Goal: Task Accomplishment & Management: Manage account settings

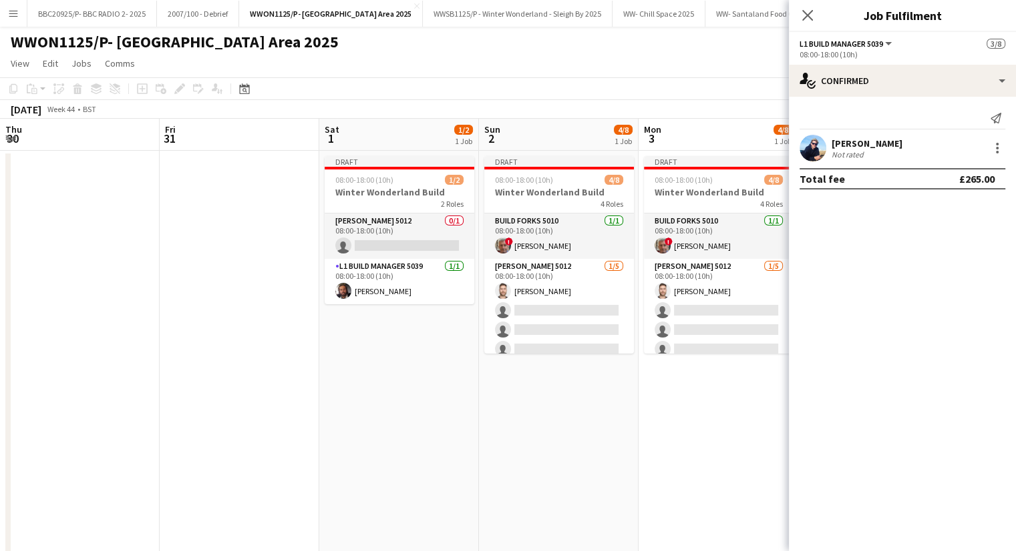
scroll to position [120, 0]
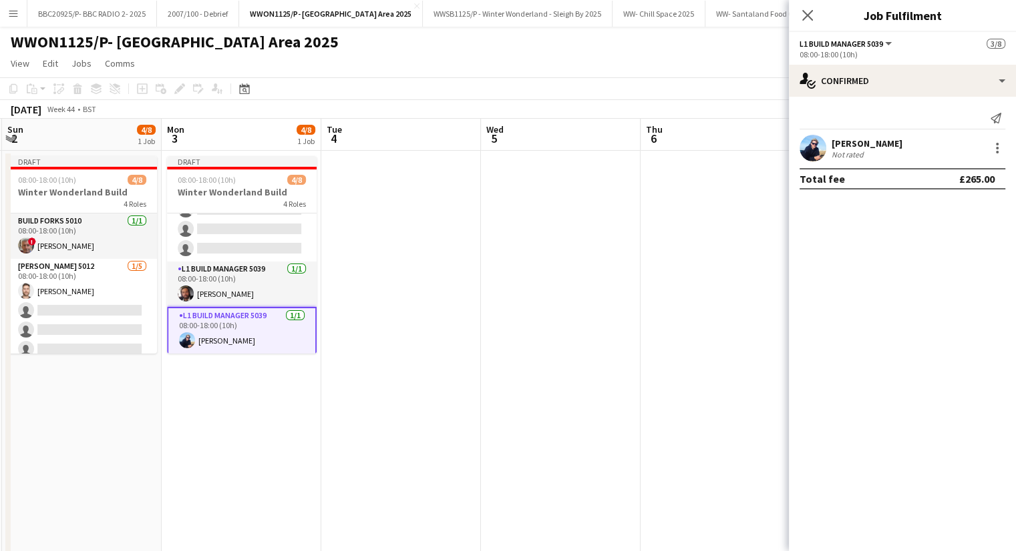
click at [407, 111] on div "[DATE] Week 44 • BST Publish 1 job Revert 1 job" at bounding box center [508, 109] width 1016 height 19
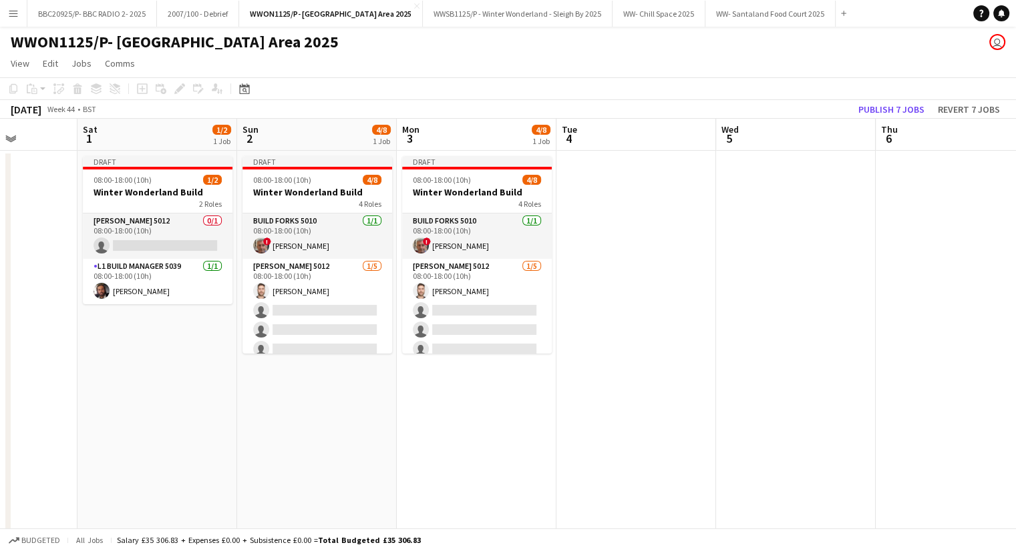
scroll to position [0, 396]
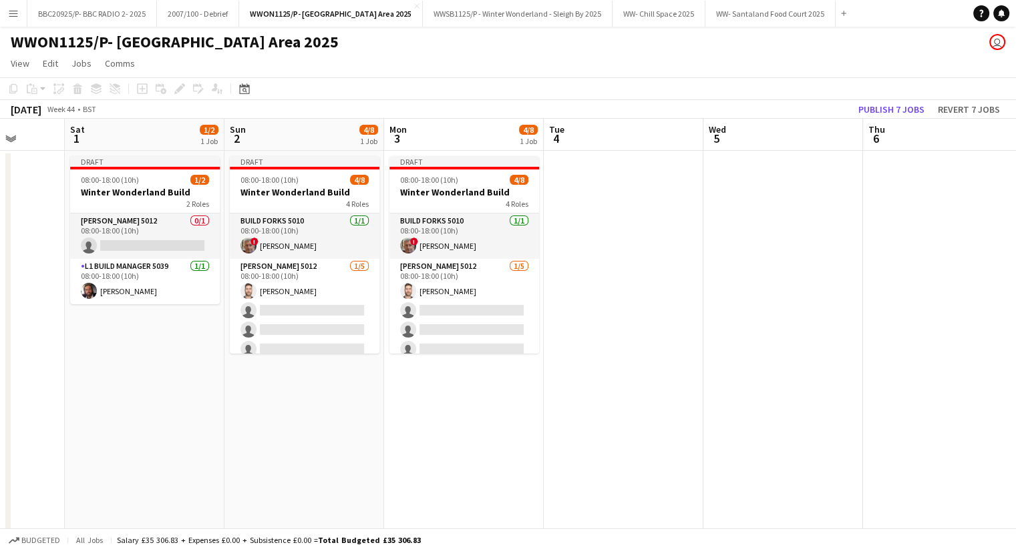
drag, startPoint x: 334, startPoint y: 460, endPoint x: 255, endPoint y: 483, distance: 82.2
click at [547, 380] on app-calendar-viewport "Wed 29 Thu 30 Fri 31 Sat 1 1/2 1 Job Sun 2 4/8 1 Job Mon 3 4/8 1 Job Tue 4 Wed …" at bounding box center [508, 415] width 1016 height 592
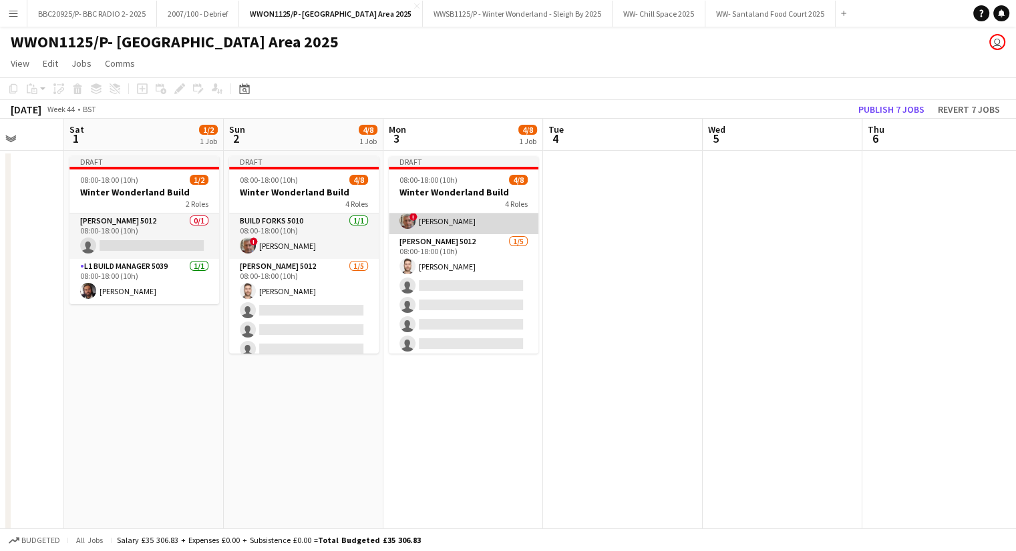
scroll to position [0, 0]
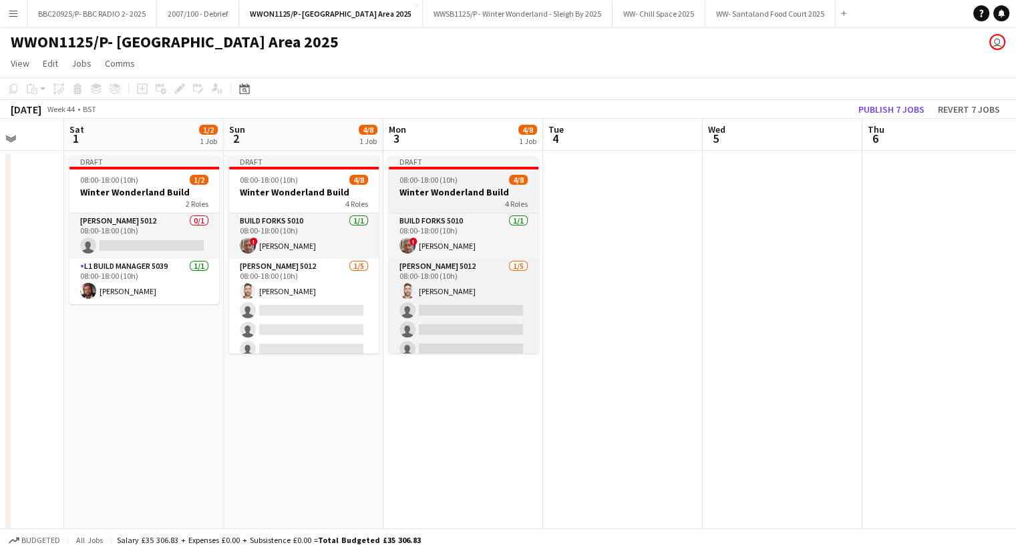
click at [461, 176] on div "08:00-18:00 (10h) 4/8" at bounding box center [464, 180] width 150 height 10
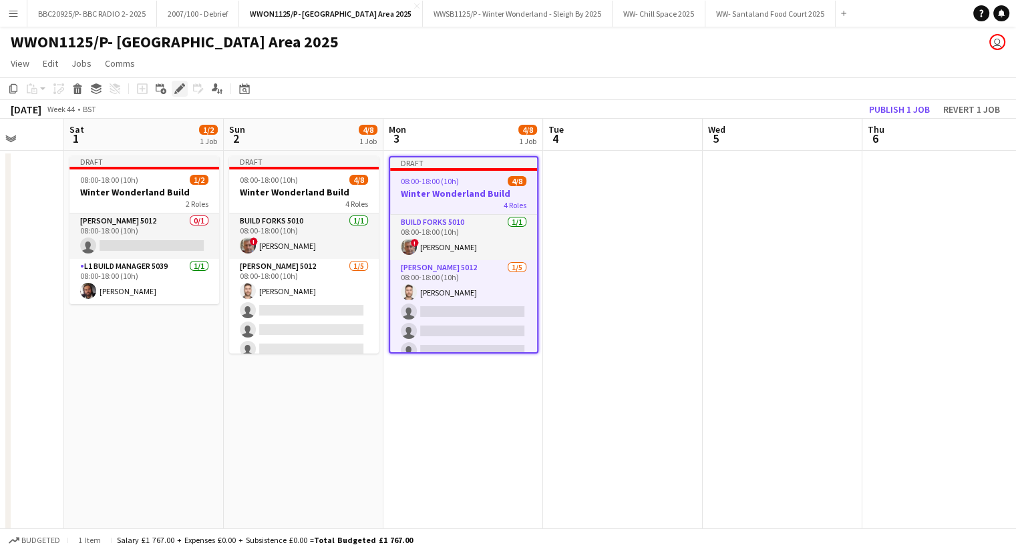
click at [183, 93] on icon "Edit" at bounding box center [179, 88] width 11 height 11
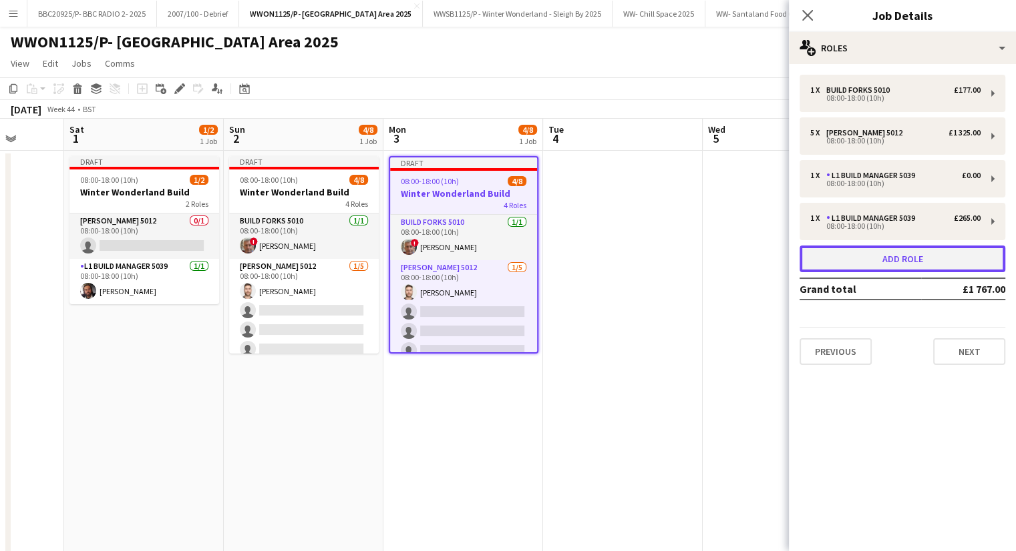
click at [957, 267] on button "Add role" at bounding box center [902, 259] width 206 height 27
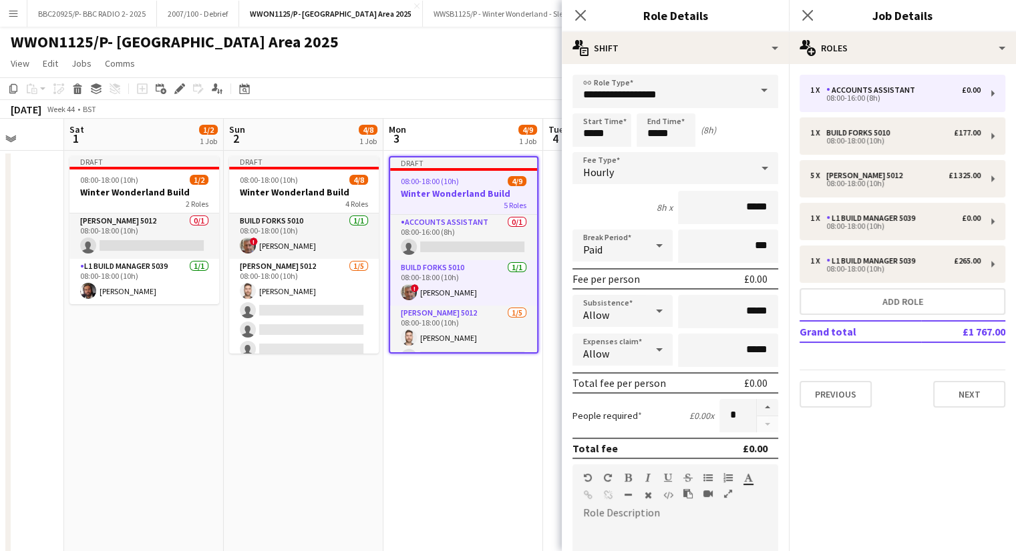
click at [750, 100] on span at bounding box center [764, 91] width 28 height 32
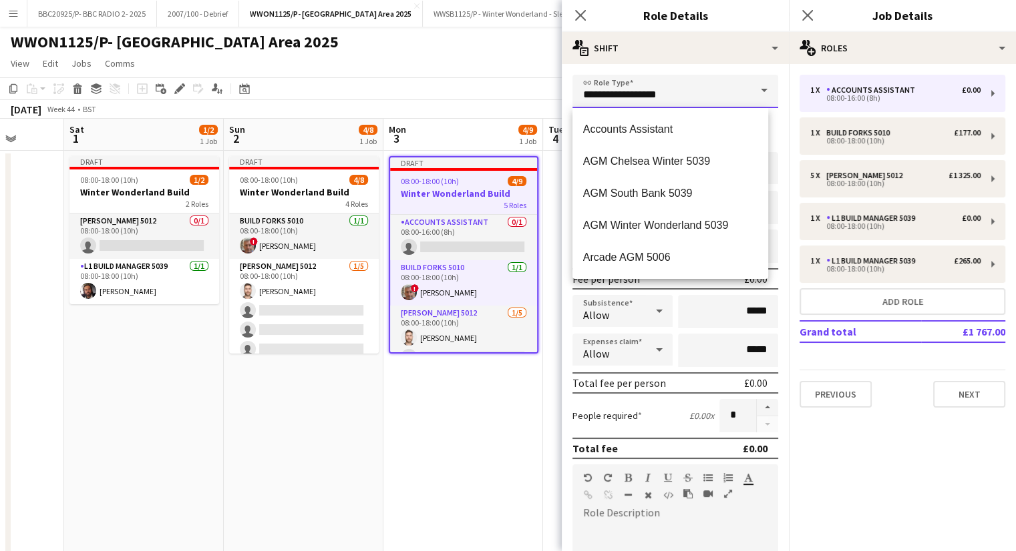
click at [694, 101] on input "**********" at bounding box center [675, 91] width 206 height 33
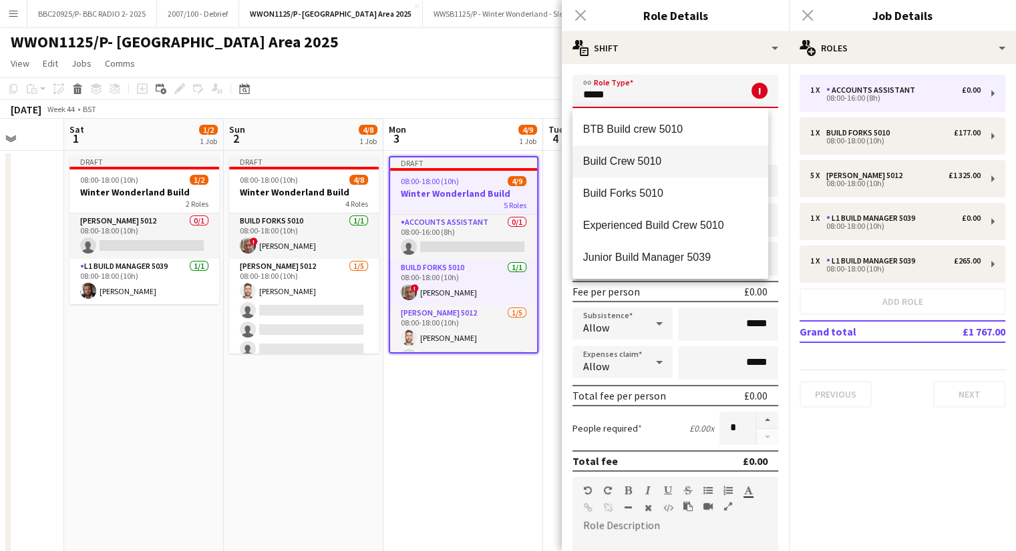
click at [682, 154] on mat-option "Build Crew 5010" at bounding box center [670, 162] width 196 height 32
type input "**********"
type input "******"
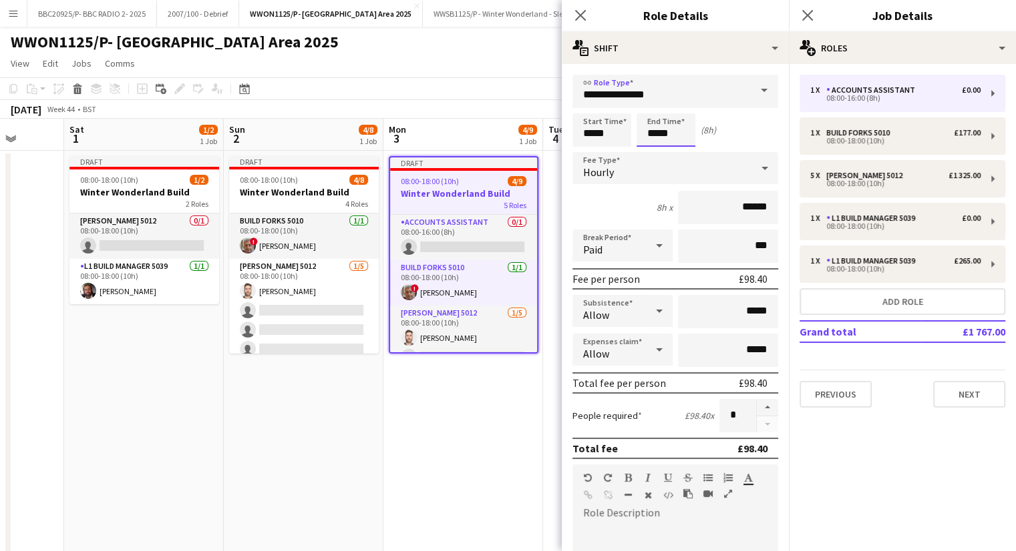
click at [657, 133] on input "*****" at bounding box center [665, 130] width 59 height 33
type input "*****"
click at [718, 179] on div "Hourly" at bounding box center [661, 168] width 179 height 32
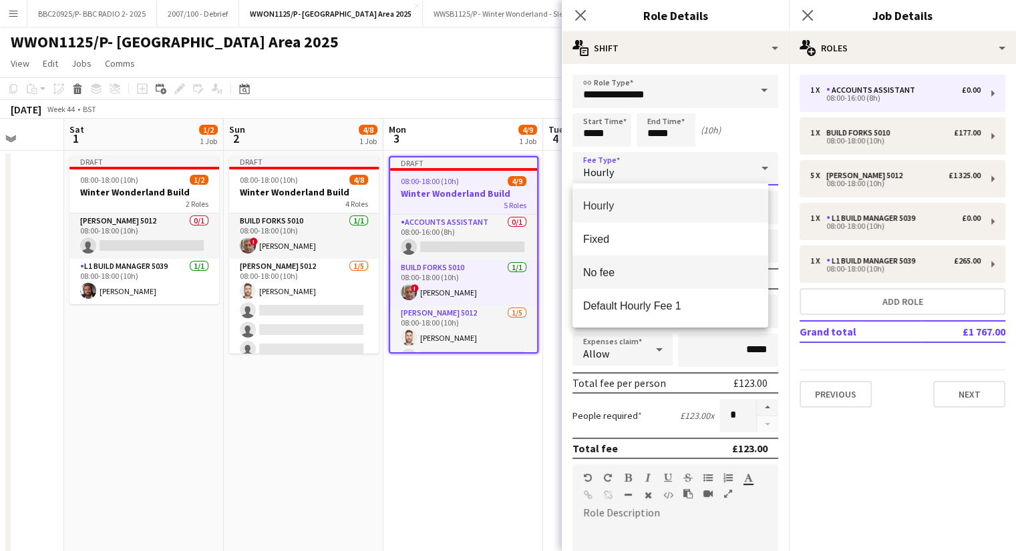
click at [659, 277] on span "No fee" at bounding box center [670, 272] width 174 height 13
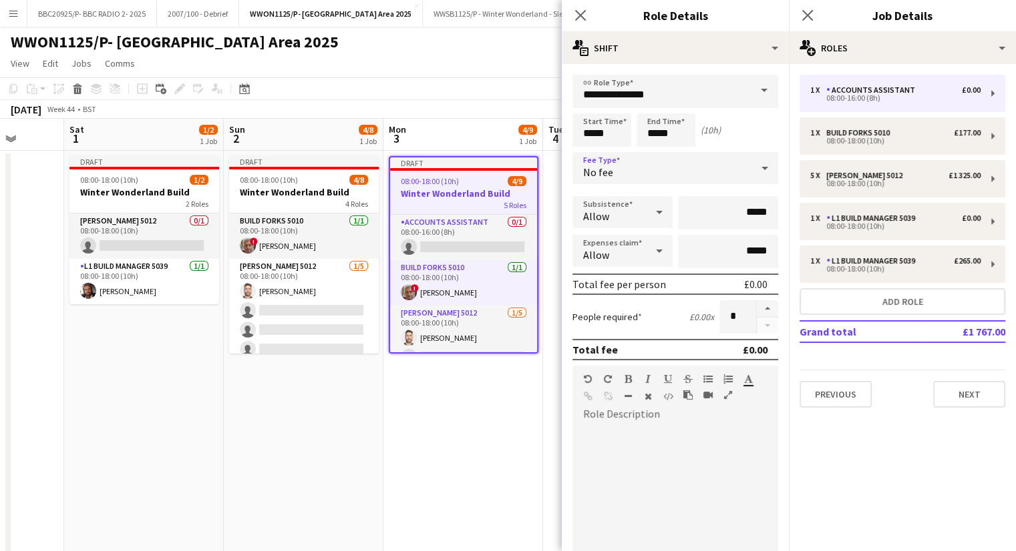
click at [391, 77] on app-toolbar "Copy Paste Paste Ctrl+V Paste with crew Ctrl+Shift+V Paste linked Job [GEOGRAPH…" at bounding box center [508, 88] width 1016 height 23
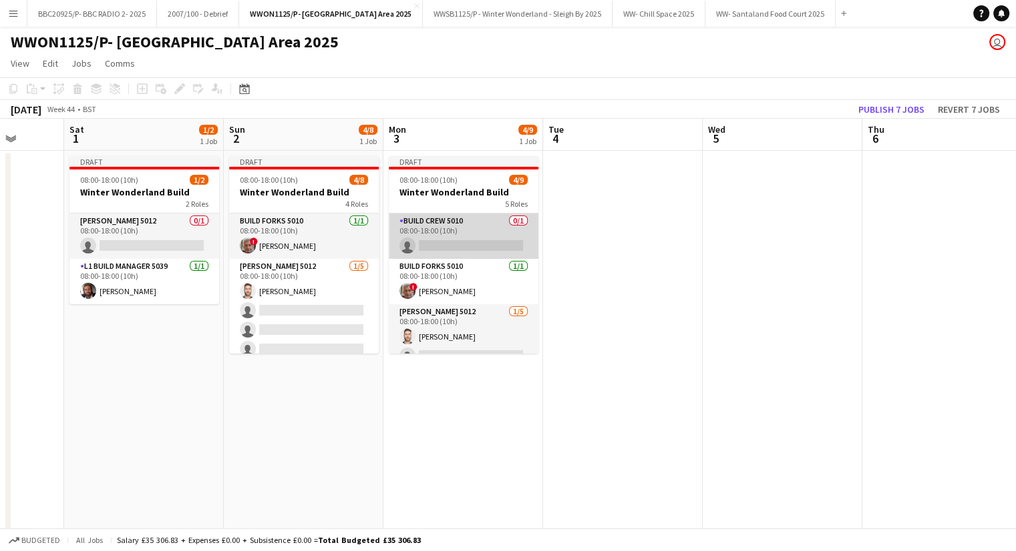
click at [440, 232] on app-card-role "Build Crew 5010 0/1 08:00-18:00 (10h) single-neutral-actions" at bounding box center [464, 236] width 150 height 45
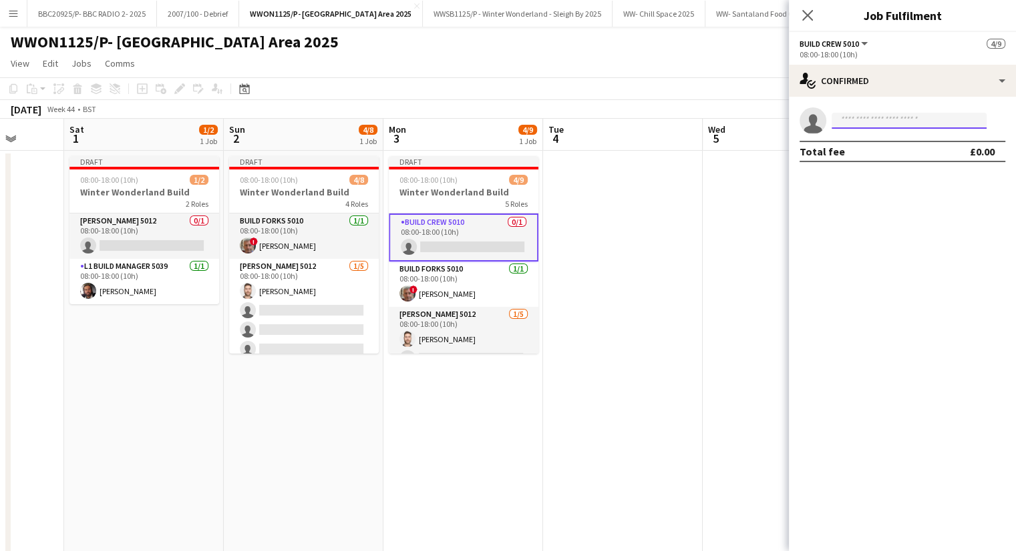
click at [873, 120] on input at bounding box center [908, 121] width 155 height 16
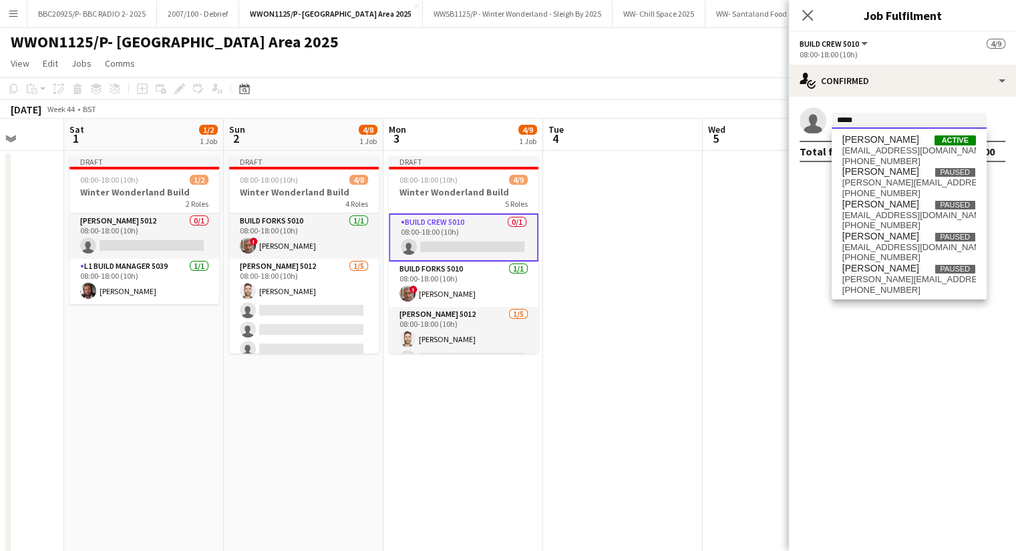
type input "*****"
click at [895, 150] on span "[EMAIL_ADDRESS][DOMAIN_NAME]" at bounding box center [909, 151] width 134 height 11
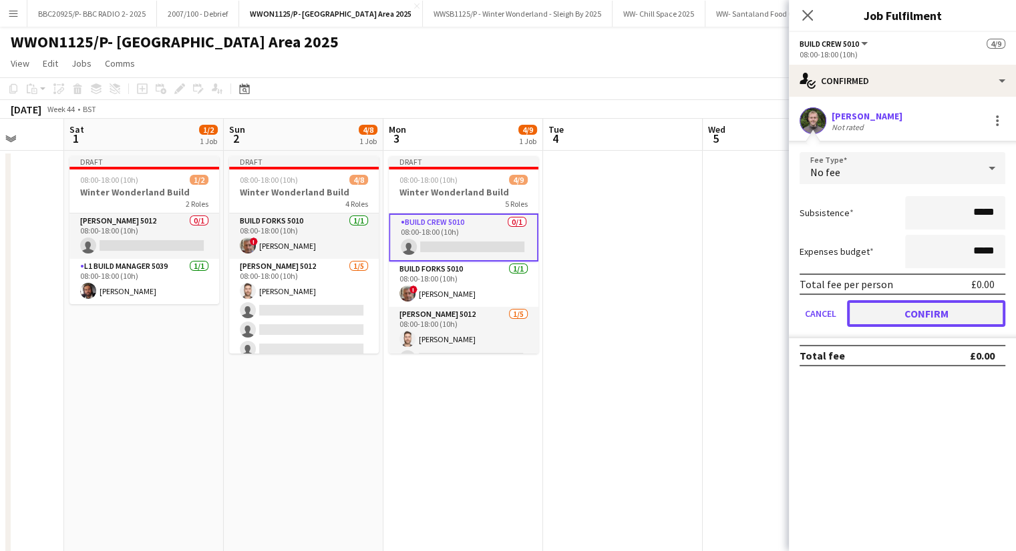
click at [938, 316] on button "Confirm" at bounding box center [926, 313] width 158 height 27
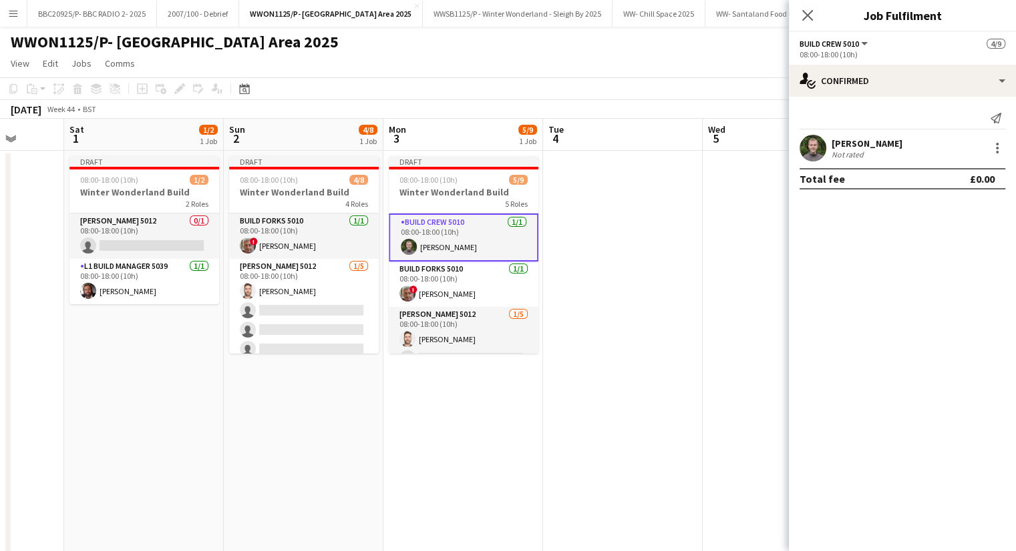
click at [553, 326] on app-date-cell at bounding box center [623, 430] width 160 height 559
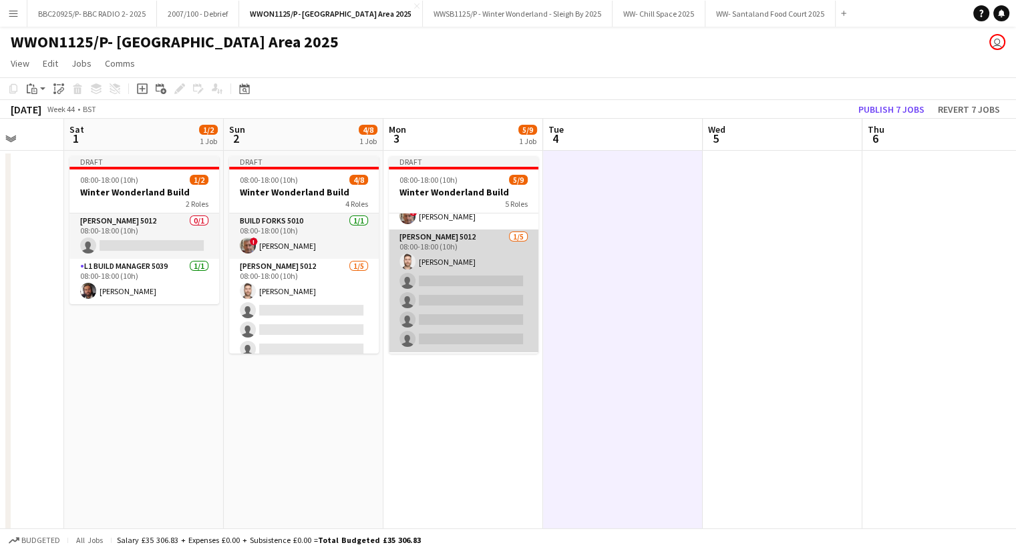
scroll to position [97, 0]
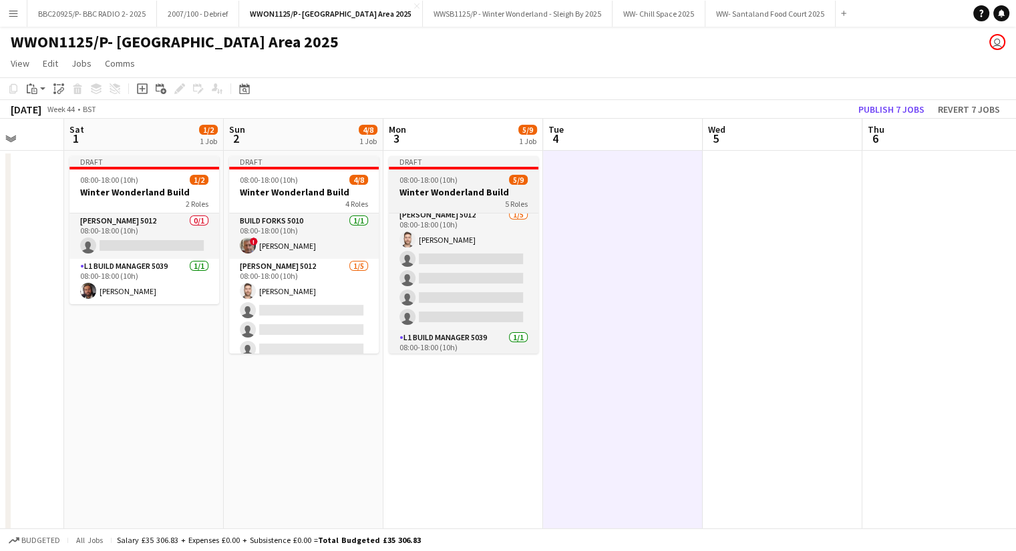
click at [438, 198] on div "5 Roles" at bounding box center [464, 203] width 150 height 11
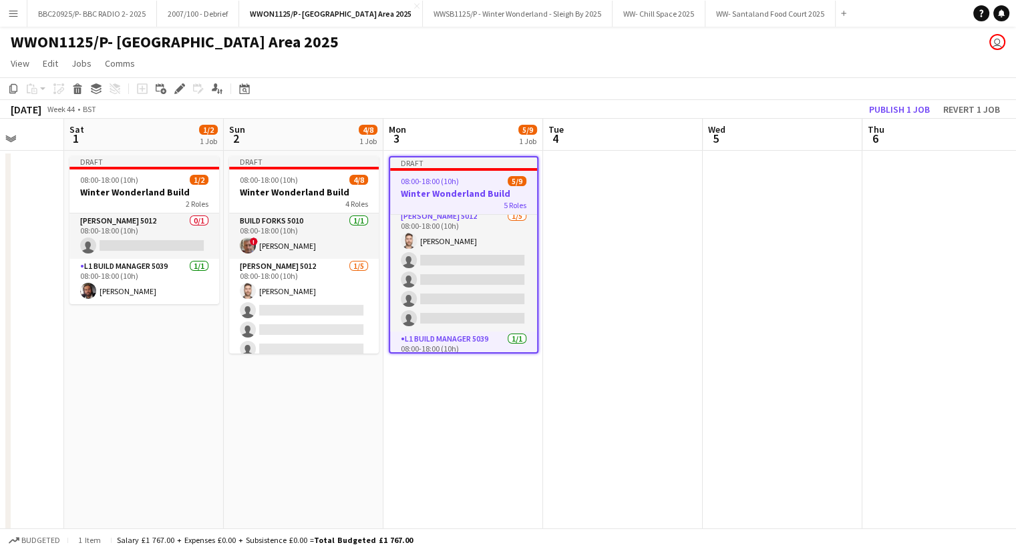
click at [604, 202] on app-date-cell at bounding box center [623, 430] width 160 height 559
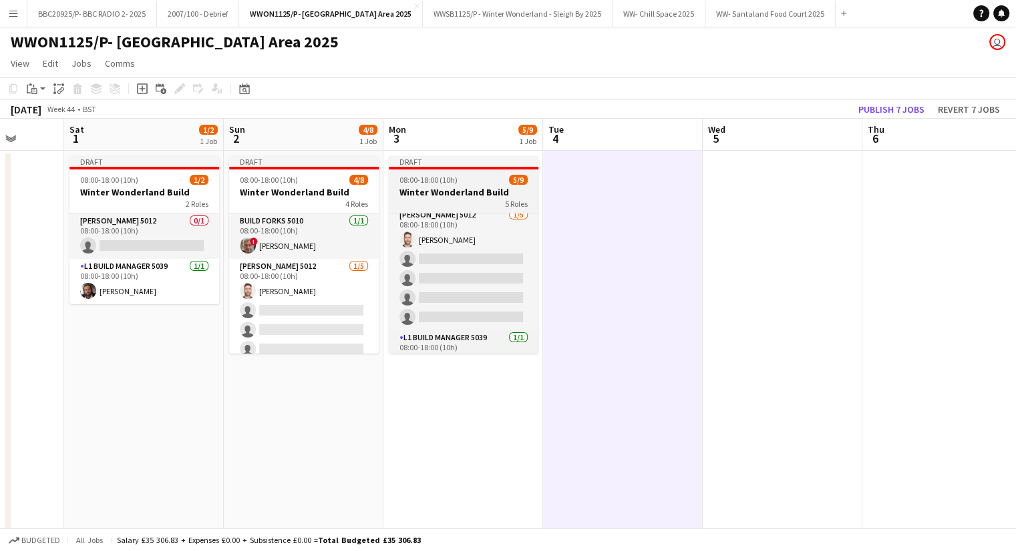
click at [453, 177] on span "08:00-18:00 (10h)" at bounding box center [428, 180] width 58 height 10
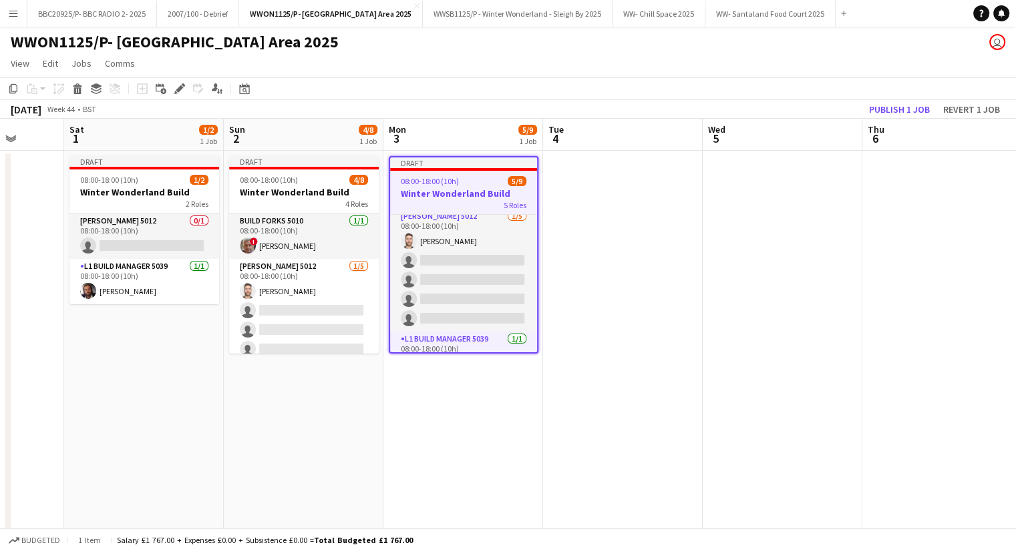
click at [606, 201] on app-date-cell at bounding box center [623, 430] width 160 height 559
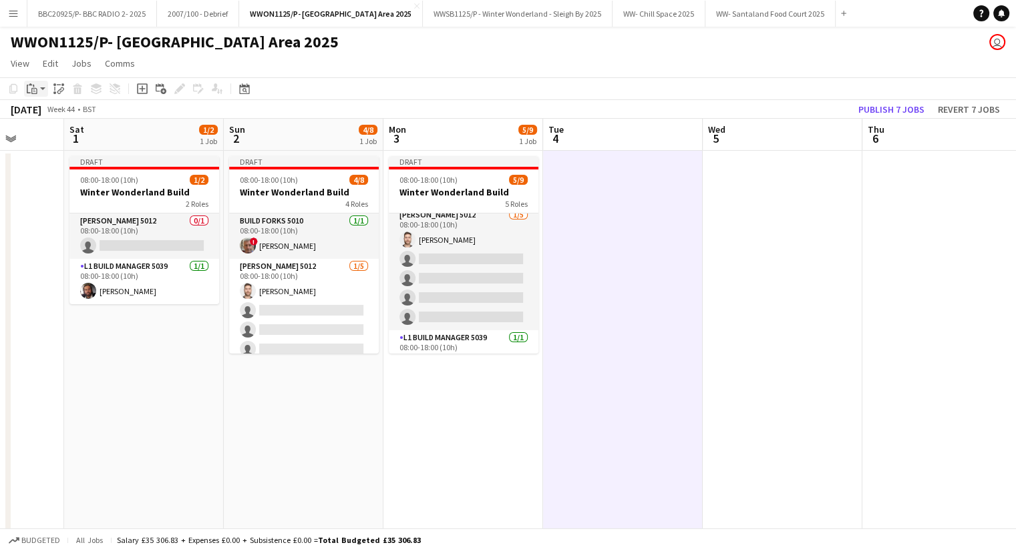
click at [37, 87] on div "Paste" at bounding box center [32, 89] width 16 height 16
click at [51, 134] on link "Paste with crew Ctrl+Shift+V" at bounding box center [98, 137] width 126 height 12
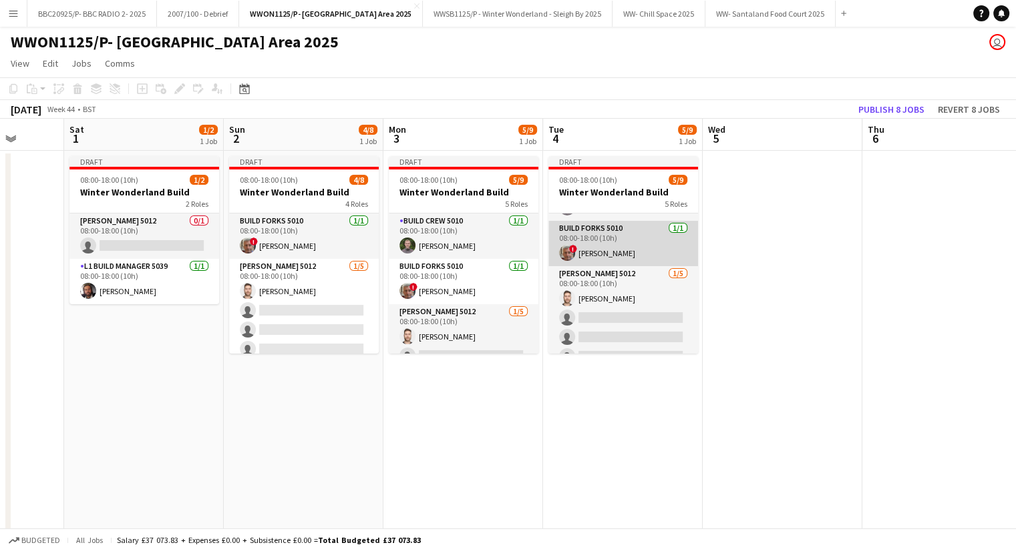
scroll to position [30, 0]
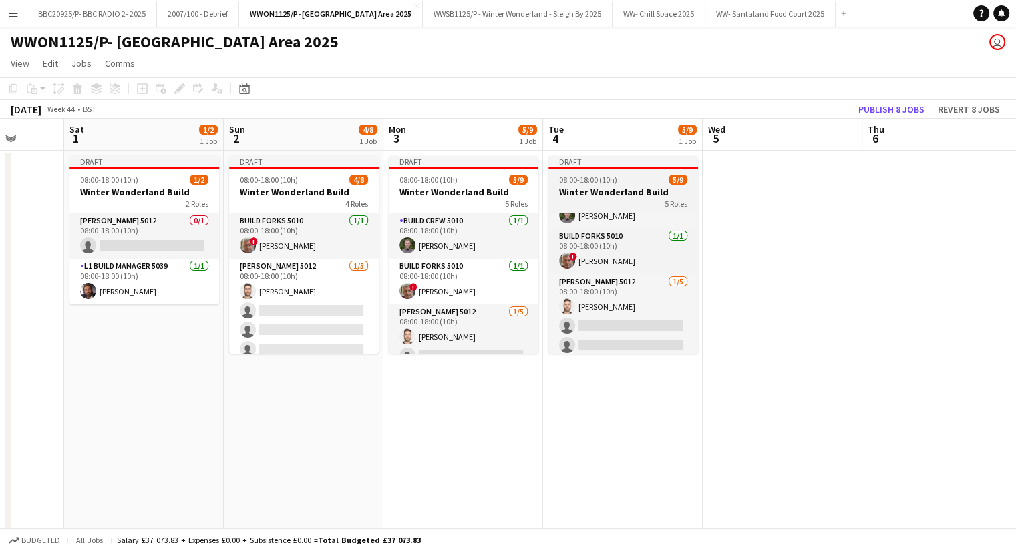
click at [617, 180] on div "08:00-18:00 (10h) 5/9" at bounding box center [623, 180] width 150 height 10
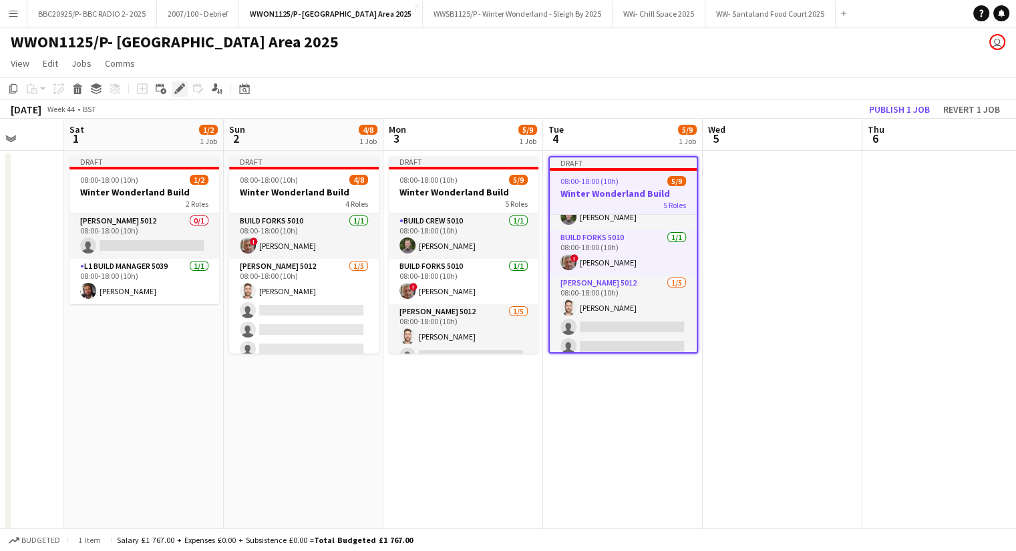
click at [184, 94] on icon "Edit" at bounding box center [179, 88] width 11 height 11
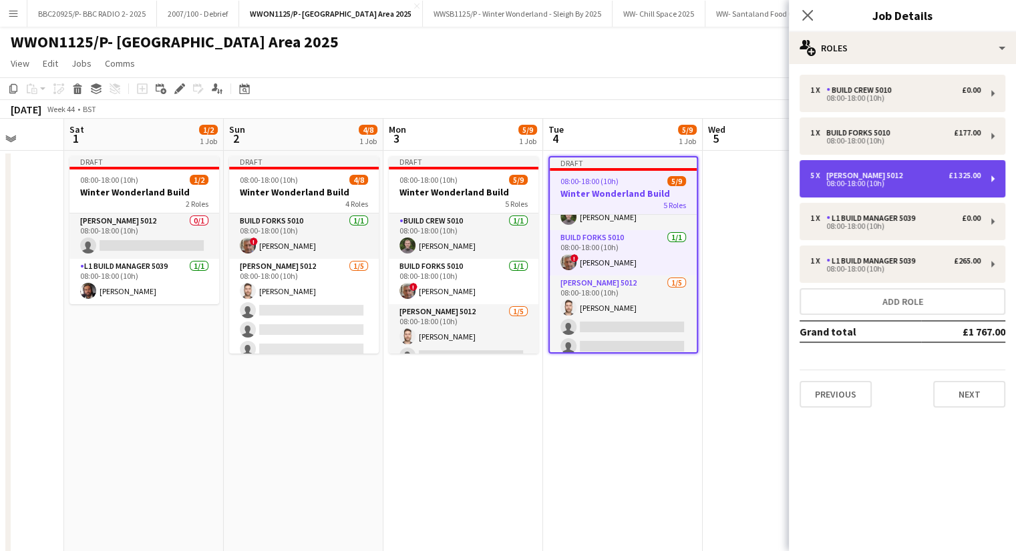
click at [916, 174] on div "5 x [PERSON_NAME] 5012 £1 325.00" at bounding box center [895, 175] width 170 height 9
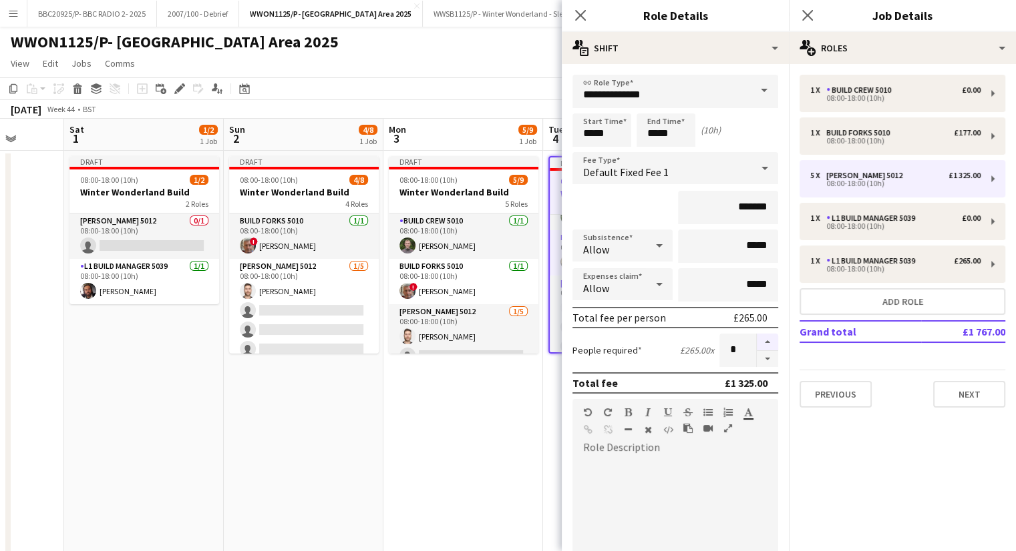
click at [758, 339] on button "button" at bounding box center [766, 342] width 21 height 17
type input "*"
click at [986, 399] on button "Next" at bounding box center [969, 394] width 72 height 27
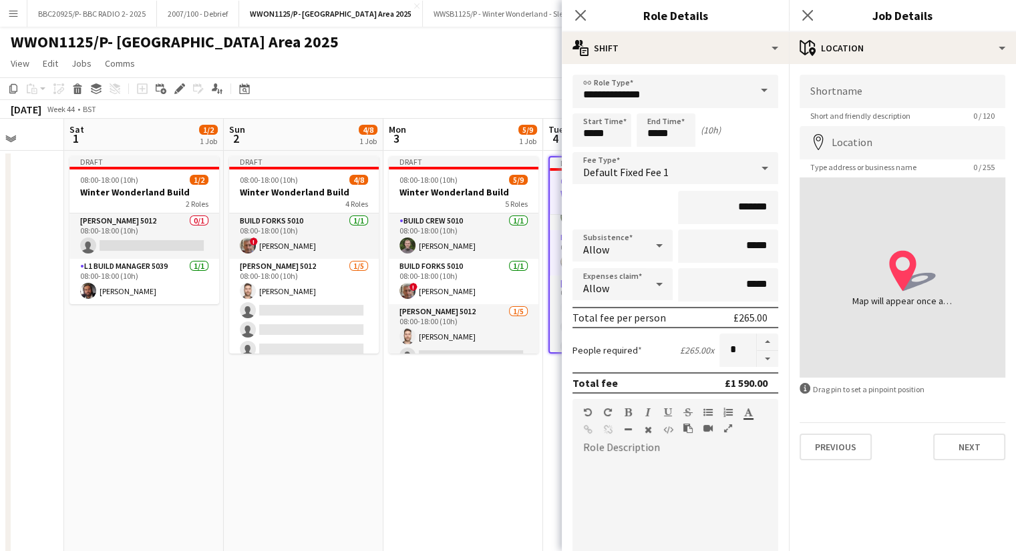
click at [449, 460] on app-date-cell "Draft 08:00-18:00 (10h) 5/9 Winter Wonderland Build 5 Roles Build Crew 5010 [DA…" at bounding box center [463, 430] width 160 height 559
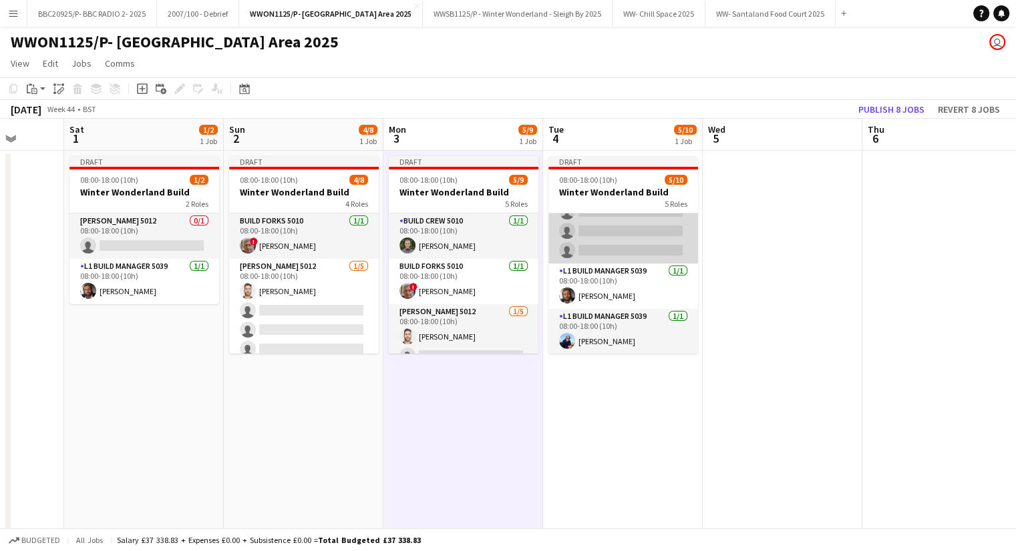
click at [630, 252] on app-card-role "[PERSON_NAME] 5012 [DATE] 08:00-18:00 (10h) [PERSON_NAME] single-neutral-action…" at bounding box center [623, 193] width 150 height 142
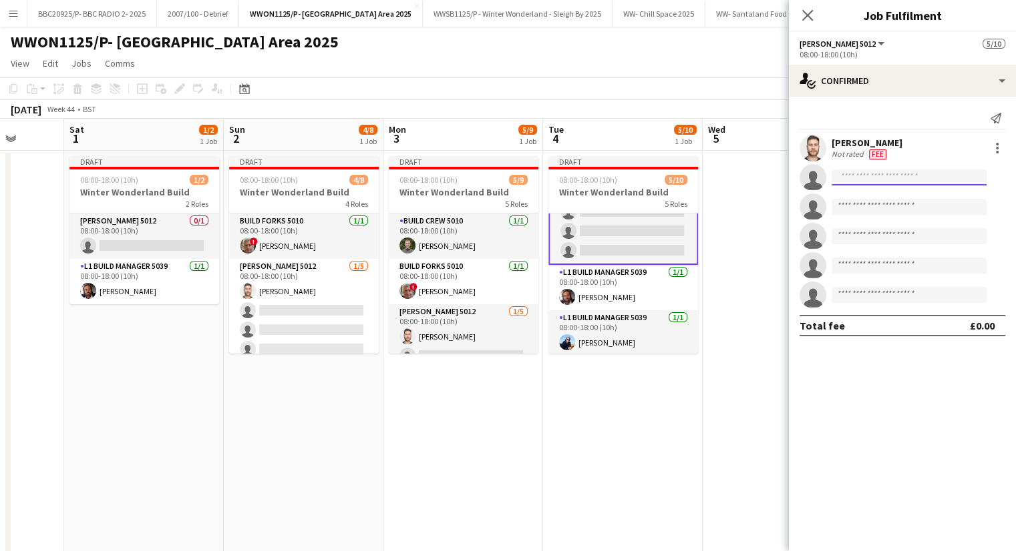
click at [879, 180] on input at bounding box center [908, 178] width 155 height 16
type input "*"
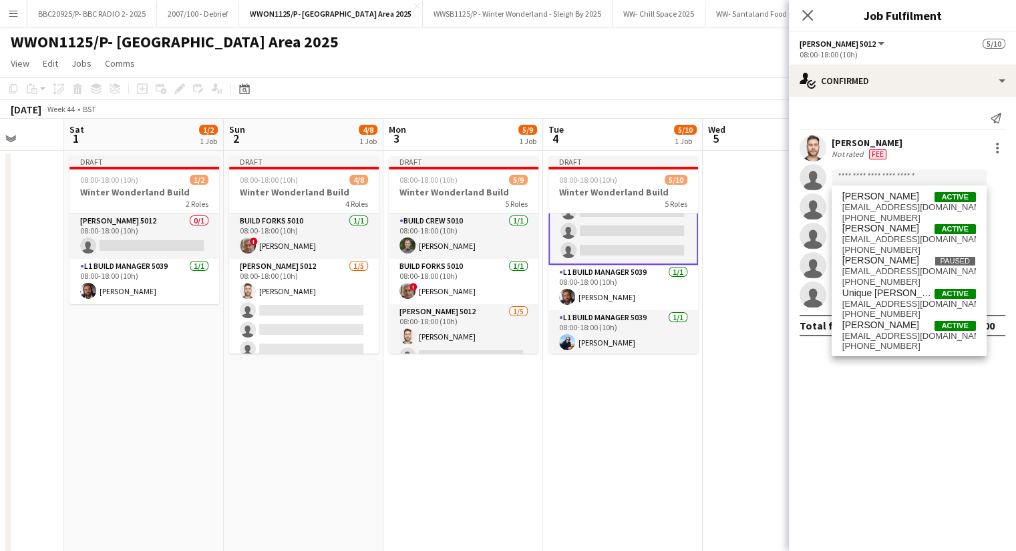
click at [766, 463] on app-date-cell at bounding box center [782, 430] width 160 height 559
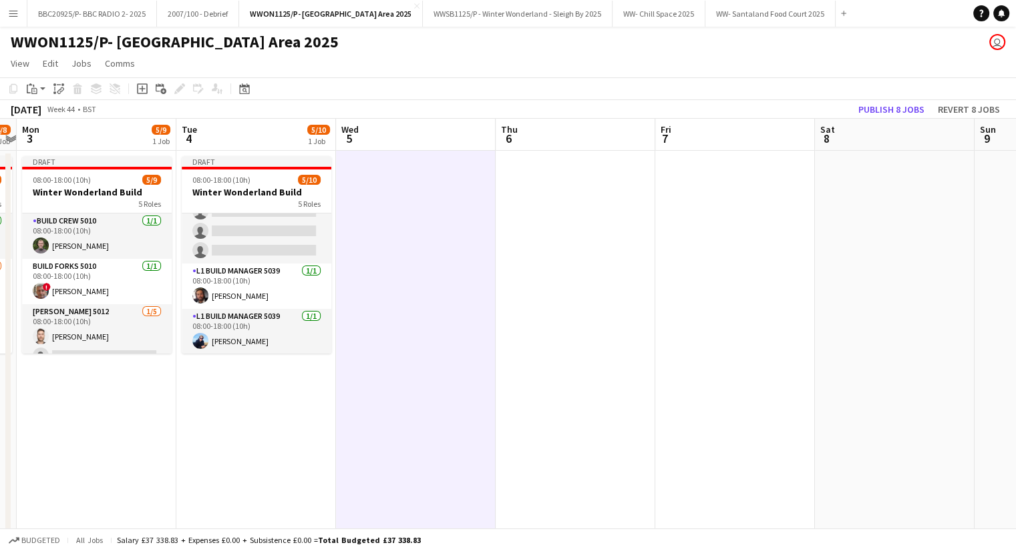
scroll to position [0, 470]
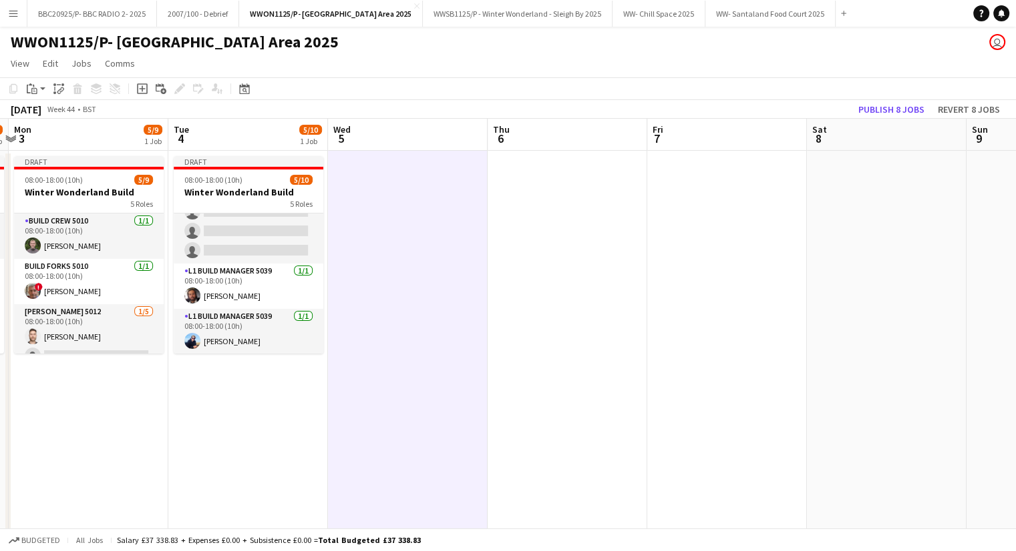
drag, startPoint x: 600, startPoint y: 385, endPoint x: 226, endPoint y: 407, distance: 375.2
click at [226, 407] on app-calendar-viewport "Fri 31 Sat 1 1/2 1 Job Sun 2 4/8 1 Job Mon 3 5/9 1 Job Tue 4 5/10 1 Job Wed 5 T…" at bounding box center [508, 415] width 1016 height 592
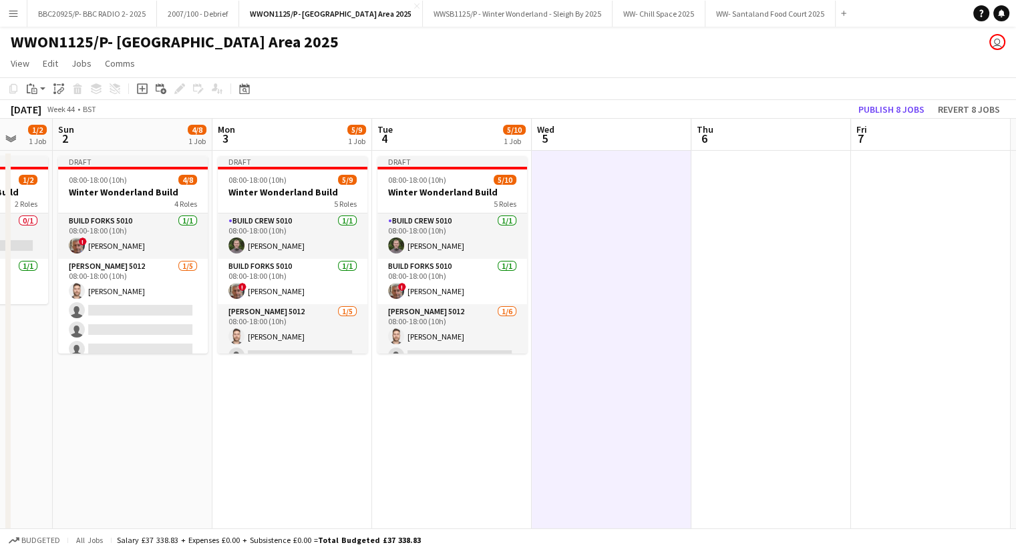
scroll to position [0, 413]
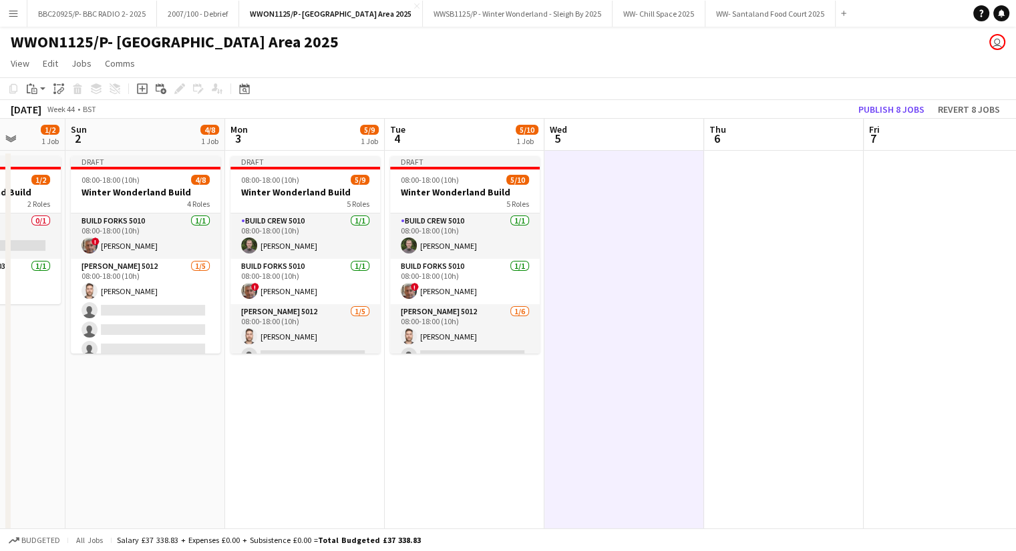
drag, startPoint x: 176, startPoint y: 405, endPoint x: 551, endPoint y: 409, distance: 375.3
click at [553, 409] on app-calendar-viewport "Thu 30 Fri 31 Sat 1 1/2 1 Job Sun 2 4/8 1 Job Mon 3 5/9 1 Job Tue 4 5/10 1 Job …" at bounding box center [508, 415] width 1016 height 592
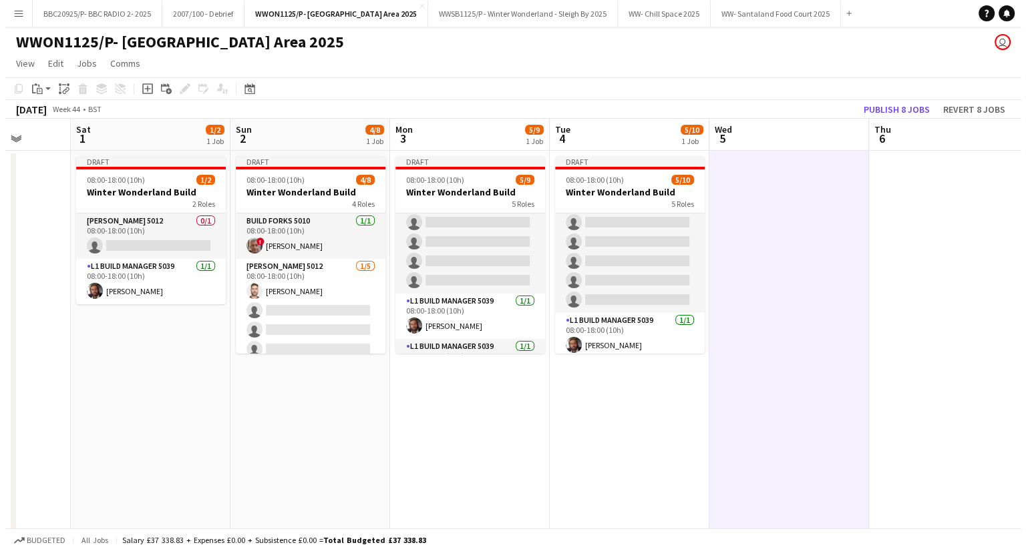
scroll to position [183, 0]
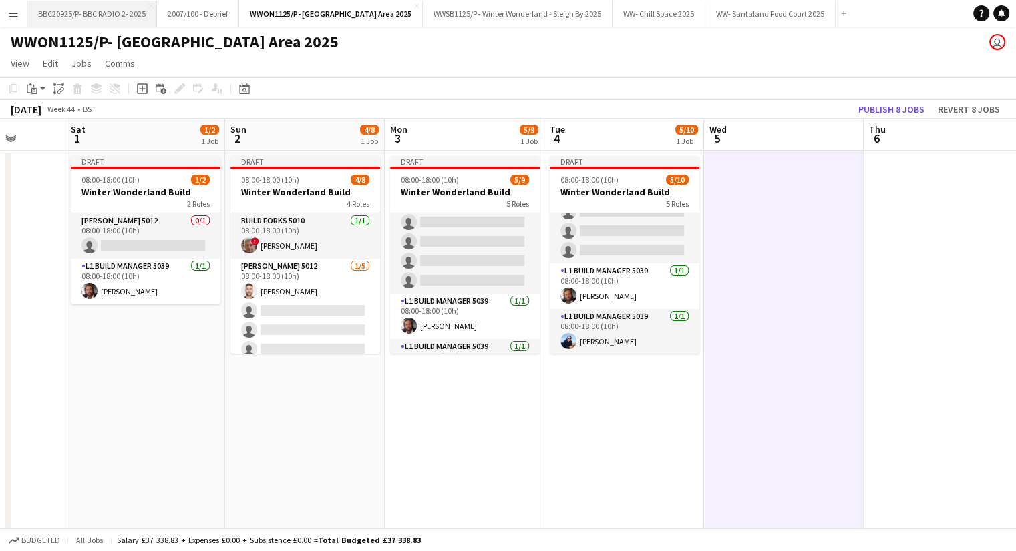
click at [114, 7] on button "BBC20925/P- BBC RADIO 2- 2025 Close" at bounding box center [92, 14] width 130 height 26
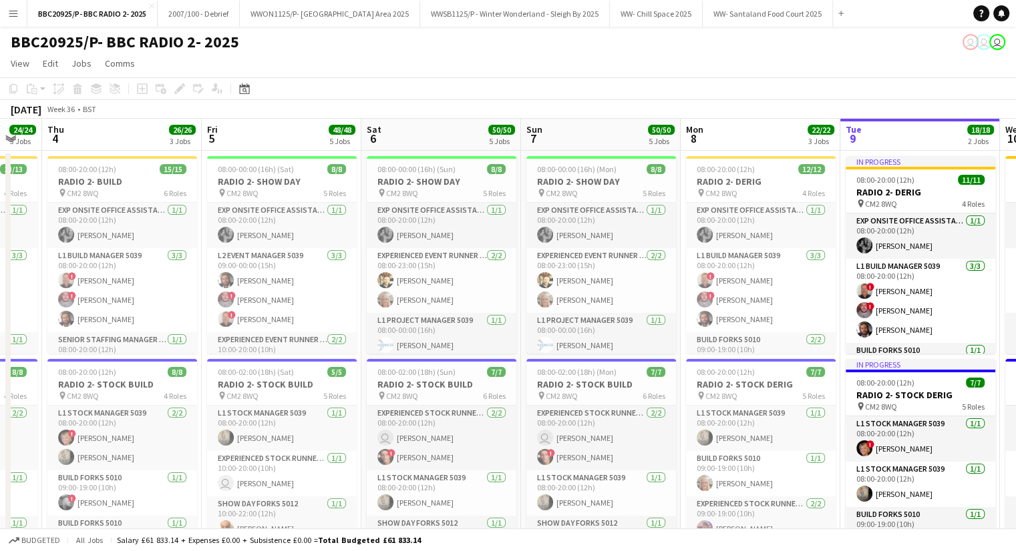
scroll to position [0, 361]
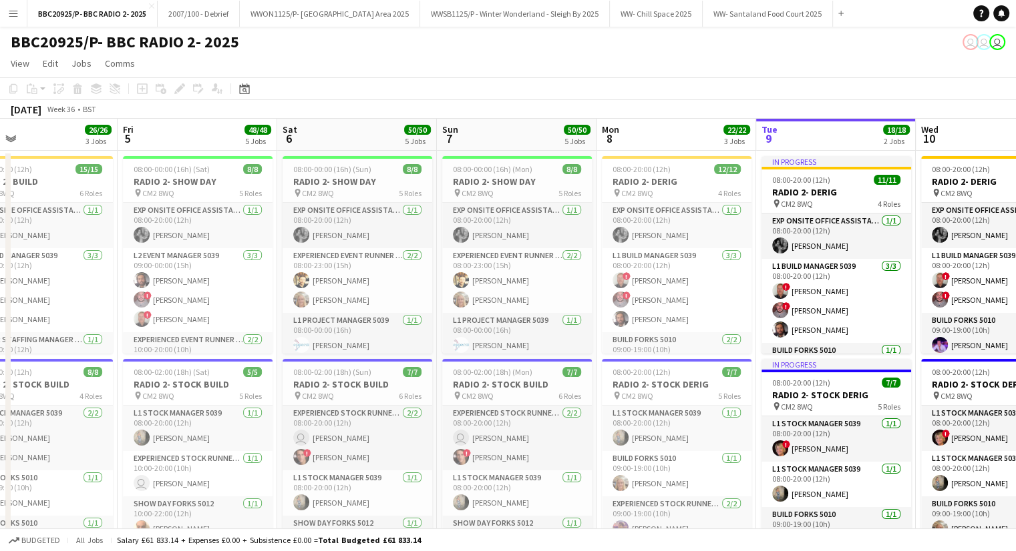
drag, startPoint x: 115, startPoint y: 230, endPoint x: 539, endPoint y: 185, distance: 426.3
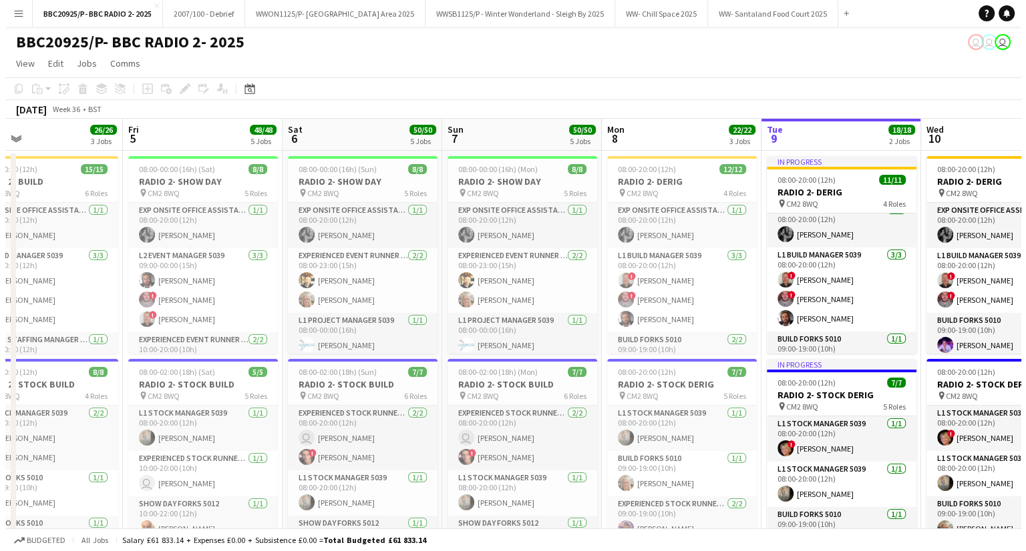
scroll to position [0, 0]
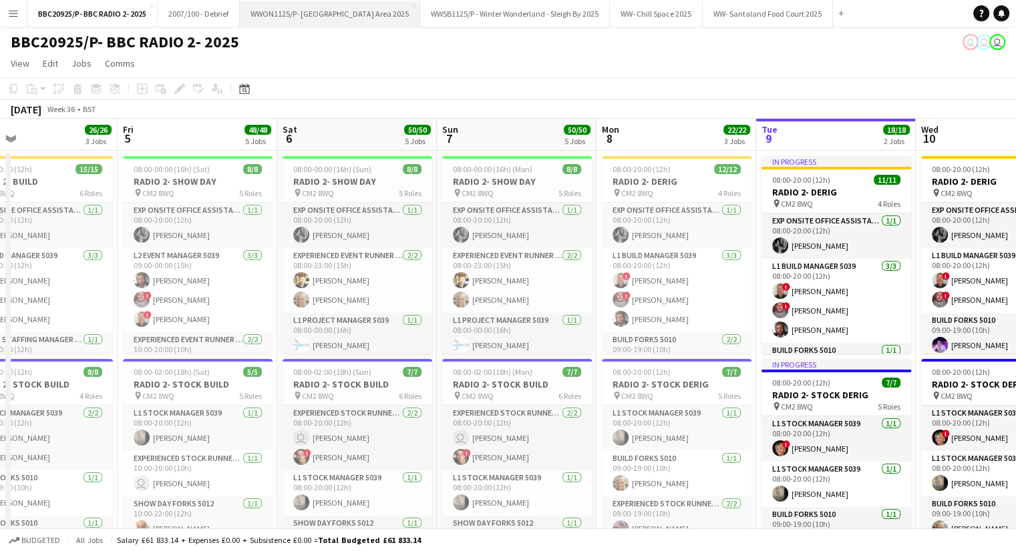
click at [336, 1] on button "WWON1125/P- Winter Wonderland- Streetfood Area 2025 Close" at bounding box center [330, 14] width 180 height 26
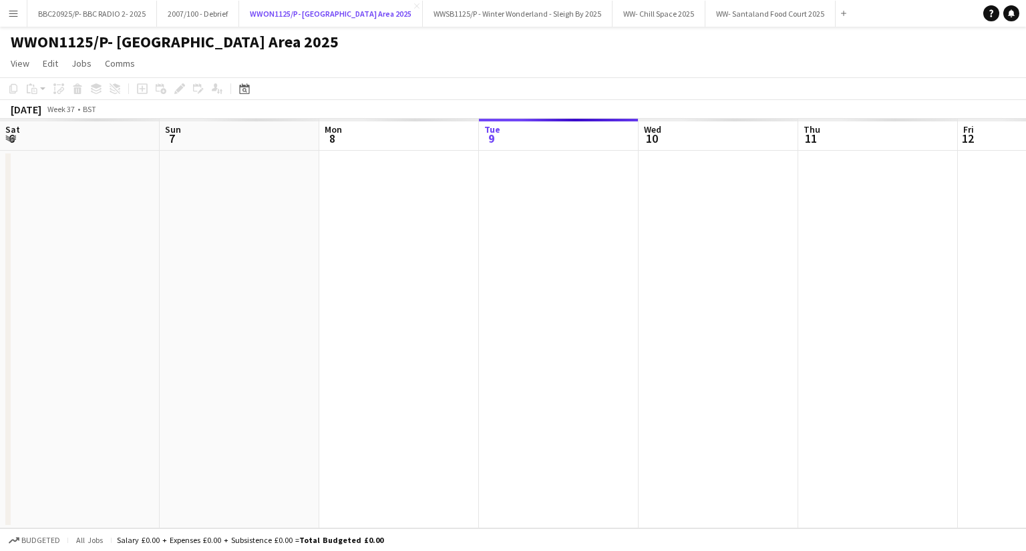
scroll to position [0, 319]
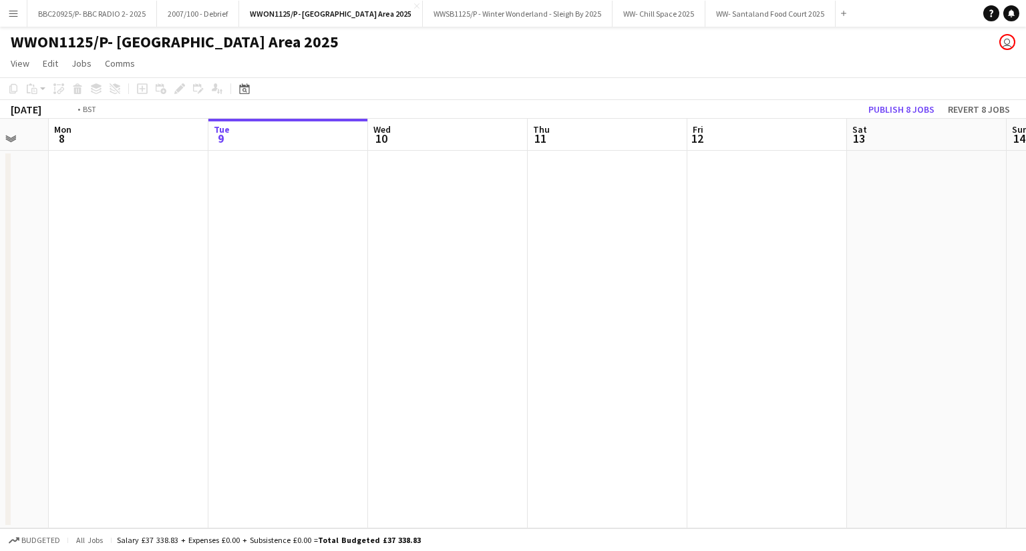
drag, startPoint x: 367, startPoint y: 264, endPoint x: 79, endPoint y: 293, distance: 288.5
click at [55, 300] on app-calendar-viewport "Fri 5 Sat 6 Sun 7 Mon 8 Tue 9 Wed 10 Thu 11 Fri 12 Sat 13 Sun 14 Mon 15 Tue 16" at bounding box center [513, 324] width 1026 height 410
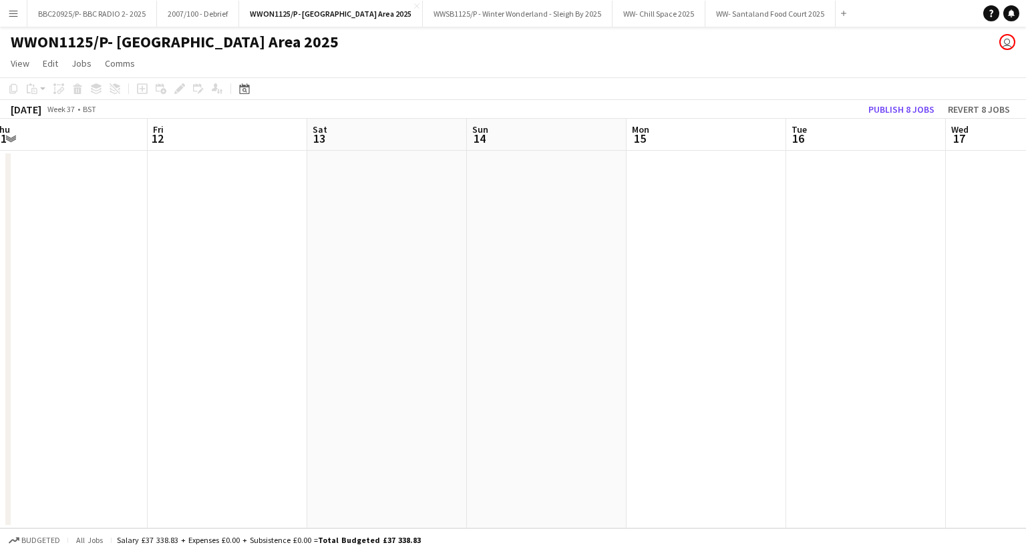
drag, startPoint x: 530, startPoint y: 246, endPoint x: 198, endPoint y: 289, distance: 335.2
click at [191, 291] on app-calendar-viewport "Tue 9 Wed 10 Thu 11 Fri 12 Sat 13 Sun 14 Mon 15 Tue 16 Wed 17 Thu 18 Fri 19 Sat…" at bounding box center [513, 324] width 1026 height 410
drag, startPoint x: 655, startPoint y: 252, endPoint x: 320, endPoint y: 283, distance: 336.0
click at [302, 290] on app-calendar-viewport "Thu 11 Fri 12 Sat 13 Sun 14 Mon 15 Tue 16 Wed 17 Thu 18 Fri 19 Sat 20 Sun 21 Mo…" at bounding box center [513, 324] width 1026 height 410
drag, startPoint x: 605, startPoint y: 258, endPoint x: 318, endPoint y: 289, distance: 288.1
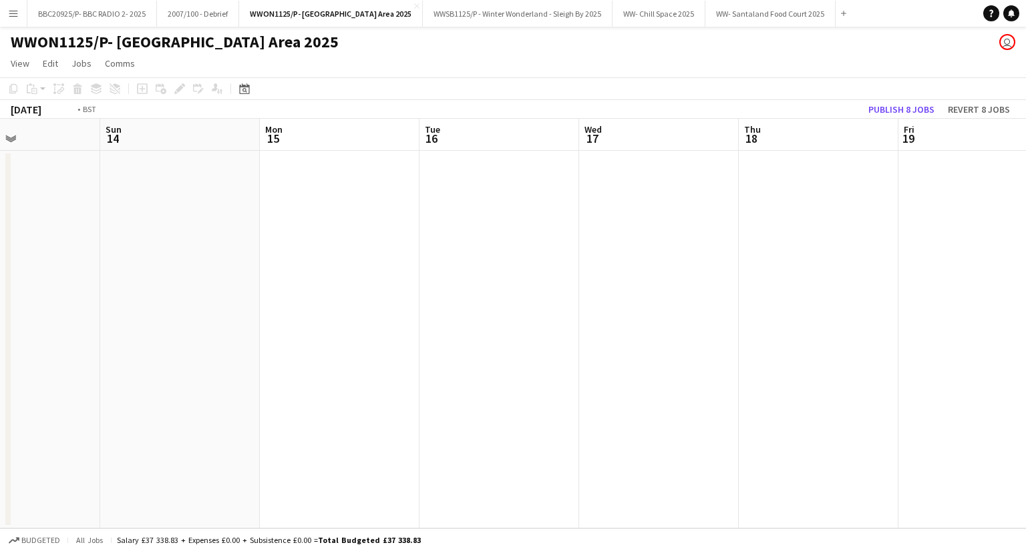
click at [247, 303] on app-calendar-viewport "Thu 11 Fri 12 Sat 13 Sun 14 Mon 15 Tue 16 Wed 17 Thu 18 Fri 19 Sat 20 Sun 21 Mo…" at bounding box center [513, 324] width 1026 height 410
drag, startPoint x: 595, startPoint y: 252, endPoint x: 349, endPoint y: 271, distance: 246.5
click at [262, 292] on app-calendar-viewport "Mon 15 Tue 16 Wed 17 Thu 18 Fri 19 Sat 20 Sun 21 Mon 22 Tue 23 Wed 24 Thu 25 Fr…" at bounding box center [513, 324] width 1026 height 410
drag, startPoint x: 528, startPoint y: 261, endPoint x: 341, endPoint y: 289, distance: 189.0
click at [326, 292] on app-calendar-viewport "Wed 17 Thu 18 Fri 19 Sat 20 Sun 21 Mon 22 Tue 23 Wed 24 Thu 25 Fri 26 Sat 27 Su…" at bounding box center [513, 324] width 1026 height 410
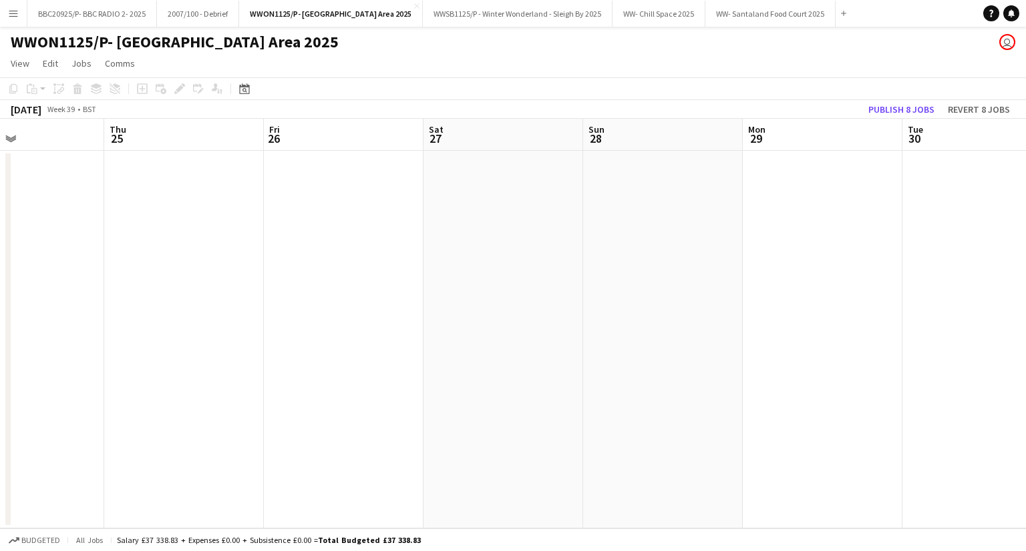
drag, startPoint x: 708, startPoint y: 239, endPoint x: 434, endPoint y: 286, distance: 278.5
click at [434, 286] on app-calendar-viewport "Sun 21 Mon 22 Tue 23 Wed 24 Thu 25 Fri 26 Sat 27 Sun 28 Mon 29 Tue 30 Wed 1 Thu…" at bounding box center [513, 324] width 1026 height 410
drag, startPoint x: 891, startPoint y: 181, endPoint x: 507, endPoint y: 238, distance: 387.5
click at [427, 258] on app-calendar-viewport "Sun 21 Mon 22 Tue 23 Wed 24 Thu 25 Fri 26 Sat 27 Sun 28 Mon 29 Tue 30 Wed 1 Thu…" at bounding box center [513, 324] width 1026 height 410
drag, startPoint x: 787, startPoint y: 196, endPoint x: 522, endPoint y: 244, distance: 269.5
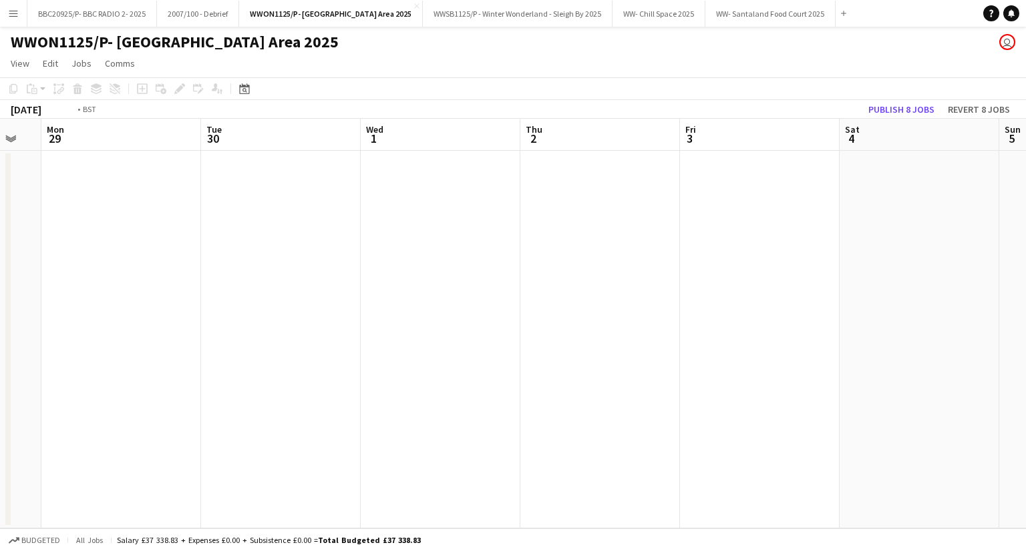
click at [523, 244] on app-calendar-viewport "Thu 25 Fri 26 Sat 27 Sun 28 Mon 29 Tue 30 Wed 1 Thu 2 Fri 3 Sat 4 Sun 5 Mon 6" at bounding box center [513, 324] width 1026 height 410
drag, startPoint x: 881, startPoint y: 213, endPoint x: 382, endPoint y: 261, distance: 501.7
click at [382, 261] on app-calendar-viewport "Sat 27 Sun 28 Mon 29 Tue 30 Wed 1 Thu 2 Fri 3 Sat 4 Sun 5 Mon 6 Tue 7 Wed 8" at bounding box center [513, 324] width 1026 height 410
drag, startPoint x: 403, startPoint y: 315, endPoint x: 230, endPoint y: 332, distance: 174.4
click at [204, 336] on app-calendar-viewport "Thu 2 Fri 3 Sat 4 Sun 5 Mon 6 Tue 7 Wed 8 Thu 9 Fri 10 Sat 11 Sun 12 Mon 13" at bounding box center [513, 324] width 1026 height 410
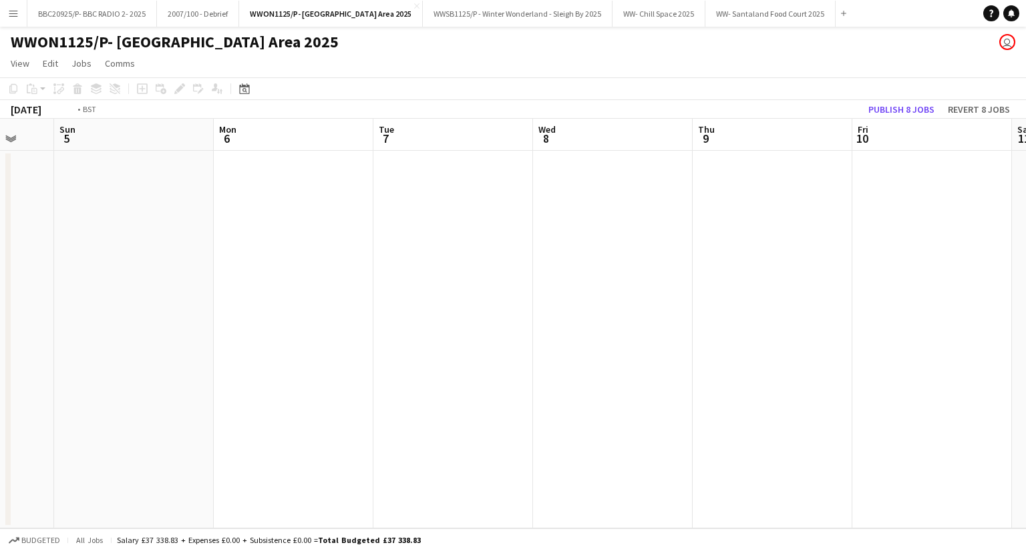
drag, startPoint x: 622, startPoint y: 280, endPoint x: 222, endPoint y: 356, distance: 406.3
click at [222, 356] on app-calendar-viewport "Thu 2 Fri 3 Sat 4 Sun 5 Mon 6 Tue 7 Wed 8 Thu 9 Fri 10 Sat 11 Sun 12 Mon 13" at bounding box center [513, 324] width 1026 height 410
drag, startPoint x: 491, startPoint y: 342, endPoint x: 347, endPoint y: 370, distance: 146.9
click at [347, 370] on app-calendar-viewport "Sun 5 Mon 6 Tue 7 Wed 8 Thu 9 Fri 10 Sat 11 Sun 12 Mon 13 Tue 14 Wed 15 Thu 16" at bounding box center [513, 324] width 1026 height 410
drag, startPoint x: 738, startPoint y: 313, endPoint x: 642, endPoint y: 313, distance: 95.5
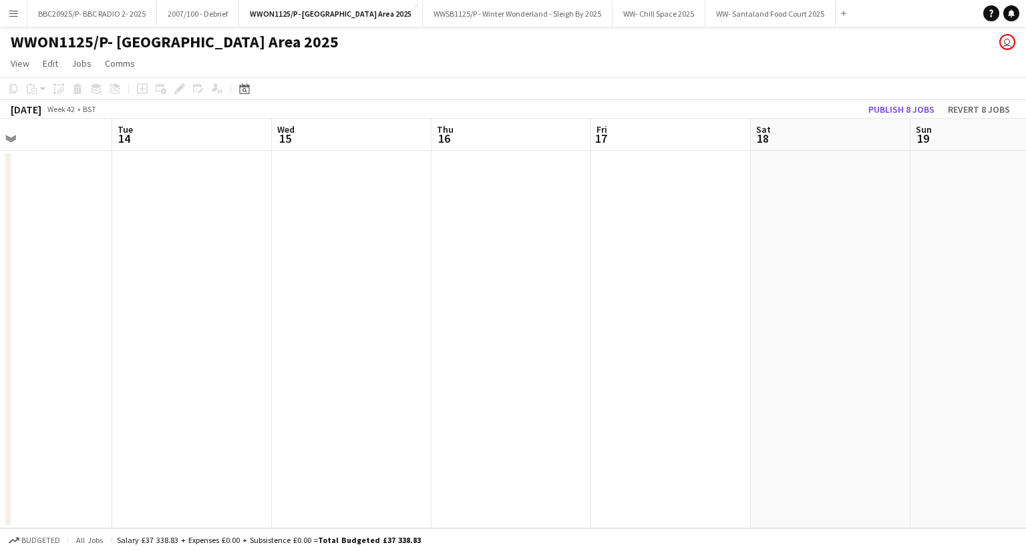
click at [226, 407] on app-calendar-viewport "Fri 10 Sat 11 Sun 12 Mon 13 Tue 14 Wed 15 Thu 16 Fri 17 Sat 18 Sun 19 Mon 20 Tu…" at bounding box center [513, 324] width 1026 height 410
drag, startPoint x: 496, startPoint y: 362, endPoint x: 267, endPoint y: 388, distance: 230.5
click at [264, 391] on app-calendar-viewport "Sun 12 Mon 13 Tue 14 Wed 15 Thu 16 Fri 17 Sat 18 Sun 19 Mon 20 Tue 21 Wed 22 Th…" at bounding box center [513, 324] width 1026 height 410
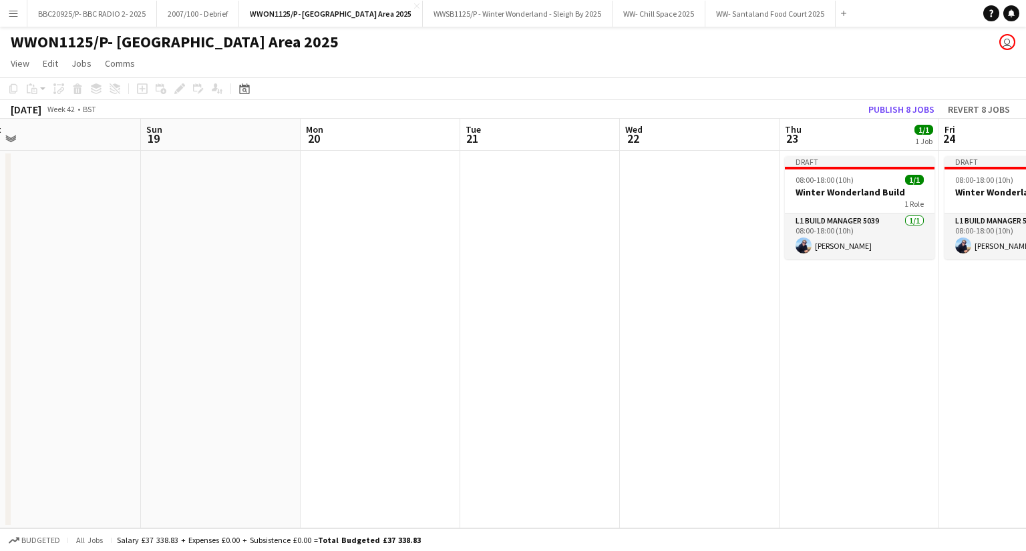
drag, startPoint x: 592, startPoint y: 312, endPoint x: 697, endPoint y: 289, distance: 107.4
click at [232, 377] on app-calendar-viewport "Thu 16 Fri 17 Sat 18 Sun 19 Mon 20 Tue 21 Wed 22 Thu 23 1/1 1 Job Fri 24 1/1 1 …" at bounding box center [513, 324] width 1026 height 410
drag, startPoint x: 641, startPoint y: 308, endPoint x: 221, endPoint y: 353, distance: 422.3
click at [195, 367] on app-calendar-viewport "Thu 16 Fri 17 Sat 18 Sun 19 Mon 20 Tue 21 Wed 22 Thu 23 1/1 1 Job Fri 24 1/1 1 …" at bounding box center [513, 324] width 1026 height 410
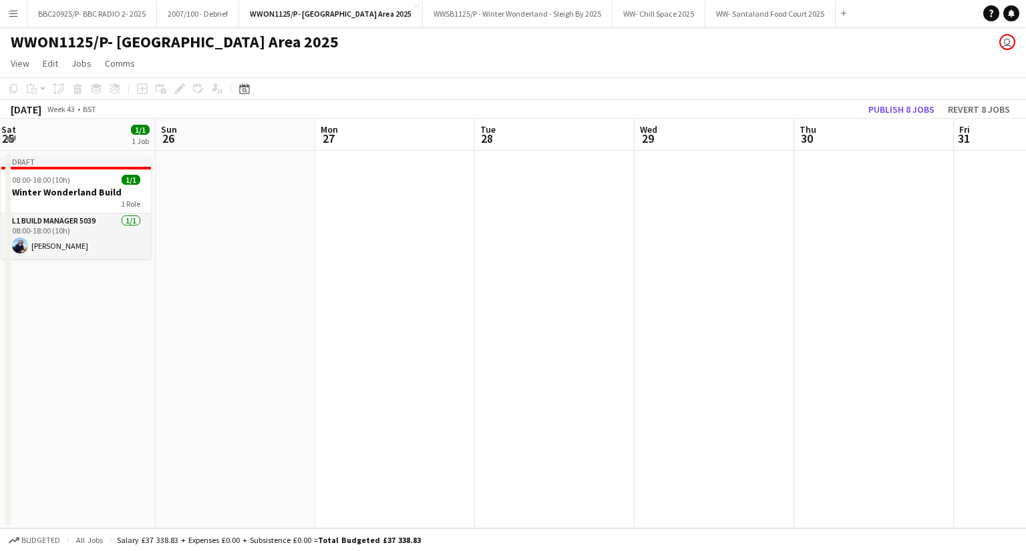
drag, startPoint x: 519, startPoint y: 315, endPoint x: 29, endPoint y: 377, distance: 493.9
click at [29, 377] on app-calendar-viewport "Wed 22 Thu 23 1/1 1 Job Fri 24 1/1 1 Job Sat 25 1/1 1 Job Sun 26 Mon 27 Tue 28 …" at bounding box center [513, 324] width 1026 height 410
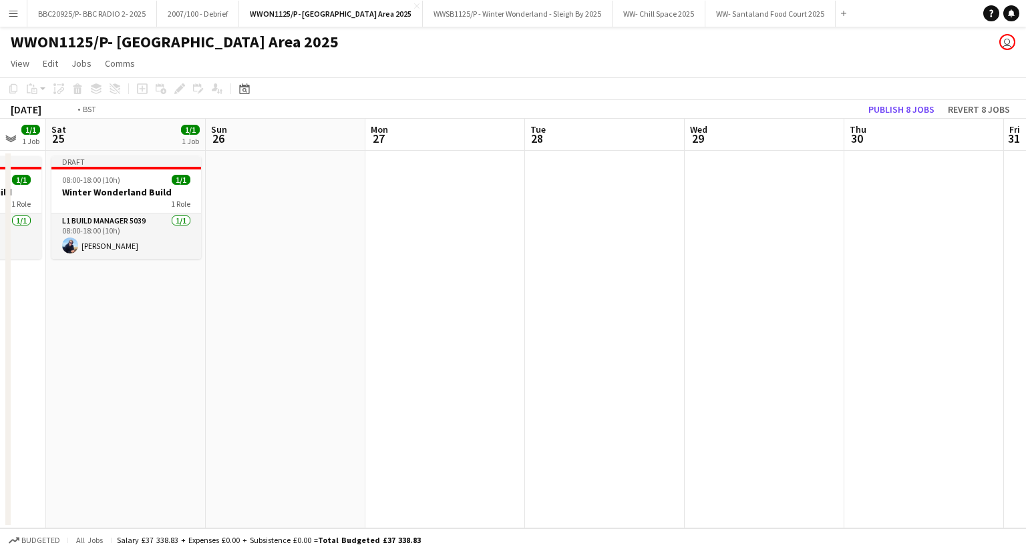
drag, startPoint x: 464, startPoint y: 325, endPoint x: 63, endPoint y: 375, distance: 404.4
click at [42, 378] on app-calendar-viewport "Wed 22 Thu 23 1/1 1 Job Fri 24 1/1 1 Job Sat 25 1/1 1 Job Sun 26 Mon 27 Tue 28 …" at bounding box center [513, 324] width 1026 height 410
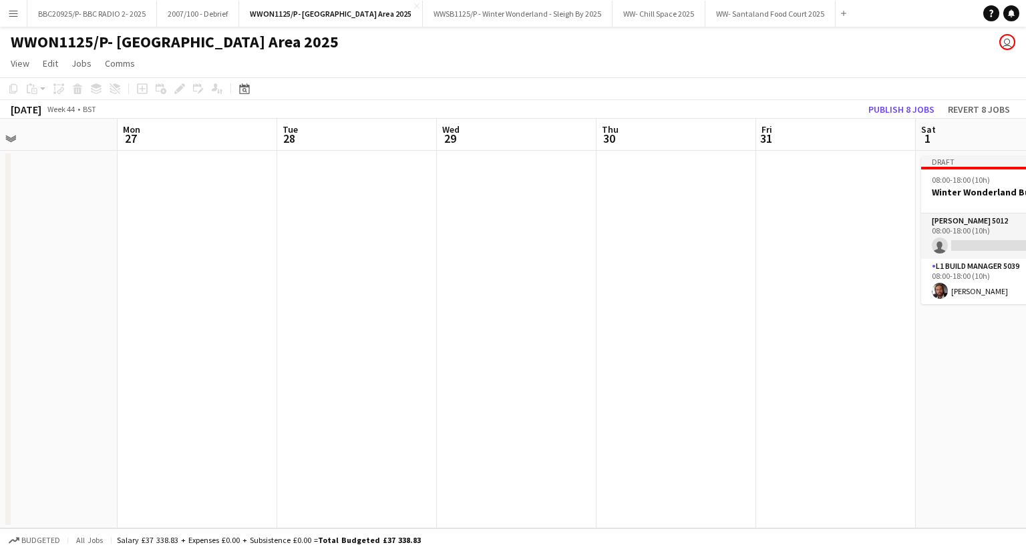
drag, startPoint x: 478, startPoint y: 332, endPoint x: 83, endPoint y: 348, distance: 395.6
click at [83, 348] on app-calendar-viewport "Fri 24 1/1 1 Job Sat 25 1/1 1 Job Sun 26 Mon 27 Tue 28 Wed 29 Thu 30 Fri 31 Sat…" at bounding box center [513, 324] width 1026 height 410
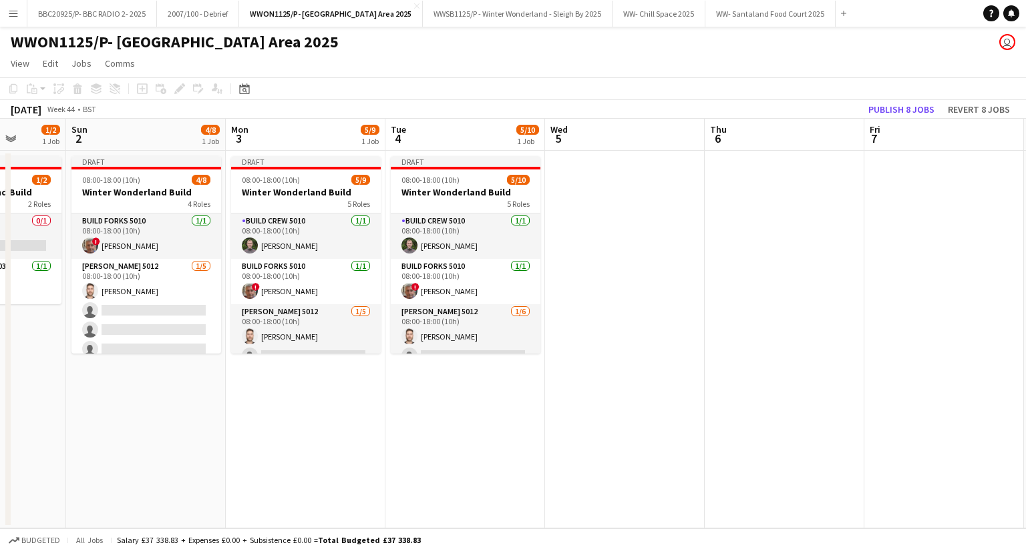
drag, startPoint x: 507, startPoint y: 310, endPoint x: 166, endPoint y: 347, distance: 343.1
click at [166, 347] on app-calendar-viewport "Thu 30 Fri 31 Sat 1 1/2 1 Job Sun 2 4/8 1 Job Mon 3 5/9 1 Job Tue 4 5/10 1 Job …" at bounding box center [513, 324] width 1026 height 410
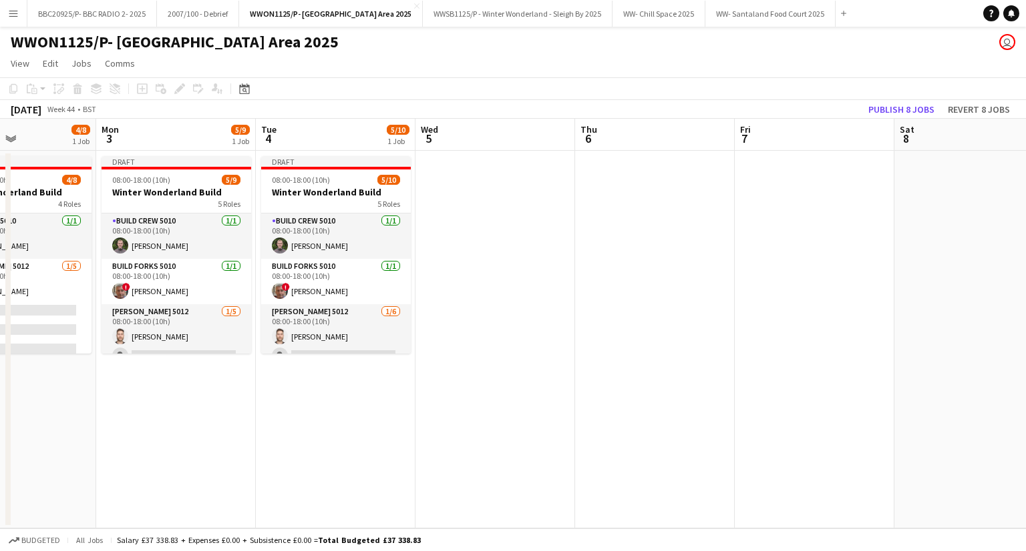
scroll to position [0, 557]
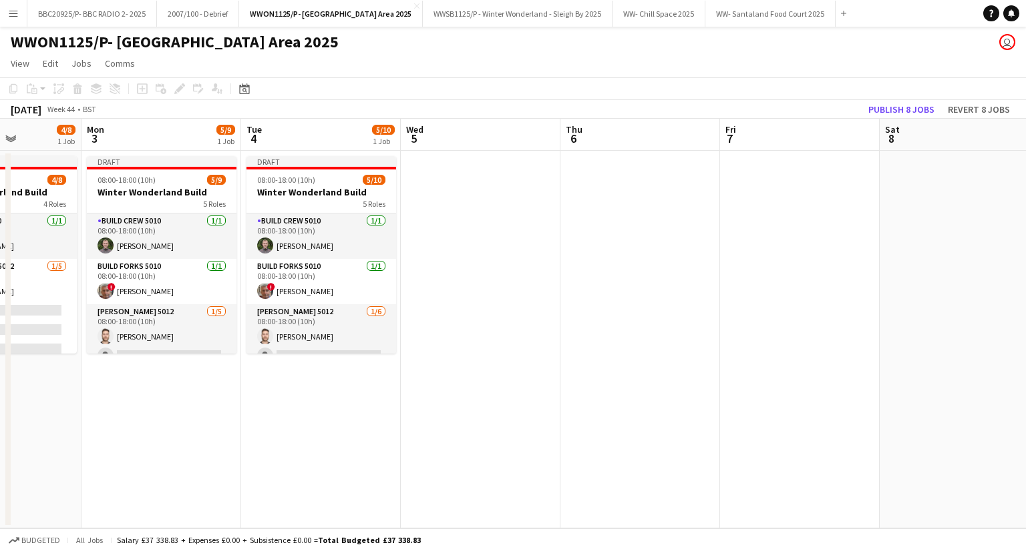
drag, startPoint x: 802, startPoint y: 225, endPoint x: 665, endPoint y: 233, distance: 137.1
click at [665, 233] on app-calendar-viewport "Thu 30 Fri 31 Sat 1 1/2 1 Job Sun 2 4/8 1 Job Mon 3 5/9 1 Job Tue 4 5/10 1 Job …" at bounding box center [513, 324] width 1026 height 410
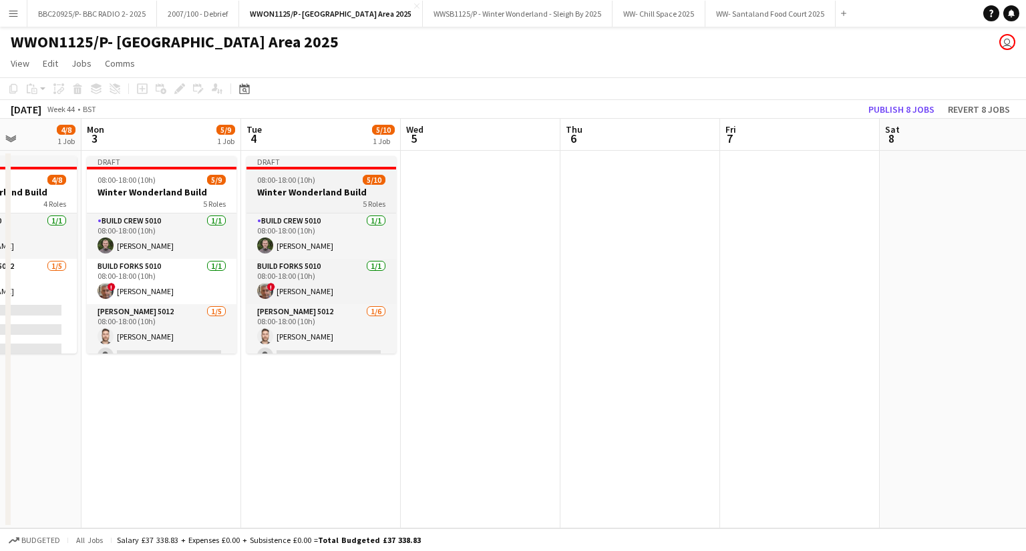
click at [339, 185] on app-job-card "Draft 08:00-18:00 (10h) 5/10 Winter Wonderland Build 5 Roles Build Crew 5010 [D…" at bounding box center [321, 255] width 150 height 198
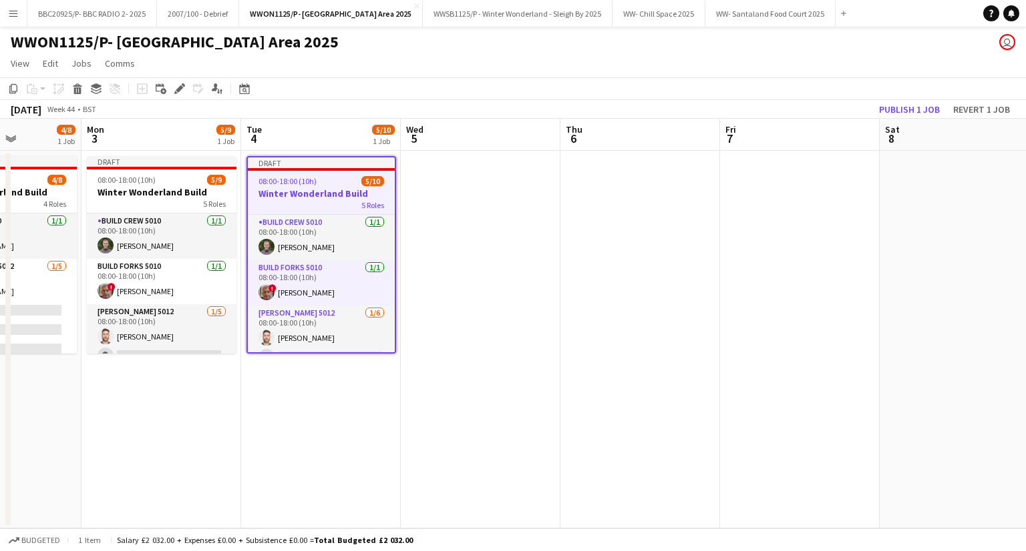
click at [455, 190] on app-date-cell at bounding box center [481, 340] width 160 height 378
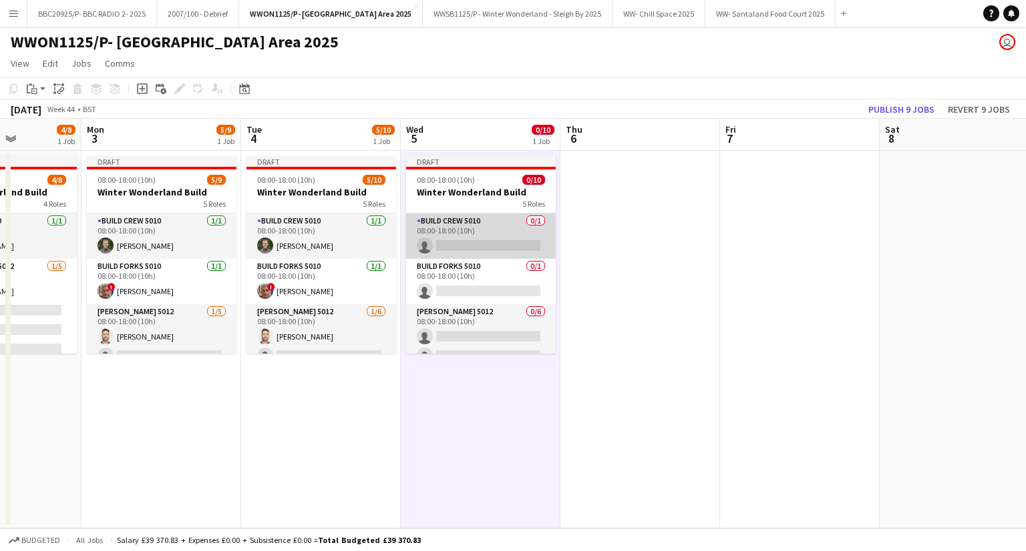
click at [477, 240] on app-card-role "Build Crew 5010 0/1 08:00-18:00 (10h) single-neutral-actions" at bounding box center [481, 236] width 150 height 45
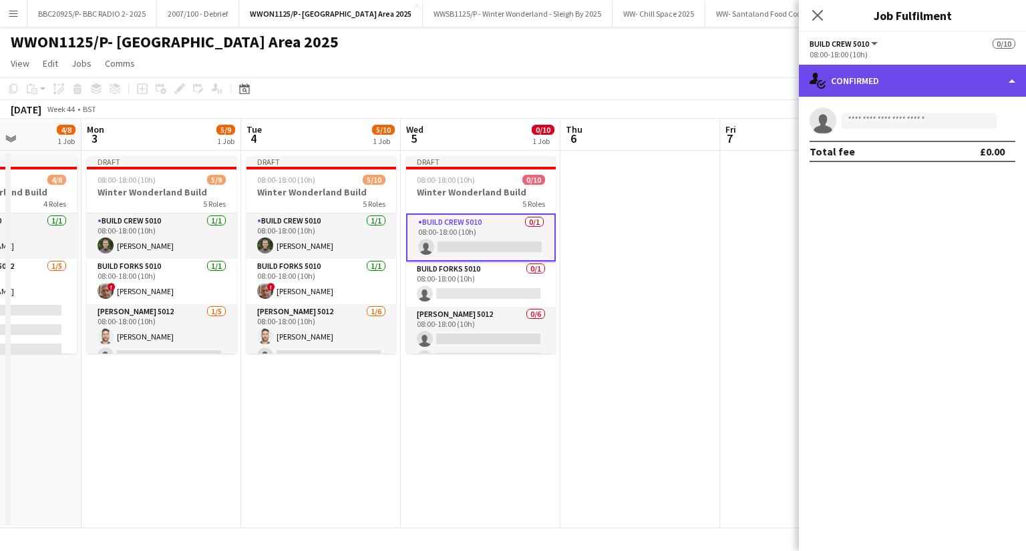
click at [996, 77] on div "single-neutral-actions-check-2 Confirmed" at bounding box center [912, 81] width 227 height 32
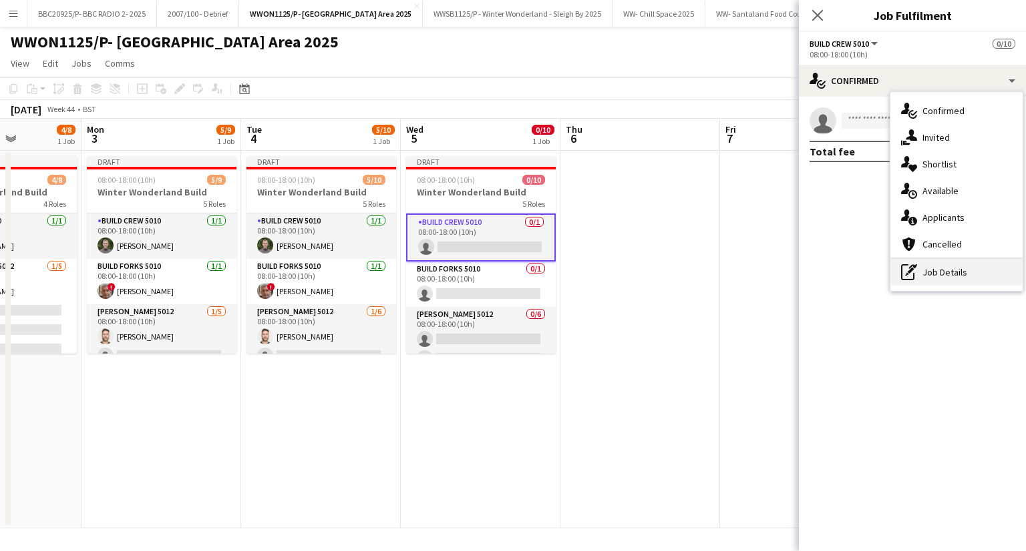
click at [942, 270] on div "pen-write Job Details" at bounding box center [956, 272] width 132 height 27
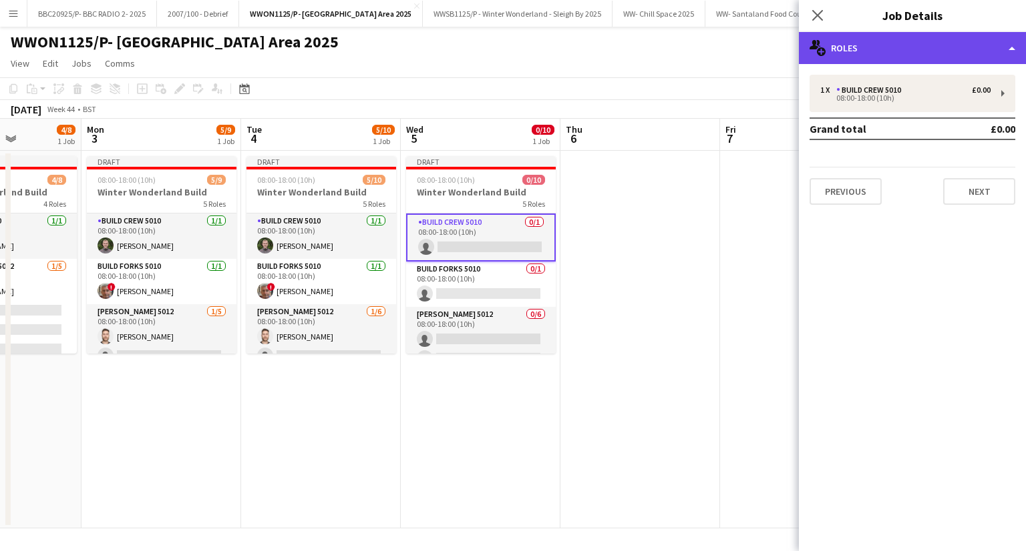
click at [905, 36] on div "multiple-users-add Roles" at bounding box center [912, 48] width 227 height 32
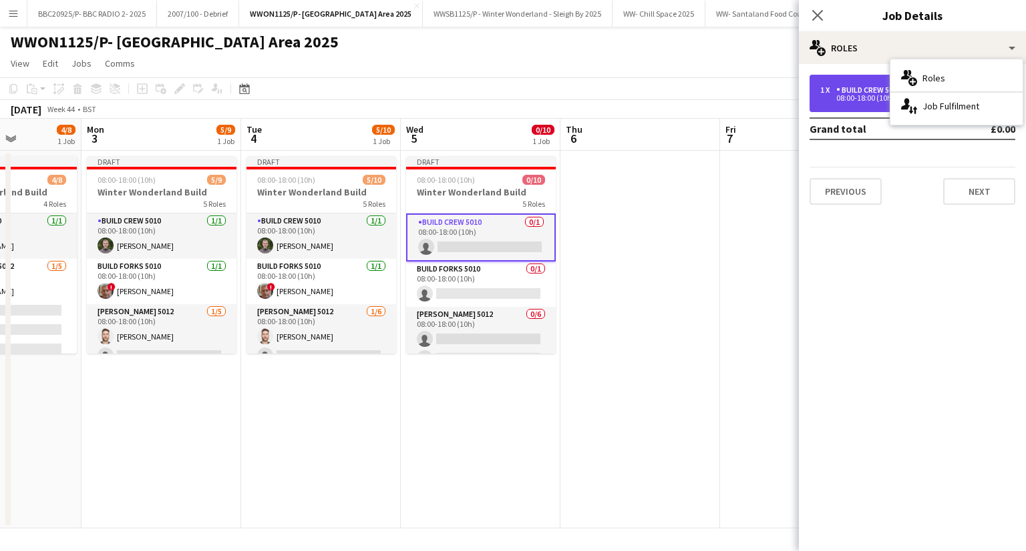
click at [839, 91] on div "Build Crew 5010" at bounding box center [871, 89] width 70 height 9
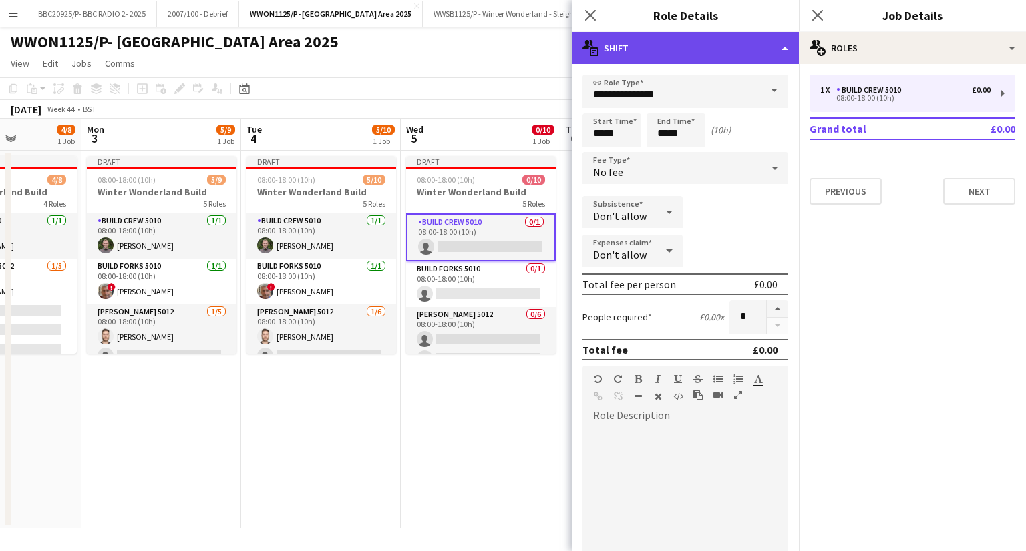
click at [710, 48] on div "multiple-actions-text Shift" at bounding box center [685, 48] width 227 height 32
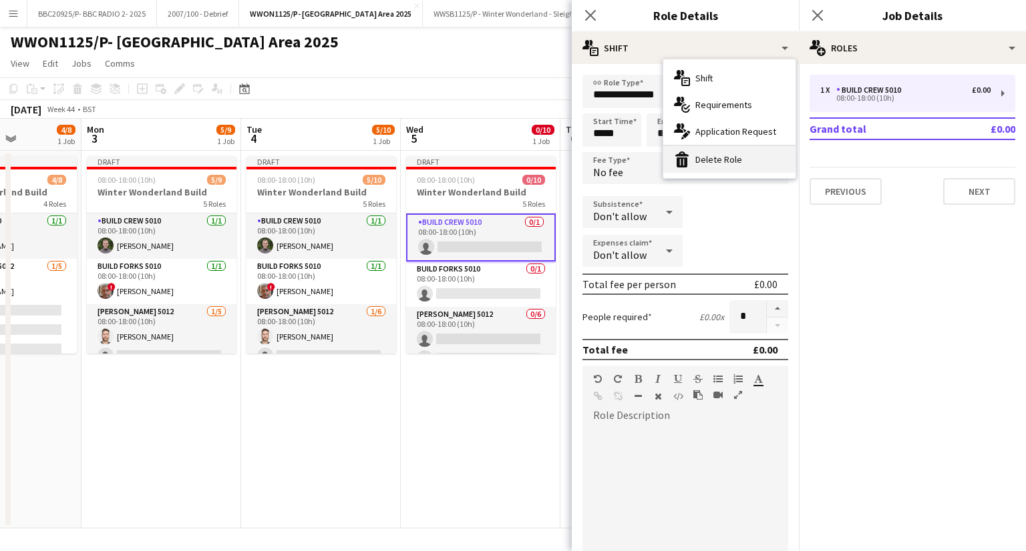
click at [700, 162] on div "bin-2 Delete Role" at bounding box center [729, 159] width 132 height 27
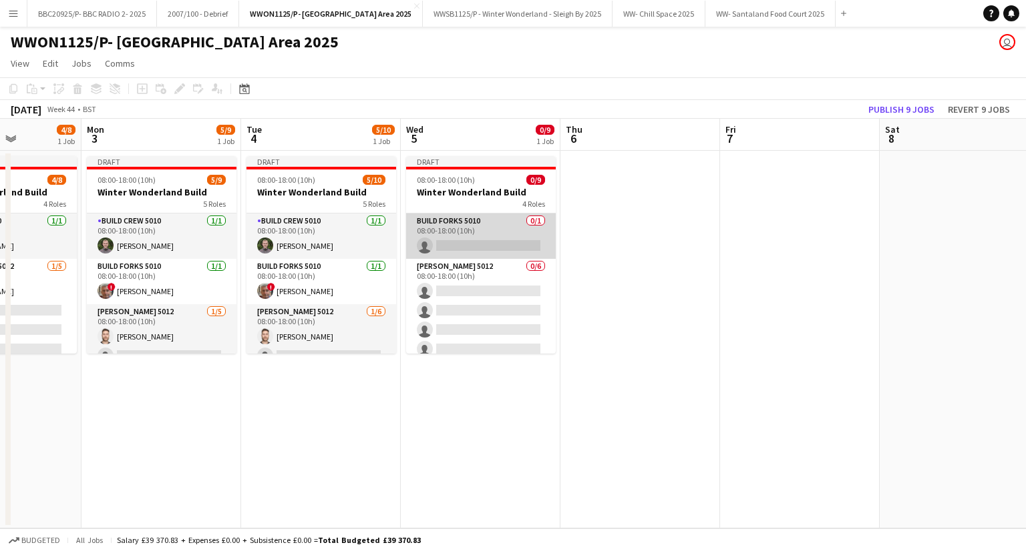
scroll to position [138, 0]
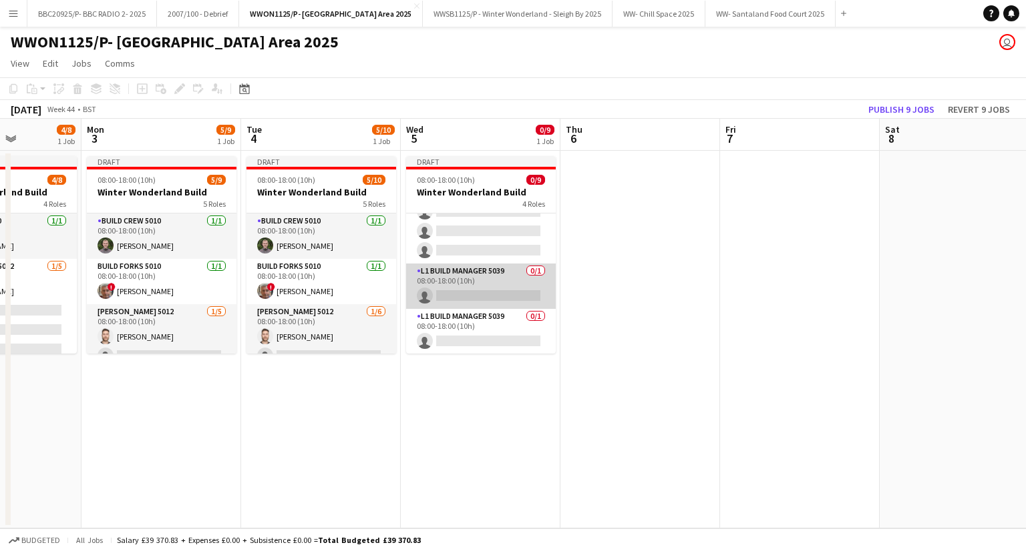
click at [470, 290] on app-card-role "L1 Build Manager 5039 0/1 08:00-18:00 (10h) single-neutral-actions" at bounding box center [481, 286] width 150 height 45
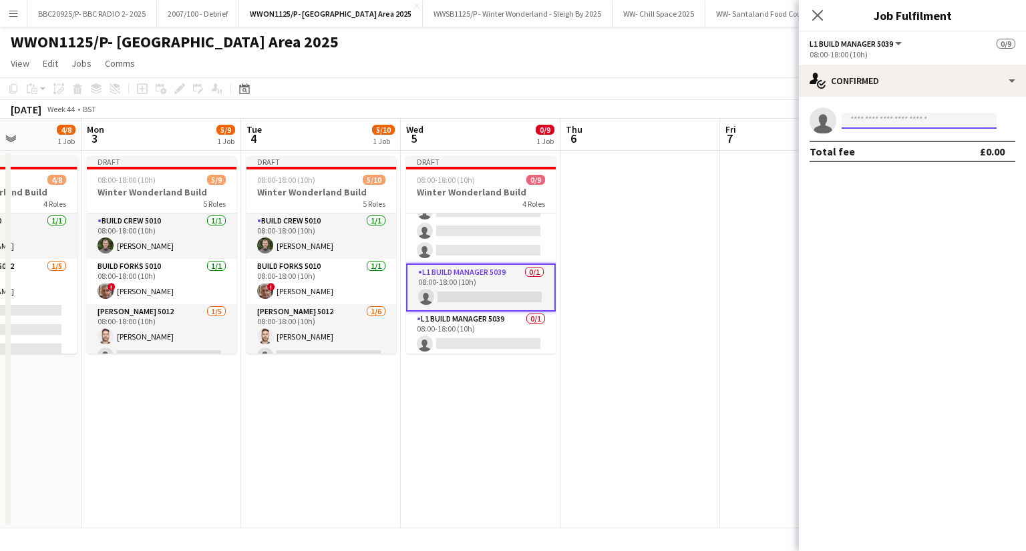
click at [867, 122] on input at bounding box center [918, 121] width 155 height 16
type input "*"
type input "*****"
click at [888, 158] on span "[PHONE_NUMBER]" at bounding box center [919, 161] width 134 height 11
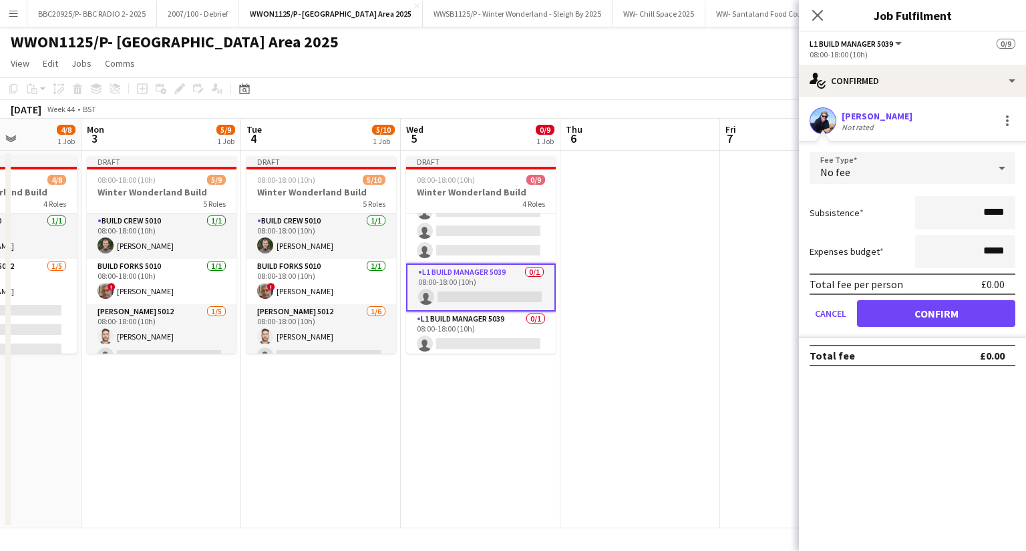
click at [935, 168] on div "No fee" at bounding box center [898, 168] width 179 height 32
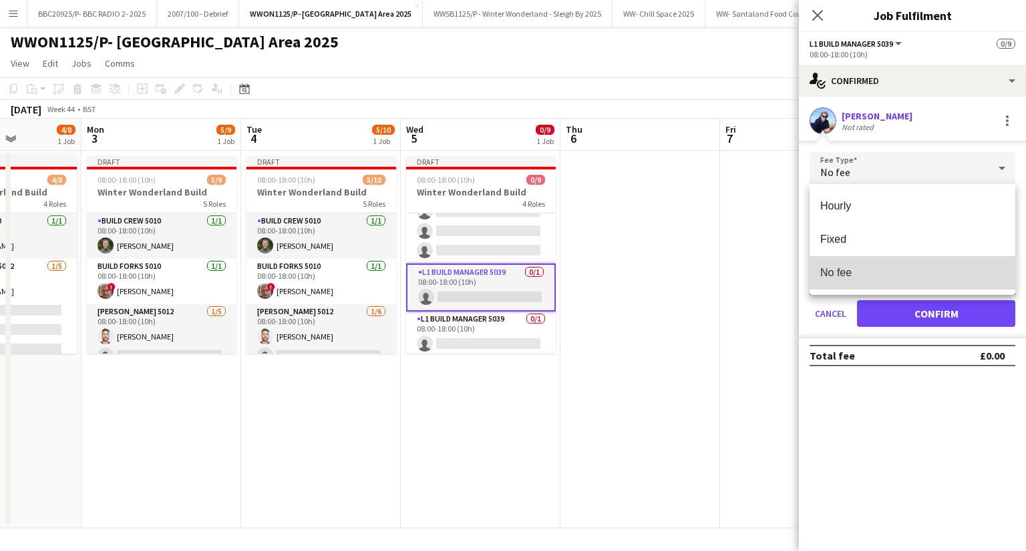
click at [891, 280] on mat-option "No fee" at bounding box center [912, 272] width 206 height 33
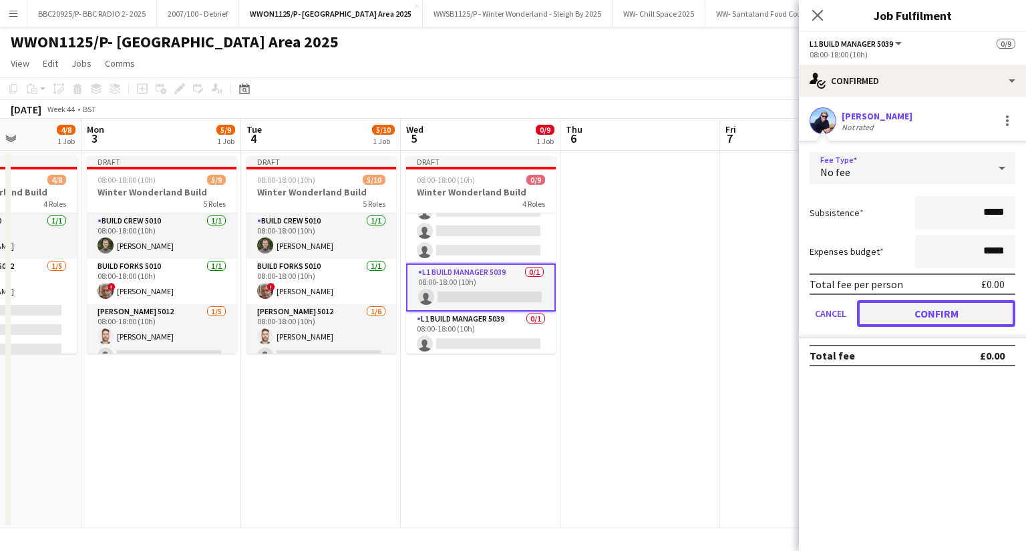
click at [927, 312] on button "Confirm" at bounding box center [936, 313] width 158 height 27
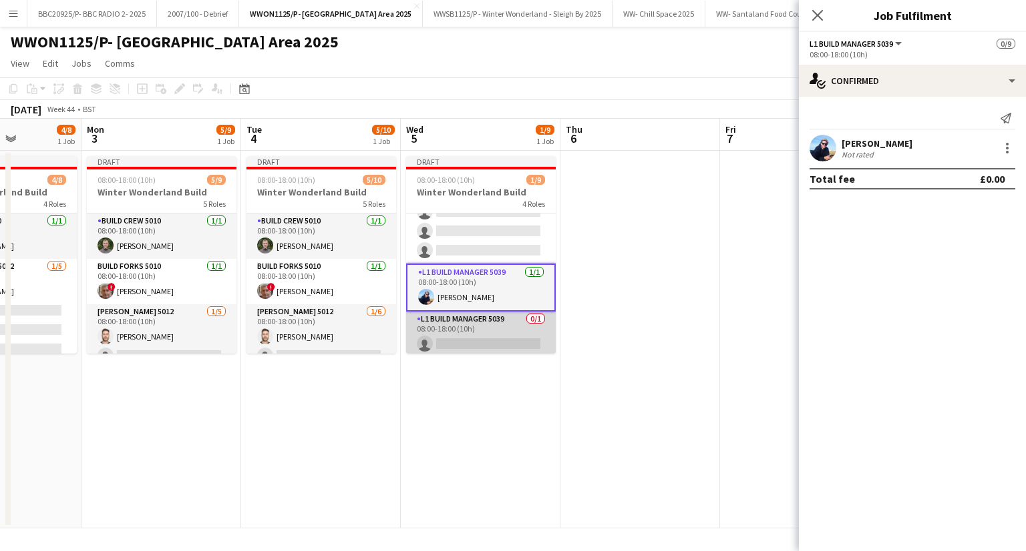
click at [470, 324] on app-card-role "L1 Build Manager 5039 0/1 08:00-18:00 (10h) single-neutral-actions" at bounding box center [481, 334] width 150 height 45
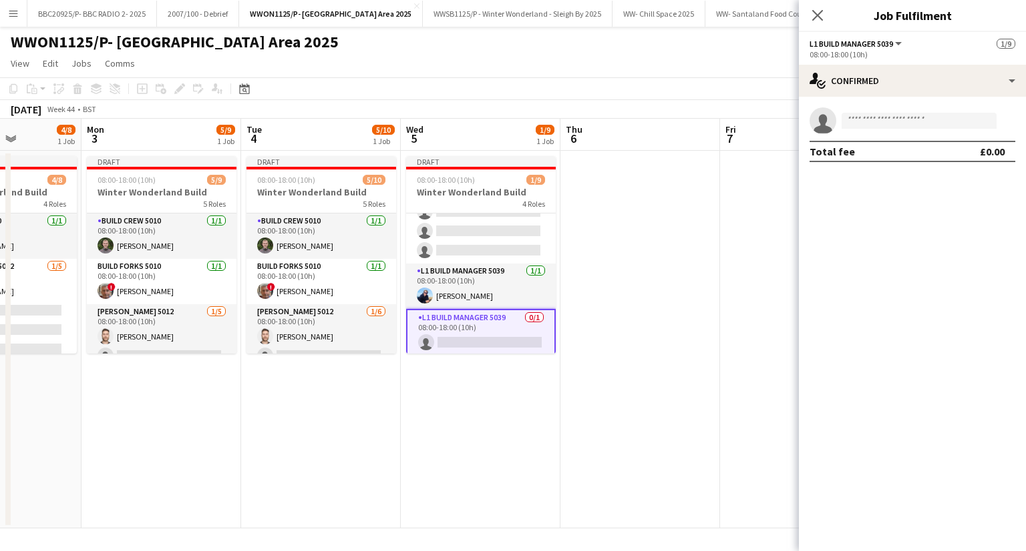
scroll to position [0, 557]
click at [880, 127] on input at bounding box center [918, 121] width 155 height 16
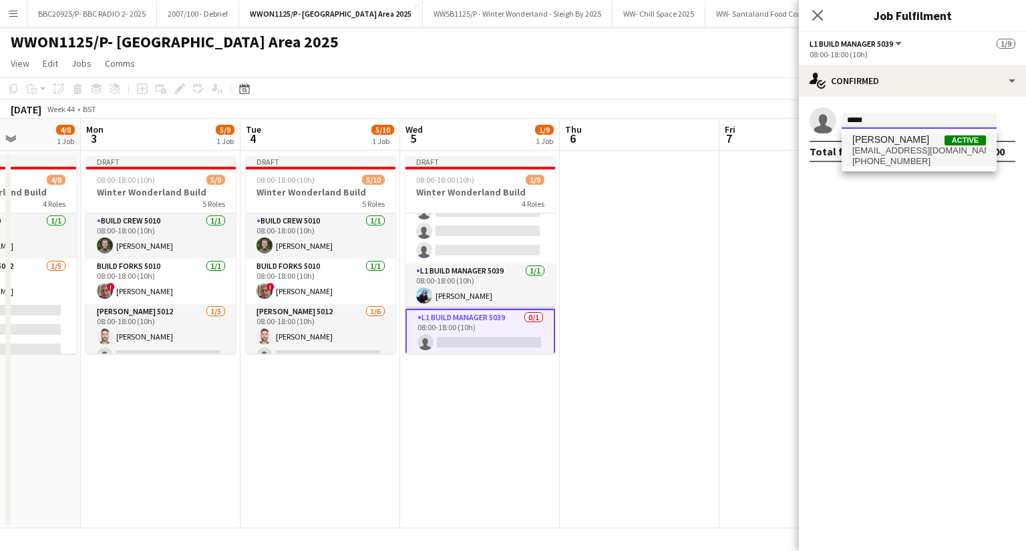
type input "*****"
click at [907, 142] on span "[PERSON_NAME] Active" at bounding box center [919, 139] width 134 height 11
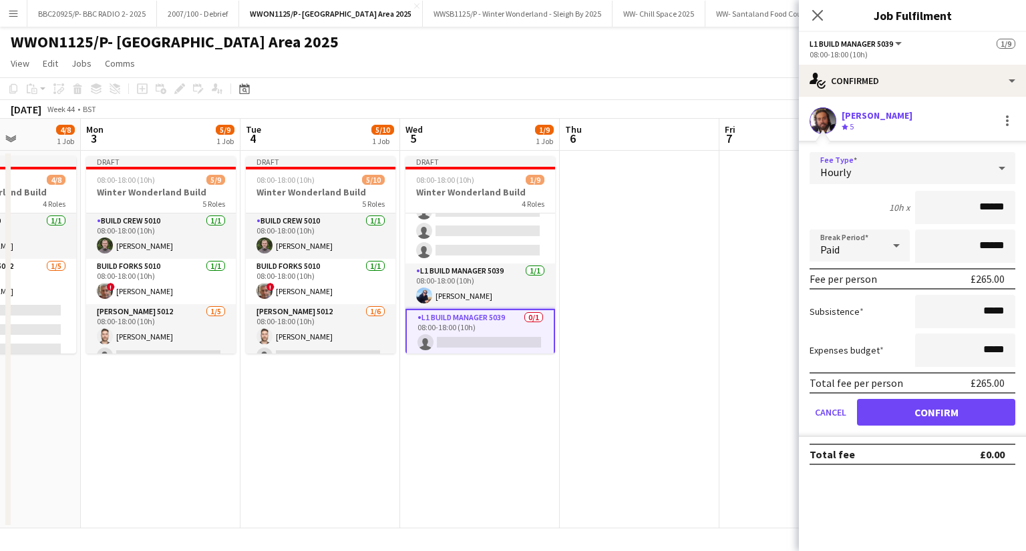
click at [916, 177] on div "Hourly" at bounding box center [898, 168] width 179 height 32
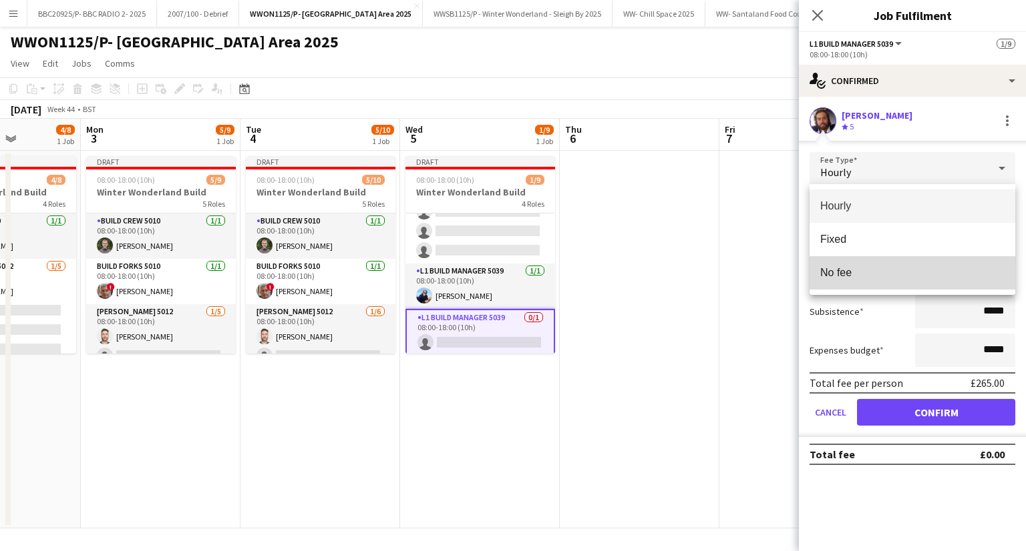
click at [877, 271] on span "No fee" at bounding box center [912, 272] width 184 height 13
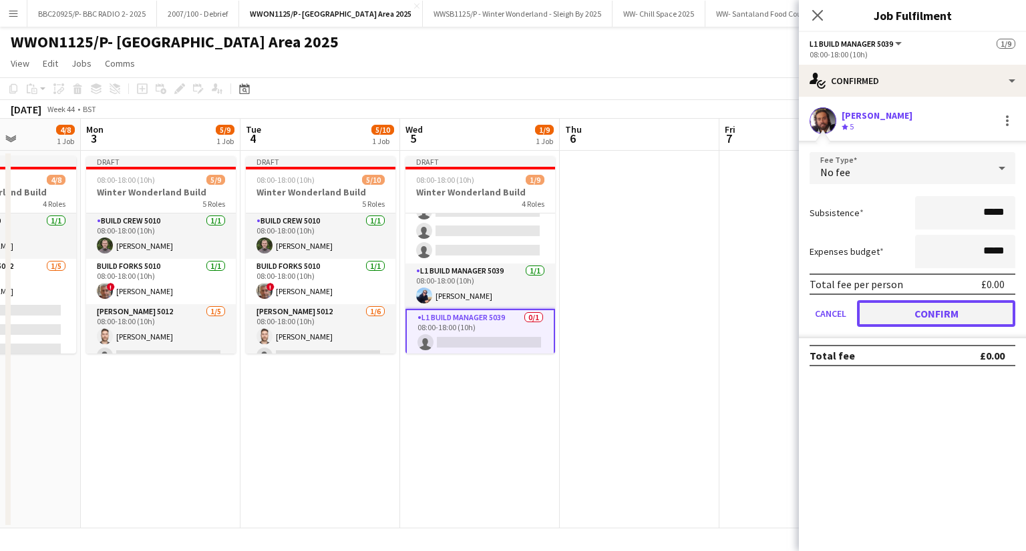
click at [903, 317] on button "Confirm" at bounding box center [936, 313] width 158 height 27
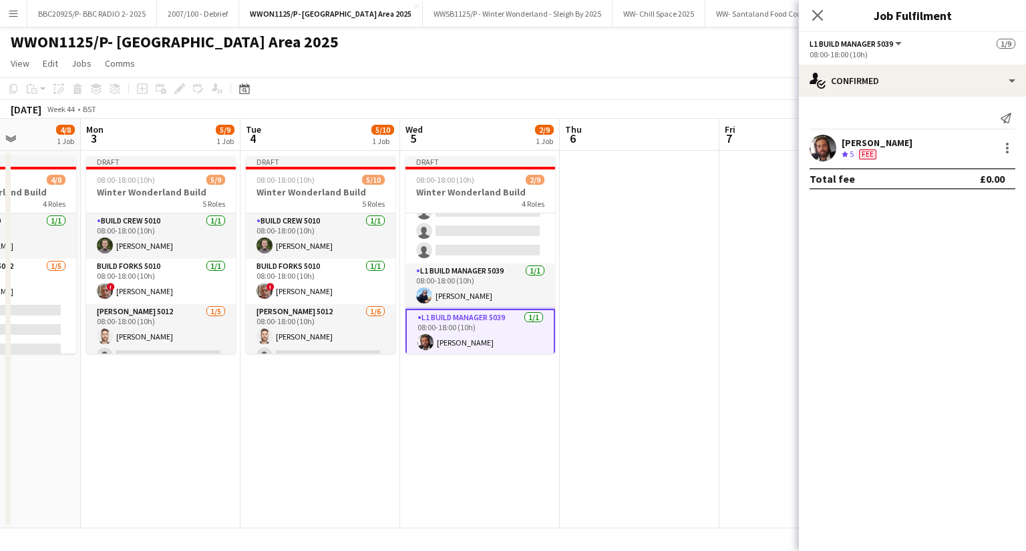
scroll to position [0, 0]
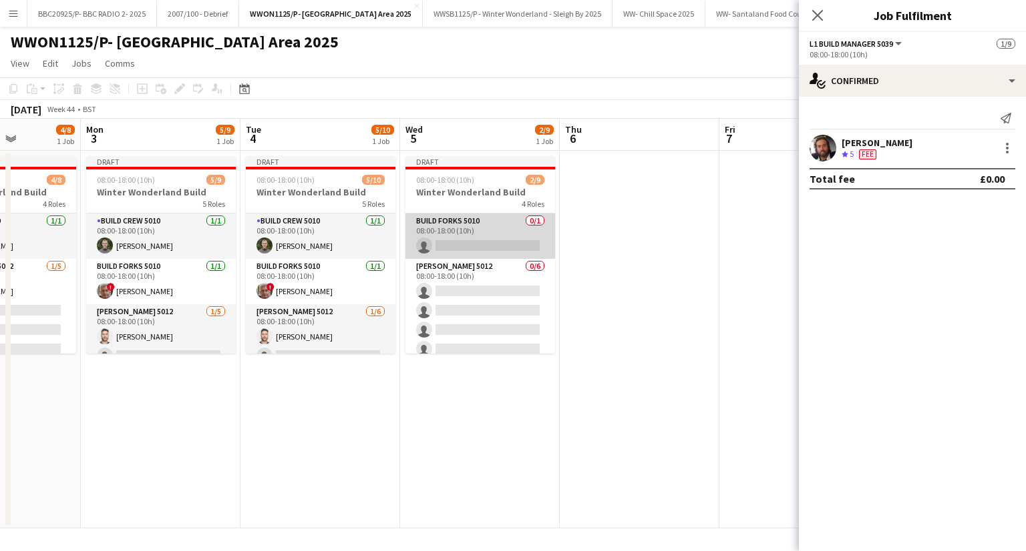
click at [454, 233] on app-card-role "Build Forks 5010 0/1 08:00-18:00 (10h) single-neutral-actions" at bounding box center [480, 236] width 150 height 45
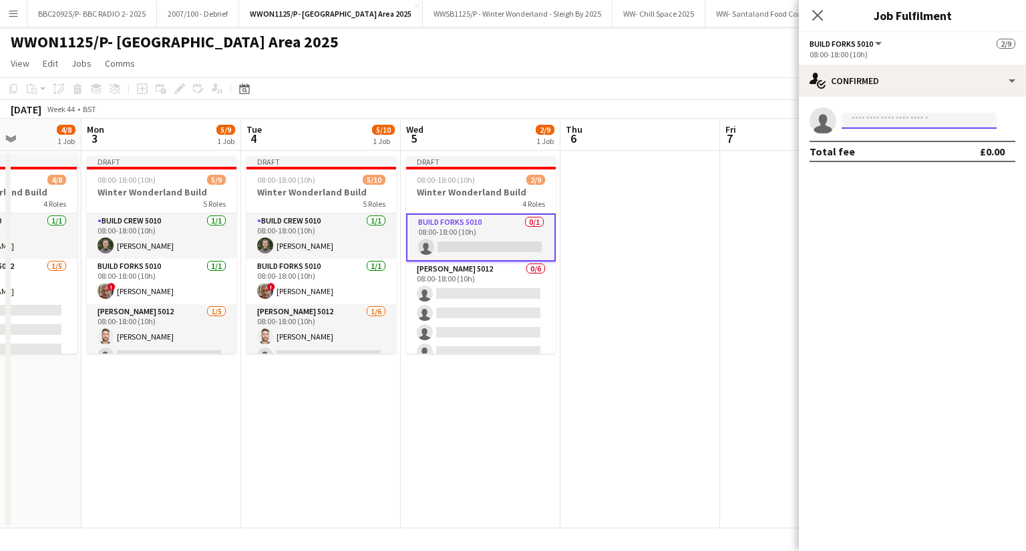
click at [911, 118] on input at bounding box center [918, 121] width 155 height 16
type input "*****"
click at [890, 147] on span "[EMAIL_ADDRESS][DOMAIN_NAME]" at bounding box center [919, 151] width 134 height 11
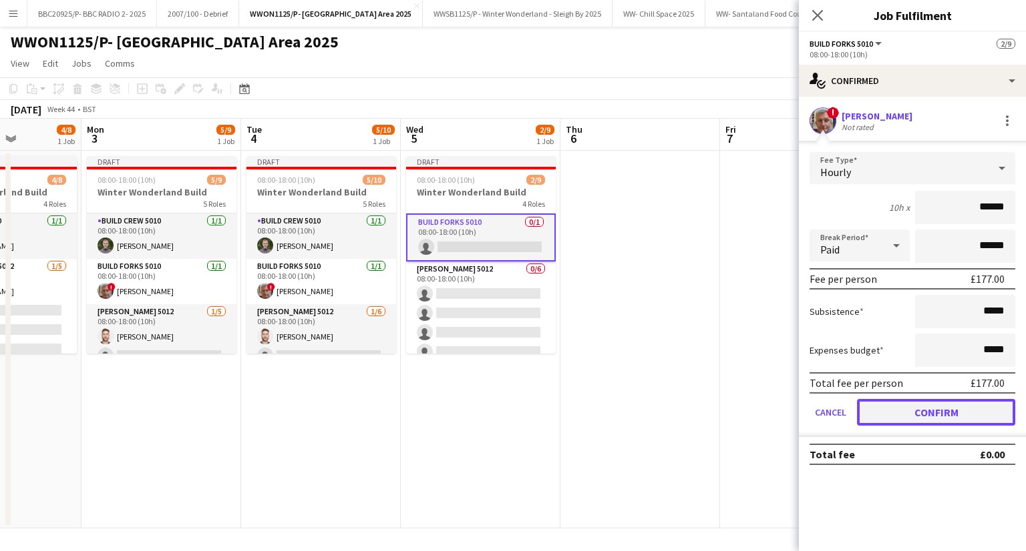
click at [933, 412] on button "Confirm" at bounding box center [936, 412] width 158 height 27
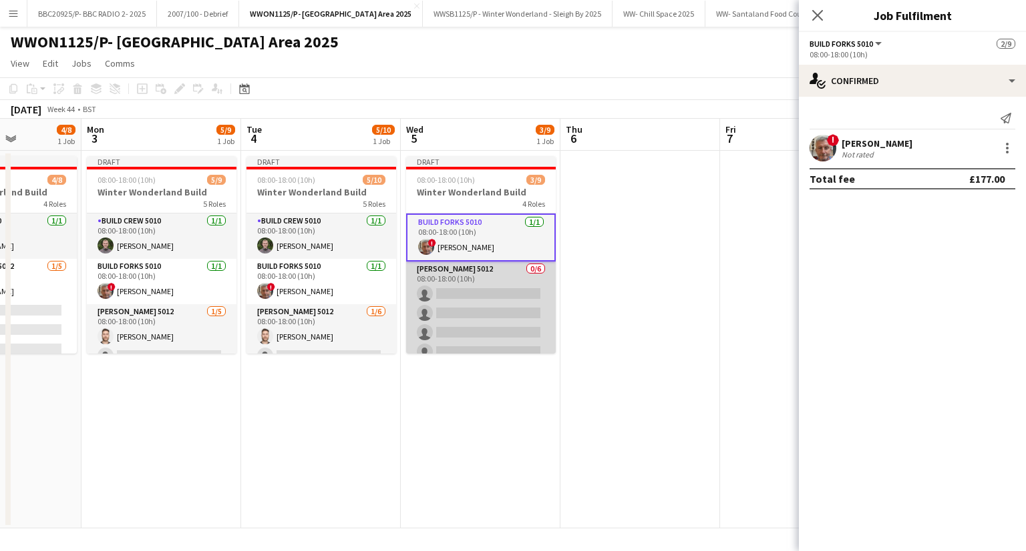
click at [477, 281] on app-card-role "[PERSON_NAME] 5012 0/6 08:00-18:00 (10h) single-neutral-actions single-neutral-…" at bounding box center [481, 333] width 150 height 142
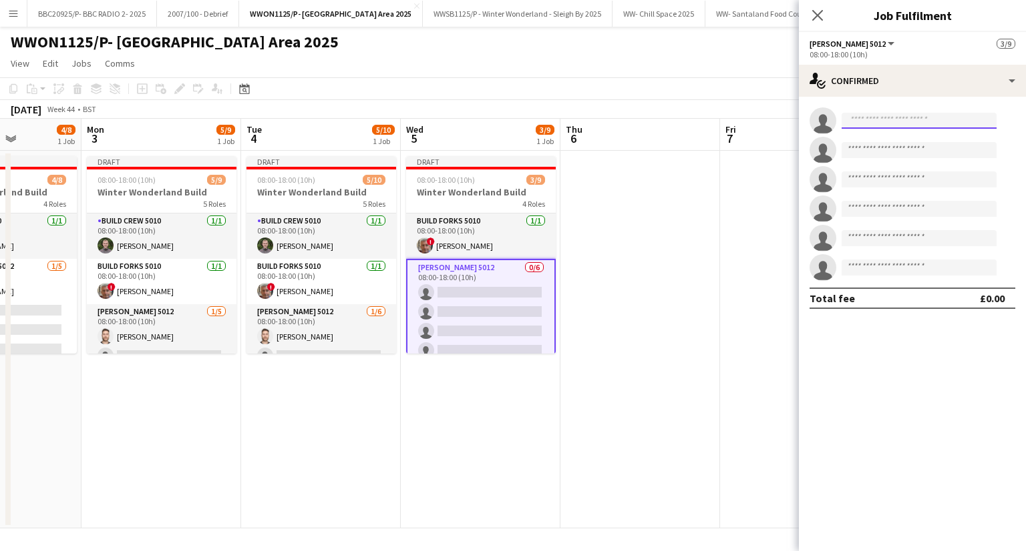
click at [867, 122] on input at bounding box center [918, 121] width 155 height 16
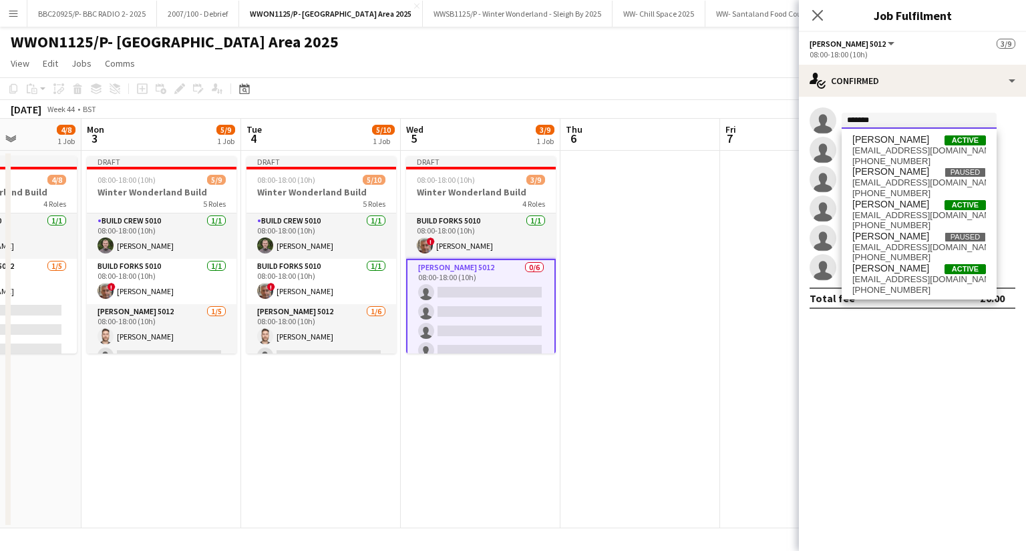
type input "*******"
click at [944, 270] on span "Active" at bounding box center [964, 269] width 41 height 10
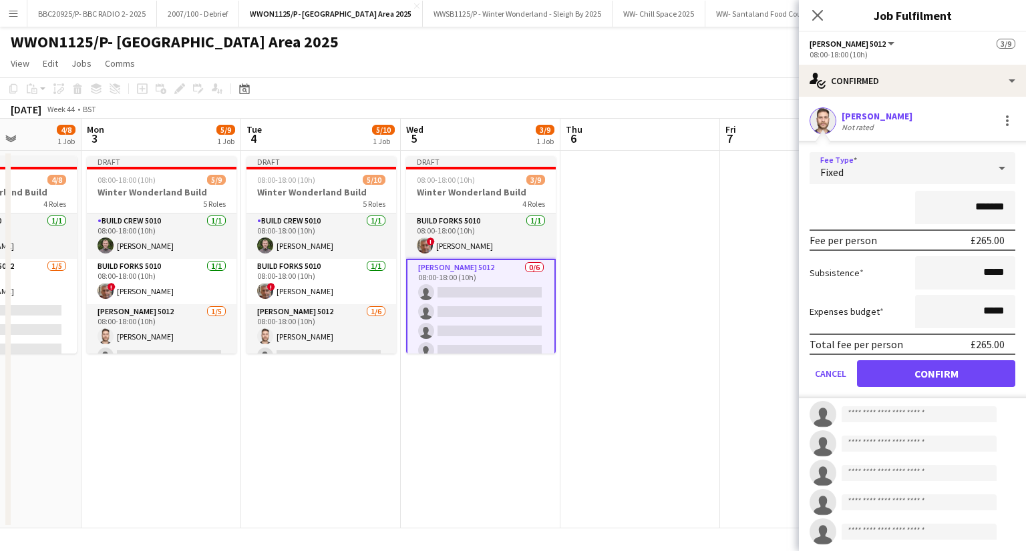
click at [940, 165] on div "Fixed" at bounding box center [898, 168] width 179 height 32
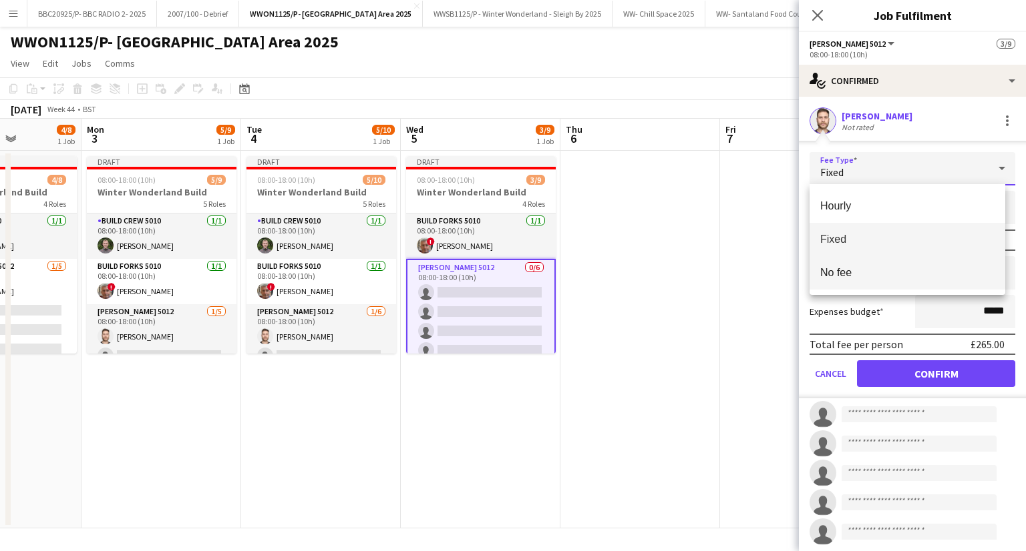
click at [879, 284] on mat-option "No fee" at bounding box center [907, 272] width 196 height 33
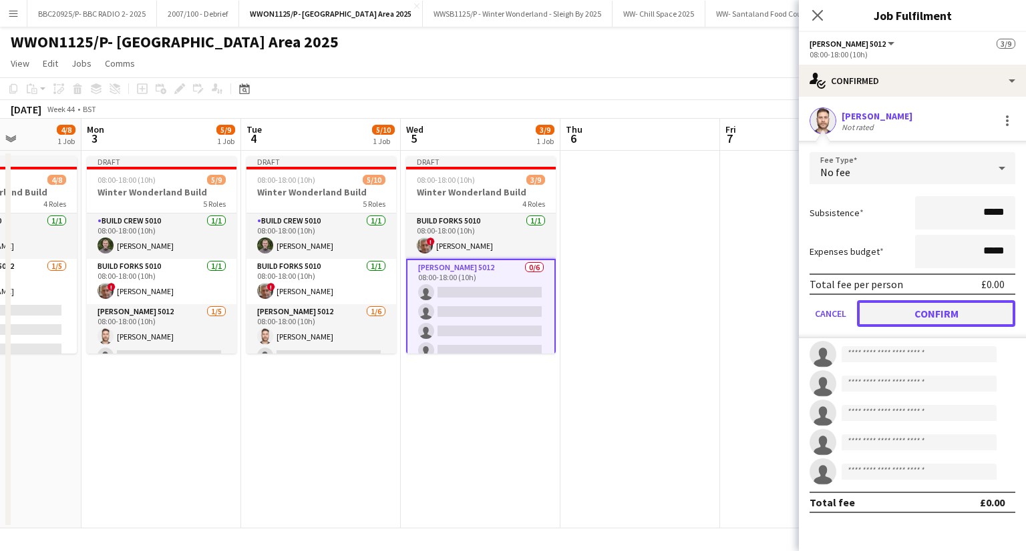
click at [887, 318] on button "Confirm" at bounding box center [936, 313] width 158 height 27
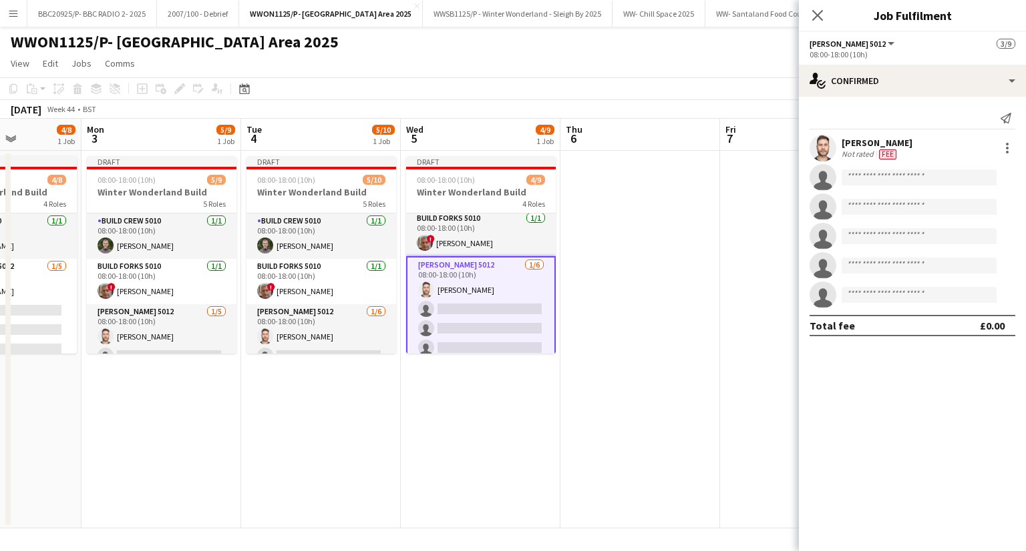
scroll to position [0, 0]
click at [817, 19] on icon "Close pop-in" at bounding box center [817, 15] width 11 height 11
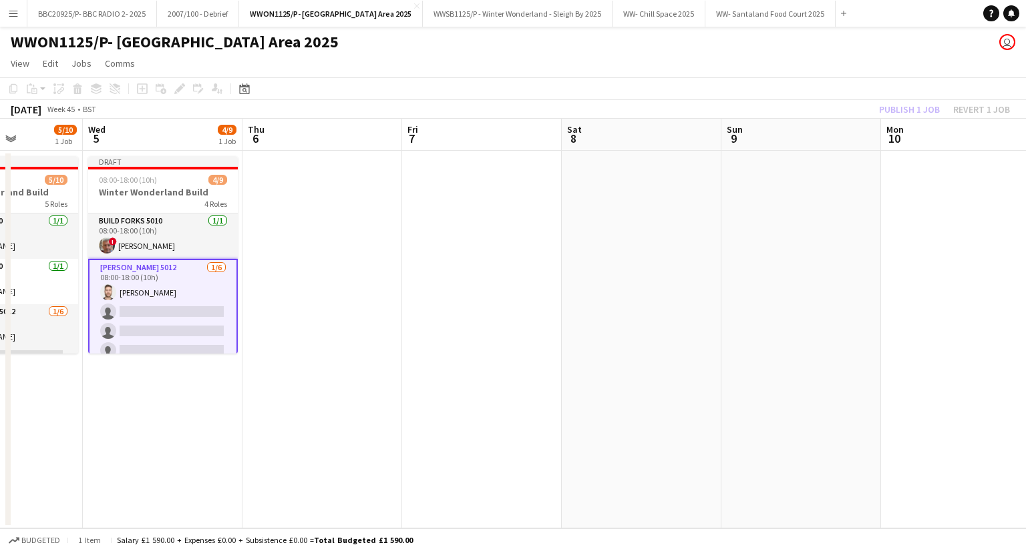
scroll to position [0, 558]
drag, startPoint x: 748, startPoint y: 175, endPoint x: 355, endPoint y: 264, distance: 403.2
click at [441, 221] on app-calendar-viewport "Sat 1 1/2 1 Job Sun 2 4/8 1 Job Mon 3 5/9 1 Job Tue 4 5/10 1 Job Wed 5 4/9 1 Jo…" at bounding box center [513, 324] width 1026 height 410
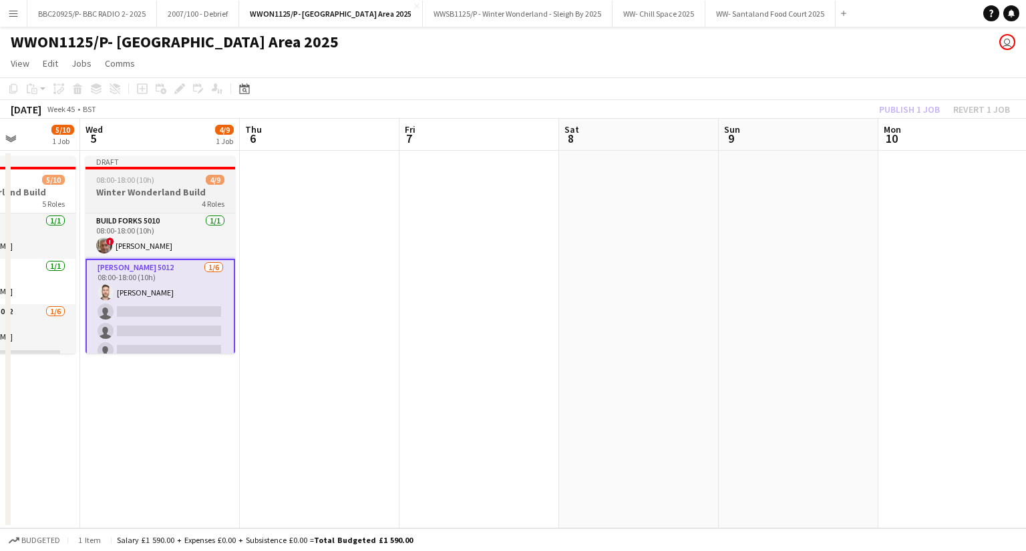
click at [196, 178] on div "08:00-18:00 (10h) 4/9" at bounding box center [160, 180] width 150 height 10
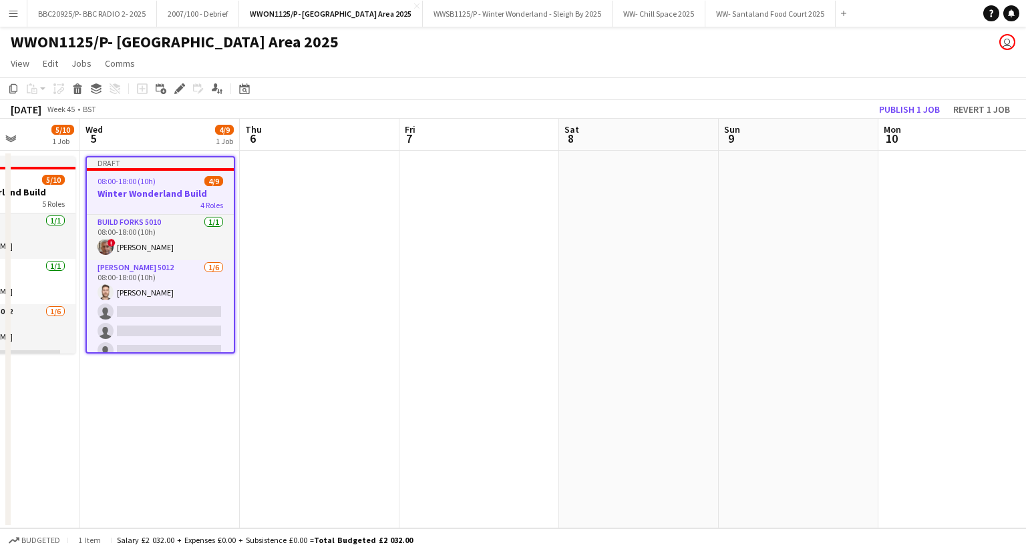
click at [348, 200] on app-date-cell at bounding box center [320, 340] width 160 height 378
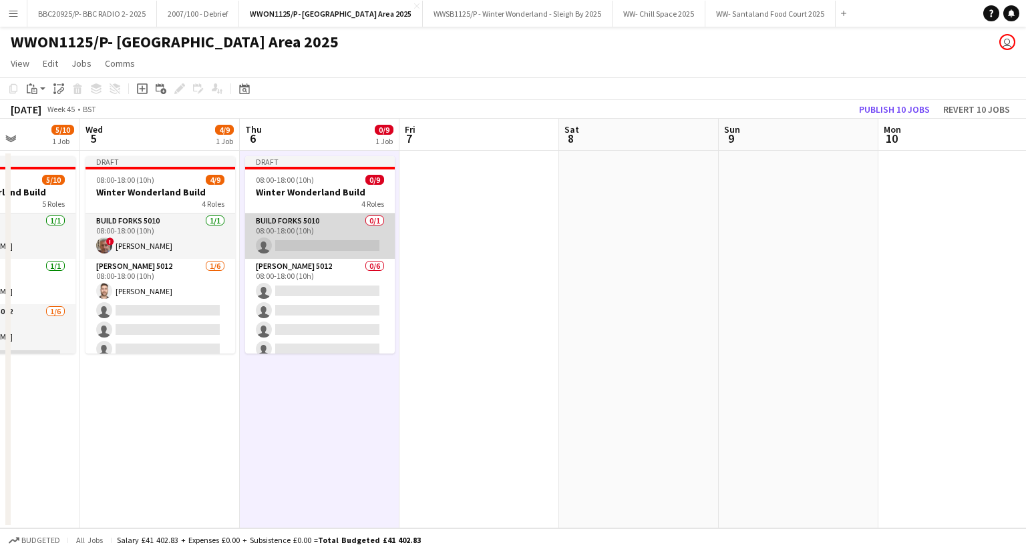
click at [311, 229] on app-card-role "Build Forks 5010 0/1 08:00-18:00 (10h) single-neutral-actions" at bounding box center [320, 236] width 150 height 45
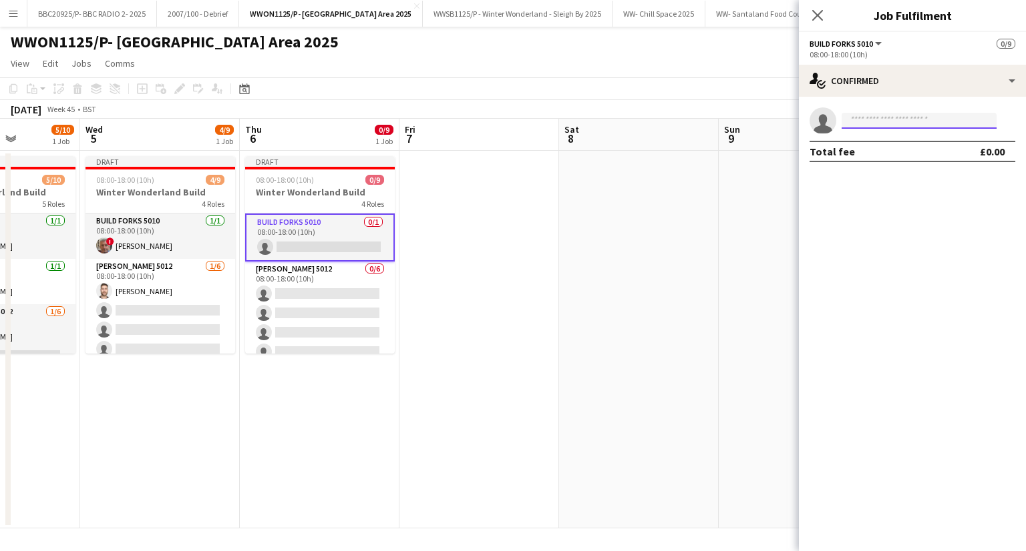
click at [922, 124] on input at bounding box center [918, 121] width 155 height 16
click at [893, 118] on input at bounding box center [918, 121] width 155 height 16
type input "*****"
click at [879, 151] on span "[EMAIL_ADDRESS][DOMAIN_NAME]" at bounding box center [919, 151] width 134 height 11
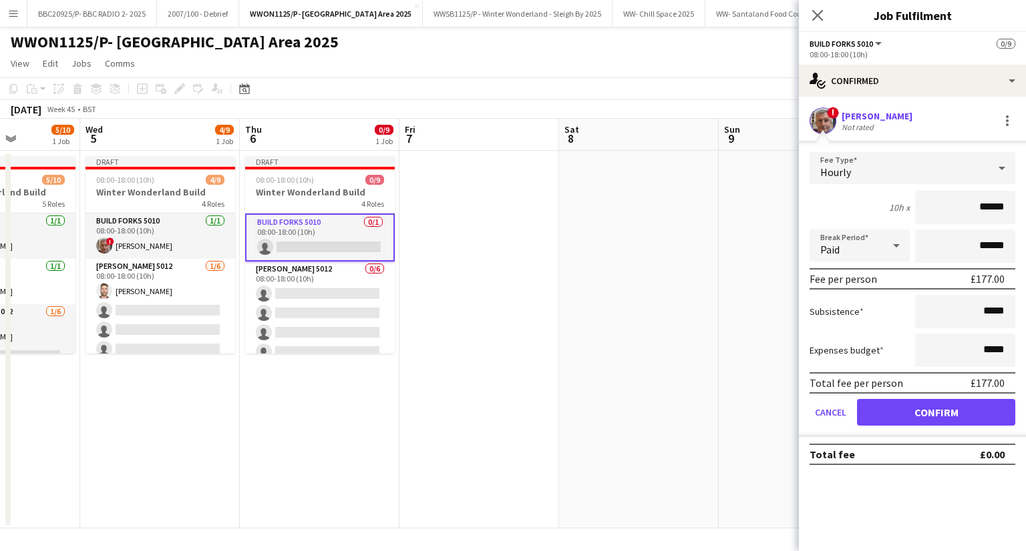
click at [898, 157] on div "Hourly" at bounding box center [898, 168] width 179 height 32
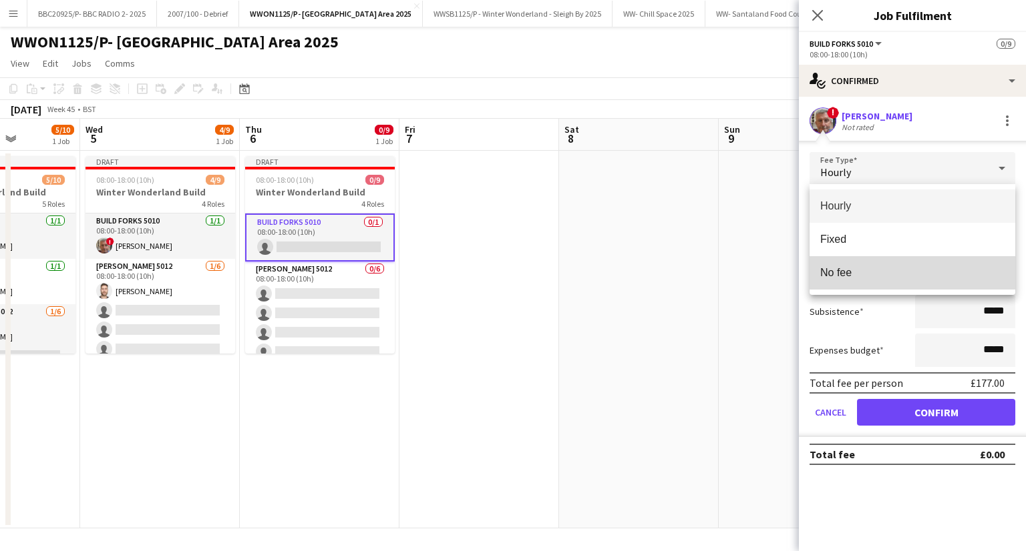
click at [869, 280] on mat-option "No fee" at bounding box center [912, 272] width 206 height 33
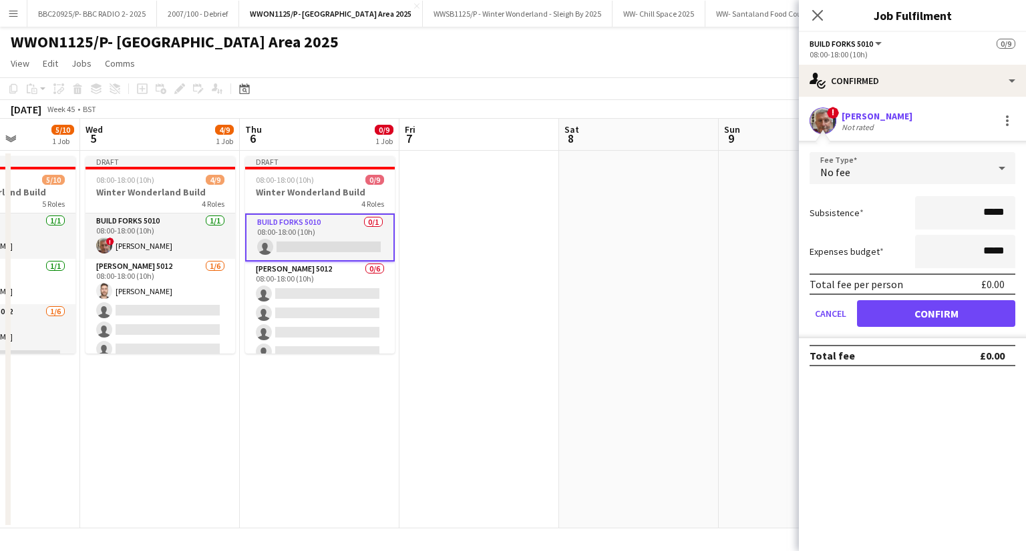
click at [919, 170] on div "No fee" at bounding box center [898, 168] width 179 height 32
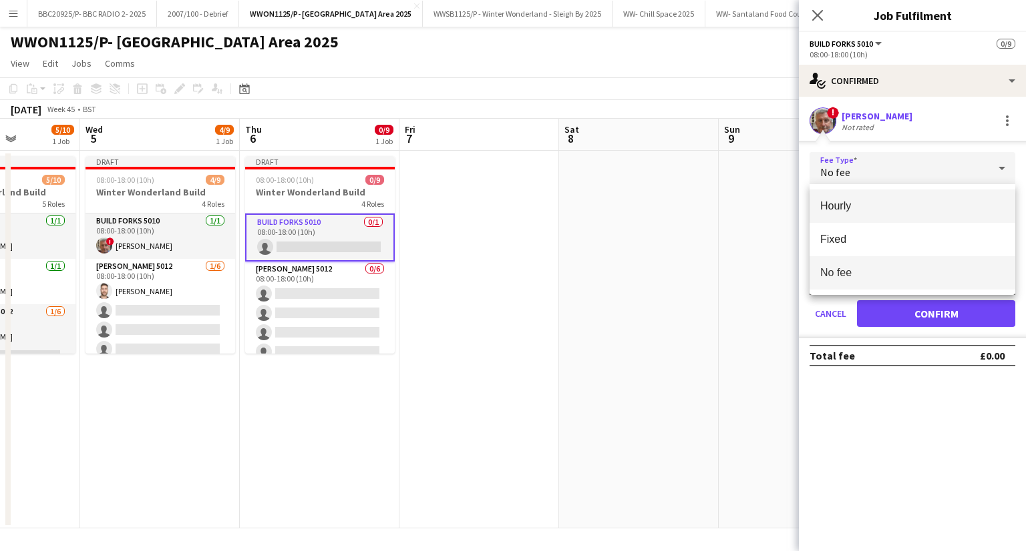
click at [884, 209] on span "Hourly" at bounding box center [912, 206] width 184 height 13
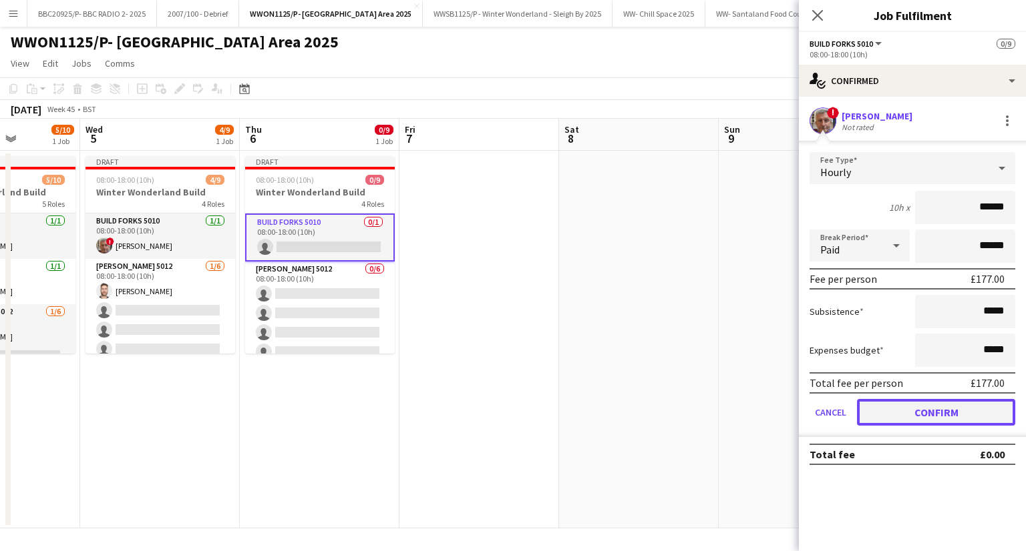
click at [915, 407] on button "Confirm" at bounding box center [936, 412] width 158 height 27
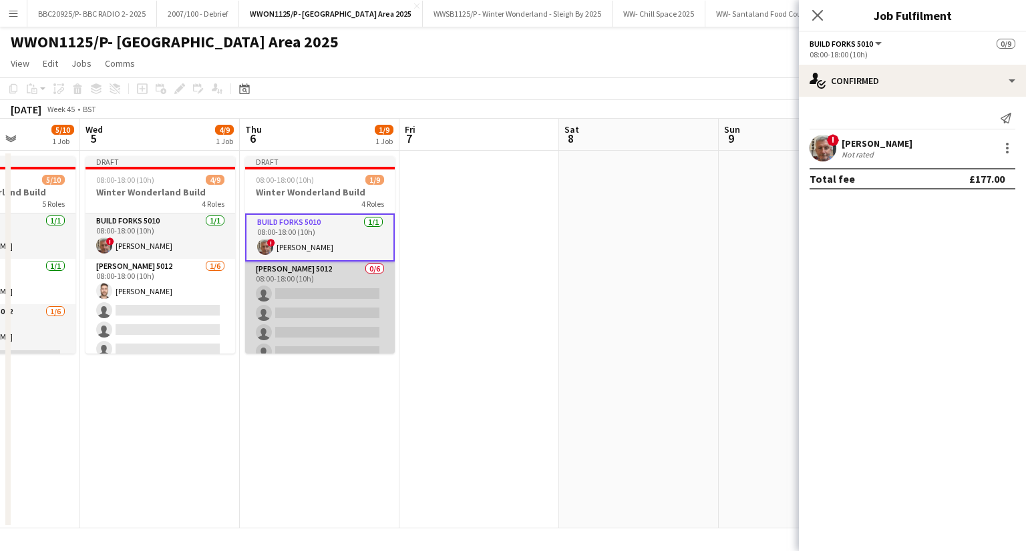
click at [299, 280] on app-card-role "[PERSON_NAME] 5012 0/6 08:00-18:00 (10h) single-neutral-actions single-neutral-…" at bounding box center [320, 333] width 150 height 142
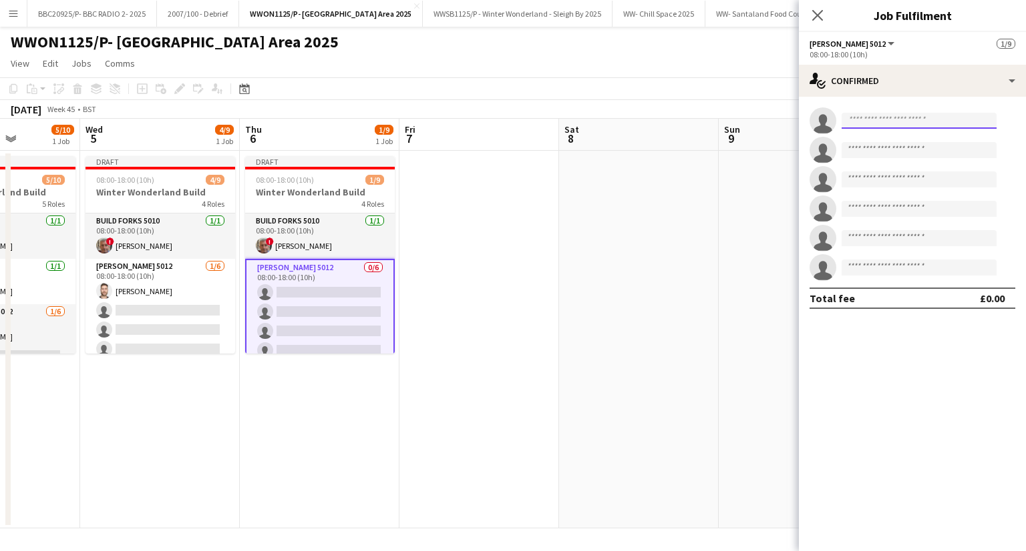
click at [924, 120] on input at bounding box center [918, 121] width 155 height 16
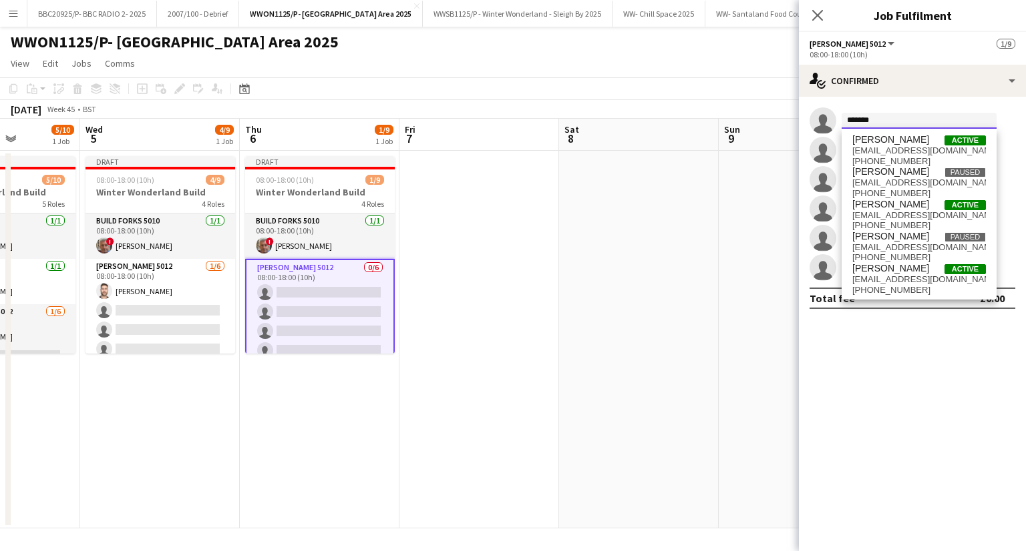
type input "*******"
click at [905, 269] on span "[PERSON_NAME]" at bounding box center [890, 268] width 77 height 11
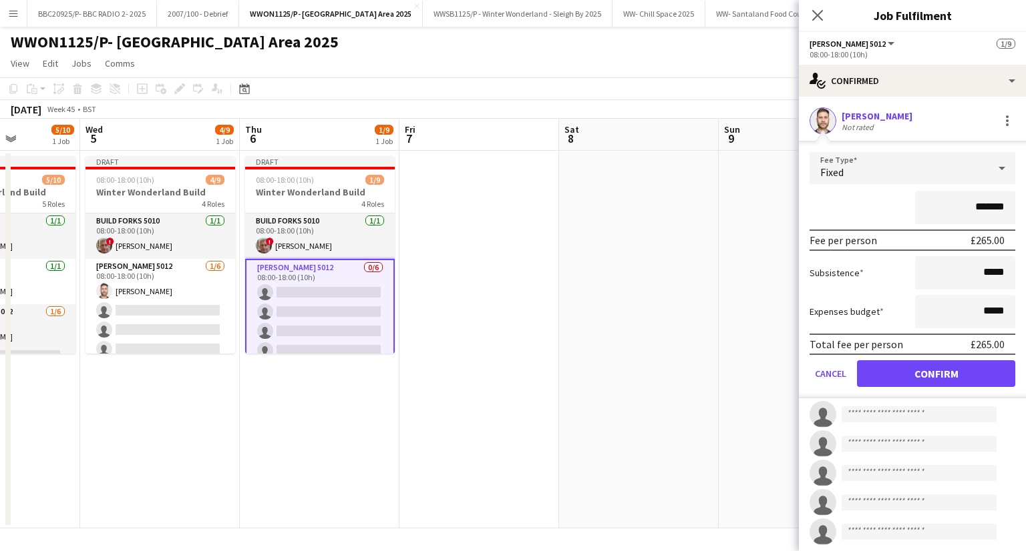
click at [908, 178] on div "Fixed" at bounding box center [898, 168] width 179 height 32
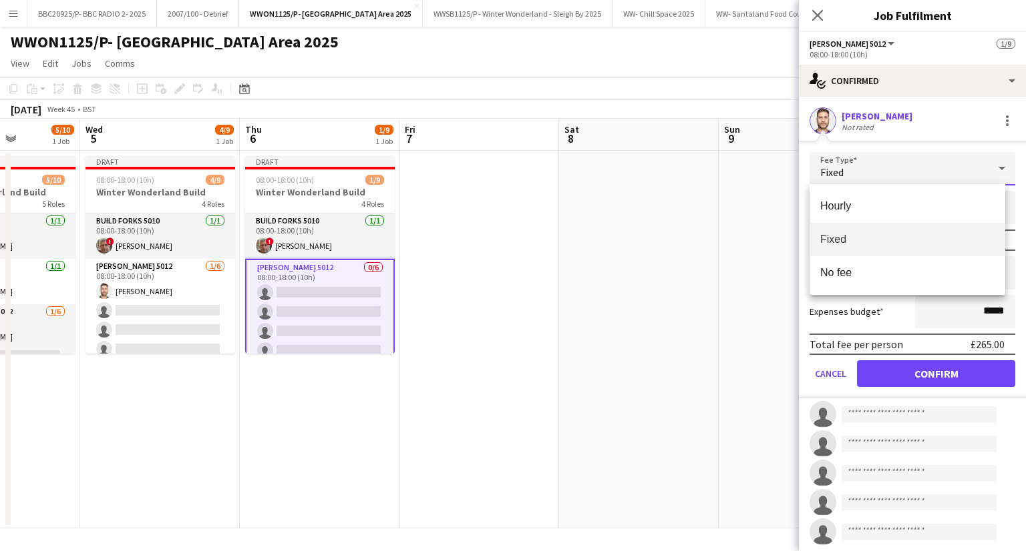
click at [889, 292] on div "Hourly Fixed No fee" at bounding box center [907, 239] width 196 height 111
click at [887, 276] on span "No fee" at bounding box center [907, 272] width 174 height 13
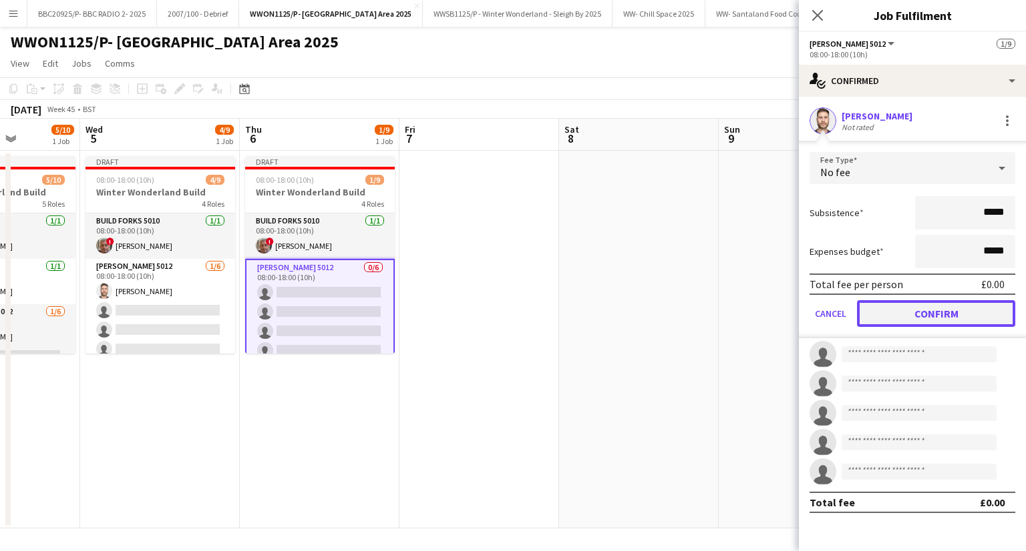
click at [907, 303] on button "Confirm" at bounding box center [936, 313] width 158 height 27
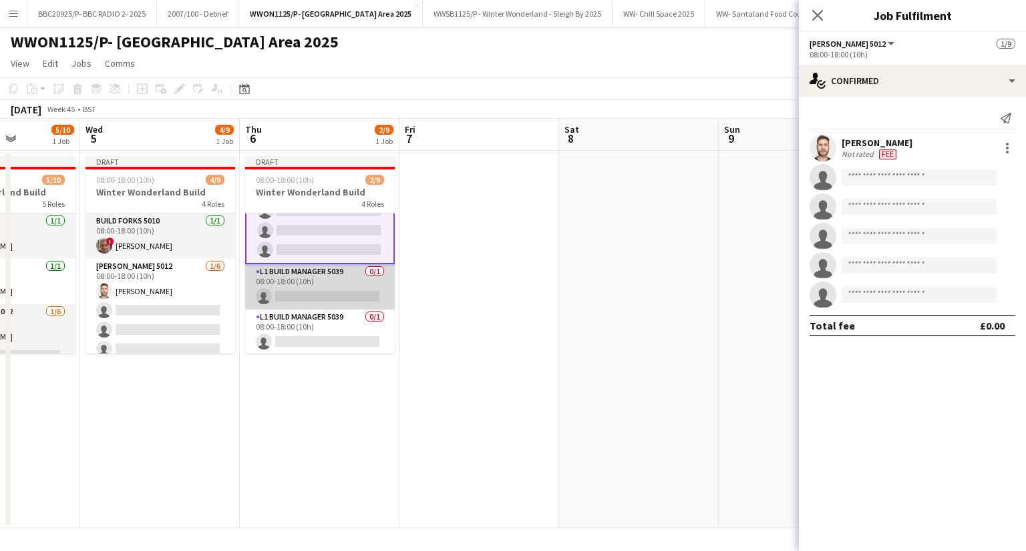
click at [294, 289] on app-card-role "L1 Build Manager 5039 0/1 08:00-18:00 (10h) single-neutral-actions" at bounding box center [320, 286] width 150 height 45
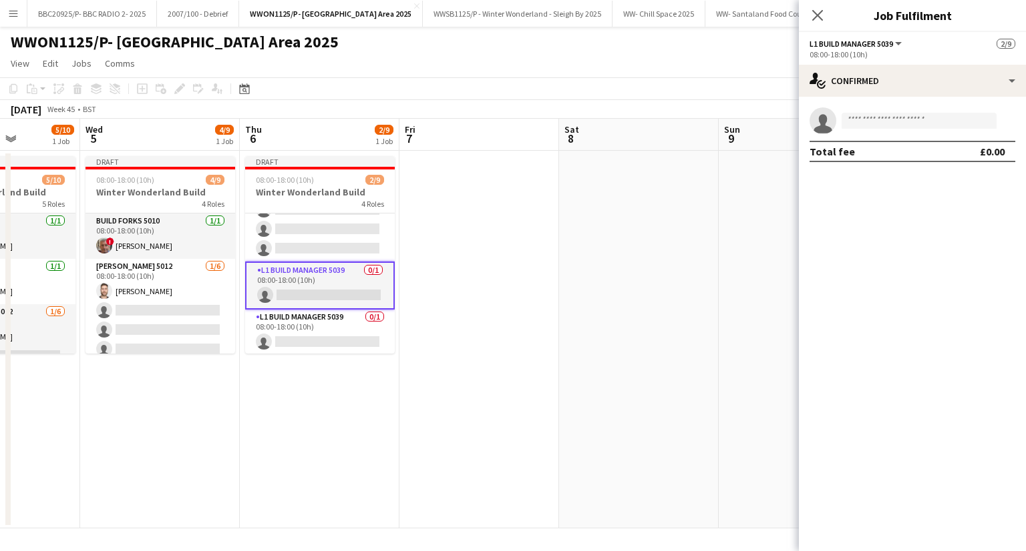
scroll to position [139, 0]
click at [892, 126] on input at bounding box center [918, 121] width 155 height 16
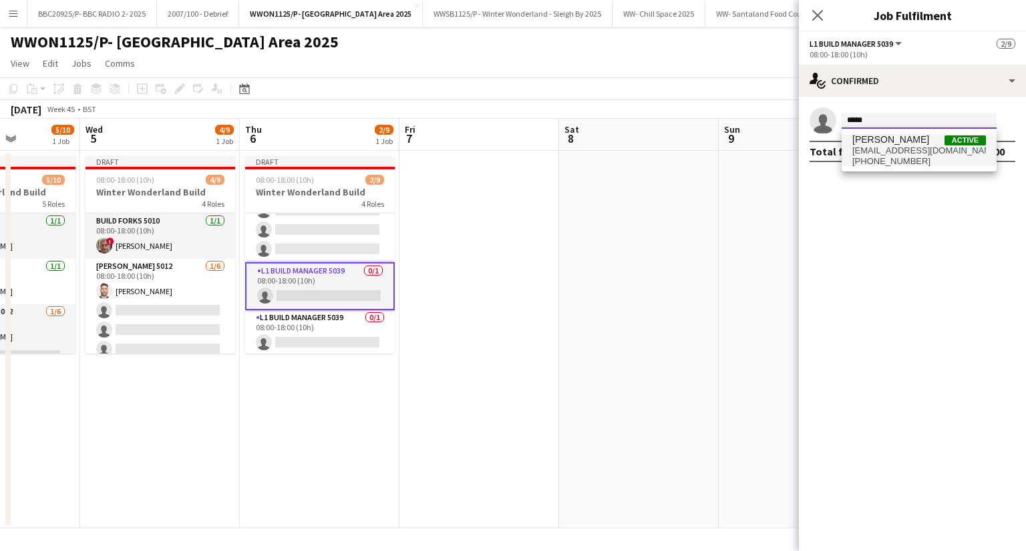
type input "*****"
click at [877, 148] on span "[EMAIL_ADDRESS][DOMAIN_NAME]" at bounding box center [919, 151] width 134 height 11
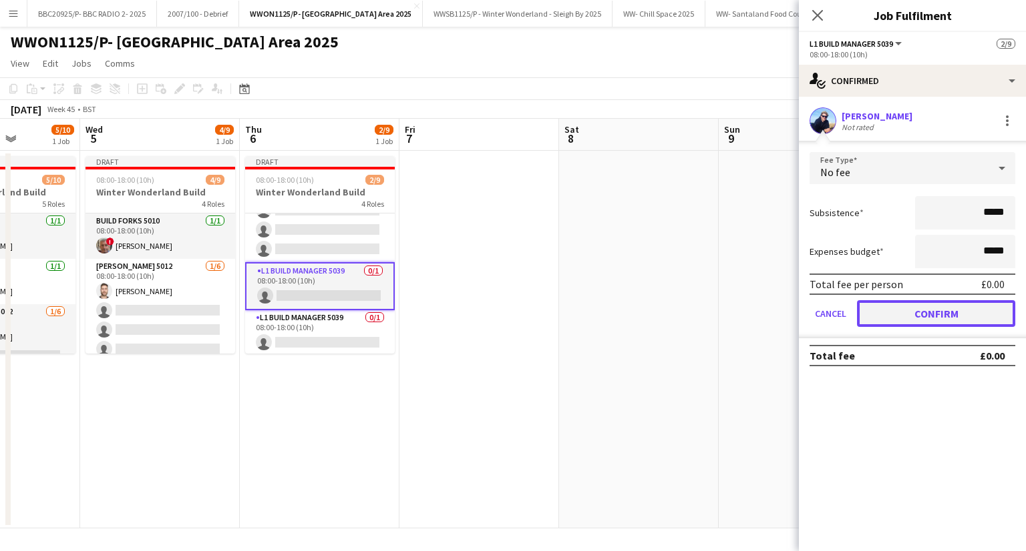
click at [929, 321] on button "Confirm" at bounding box center [936, 313] width 158 height 27
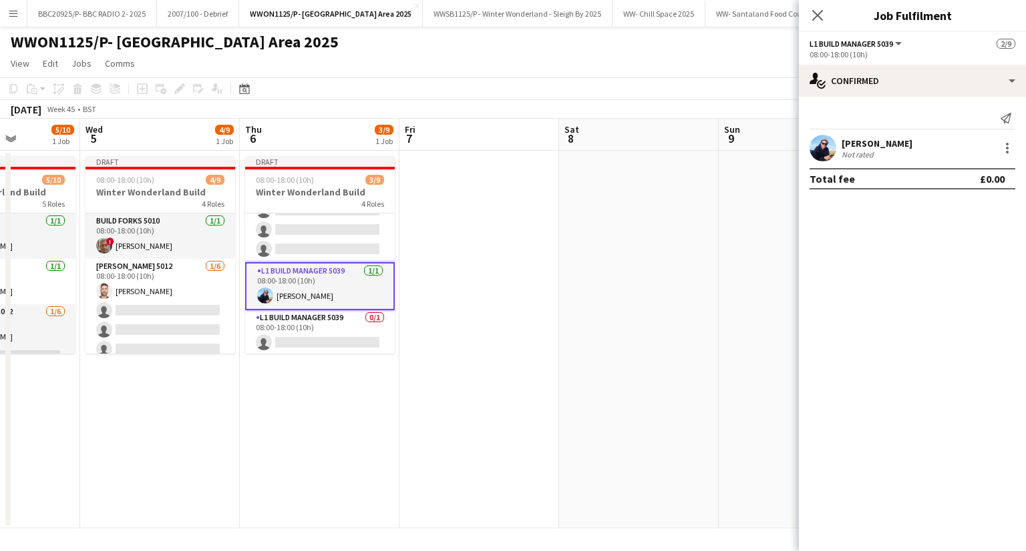
scroll to position [140, 0]
click at [331, 311] on app-card-role "L1 Build Manager 5039 0/1 08:00-18:00 (10h) single-neutral-actions" at bounding box center [320, 332] width 150 height 45
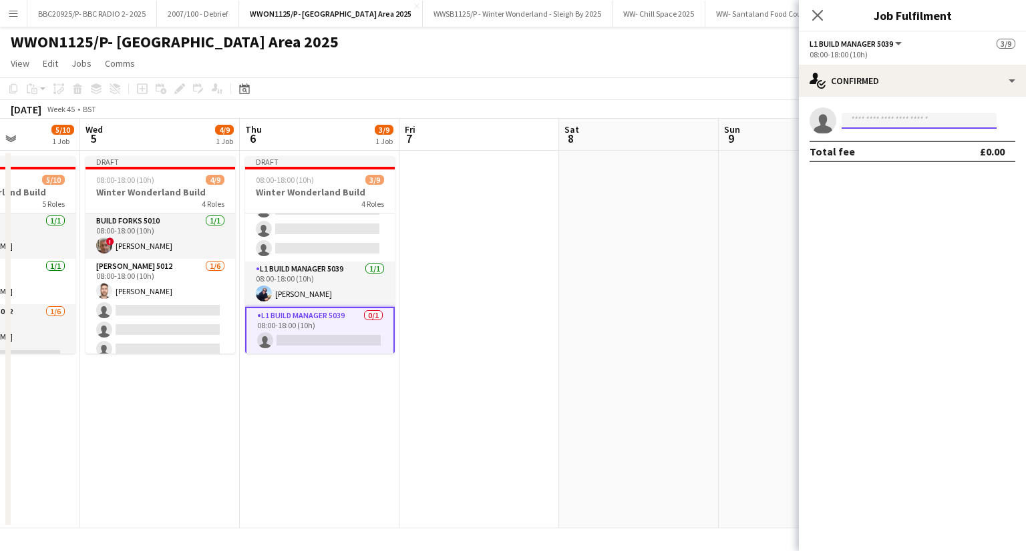
click at [913, 118] on input at bounding box center [918, 121] width 155 height 16
click at [286, 355] on app-date-cell "Draft 08:00-18:00 (10h) 3/9 Winter Wonderland Build 4 Roles Build Forks 5010 [D…" at bounding box center [320, 340] width 160 height 378
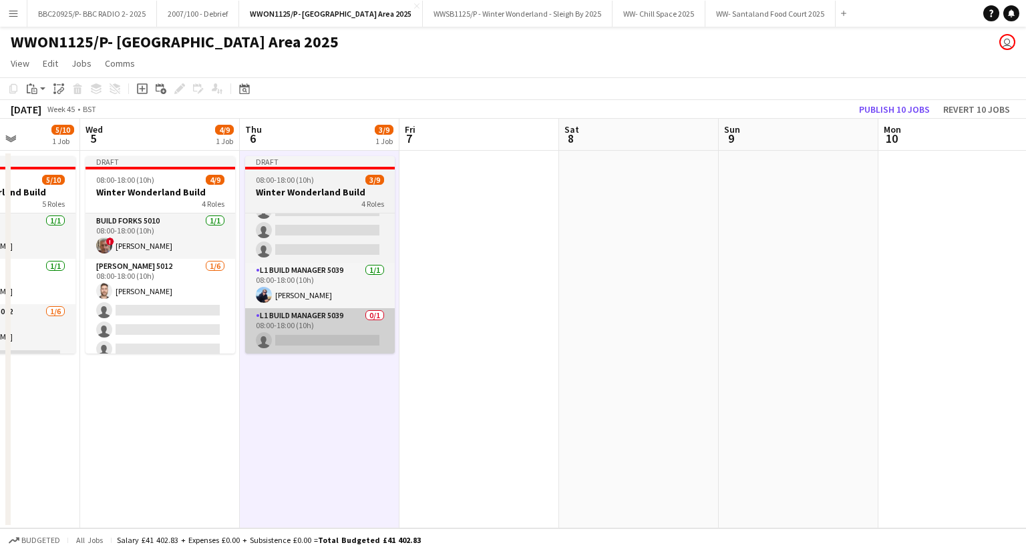
scroll to position [138, 0]
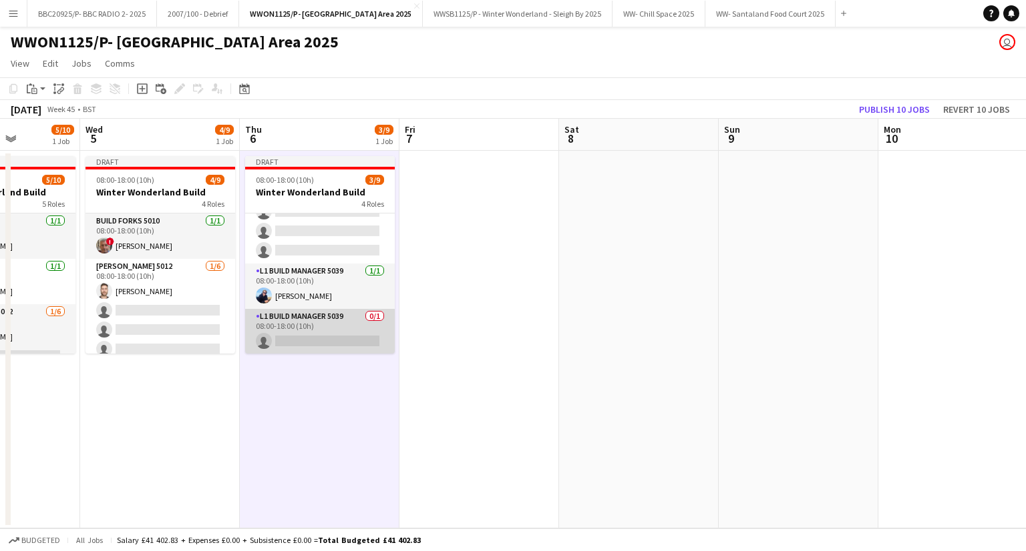
click at [320, 314] on app-card-role "L1 Build Manager 5039 0/1 08:00-18:00 (10h) single-neutral-actions" at bounding box center [320, 331] width 150 height 45
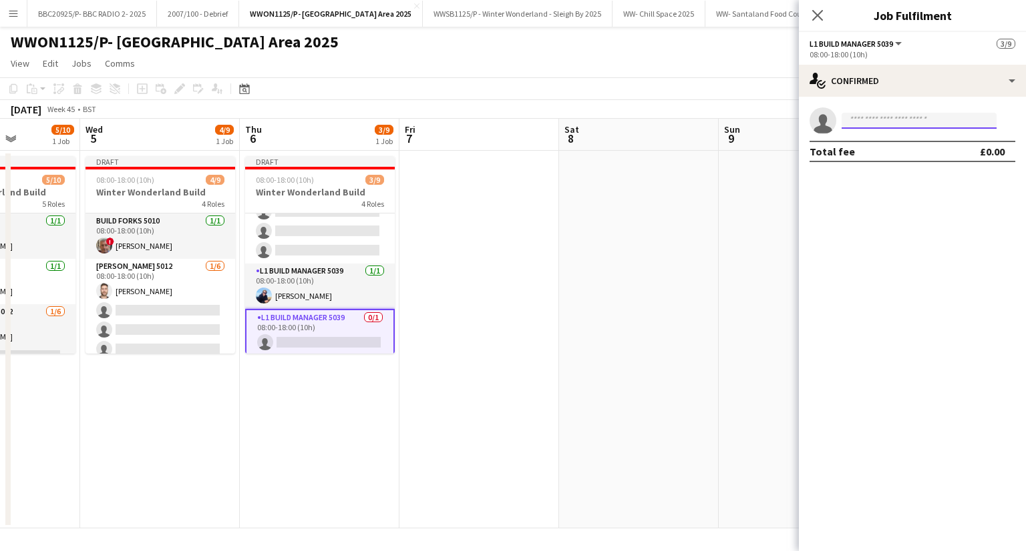
click at [887, 126] on input at bounding box center [918, 121] width 155 height 16
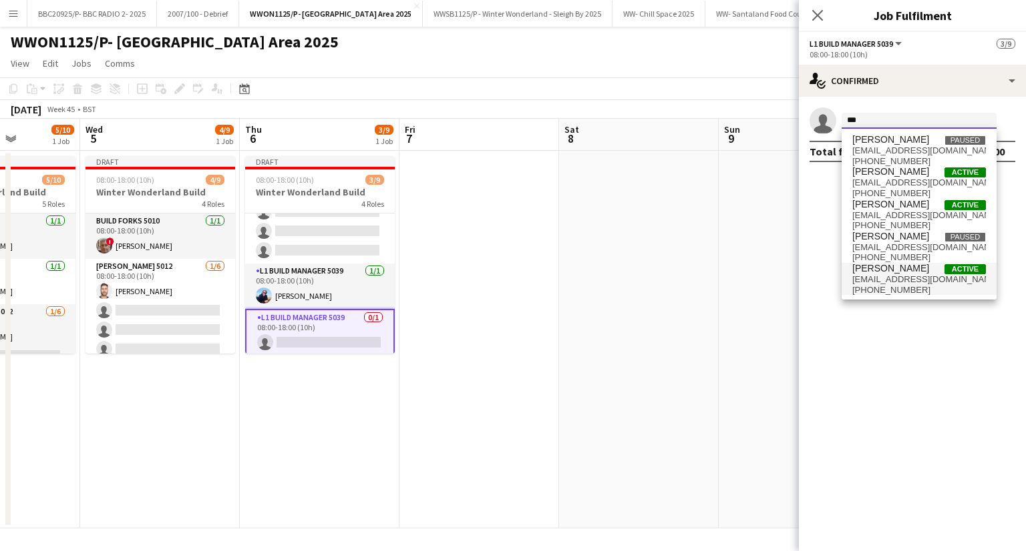
scroll to position [0, 0]
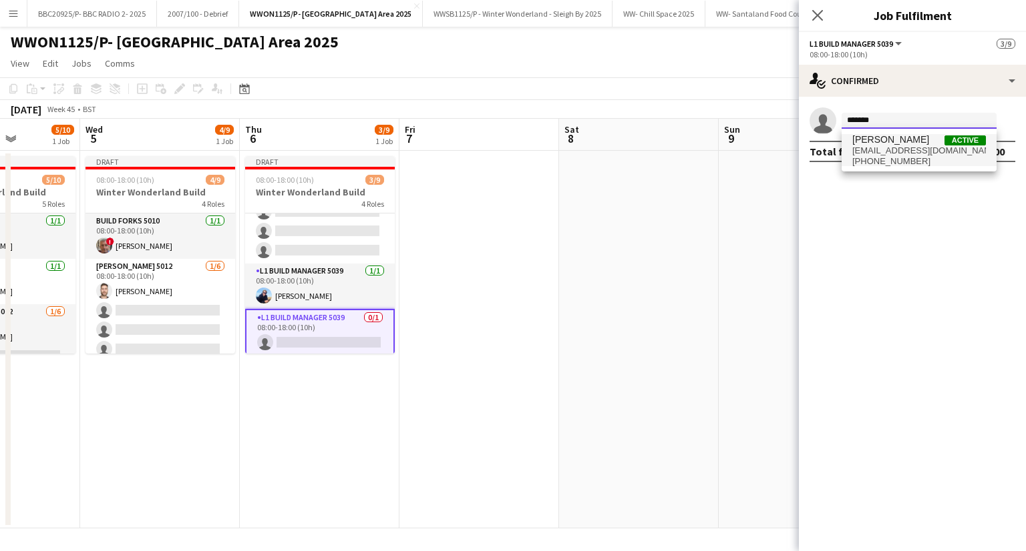
type input "*******"
click at [905, 156] on span "[PHONE_NUMBER]" at bounding box center [919, 161] width 134 height 11
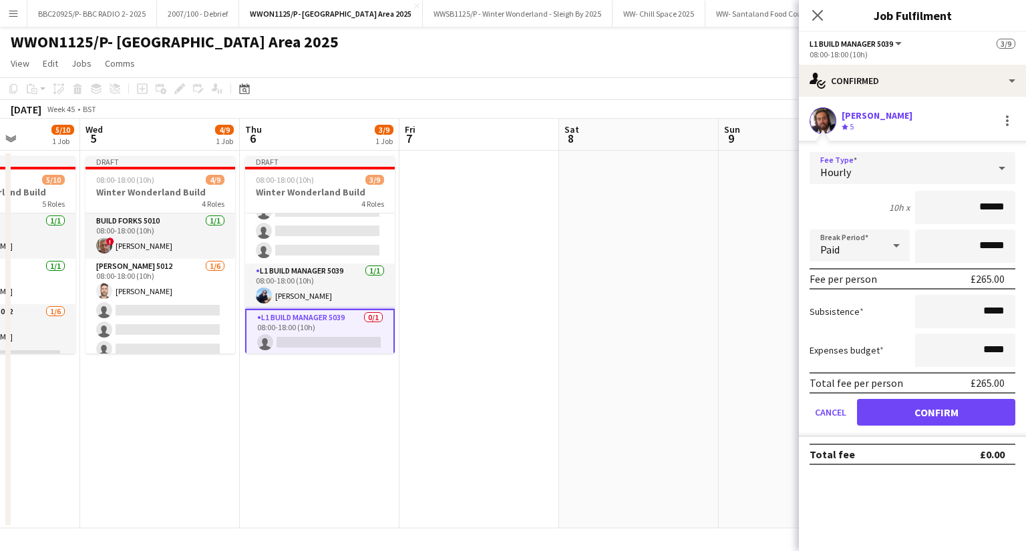
click at [919, 176] on div "Hourly" at bounding box center [898, 168] width 179 height 32
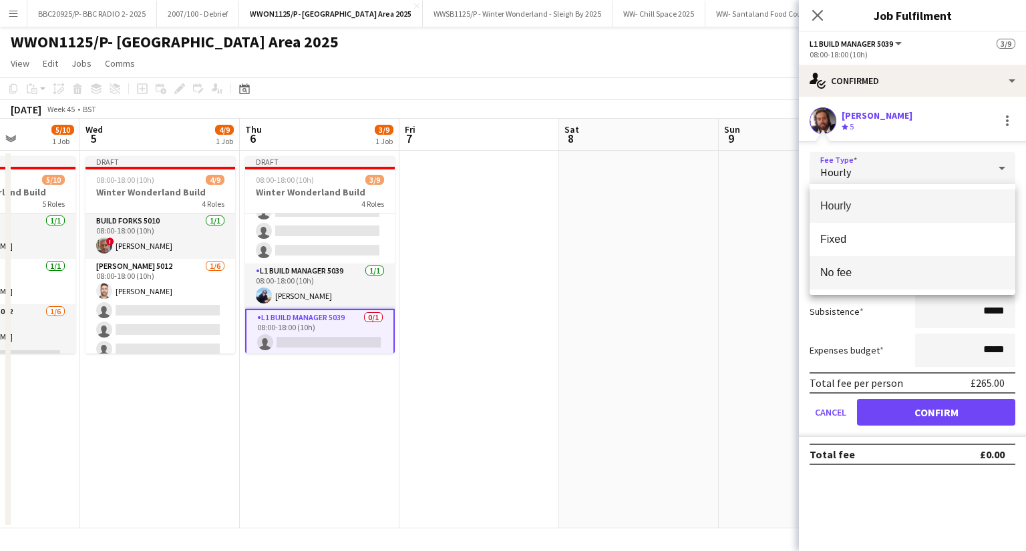
click at [908, 280] on mat-option "No fee" at bounding box center [912, 272] width 206 height 33
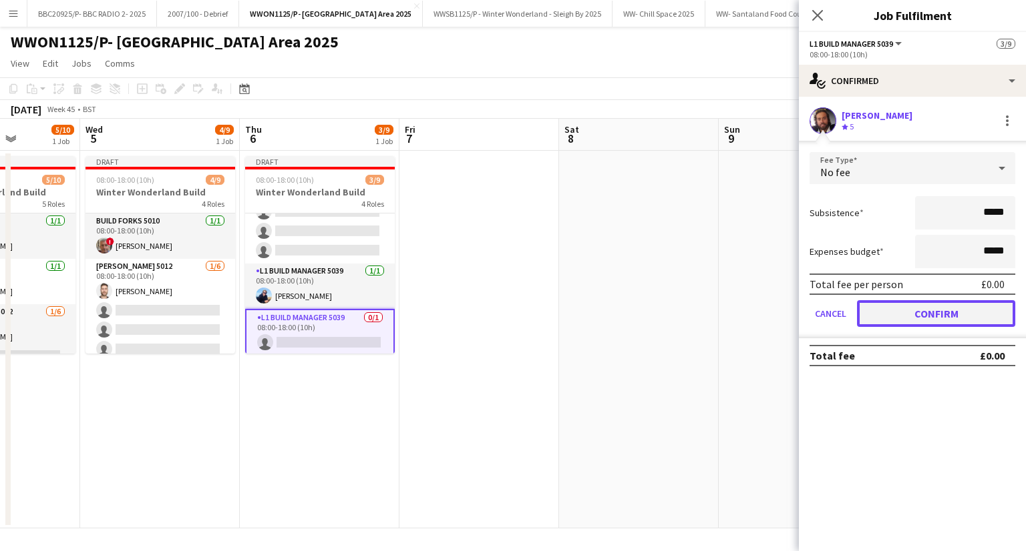
click at [924, 322] on button "Confirm" at bounding box center [936, 313] width 158 height 27
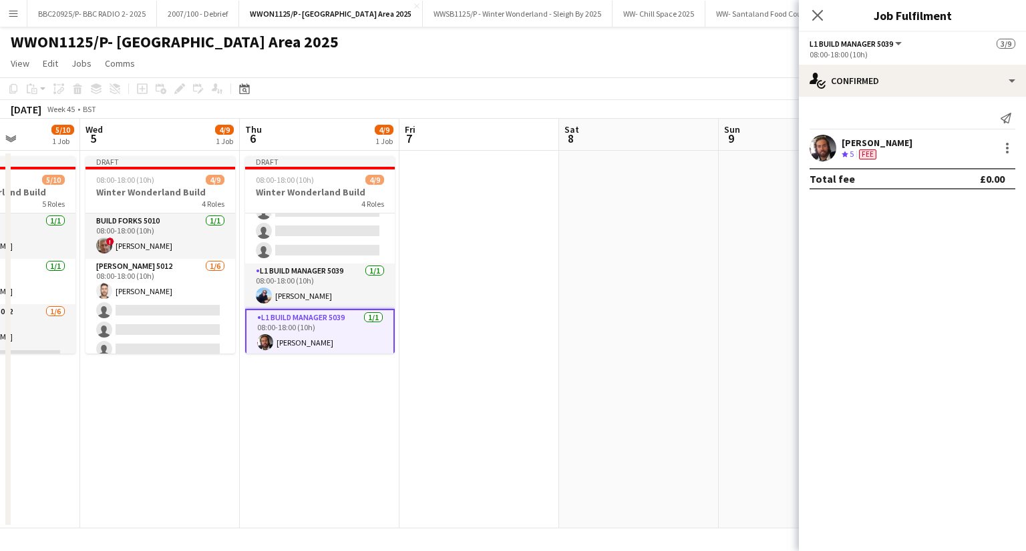
click at [488, 380] on app-date-cell at bounding box center [479, 340] width 160 height 378
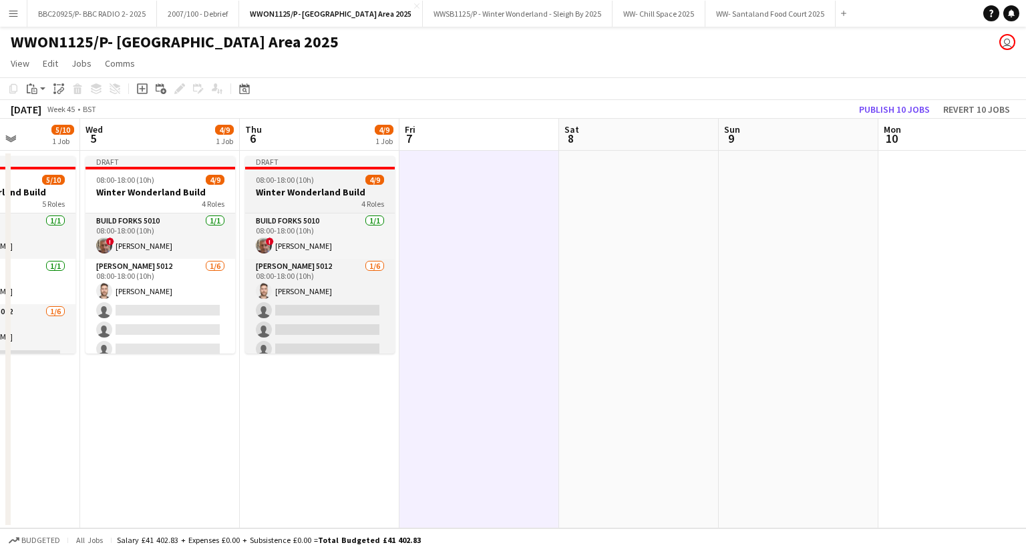
click at [314, 186] on app-job-card "Draft 08:00-18:00 (10h) 4/9 Winter Wonderland Build 4 Roles Build Forks 5010 [D…" at bounding box center [320, 255] width 150 height 198
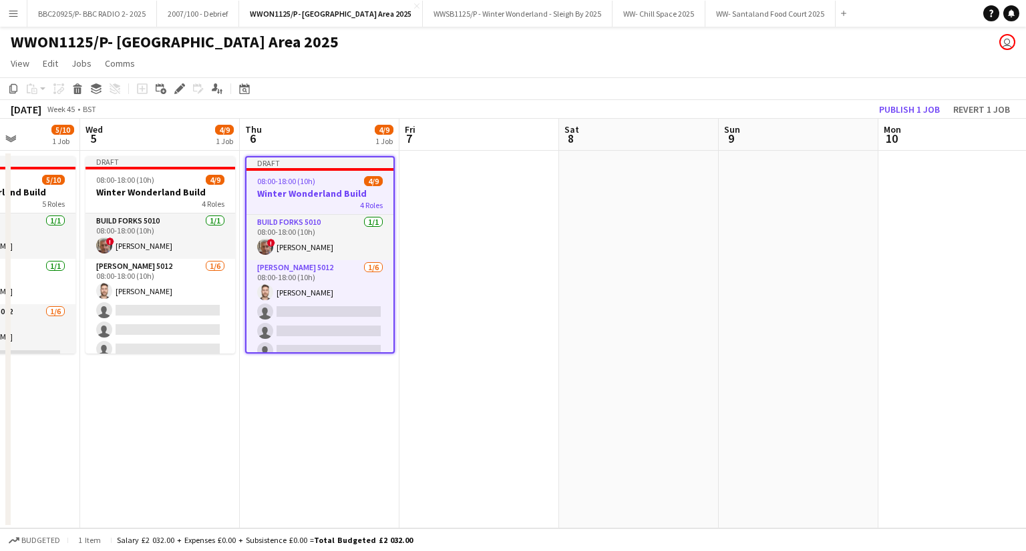
click at [469, 188] on app-date-cell at bounding box center [479, 340] width 160 height 378
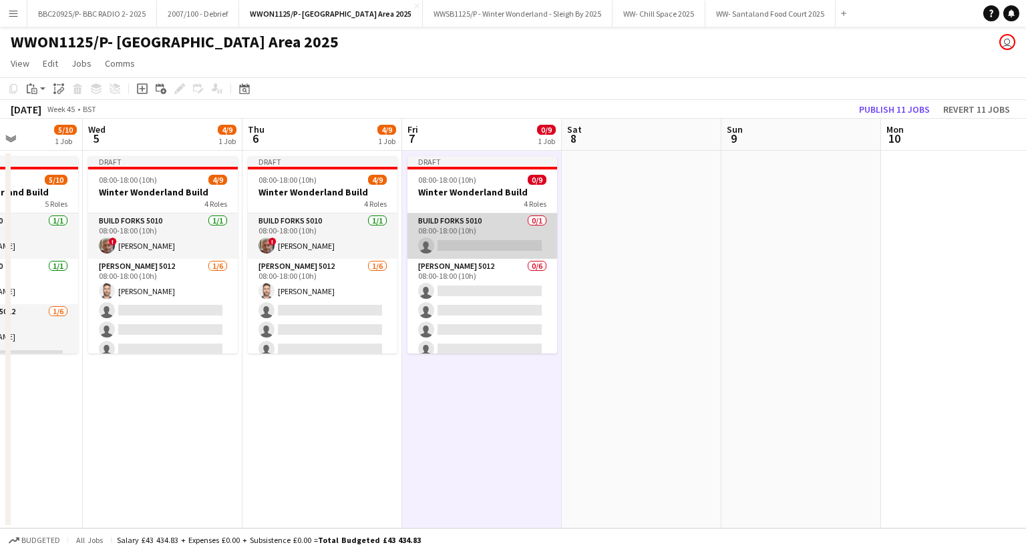
click at [465, 244] on app-card-role "Build Forks 5010 0/1 08:00-18:00 (10h) single-neutral-actions" at bounding box center [482, 236] width 150 height 45
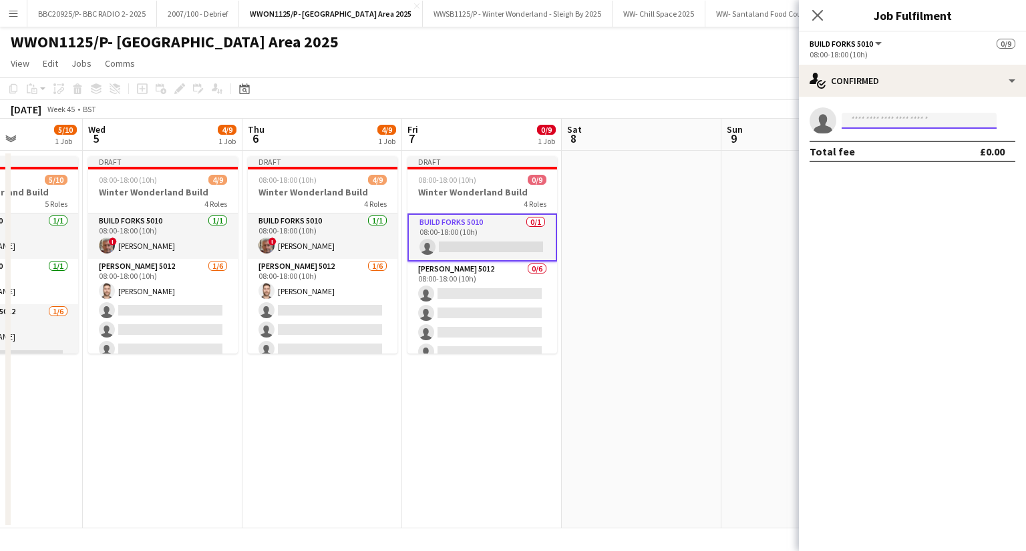
click at [911, 124] on input at bounding box center [918, 121] width 155 height 16
type input "*****"
click at [899, 150] on span "[EMAIL_ADDRESS][DOMAIN_NAME]" at bounding box center [919, 151] width 134 height 11
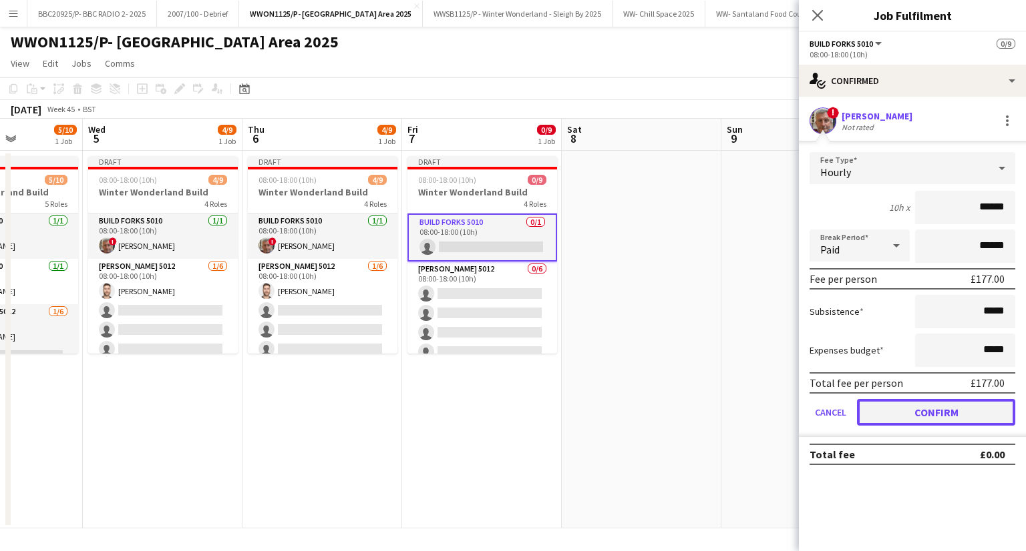
click at [925, 407] on button "Confirm" at bounding box center [936, 412] width 158 height 27
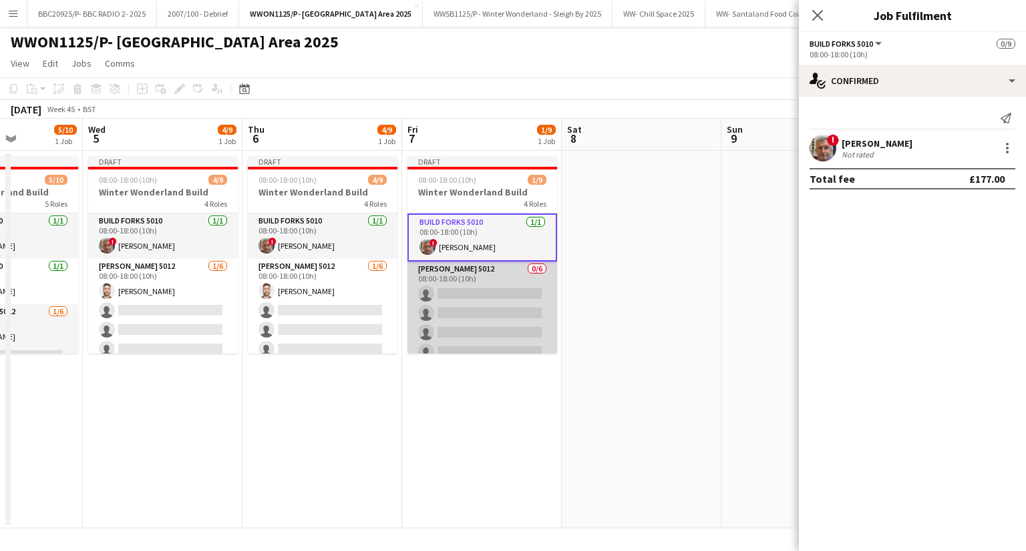
drag, startPoint x: 471, startPoint y: 308, endPoint x: 486, endPoint y: 310, distance: 15.4
click at [471, 309] on app-card-role "[PERSON_NAME] 5012 0/6 08:00-18:00 (10h) single-neutral-actions single-neutral-…" at bounding box center [482, 333] width 150 height 142
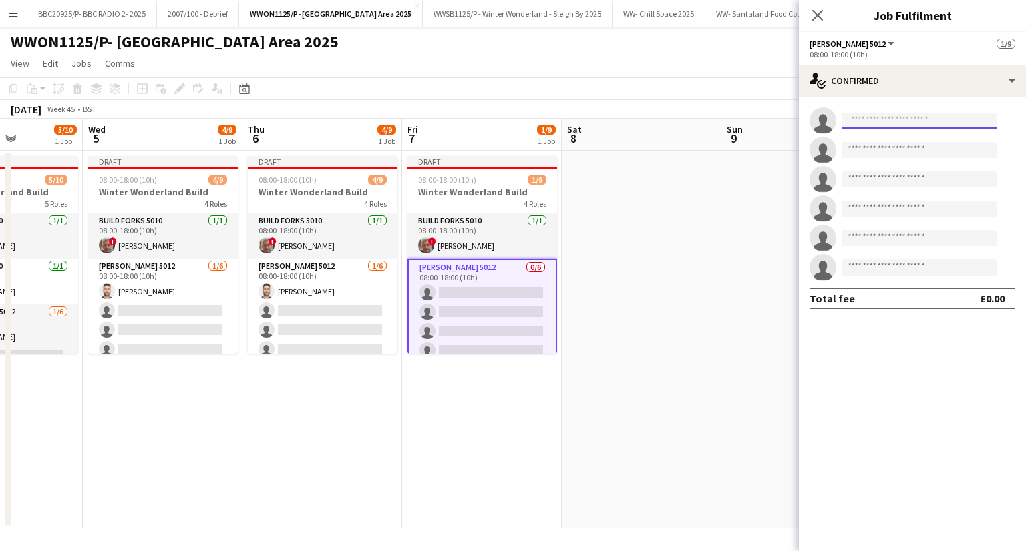
click at [879, 124] on input at bounding box center [918, 121] width 155 height 16
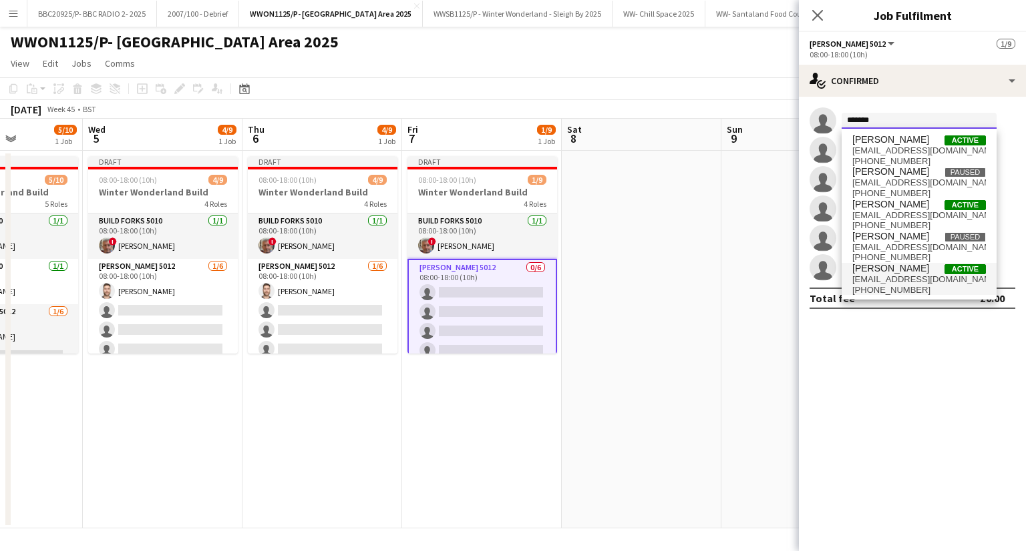
type input "*******"
click at [959, 278] on span "[EMAIL_ADDRESS][DOMAIN_NAME]" at bounding box center [919, 279] width 134 height 11
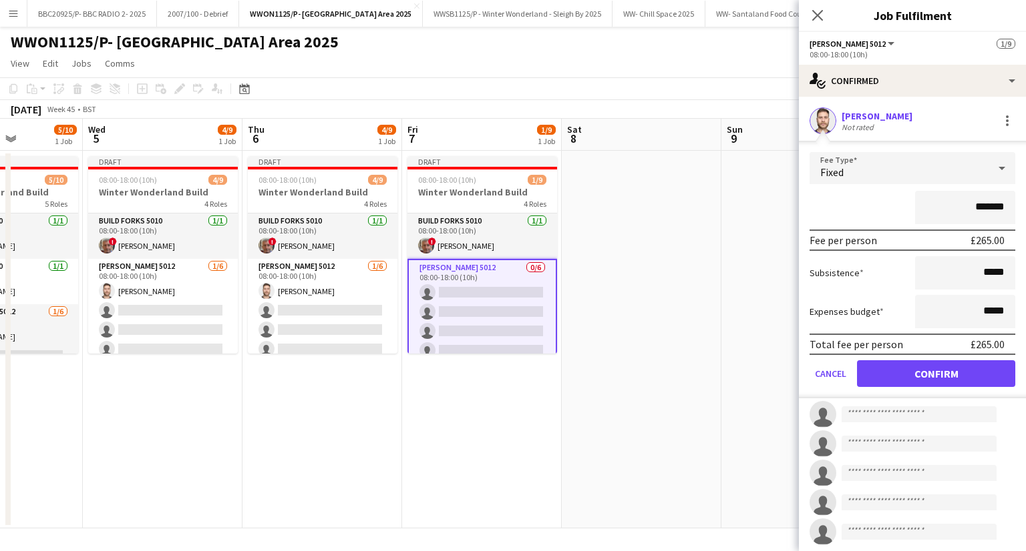
click at [962, 169] on div "Fixed" at bounding box center [898, 168] width 179 height 32
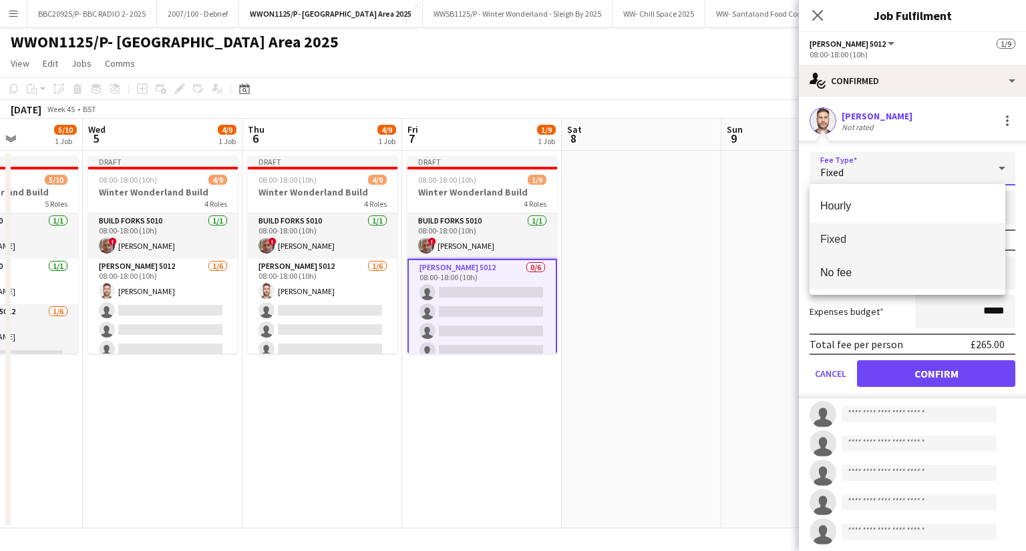
click at [957, 278] on span "No fee" at bounding box center [907, 272] width 174 height 13
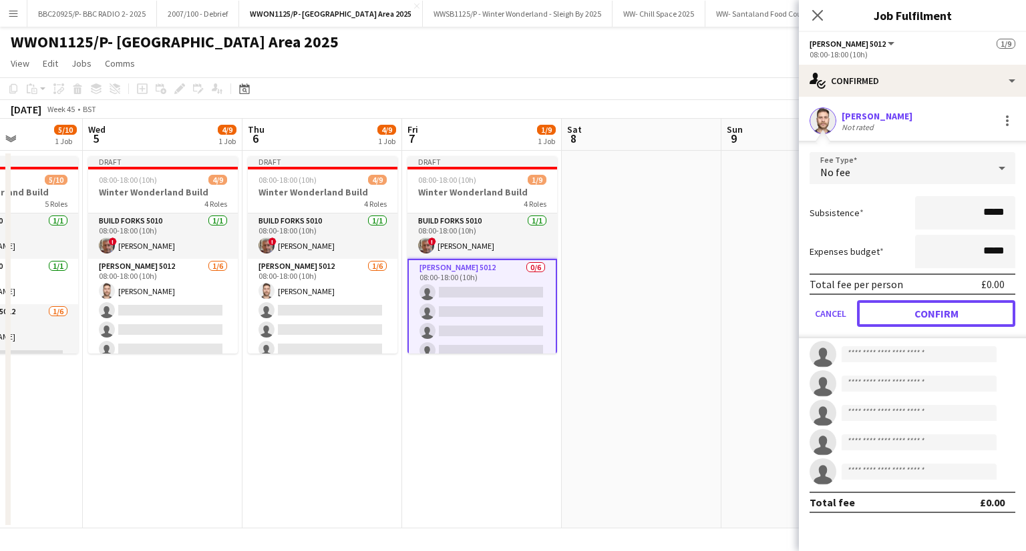
click at [956, 308] on button "Confirm" at bounding box center [936, 313] width 158 height 27
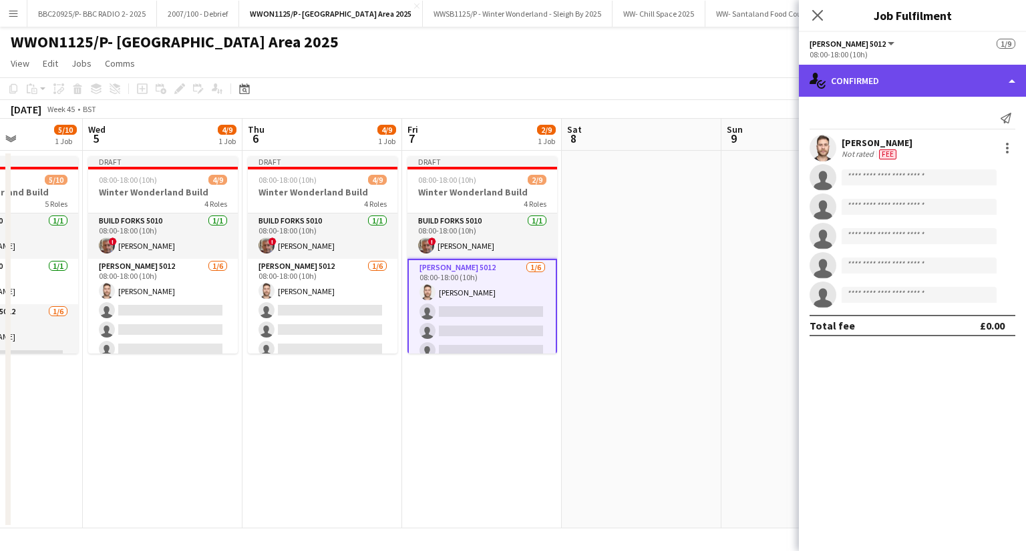
click at [873, 86] on div "single-neutral-actions-check-2 Confirmed" at bounding box center [912, 81] width 227 height 32
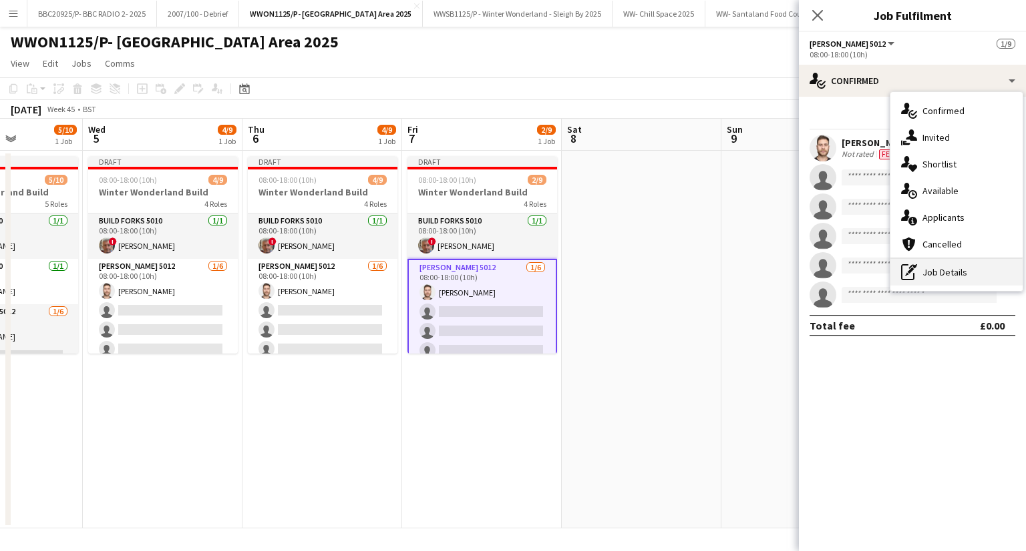
click at [964, 279] on div "pen-write Job Details" at bounding box center [956, 272] width 132 height 27
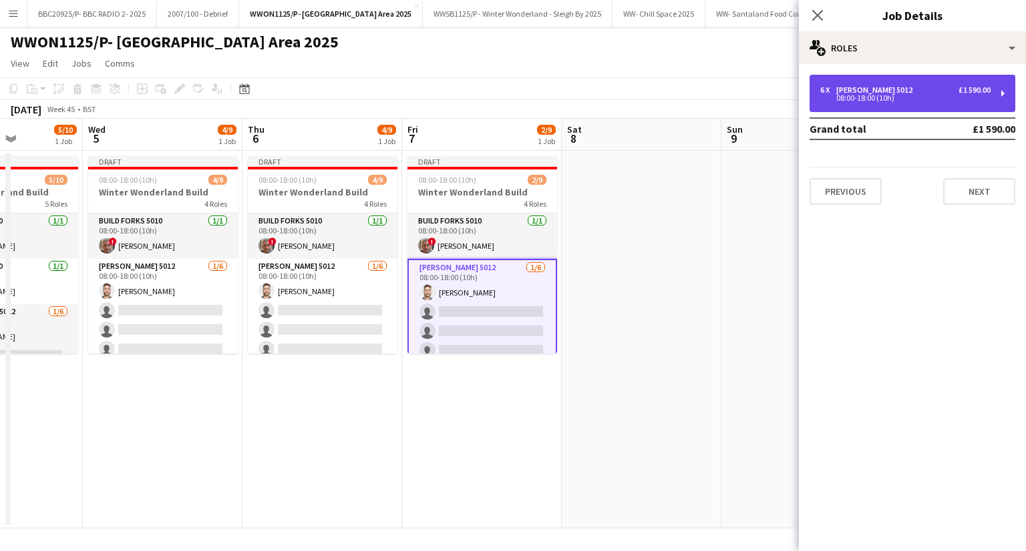
click at [924, 85] on div "6 x [PERSON_NAME] 5012 £1 590.00" at bounding box center [905, 89] width 170 height 9
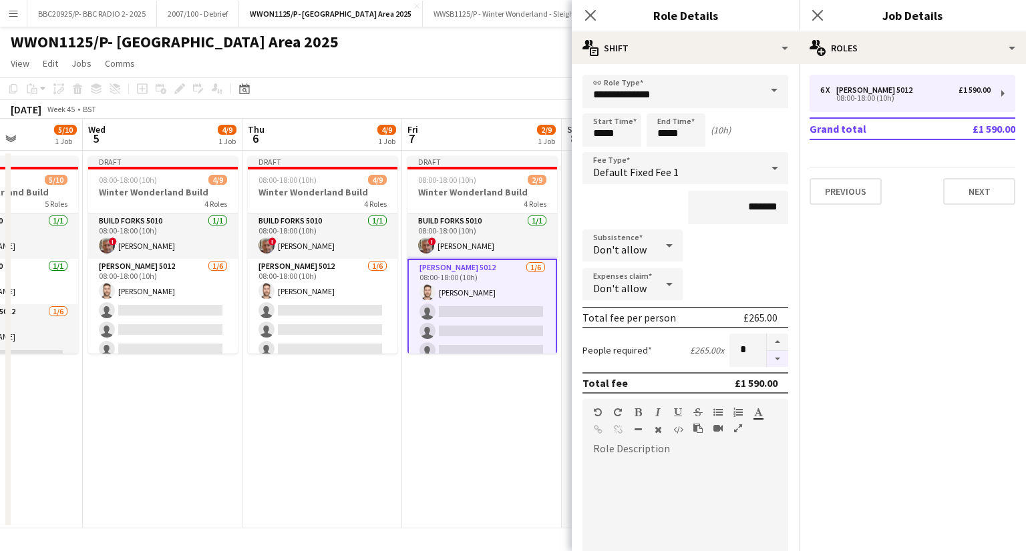
click at [770, 355] on button "button" at bounding box center [776, 359] width 21 height 17
type input "*"
click at [542, 389] on app-date-cell "Draft 08:00-18:00 (10h) 2/9 Winter Wonderland Build 4 Roles Build Forks 5010 [D…" at bounding box center [482, 340] width 160 height 378
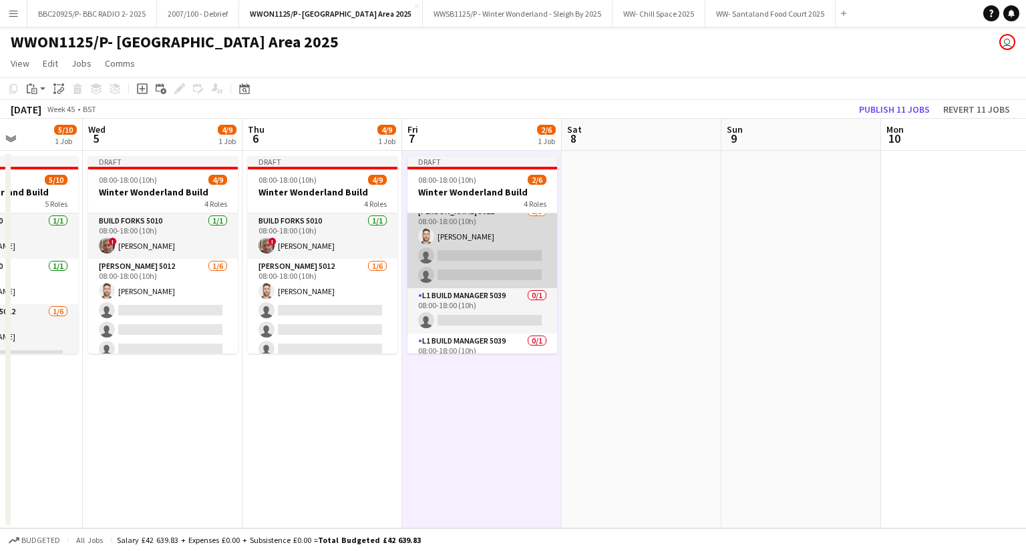
scroll to position [80, 0]
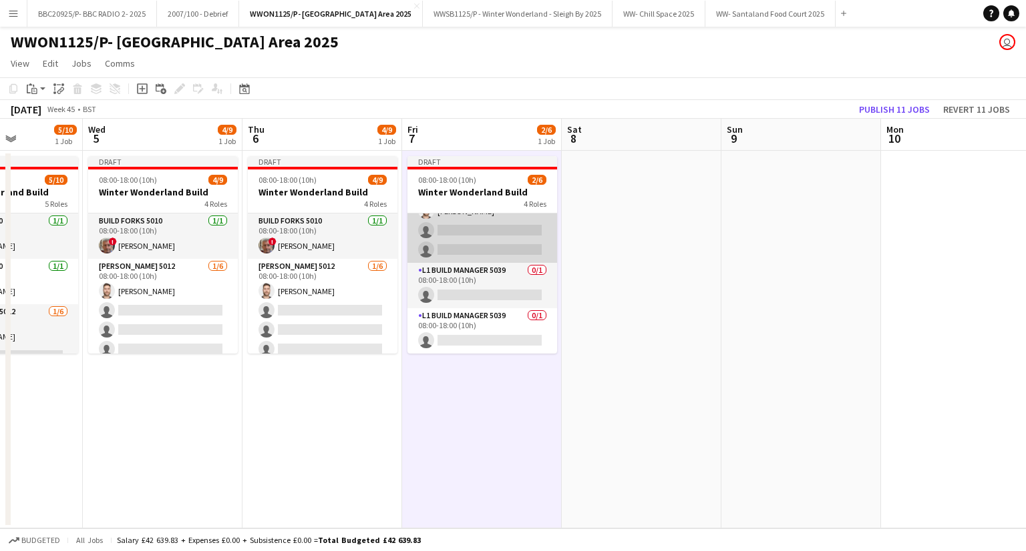
click at [507, 284] on app-card-role "L1 Build Manager 5039 0/1 08:00-18:00 (10h) single-neutral-actions" at bounding box center [482, 285] width 150 height 45
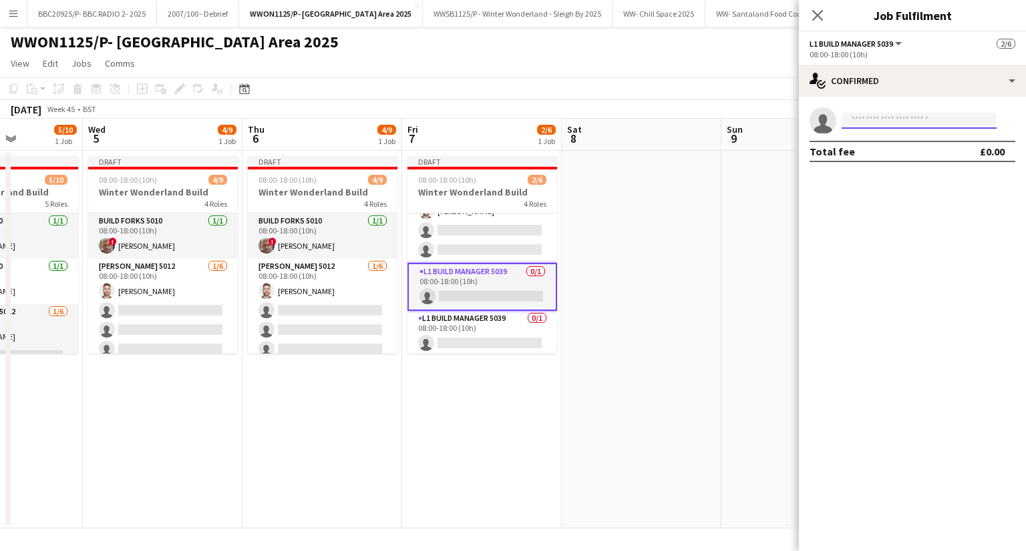
click at [948, 125] on input at bounding box center [918, 121] width 155 height 16
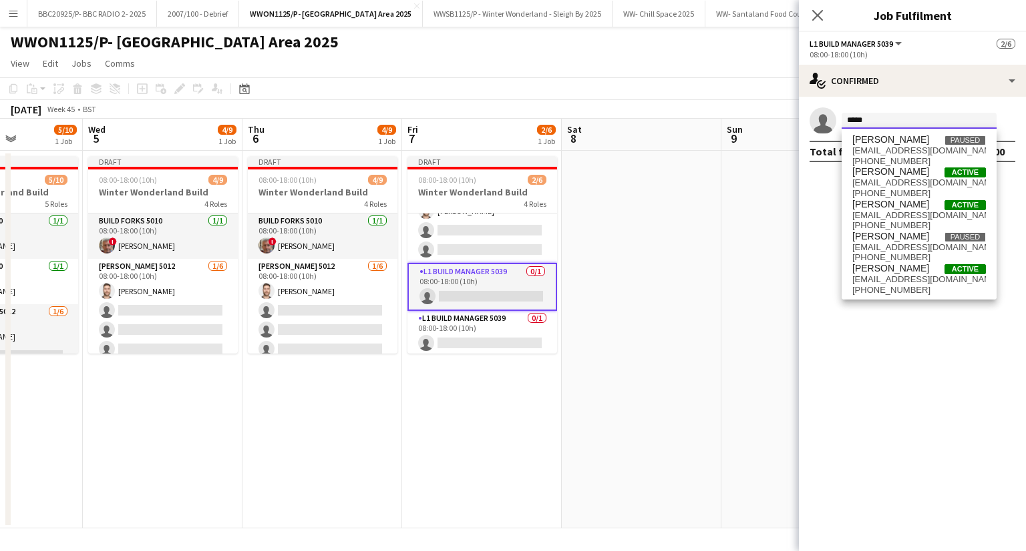
scroll to position [0, 0]
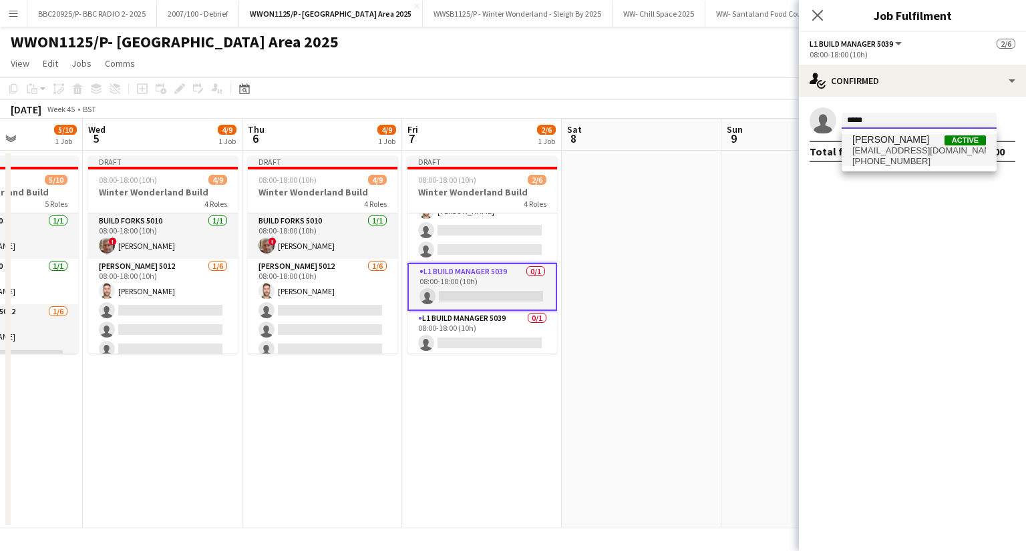
type input "*****"
click at [905, 139] on span "[PERSON_NAME] Active" at bounding box center [919, 139] width 134 height 11
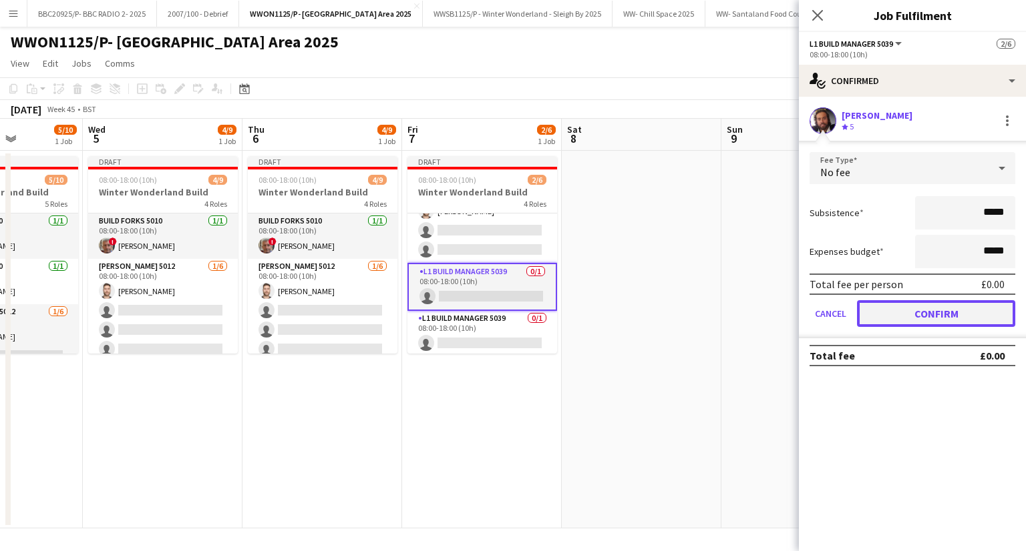
click at [935, 305] on button "Confirm" at bounding box center [936, 313] width 158 height 27
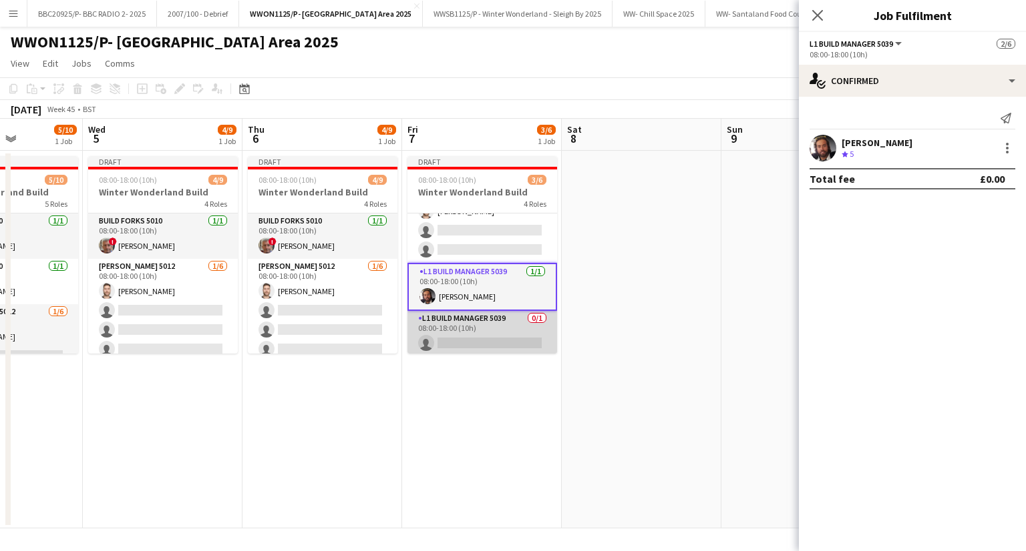
click at [473, 322] on app-card-role "L1 Build Manager 5039 0/1 08:00-18:00 (10h) single-neutral-actions" at bounding box center [482, 333] width 150 height 45
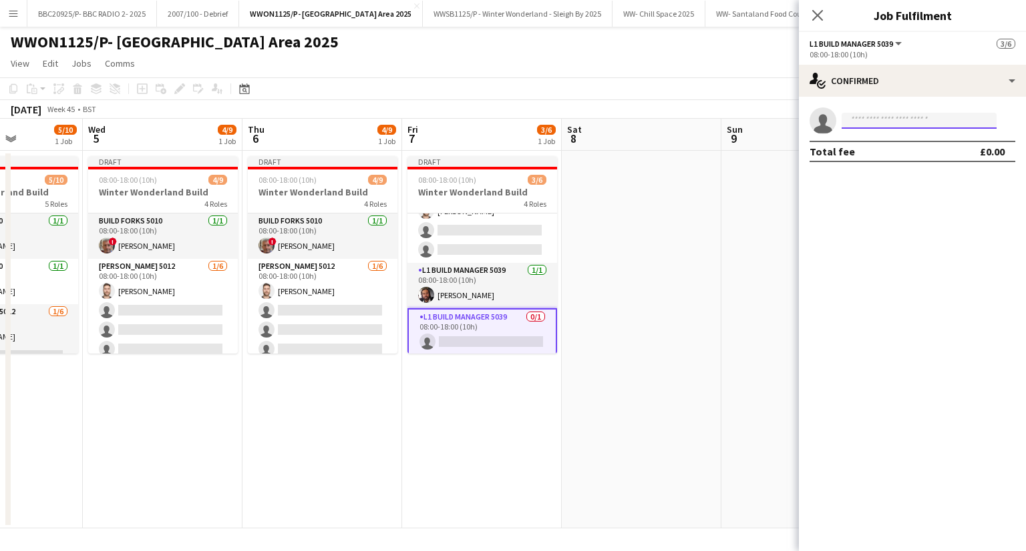
click at [911, 122] on input at bounding box center [918, 121] width 155 height 16
type input "*****"
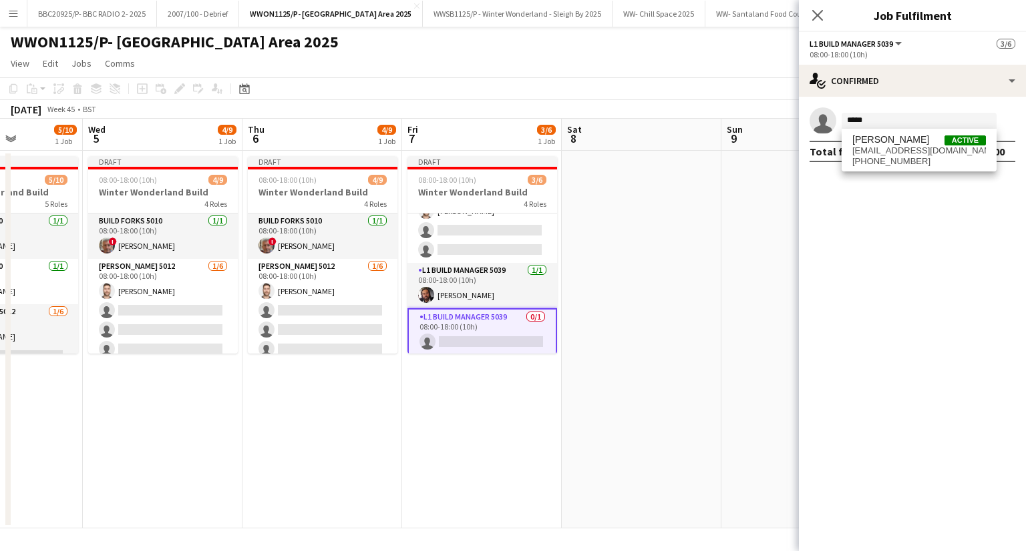
click at [892, 166] on div "[PERSON_NAME] Active [EMAIL_ADDRESS][DOMAIN_NAME] [PHONE_NUMBER]" at bounding box center [918, 150] width 155 height 43
click at [898, 146] on span "[EMAIL_ADDRESS][DOMAIN_NAME]" at bounding box center [919, 151] width 134 height 11
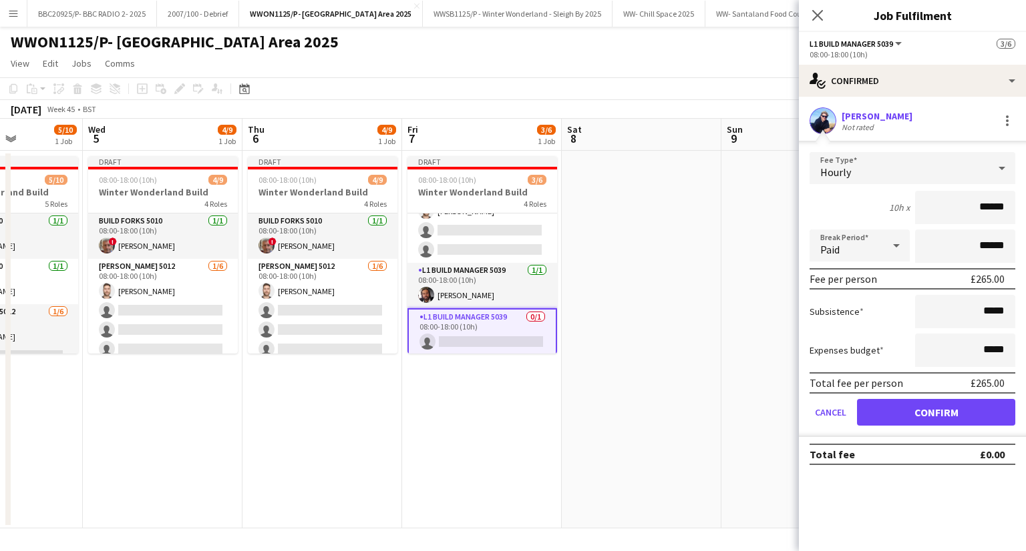
click at [905, 161] on div "Hourly" at bounding box center [898, 168] width 179 height 32
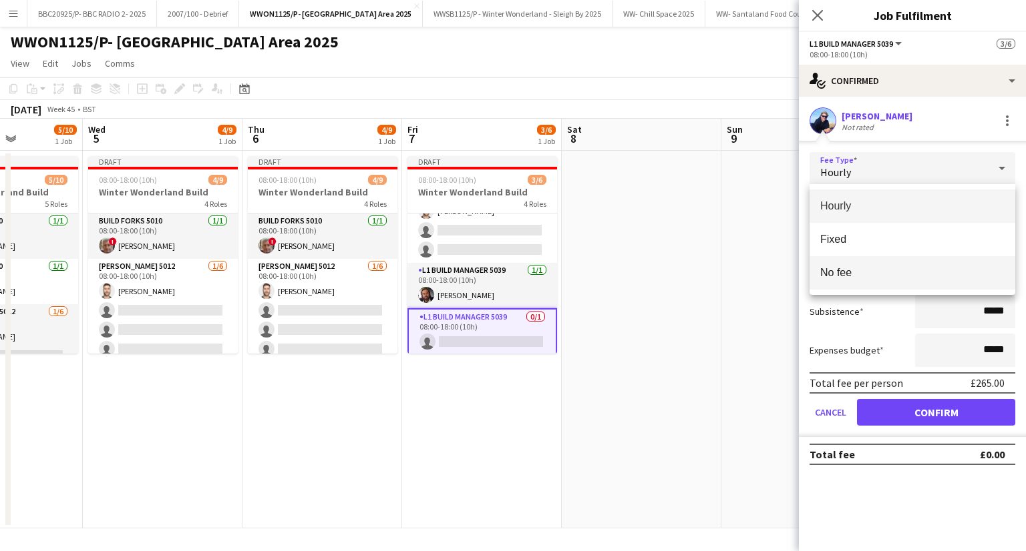
click at [889, 281] on mat-option "No fee" at bounding box center [912, 272] width 206 height 33
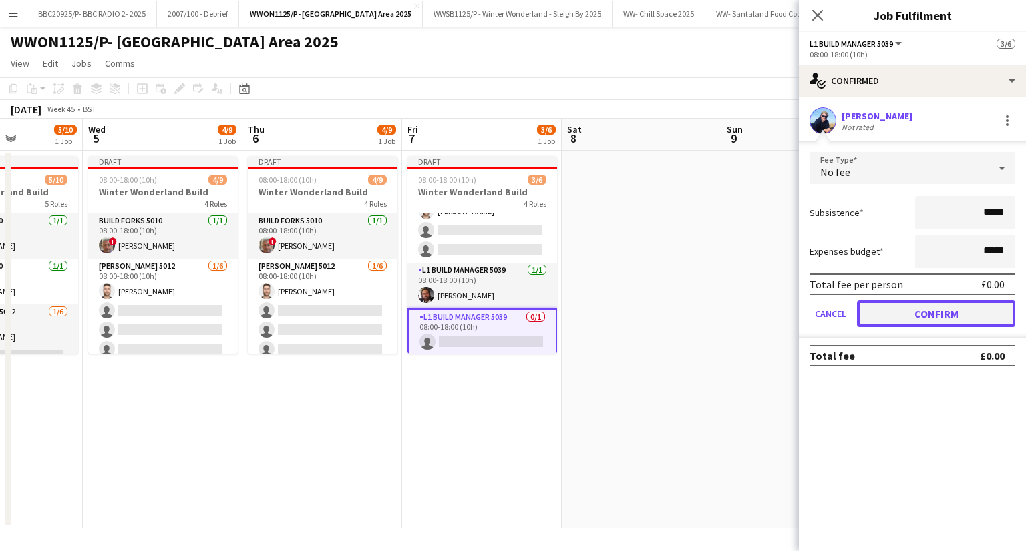
click at [951, 320] on button "Confirm" at bounding box center [936, 313] width 158 height 27
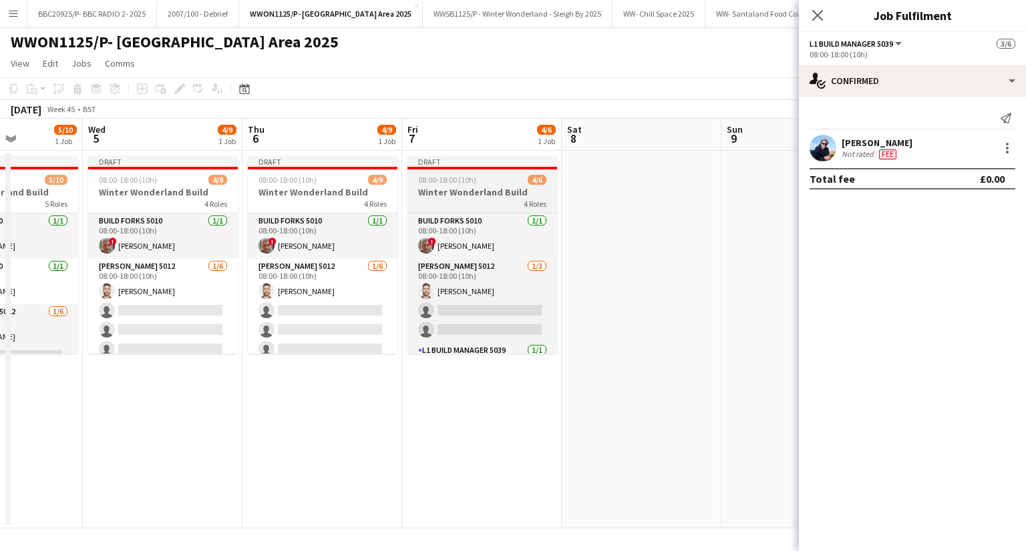
click at [462, 172] on app-job-card "Draft 08:00-18:00 (10h) 4/6 Winter Wonderland Build 4 Roles Build Forks 5010 [D…" at bounding box center [482, 255] width 150 height 198
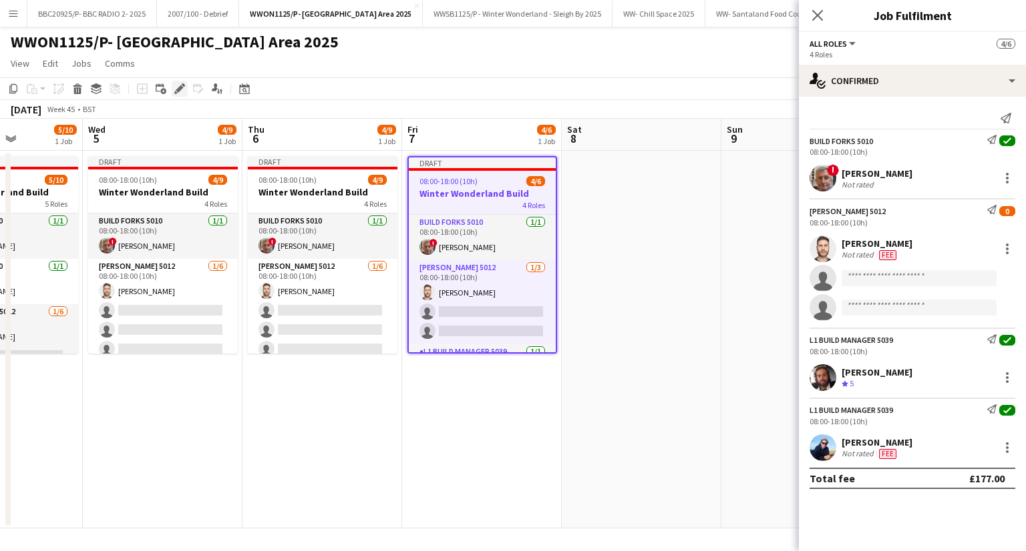
click at [184, 88] on icon "Edit" at bounding box center [179, 88] width 11 height 11
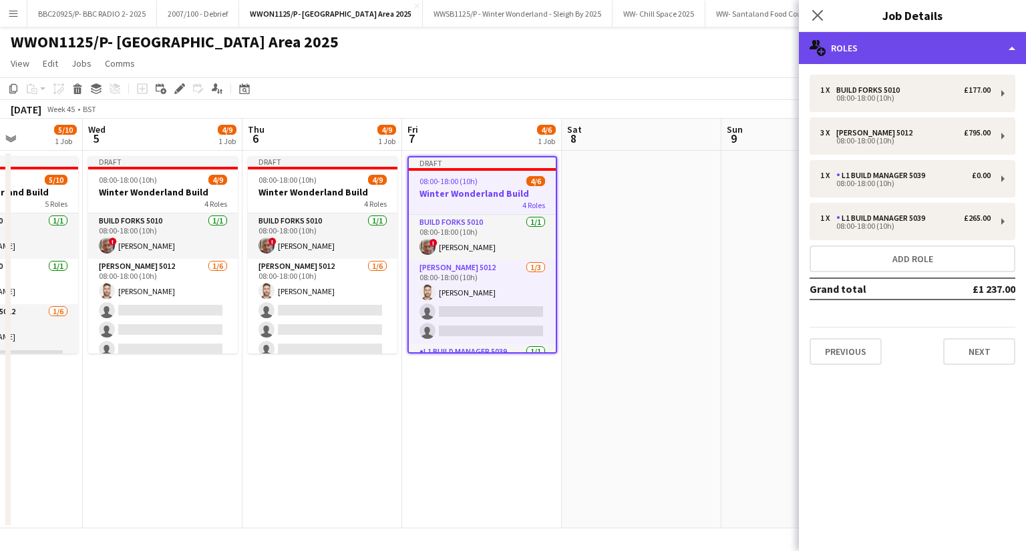
click at [923, 41] on div "multiple-users-add Roles" at bounding box center [912, 48] width 227 height 32
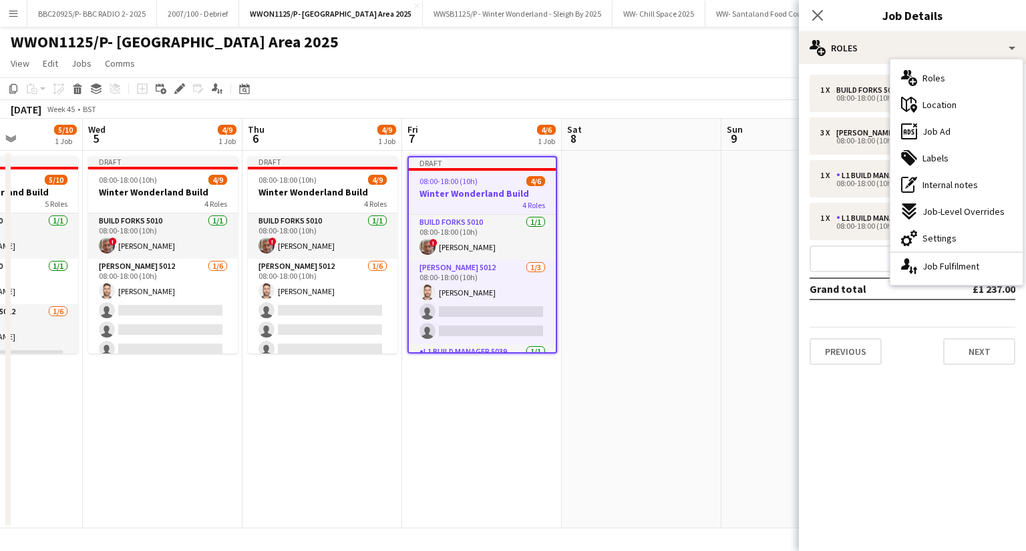
click at [913, 324] on div "1 x Build Forks 5010 £177.00 08:00-18:00 (10h) 3 x [PERSON_NAME] 5012 £795.00 0…" at bounding box center [912, 220] width 227 height 290
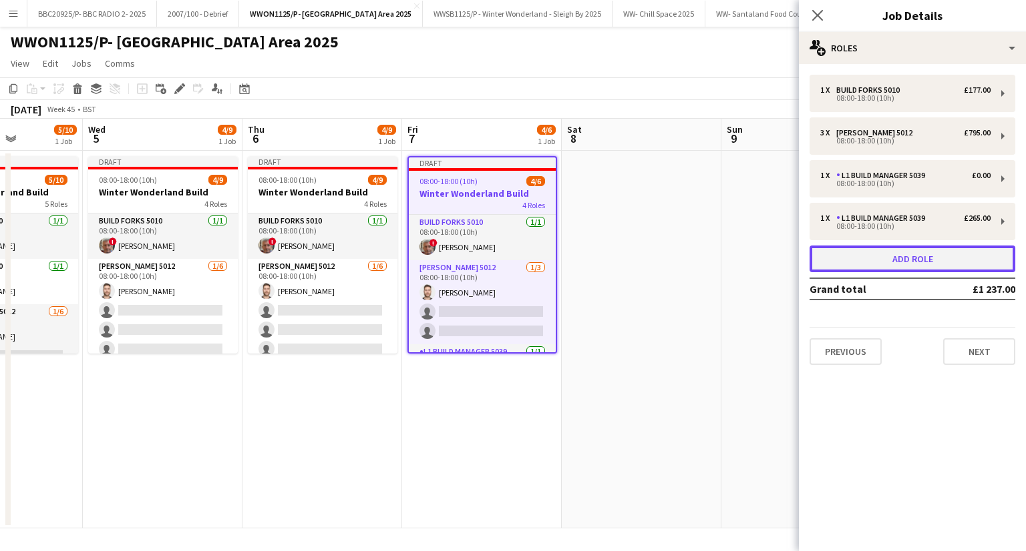
click at [903, 260] on button "Add role" at bounding box center [912, 259] width 206 height 27
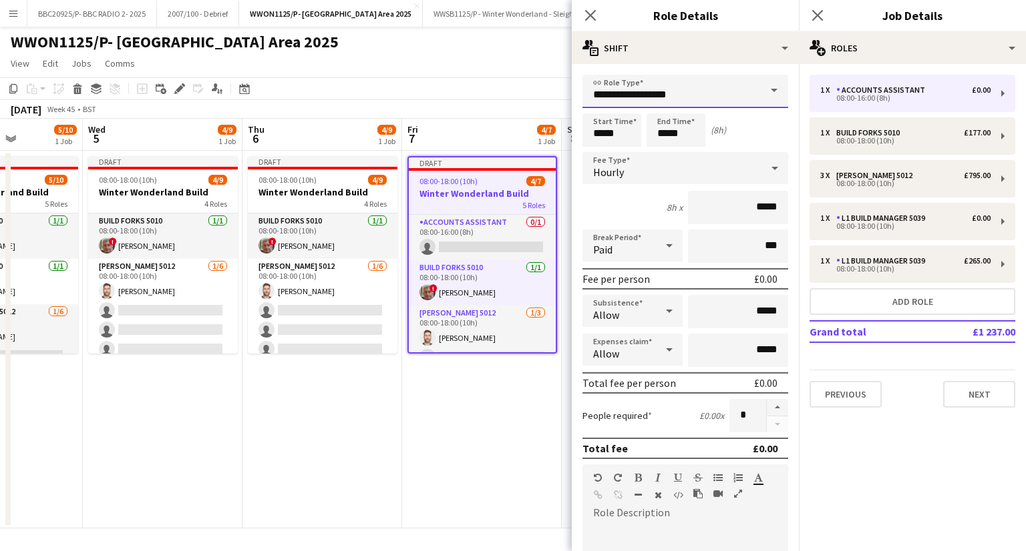
click at [690, 87] on input "**********" at bounding box center [685, 91] width 206 height 33
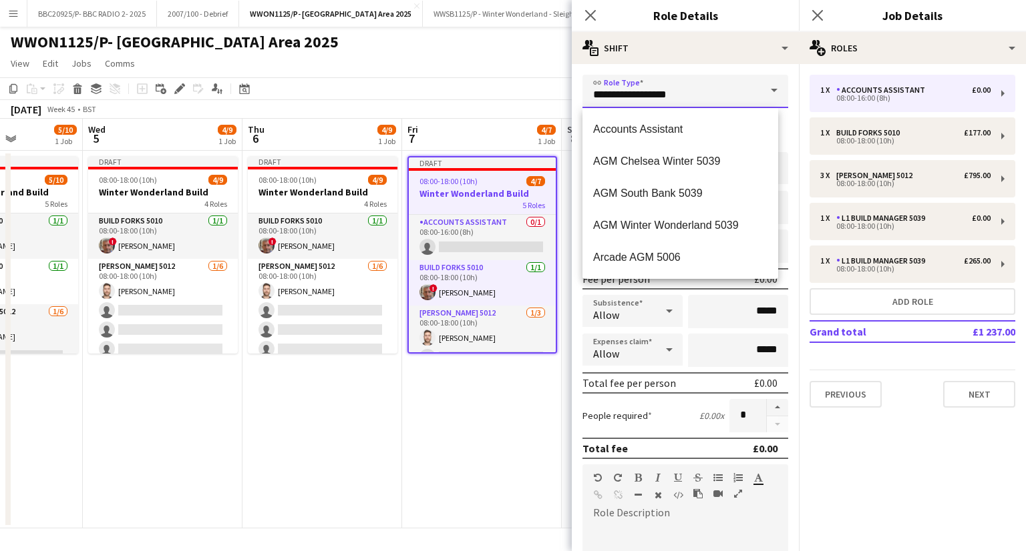
click at [688, 88] on input "**********" at bounding box center [685, 91] width 206 height 33
click at [686, 89] on input "**********" at bounding box center [685, 91] width 206 height 33
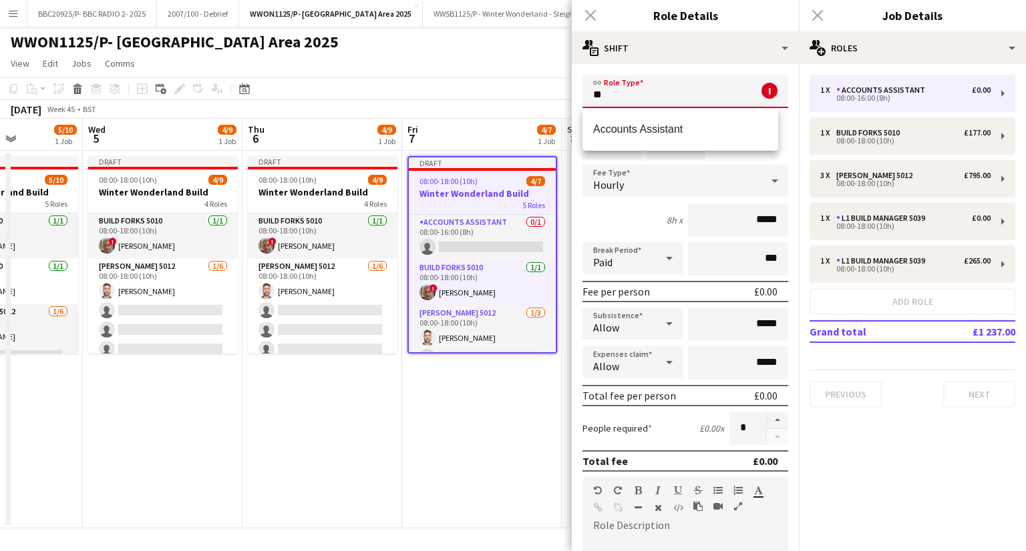
type input "*"
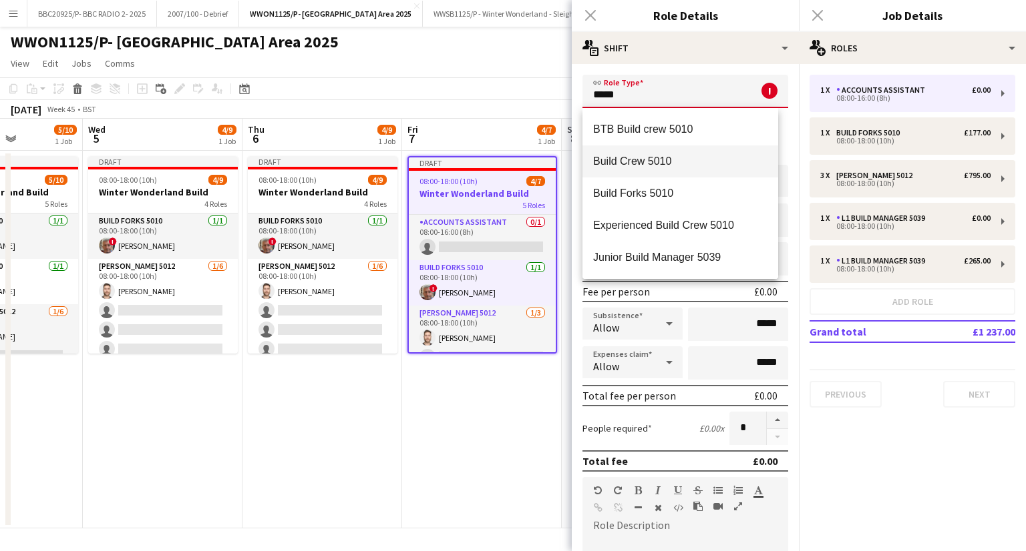
click at [679, 155] on span "Build Crew 5010" at bounding box center [680, 161] width 174 height 13
type input "**********"
type input "******"
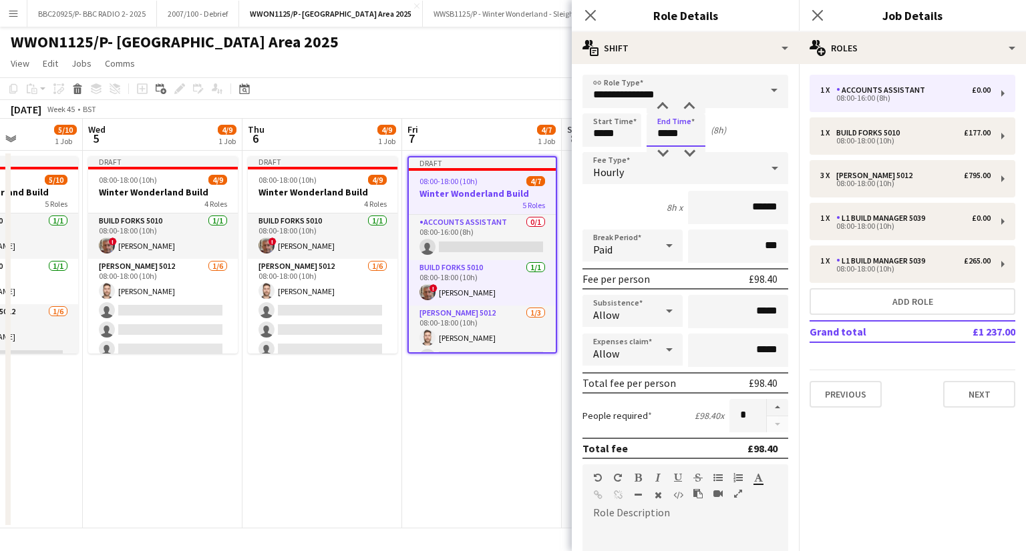
click at [666, 135] on input "*****" at bounding box center [675, 130] width 59 height 33
type input "*****"
click at [457, 477] on app-date-cell "Draft 08:00-18:00 (10h) 4/7 Winter Wonderland Build 5 Roles Accounts Assistant …" at bounding box center [482, 340] width 160 height 378
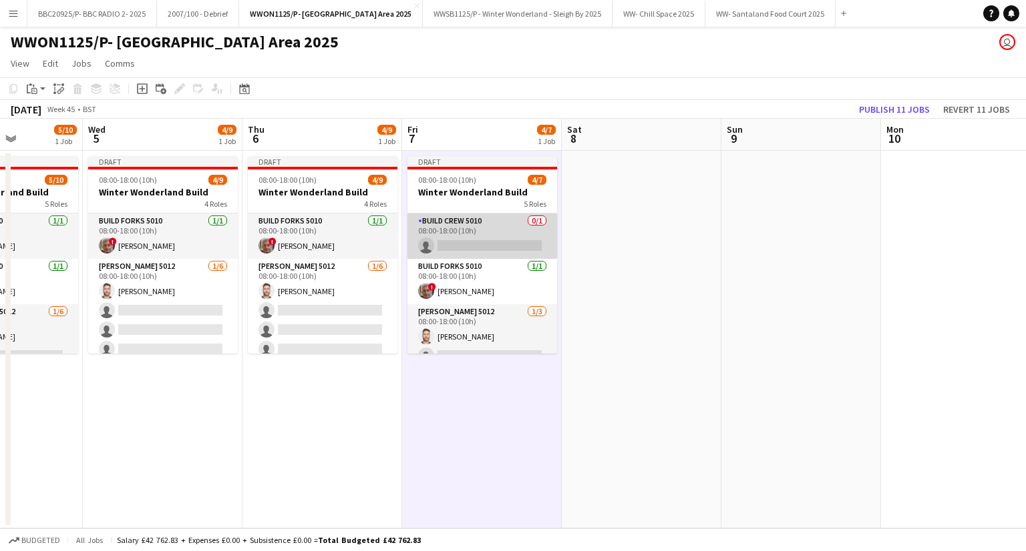
click at [469, 237] on app-card-role "Build Crew 5010 0/1 08:00-18:00 (10h) single-neutral-actions" at bounding box center [482, 236] width 150 height 45
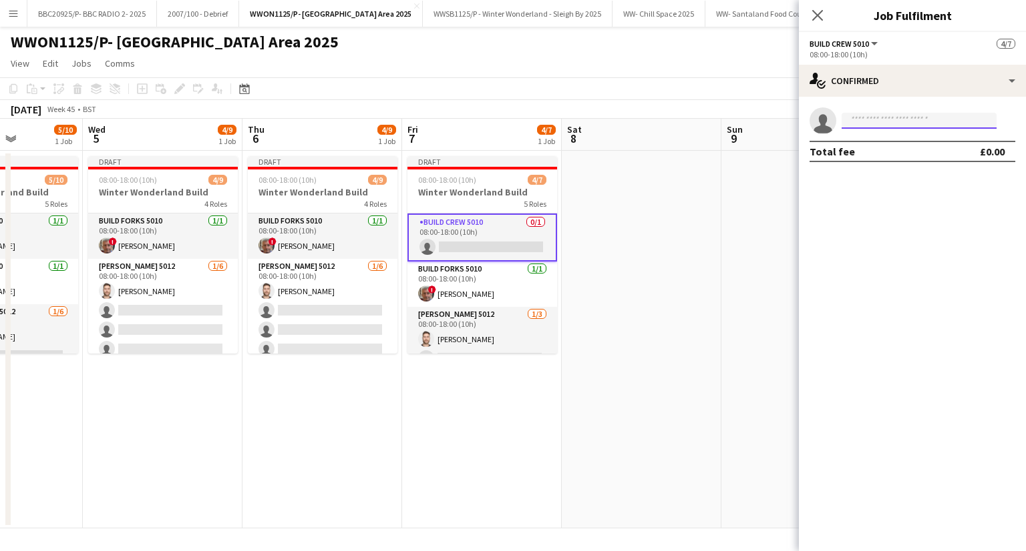
click at [895, 124] on input at bounding box center [918, 121] width 155 height 16
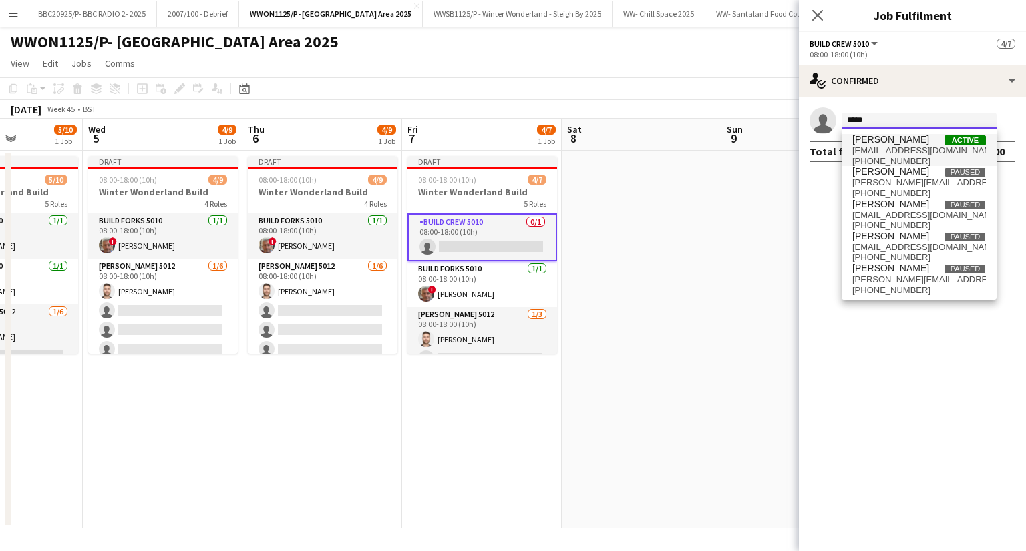
type input "*****"
click at [891, 141] on span "[PERSON_NAME]" at bounding box center [890, 139] width 77 height 11
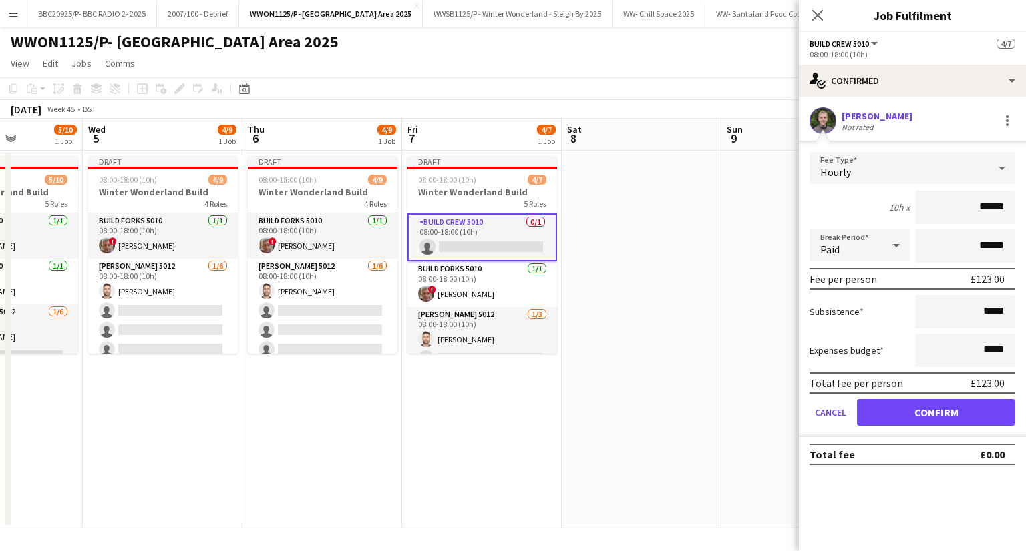
click at [913, 168] on div "Hourly" at bounding box center [898, 168] width 179 height 32
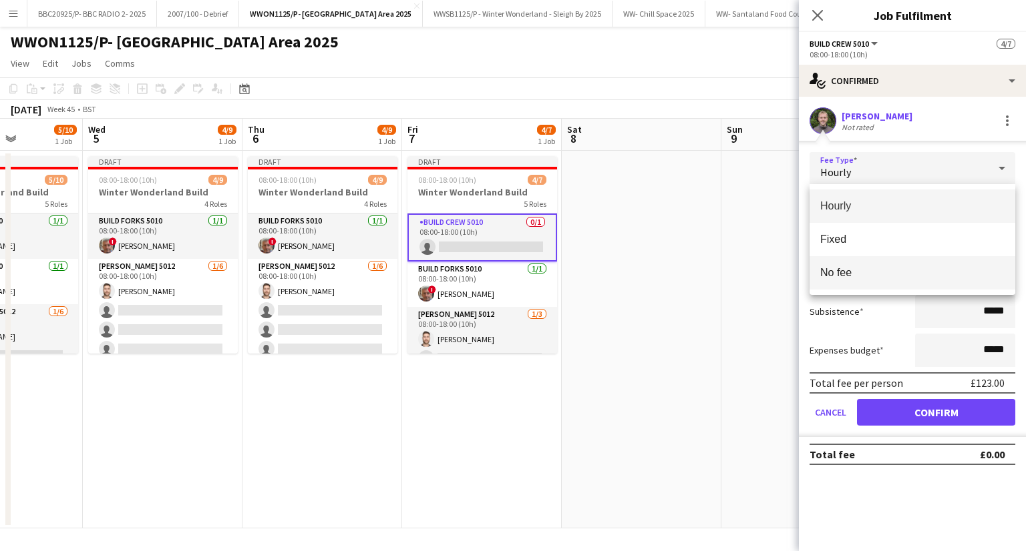
click at [879, 276] on span "No fee" at bounding box center [912, 272] width 184 height 13
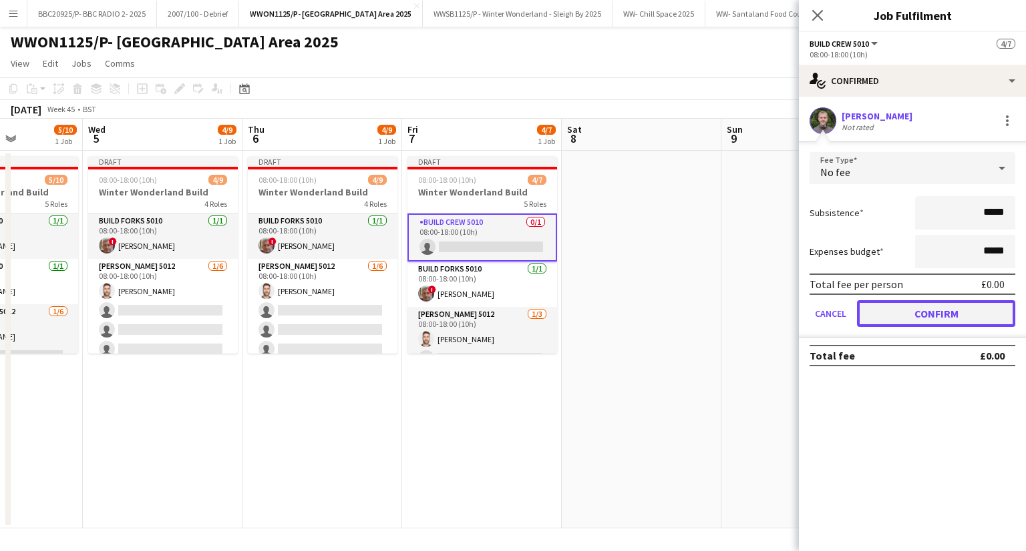
click at [907, 310] on button "Confirm" at bounding box center [936, 313] width 158 height 27
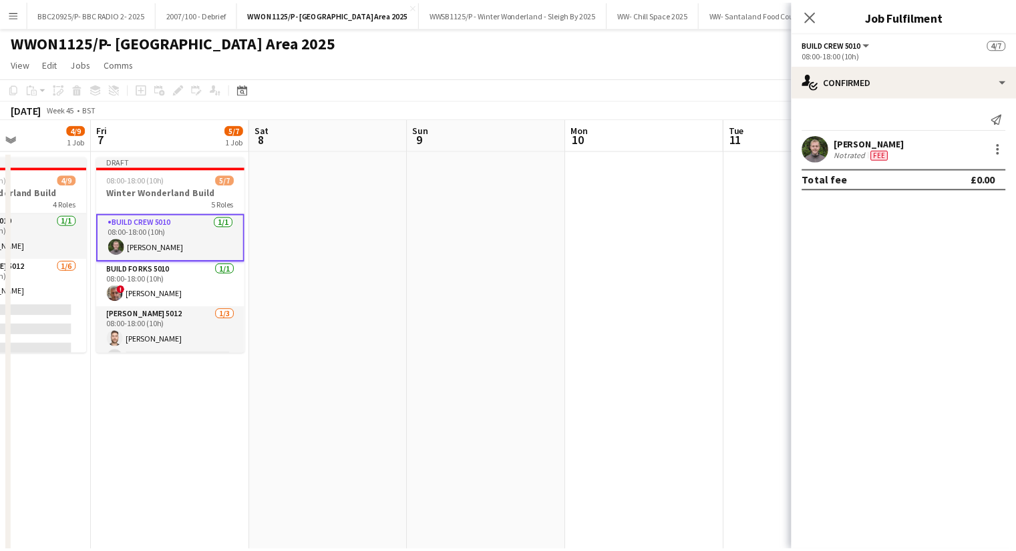
scroll to position [0, 457]
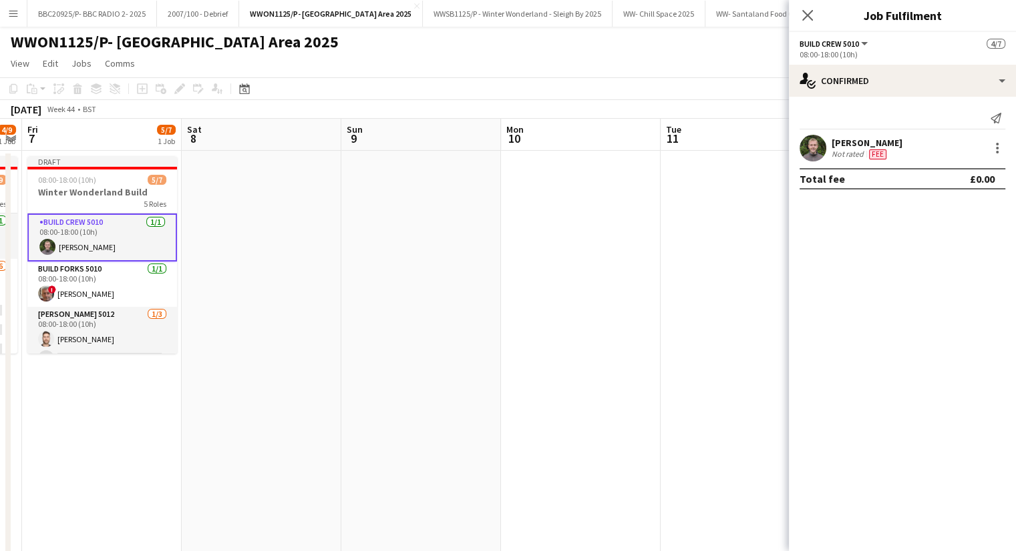
drag, startPoint x: 407, startPoint y: 475, endPoint x: 21, endPoint y: 477, distance: 385.9
click at [21, 477] on app-calendar-viewport "Tue 4 5/10 1 Job Wed 5 4/9 1 Job Thu 6 4/9 1 Job Fri 7 5/7 1 Job Sat 8 Sun 9 Mo…" at bounding box center [508, 415] width 1016 height 592
click at [215, 308] on app-date-cell at bounding box center [262, 430] width 160 height 559
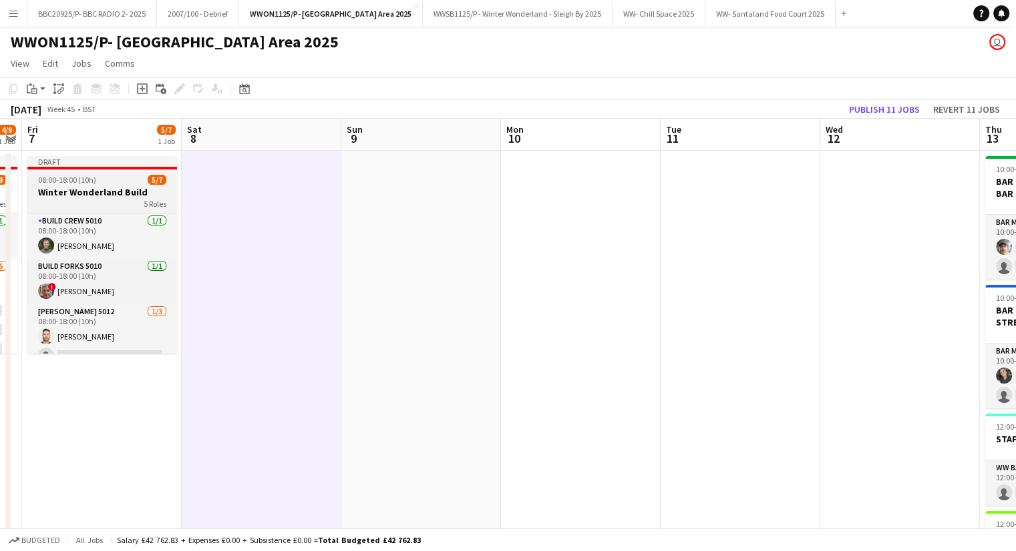
click at [85, 196] on h3 "Winter Wonderland Build" at bounding box center [102, 192] width 150 height 12
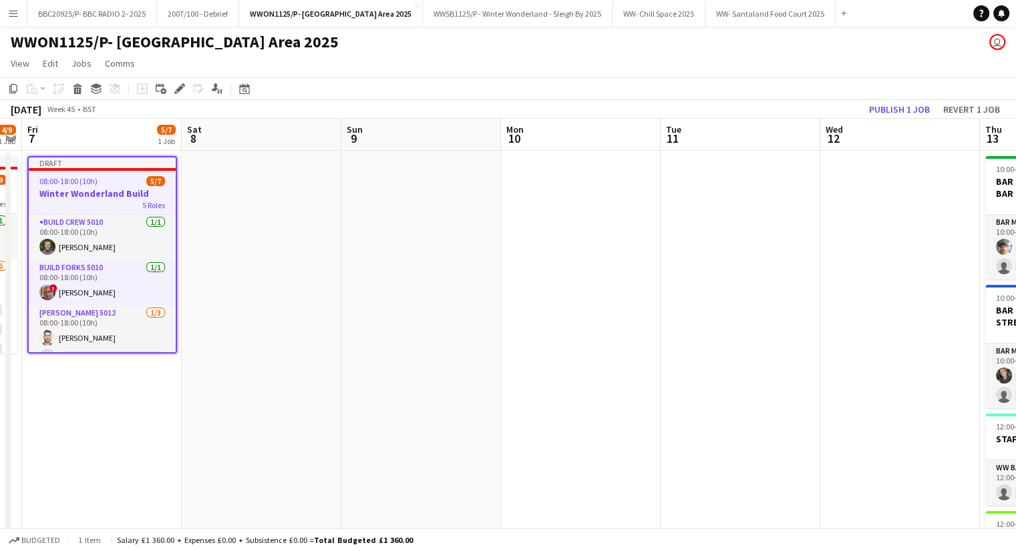
click at [238, 174] on app-date-cell at bounding box center [262, 430] width 160 height 559
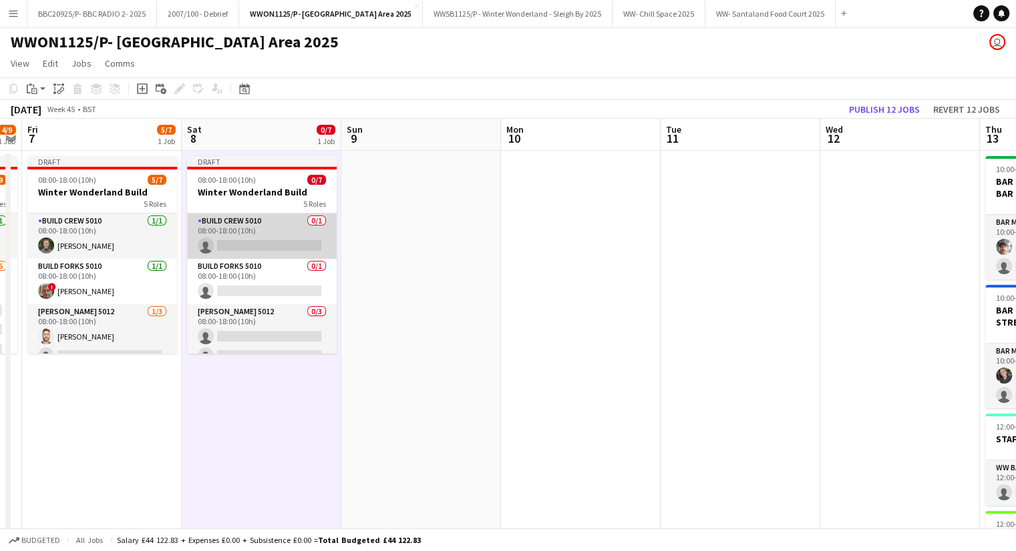
click at [248, 237] on app-card-role "Build Crew 5010 0/1 08:00-18:00 (10h) single-neutral-actions" at bounding box center [262, 236] width 150 height 45
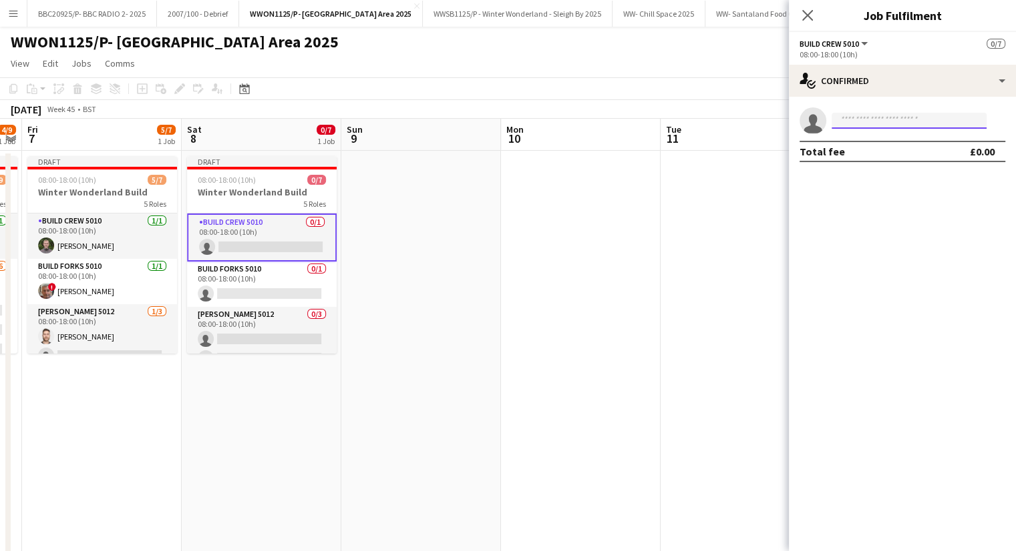
click at [853, 121] on input at bounding box center [908, 121] width 155 height 16
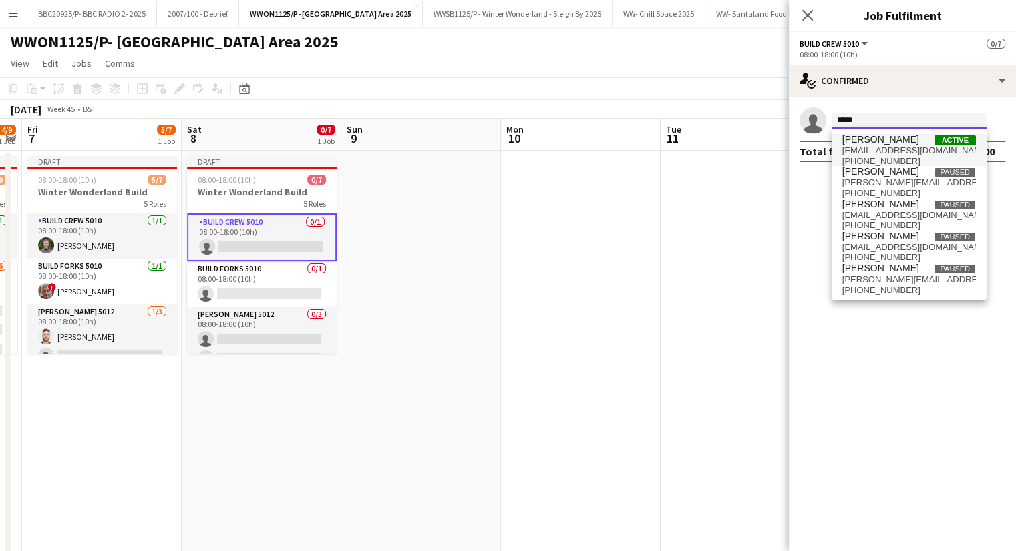
type input "*****"
click at [890, 150] on span "[EMAIL_ADDRESS][DOMAIN_NAME]" at bounding box center [909, 151] width 134 height 11
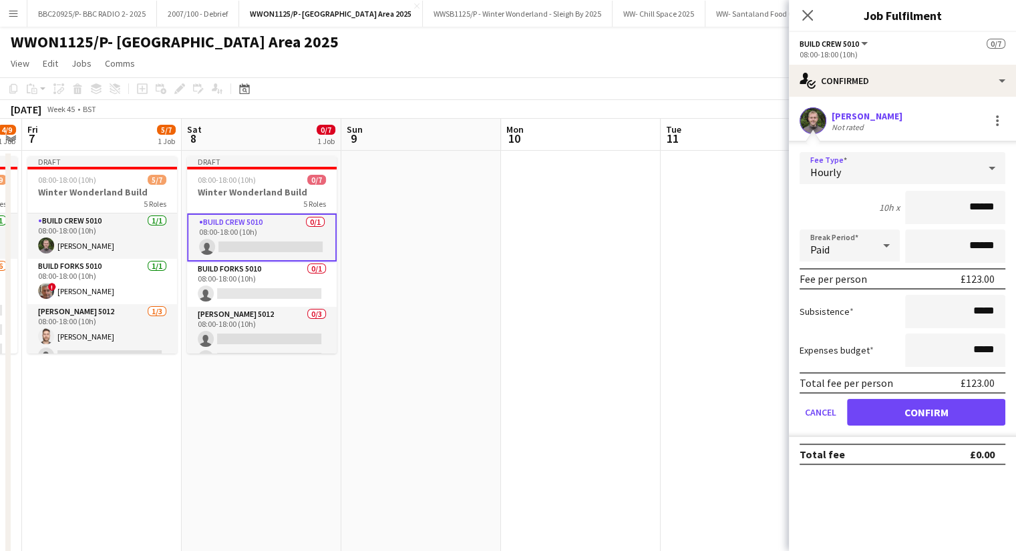
click at [929, 168] on div "Hourly" at bounding box center [888, 168] width 179 height 32
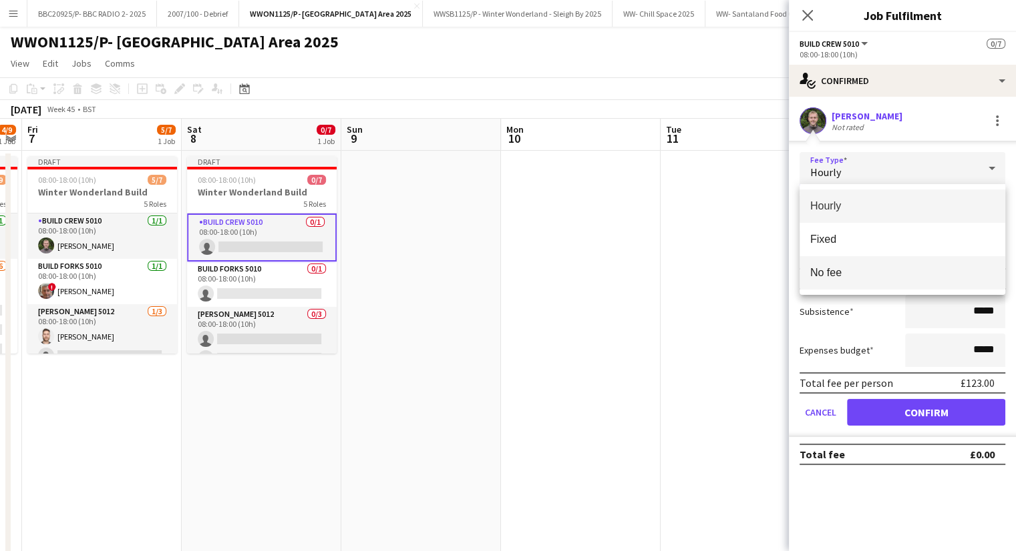
click at [869, 272] on span "No fee" at bounding box center [902, 272] width 184 height 13
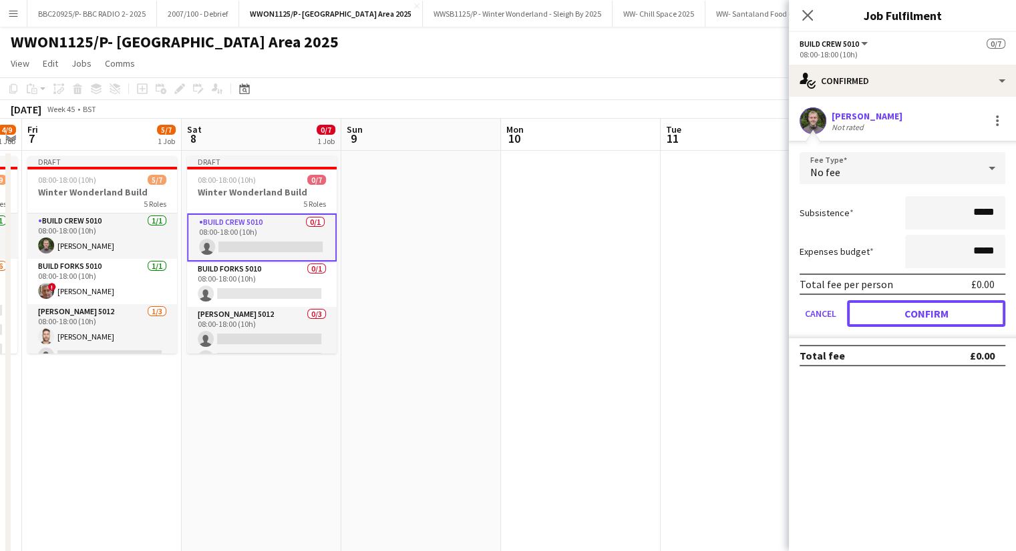
drag, startPoint x: 876, startPoint y: 305, endPoint x: 868, endPoint y: 306, distance: 8.0
click at [873, 305] on button "Confirm" at bounding box center [926, 313] width 158 height 27
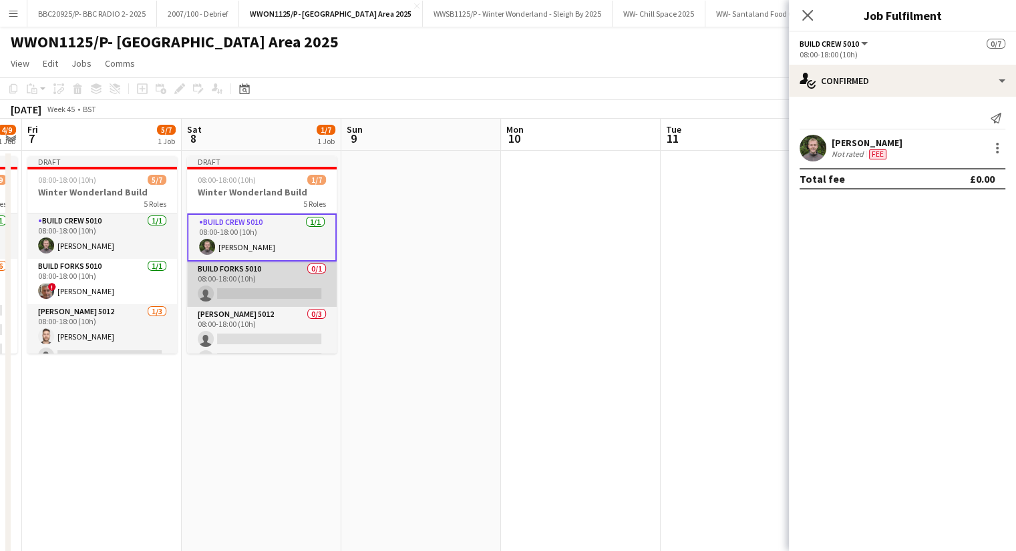
click at [224, 277] on app-card-role "Build Forks 5010 0/1 08:00-18:00 (10h) single-neutral-actions" at bounding box center [262, 284] width 150 height 45
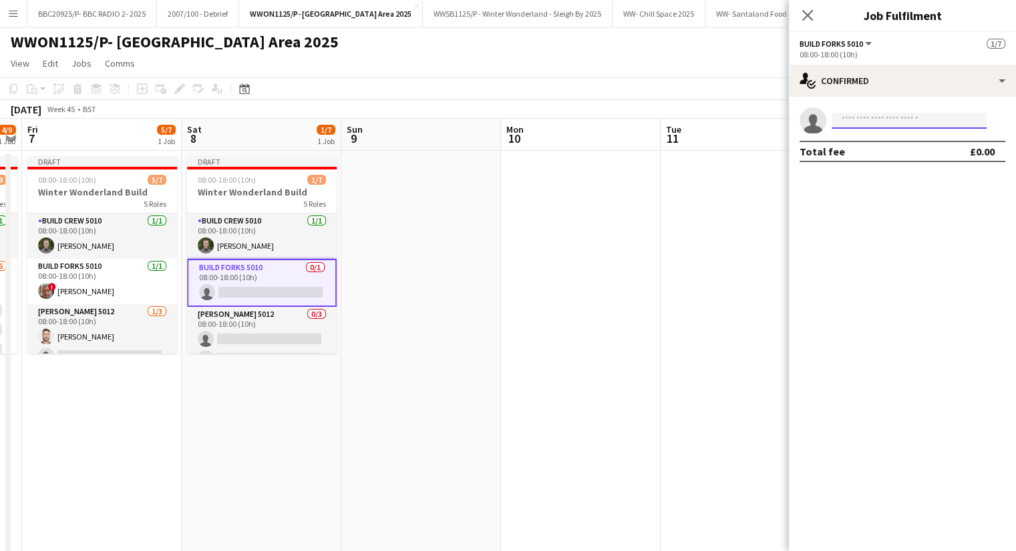
click at [947, 120] on input at bounding box center [908, 121] width 155 height 16
type input "*****"
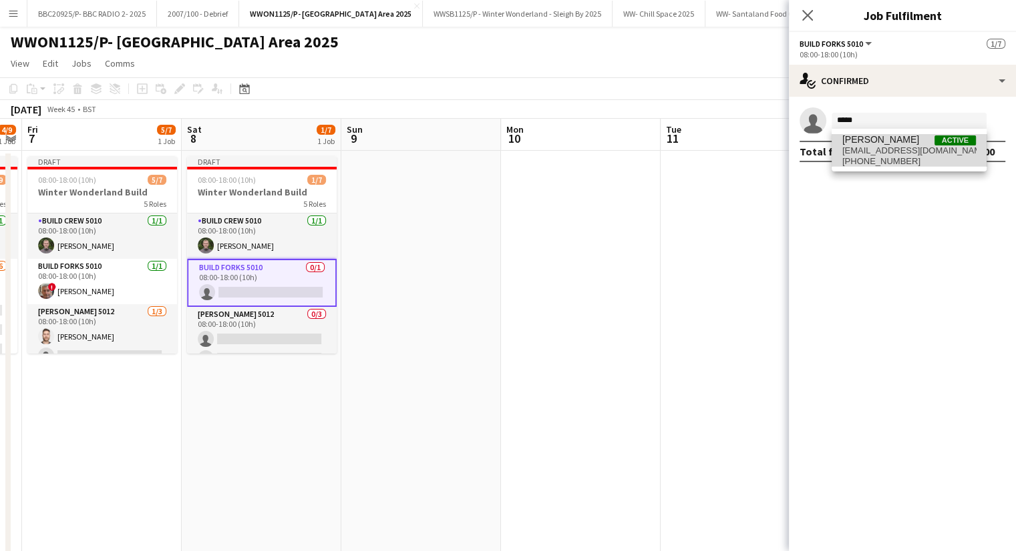
click at [913, 144] on span "[PERSON_NAME] Active" at bounding box center [909, 139] width 134 height 11
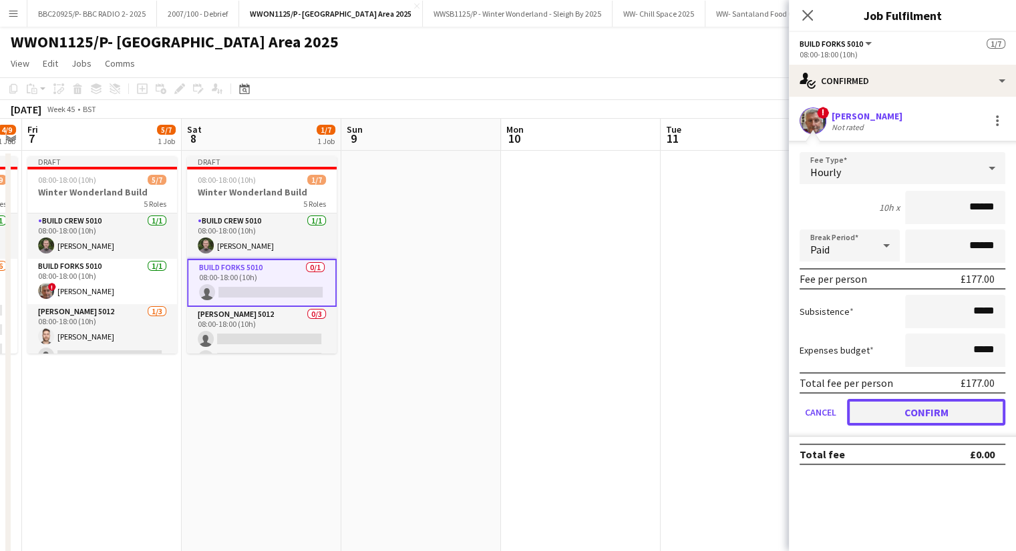
click at [911, 411] on button "Confirm" at bounding box center [926, 412] width 158 height 27
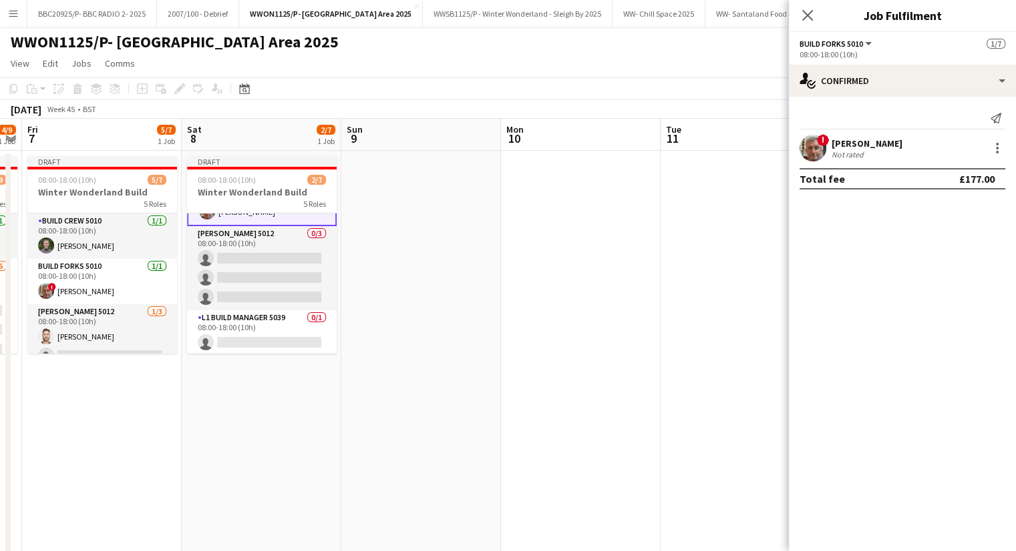
scroll to position [61, 0]
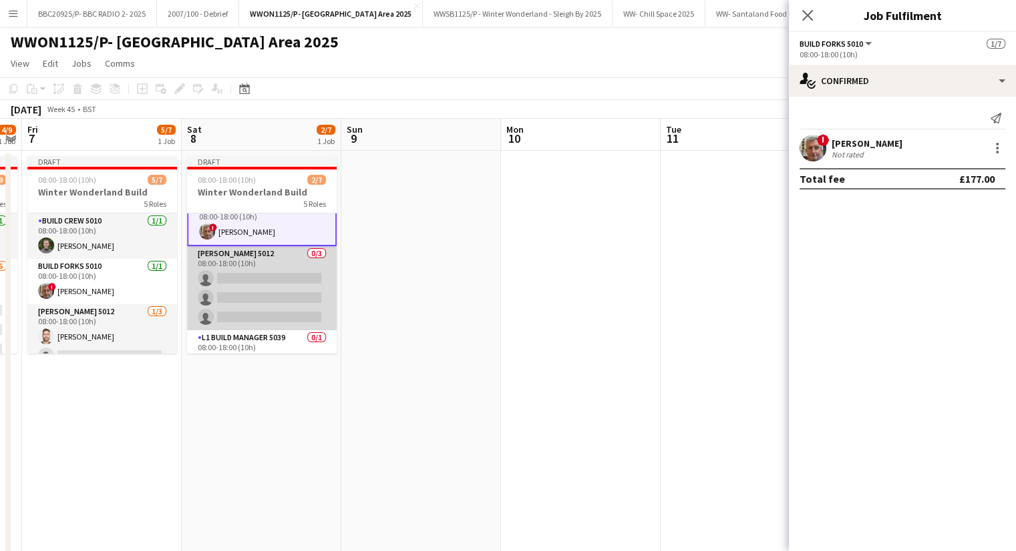
click at [224, 264] on app-card-role "[PERSON_NAME] 5012 0/3 08:00-18:00 (10h) single-neutral-actions single-neutral-…" at bounding box center [262, 288] width 150 height 84
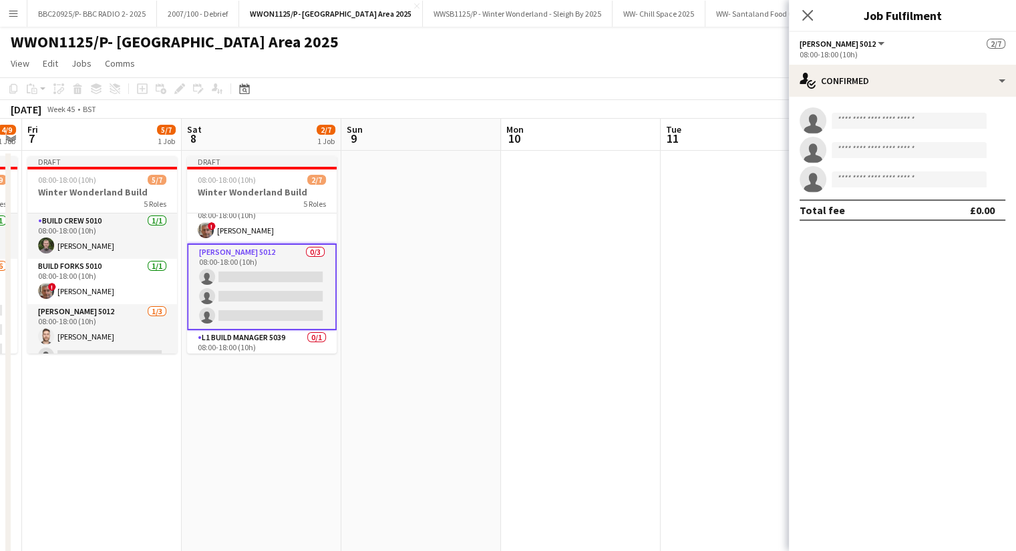
scroll to position [59, 0]
click at [913, 116] on input at bounding box center [908, 121] width 155 height 16
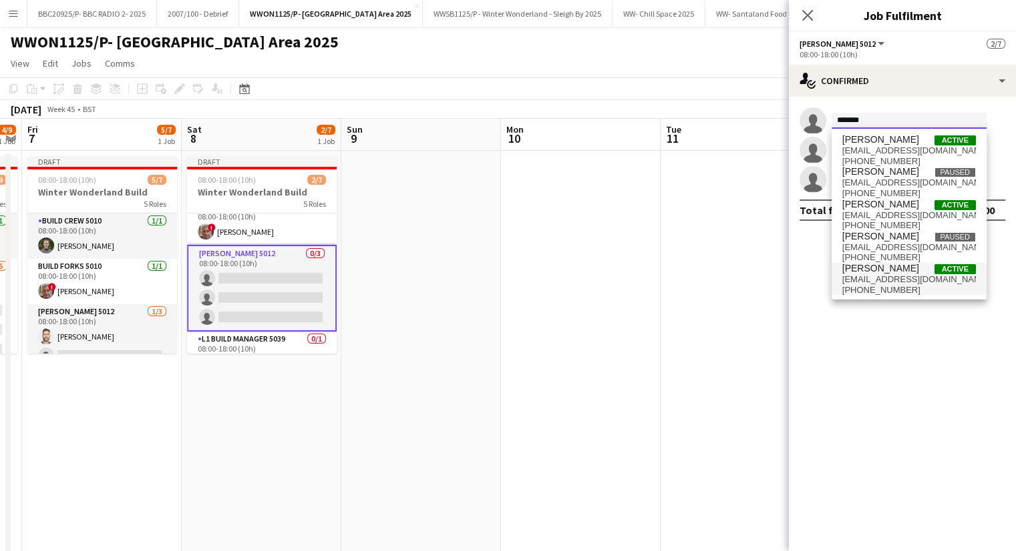
type input "*******"
click at [908, 280] on span "[EMAIL_ADDRESS][DOMAIN_NAME]" at bounding box center [909, 279] width 134 height 11
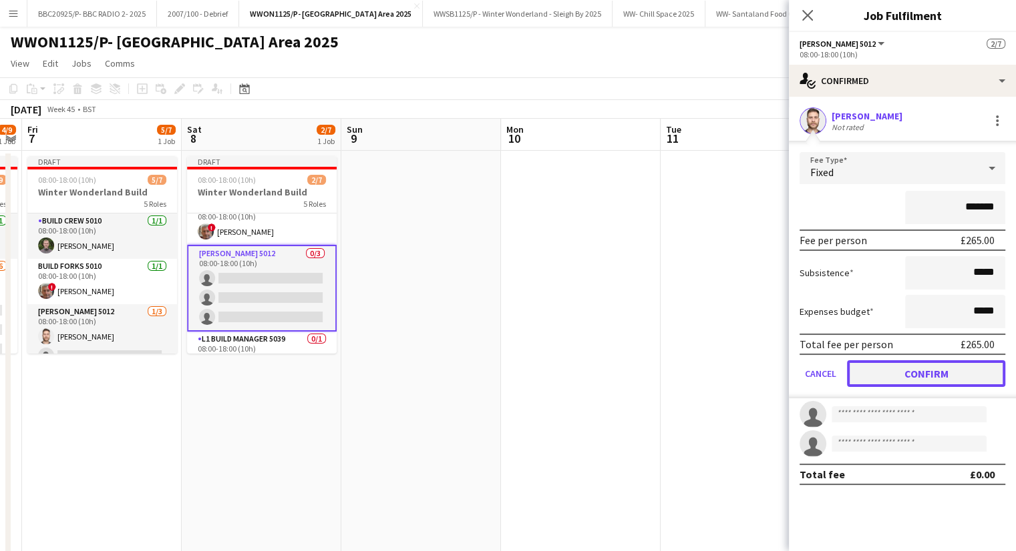
click at [896, 381] on button "Confirm" at bounding box center [926, 374] width 158 height 27
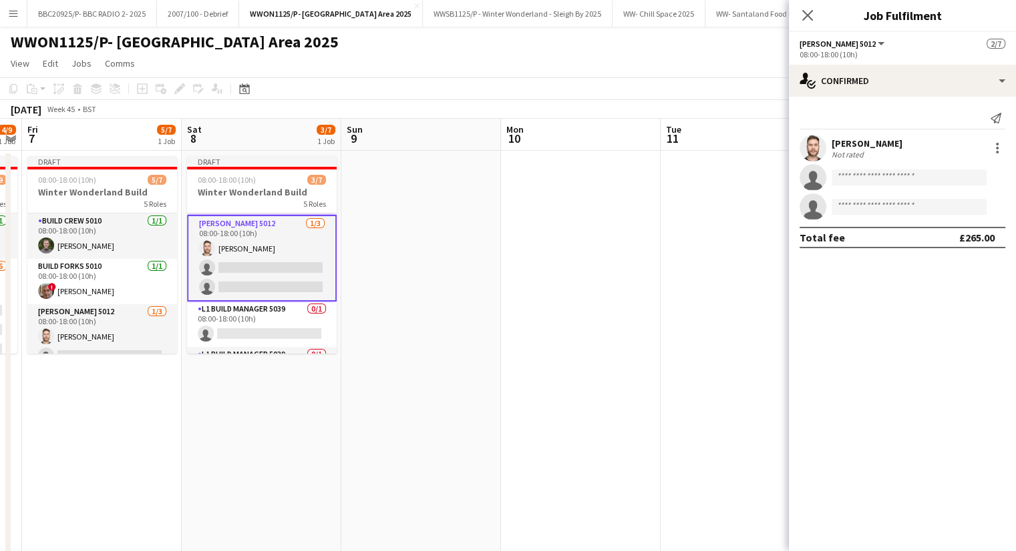
scroll to position [128, 0]
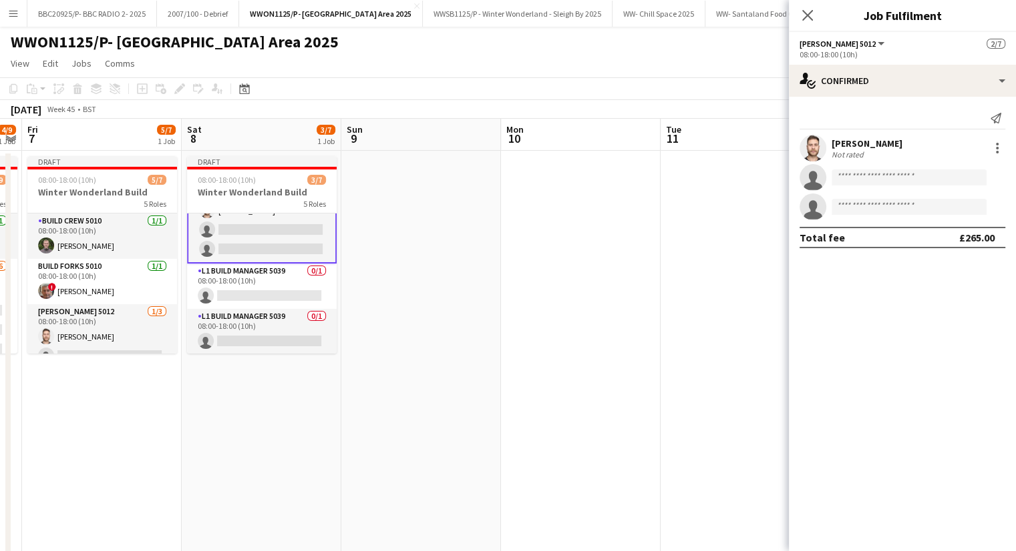
click at [250, 292] on app-card-role "L1 Build Manager 5039 0/1 08:00-18:00 (10h) single-neutral-actions" at bounding box center [262, 286] width 150 height 45
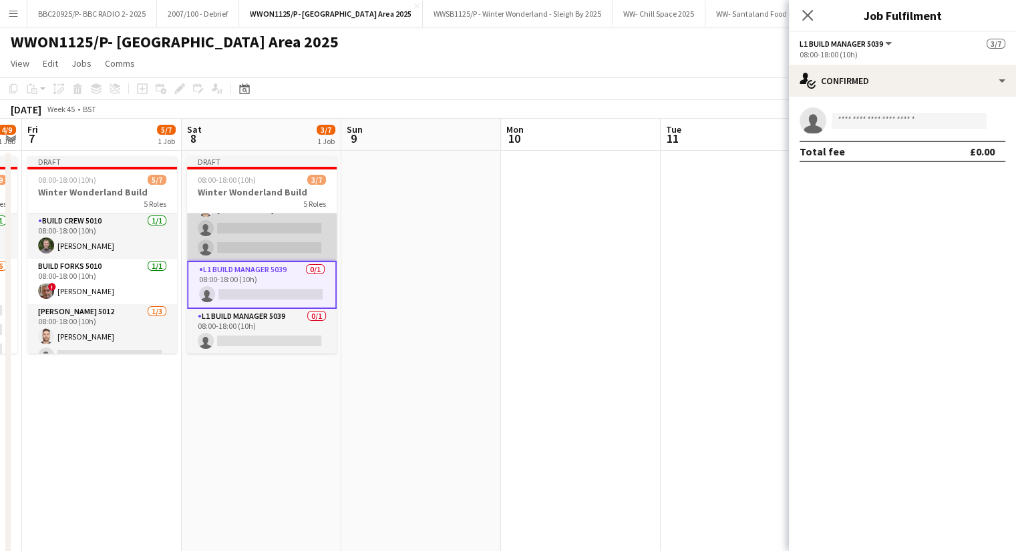
scroll to position [126, 0]
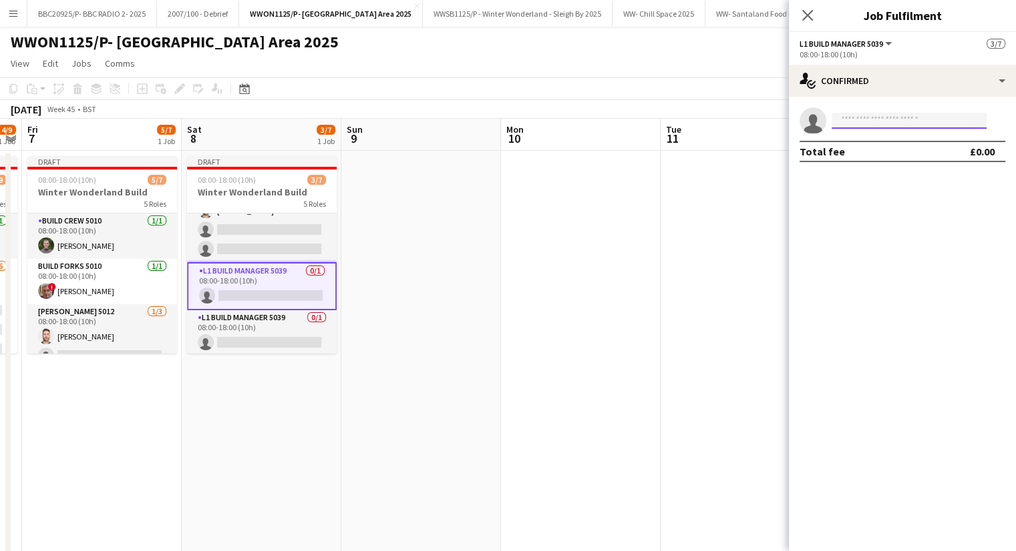
click at [931, 128] on input at bounding box center [908, 121] width 155 height 16
type input "*****"
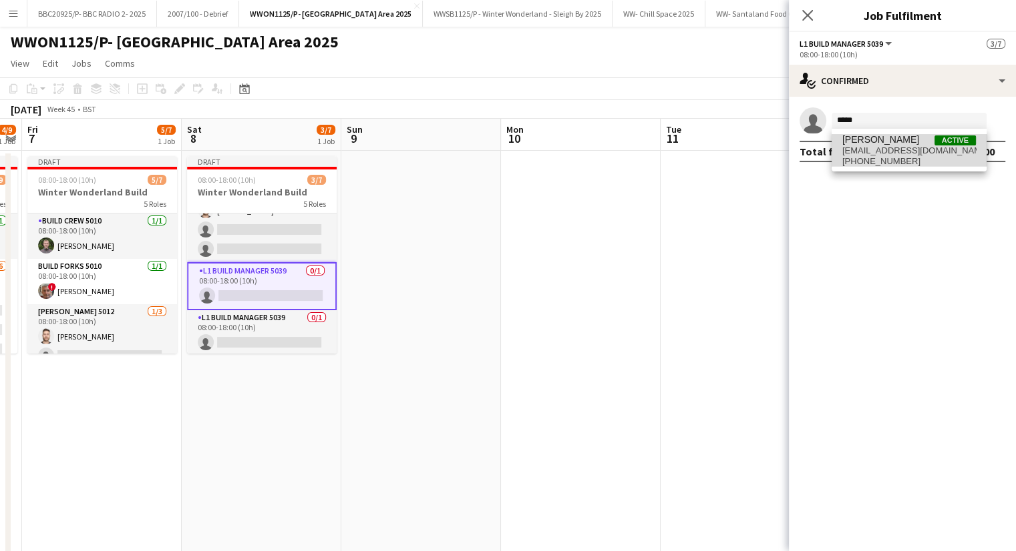
click at [895, 138] on span "[PERSON_NAME] Active" at bounding box center [909, 139] width 134 height 11
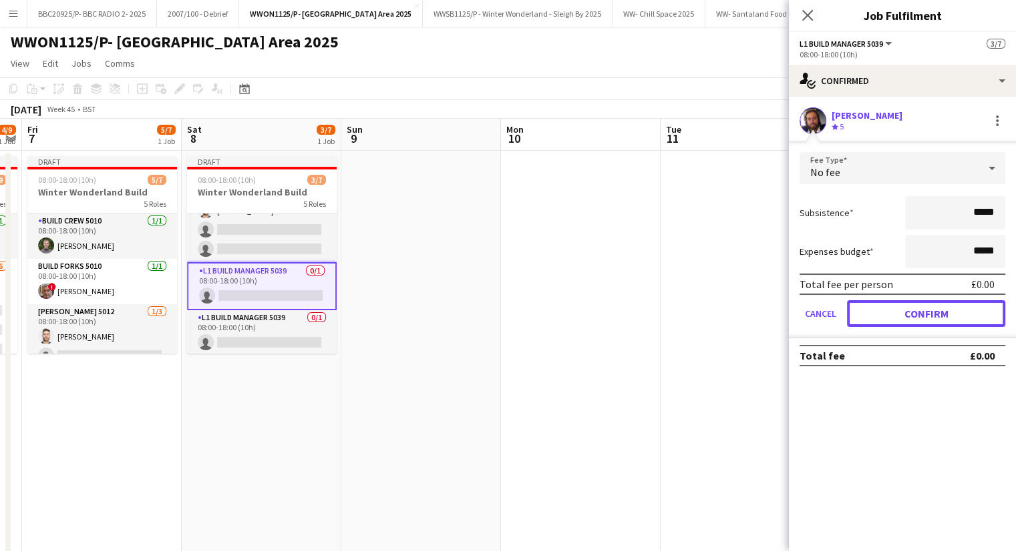
click at [947, 320] on button "Confirm" at bounding box center [926, 313] width 158 height 27
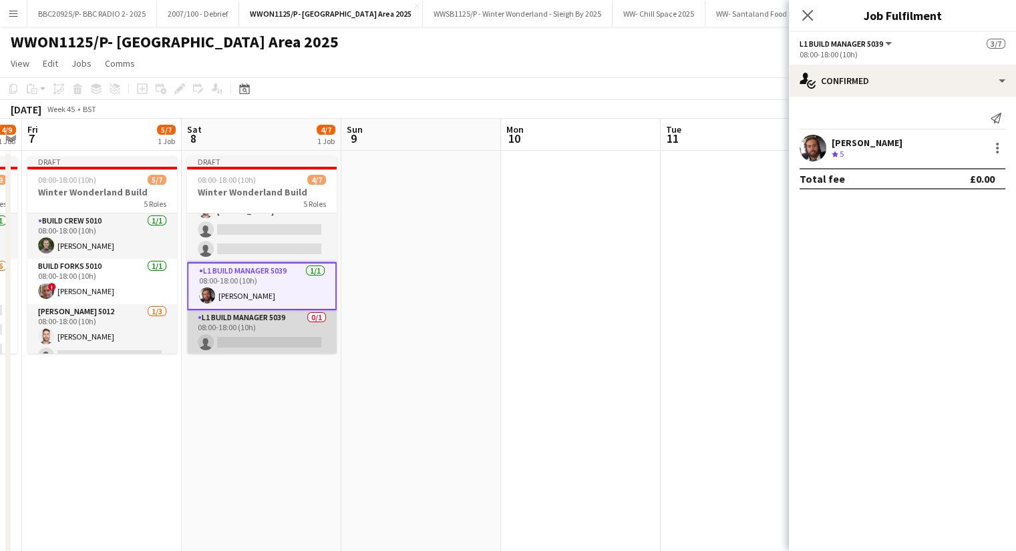
click at [244, 341] on app-card-role "L1 Build Manager 5039 0/1 08:00-18:00 (10h) single-neutral-actions" at bounding box center [262, 332] width 150 height 45
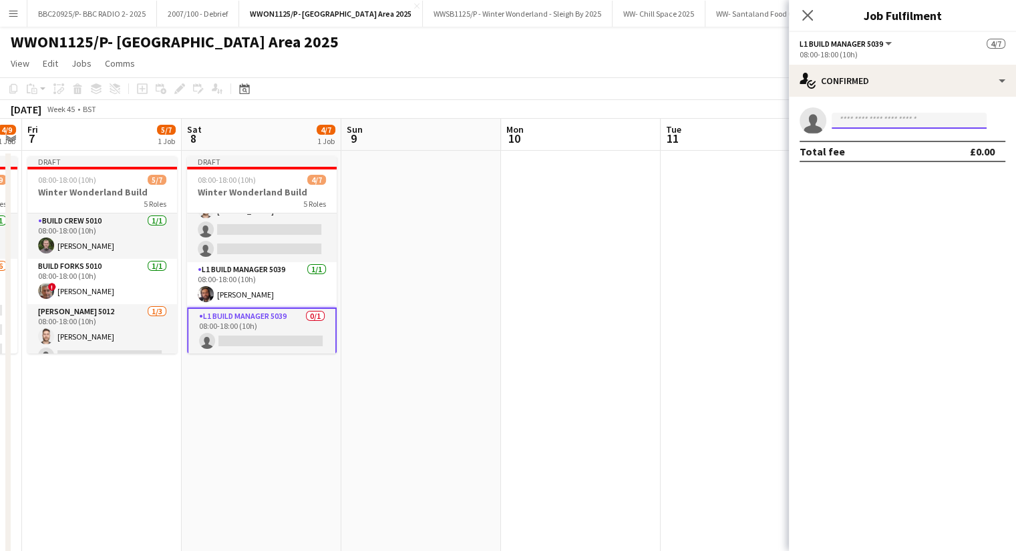
click at [871, 118] on input at bounding box center [908, 121] width 155 height 16
type input "*"
type input "*****"
click at [920, 140] on span "[PERSON_NAME] Active" at bounding box center [909, 139] width 134 height 11
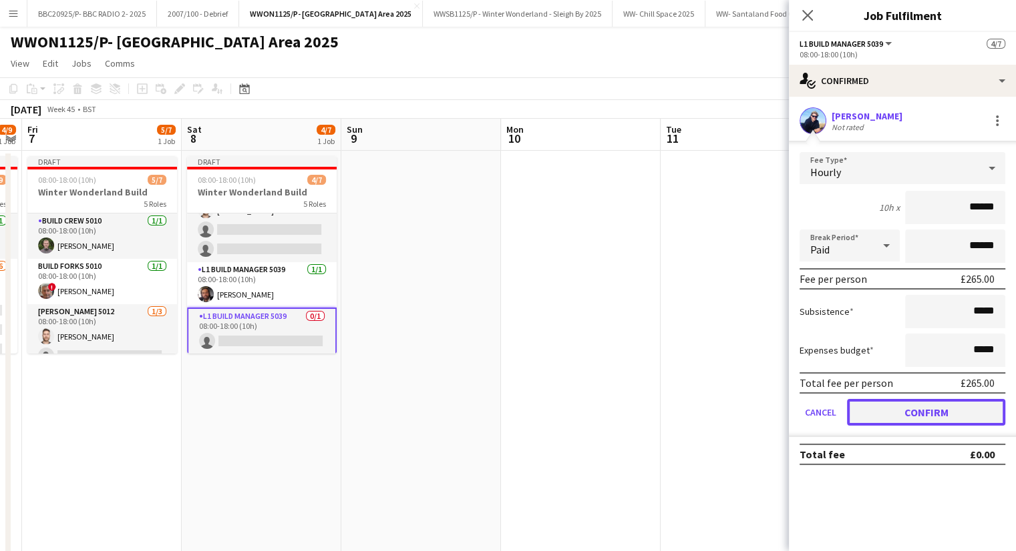
click at [914, 418] on button "Confirm" at bounding box center [926, 412] width 158 height 27
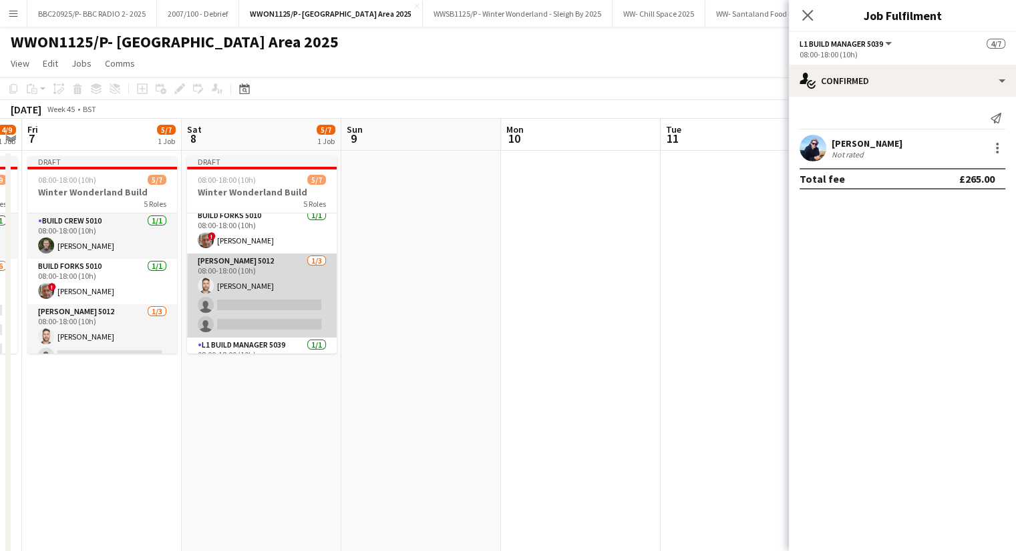
scroll to position [0, 0]
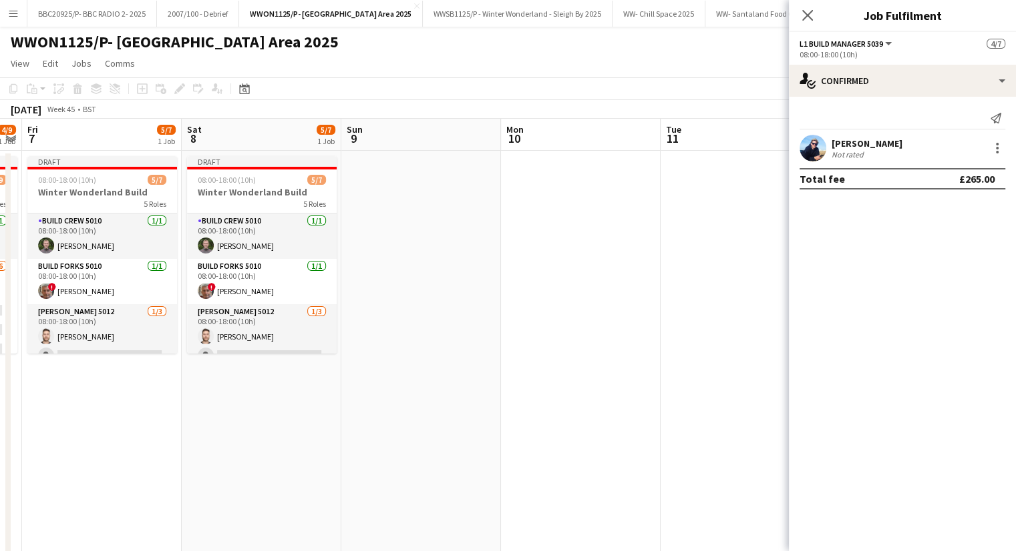
click at [403, 242] on app-date-cell at bounding box center [421, 430] width 160 height 559
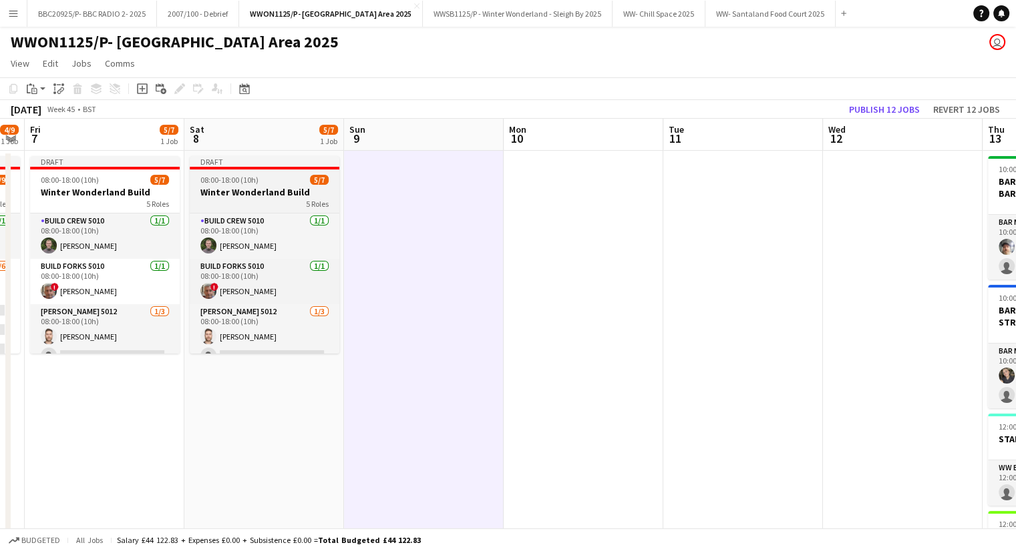
click at [306, 199] on span "5 Roles" at bounding box center [317, 204] width 23 height 10
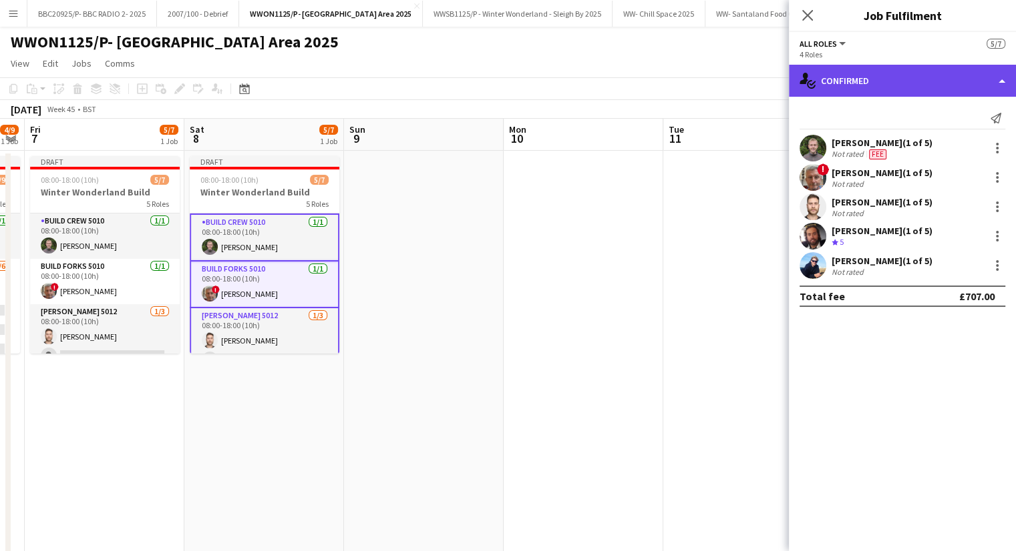
click at [870, 70] on div "single-neutral-actions-check-2 Confirmed" at bounding box center [902, 81] width 227 height 32
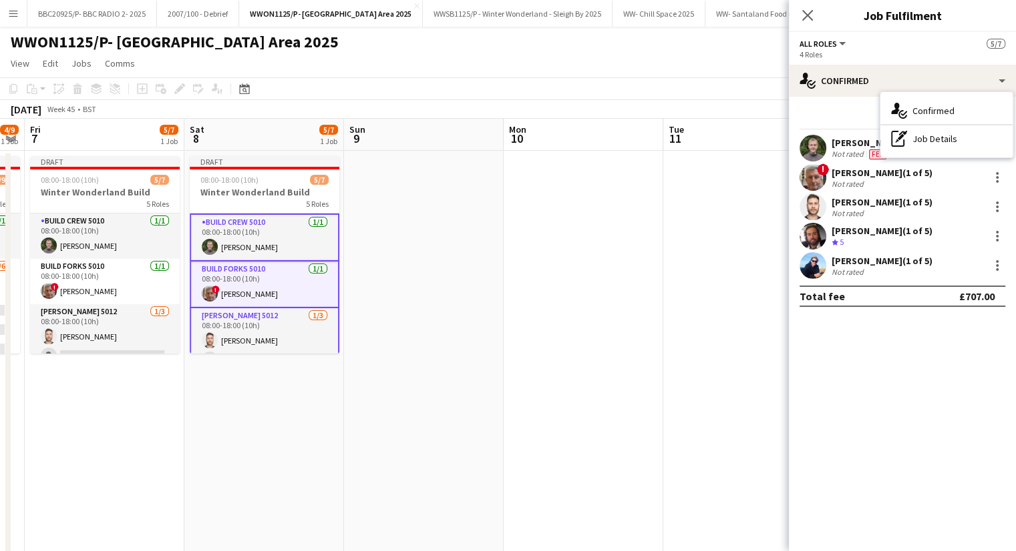
click at [609, 145] on app-board-header-date "Mon 10" at bounding box center [583, 135] width 160 height 32
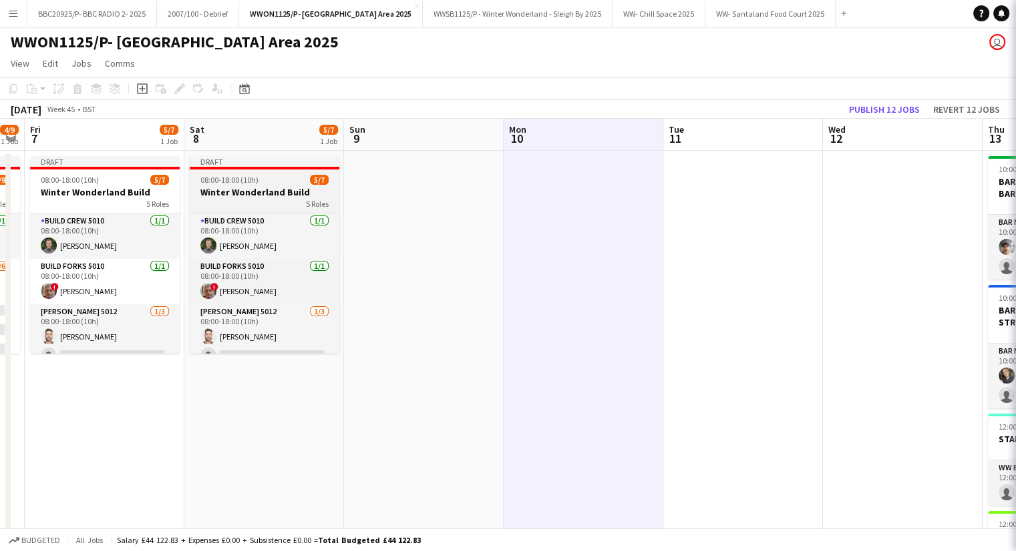
click at [230, 188] on h3 "Winter Wonderland Build" at bounding box center [265, 192] width 150 height 12
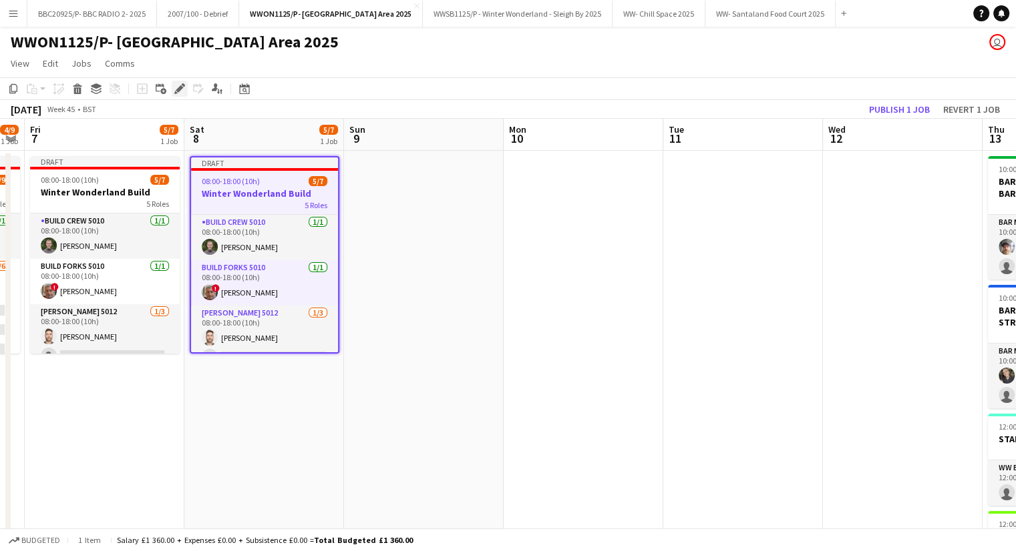
click at [179, 83] on icon "Edit" at bounding box center [179, 88] width 11 height 11
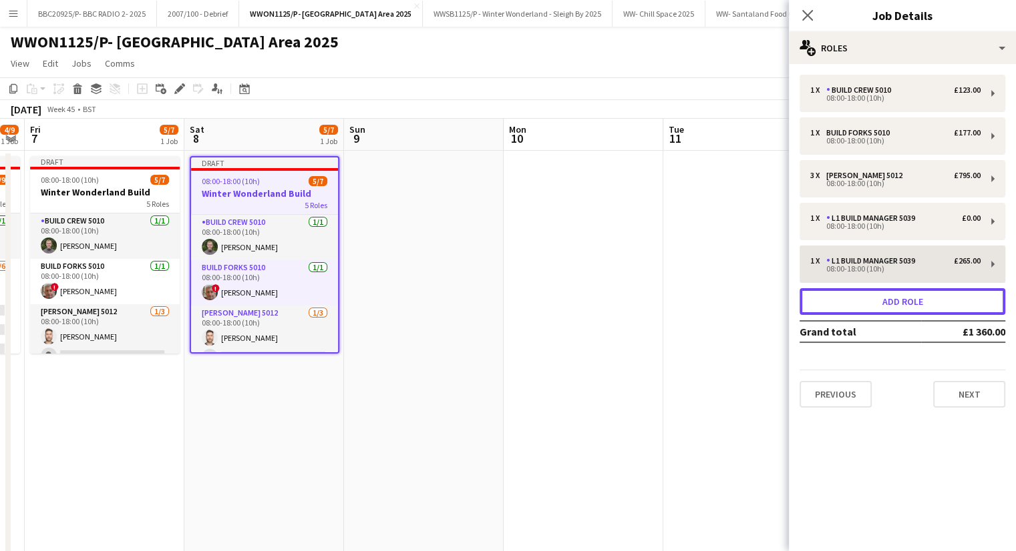
click at [943, 296] on button "Add role" at bounding box center [902, 301] width 206 height 27
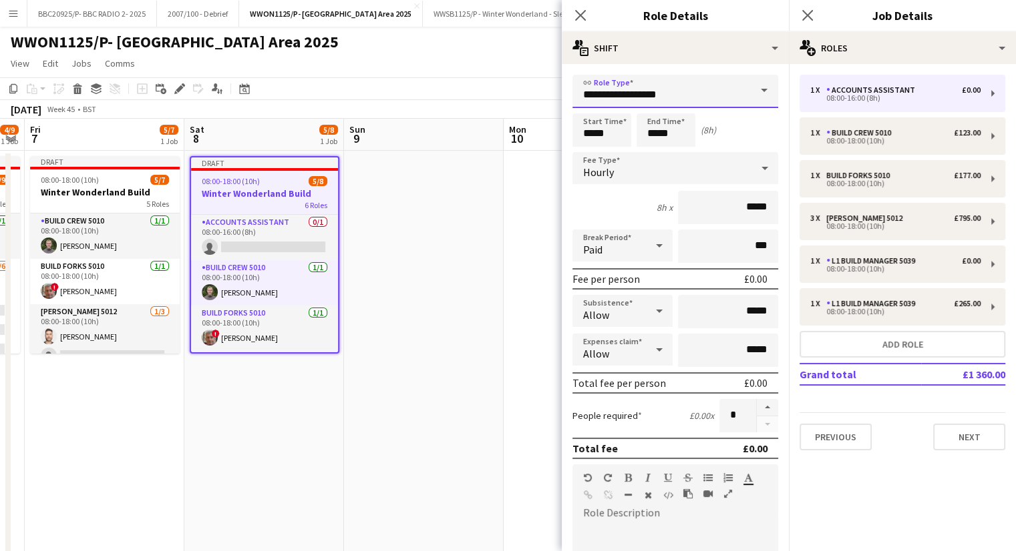
click at [716, 104] on input "**********" at bounding box center [675, 91] width 206 height 33
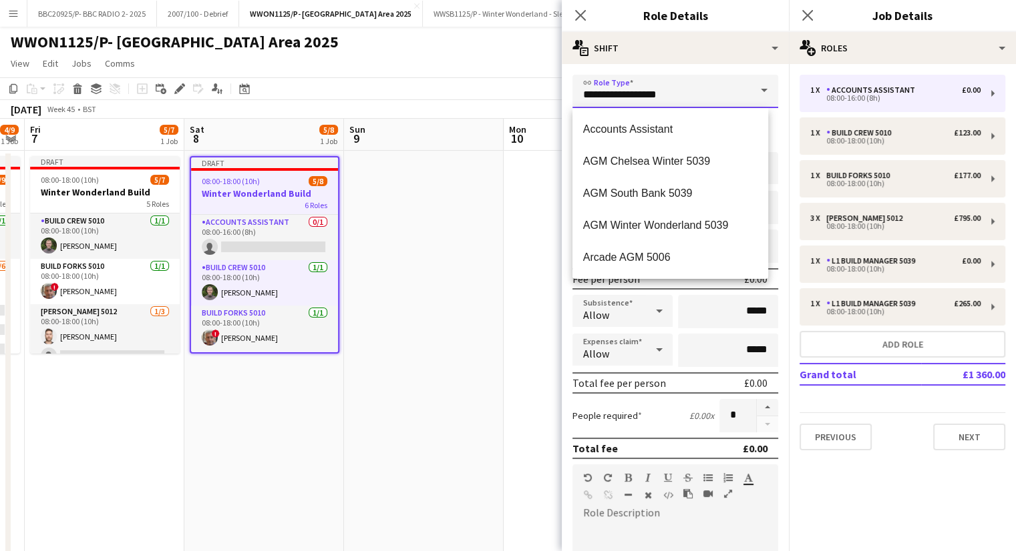
click at [716, 104] on input "**********" at bounding box center [675, 91] width 206 height 33
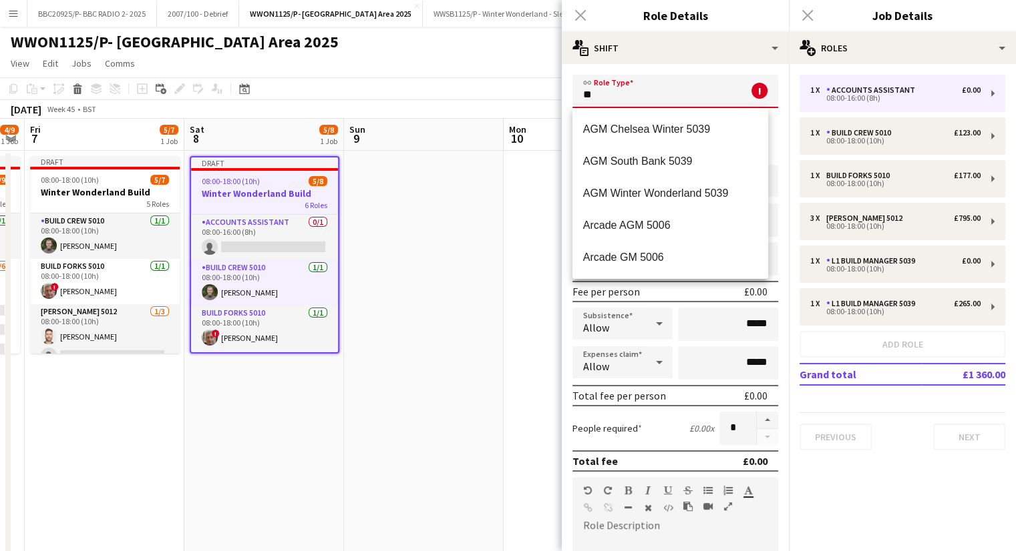
type input "*"
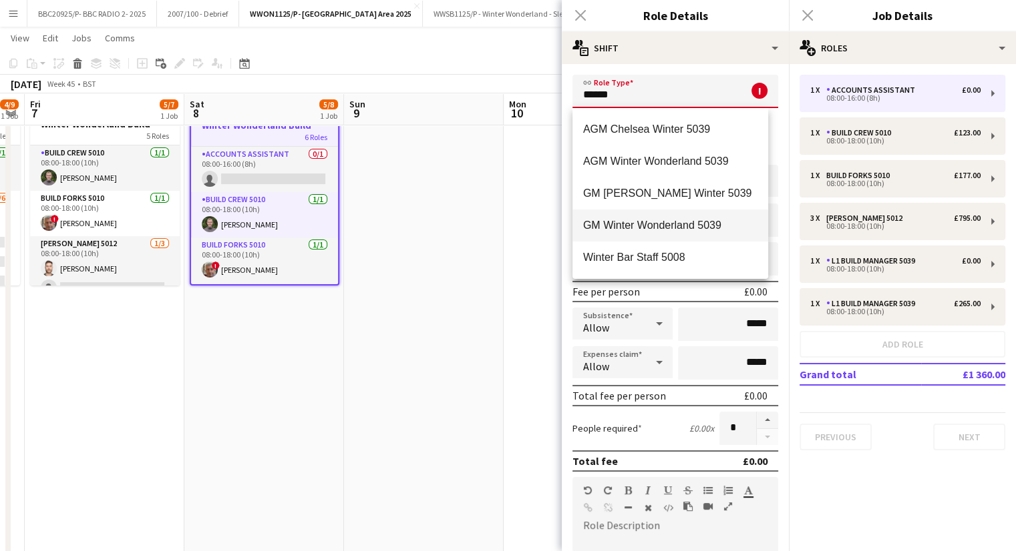
click at [641, 219] on span "GM Winter Wonderland 5039" at bounding box center [670, 225] width 174 height 13
type input "**********"
type input "*******"
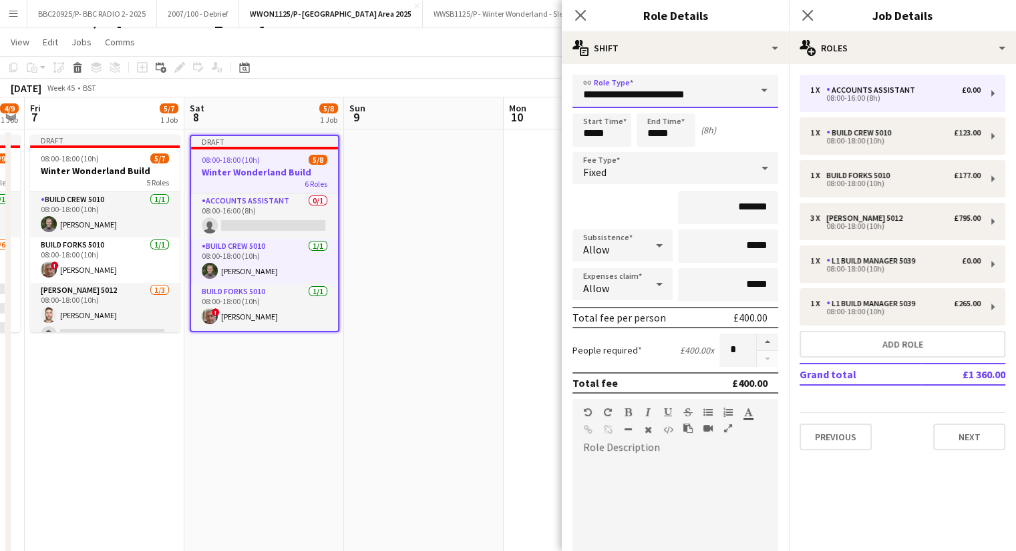
scroll to position [0, 0]
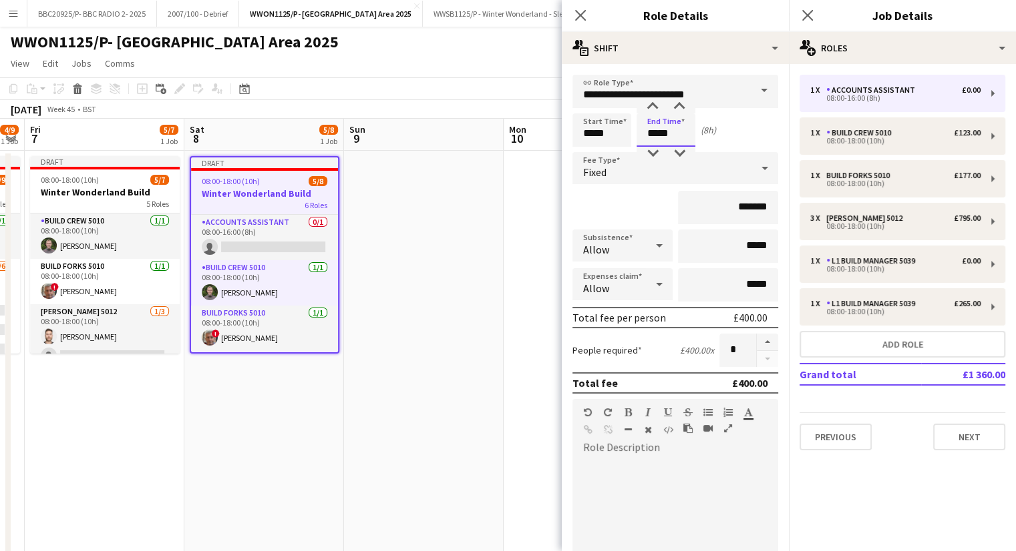
click at [656, 133] on input "*****" at bounding box center [665, 130] width 59 height 33
type input "*****"
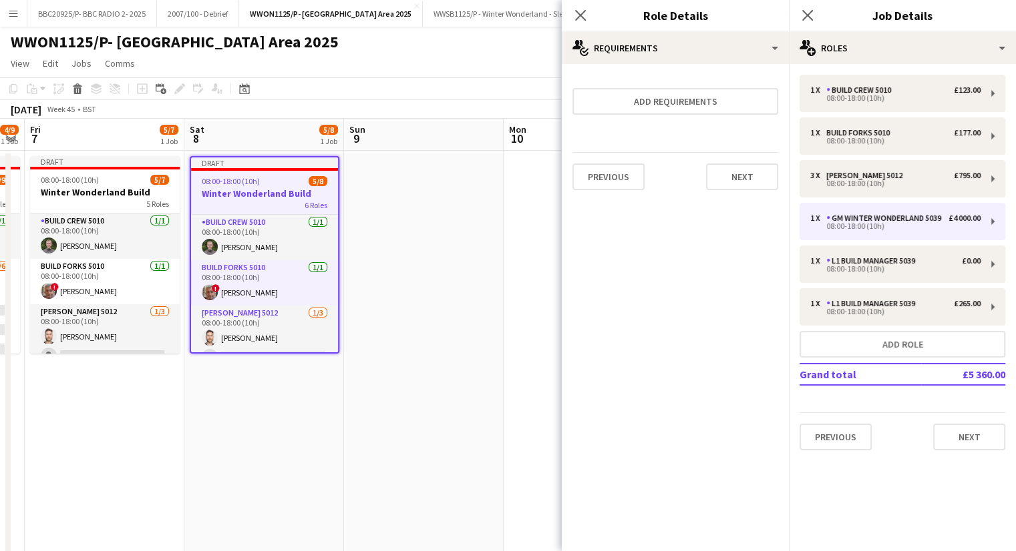
click at [473, 231] on app-date-cell at bounding box center [424, 430] width 160 height 559
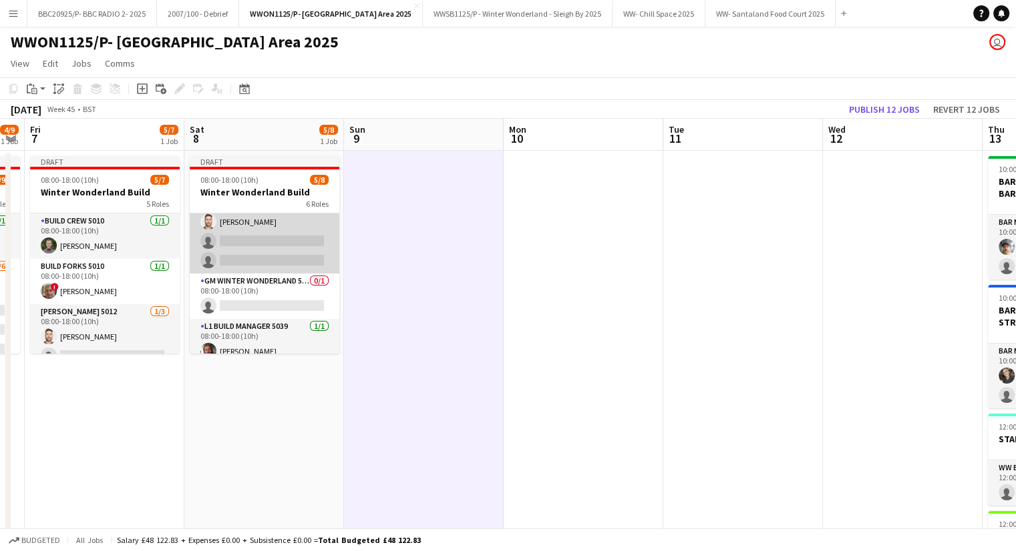
scroll to position [134, 0]
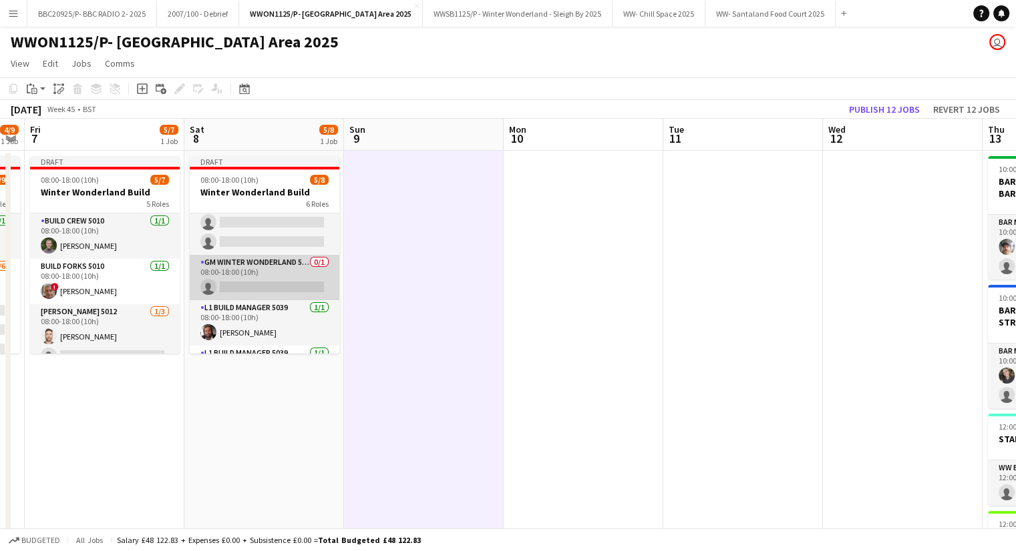
click at [225, 286] on app-card-role "GM Winter Wonderland 5039 0/1 08:00-18:00 (10h) single-neutral-actions" at bounding box center [265, 277] width 150 height 45
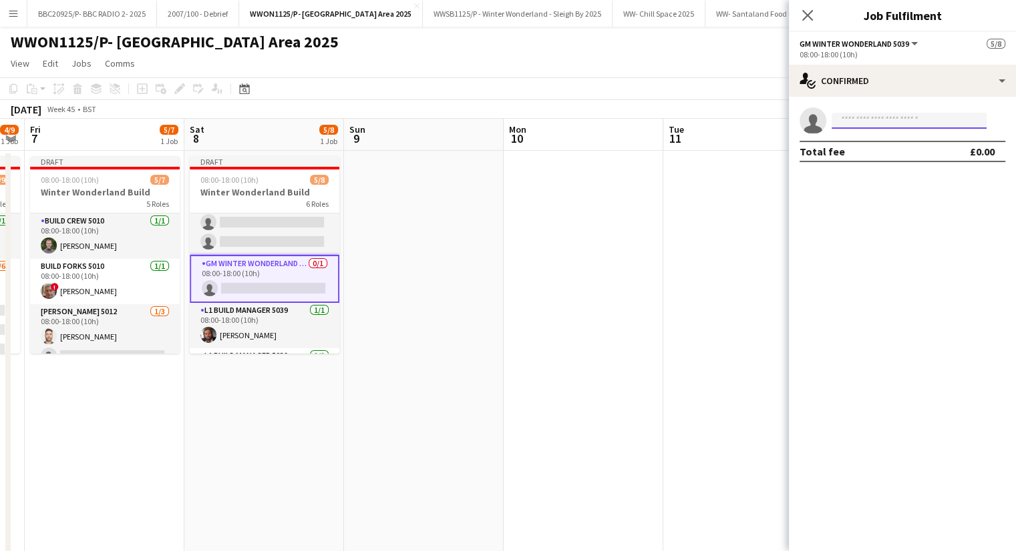
click at [905, 122] on input at bounding box center [908, 121] width 155 height 16
type input "*"
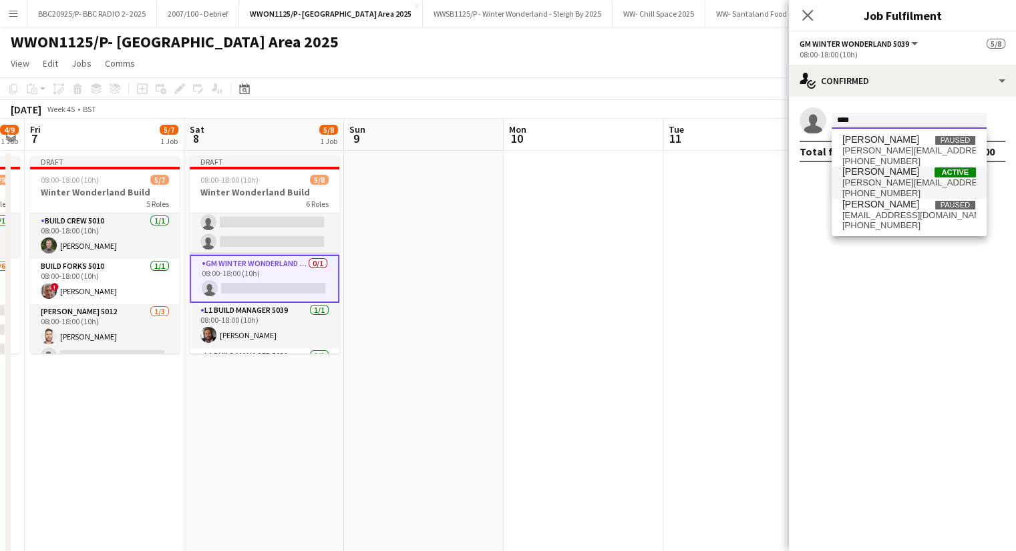
type input "****"
click at [889, 182] on span "[PERSON_NAME][EMAIL_ADDRESS][DOMAIN_NAME]" at bounding box center [909, 183] width 134 height 11
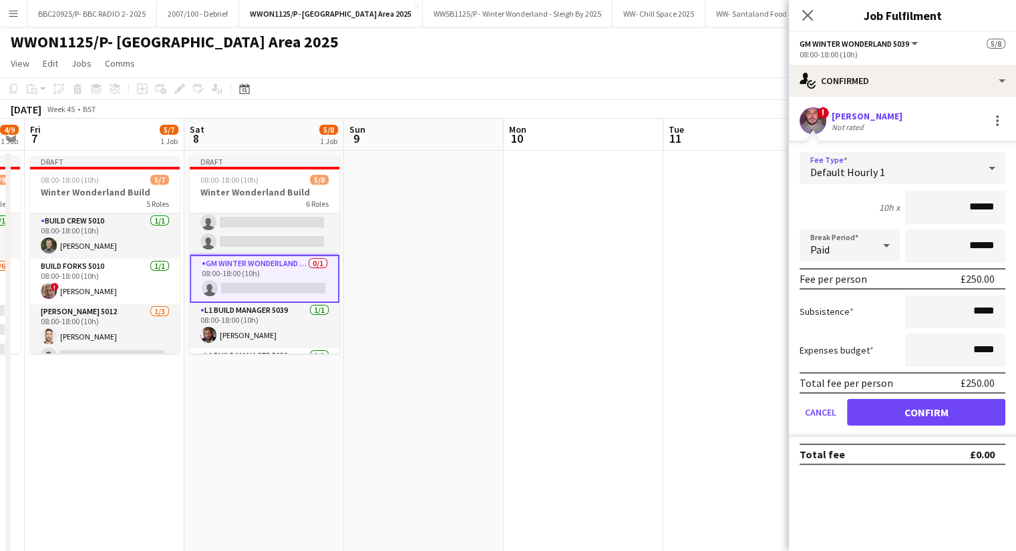
click at [950, 166] on div "Default Hourly 1" at bounding box center [888, 168] width 179 height 32
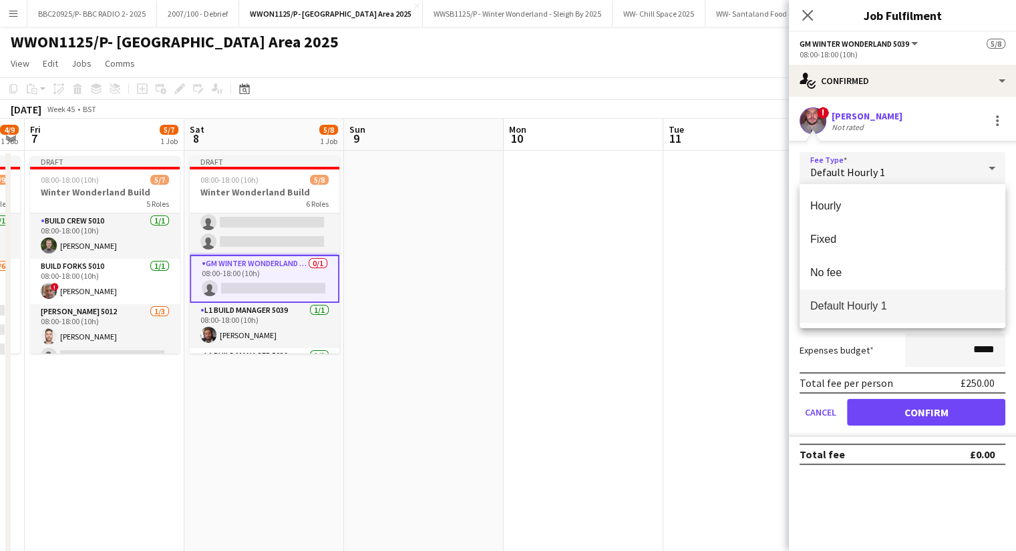
click at [950, 166] on div at bounding box center [508, 275] width 1016 height 551
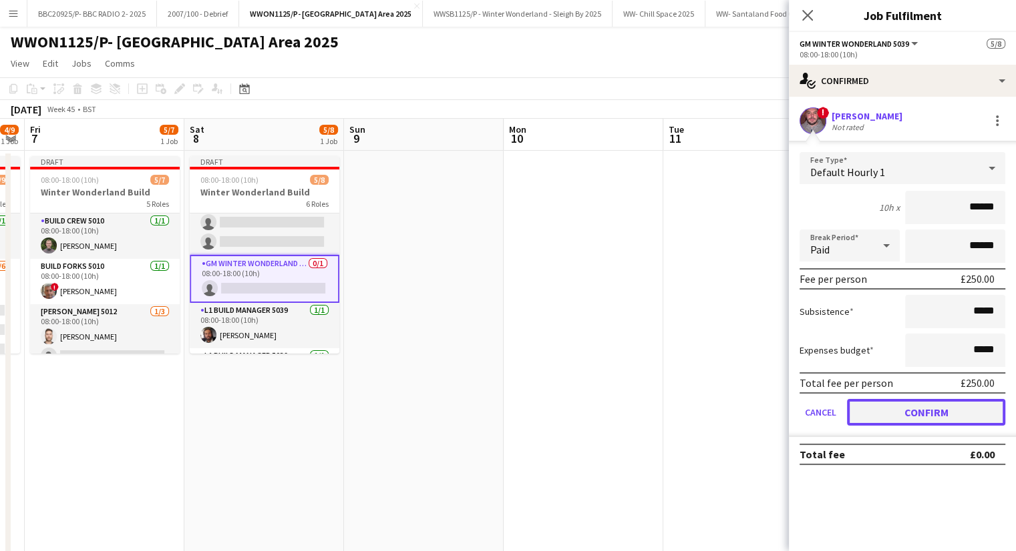
click at [954, 412] on button "Confirm" at bounding box center [926, 412] width 158 height 27
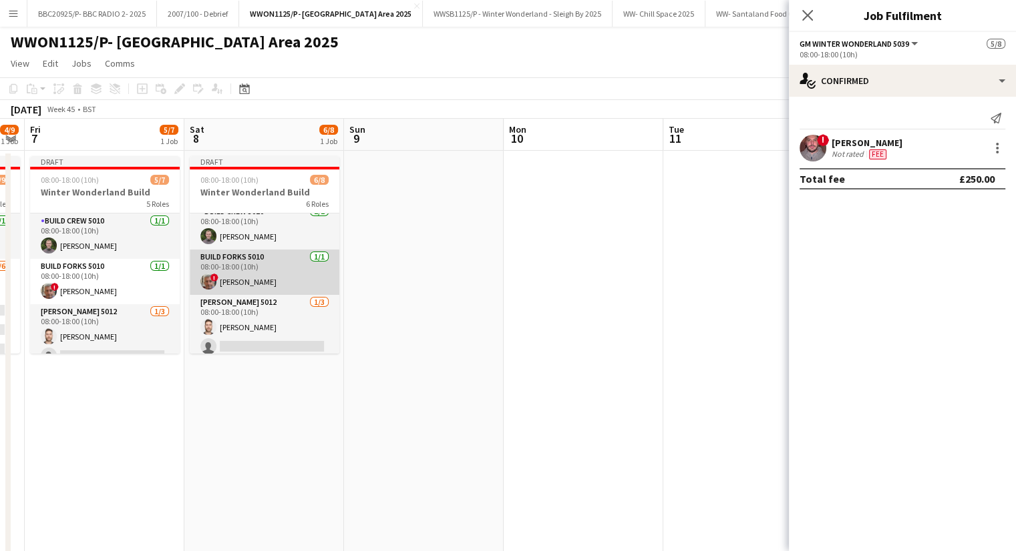
scroll to position [0, 0]
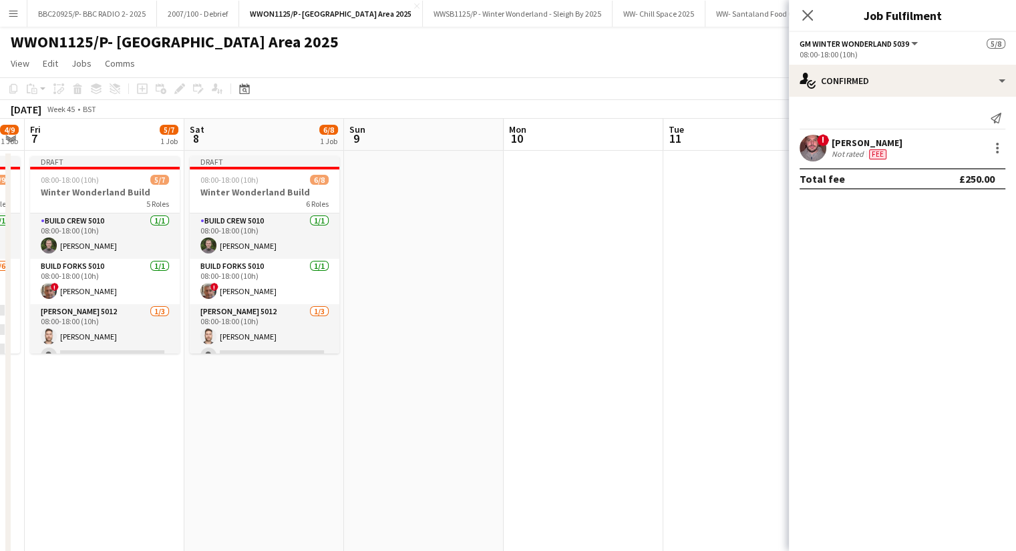
click at [576, 246] on app-date-cell at bounding box center [583, 430] width 160 height 559
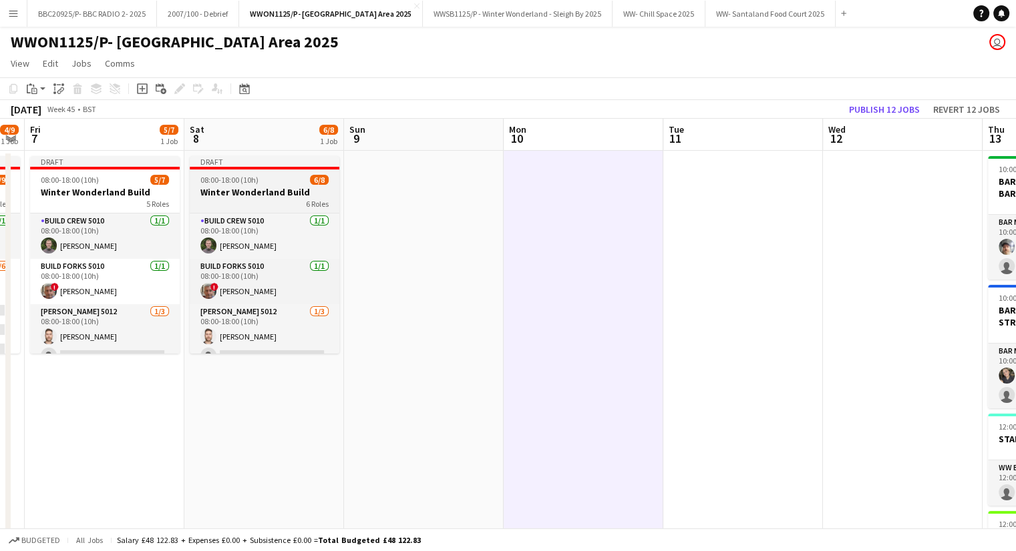
click at [279, 198] on div "6 Roles" at bounding box center [265, 203] width 150 height 11
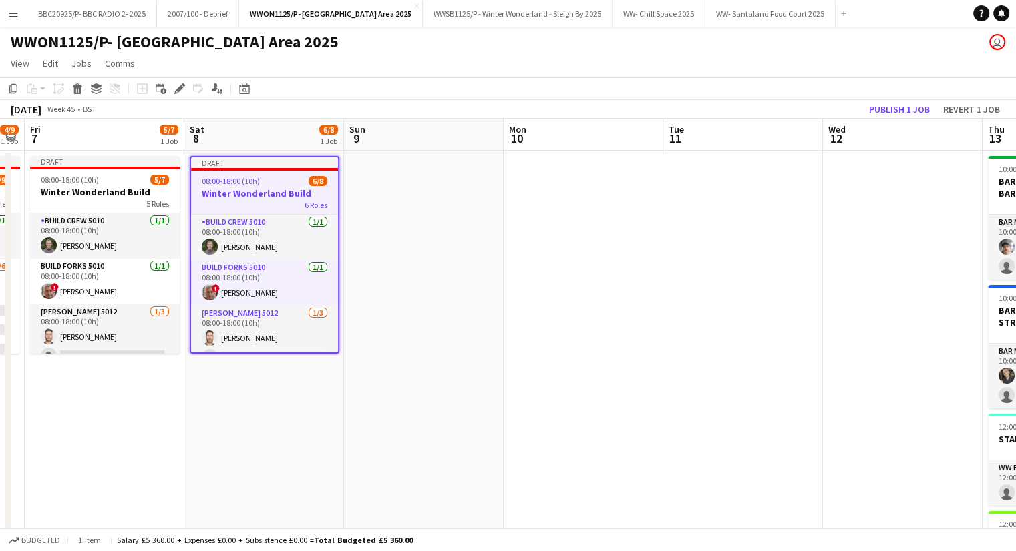
click at [399, 198] on app-date-cell at bounding box center [424, 430] width 160 height 559
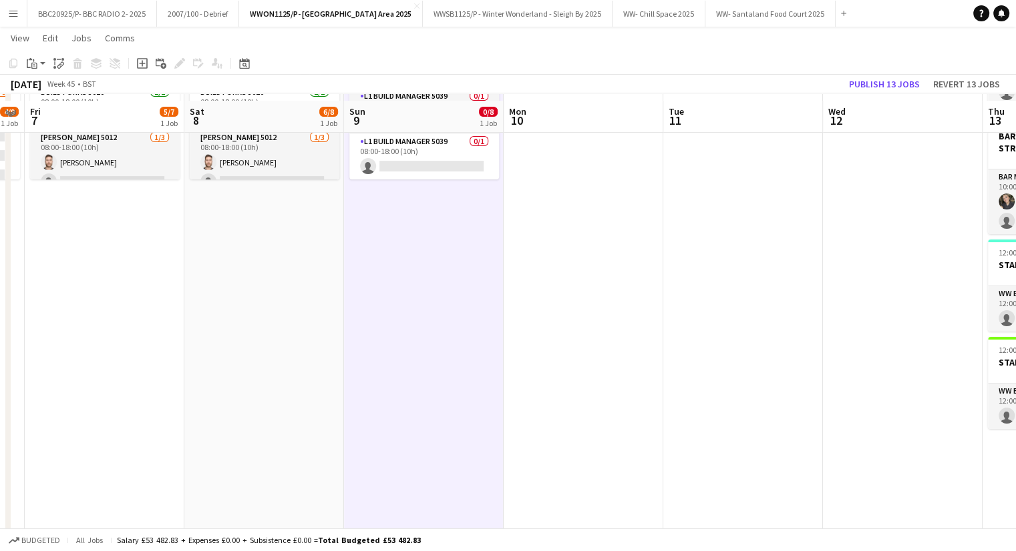
scroll to position [180, 0]
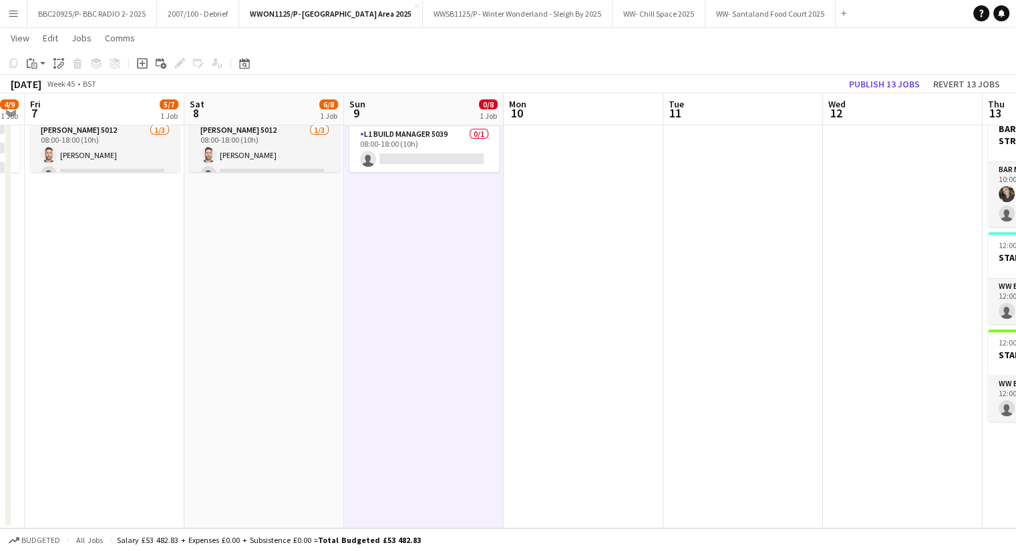
click at [435, 275] on app-date-cell "Draft 08:00-18:00 (10h) 0/8 Winter Wonderland Build 6 Roles Build Crew 5010 0/1…" at bounding box center [424, 248] width 160 height 559
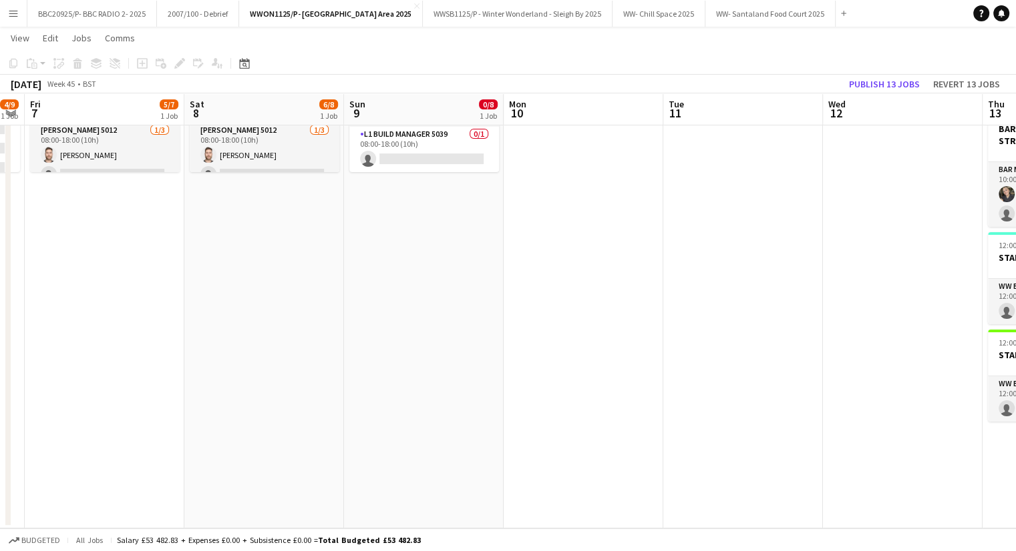
click at [435, 276] on app-date-cell "Draft 08:00-18:00 (10h) 0/8 Winter Wonderland Build 6 Roles Build Crew 5010 0/1…" at bounding box center [424, 248] width 160 height 559
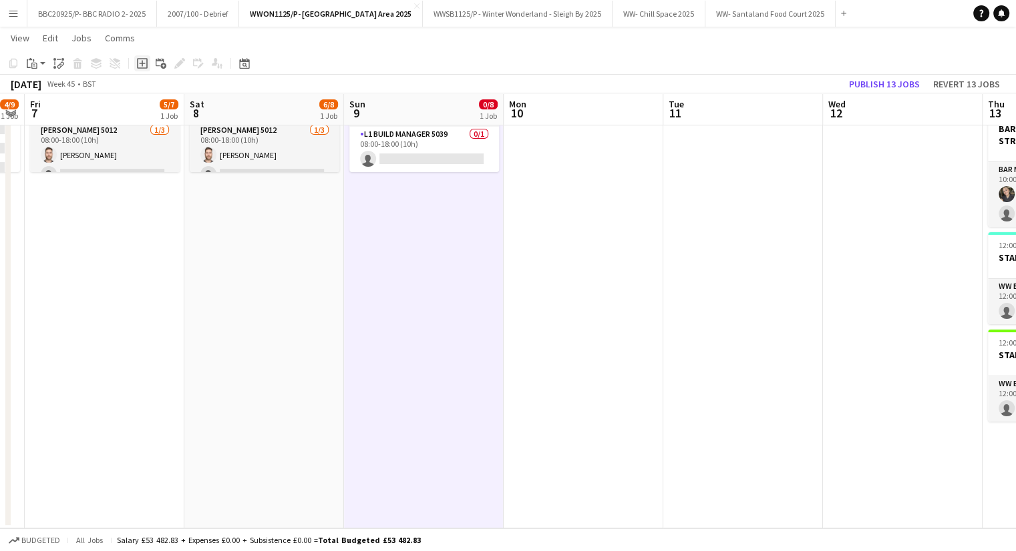
click at [146, 64] on icon "Add job" at bounding box center [142, 63] width 11 height 11
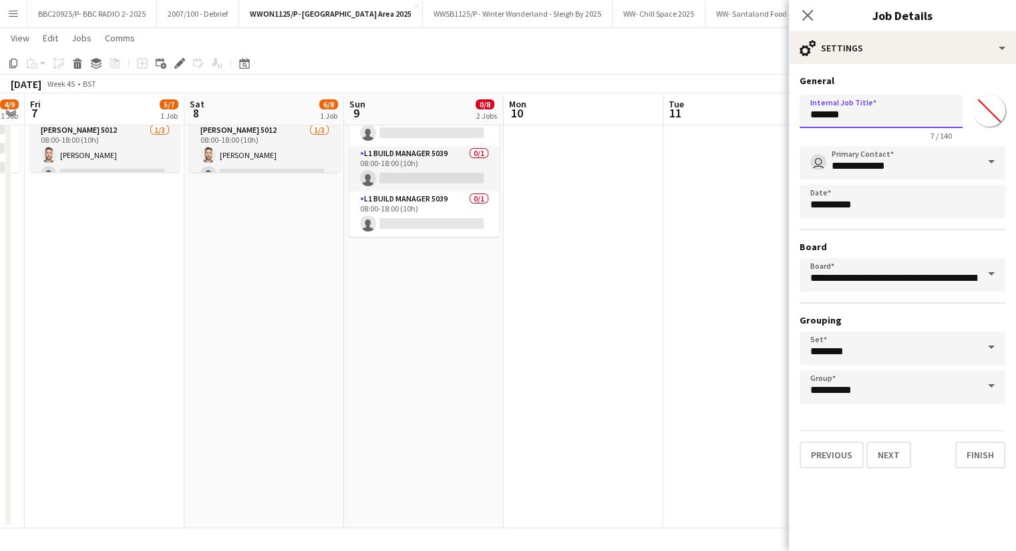
click at [822, 113] on input "*******" at bounding box center [880, 111] width 163 height 33
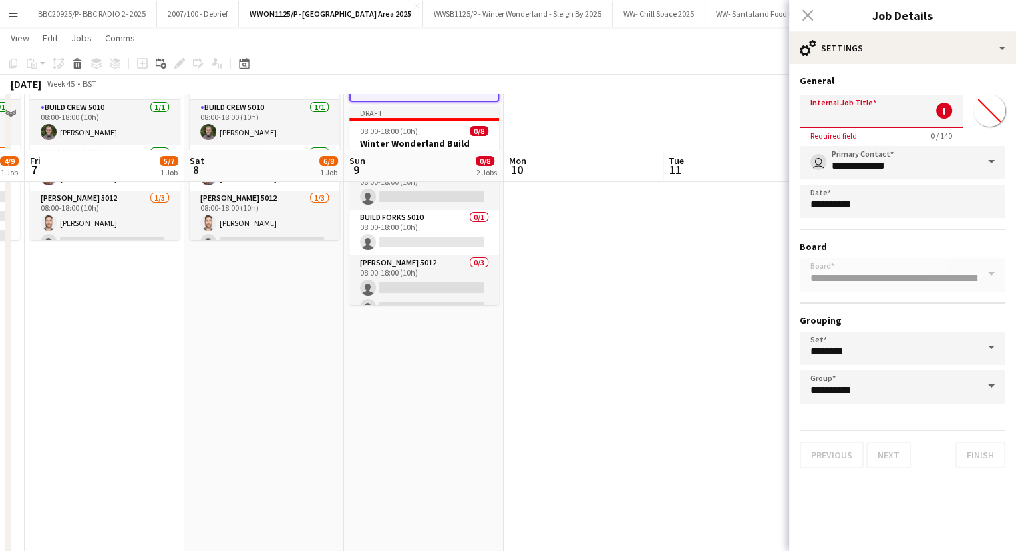
scroll to position [0, 0]
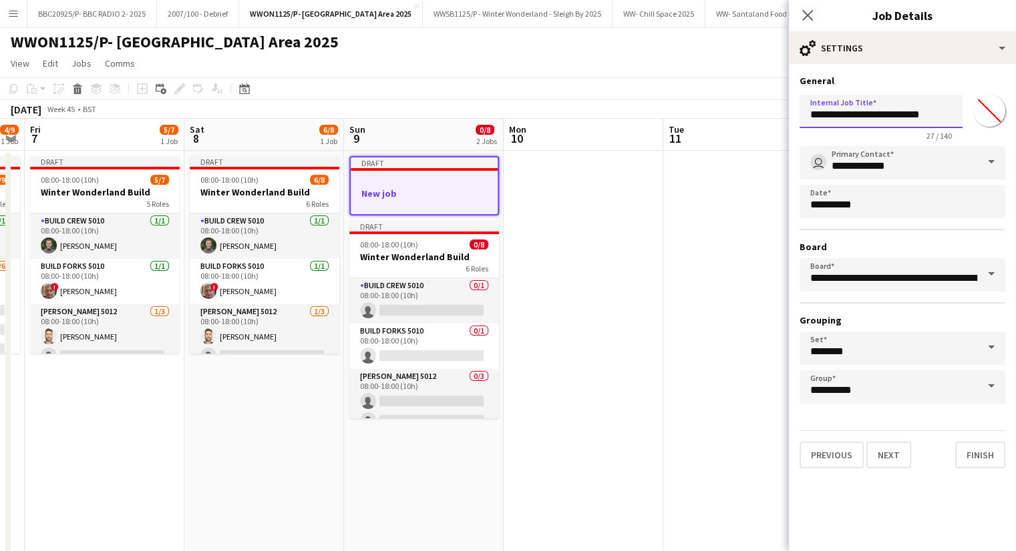
type input "**********"
click button "Next" at bounding box center [888, 455] width 45 height 27
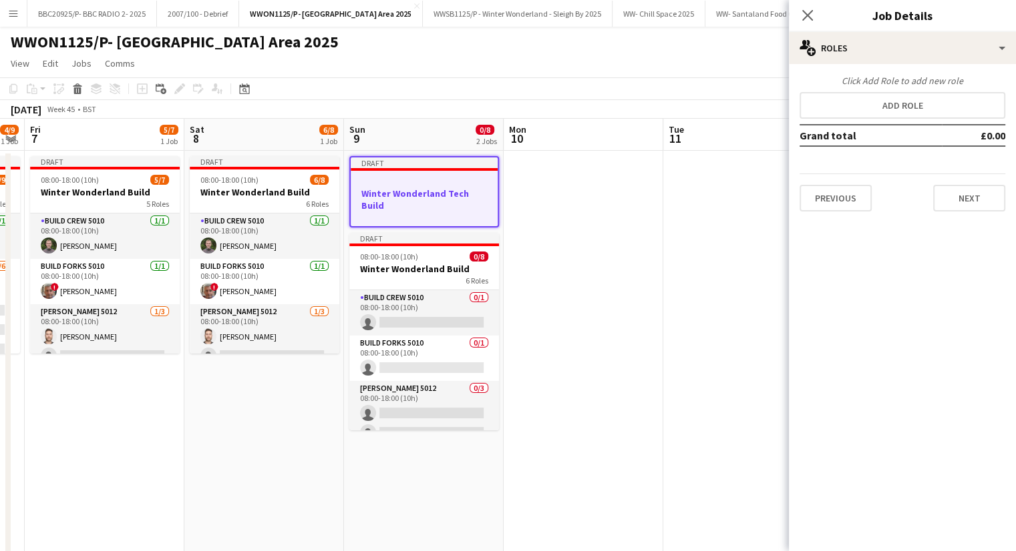
click at [608, 192] on app-date-cell at bounding box center [583, 430] width 160 height 559
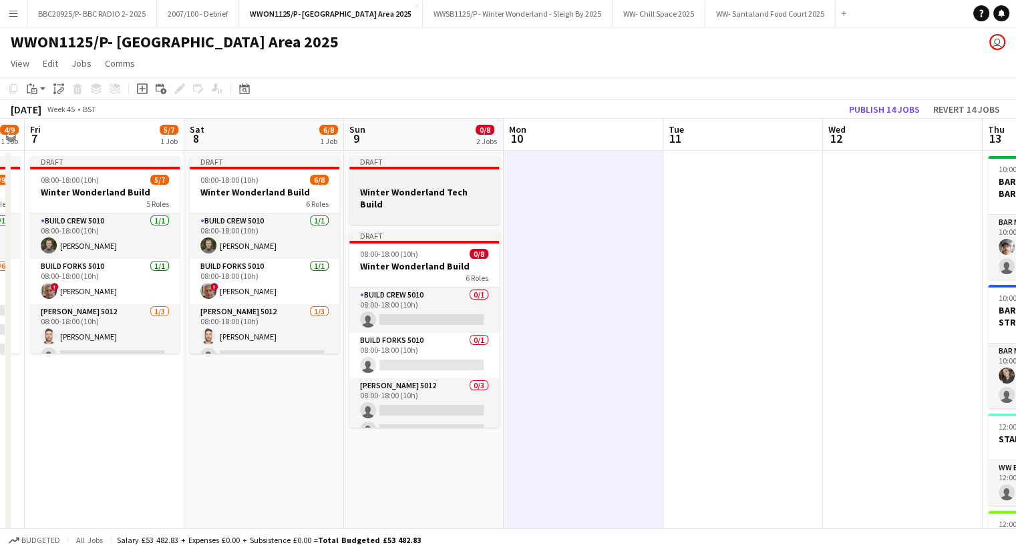
click at [433, 190] on h3 "Winter Wonderland Tech Build" at bounding box center [424, 198] width 150 height 24
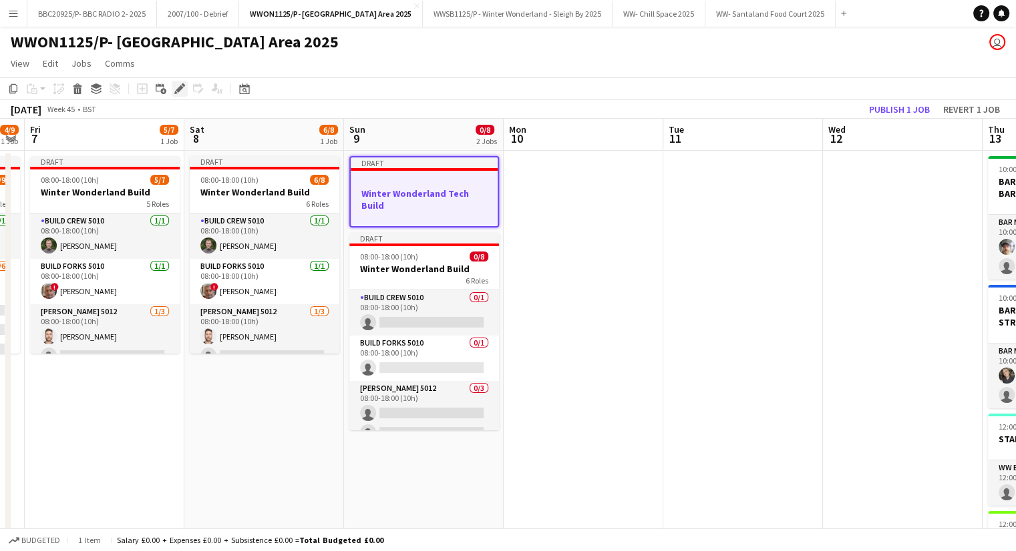
click at [179, 91] on icon at bounding box center [179, 88] width 7 height 7
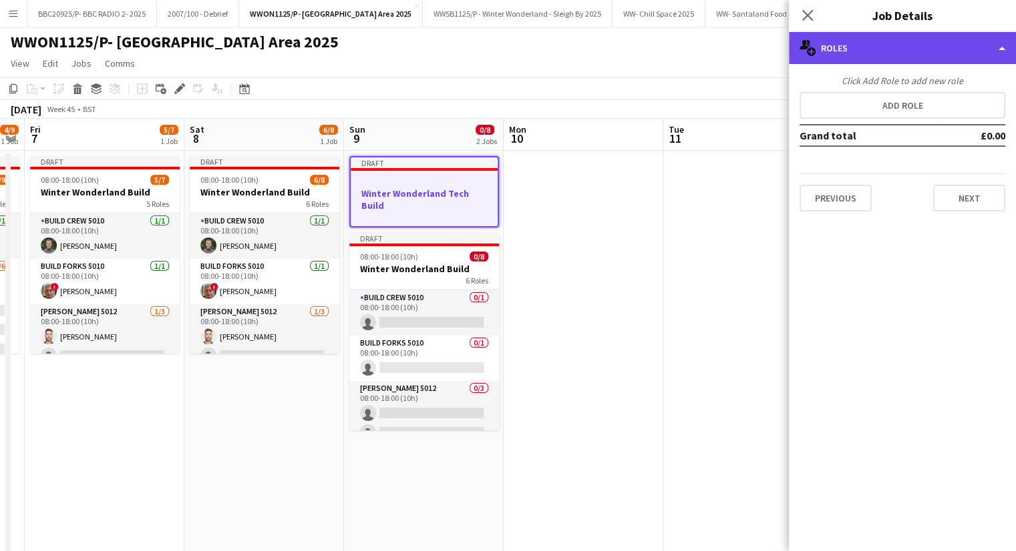
click at [964, 55] on div "multiple-users-add Roles" at bounding box center [902, 48] width 227 height 32
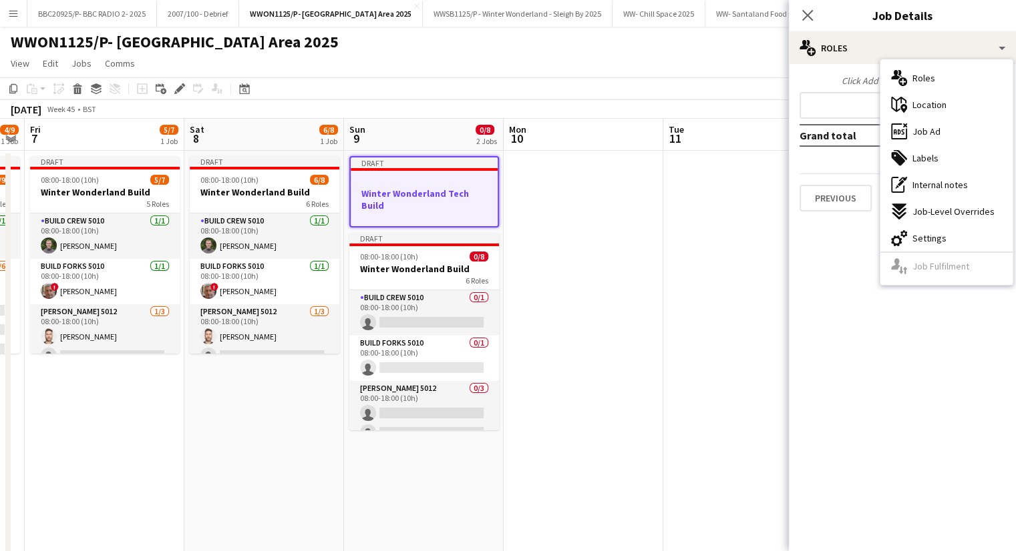
click at [929, 239] on span "Settings" at bounding box center [929, 238] width 34 height 12
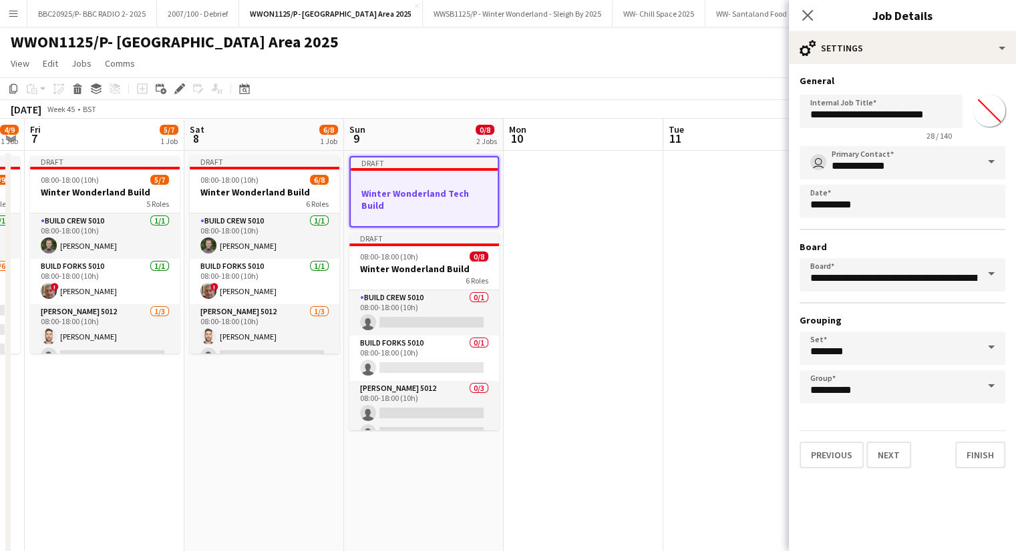
click at [985, 123] on input "*******" at bounding box center [989, 111] width 48 height 48
type input "*******"
click at [949, 490] on mat-expansion-panel "**********" at bounding box center [902, 307] width 227 height 487
click at [755, 473] on app-date-cell at bounding box center [743, 430] width 160 height 559
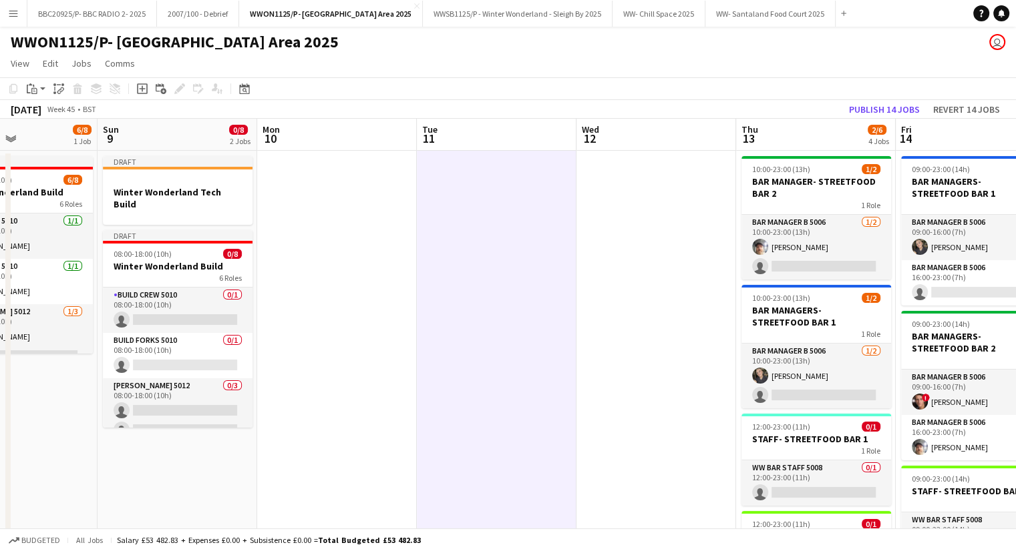
scroll to position [0, 405]
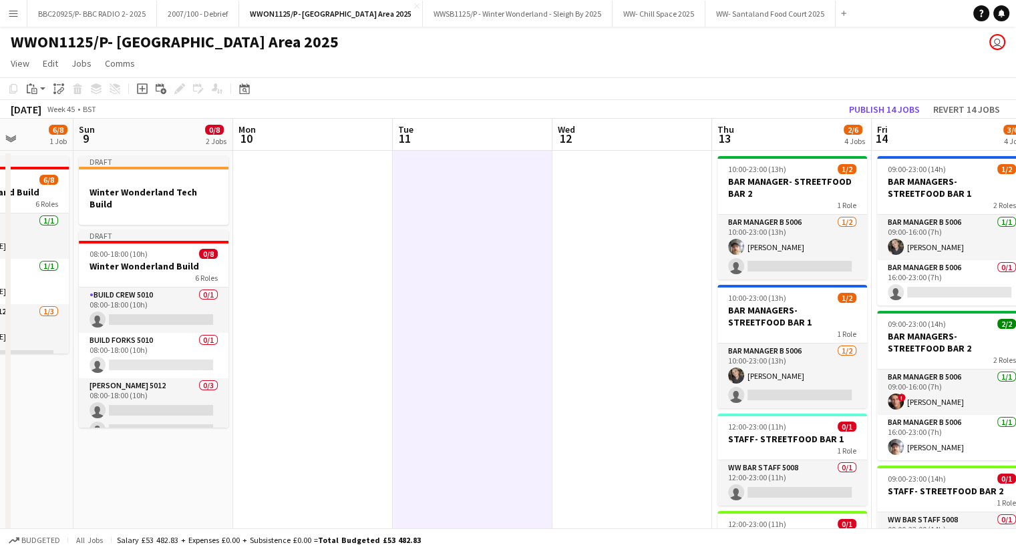
drag, startPoint x: 837, startPoint y: 430, endPoint x: 758, endPoint y: 390, distance: 88.4
click at [758, 390] on app-calendar-viewport "Thu 6 4/9 1 Job Fri 7 5/7 1 Job Sat 8 6/8 1 Job Sun 9 0/8 2 Jobs Mon 10 Tue 11 …" at bounding box center [508, 415] width 1016 height 592
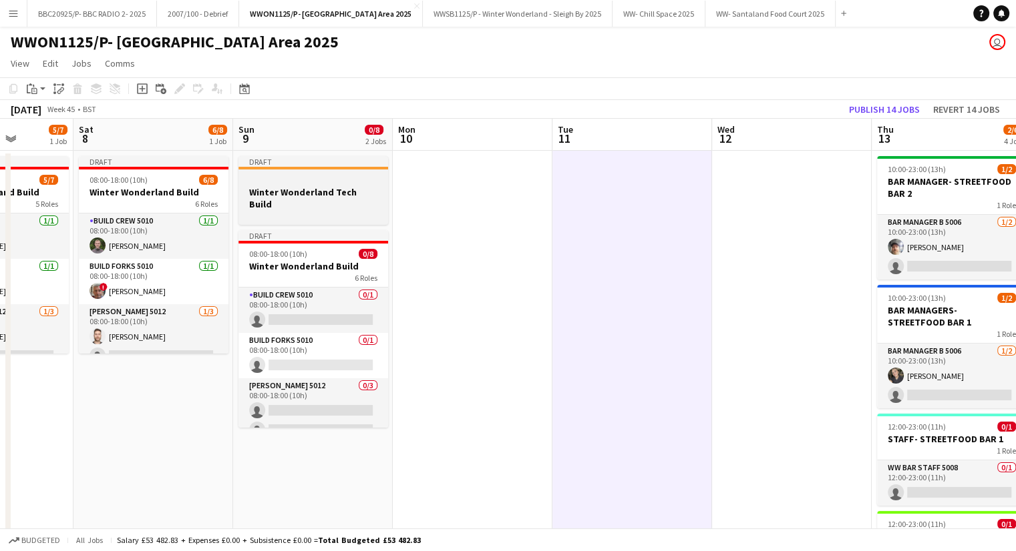
click at [333, 180] on div at bounding box center [313, 180] width 150 height 10
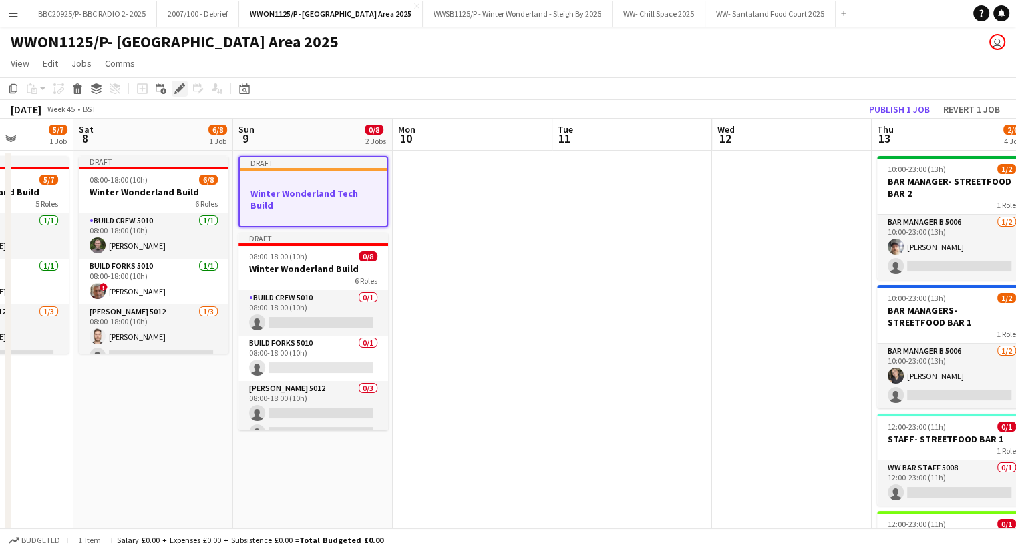
click at [182, 88] on icon at bounding box center [179, 88] width 7 height 7
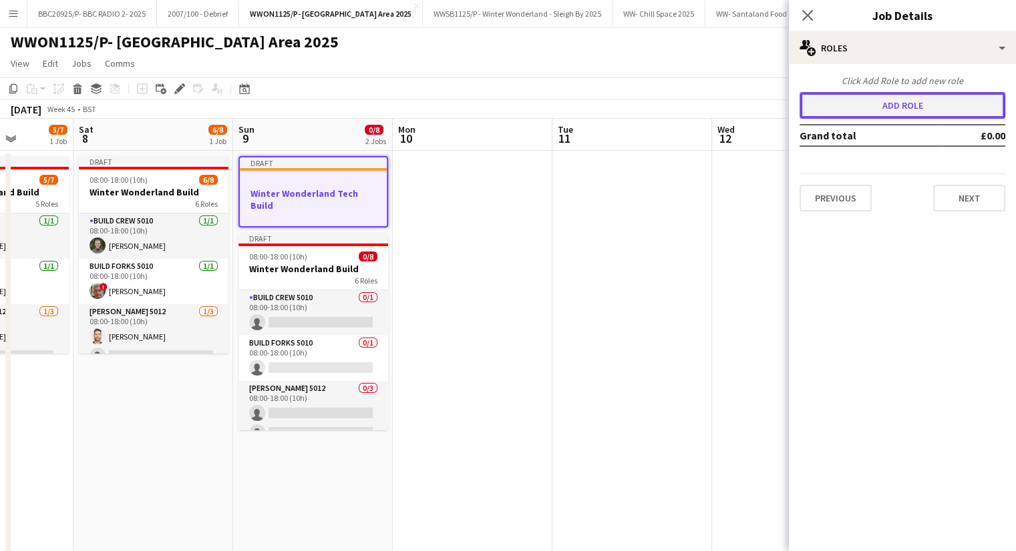
click at [916, 110] on button "Add role" at bounding box center [902, 105] width 206 height 27
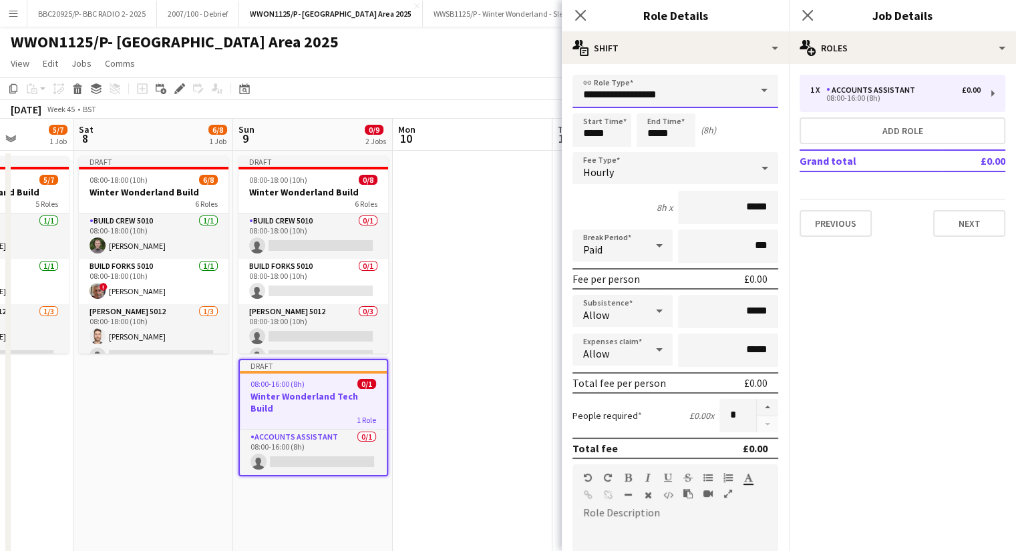
click at [667, 98] on input "**********" at bounding box center [675, 91] width 206 height 33
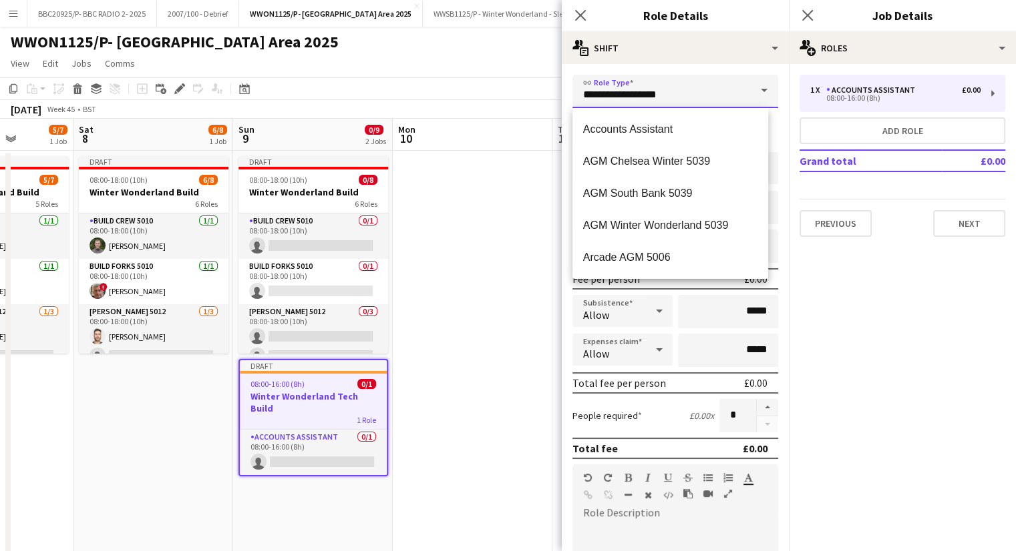
click at [667, 98] on input "**********" at bounding box center [675, 91] width 206 height 33
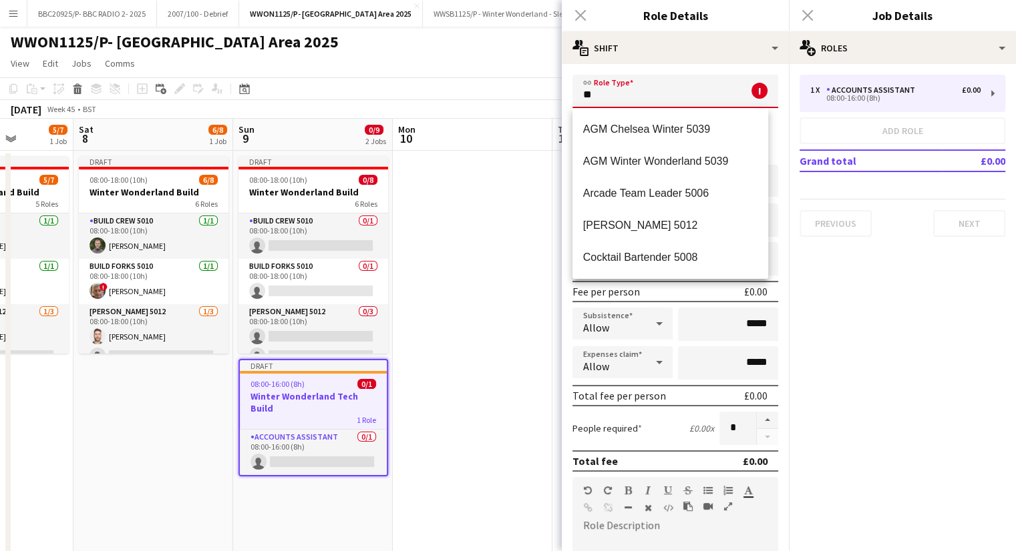
type input "*"
click at [654, 97] on input "text" at bounding box center [675, 91] width 206 height 33
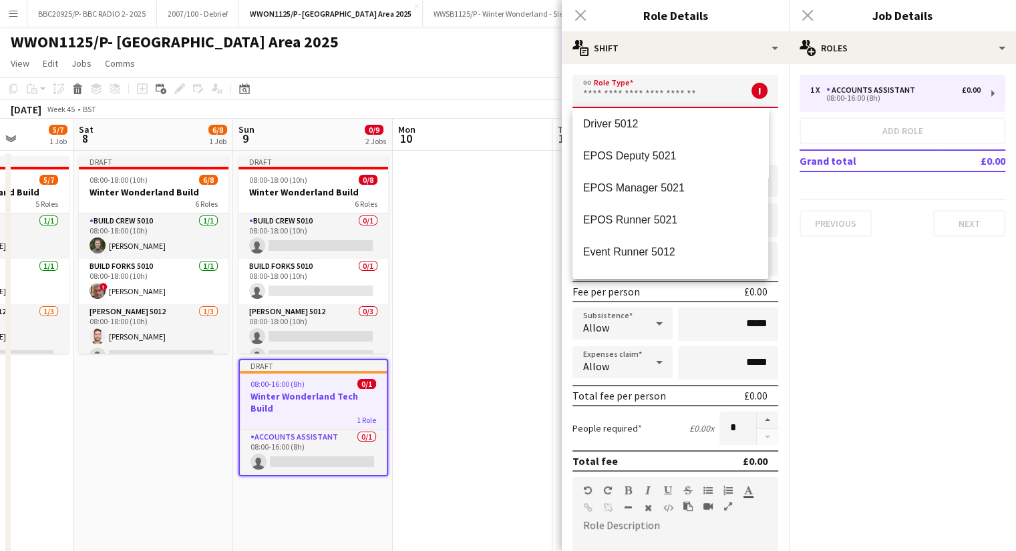
scroll to position [1269, 0]
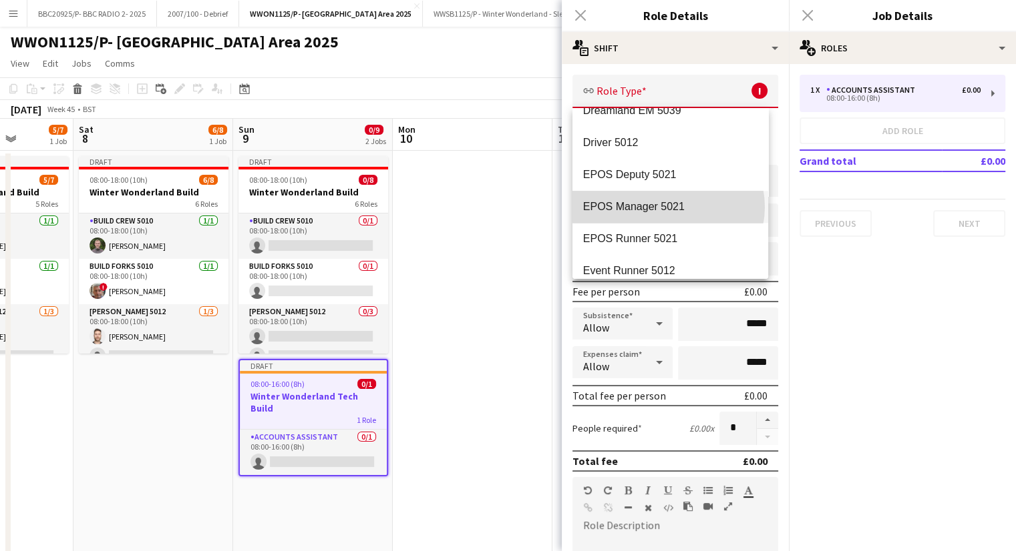
click at [668, 207] on span "EPOS Manager 5021" at bounding box center [670, 206] width 174 height 13
type input "**********"
type input "******"
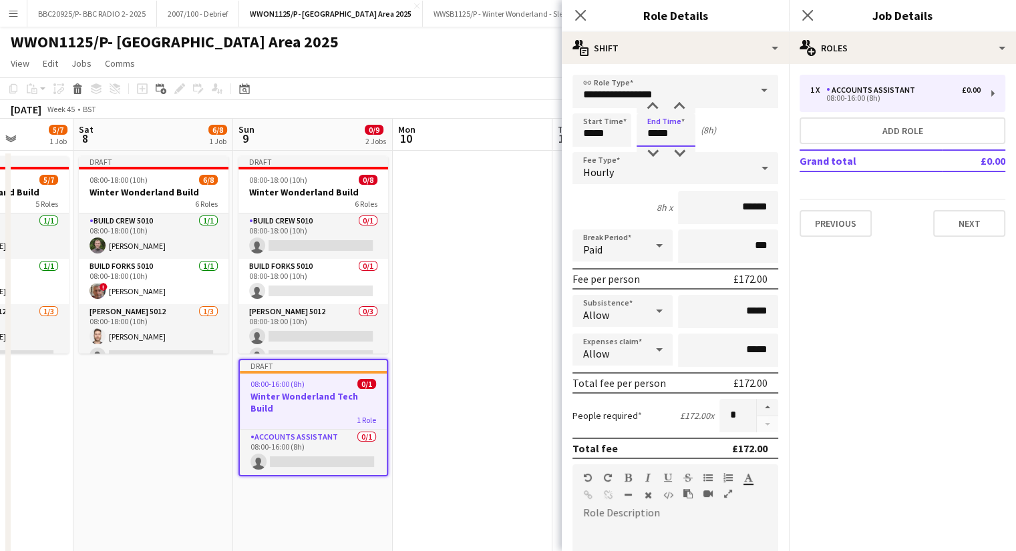
click at [654, 134] on input "*****" at bounding box center [665, 130] width 59 height 33
type input "*****"
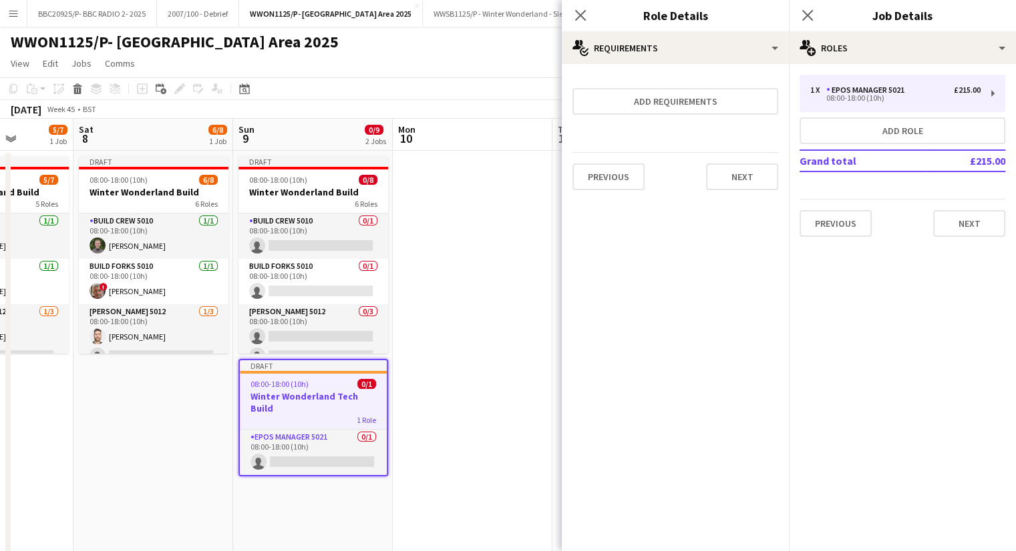
click at [487, 333] on app-date-cell at bounding box center [473, 430] width 160 height 559
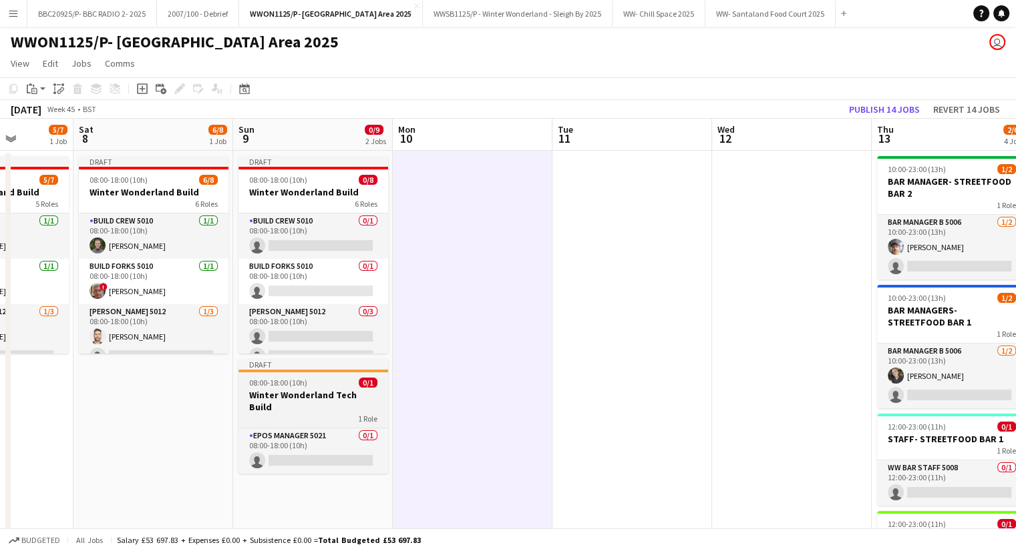
click at [356, 393] on h3 "Winter Wonderland Tech Build" at bounding box center [313, 401] width 150 height 24
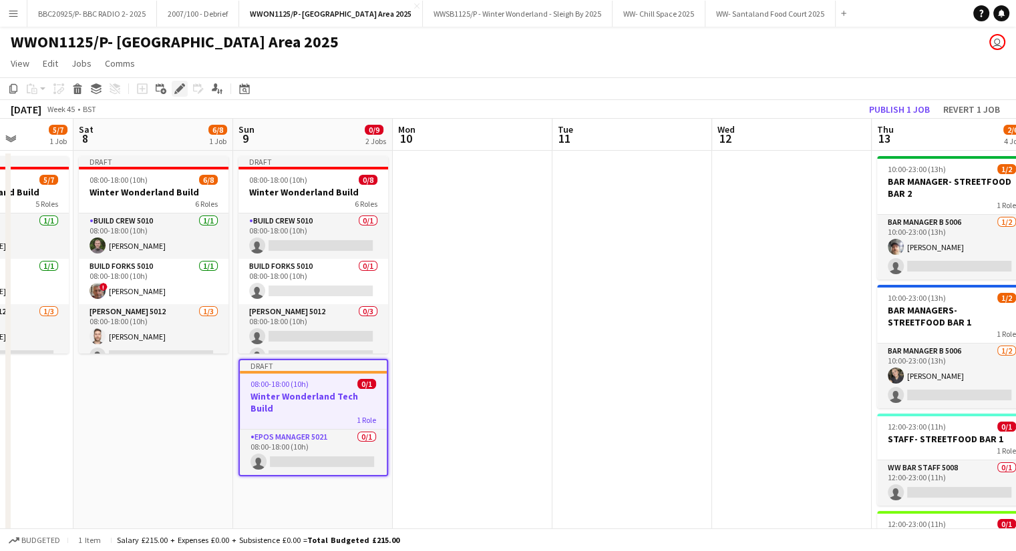
click at [179, 91] on icon at bounding box center [179, 88] width 7 height 7
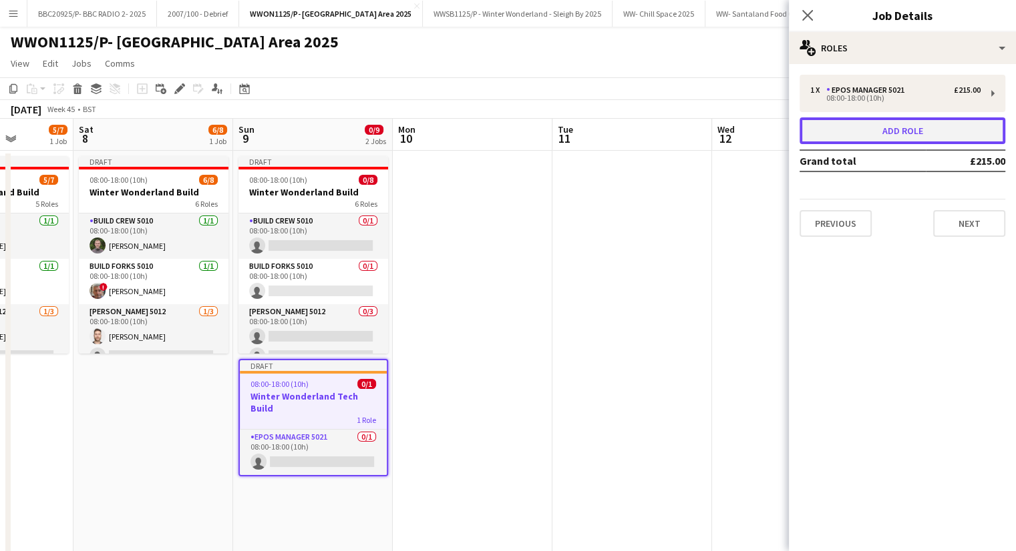
click at [883, 127] on button "Add role" at bounding box center [902, 131] width 206 height 27
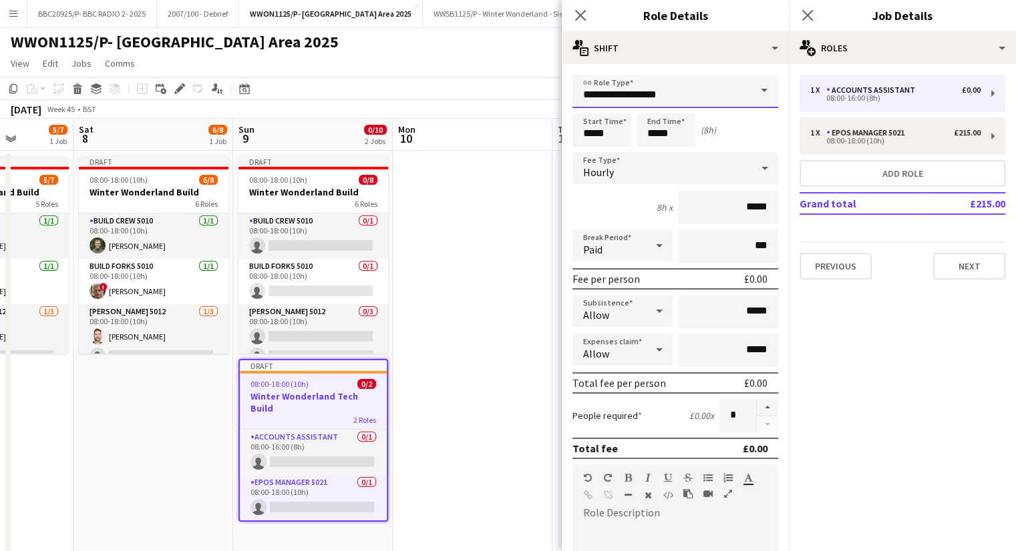
click at [636, 99] on input "**********" at bounding box center [675, 91] width 206 height 33
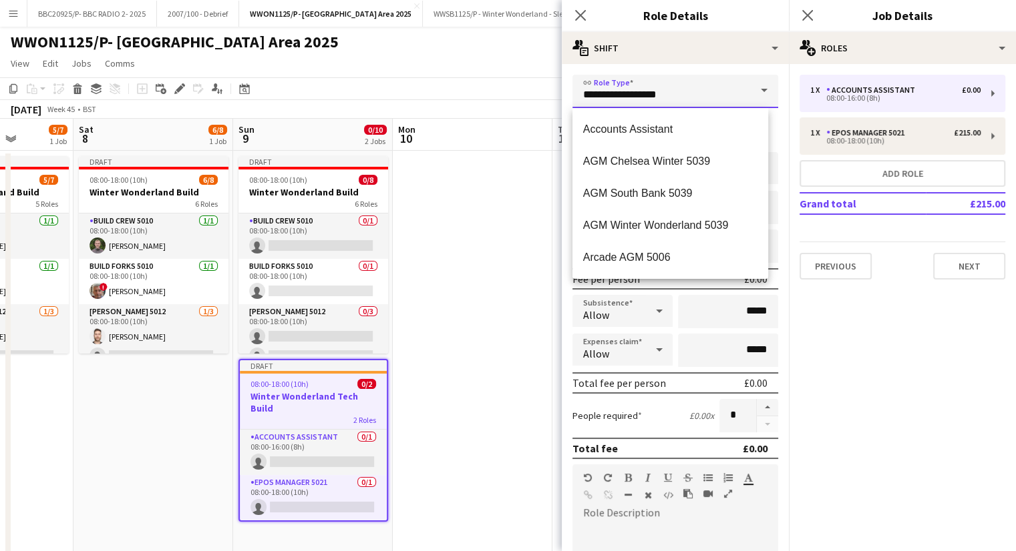
click at [636, 99] on input "**********" at bounding box center [675, 91] width 206 height 33
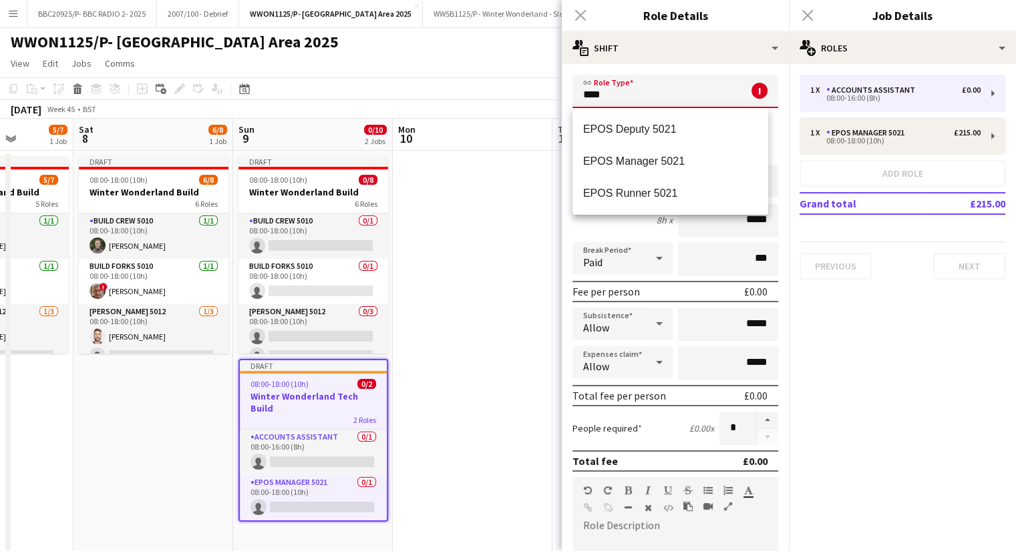
click at [621, 129] on span "EPOS Deputy 5021" at bounding box center [670, 129] width 174 height 13
type input "**********"
type input "******"
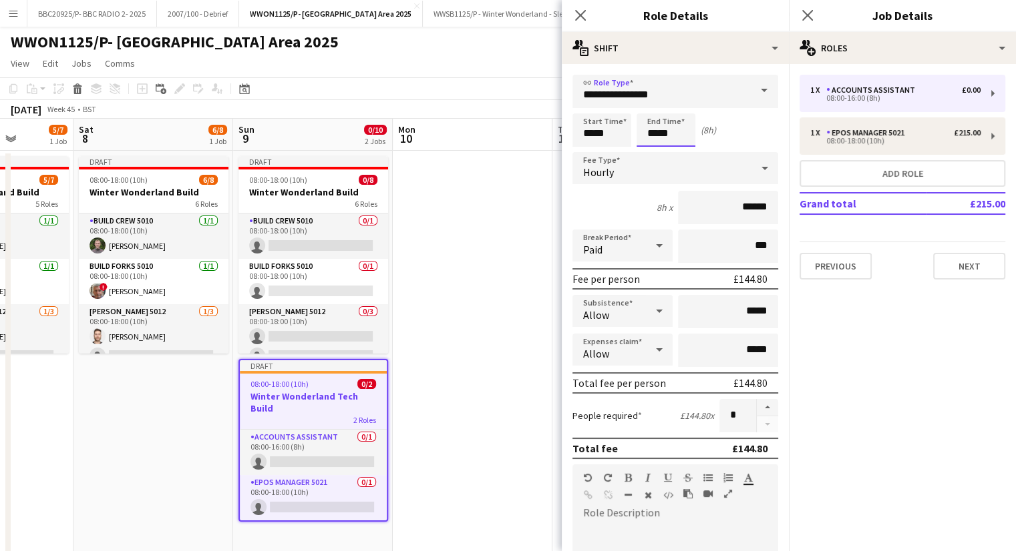
click at [657, 134] on input "*****" at bounding box center [665, 130] width 59 height 33
type input "*****"
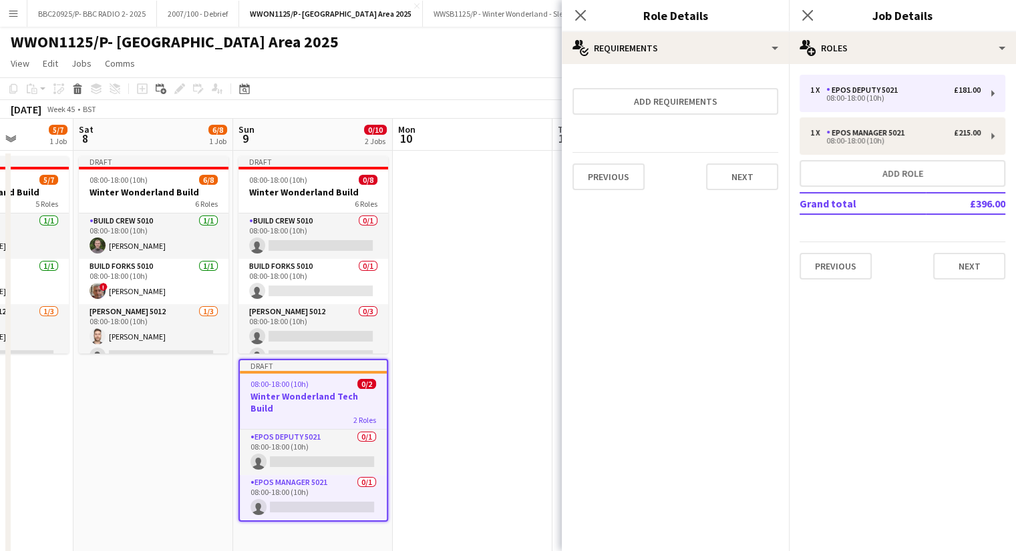
click at [433, 399] on app-date-cell at bounding box center [473, 430] width 160 height 559
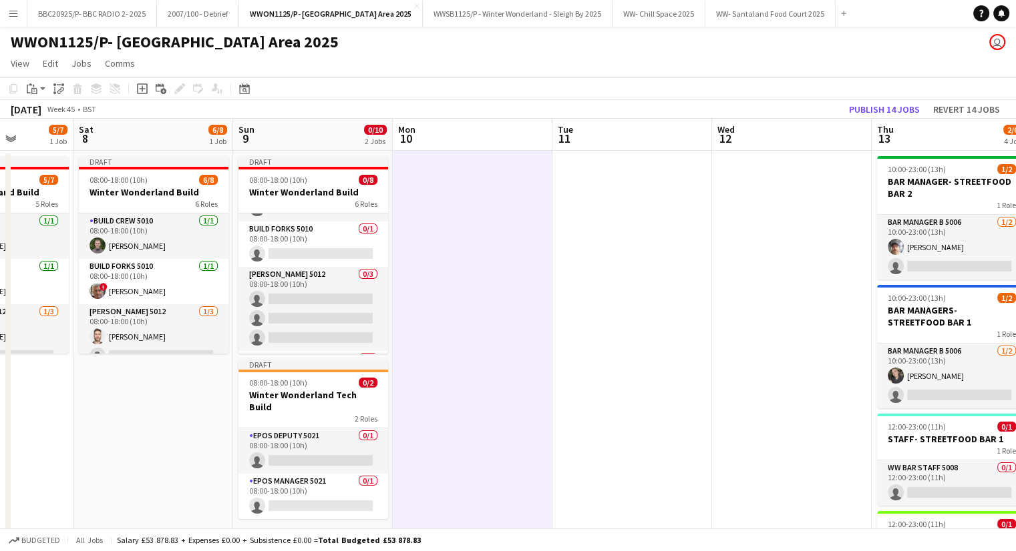
scroll to position [0, 0]
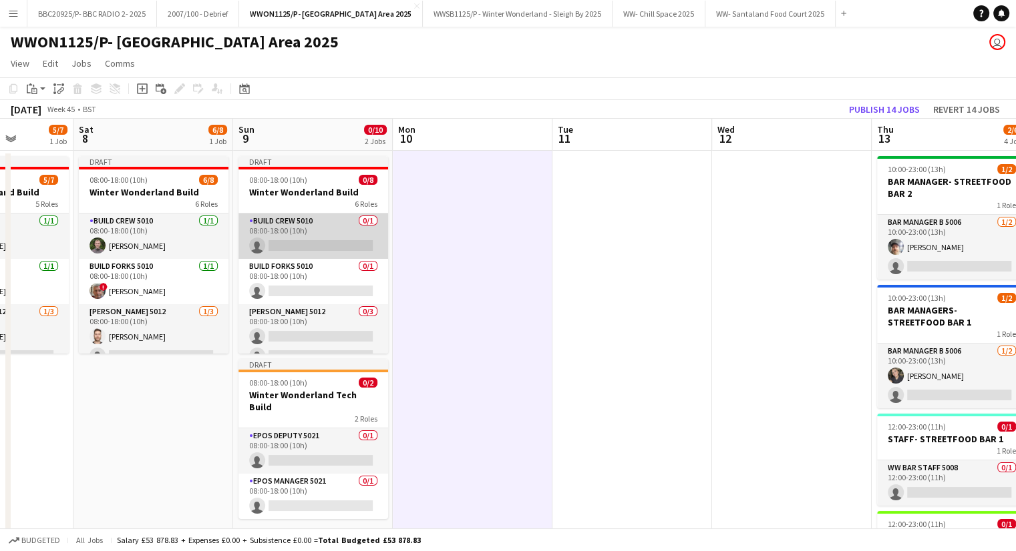
click at [299, 237] on app-card-role "Build Crew 5010 0/1 08:00-18:00 (10h) single-neutral-actions" at bounding box center [313, 236] width 150 height 45
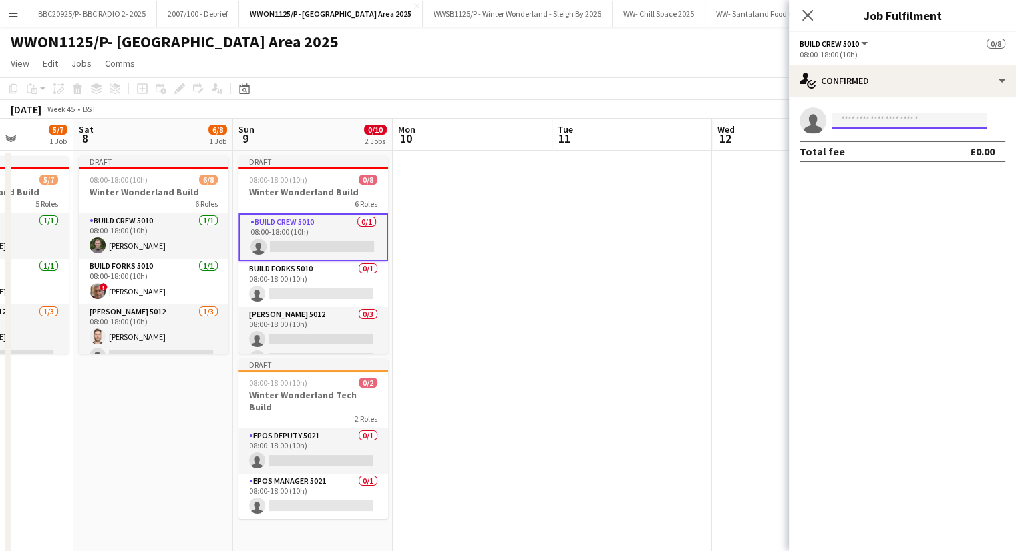
click at [869, 122] on input at bounding box center [908, 121] width 155 height 16
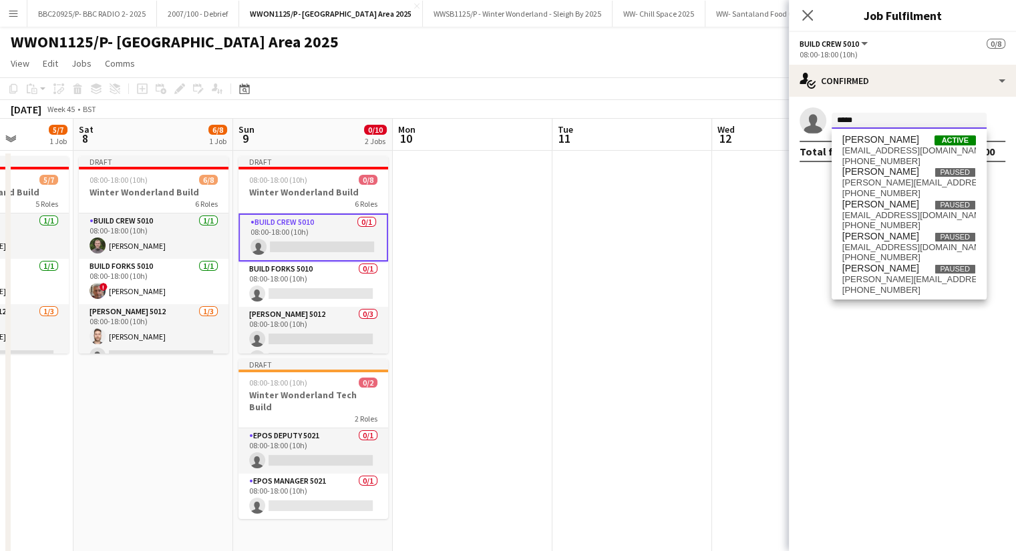
type input "*****"
click at [861, 146] on span "[EMAIL_ADDRESS][DOMAIN_NAME]" at bounding box center [909, 151] width 134 height 11
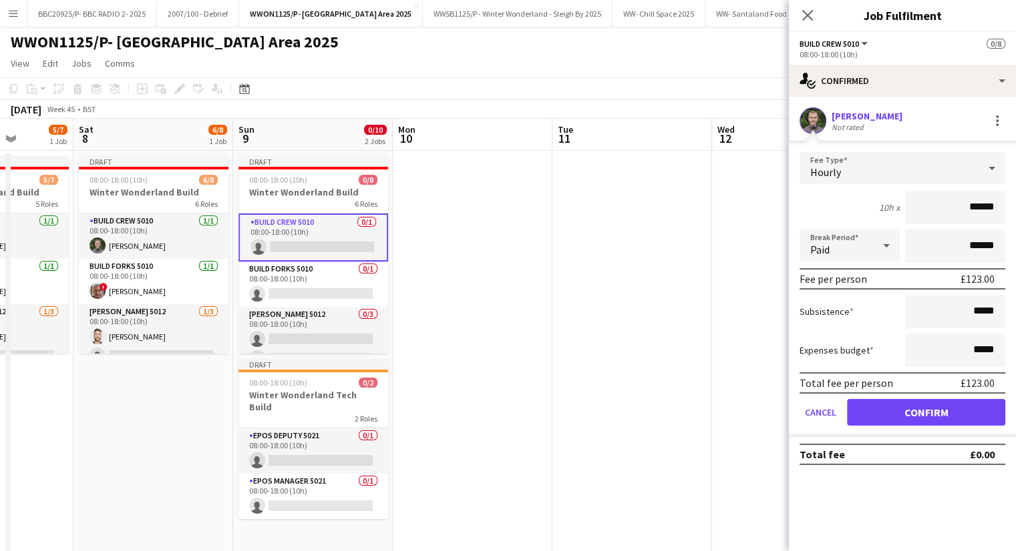
click at [876, 170] on div "Hourly" at bounding box center [888, 168] width 179 height 32
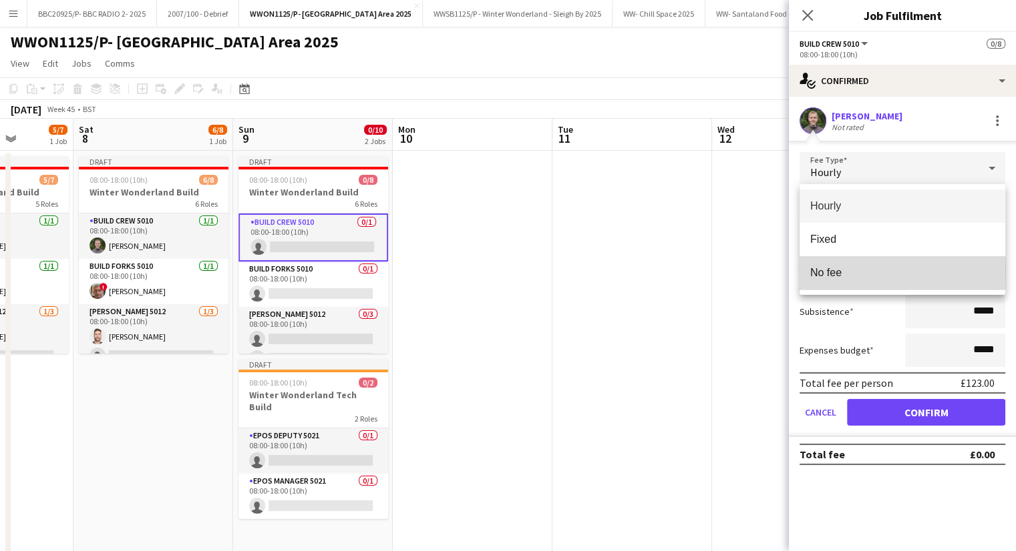
click at [887, 272] on span "No fee" at bounding box center [902, 272] width 184 height 13
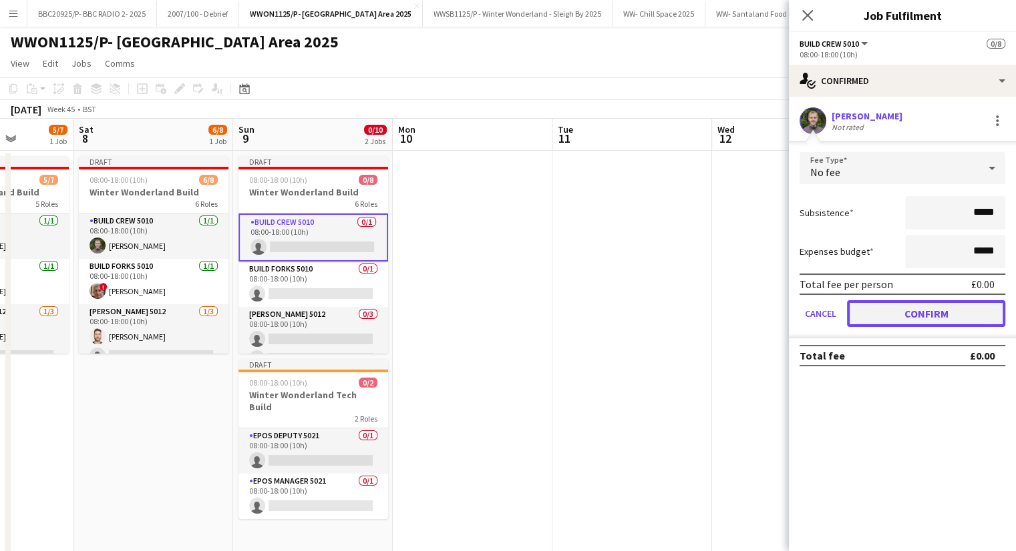
click at [899, 311] on button "Confirm" at bounding box center [926, 313] width 158 height 27
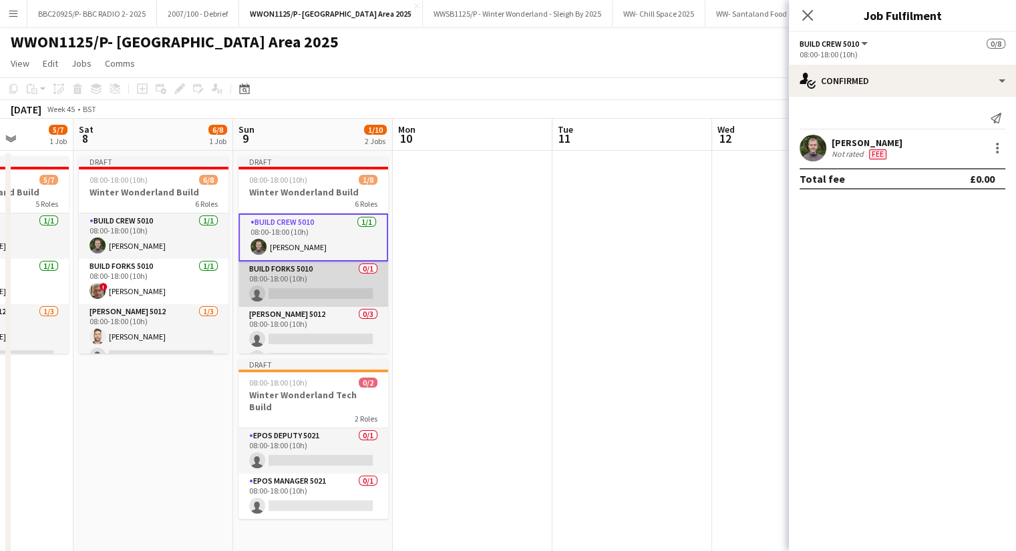
click at [283, 295] on app-card-role "Build Forks 5010 0/1 08:00-18:00 (10h) single-neutral-actions" at bounding box center [313, 284] width 150 height 45
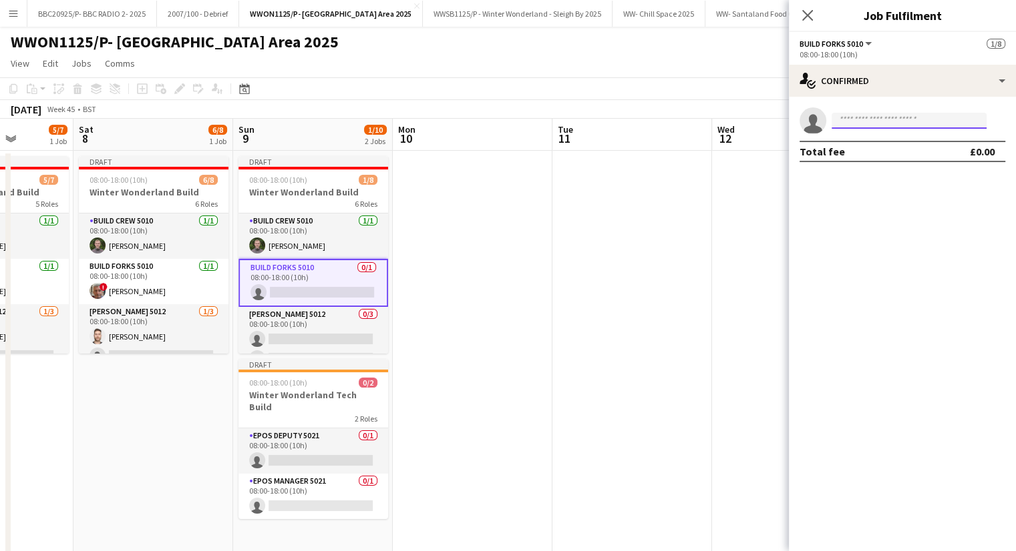
click at [859, 121] on input at bounding box center [908, 121] width 155 height 16
type input "*****"
click at [860, 152] on span "[EMAIL_ADDRESS][DOMAIN_NAME]" at bounding box center [909, 151] width 134 height 11
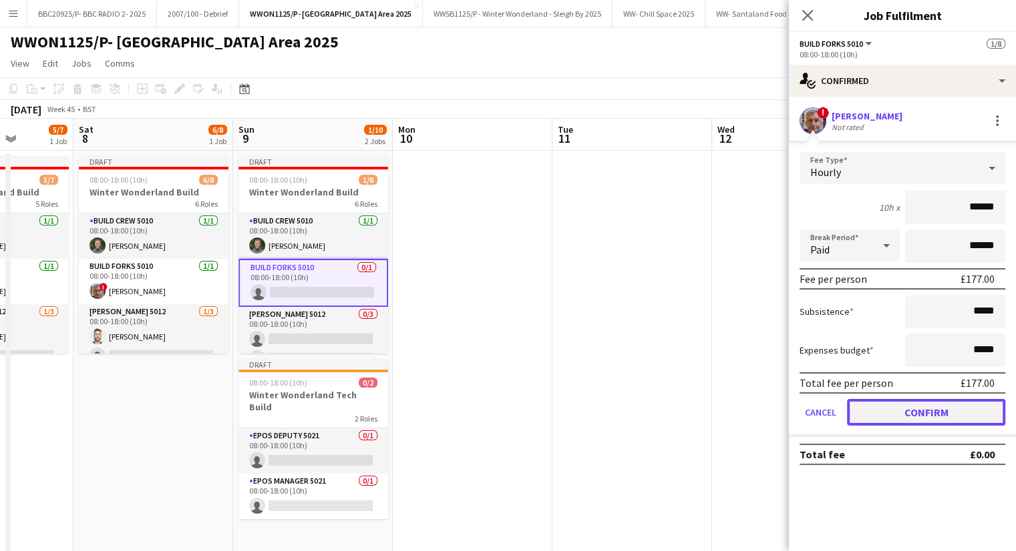
click at [962, 406] on button "Confirm" at bounding box center [926, 412] width 158 height 27
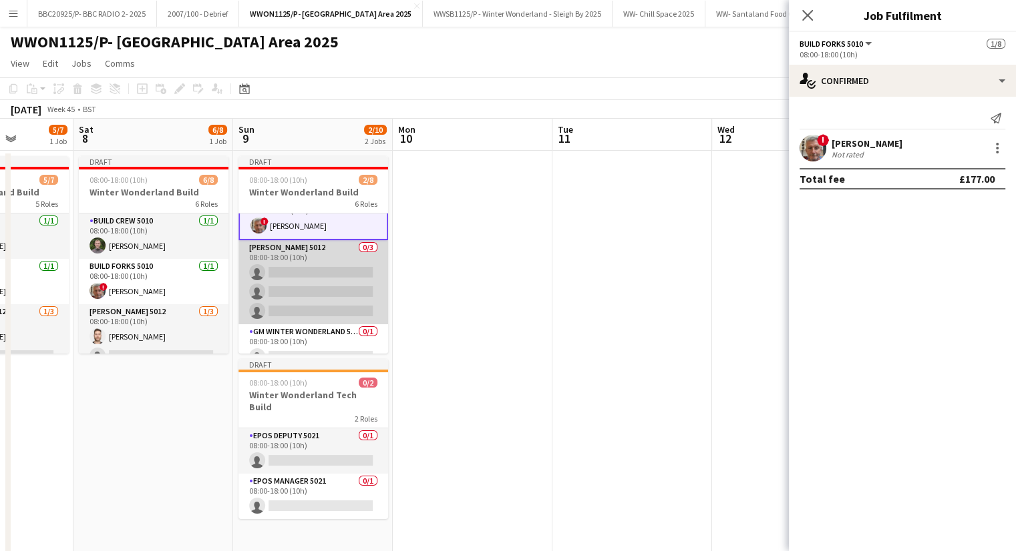
click at [291, 268] on app-card-role "[PERSON_NAME] 5012 0/3 08:00-18:00 (10h) single-neutral-actions single-neutral-…" at bounding box center [313, 282] width 150 height 84
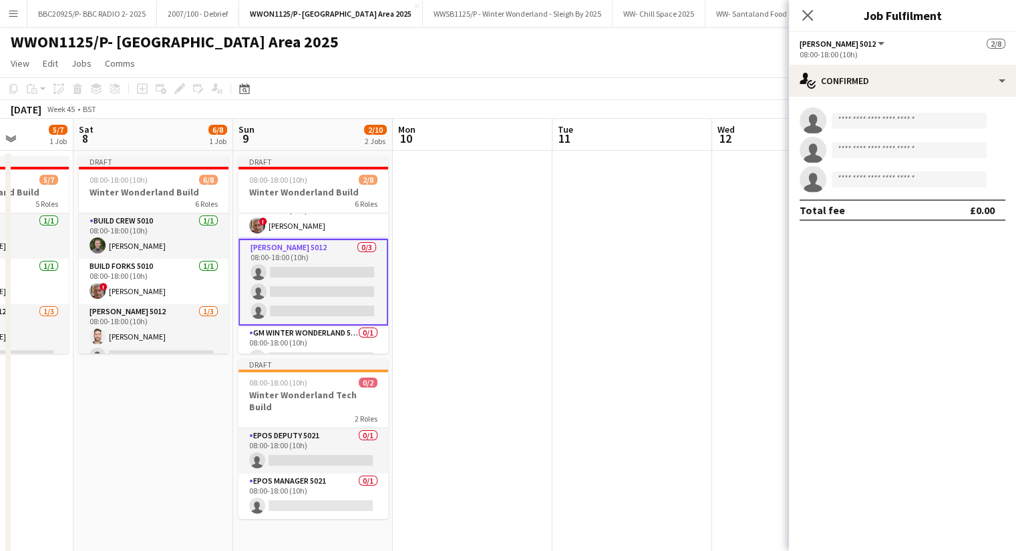
click at [899, 112] on app-invite-slot "single-neutral-actions" at bounding box center [902, 120] width 227 height 27
click at [893, 118] on input at bounding box center [908, 121] width 155 height 16
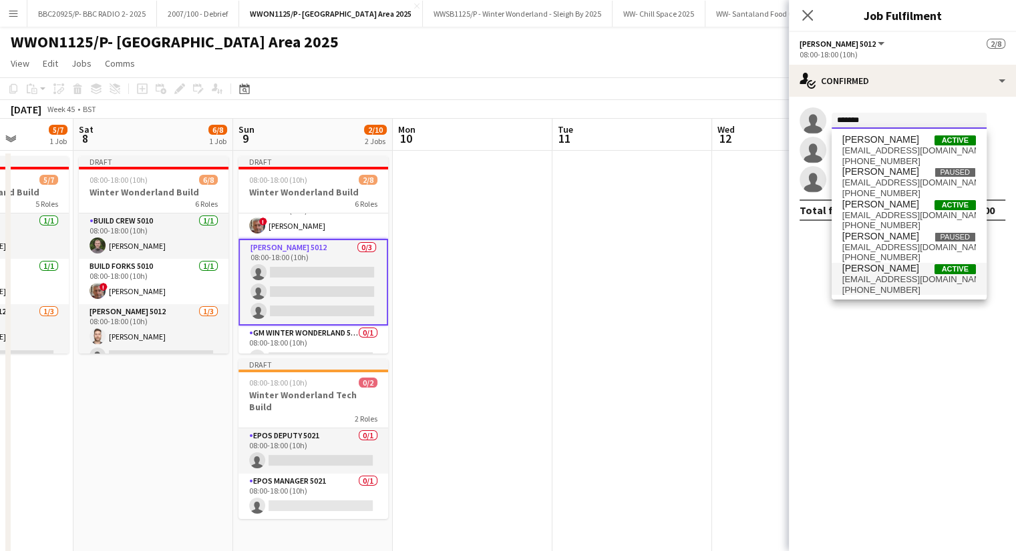
type input "*******"
click at [862, 270] on span "[PERSON_NAME]" at bounding box center [880, 268] width 77 height 11
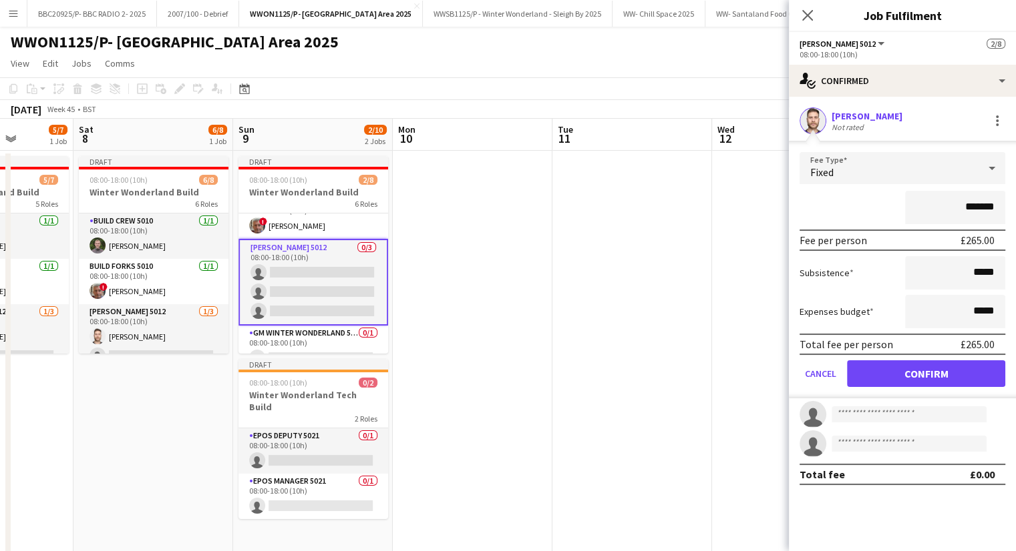
click at [908, 167] on div "Fixed" at bounding box center [888, 168] width 179 height 32
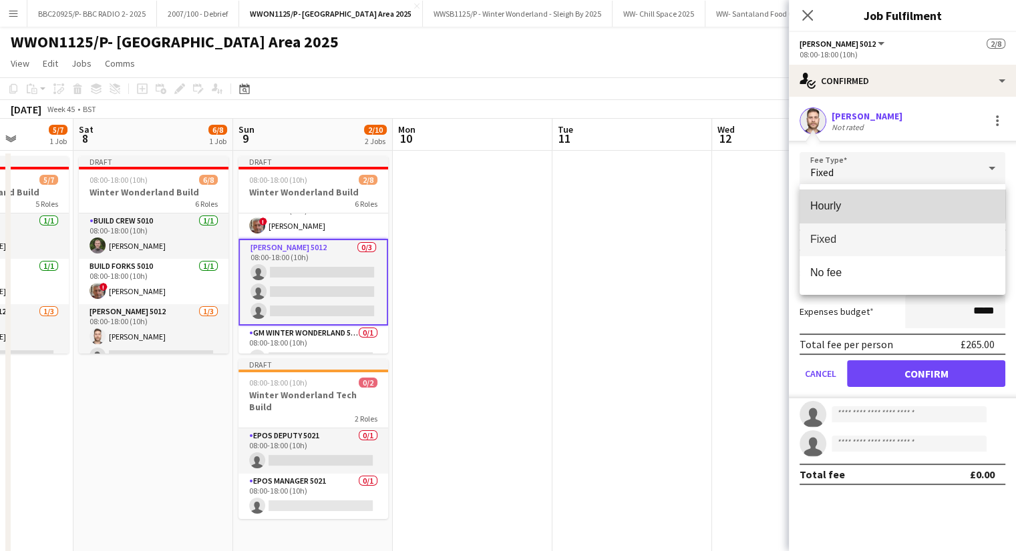
click at [879, 200] on span "Hourly" at bounding box center [902, 206] width 184 height 13
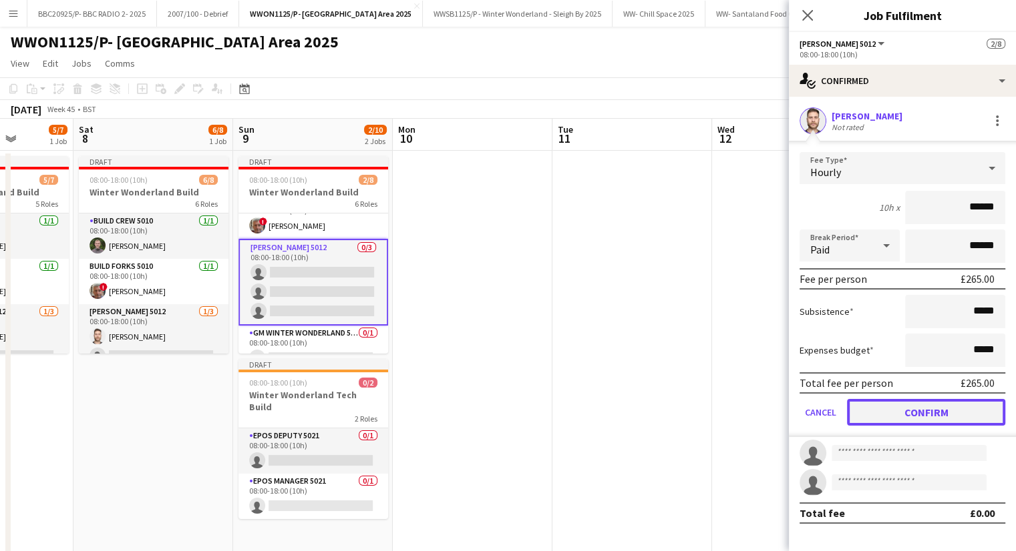
click at [888, 405] on button "Confirm" at bounding box center [926, 412] width 158 height 27
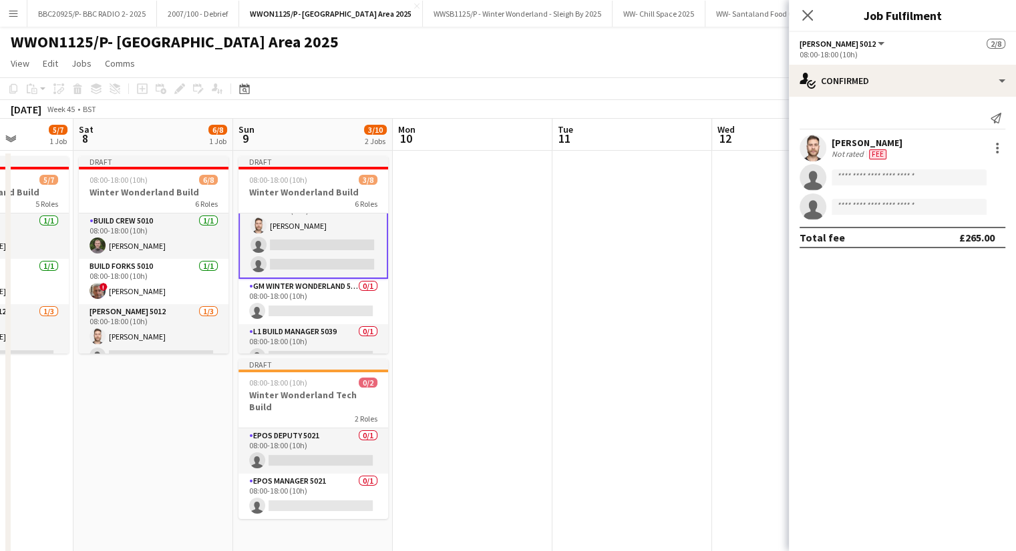
scroll to position [132, 0]
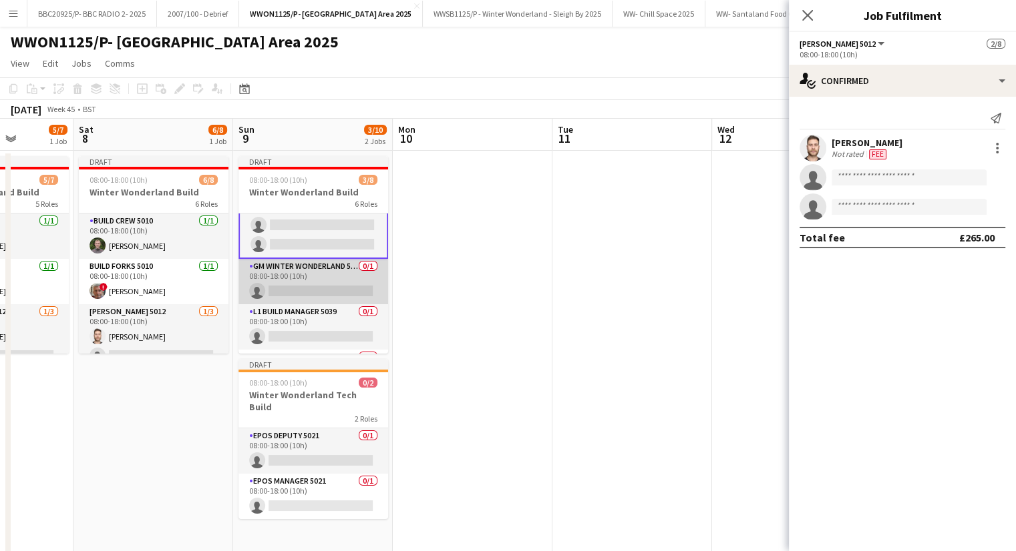
click at [314, 279] on app-card-role "GM Winter Wonderland 5039 0/1 08:00-18:00 (10h) single-neutral-actions" at bounding box center [313, 281] width 150 height 45
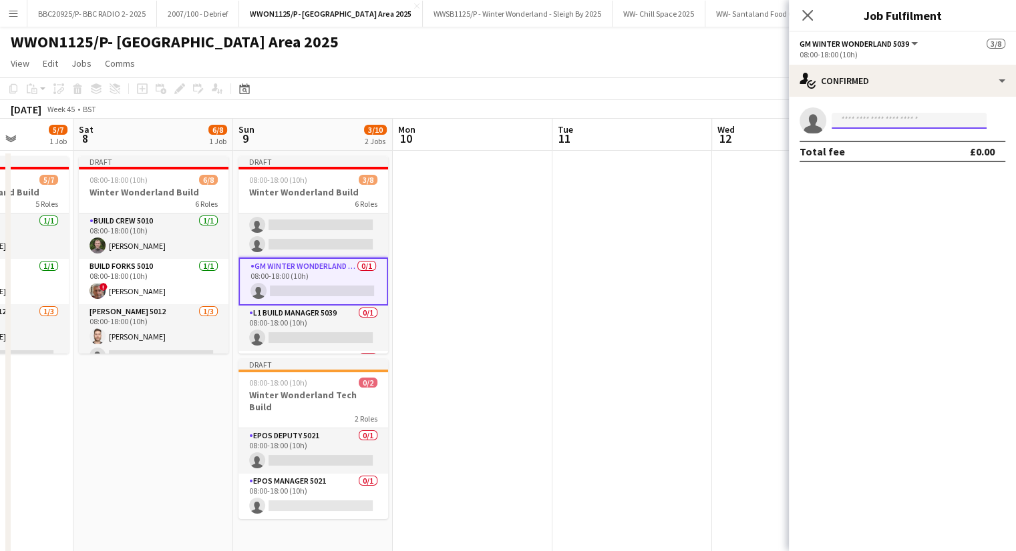
click at [877, 121] on input at bounding box center [908, 121] width 155 height 16
type input "*"
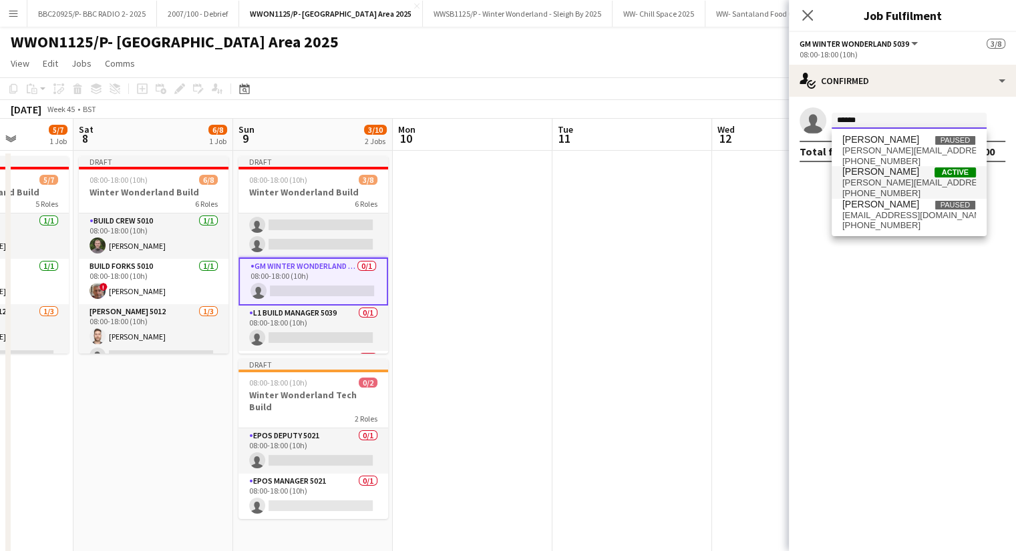
type input "******"
click at [891, 186] on span "[PERSON_NAME][EMAIL_ADDRESS][DOMAIN_NAME]" at bounding box center [909, 183] width 134 height 11
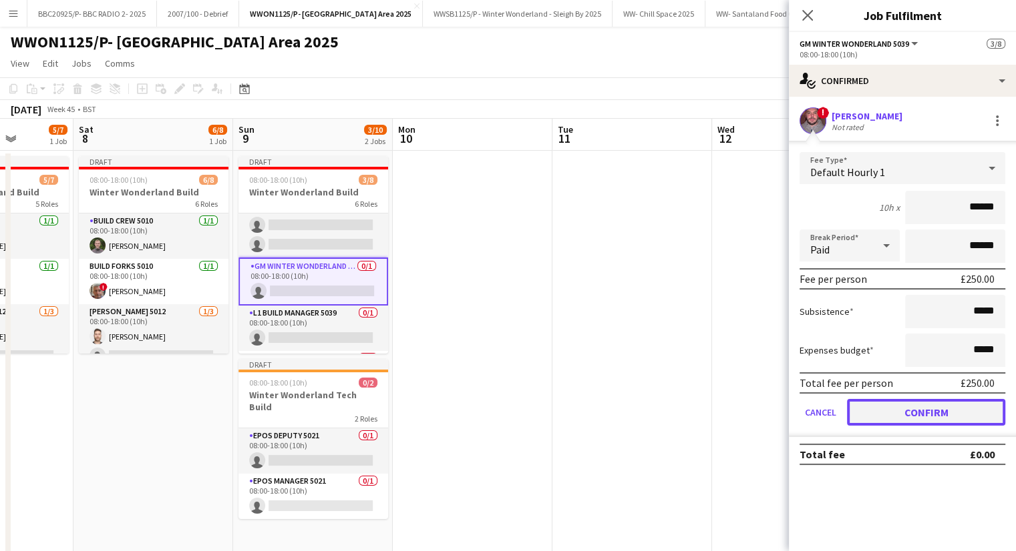
click at [919, 400] on button "Confirm" at bounding box center [926, 412] width 158 height 27
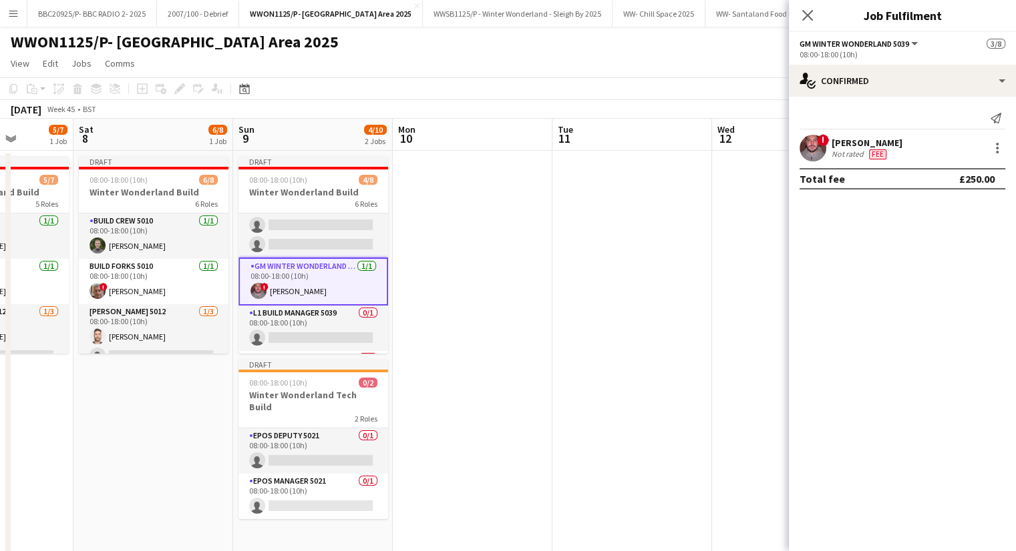
scroll to position [173, 0]
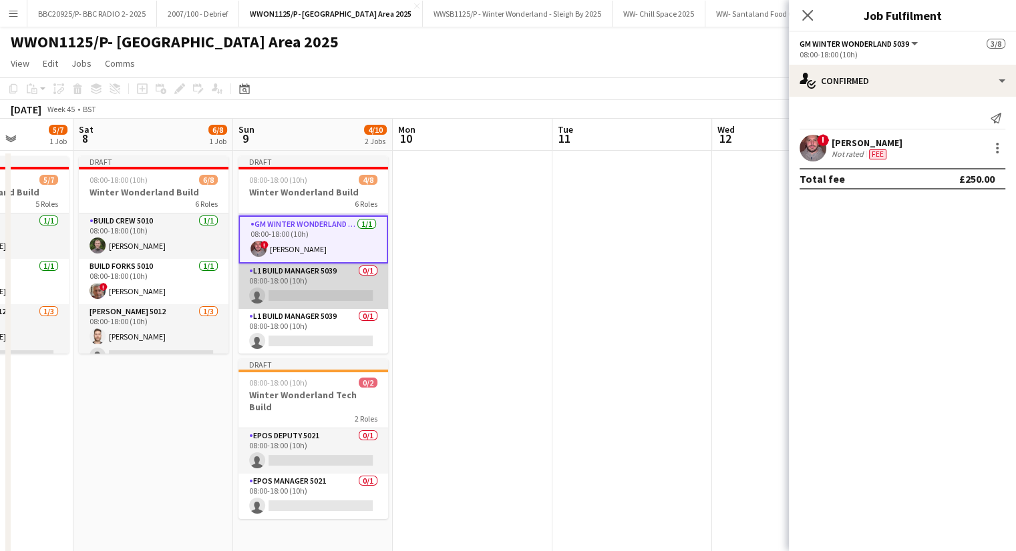
click at [303, 278] on app-card-role "L1 Build Manager 5039 0/1 08:00-18:00 (10h) single-neutral-actions" at bounding box center [313, 286] width 150 height 45
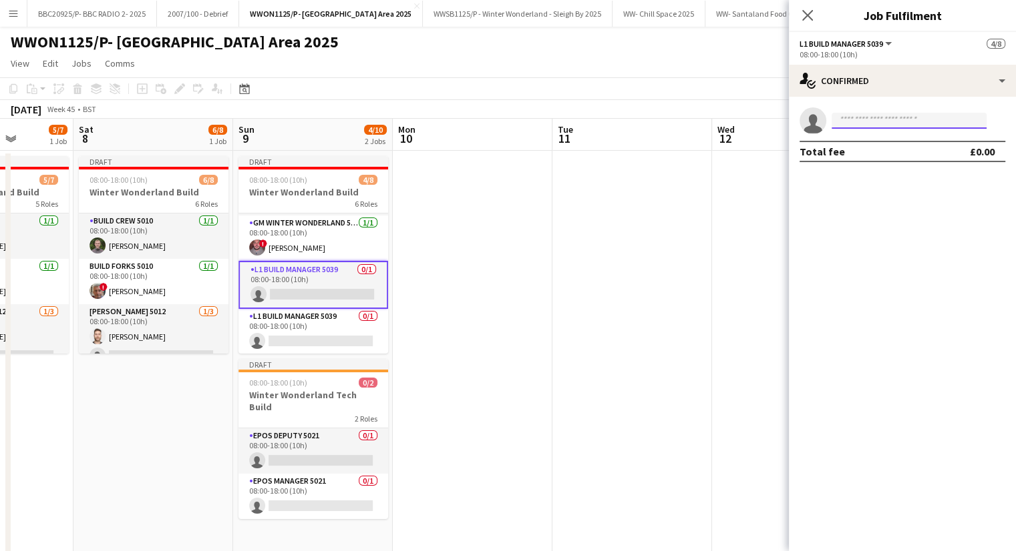
click at [861, 122] on input at bounding box center [908, 121] width 155 height 16
type input "*******"
click at [873, 156] on span "[EMAIL_ADDRESS][DOMAIN_NAME]" at bounding box center [909, 151] width 134 height 11
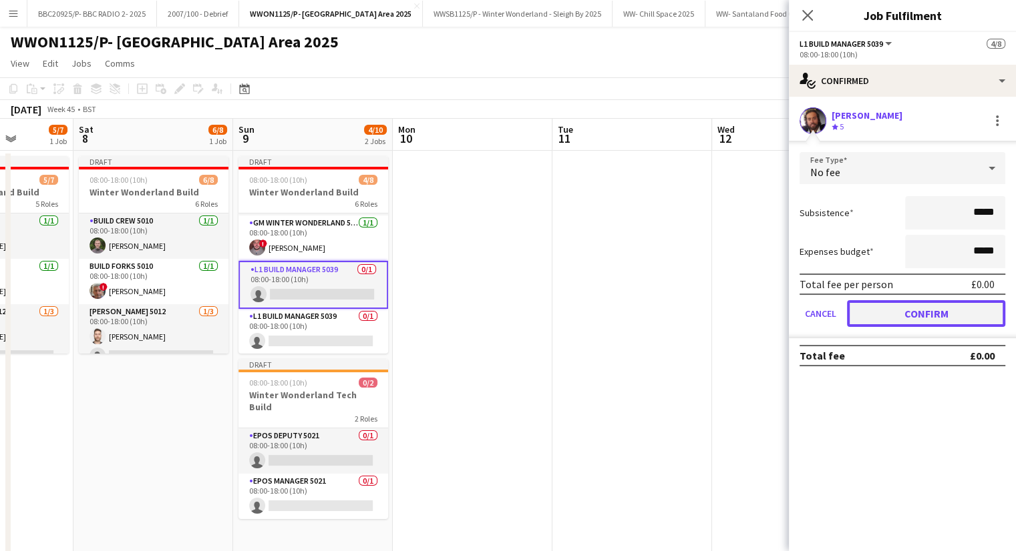
drag, startPoint x: 944, startPoint y: 315, endPoint x: 913, endPoint y: 310, distance: 31.1
click at [943, 314] on button "Confirm" at bounding box center [926, 313] width 158 height 27
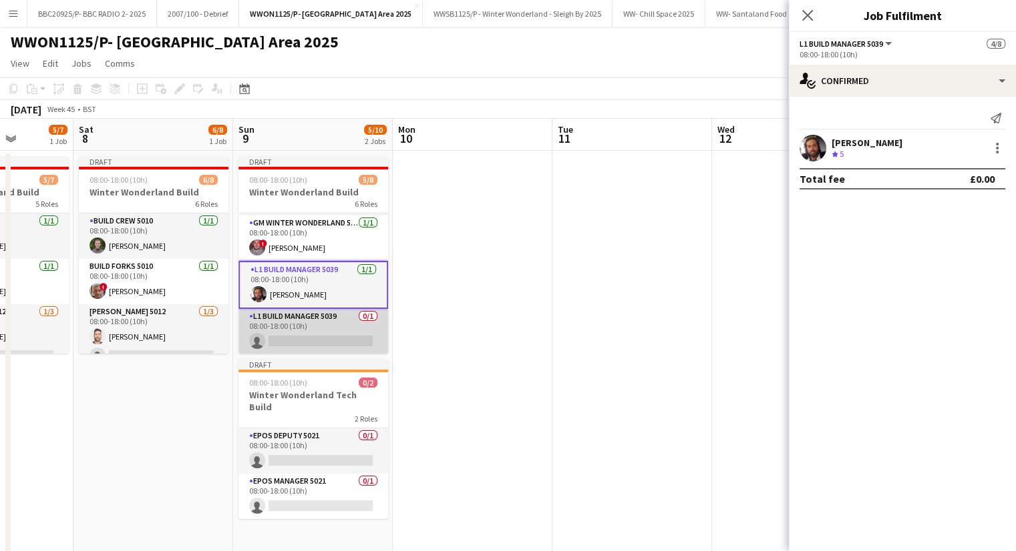
click at [290, 325] on app-card-role "L1 Build Manager 5039 0/1 08:00-18:00 (10h) single-neutral-actions" at bounding box center [313, 331] width 150 height 45
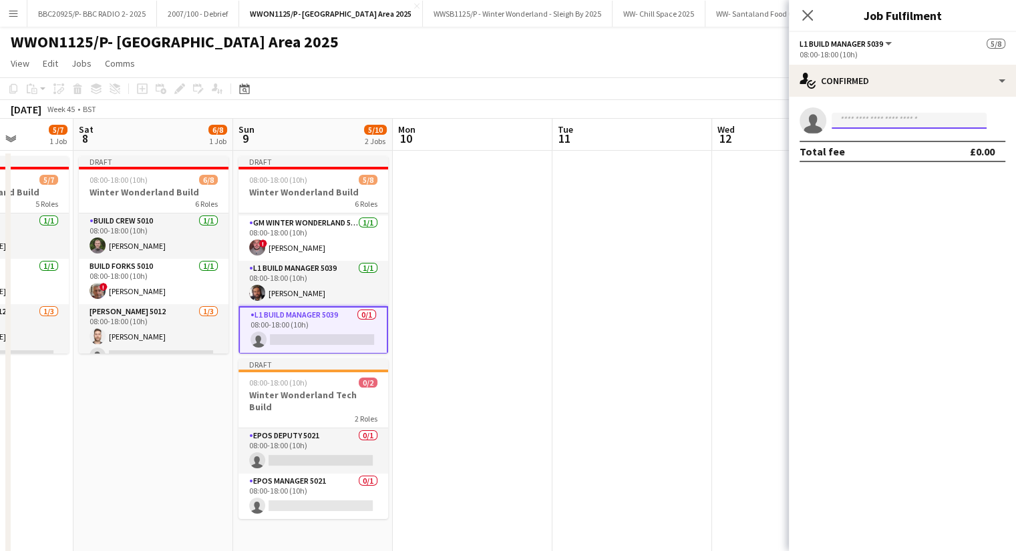
click at [865, 115] on input at bounding box center [908, 121] width 155 height 16
drag, startPoint x: 851, startPoint y: 120, endPoint x: 726, endPoint y: 124, distance: 124.2
click at [792, 124] on app-invite-slot "single-neutral-actions *********" at bounding box center [902, 120] width 227 height 27
type input "*****"
click at [899, 145] on span "[PERSON_NAME]" at bounding box center [880, 139] width 77 height 11
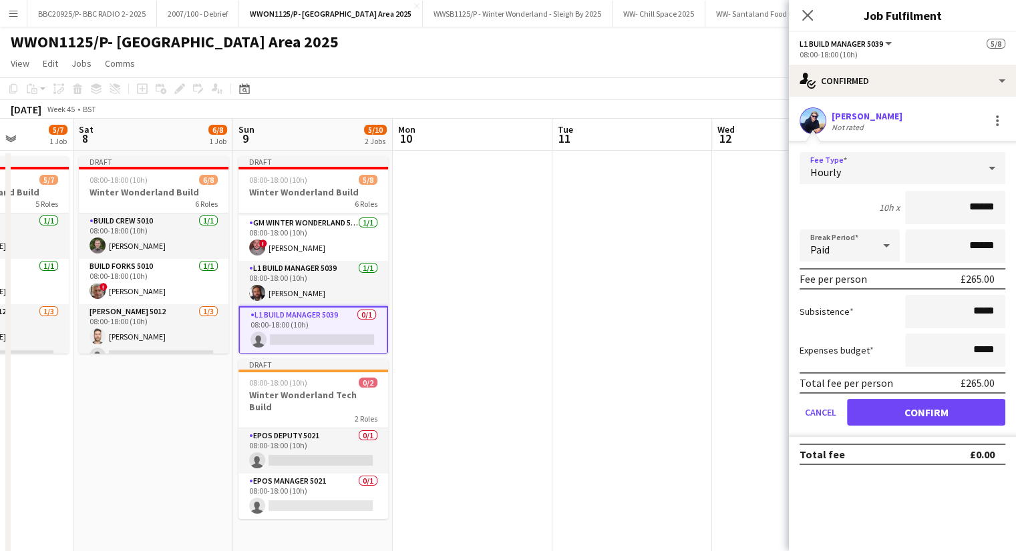
click at [895, 180] on div "Hourly" at bounding box center [888, 168] width 179 height 32
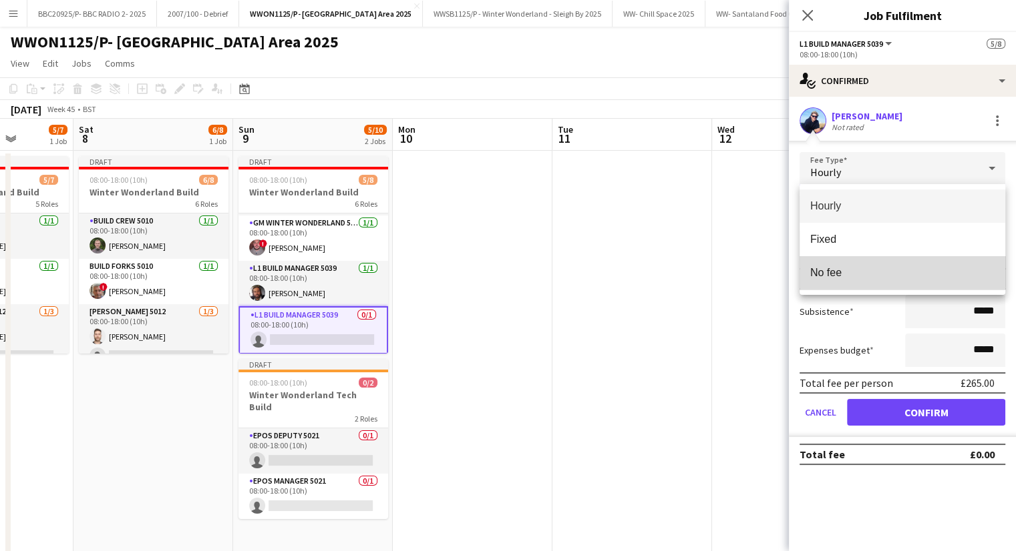
click at [852, 266] on mat-option "No fee" at bounding box center [902, 272] width 206 height 33
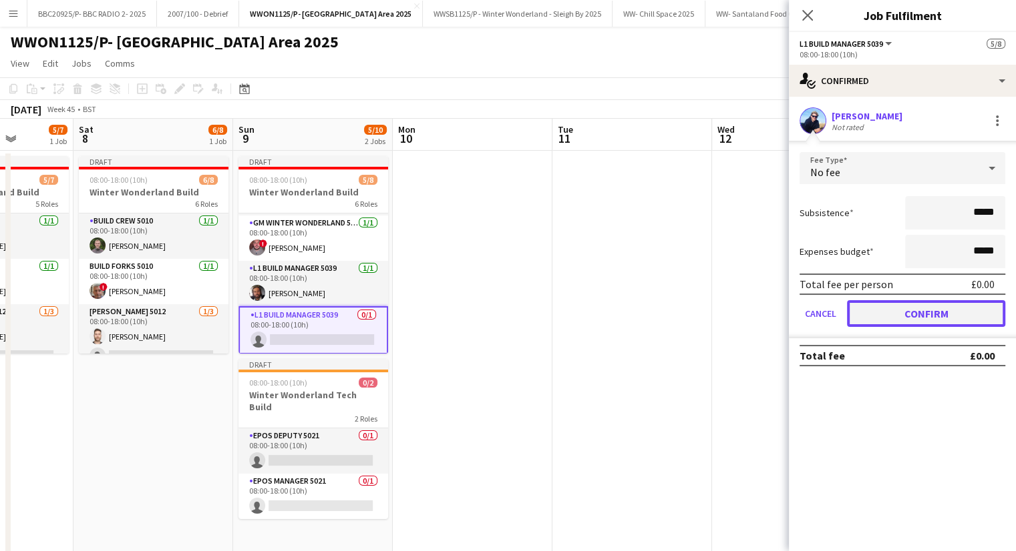
click at [889, 316] on button "Confirm" at bounding box center [926, 313] width 158 height 27
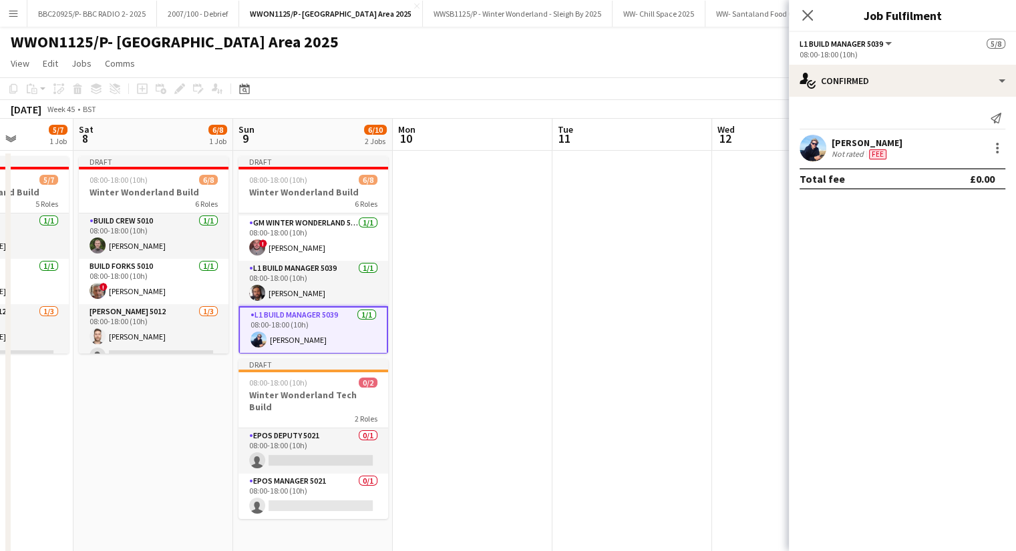
click at [454, 310] on app-date-cell at bounding box center [473, 430] width 160 height 559
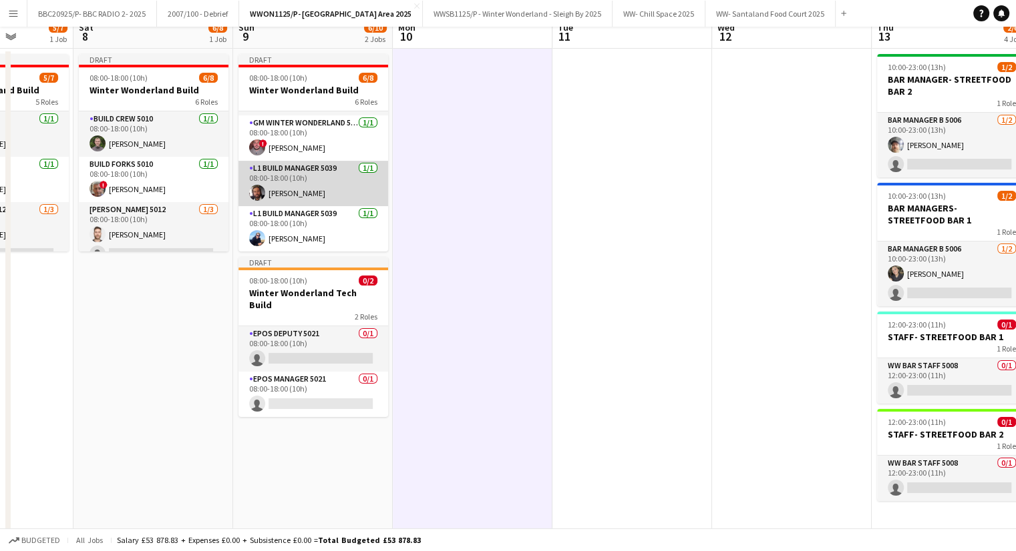
scroll to position [0, 0]
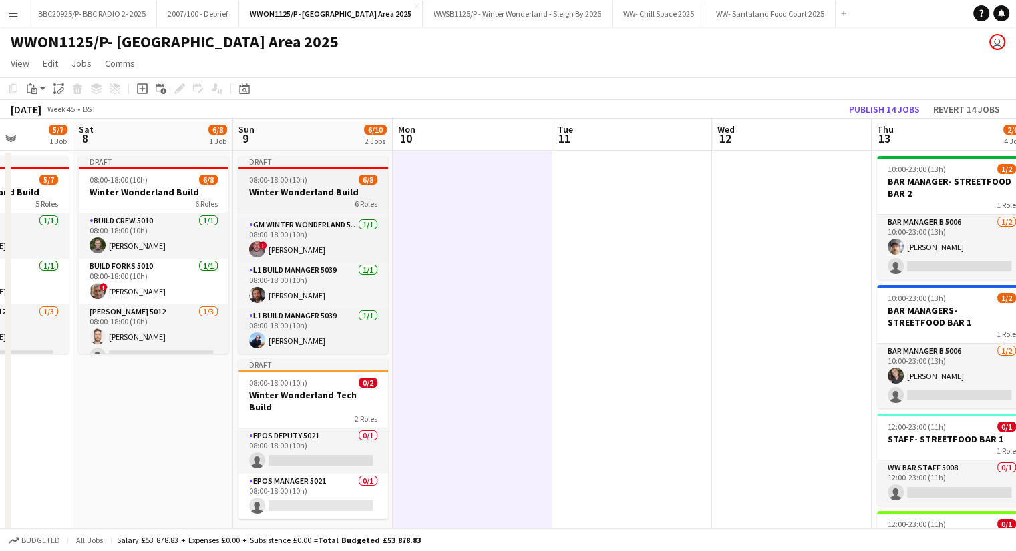
click at [264, 176] on span "08:00-18:00 (10h)" at bounding box center [278, 180] width 58 height 10
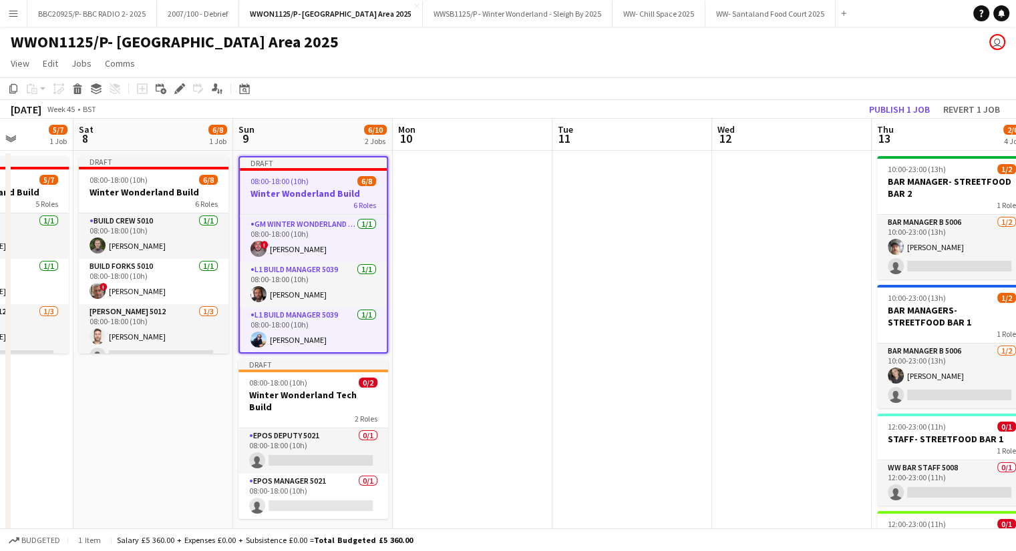
click at [477, 232] on app-date-cell at bounding box center [473, 430] width 160 height 559
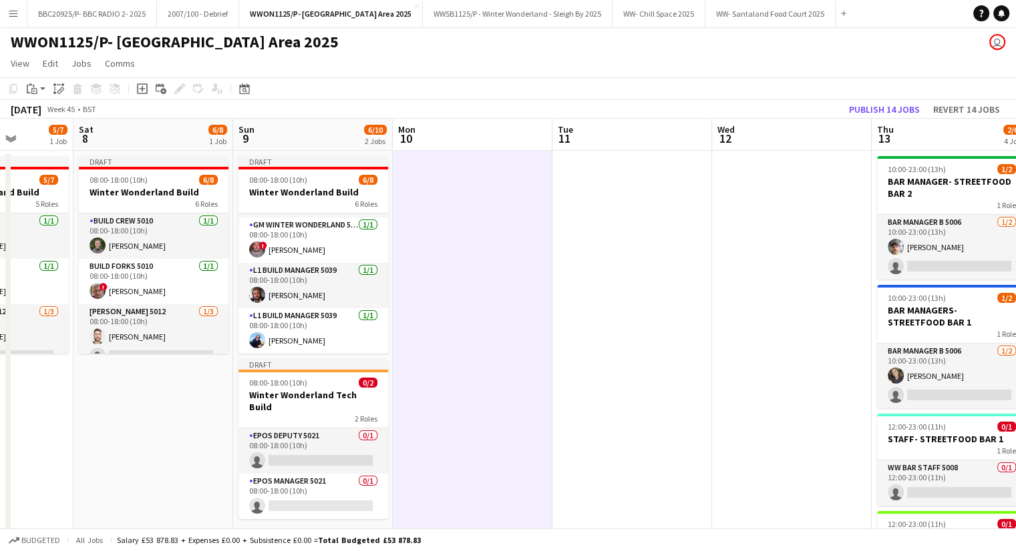
scroll to position [171, 0]
click at [39, 90] on div "Paste" at bounding box center [32, 89] width 16 height 16
click at [53, 131] on link "Paste with crew Ctrl+Shift+V" at bounding box center [98, 137] width 126 height 12
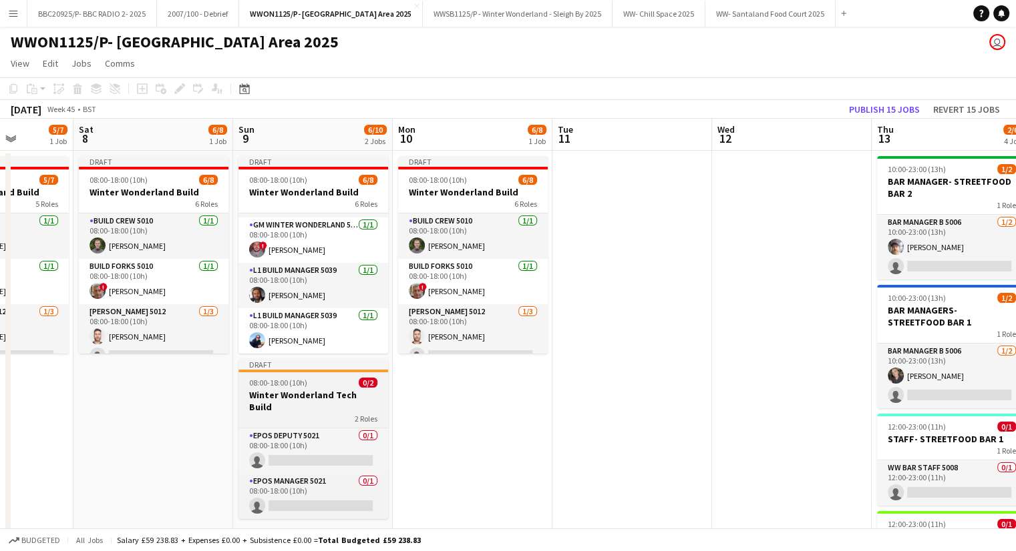
click at [313, 386] on div "08:00-18:00 (10h) 0/2" at bounding box center [313, 383] width 150 height 10
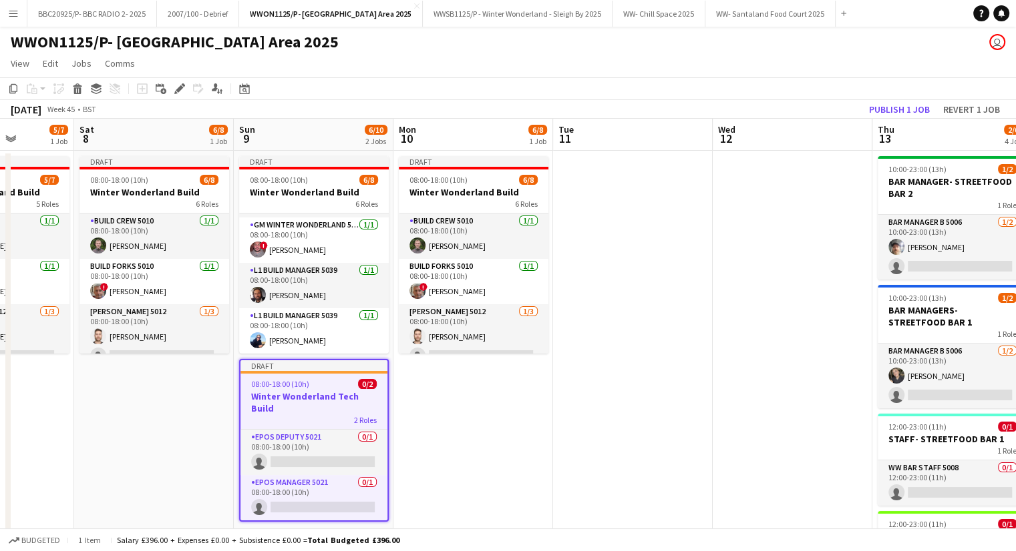
click at [481, 393] on app-date-cell "Draft 08:00-18:00 (10h) 6/8 Winter Wonderland Build 6 Roles Build Crew 5010 [DA…" at bounding box center [473, 430] width 160 height 559
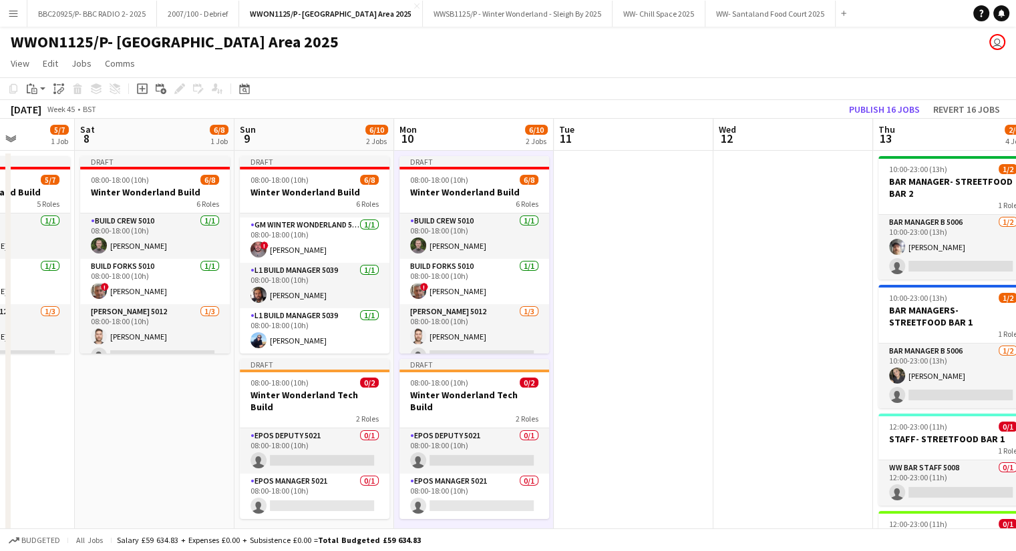
drag, startPoint x: 481, startPoint y: 140, endPoint x: 395, endPoint y: 138, distance: 86.1
click at [481, 140] on app-board-header-date "Mon 10 6/10 2 Jobs" at bounding box center [474, 135] width 160 height 32
click at [139, 92] on icon "Add job" at bounding box center [142, 88] width 11 height 11
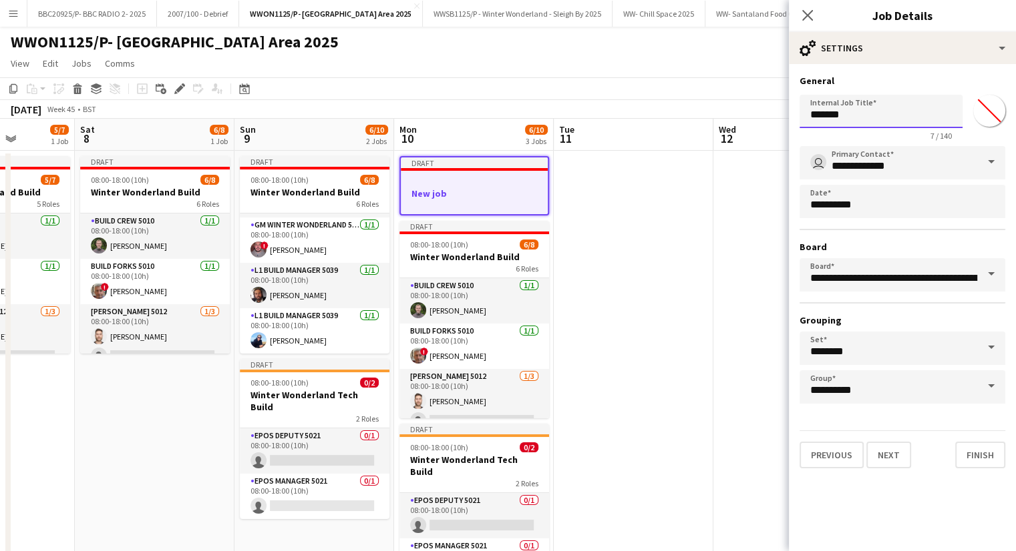
click at [879, 119] on input "*******" at bounding box center [880, 111] width 163 height 33
click at [878, 118] on input "*******" at bounding box center [880, 111] width 163 height 33
click at [876, 118] on input "*******" at bounding box center [880, 111] width 163 height 33
click at [877, 118] on input "*******" at bounding box center [880, 111] width 163 height 33
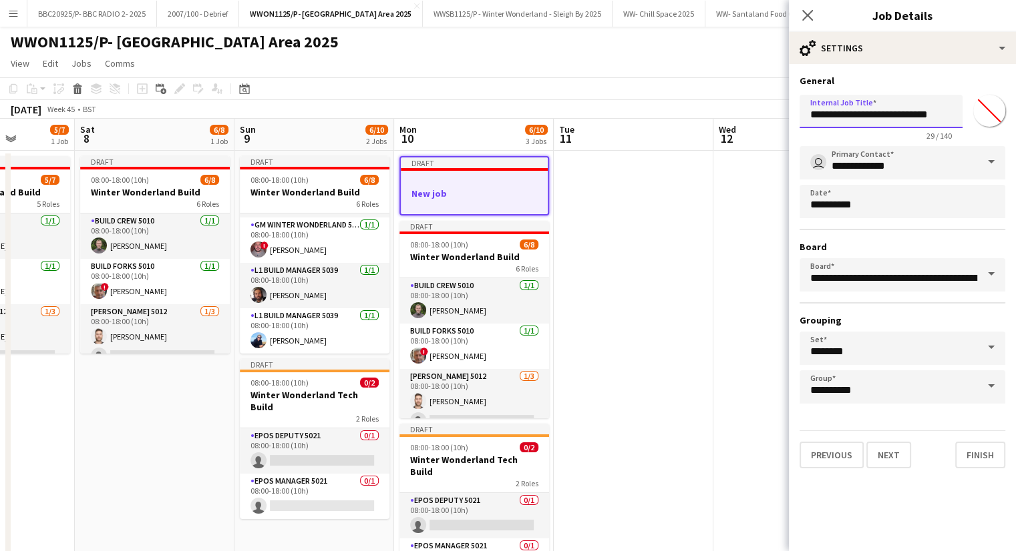
type input "**********"
click at [985, 116] on input "*******" at bounding box center [989, 111] width 48 height 48
type input "*******"
click at [760, 487] on app-date-cell at bounding box center [793, 430] width 160 height 559
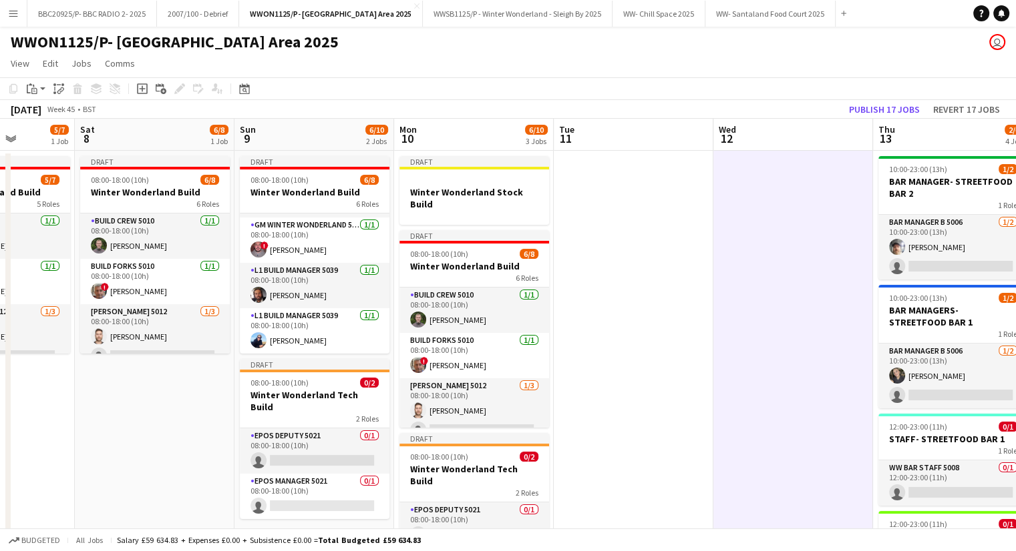
scroll to position [0, 394]
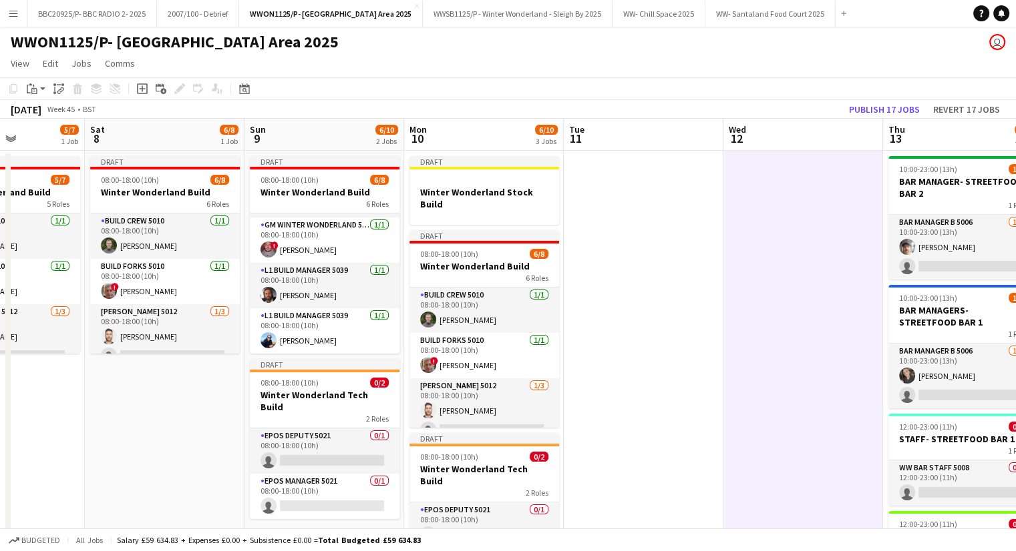
drag, startPoint x: 511, startPoint y: 254, endPoint x: 521, endPoint y: 305, distance: 51.7
click at [521, 305] on app-calendar-viewport "Wed 5 4/9 1 Job Thu 6 4/9 1 Job Fri 7 5/7 1 Job Sat 8 6/8 1 Job Sun 9 6/10 2 Jo…" at bounding box center [508, 415] width 1016 height 592
click at [511, 190] on h3 "Winter Wonderland Stock Build" at bounding box center [484, 198] width 150 height 24
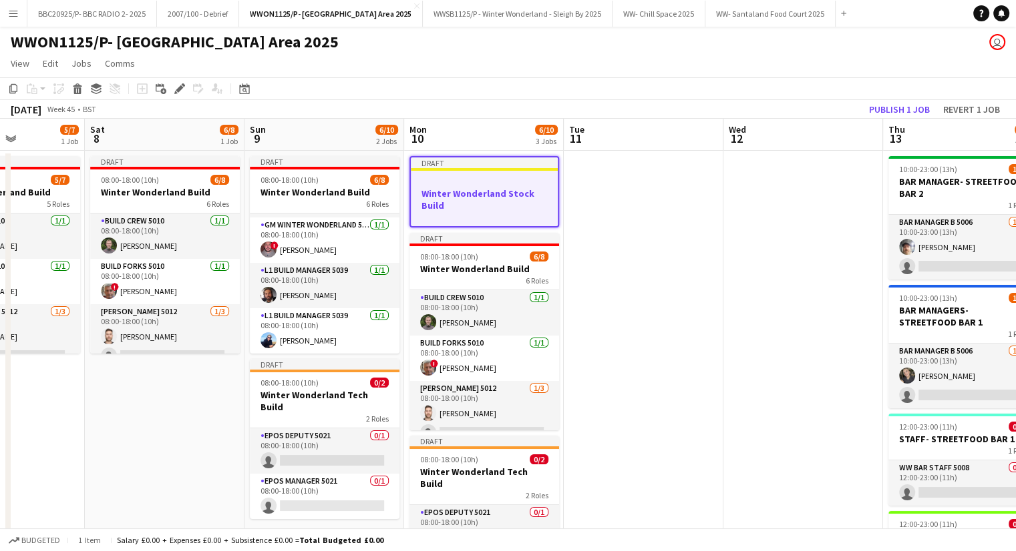
click at [457, 196] on h3 "Winter Wonderland Stock Build" at bounding box center [484, 200] width 147 height 24
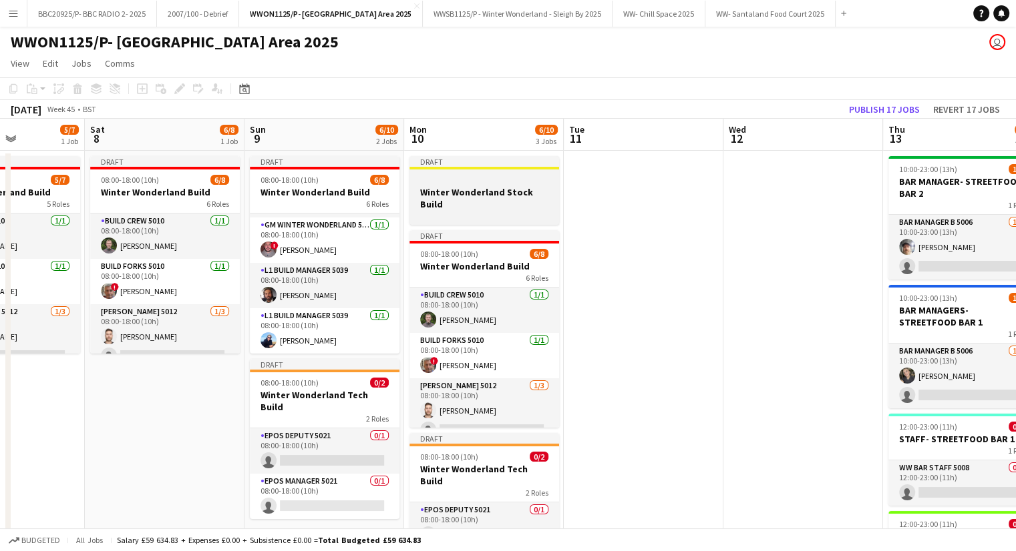
click at [457, 196] on h3 "Winter Wonderland Stock Build" at bounding box center [484, 198] width 150 height 24
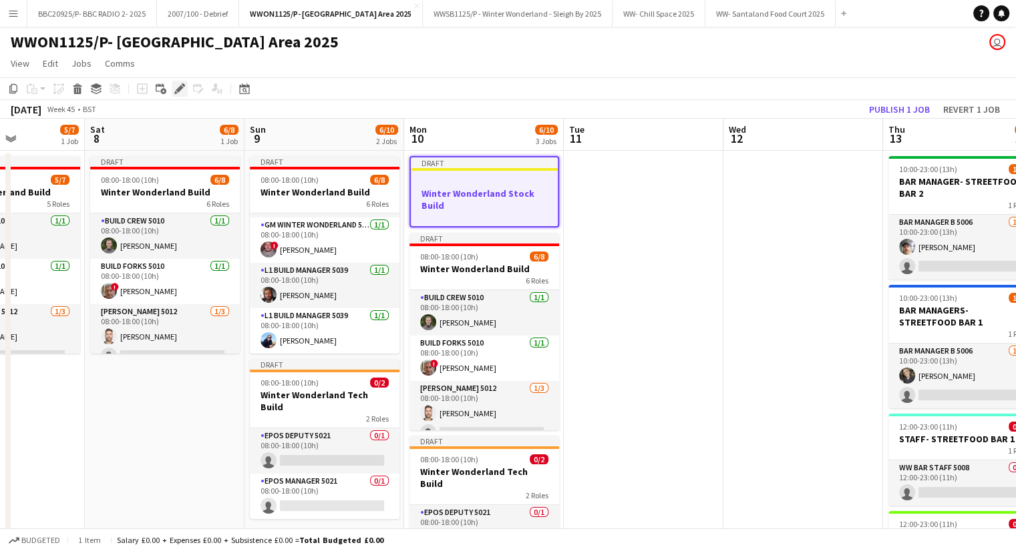
click at [180, 91] on icon "Edit" at bounding box center [179, 88] width 11 height 11
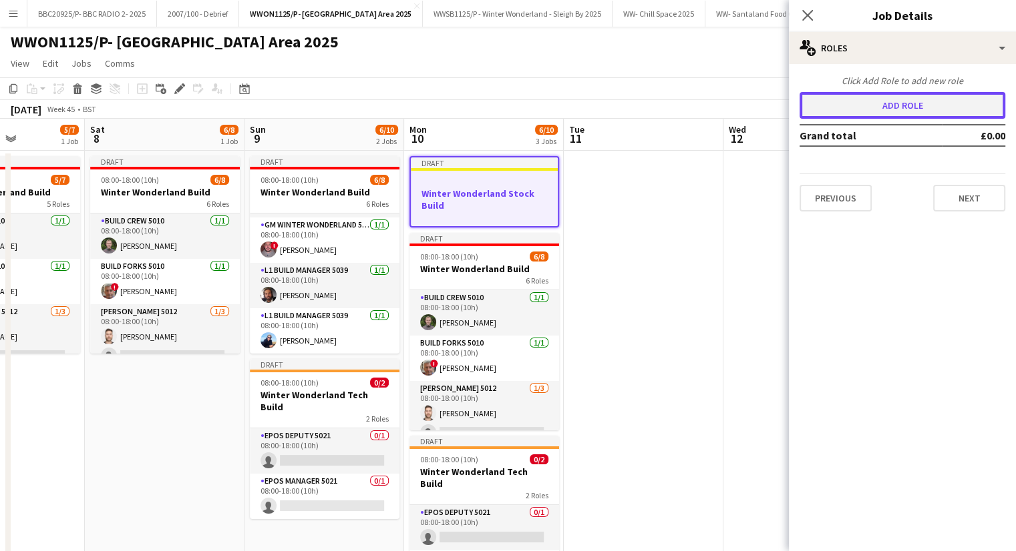
click at [971, 103] on button "Add role" at bounding box center [902, 105] width 206 height 27
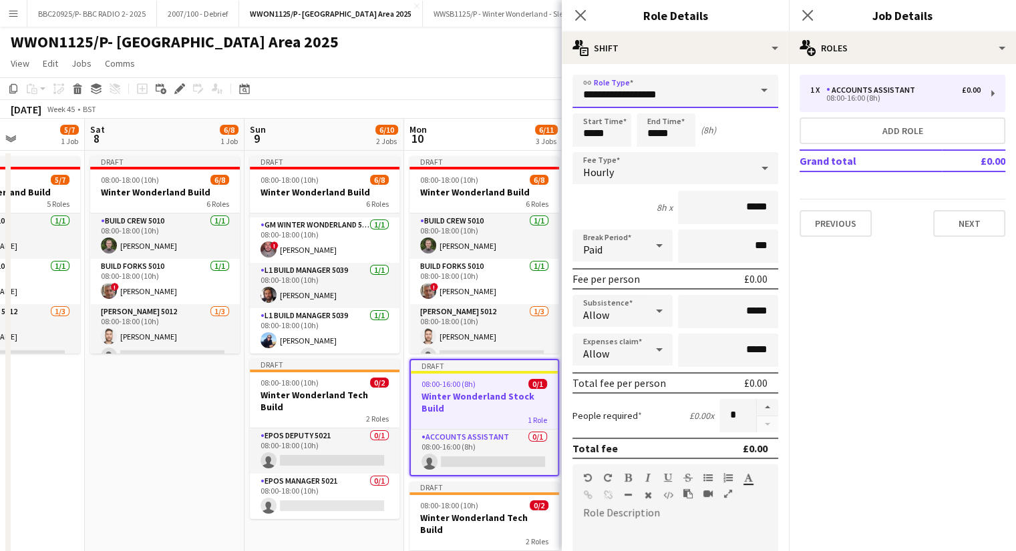
click at [711, 99] on input "**********" at bounding box center [675, 91] width 206 height 33
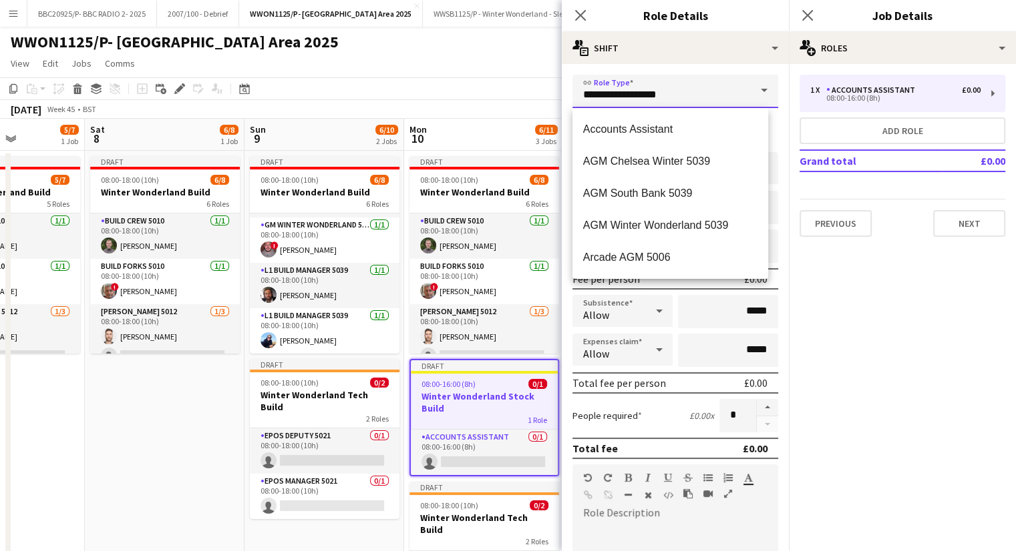
click at [711, 99] on input "**********" at bounding box center [675, 91] width 206 height 33
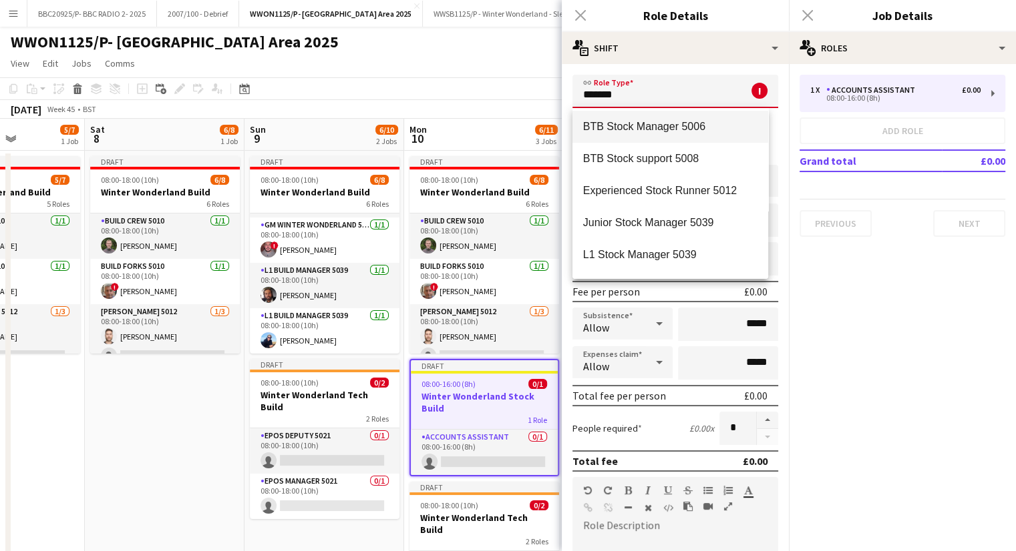
scroll to position [0, 0]
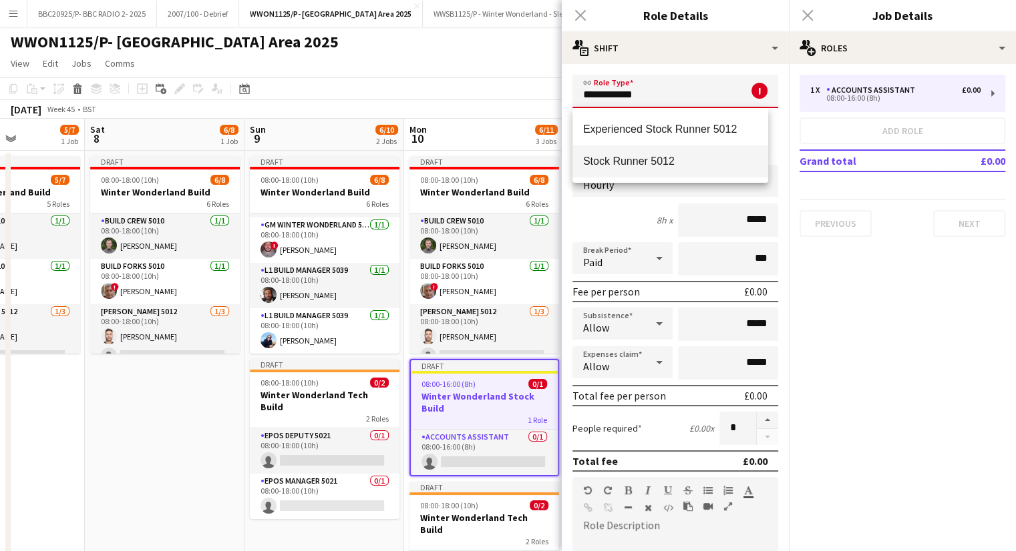
click at [686, 156] on span "Stock Runner 5012" at bounding box center [670, 161] width 174 height 13
type input "**********"
type input "******"
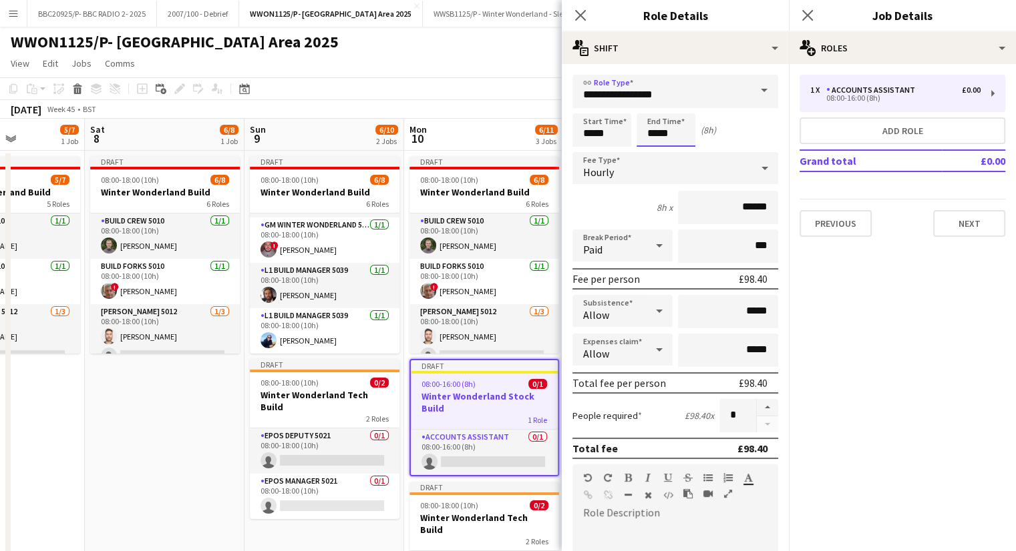
click at [658, 131] on input "*****" at bounding box center [665, 130] width 59 height 33
type input "*****"
click at [756, 407] on button "button" at bounding box center [766, 407] width 21 height 17
type input "*"
click at [444, 55] on app-page-menu "View Day view expanded Day view collapsed Month view Date picker Jump to [DATE]…" at bounding box center [508, 64] width 1016 height 25
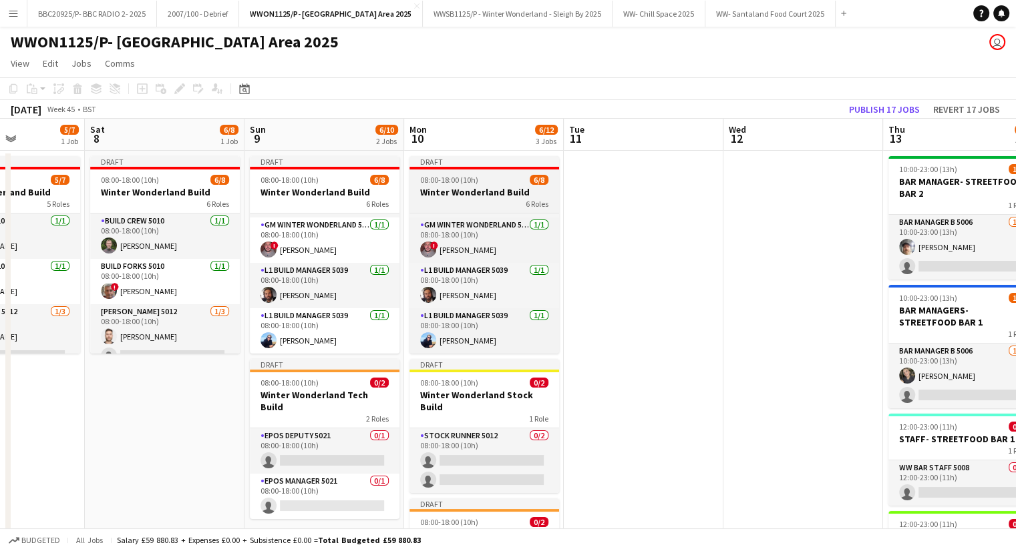
click at [467, 185] on app-job-card "Draft 08:00-18:00 (10h) 6/8 Winter Wonderland Build 6 Roles Build Crew 5010 [DA…" at bounding box center [484, 255] width 150 height 198
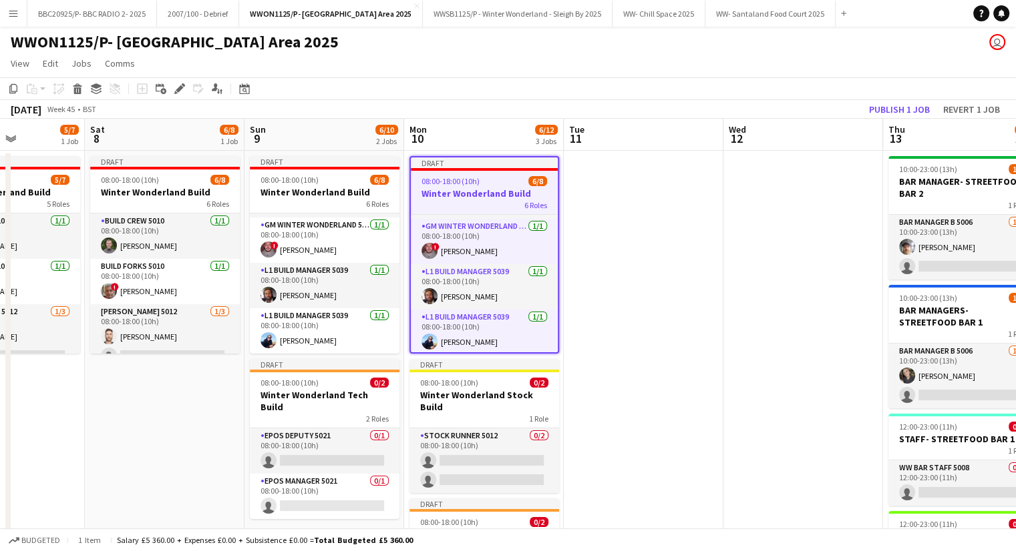
scroll to position [0, 397]
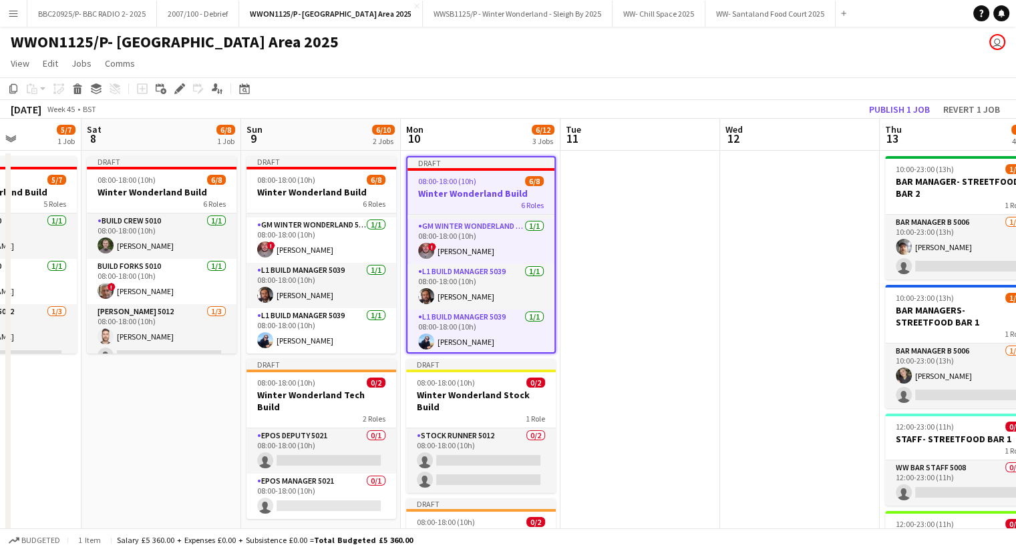
click at [592, 220] on app-date-cell at bounding box center [640, 430] width 160 height 559
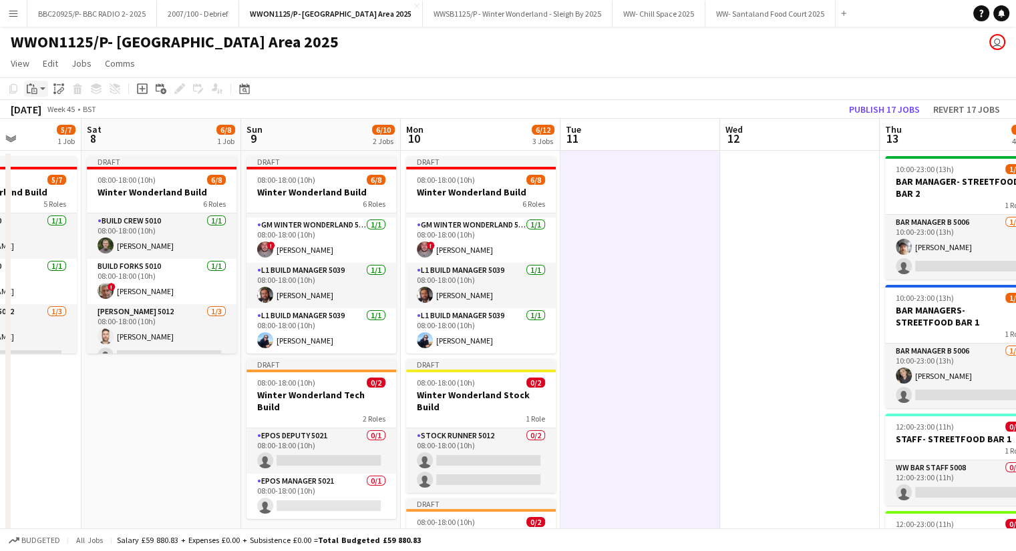
click at [31, 91] on icon "Paste" at bounding box center [32, 88] width 11 height 11
click at [72, 134] on link "Paste with crew Ctrl+Shift+V" at bounding box center [98, 137] width 126 height 12
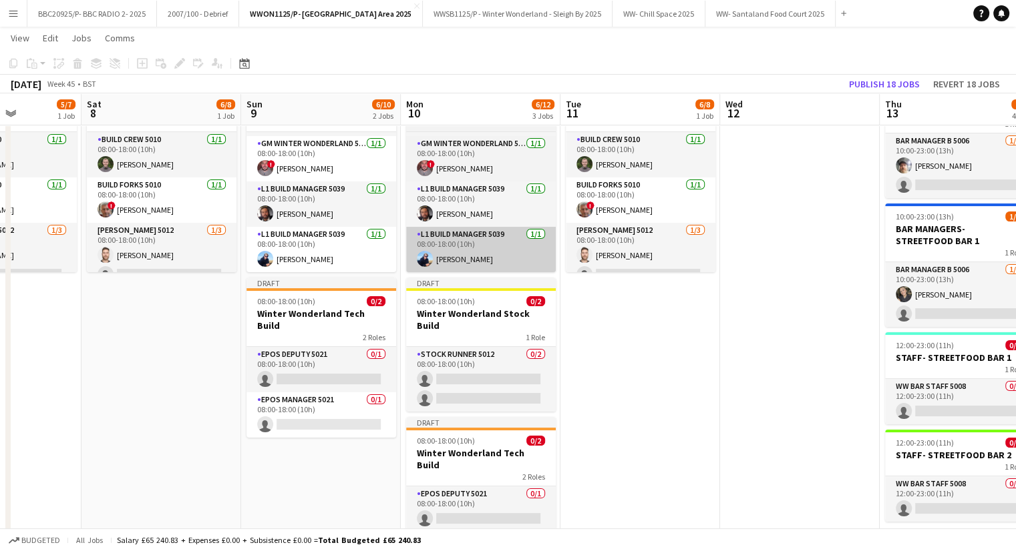
scroll to position [134, 0]
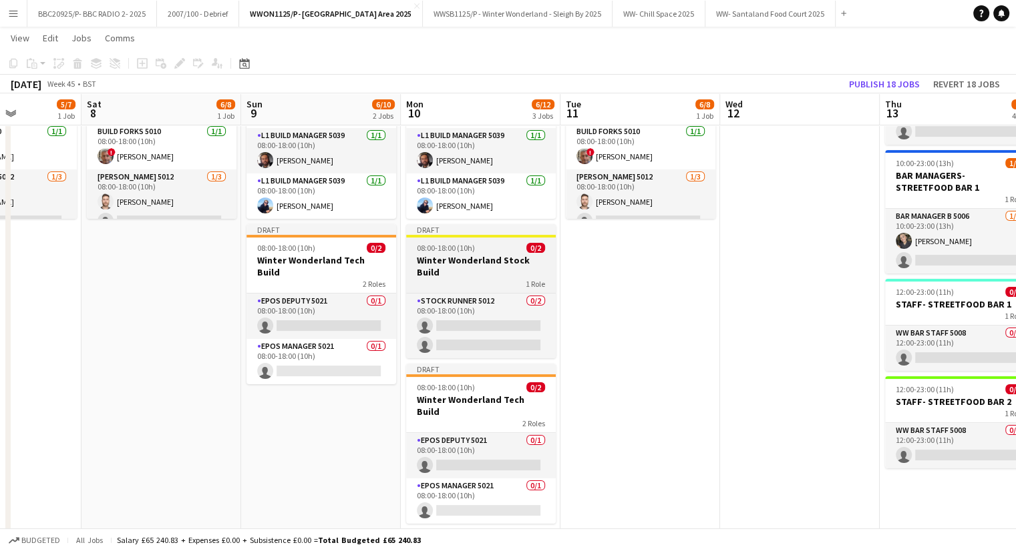
click at [484, 250] on div "08:00-18:00 (10h) 0/2" at bounding box center [481, 248] width 150 height 10
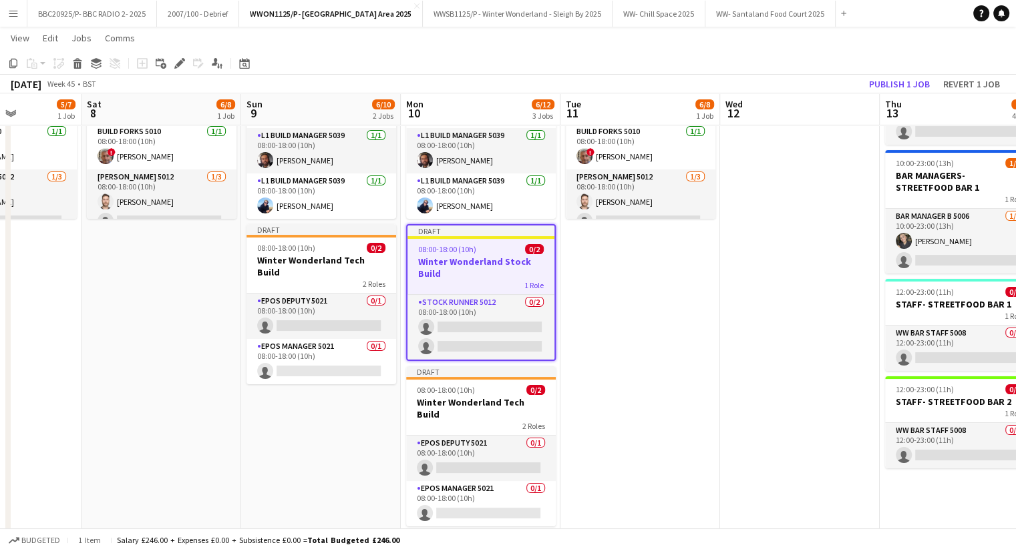
click at [627, 258] on app-date-cell "Draft 08:00-18:00 (10h) 6/8 Winter Wonderland Build 6 Roles Build Crew 5010 [DA…" at bounding box center [640, 295] width 160 height 559
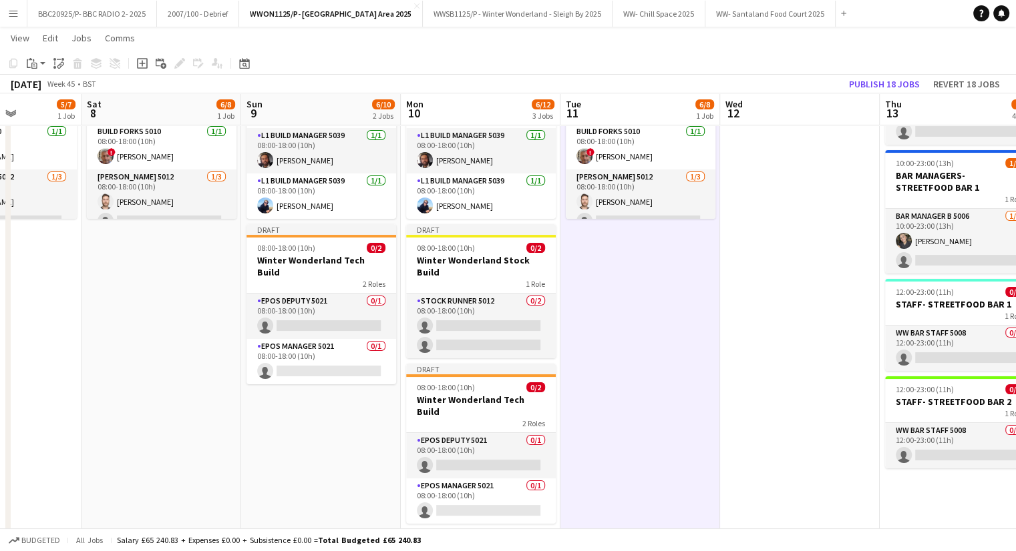
scroll to position [0, 397]
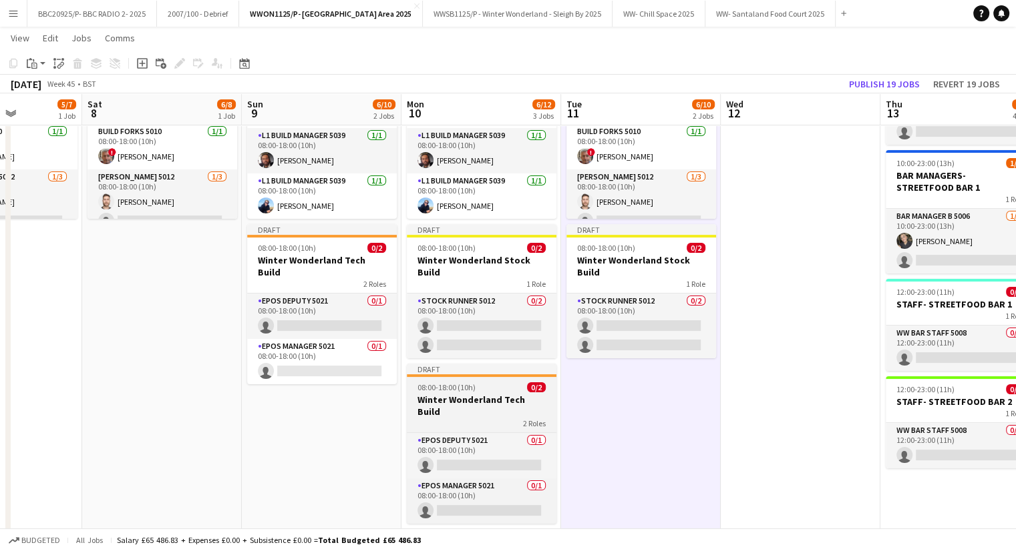
click at [487, 394] on h3 "Winter Wonderland Tech Build" at bounding box center [482, 406] width 150 height 24
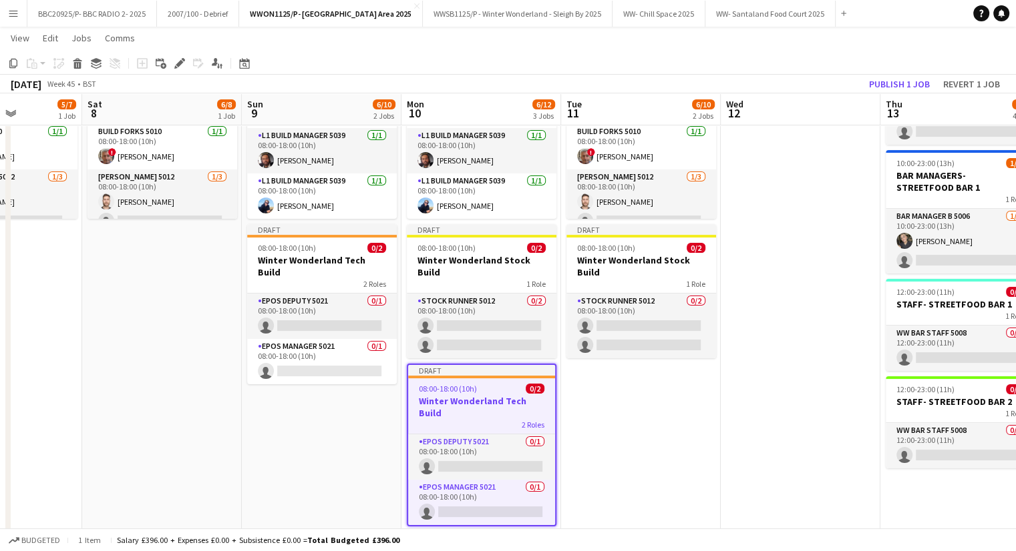
click at [570, 380] on app-date-cell "Draft 08:00-18:00 (10h) 6/8 Winter Wonderland Build 6 Roles Build Crew 5010 [DA…" at bounding box center [641, 295] width 160 height 559
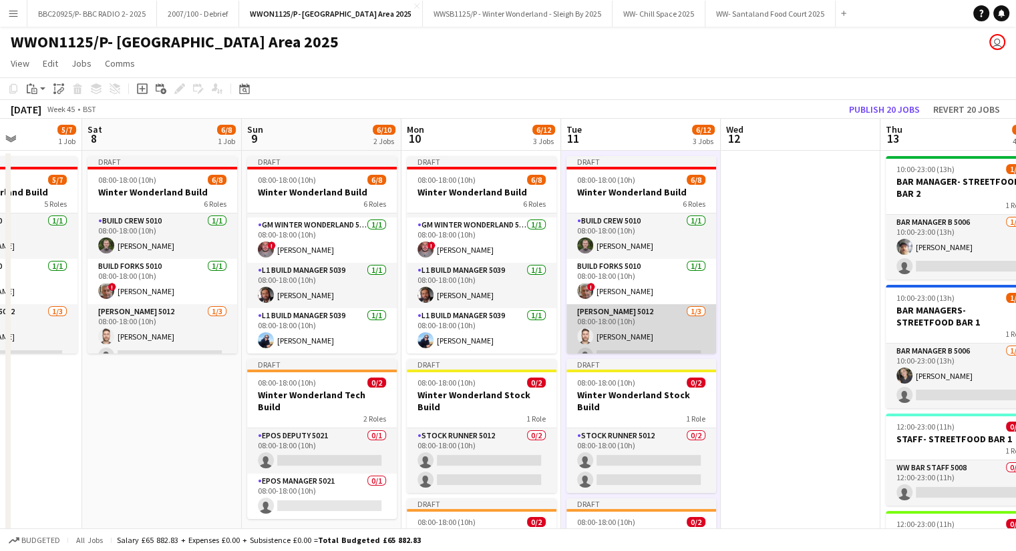
scroll to position [0, 0]
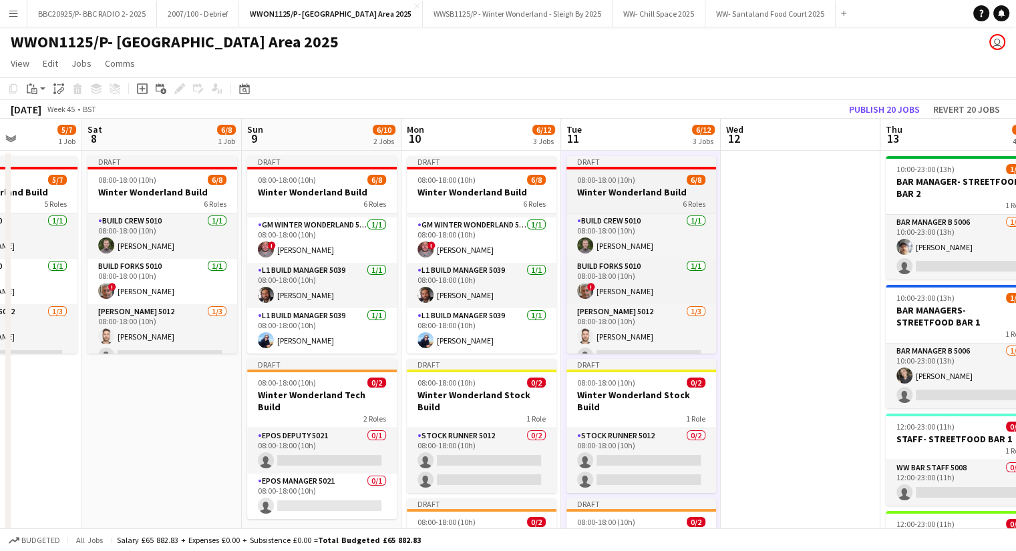
click at [625, 192] on h3 "Winter Wonderland Build" at bounding box center [641, 192] width 150 height 12
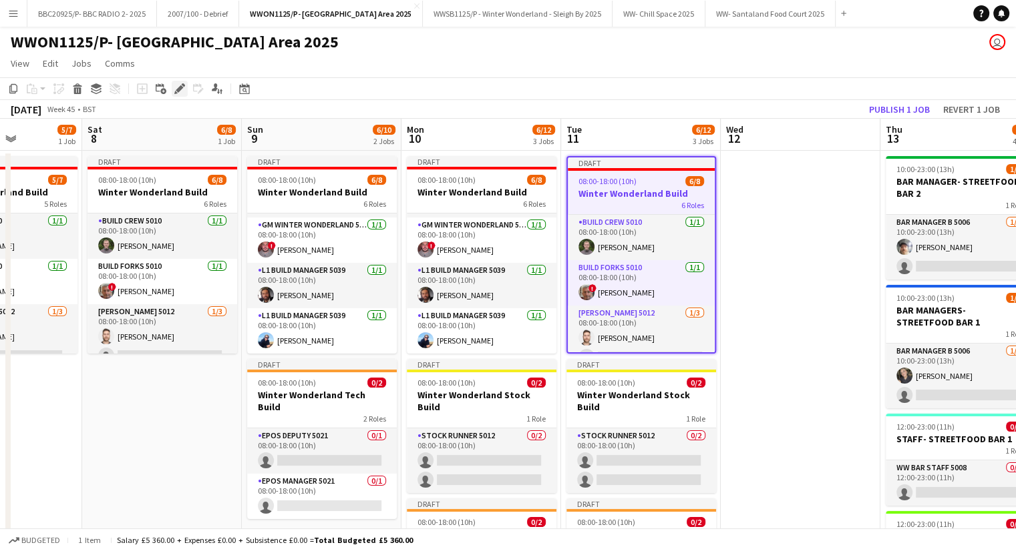
click at [176, 84] on icon "Edit" at bounding box center [179, 88] width 11 height 11
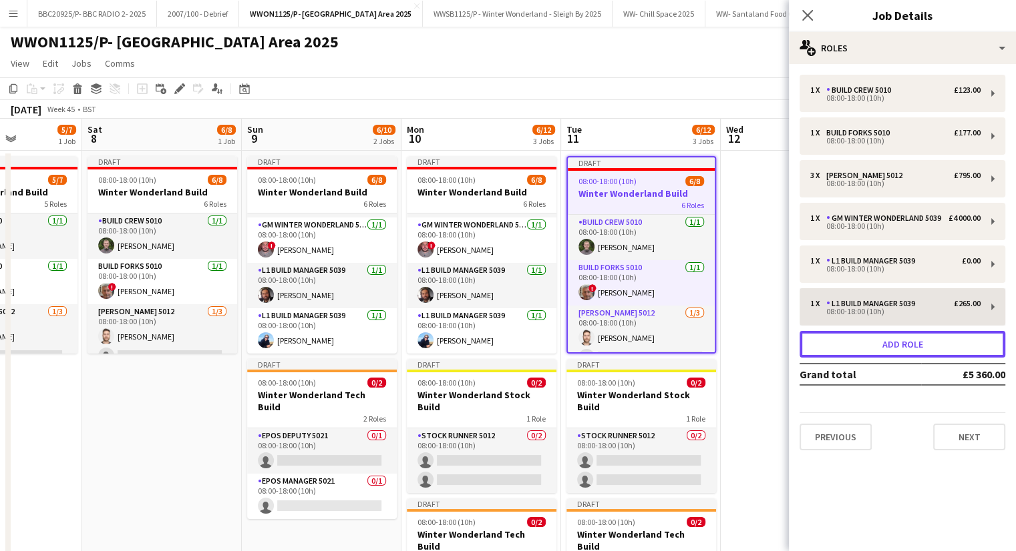
click at [978, 349] on button "Add role" at bounding box center [902, 344] width 206 height 27
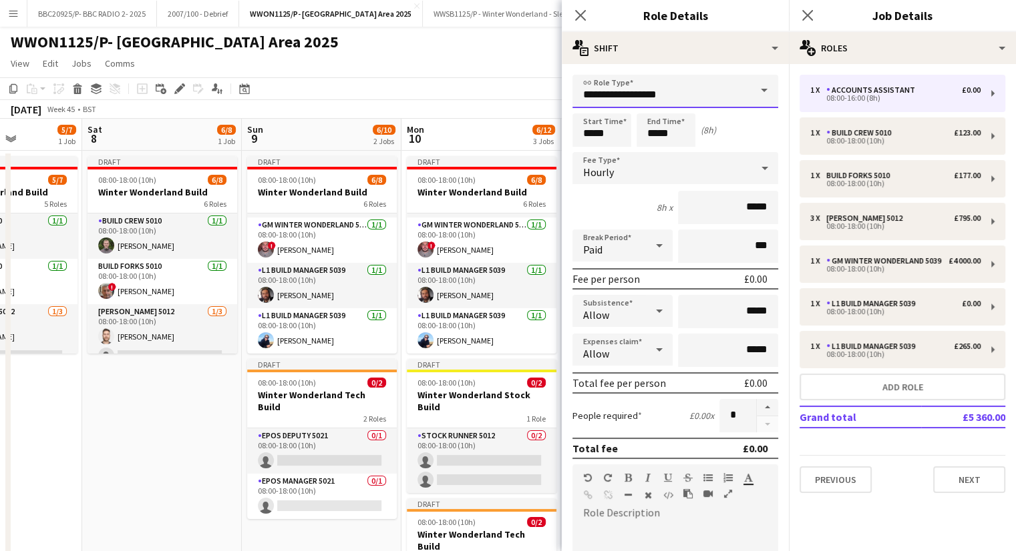
click at [680, 93] on input "**********" at bounding box center [675, 91] width 206 height 33
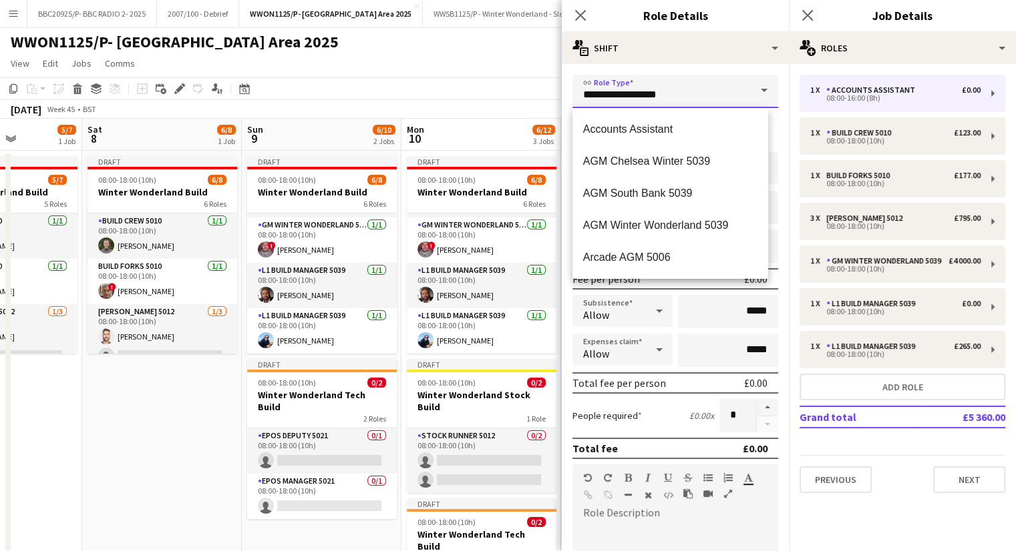
click at [680, 93] on input "**********" at bounding box center [675, 91] width 206 height 33
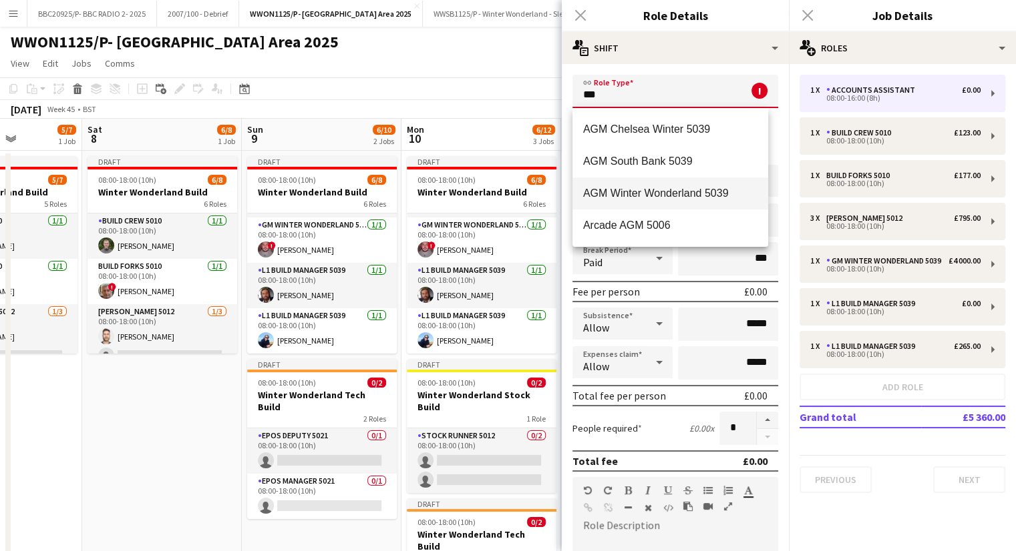
click at [695, 189] on span "AGM Winter Wonderland 5039" at bounding box center [670, 193] width 174 height 13
type input "**********"
type input "******"
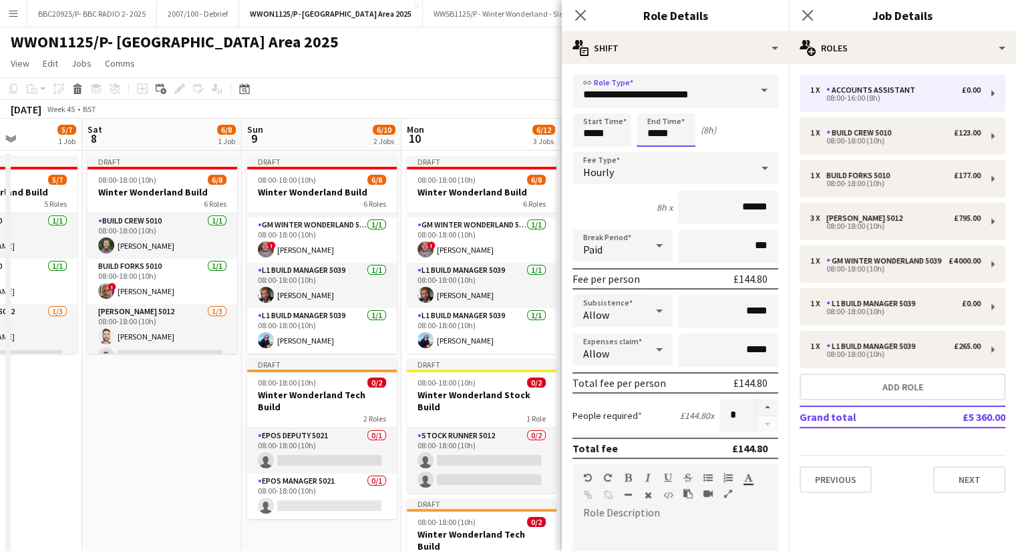
click at [656, 132] on input "*****" at bounding box center [665, 130] width 59 height 33
type input "*****"
click at [757, 405] on button "button" at bounding box center [766, 407] width 21 height 17
type input "*"
click at [482, 69] on app-page-menu "View Day view expanded Day view collapsed Month view Date picker Jump to [DATE]…" at bounding box center [508, 64] width 1016 height 25
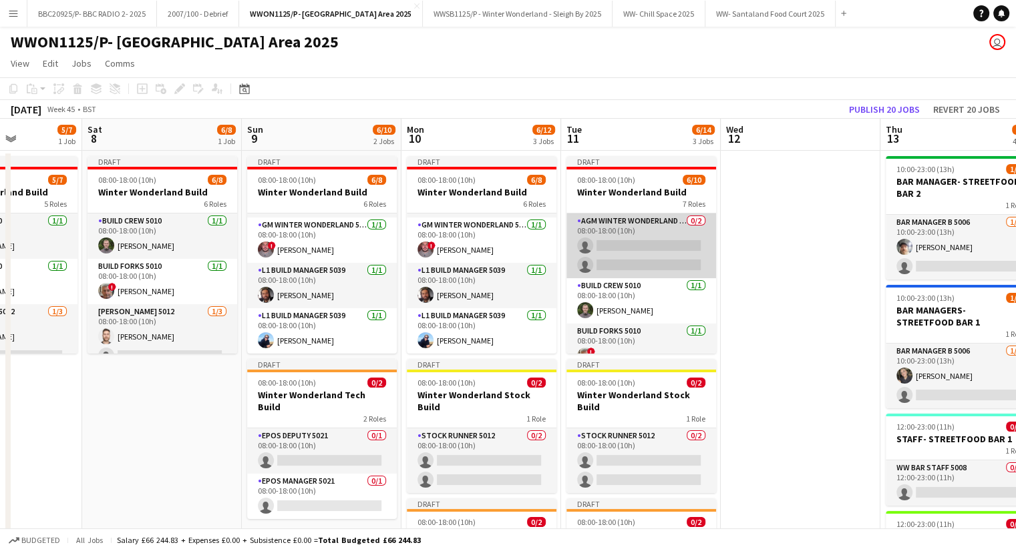
click at [642, 243] on app-card-role "AGM Winter Wonderland 5039 0/2 08:00-18:00 (10h) single-neutral-actions single-…" at bounding box center [641, 246] width 150 height 65
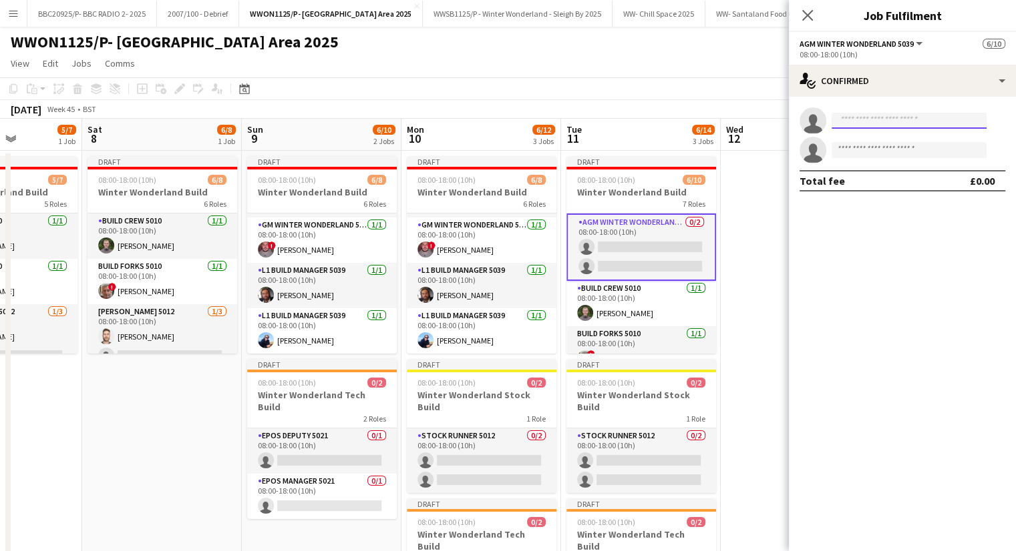
click at [892, 120] on input at bounding box center [908, 121] width 155 height 16
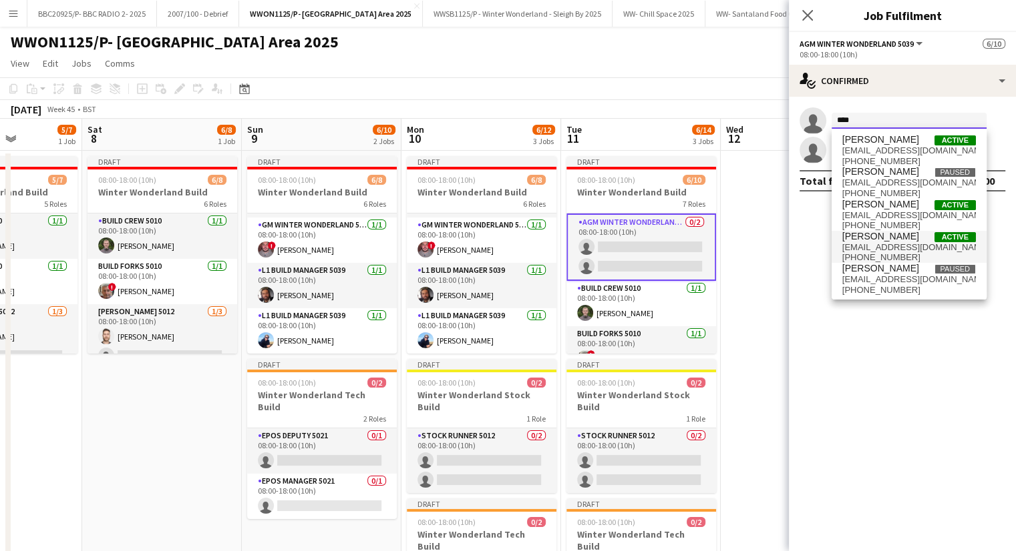
type input "****"
click at [900, 241] on span "[PERSON_NAME] Active" at bounding box center [909, 236] width 134 height 11
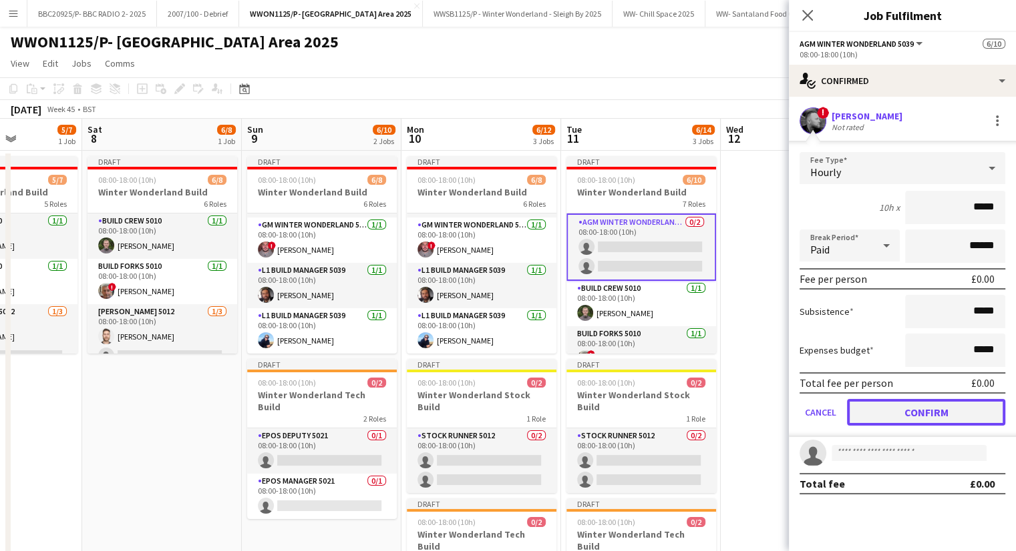
click at [947, 415] on button "Confirm" at bounding box center [926, 412] width 158 height 27
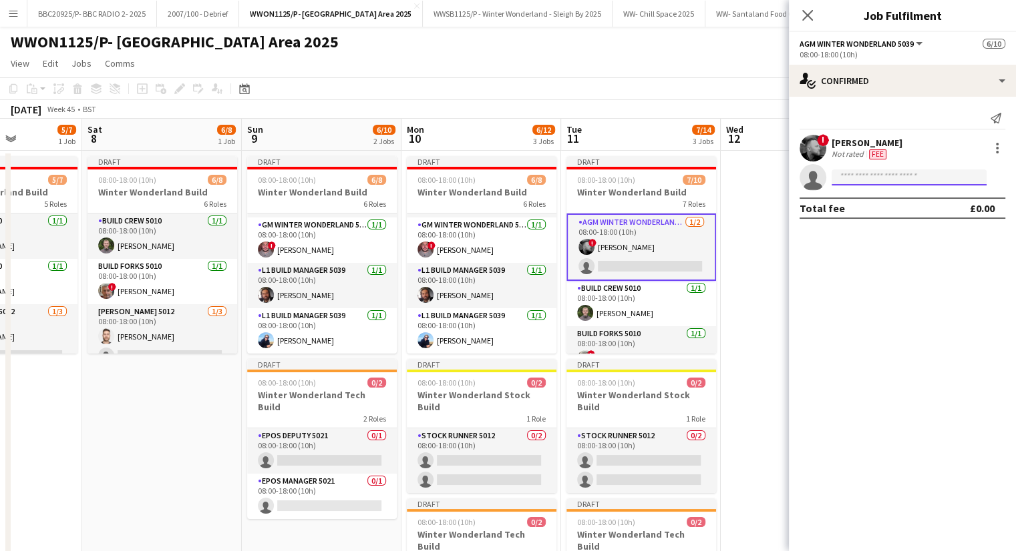
click at [900, 180] on input at bounding box center [908, 178] width 155 height 16
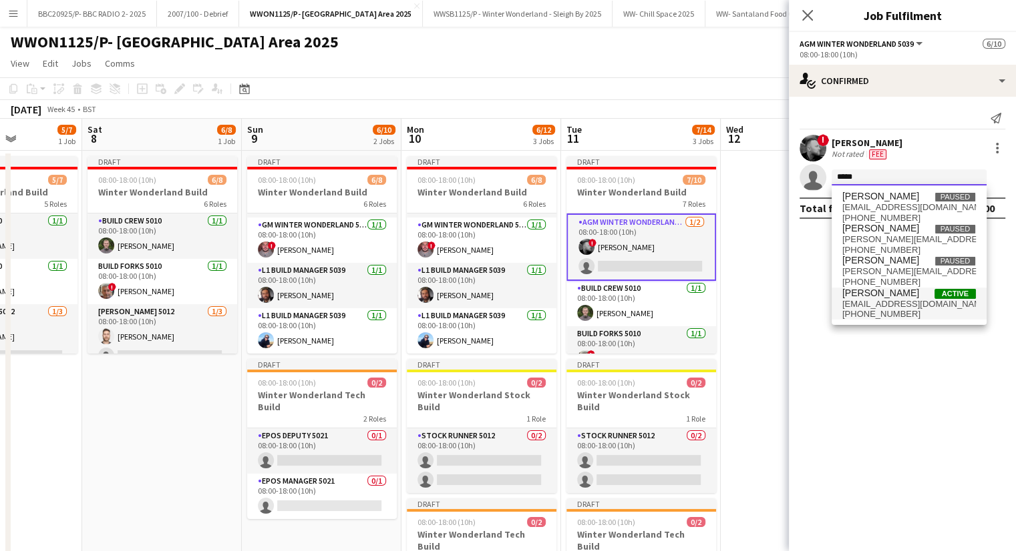
type input "*****"
click at [911, 291] on span "[PERSON_NAME]" at bounding box center [880, 293] width 77 height 11
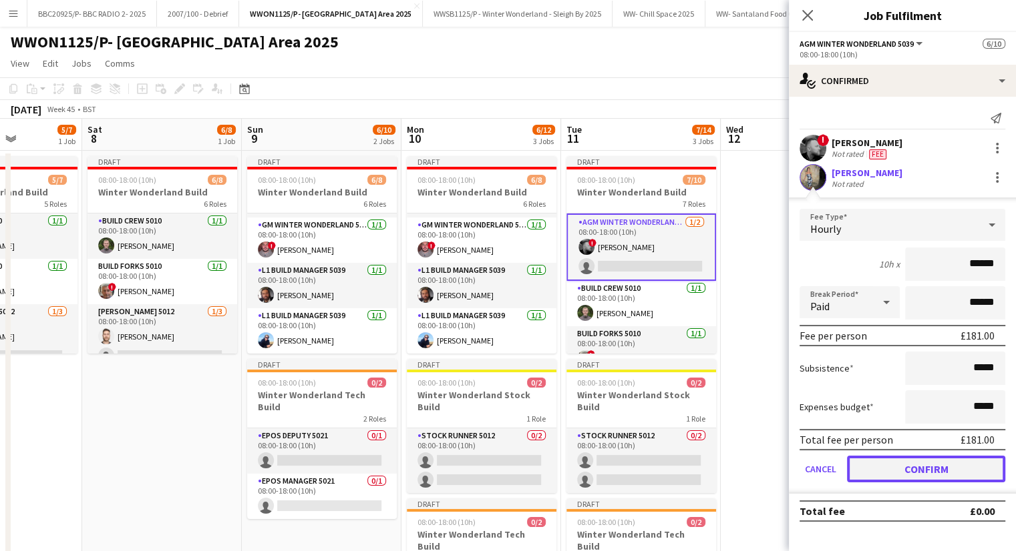
click at [916, 471] on button "Confirm" at bounding box center [926, 469] width 158 height 27
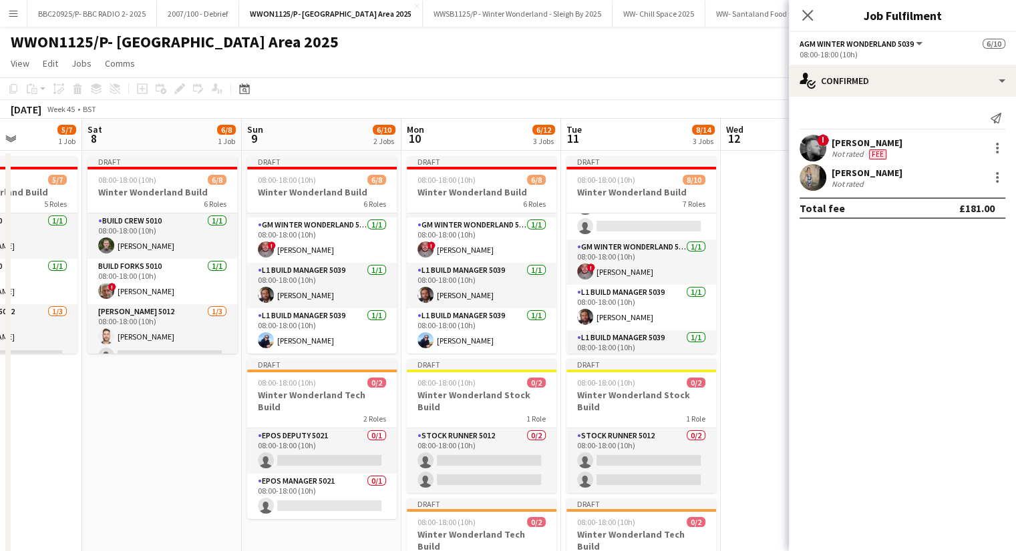
scroll to position [238, 0]
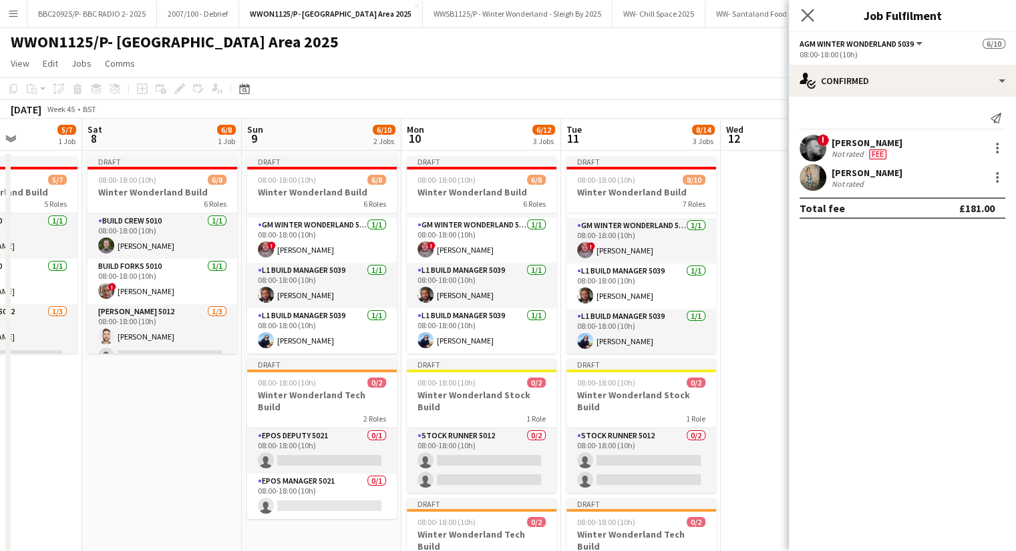
click at [811, 23] on app-icon "Close pop-in" at bounding box center [807, 15] width 19 height 19
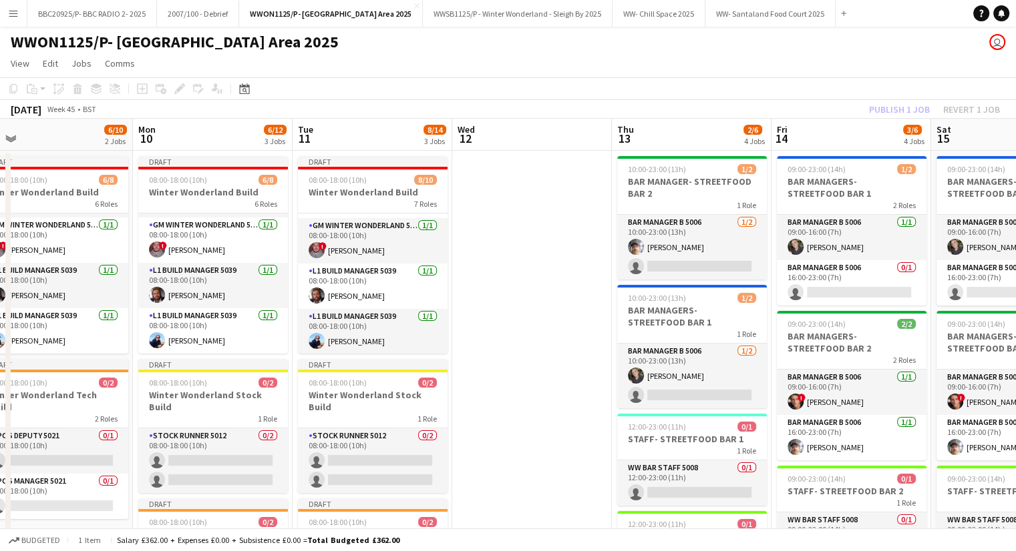
scroll to position [0, 457]
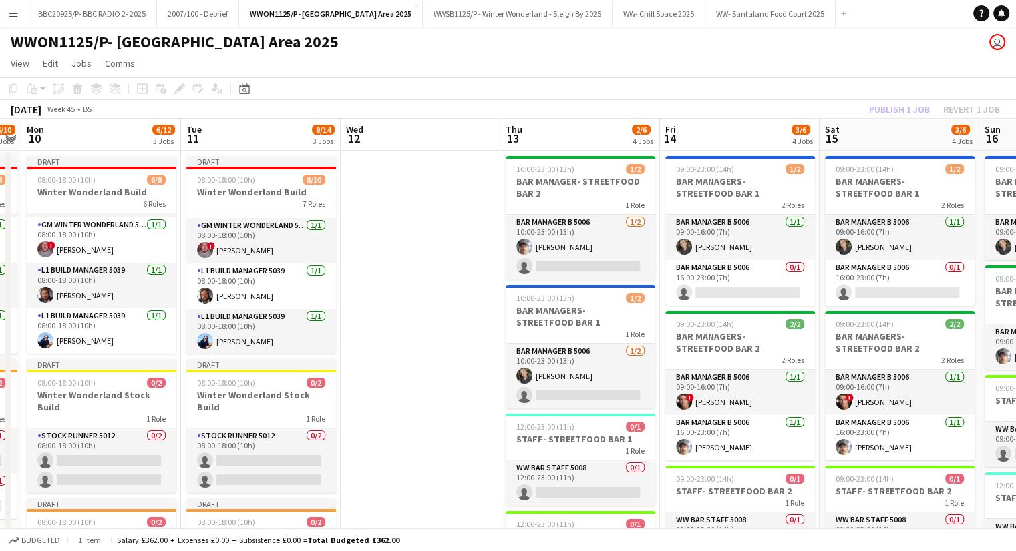
drag, startPoint x: 799, startPoint y: 244, endPoint x: 419, endPoint y: 195, distance: 383.0
click at [419, 195] on app-calendar-viewport "Fri 7 5/7 1 Job Sat 8 6/8 1 Job Sun 9 6/10 2 Jobs Mon 10 6/12 3 Jobs Tue 11 8/1…" at bounding box center [508, 415] width 1016 height 592
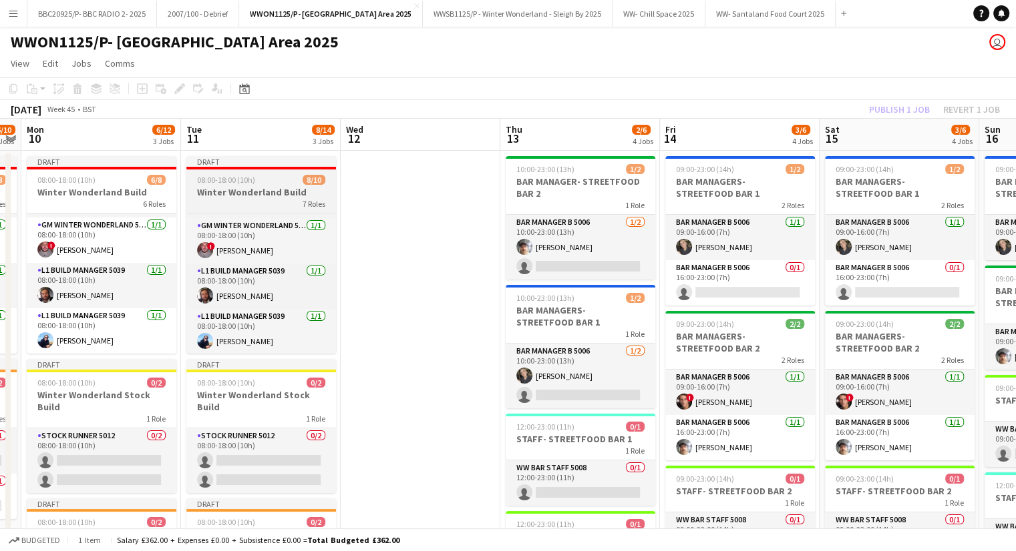
click at [250, 188] on h3 "Winter Wonderland Build" at bounding box center [261, 192] width 150 height 12
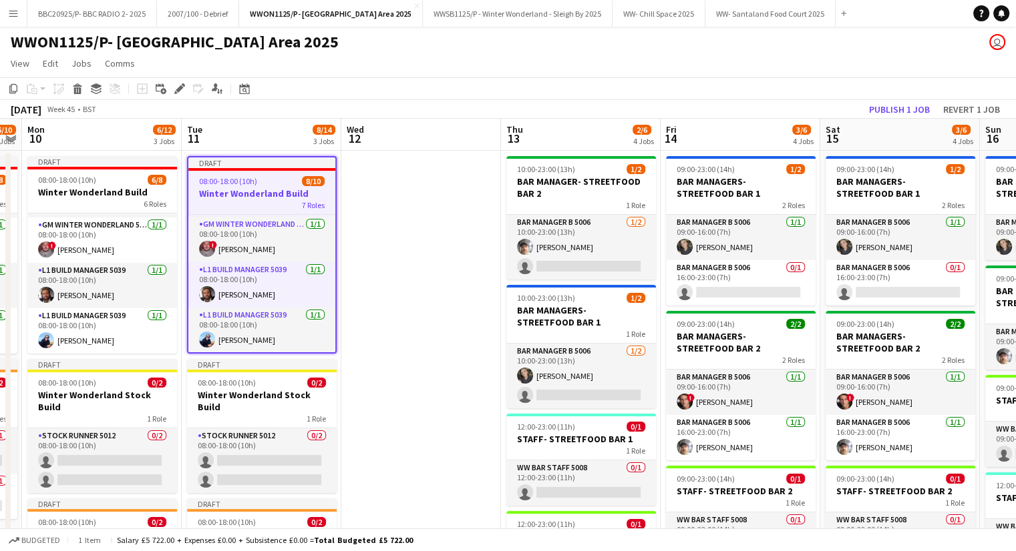
scroll to position [235, 0]
click at [411, 252] on app-date-cell at bounding box center [421, 430] width 160 height 559
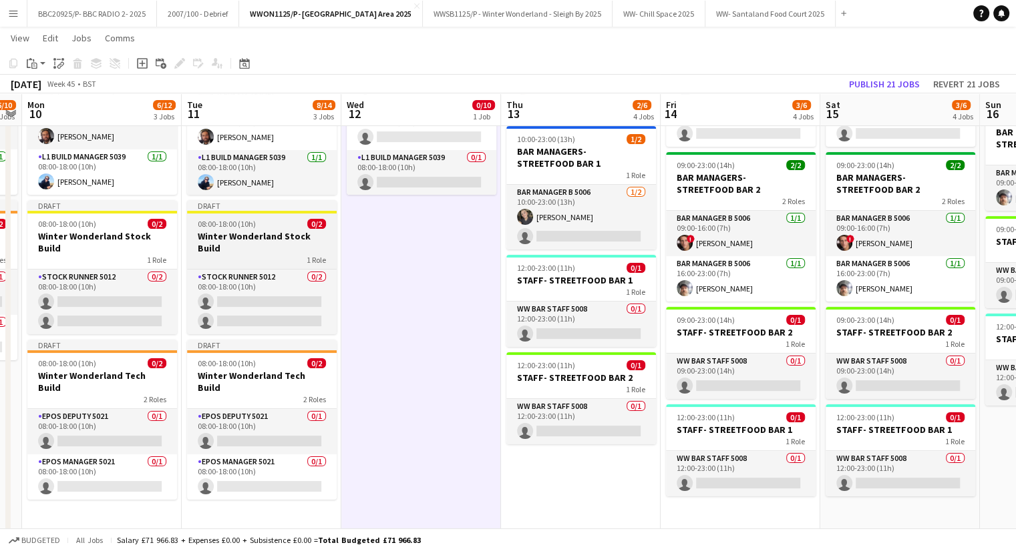
scroll to position [180, 0]
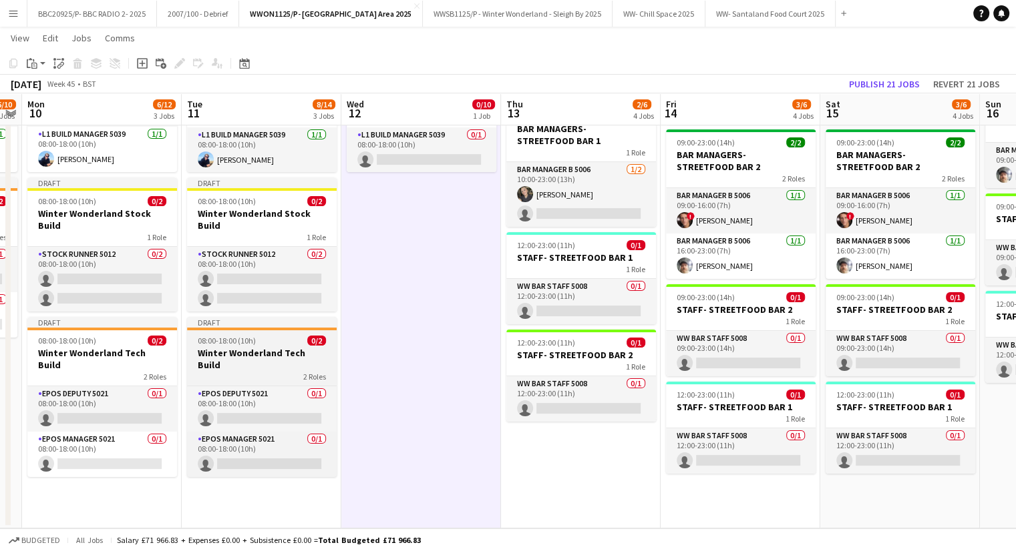
click at [282, 347] on h3 "Winter Wonderland Tech Build" at bounding box center [262, 359] width 150 height 24
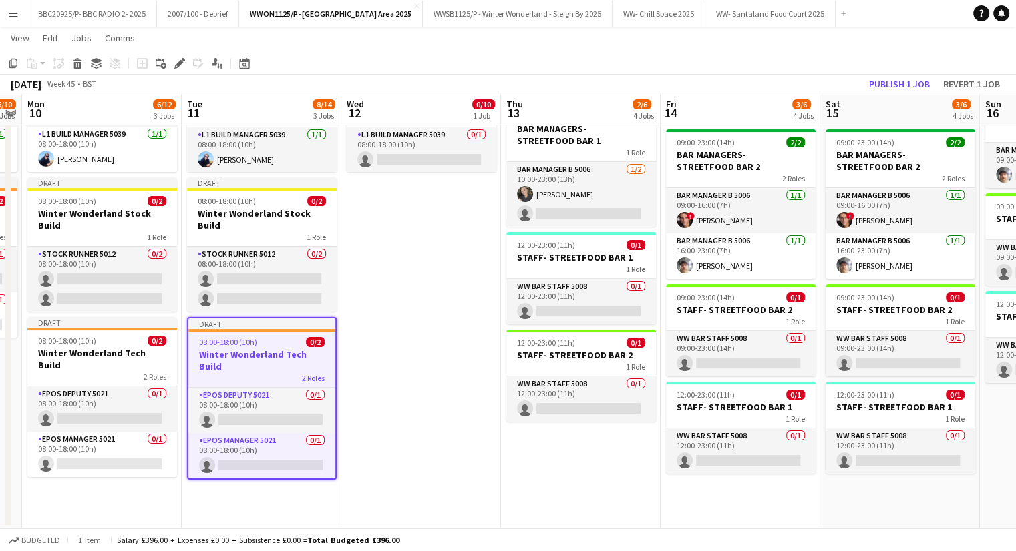
click at [399, 310] on app-date-cell "Draft 08:00-18:00 (10h) 0/10 Winter Wonderland Build 7 Roles AGM Winter Wonderl…" at bounding box center [421, 248] width 160 height 559
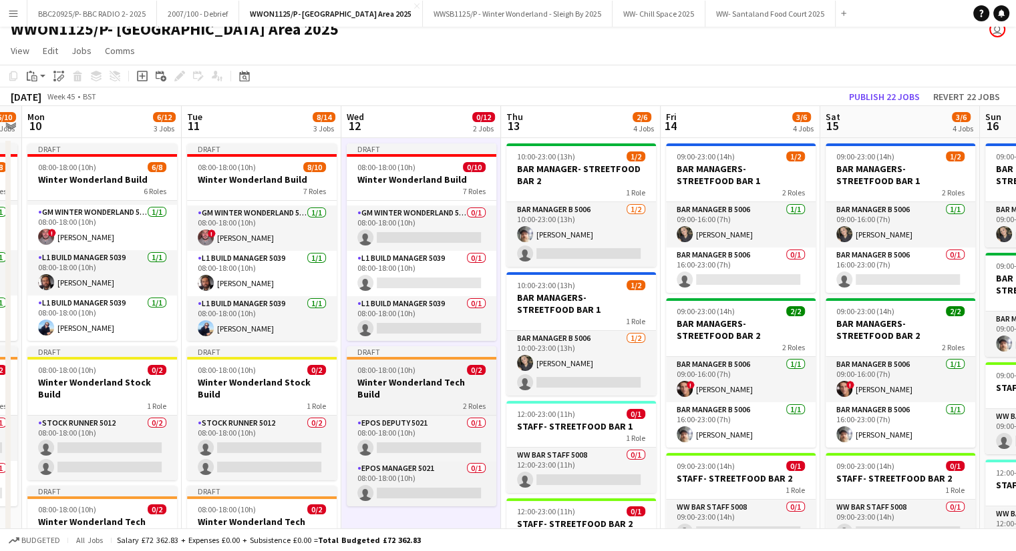
scroll to position [0, 0]
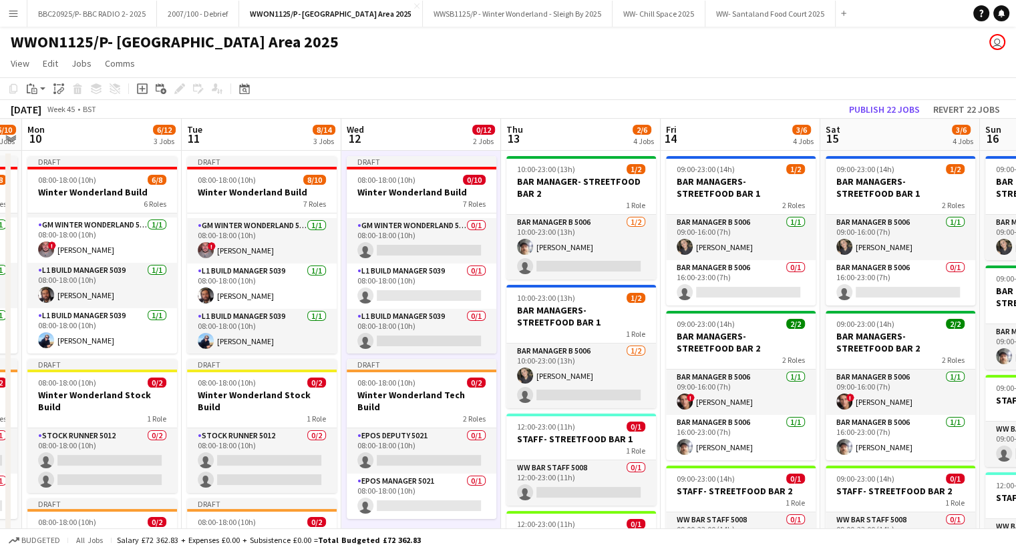
drag, startPoint x: 339, startPoint y: 111, endPoint x: 502, endPoint y: 99, distance: 164.0
click at [502, 100] on div "[DATE] Week 45 • BST Publish 22 jobs Revert 22 jobs" at bounding box center [508, 109] width 1016 height 19
drag, startPoint x: 483, startPoint y: 87, endPoint x: 547, endPoint y: 93, distance: 65.0
click at [547, 93] on app-toolbar "Copy Paste Paste Ctrl+V Paste with crew Ctrl+Shift+V Paste linked Job [GEOGRAPH…" at bounding box center [508, 88] width 1016 height 23
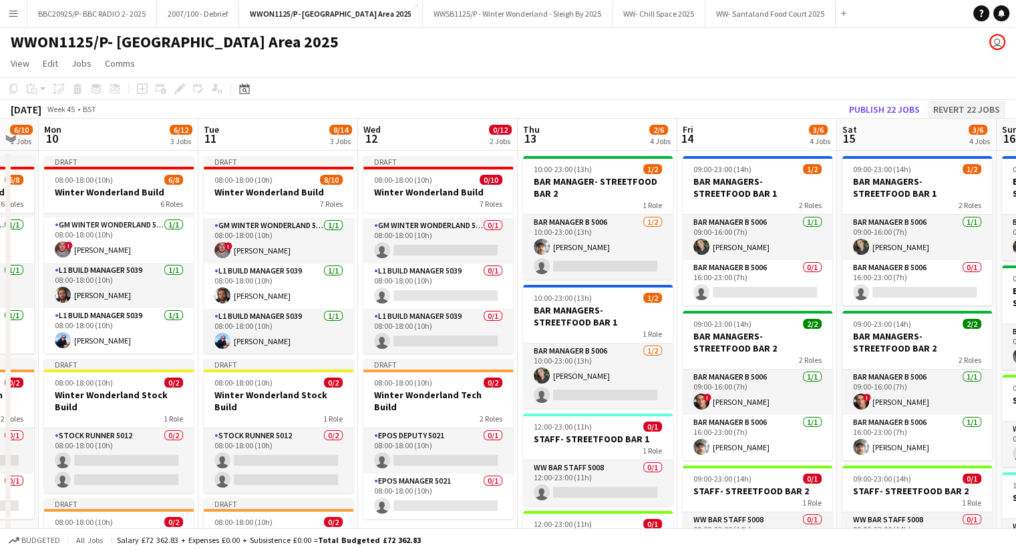
scroll to position [0, 285]
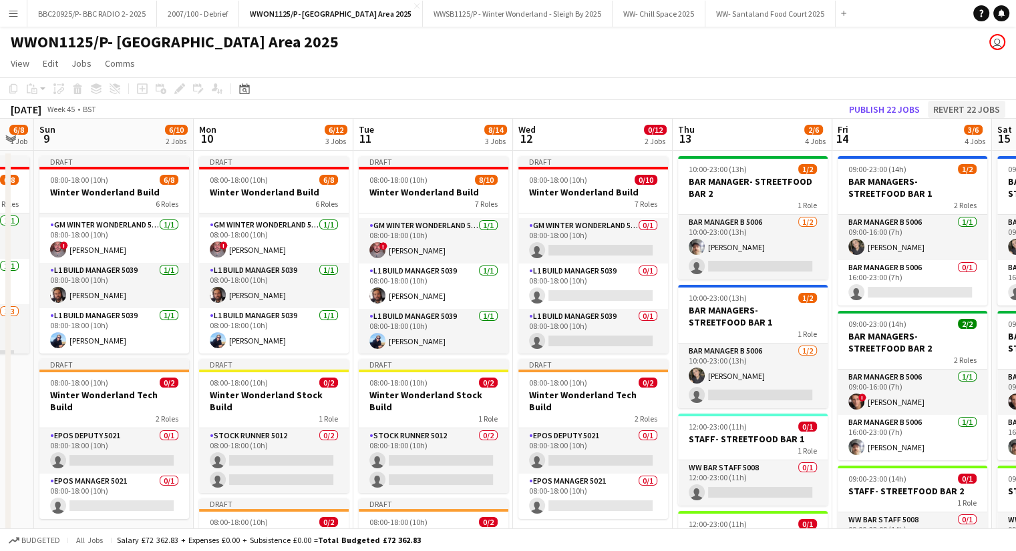
drag, startPoint x: 518, startPoint y: 122, endPoint x: 954, endPoint y: 108, distance: 436.2
click at [954, 108] on app-calendar "Copy Paste Paste Ctrl+V Paste with crew Ctrl+Shift+V Paste linked Job [GEOGRAPH…" at bounding box center [508, 393] width 1016 height 633
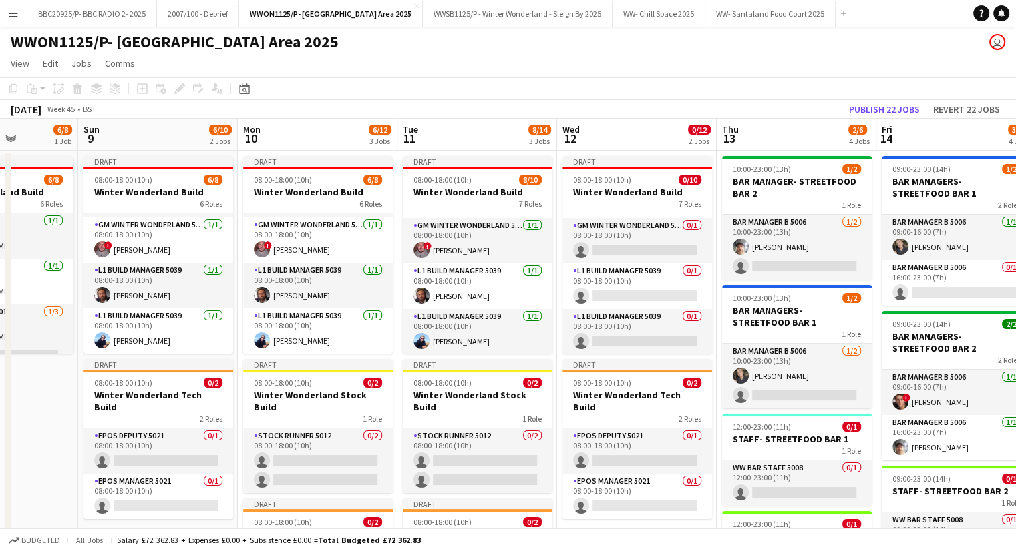
drag, startPoint x: 634, startPoint y: 145, endPoint x: 799, endPoint y: 139, distance: 165.0
click at [799, 139] on app-calendar-viewport "Thu 6 4/9 1 Job Fri 7 5/7 1 Job Sat 8 6/8 1 Job Sun 9 6/10 2 Jobs Mon 10 6/12 3…" at bounding box center [508, 415] width 1016 height 592
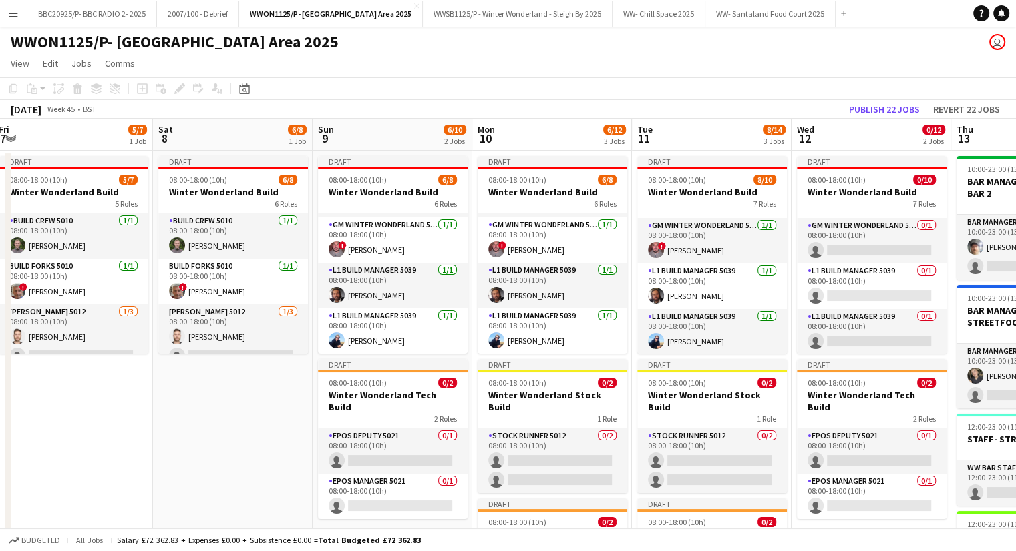
drag, startPoint x: 563, startPoint y: 134, endPoint x: 706, endPoint y: 116, distance: 144.1
click at [706, 116] on app-calendar "Copy Paste Paste Ctrl+V Paste with crew Ctrl+Shift+V Paste linked Job [GEOGRAPH…" at bounding box center [508, 393] width 1016 height 633
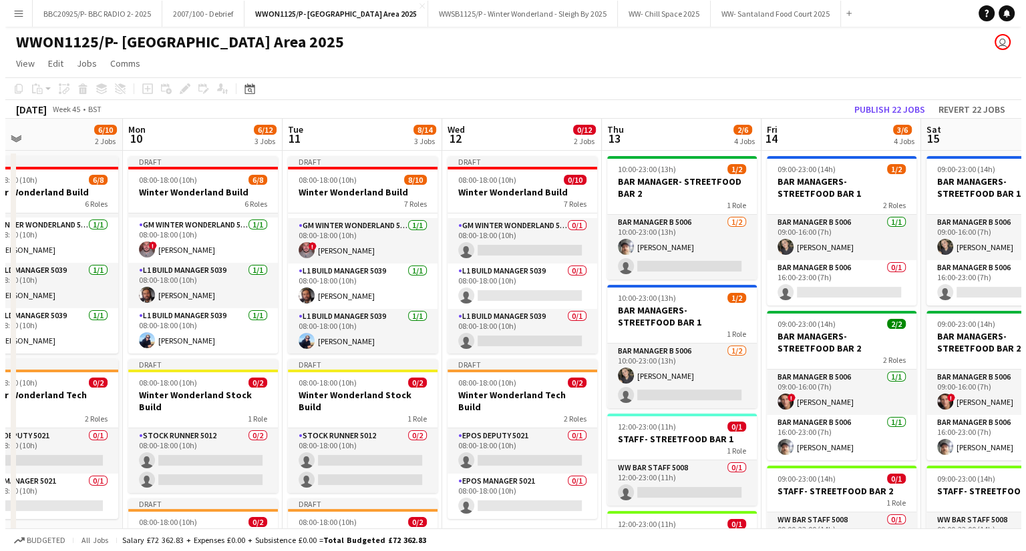
scroll to position [0, 373]
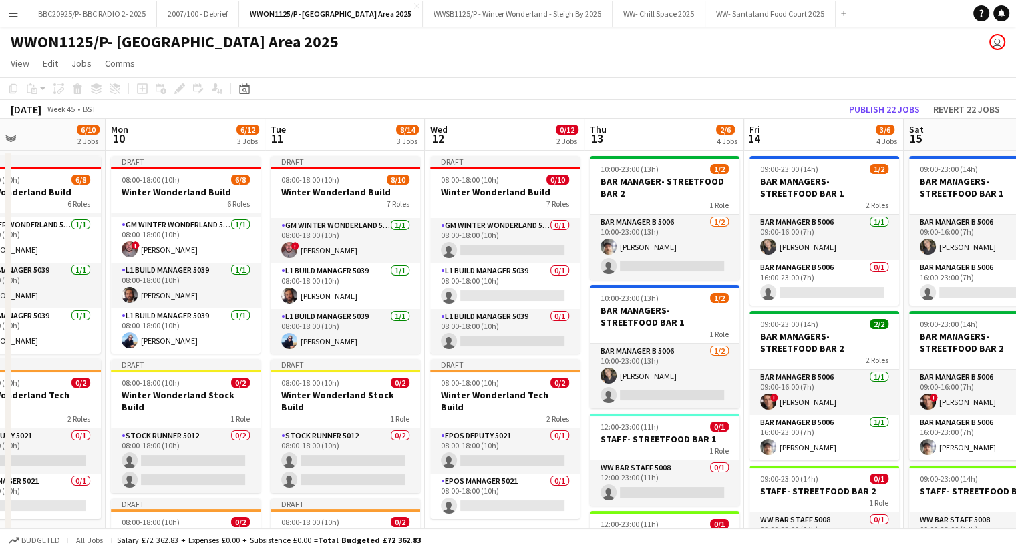
drag, startPoint x: 520, startPoint y: 126, endPoint x: 154, endPoint y: 152, distance: 366.8
click at [154, 152] on app-calendar-viewport "Fri 7 5/7 1 Job Sat 8 6/8 1 Job Sun 9 6/10 2 Jobs Mon 10 6/12 3 Jobs Tue 11 8/1…" at bounding box center [508, 415] width 1016 height 592
click at [541, 5] on button "WWSB1125/P - Winter Wonderland - Sleigh By 2025 Close" at bounding box center [518, 14] width 190 height 26
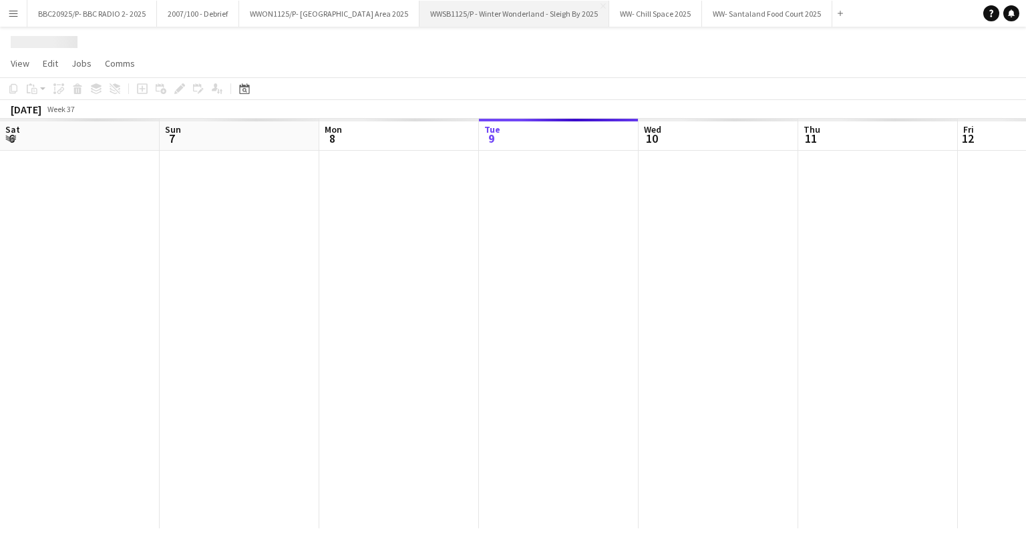
scroll to position [0, 319]
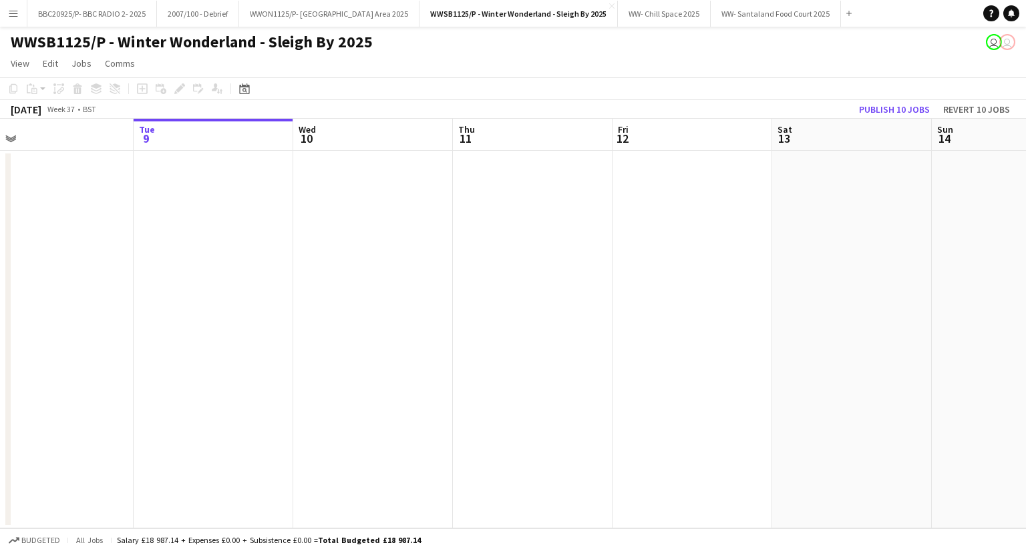
drag, startPoint x: 248, startPoint y: 277, endPoint x: 112, endPoint y: 278, distance: 135.5
click at [65, 278] on app-calendar-viewport "Sat 6 Sun 7 Mon 8 Tue 9 Wed 10 Thu 11 Fri 12 Sat 13 Sun 14 Mon 15 Tue 16 Wed 17" at bounding box center [513, 324] width 1026 height 410
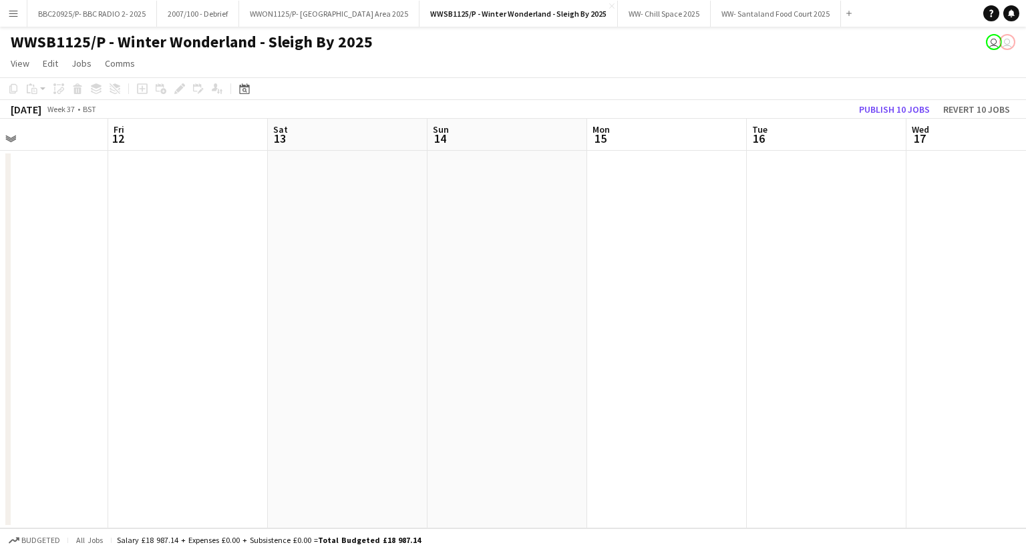
drag, startPoint x: 410, startPoint y: 304, endPoint x: 465, endPoint y: 334, distance: 62.4
click at [224, 348] on app-calendar-viewport "Mon 8 Tue 9 Wed 10 Thu 11 Fri 12 Sat 13 Sun 14 Mon 15 Tue 16 Wed 17 Thu 18 Fri …" at bounding box center [513, 324] width 1026 height 410
drag, startPoint x: 504, startPoint y: 385, endPoint x: 455, endPoint y: 393, distance: 50.1
click at [455, 393] on app-calendar-viewport "Mon 8 Tue 9 Wed 10 Thu 11 Fri 12 Sat 13 Sun 14 Mon 15 Tue 16 Wed 17 Thu 18 Fri …" at bounding box center [513, 324] width 1026 height 410
drag, startPoint x: 521, startPoint y: 378, endPoint x: 145, endPoint y: 384, distance: 375.9
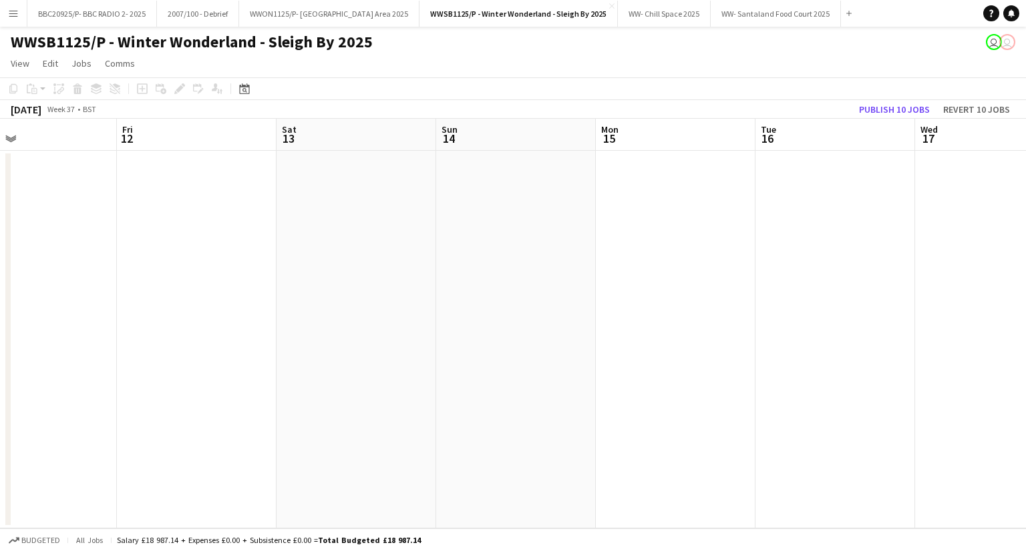
click at [122, 385] on app-calendar-viewport "Mon 8 Tue 9 Wed 10 Thu 11 Fri 12 Sat 13 Sun 14 Mon 15 Tue 16 Wed 17 Thu 18 Fri …" at bounding box center [513, 324] width 1026 height 410
drag, startPoint x: 39, startPoint y: 377, endPoint x: 413, endPoint y: 369, distance: 374.0
click at [40, 377] on app-calendar-viewport "Sun 14 Mon 15 Tue 16 Wed 17 Thu 18 Fri 19 Sat 20 Sun 21 Mon 22 Tue 23 Wed 24 Th…" at bounding box center [513, 324] width 1026 height 410
drag, startPoint x: 495, startPoint y: 369, endPoint x: 211, endPoint y: 349, distance: 284.5
click at [0, 373] on html "Menu Boards Boards Boards All jobs Status Workforce Workforce My Workforce Recr…" at bounding box center [513, 275] width 1026 height 551
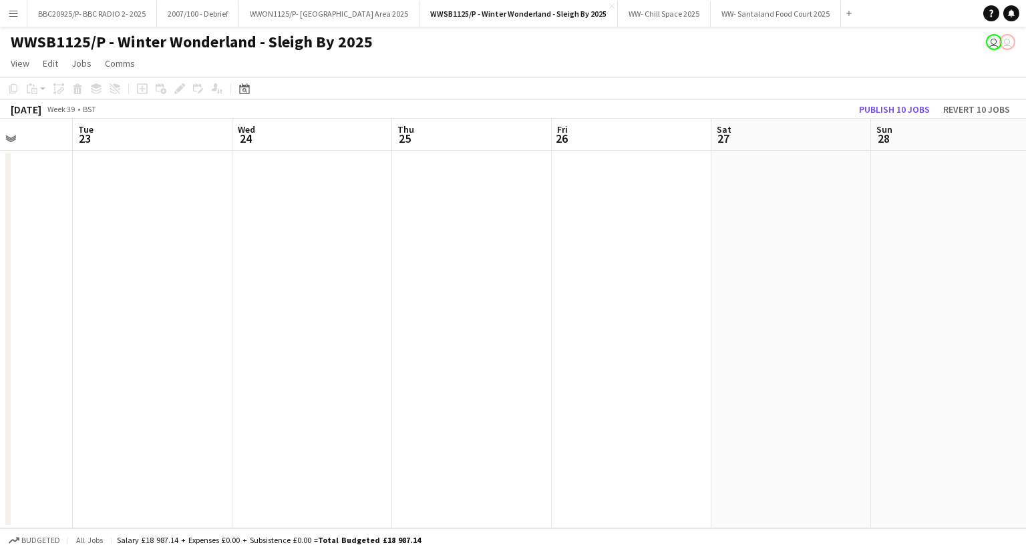
drag, startPoint x: 483, startPoint y: 343, endPoint x: 87, endPoint y: 359, distance: 396.3
click at [87, 359] on app-calendar-viewport "Sat 20 Sun 21 Mon 22 Tue 23 Wed 24 Thu 25 Fri 26 Sat 27 Sun 28 Mon 29 Tue 30 We…" at bounding box center [513, 324] width 1026 height 410
drag, startPoint x: 726, startPoint y: 334, endPoint x: 338, endPoint y: 332, distance: 388.6
click at [338, 332] on app-calendar-viewport "Sat 20 Sun 21 Mon 22 Tue 23 Wed 24 Thu 25 Fri 26 Sat 27 Sun 28 Mon 29 Tue 30 We…" at bounding box center [513, 324] width 1026 height 410
drag, startPoint x: 284, startPoint y: 316, endPoint x: 123, endPoint y: 336, distance: 162.8
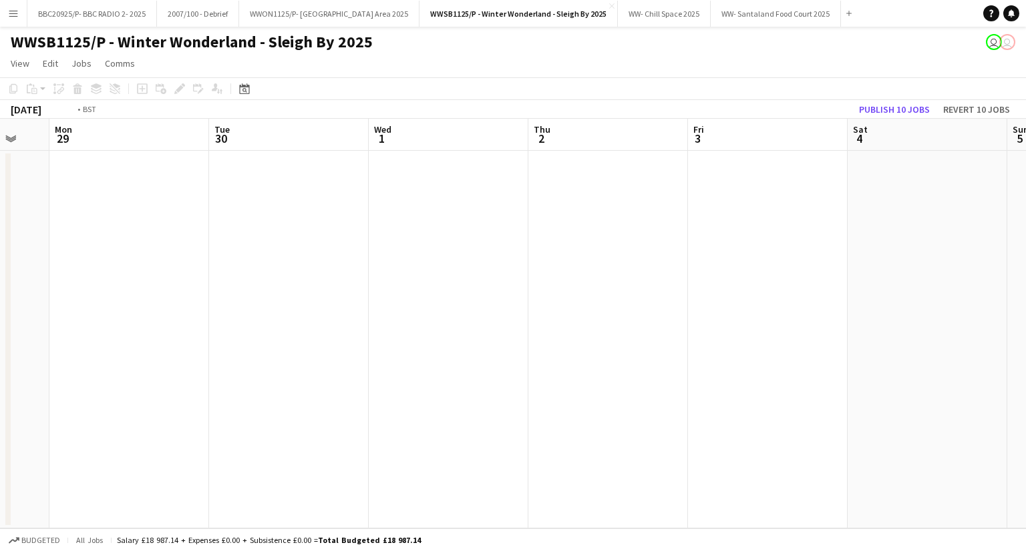
click at [32, 343] on app-calendar-viewport "Fri 26 Sat 27 Sun 28 Mon 29 Tue 30 Wed 1 Thu 2 Fri 3 Sat 4 Sun 5 Mon 6 Tue 7" at bounding box center [513, 324] width 1026 height 410
drag, startPoint x: 594, startPoint y: 333, endPoint x: 85, endPoint y: 334, distance: 508.8
click at [85, 334] on app-calendar-viewport "Fri 26 Sat 27 Sun 28 Mon 29 Tue 30 Wed 1 Thu 2 Fri 3 Sat 4 Sun 5 Mon 6 Tue 7" at bounding box center [513, 324] width 1026 height 410
drag, startPoint x: 213, startPoint y: 351, endPoint x: 213, endPoint y: 335, distance: 15.4
click at [77, 351] on app-calendar-viewport "Thu 2 Fri 3 Sat 4 Sun 5 Mon 6 Tue 7 Wed 8 Thu 9 Fri 10 Sat 11 Sun 12 Mon 13" at bounding box center [513, 324] width 1026 height 410
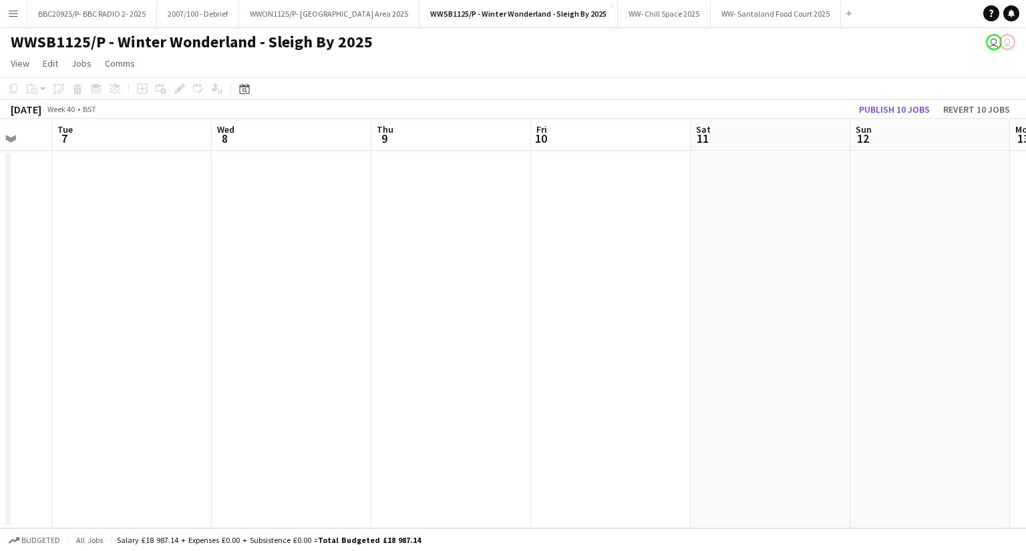
drag, startPoint x: 628, startPoint y: 337, endPoint x: 202, endPoint y: 357, distance: 426.4
click at [202, 357] on app-calendar-viewport "Fri 3 Sat 4 Sun 5 Mon 6 Tue 7 Wed 8 Thu 9 Fri 10 Sat 11 Sun 12 Mon 13 Tue 14" at bounding box center [513, 324] width 1026 height 410
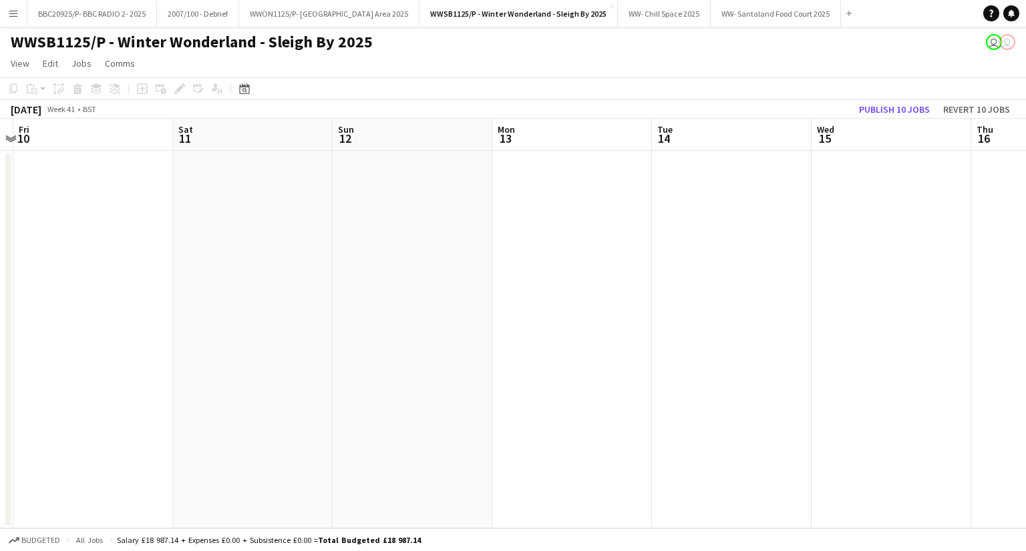
drag, startPoint x: 592, startPoint y: 324, endPoint x: 462, endPoint y: 336, distance: 130.7
click at [188, 347] on app-calendar-viewport "Tue 7 Wed 8 Thu 9 Fri 10 Sat 11 Sun 12 Mon 13 Tue 14 Wed 15 Thu 16 Fri 17 Sat 18" at bounding box center [513, 324] width 1026 height 410
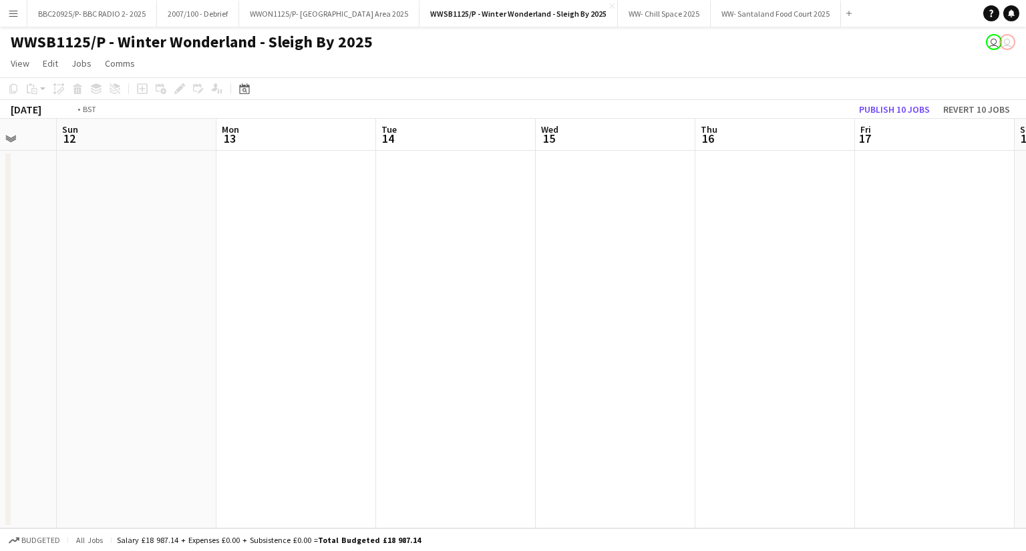
drag, startPoint x: 665, startPoint y: 326, endPoint x: 104, endPoint y: 363, distance: 562.0
click at [104, 363] on app-calendar-viewport "Thu 9 Fri 10 Sat 11 Sun 12 Mon 13 Tue 14 Wed 15 Thu 16 Fri 17 Sat 18 Sun 19 Mon…" at bounding box center [513, 324] width 1026 height 410
drag, startPoint x: 688, startPoint y: 322, endPoint x: 216, endPoint y: 329, distance: 472.1
click at [236, 329] on app-calendar-viewport "Mon 13 Tue 14 Wed 15 Thu 16 Fri 17 Sat 18 Sun 19 Mon 20 Tue 21 Wed 22 Thu 23 Fr…" at bounding box center [513, 324] width 1026 height 410
drag, startPoint x: 483, startPoint y: 322, endPoint x: 316, endPoint y: 313, distance: 167.2
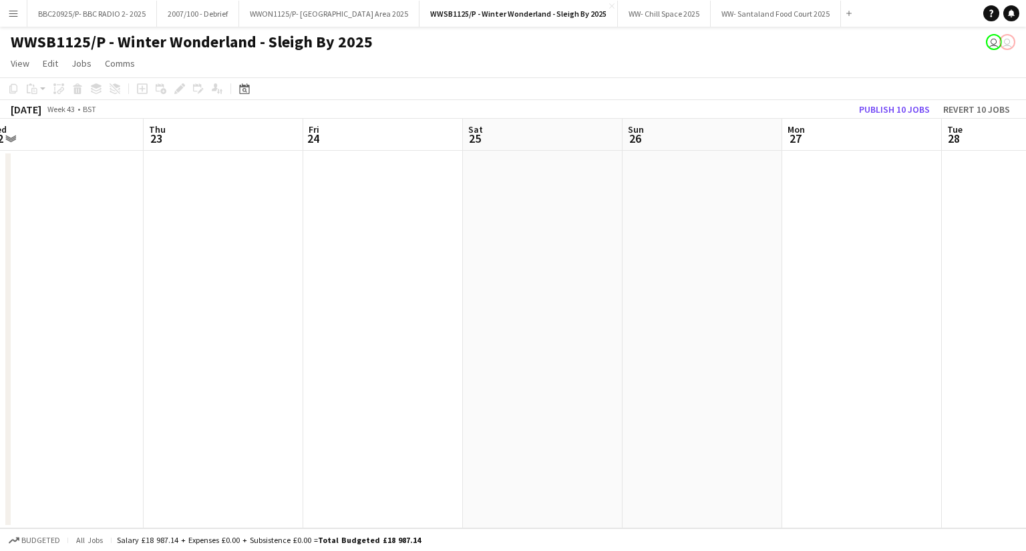
click at [253, 329] on app-calendar-viewport "Sun 19 Mon 20 Tue 21 Wed 22 Thu 23 Fri 24 Sat 25 Sun 26 Mon 27 Tue 28 Wed 29 Th…" at bounding box center [513, 324] width 1026 height 410
drag, startPoint x: 809, startPoint y: 286, endPoint x: 308, endPoint y: 300, distance: 500.9
click at [308, 300] on app-calendar-viewport "Sun 19 Mon 20 Tue 21 Wed 22 Thu 23 Fri 24 Sat 25 Sun 26 Mon 27 Tue 28 Wed 29 Th…" at bounding box center [513, 324] width 1026 height 410
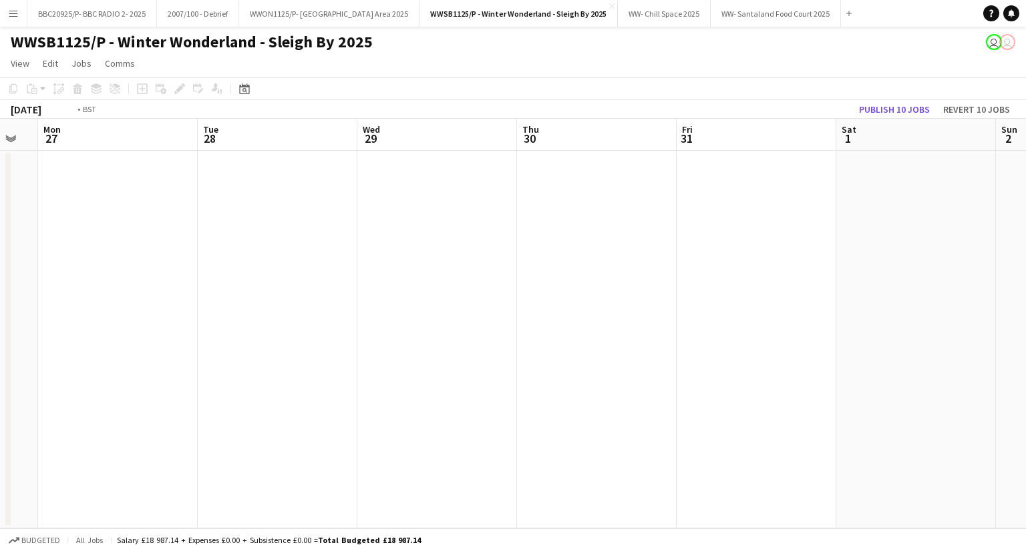
drag, startPoint x: 525, startPoint y: 264, endPoint x: 382, endPoint y: 260, distance: 143.0
click at [300, 270] on app-calendar-viewport "Fri 24 Sat 25 Sun 26 Mon 27 Tue 28 Wed 29 Thu 30 Fri 31 Sat 1 Sun 2 Mon 3 Tue 4" at bounding box center [513, 324] width 1026 height 410
drag, startPoint x: 867, startPoint y: 254, endPoint x: 357, endPoint y: 261, distance: 510.1
click at [365, 261] on app-calendar-viewport "Sun 26 Mon 27 Tue 28 Wed 29 Thu 30 Fri 31 Sat 1 Sun 2 Mon 3 Tue 4 Wed 5 Thu 6" at bounding box center [513, 324] width 1026 height 410
drag, startPoint x: 820, startPoint y: 247, endPoint x: 367, endPoint y: 243, distance: 452.7
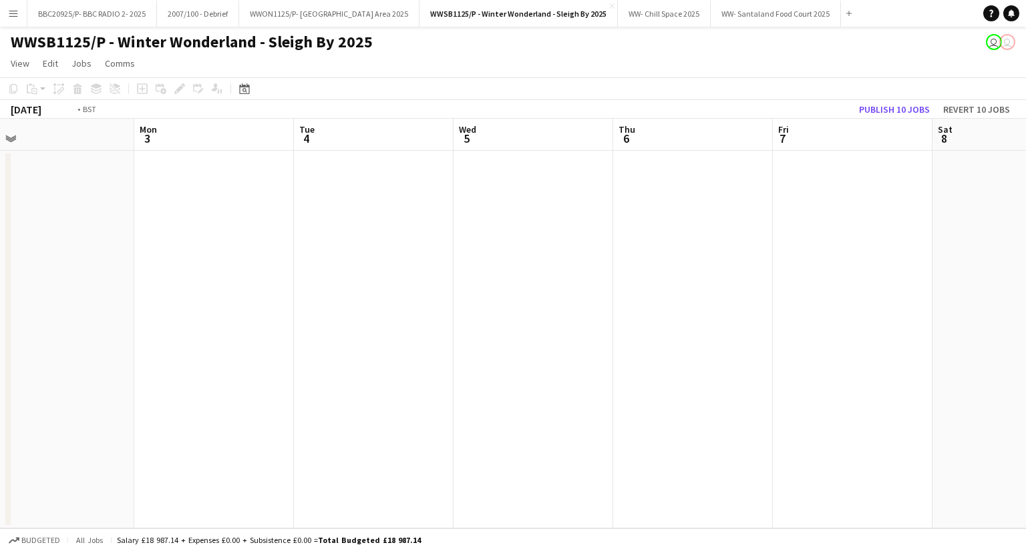
click at [316, 254] on app-calendar-viewport "Thu 30 Fri 31 Sat 1 Sun 2 Mon 3 Tue 4 Wed 5 Thu 6 Fri 7 Sat 8 Sun 9 Mon 10" at bounding box center [513, 324] width 1026 height 410
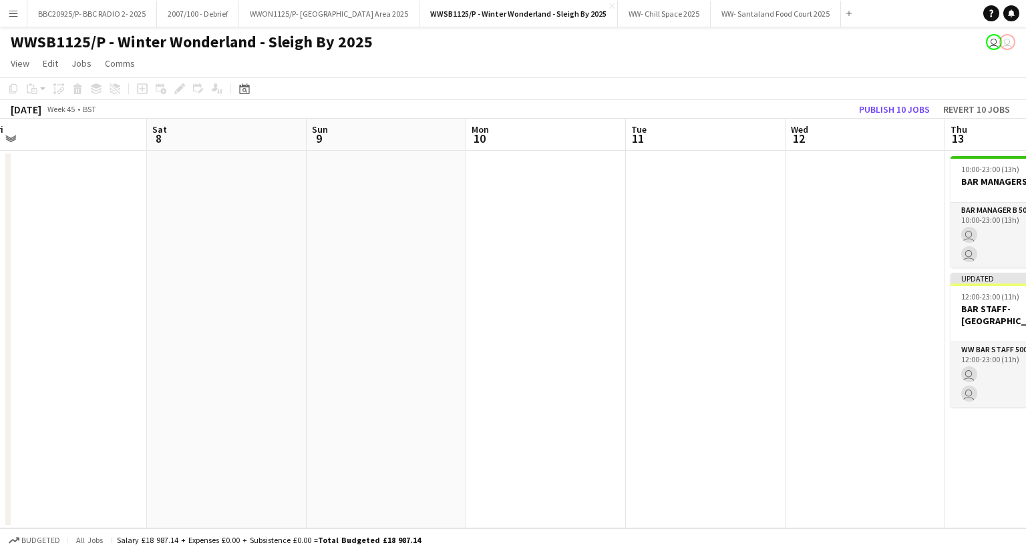
drag, startPoint x: 867, startPoint y: 235, endPoint x: 410, endPoint y: 242, distance: 457.4
click at [411, 242] on app-calendar-viewport "Wed 5 Thu 6 Fri 7 Sat 8 Sun 9 Mon 10 Tue 11 Wed 12 Thu 13 4/4 2 Jobs Fri 14 4/4…" at bounding box center [513, 324] width 1026 height 410
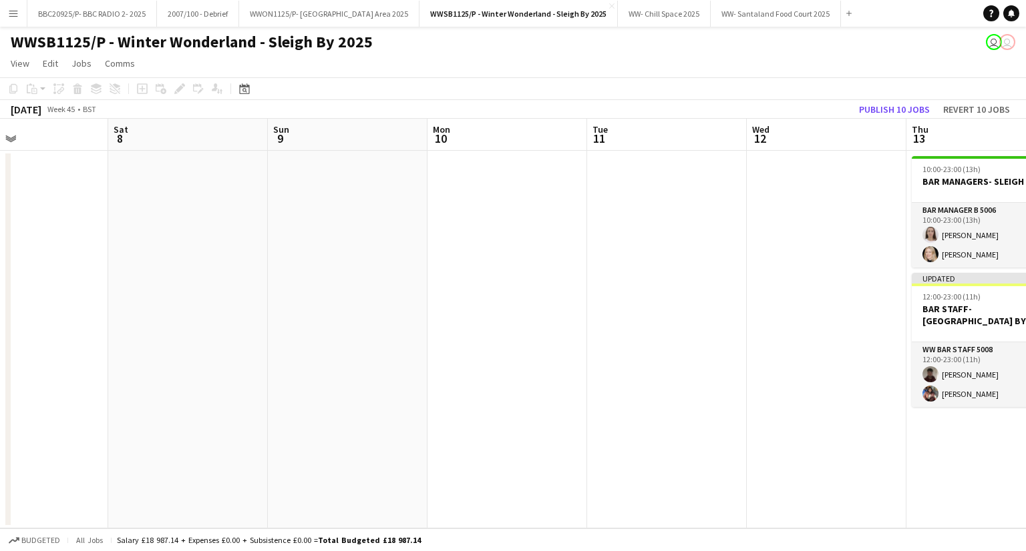
drag, startPoint x: 875, startPoint y: 228, endPoint x: 1023, endPoint y: 216, distance: 148.0
click at [1015, 216] on app-calendar-viewport "Wed 5 Thu 6 Fri 7 Sat 8 Sun 9 Mon 10 Tue 11 Wed 12 Thu 13 4/4 2 Jobs Fri 14 4/4…" at bounding box center [513, 324] width 1026 height 410
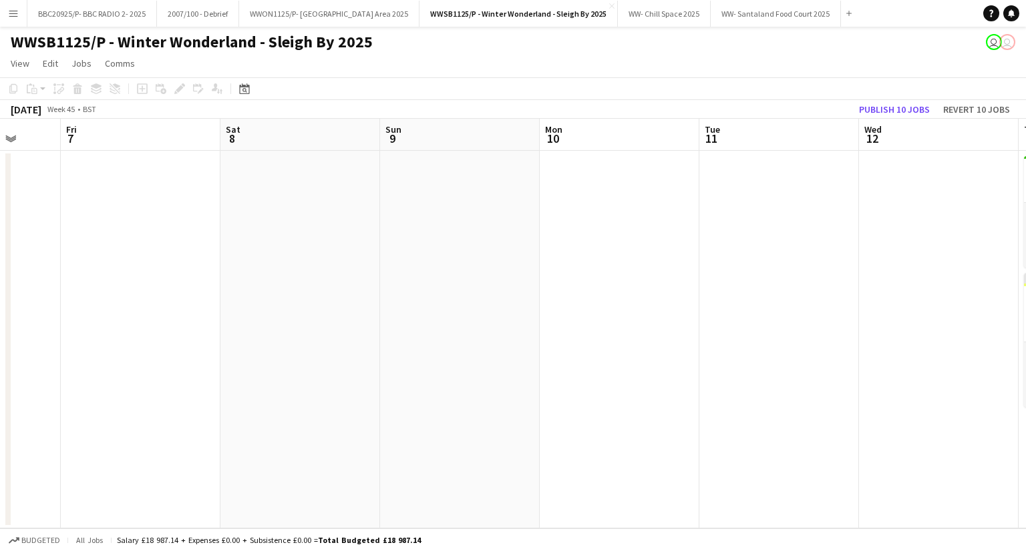
scroll to position [0, 415]
drag, startPoint x: 796, startPoint y: 222, endPoint x: 843, endPoint y: 220, distance: 47.5
click at [843, 220] on app-calendar-viewport "Tue 4 Wed 5 Thu 6 Fri 7 Sat 8 Sun 9 Mon 10 Tue 11 Wed 12 Thu 13 4/4 2 Jobs Fri …" at bounding box center [513, 324] width 1026 height 410
drag, startPoint x: 164, startPoint y: 378, endPoint x: 466, endPoint y: 337, distance: 305.2
click at [466, 337] on app-calendar-viewport "Sun 2 Mon 3 Tue 4 Wed 5 Thu 6 Fri 7 Sat 8 Sun 9 Mon 10 Tue 11 Wed 12 Thu 13 4/4…" at bounding box center [513, 324] width 1026 height 410
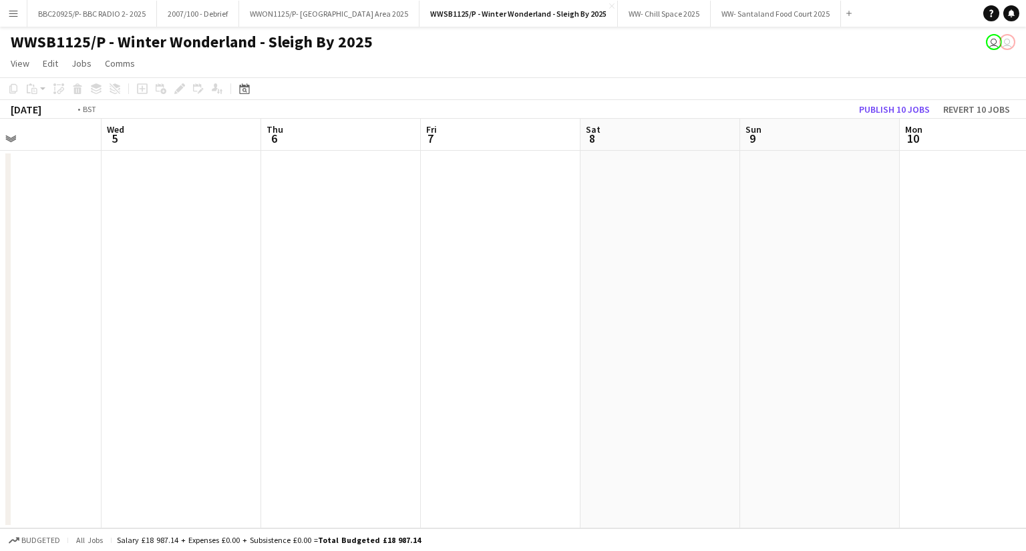
drag, startPoint x: 166, startPoint y: 351, endPoint x: 503, endPoint y: 336, distance: 337.5
click at [503, 336] on app-calendar-viewport "Sun 2 Mon 3 Tue 4 Wed 5 Thu 6 Fri 7 Sat 8 Sun 9 Mon 10 Tue 11 Wed 12 Thu 13 4/4…" at bounding box center [513, 324] width 1026 height 410
drag
click at [355, 332] on app-calendar-viewport "Fri 31 Sat 1 Sun 2 Mon 3 Tue 4 Wed 5 Thu 6 Fri 7 Sat 8 Sun 9 Mon 10 Tue 11" at bounding box center [513, 324] width 1026 height 410
click at [348, 332] on app-calendar-viewport "Wed 29 Thu 30 Fri 31 Sat 1 Sun 2 Mon 3 Tue 4 Wed 5 Thu 6 Fri 7 Sat 8 Sun 9" at bounding box center [513, 324] width 1026 height 410
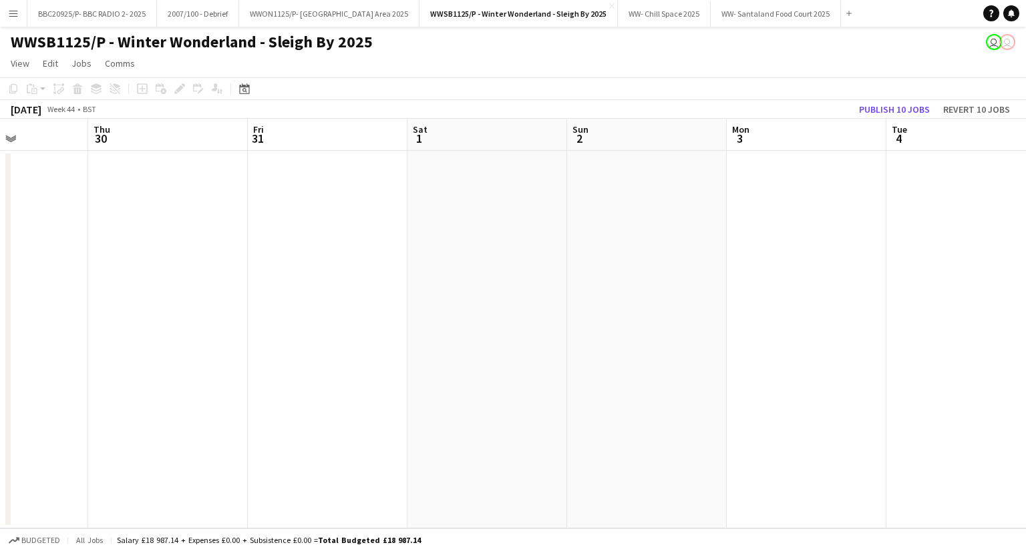
click at [382, 324] on app-calendar-viewport "Mon 27 Tue 28 Wed 29 Thu 30 Fri 31 Sat 1 Sun 2 Mon 3 Tue 4 Wed 5 Thu 6 Fri 7" at bounding box center [513, 324] width 1026 height 410
click at [439, 306] on app-calendar-viewport "Sun 26 Mon 27 Tue 28 Wed 29 Thu 30 Fri 31 Sat 1 Sun 2 Mon 3 Tue 4 Wed 5 Thu 6" at bounding box center [513, 324] width 1026 height 410
click at [385, 292] on app-calendar-viewport "Fri 24 Sat 25 Sun 26 Mon 27 Tue 28 Wed 29 Thu 30 Fri 31 Sat 1 Sun 2 Mon 3 Tue 4" at bounding box center [513, 324] width 1026 height 410
click at [521, 258] on app-calendar-viewport "Wed 22 Thu 23 Fri 24 Sat 25 Sun 26 Mon 27 Tue 28 Wed 29 Thu 30 Fri 31 Sat 1 Sun…" at bounding box center [513, 324] width 1026 height 410
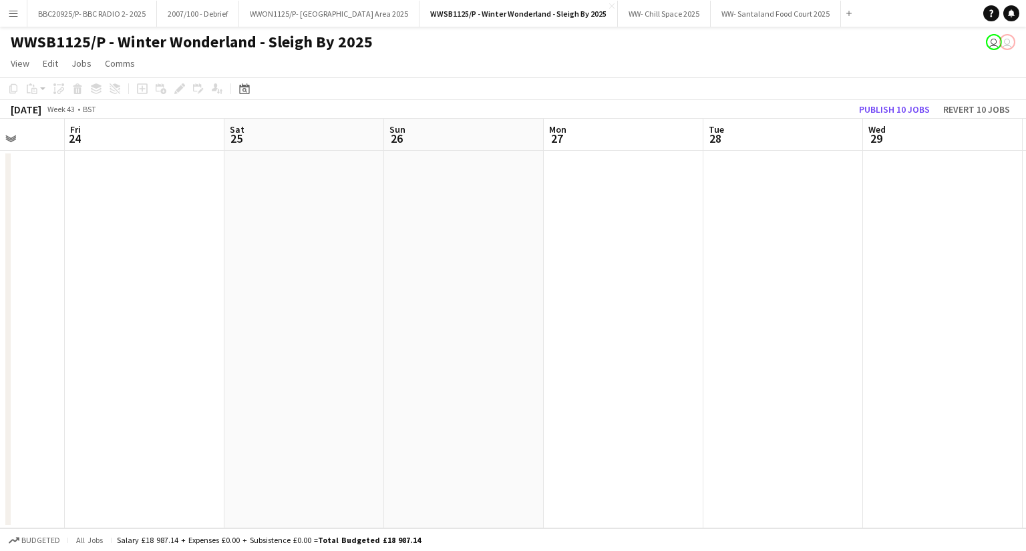
click at [539, 246] on app-calendar-viewport "Tue 21 Wed 22 Thu 23 Fri 24 Sat 25 Sun 26 Mon 27 Tue 28 Wed 29 Thu 30 Fri 31 Sa…" at bounding box center [513, 324] width 1026 height 410
click at [523, 236] on app-calendar-viewport "Mon 20 Tue 21 Wed 22 Thu 23 Fri 24 Sat 25 Sun 26 Mon 27 Tue 28 Wed 29 Thu 30 Fr…" at bounding box center [513, 324] width 1026 height 410
click at [455, 224] on app-date-cell at bounding box center [455, 340] width 160 height 378
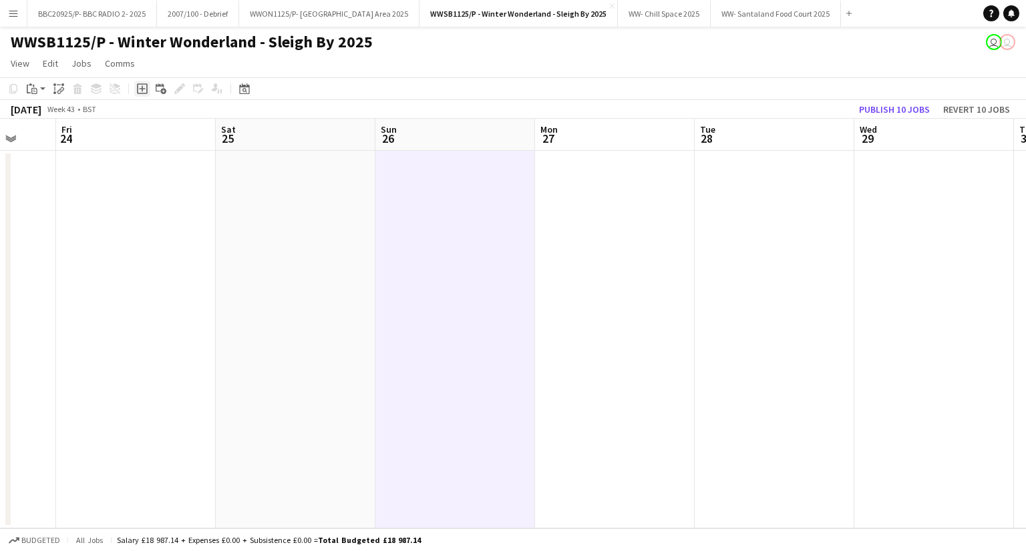
click at [142, 92] on icon "Add job" at bounding box center [142, 88] width 11 height 11
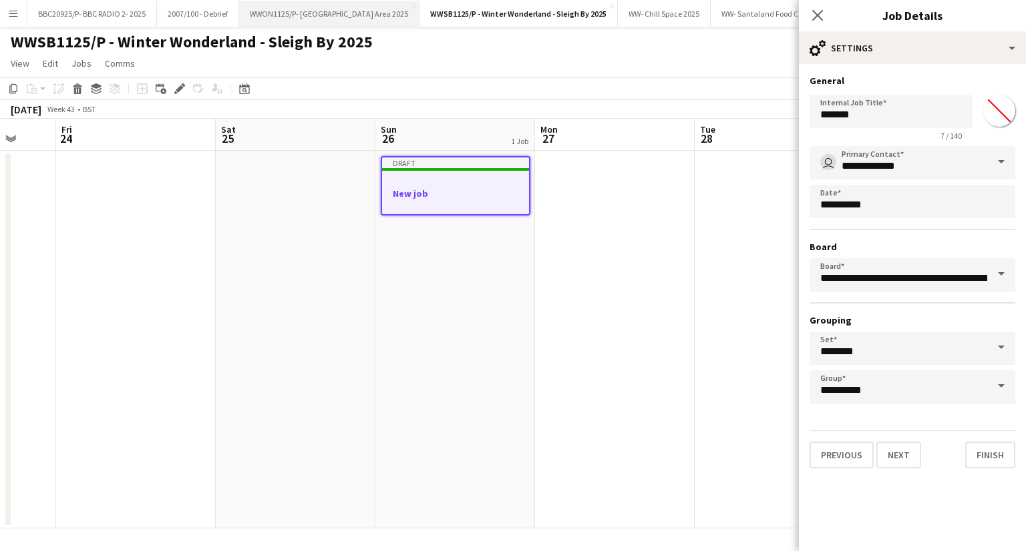
click at [356, 9] on button "WWON1125/P- Winter Wonderland- Streetfood Area 2025 Close" at bounding box center [329, 14] width 180 height 26
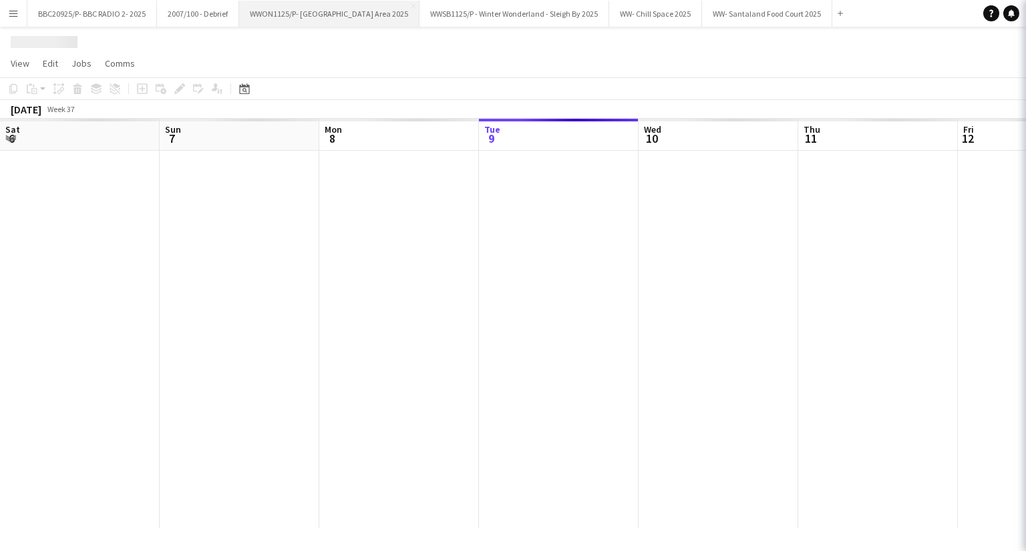
scroll to position [0, 319]
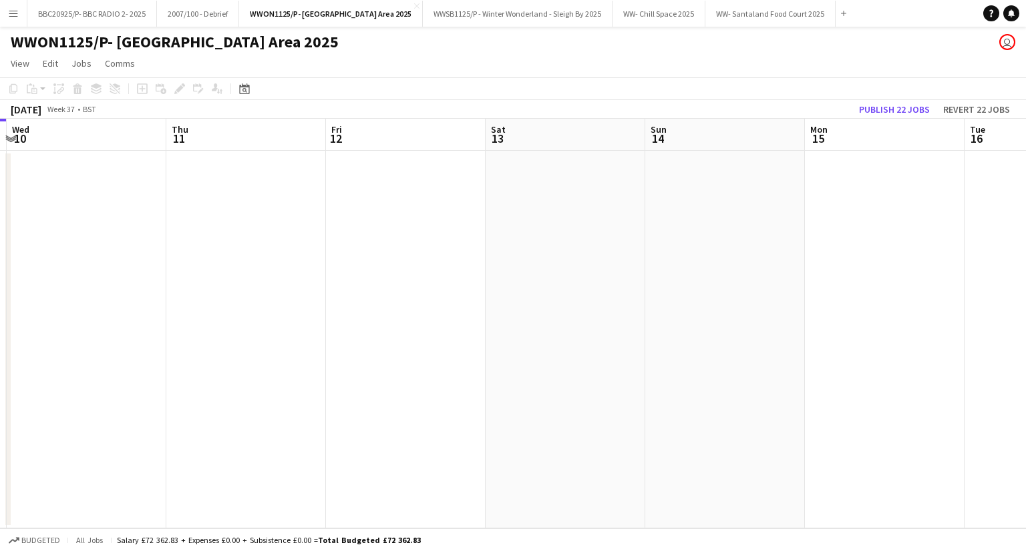
click at [171, 315] on app-calendar-viewport "Sat 6 Sun 7 Mon 8 Tue 9 Wed 10 Thu 11 Fri 12 Sat 13 Sun 14 Mon 15 Tue 16 Wed 17" at bounding box center [513, 324] width 1026 height 410
click at [65, 320] on app-calendar-viewport "Mon 8 Tue 9 Wed 10 Thu 11 Fri 12 Sat 13 Sun 14 Mon 15 Tue 16 Wed 17 Thu 18 Fri …" at bounding box center [513, 324] width 1026 height 410
click at [138, 286] on app-calendar-viewport "Sat 13 Sun 14 Mon 15 Tue 16 Wed 17 Thu 18 Fri 19 Sat 20 Sun 21 Mon 22 Tue 23 We…" at bounding box center [513, 324] width 1026 height 410
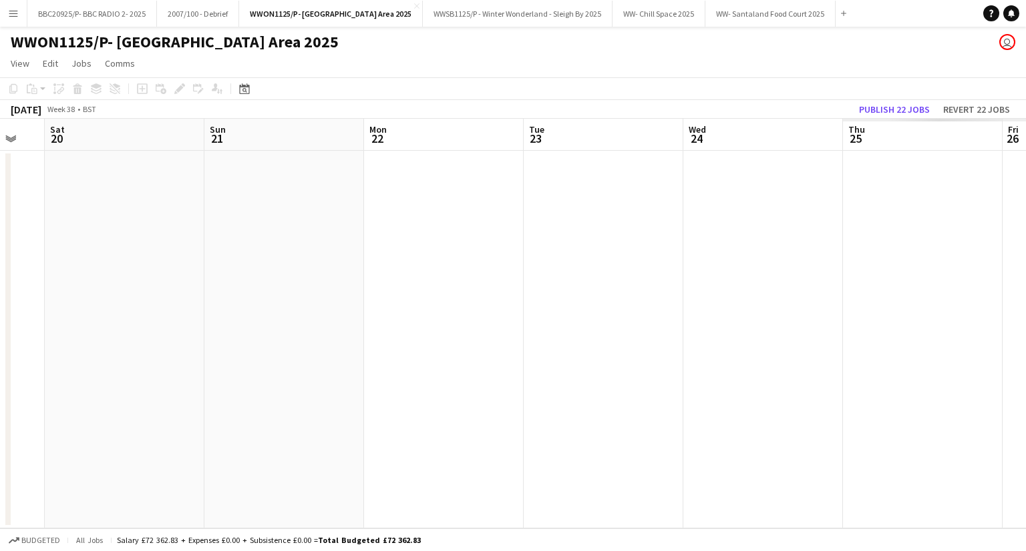
click at [0, 334] on html "Menu Boards Boards Boards All jobs Status Workforce Workforce My Workforce Recr…" at bounding box center [513, 275] width 1026 height 551
click at [128, 343] on app-calendar-viewport "Wed 17 Thu 18 Fri 19 Sat 20 Sun 21 Mon 22 Tue 23 Wed 24 Thu 25 Fri 26 Sat 27 Su…" at bounding box center [513, 324] width 1026 height 410
click at [278, 325] on app-calendar-viewport "Sun 21 Mon 22 Tue 23 Wed 24 Thu 25 Fri 26 Sat 27 Sun 28 Mon 29 Tue 30 Wed 1 Thu…" at bounding box center [513, 324] width 1026 height 410
click at [224, 367] on app-calendar-viewport "Tue 23 Wed 24 Thu 25 Fri 26 Sat 27 Sun 28 Mon 29 Tue 30 Wed 1 Thu 2 Fri 3 Sat 4" at bounding box center [513, 324] width 1026 height 410
click at [118, 389] on app-calendar-viewport "Thu 25 Fri 26 Sat 27 Sun 28 Mon 29 Tue 30 Wed 1 Thu 2 Fri 3 Sat 4 Sun 5 Mon 6" at bounding box center [513, 324] width 1026 height 410
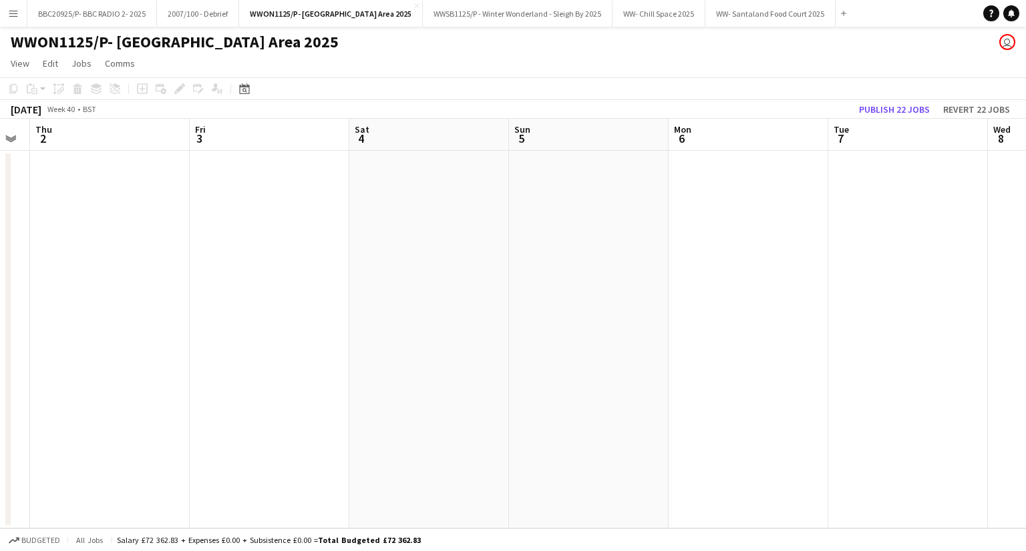
click at [139, 387] on app-calendar-viewport "Mon 29 Tue 30 Wed 1 Thu 2 Fri 3 Sat 4 Sun 5 Mon 6 Tue 7 Wed 8 Thu 9 Fri 10" at bounding box center [513, 324] width 1026 height 410
click at [0, 381] on html "Menu Boards Boards Boards All jobs Status Workforce Workforce My Workforce Recr…" at bounding box center [513, 275] width 1026 height 551
click at [93, 345] on app-calendar-viewport "Sun 5 Mon 6 Tue 7 Wed 8 Thu 9 Fri 10 Sat 11 Sun 12 Mon 13 Tue 14 Wed 15 Thu 16" at bounding box center [513, 324] width 1026 height 410
click at [168, 330] on app-calendar-viewport "Tue 7 Wed 8 Thu 9 Fri 10 Sat 11 Sun 12 Mon 13 Tue 14 Wed 15 Thu 16 Fri 17 Sat 18" at bounding box center [513, 324] width 1026 height 410
click at [77, 297] on app-calendar-viewport "Sat 11 Sun 12 Mon 13 Tue 14 Wed 15 Thu 16 Fri 17 Sat 18 Sun 19 Mon 20 Tue 21 We…" at bounding box center [513, 324] width 1026 height 410
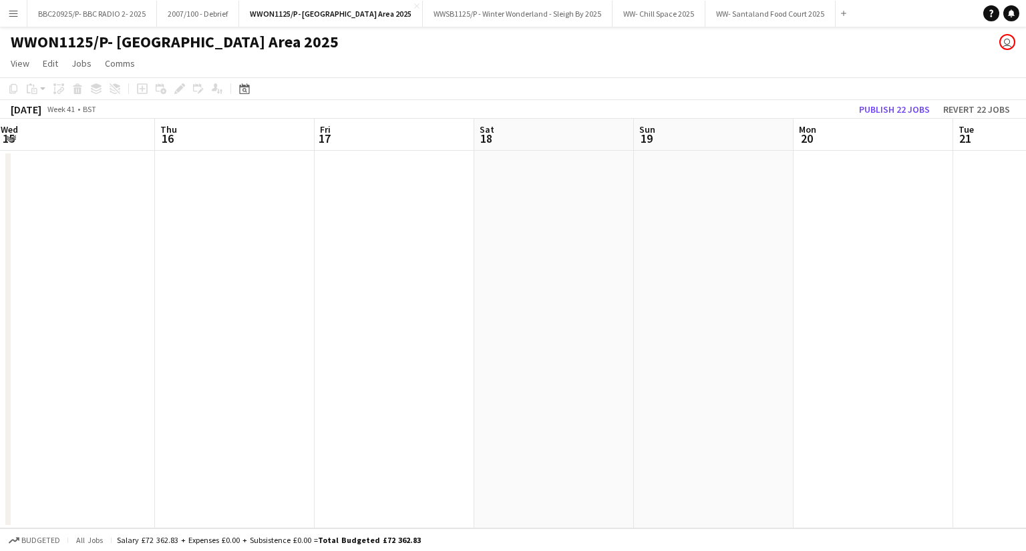
click at [89, 300] on app-calendar-viewport "Mon 13 Tue 14 Wed 15 Thu 16 Fri 17 Sat 18 Sun 19 Mon 20 Tue 21 Wed 22 Thu 23 1/…" at bounding box center [513, 324] width 1026 height 410
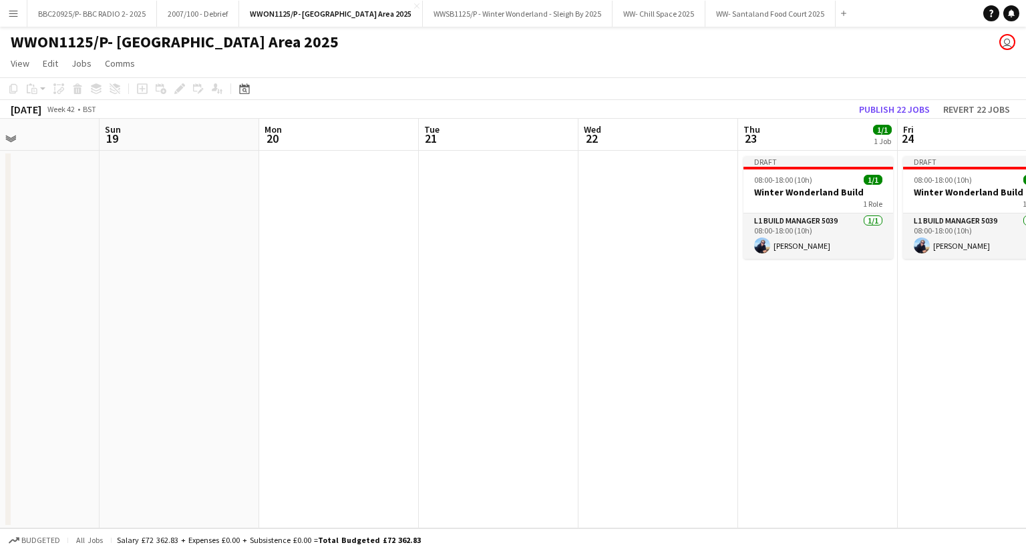
scroll to position [0, 397]
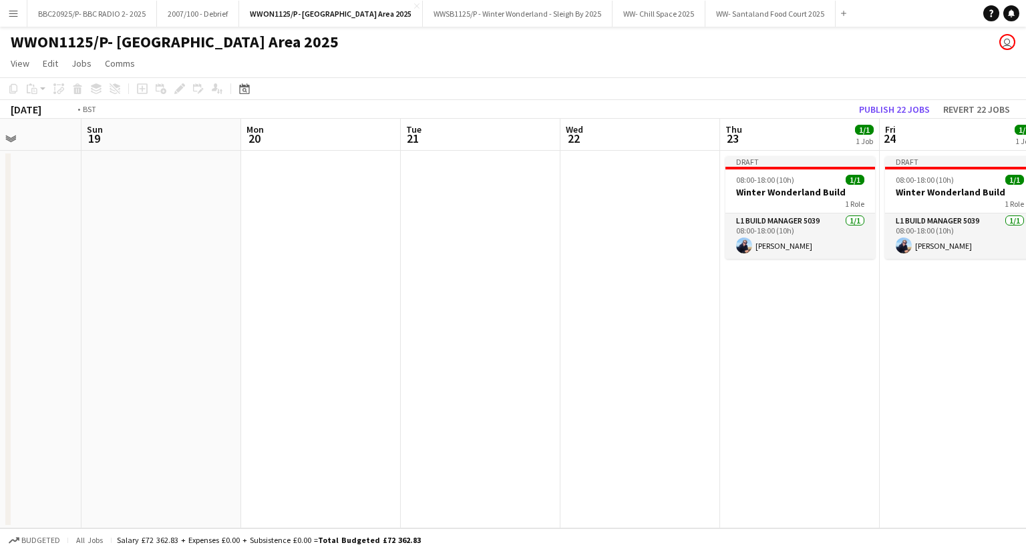
click at [277, 269] on app-calendar-viewport "Thu 16 Fri 17 Sat 18 Sun 19 Mon 20 Tue 21 Wed 22 Thu 23 1/1 1 Job Fri 24 1/1 1 …" at bounding box center [513, 324] width 1026 height 410
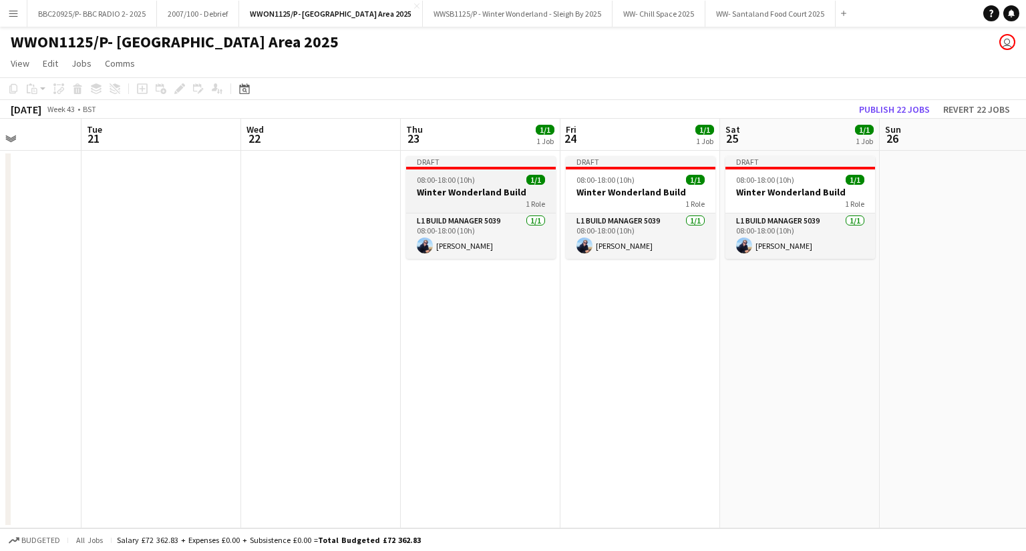
click at [457, 190] on h3 "Winter Wonderland Build" at bounding box center [481, 192] width 150 height 12
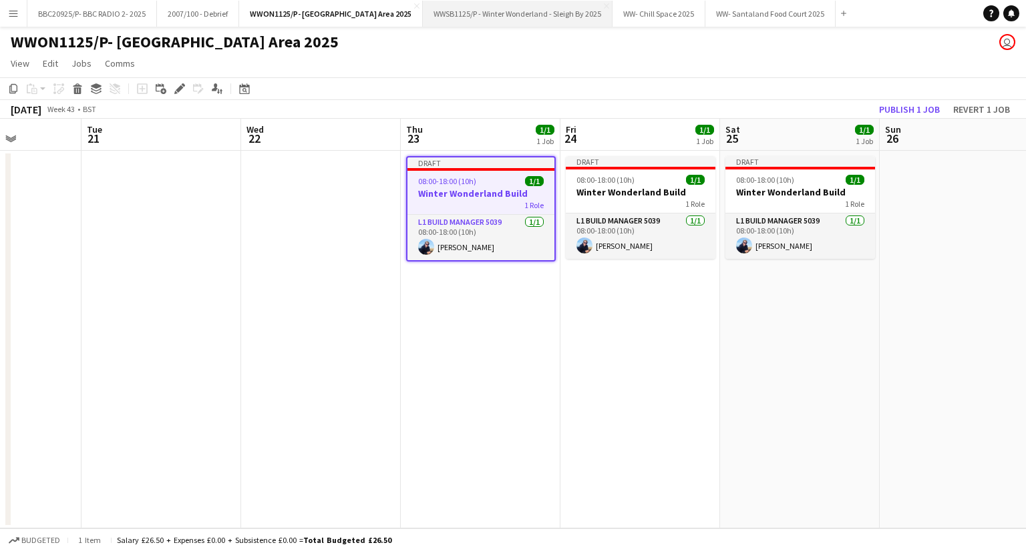
click at [503, 11] on button "WWSB1125/P - Winter Wonderland - Sleigh By 2025 Close" at bounding box center [518, 14] width 190 height 26
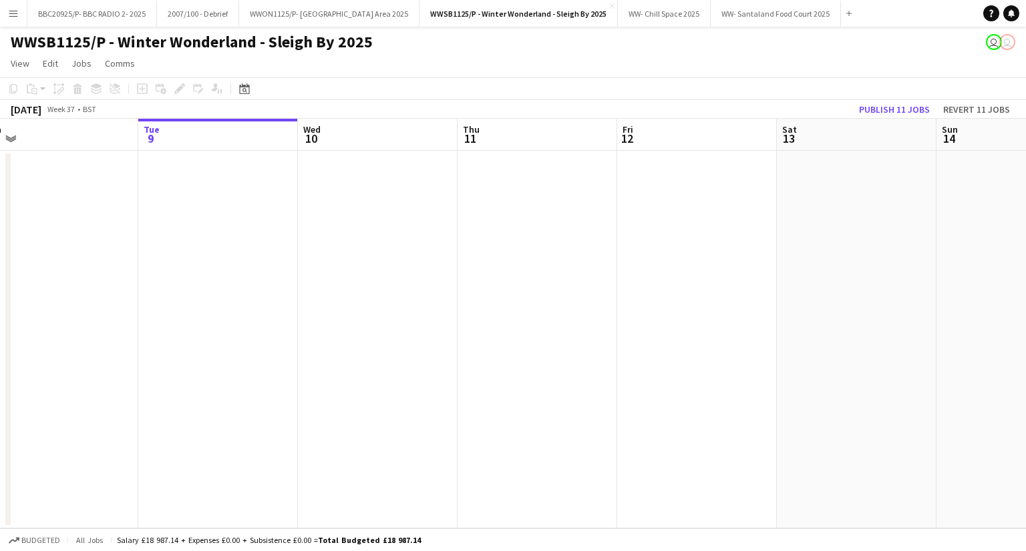
scroll to position [0, 342]
click at [592, 232] on app-calendar-viewport "Sat 6 Sun 7 Mon 8 Tue 9 Wed 10 Thu 11 Fri 12 Sat 13 Sun 14 Mon 15 Tue 16 Wed 17" at bounding box center [513, 324] width 1026 height 410
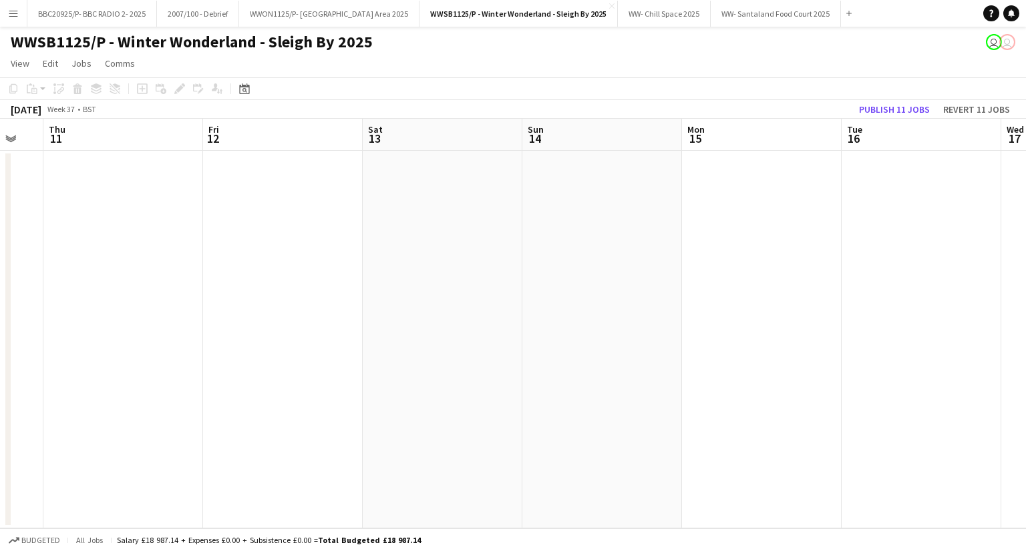
click at [0, 262] on html "Menu Boards Boards Boards All jobs Status Workforce Workforce My Workforce Recr…" at bounding box center [513, 275] width 1026 height 551
click at [41, 112] on div "[DATE]" at bounding box center [26, 109] width 31 height 13
click at [77, 109] on span "Week 37" at bounding box center [60, 109] width 33 height 10
click at [244, 86] on icon at bounding box center [244, 88] width 10 height 11
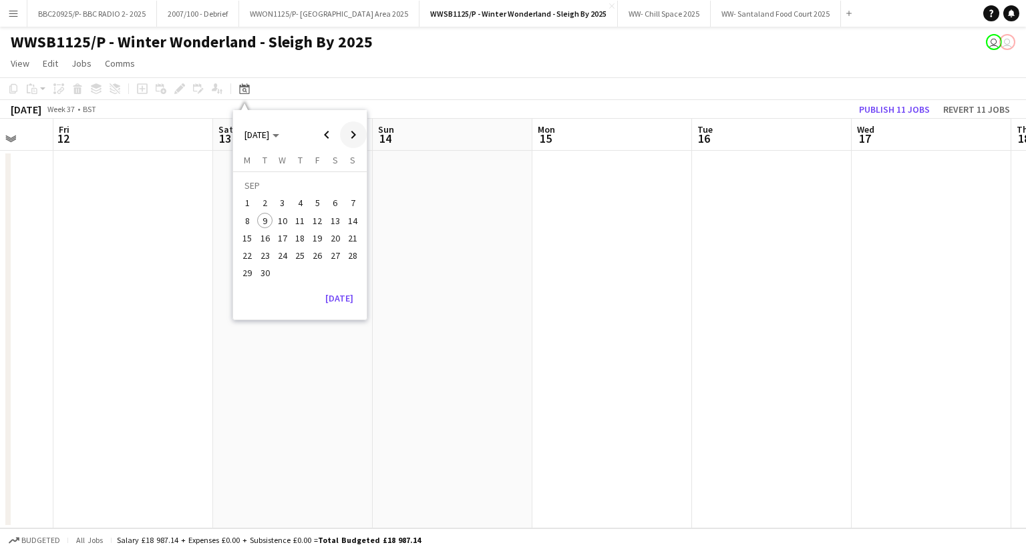
click at [347, 130] on span "Next month" at bounding box center [353, 135] width 27 height 27
click at [345, 256] on span "26" at bounding box center [353, 256] width 16 height 16
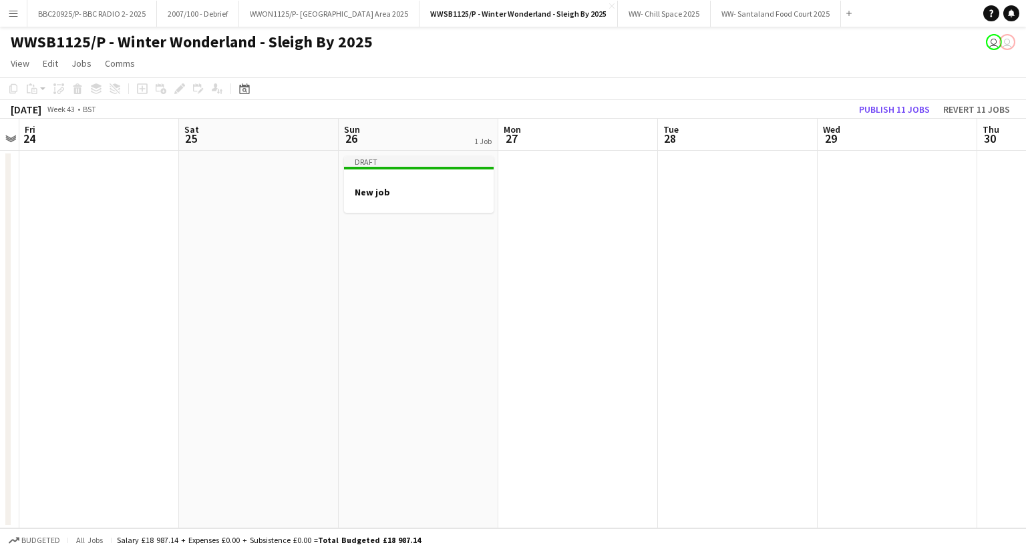
click at [373, 263] on app-date-cell "Draft New job" at bounding box center [419, 340] width 160 height 378
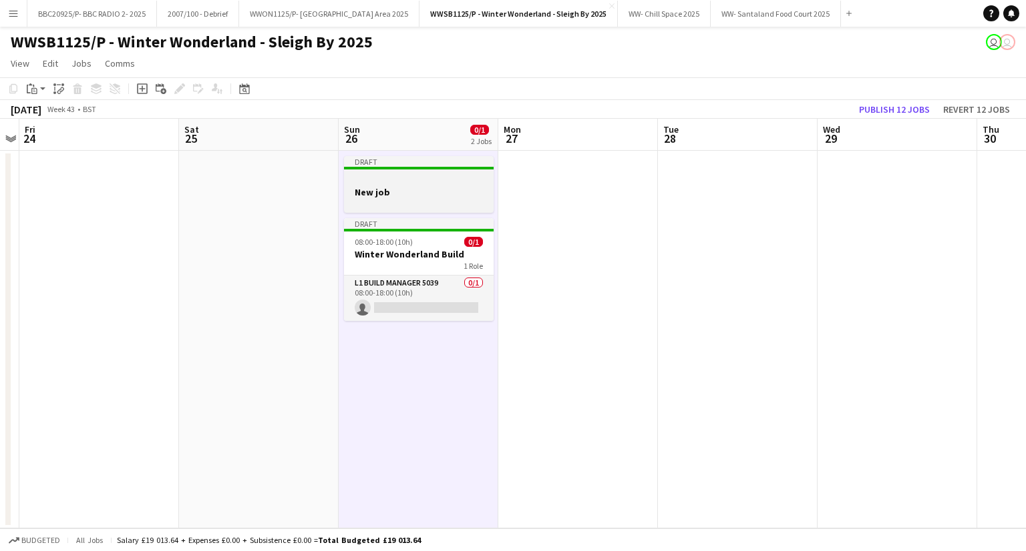
click at [423, 192] on h3 "New job" at bounding box center [419, 192] width 150 height 12
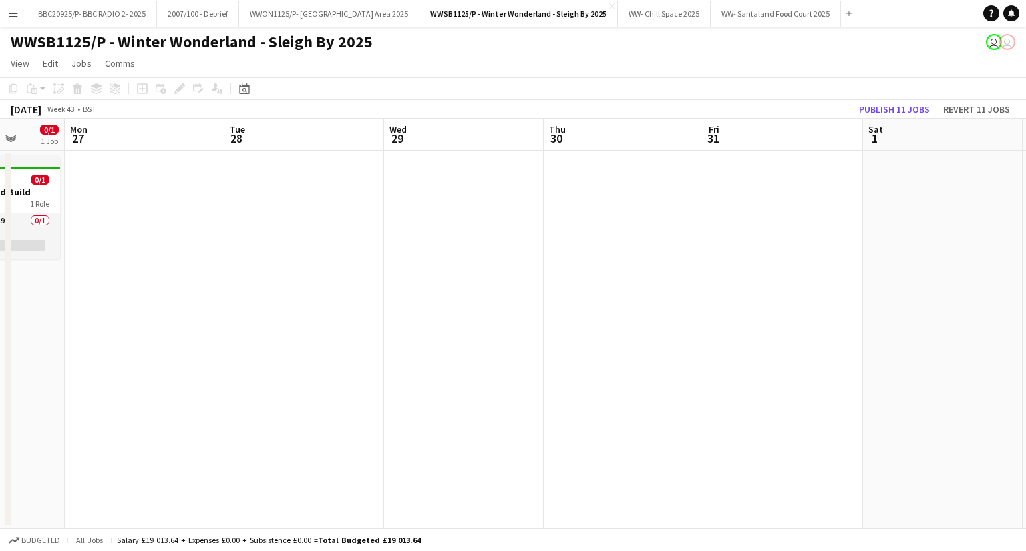
click at [285, 294] on app-calendar-viewport "Thu 23 Fri 24 Sat 25 Sun 26 0/1 1 Job Mon 27 Tue 28 Wed 29 Thu 30 Fri 31 Sat 1 …" at bounding box center [513, 324] width 1026 height 410
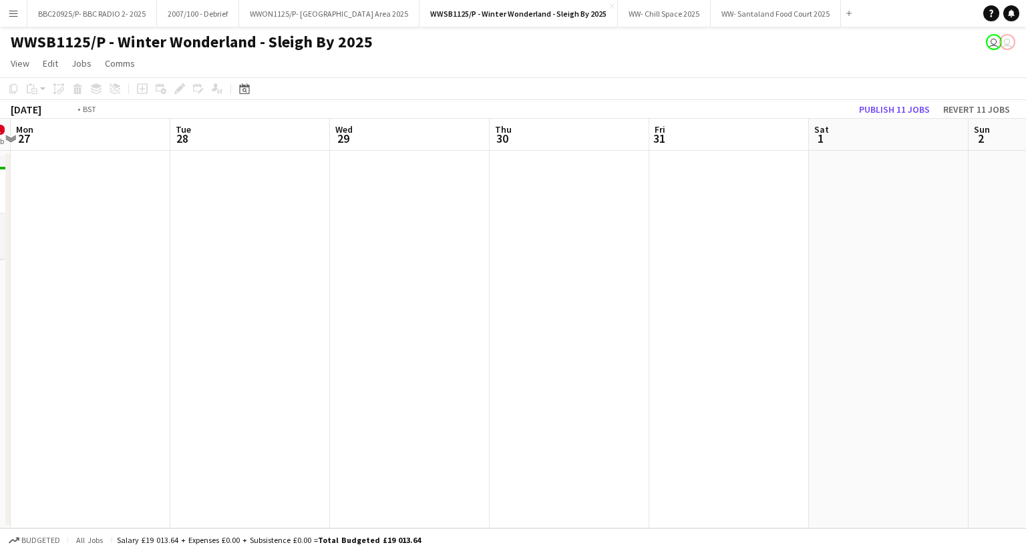
click at [294, 306] on app-calendar-viewport "Thu 23 Fri 24 Sat 25 Sun 26 0/1 1 Job Mon 27 Tue 28 Wed 29 Thu 30 Fri 31 Sat 1 …" at bounding box center [513, 324] width 1026 height 410
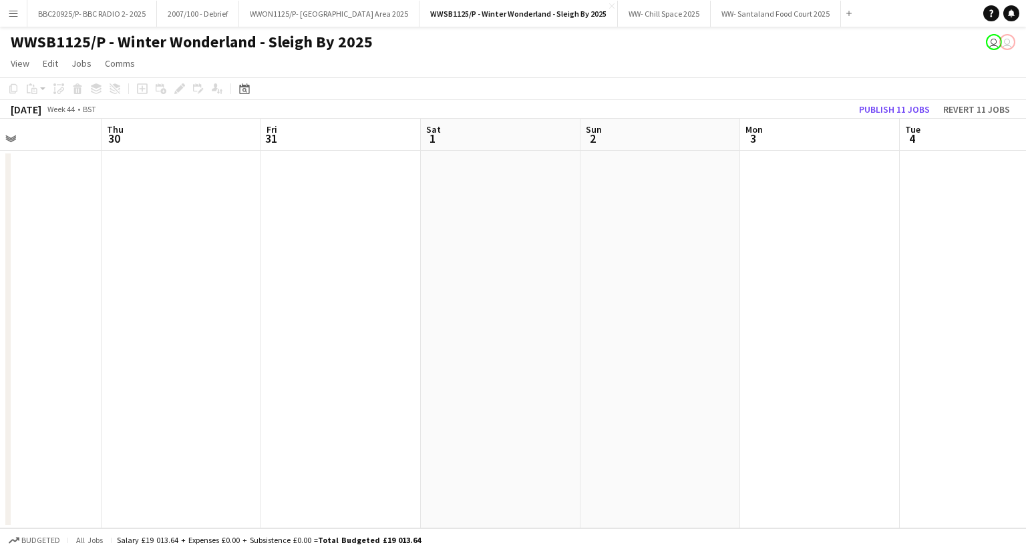
click at [171, 340] on app-calendar-viewport "Mon 27 Tue 28 Wed 29 Thu 30 Fri 31 Sat 1 Sun 2 Mon 3 Tue 4 Wed 5 Thu 6 Fri 7" at bounding box center [513, 324] width 1026 height 410
click at [262, 352] on app-calendar-viewport "Fri 31 Sat 1 Sun 2 Mon 3 Tue 4 Wed 5 Thu 6 Fri 7 Sat 8 Sun 9 Mon 10 Tue 11" at bounding box center [513, 324] width 1026 height 410
click at [123, 372] on app-calendar-viewport "Tue 4 Wed 5 Thu 6 Fri 7 Sat 8 Sun 9 Mon 10 Tue 11 Wed 12 Thu 13 4/4 2 Jobs Fri …" at bounding box center [513, 324] width 1026 height 410
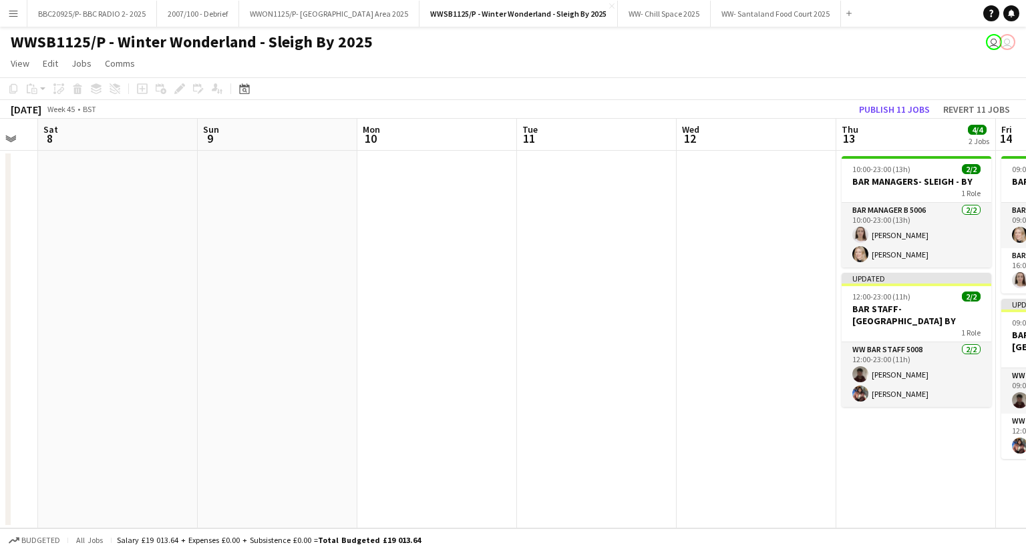
drag, startPoint x: 628, startPoint y: 355, endPoint x: 1010, endPoint y: 354, distance: 382.6
click at [1010, 354] on app-calendar-viewport "Thu 6 Fri 7 Sat 8 Sun 9 Mon 10 Tue 11 Wed 12 Thu 13 4/4 2 Jobs Fri 14 4/4 2 Job…" at bounding box center [513, 324] width 1026 height 410
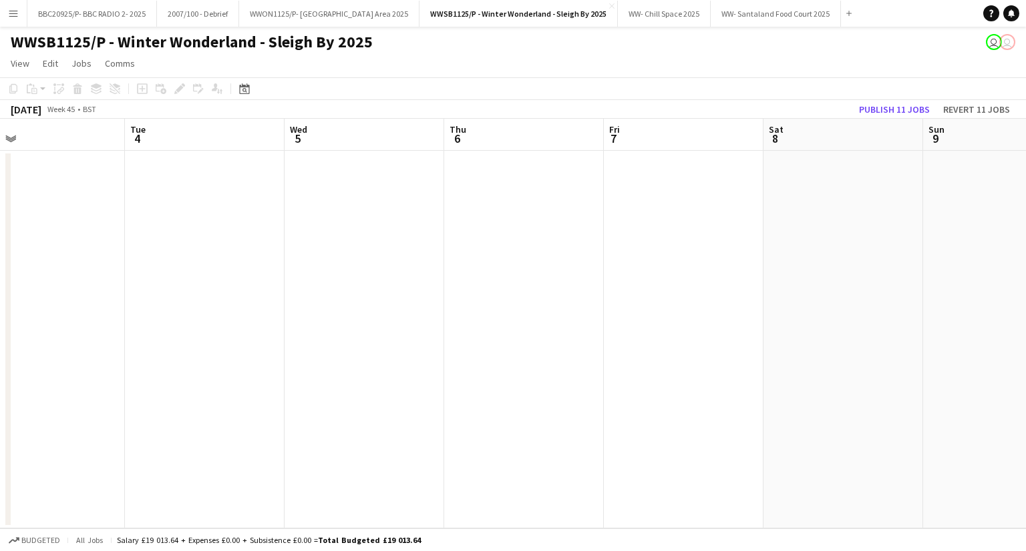
click at [1015, 320] on app-calendar-viewport "Sat 1 Sun 2 Mon 3 Tue 4 Wed 5 Thu 6 Fri 7 Sat 8 Sun 9 Mon 10 Tue 11 Wed 12" at bounding box center [513, 324] width 1026 height 410
click at [926, 311] on app-calendar-viewport "Wed 29 Thu 30 Fri 31 Sat 1 Sun 2 Mon 3 Tue 4 Wed 5 Thu 6 Fri 7 Sat 8 Sun 9" at bounding box center [513, 324] width 1026 height 410
click at [975, 289] on app-calendar-viewport "Mon 27 Tue 28 Wed 29 Thu 30 Fri 31 Sat 1 Sun 2 Mon 3 Tue 4 Wed 5 Thu 6 Fri 7" at bounding box center [513, 324] width 1026 height 410
click at [924, 302] on app-calendar-viewport "Sun 26 0/1 1 Job Mon 27 Tue 28 Wed 29 Thu 30 Fri 31 Sat 1 Sun 2 Mon 3 Tue 4 Wed…" at bounding box center [513, 324] width 1026 height 410
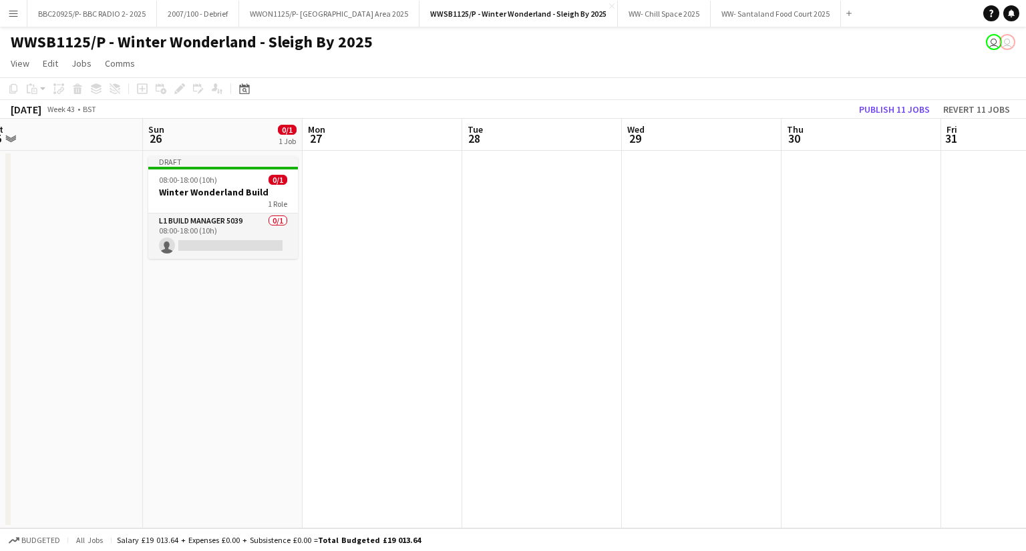
click at [998, 280] on app-calendar-viewport "Thu 23 Fri 24 Sat 25 Sun 26 0/1 1 Job Mon 27 Tue 28 Wed 29 Thu 30 Fri 31 Sat 1 …" at bounding box center [513, 324] width 1026 height 410
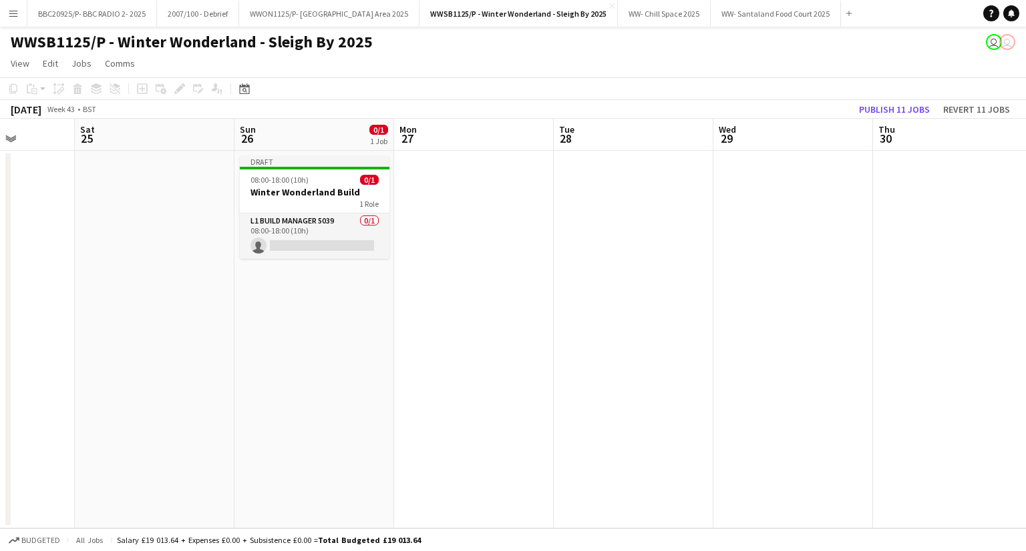
scroll to position [0, 389]
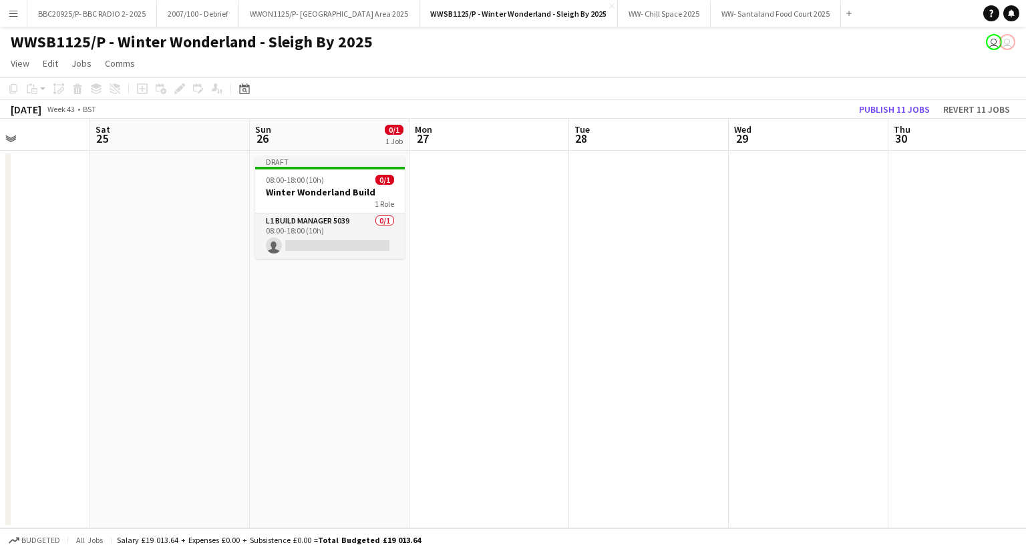
click at [694, 297] on app-calendar-viewport "Wed 22 Thu 23 Fri 24 Sat 25 Sun 26 0/1 1 Job Mon 27 Tue 28 Wed 29 Thu 30 Fri 31…" at bounding box center [513, 324] width 1026 height 410
click at [309, 249] on app-card-role "L1 Build Manager 5039 0/1 08:00-18:00 (10h) single-neutral-actions" at bounding box center [330, 236] width 150 height 45
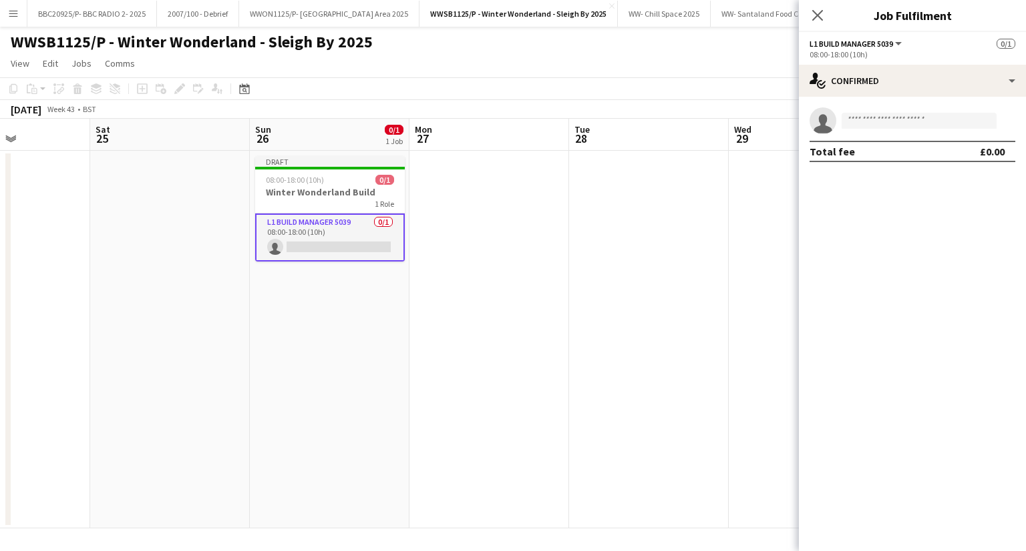
click at [867, 108] on app-invite-slot "single-neutral-actions" at bounding box center [912, 120] width 227 height 27
click at [857, 121] on input at bounding box center [918, 121] width 155 height 16
click at [322, 248] on app-card-role "L1 Build Manager 5039 0/1 08:00-18:00 (10h) single-neutral-actions" at bounding box center [330, 238] width 150 height 48
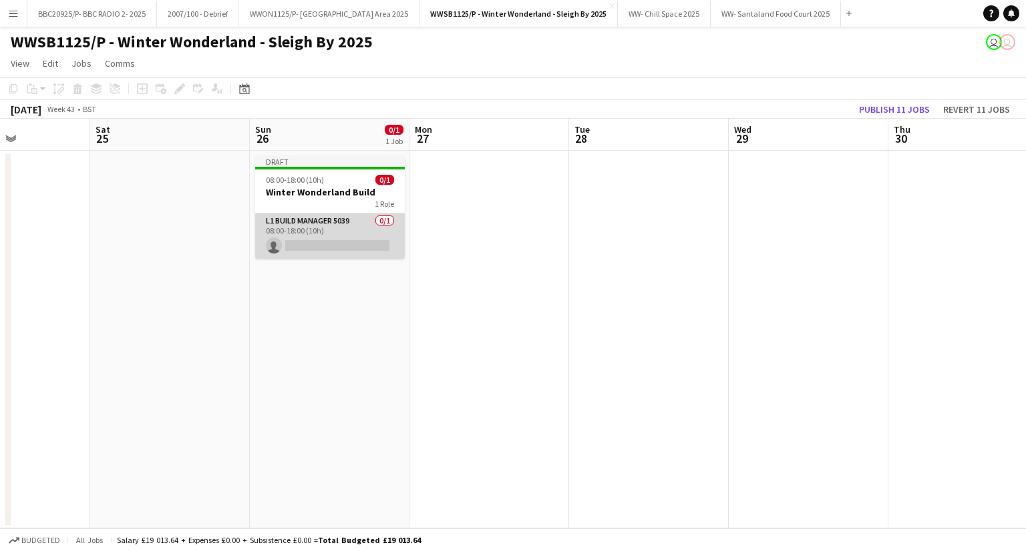
click at [349, 232] on app-card-role "L1 Build Manager 5039 0/1 08:00-18:00 (10h) single-neutral-actions" at bounding box center [330, 236] width 150 height 45
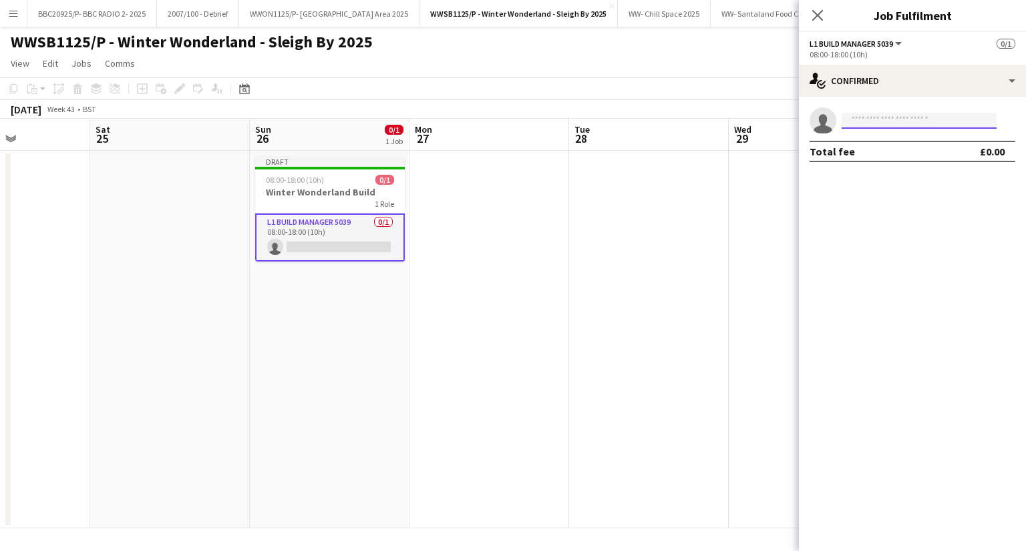
click at [881, 126] on input at bounding box center [918, 121] width 155 height 16
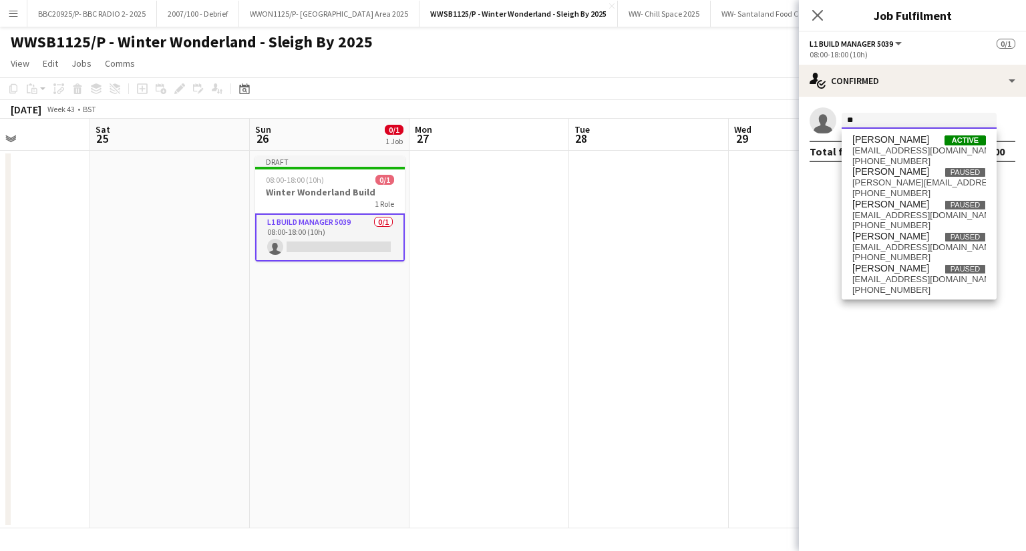
type input "*"
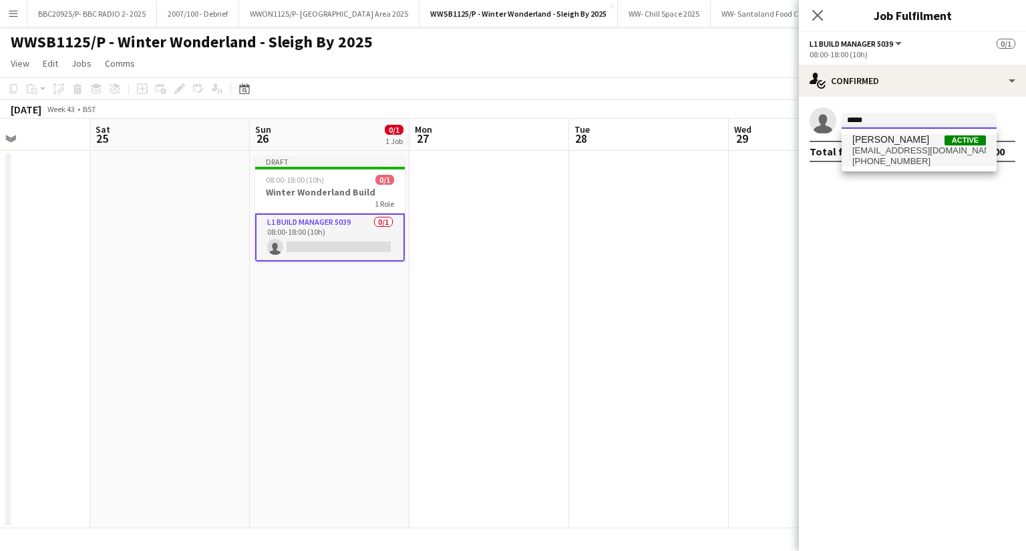
type input "*****"
click at [919, 142] on span "[PERSON_NAME] Active" at bounding box center [919, 139] width 134 height 11
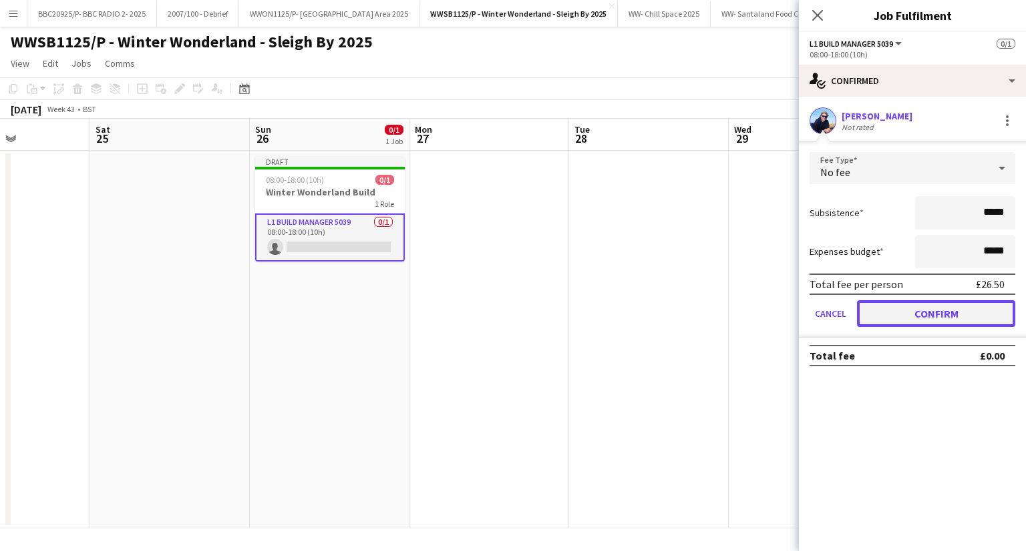
click at [937, 315] on button "Confirm" at bounding box center [936, 313] width 158 height 27
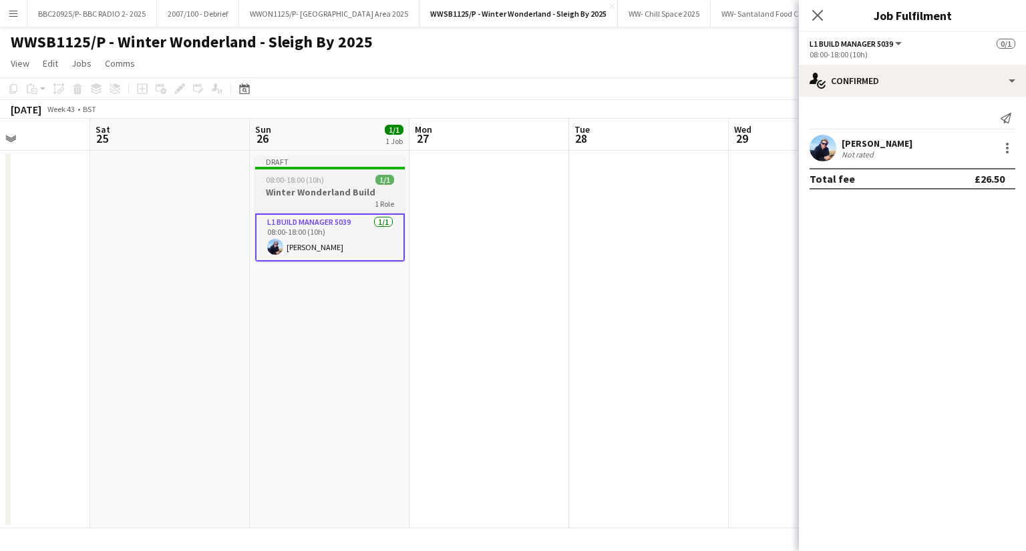
click at [370, 208] on div "1 Role" at bounding box center [330, 203] width 150 height 11
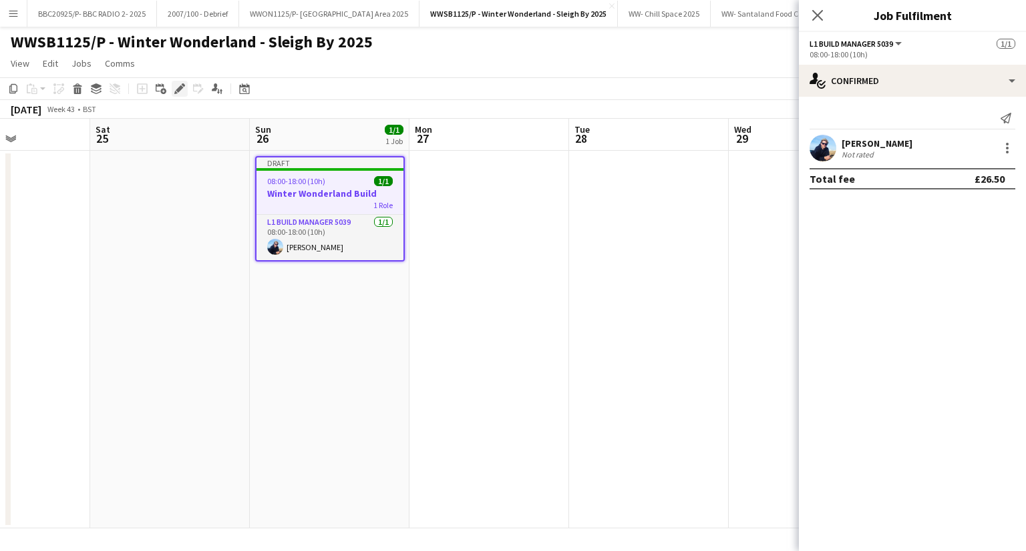
click at [174, 91] on icon "Edit" at bounding box center [179, 88] width 11 height 11
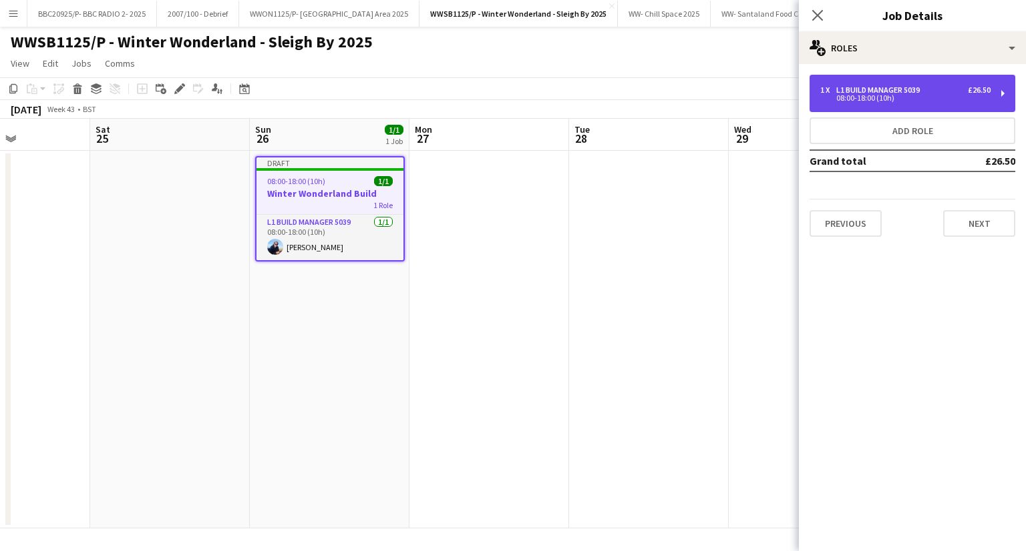
click at [914, 93] on div "L1 Build Manager 5039" at bounding box center [880, 89] width 89 height 9
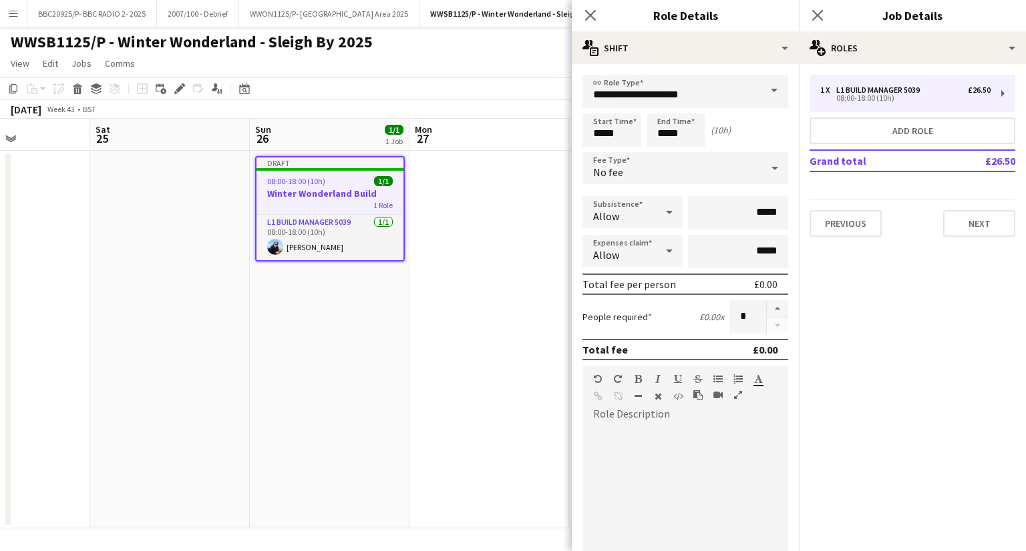
click at [437, 193] on app-date-cell at bounding box center [489, 340] width 160 height 378
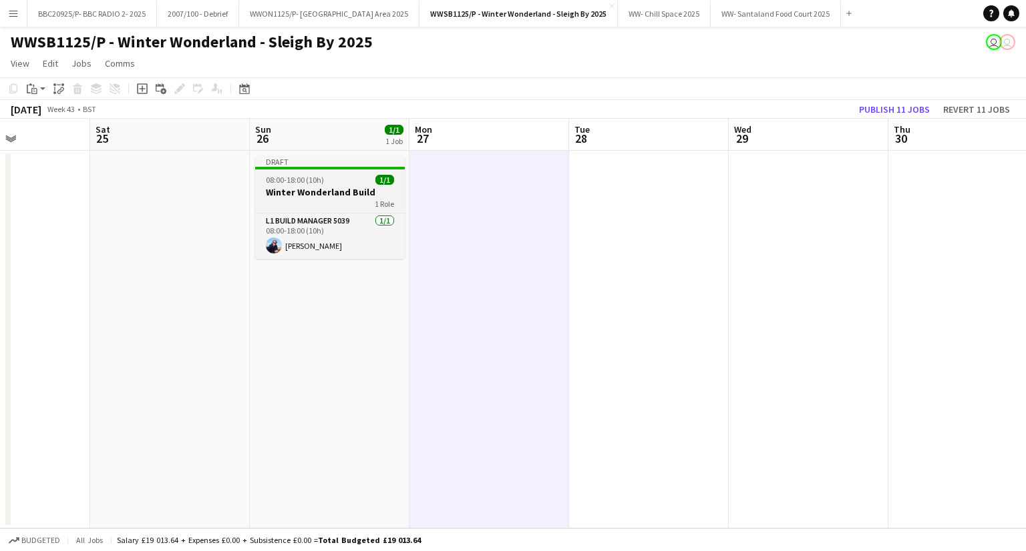
click at [365, 178] on div "08:00-18:00 (10h) 1/1" at bounding box center [330, 180] width 150 height 10
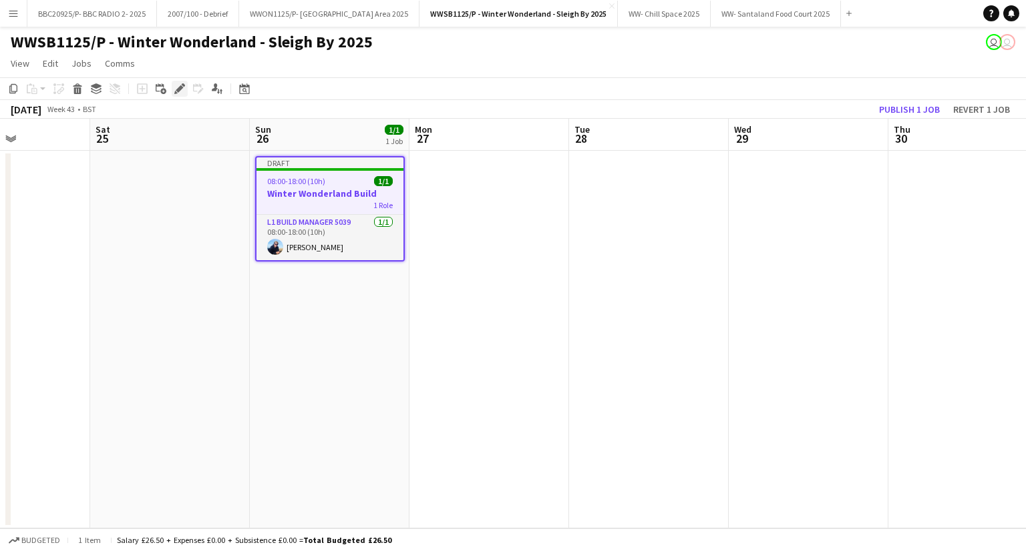
click at [187, 88] on div "Edit" at bounding box center [180, 89] width 16 height 16
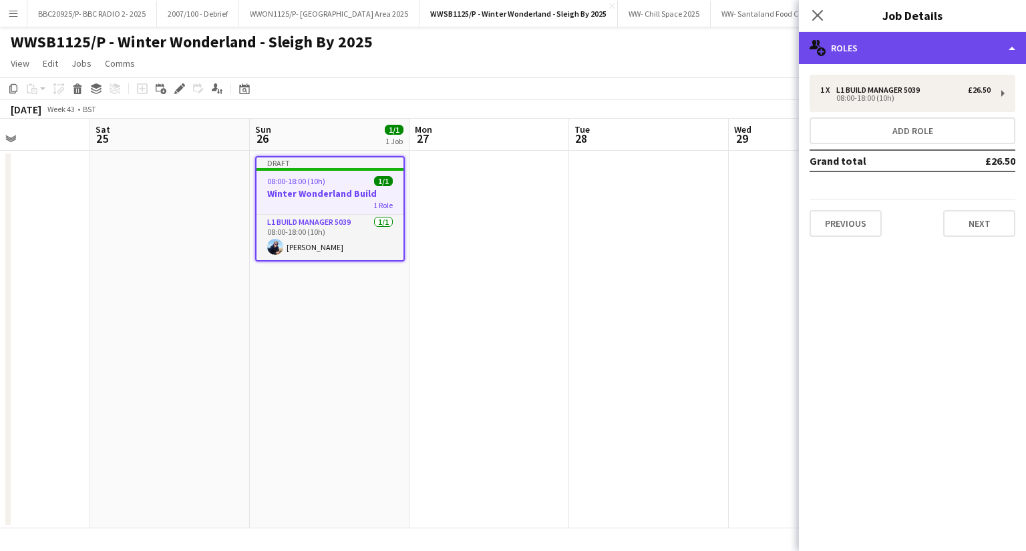
click at [870, 50] on div "multiple-users-add Roles" at bounding box center [912, 48] width 227 height 32
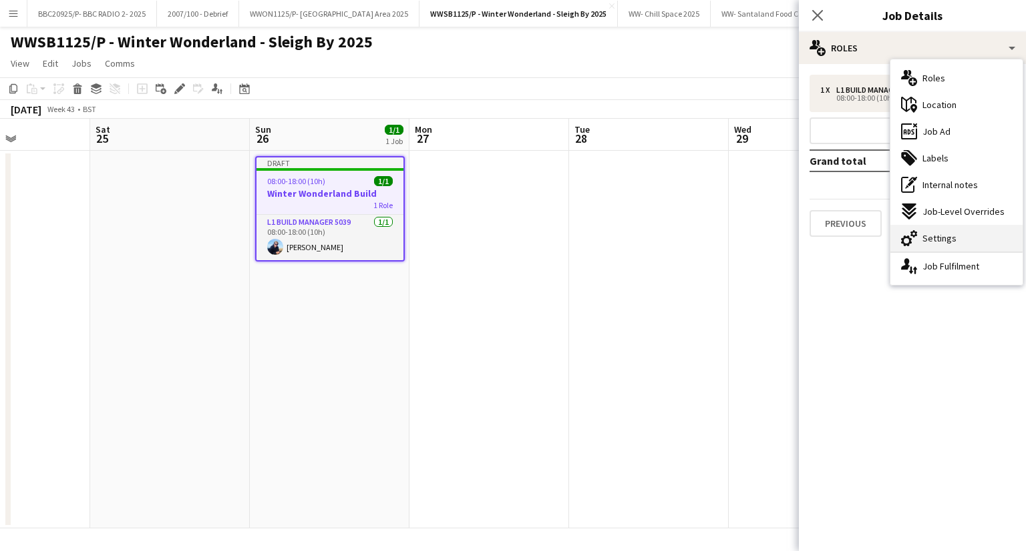
click at [948, 250] on div "cog-double-3 Settings" at bounding box center [956, 238] width 132 height 27
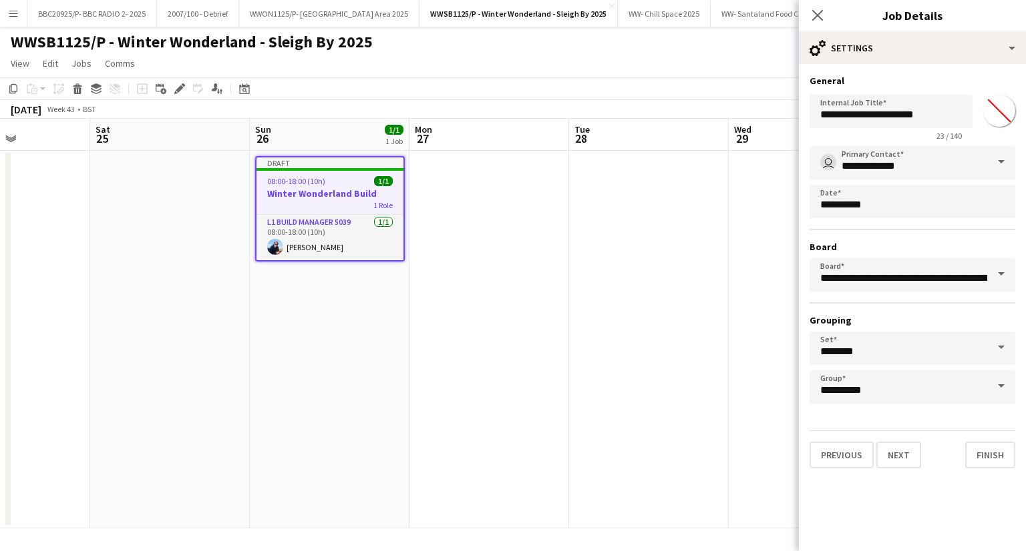
click at [1000, 100] on input "*******" at bounding box center [999, 111] width 48 height 48
type input "*******"
click at [1005, 126] on div "*******" at bounding box center [999, 111] width 32 height 32
click at [760, 255] on app-date-cell at bounding box center [808, 340] width 160 height 378
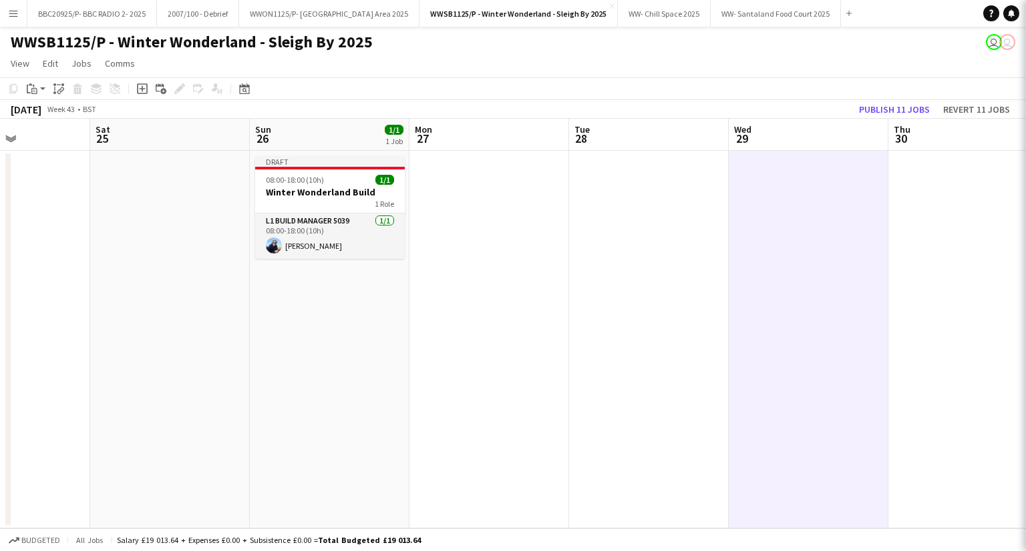
scroll to position [0, 389]
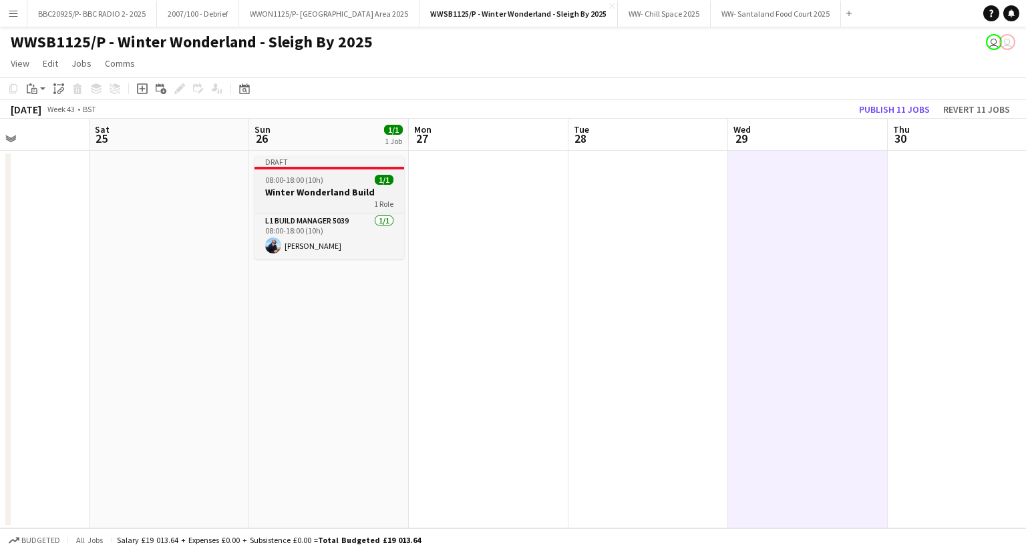
click at [355, 179] on div "08:00-18:00 (10h) 1/1" at bounding box center [329, 180] width 150 height 10
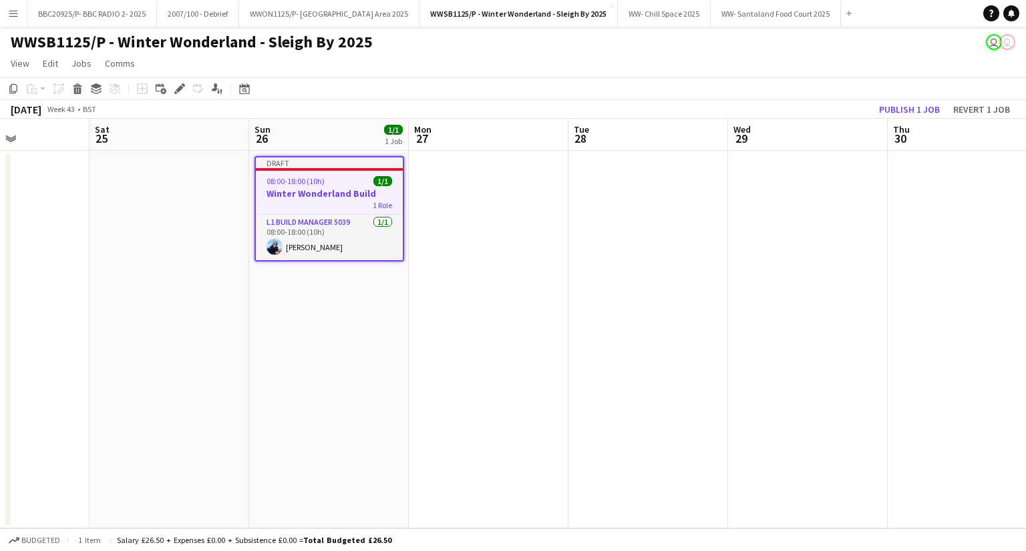
click at [512, 194] on app-date-cell at bounding box center [489, 340] width 160 height 378
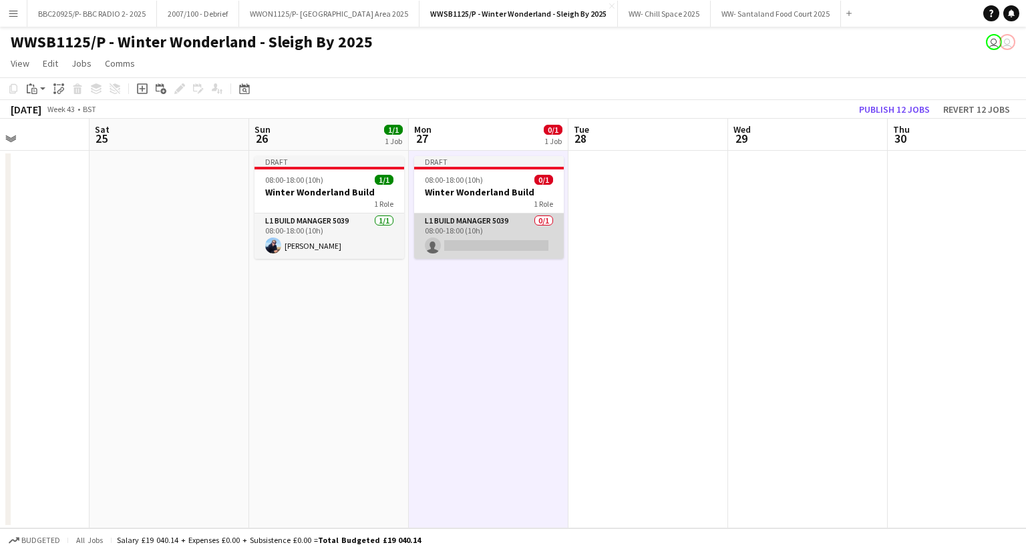
click at [485, 230] on app-card-role "L1 Build Manager 5039 0/1 08:00-18:00 (10h) single-neutral-actions" at bounding box center [489, 236] width 150 height 45
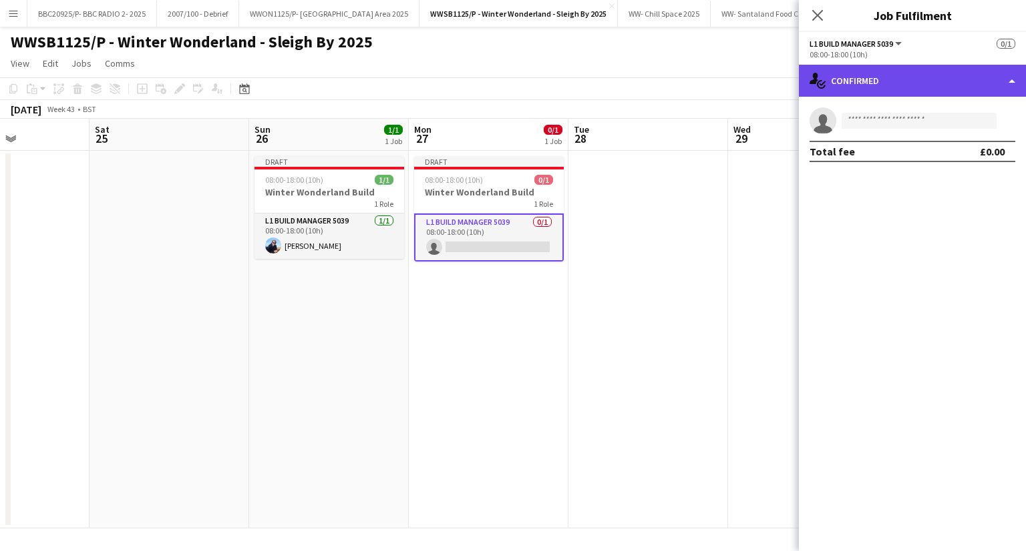
click at [911, 87] on div "single-neutral-actions-check-2 Confirmed" at bounding box center [912, 81] width 227 height 32
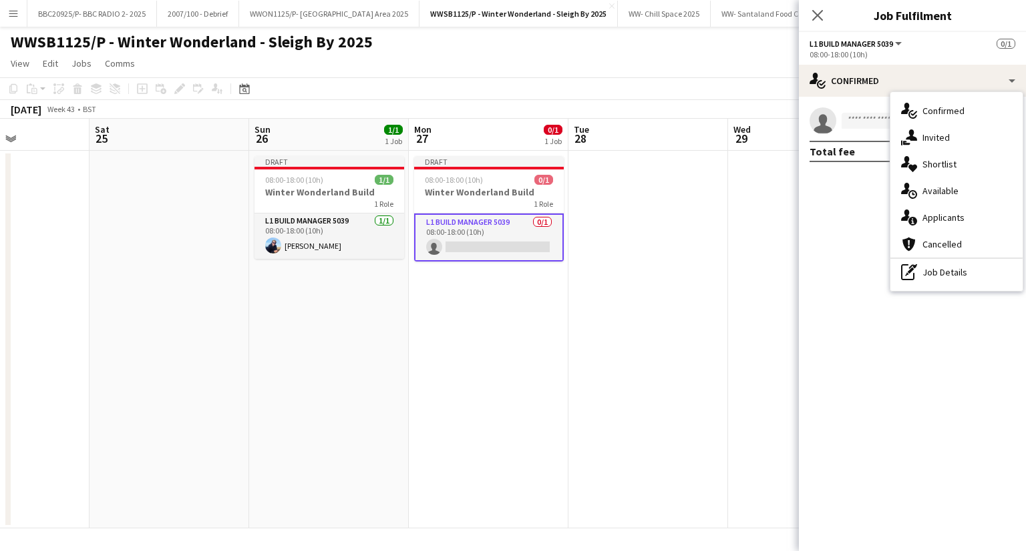
click at [948, 284] on div "pen-write Job Details" at bounding box center [956, 272] width 132 height 27
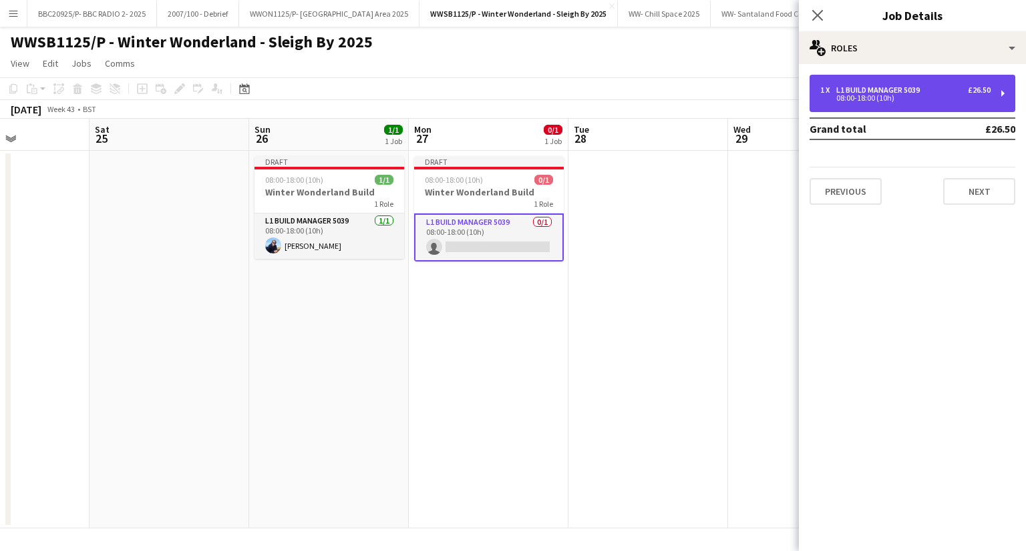
click at [895, 104] on div "1 x L1 Build Manager 5039 £26.50 08:00-18:00 (10h)" at bounding box center [912, 93] width 206 height 37
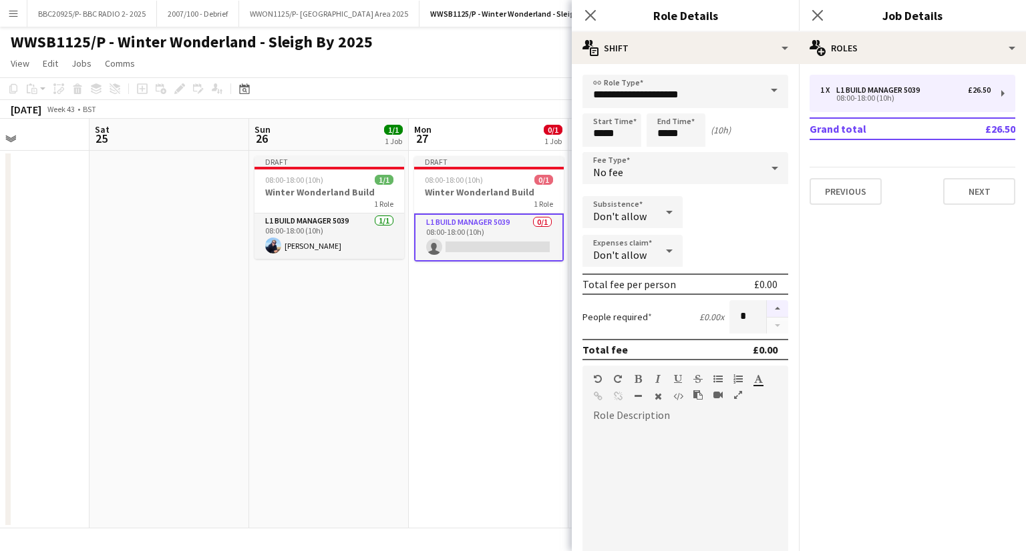
click at [767, 302] on button "button" at bounding box center [776, 308] width 21 height 17
type input "*"
click at [719, 158] on div "No fee" at bounding box center [671, 168] width 179 height 32
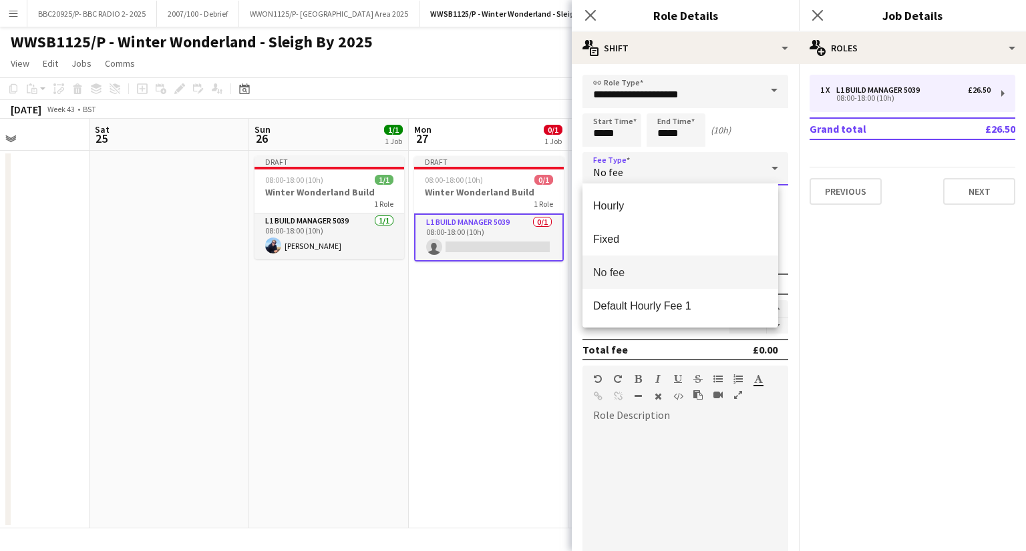
click at [664, 276] on span "No fee" at bounding box center [680, 272] width 174 height 13
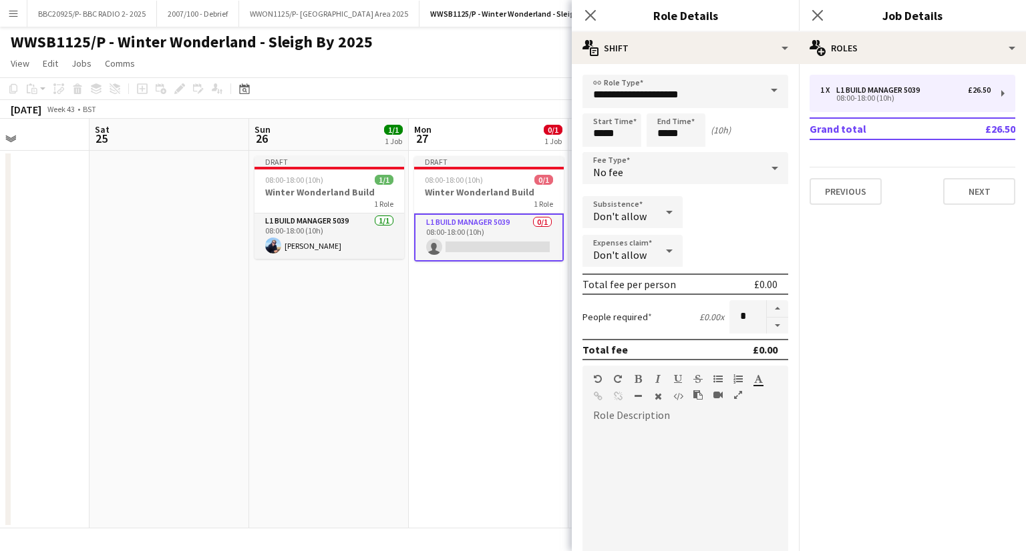
click at [379, 343] on app-date-cell "Draft 08:00-18:00 (10h) 1/1 Winter Wonderland Build 1 Role L1 Build Manager 503…" at bounding box center [329, 340] width 160 height 378
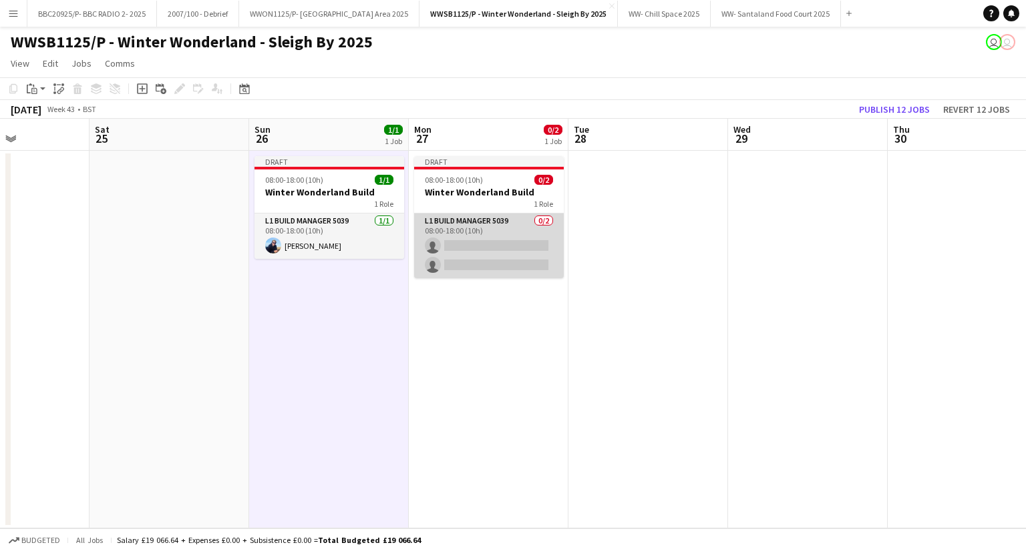
click at [507, 234] on app-card-role "L1 Build Manager 5039 0/2 08:00-18:00 (10h) single-neutral-actions single-neutr…" at bounding box center [489, 246] width 150 height 65
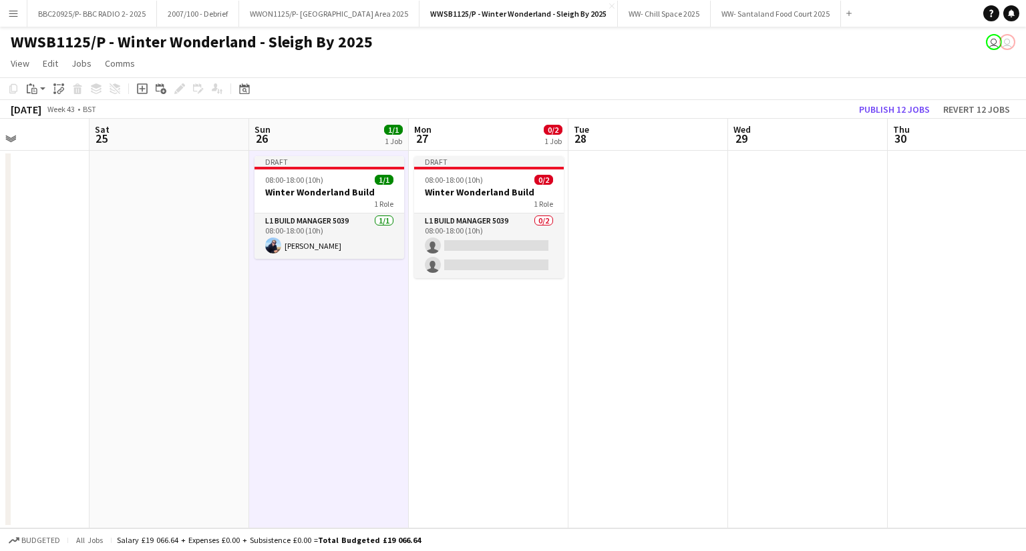
scroll to position [0, 389]
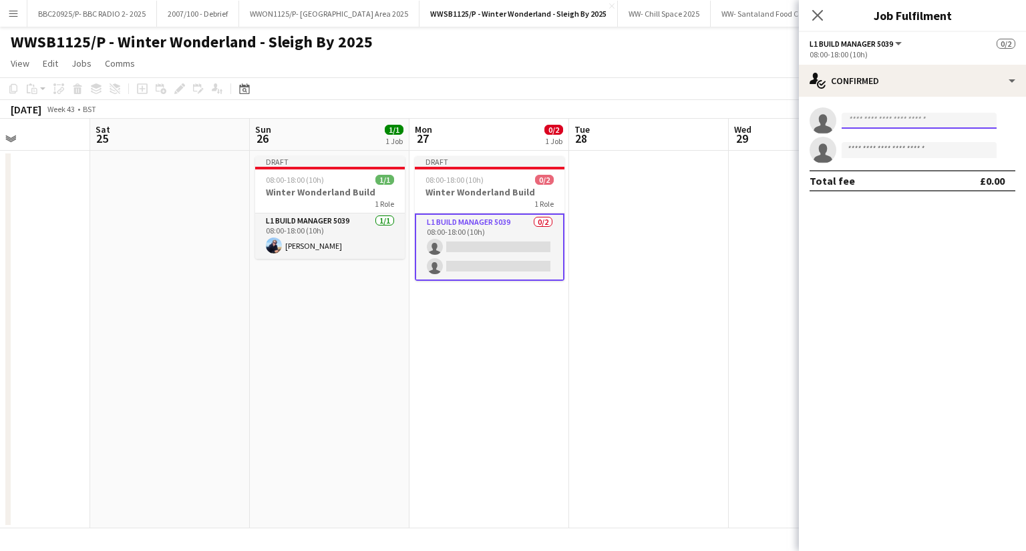
click at [867, 122] on input at bounding box center [918, 121] width 155 height 16
type input "*****"
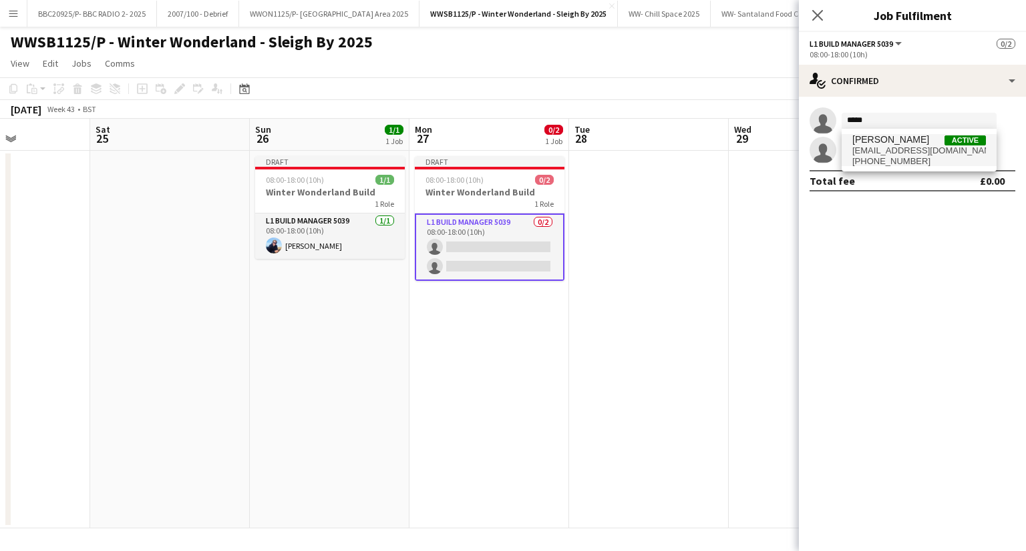
click at [896, 157] on span "[PHONE_NUMBER]" at bounding box center [919, 161] width 134 height 11
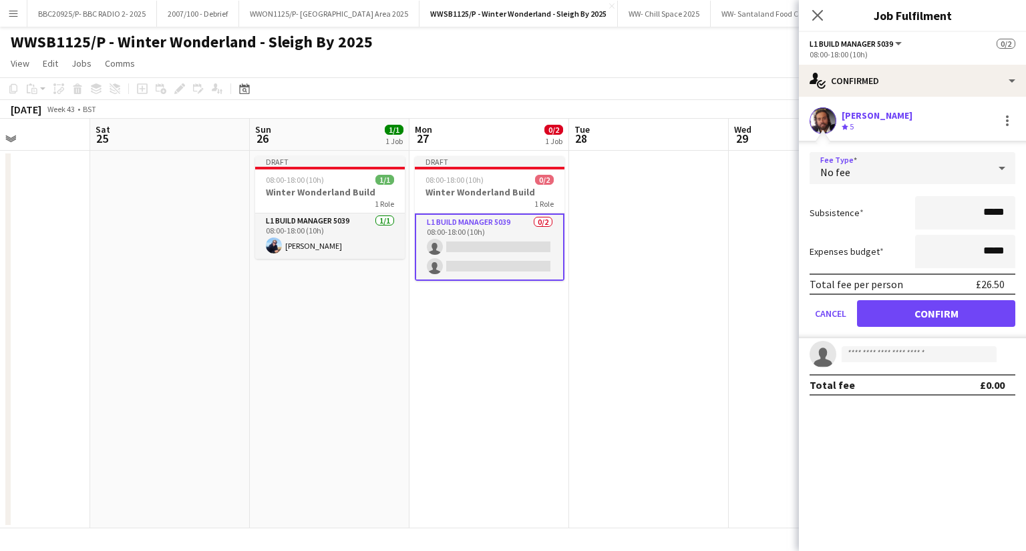
click at [895, 157] on div "No fee" at bounding box center [898, 168] width 179 height 32
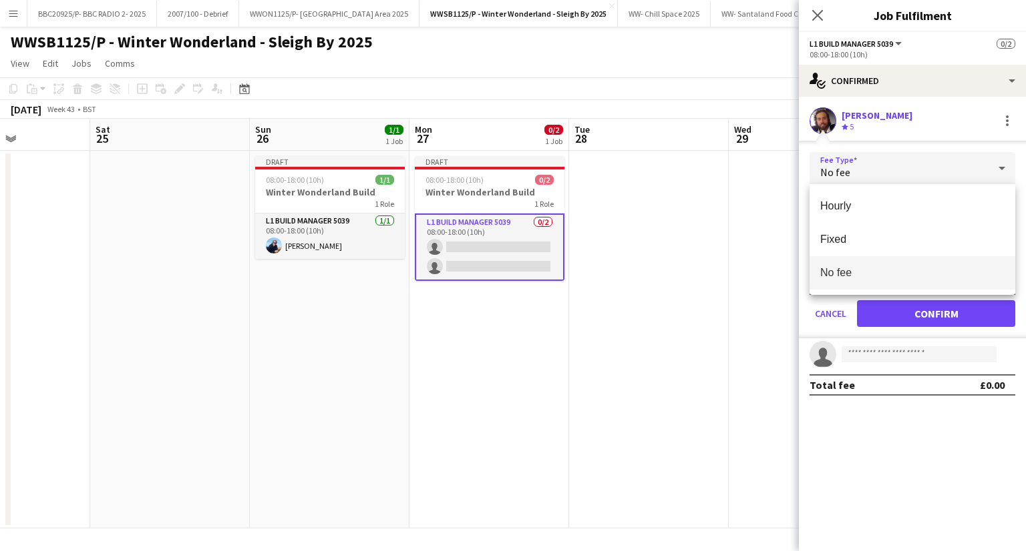
click at [905, 162] on div at bounding box center [513, 275] width 1026 height 551
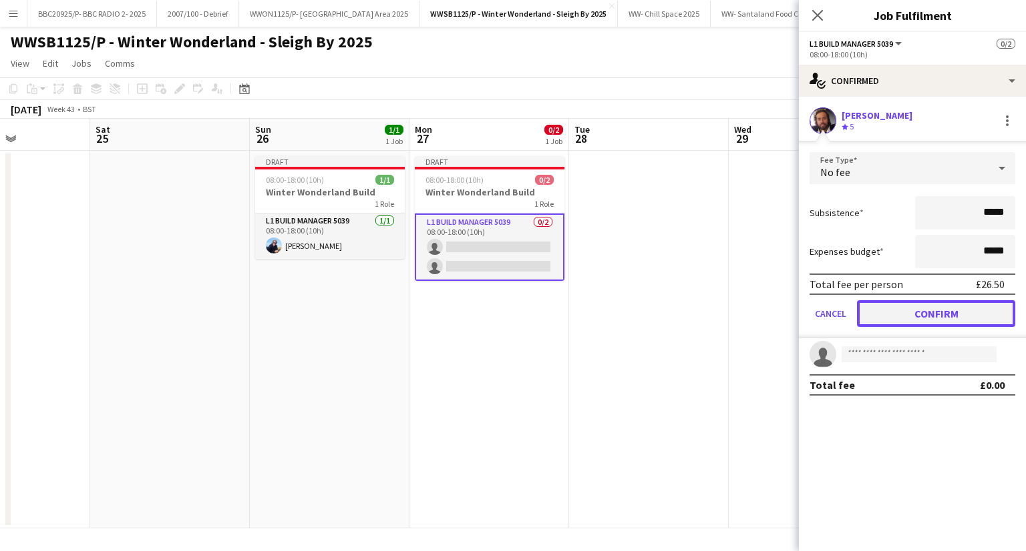
click at [932, 305] on button "Confirm" at bounding box center [936, 313] width 158 height 27
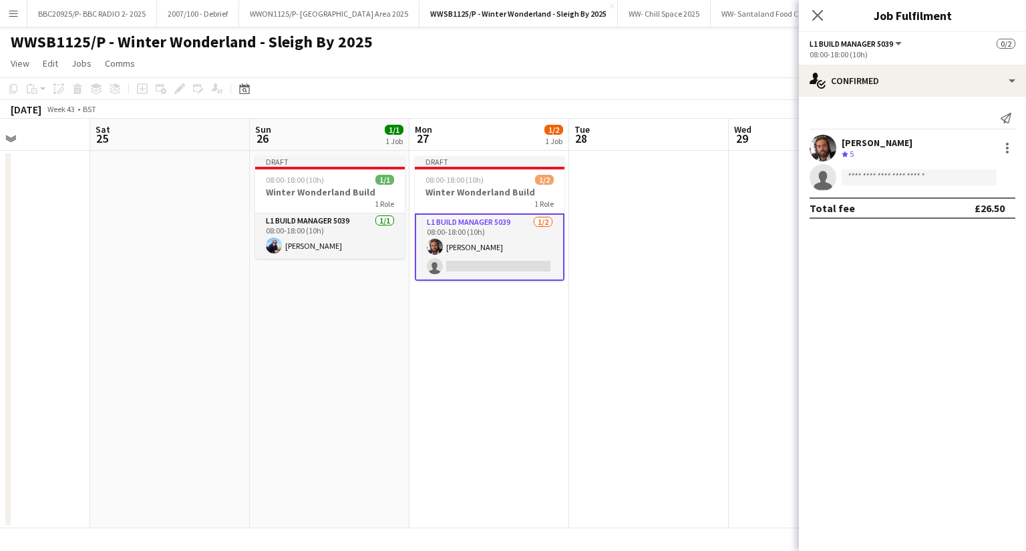
click at [892, 168] on app-invite-slot "single-neutral-actions" at bounding box center [912, 177] width 227 height 27
click at [886, 175] on input at bounding box center [918, 178] width 155 height 16
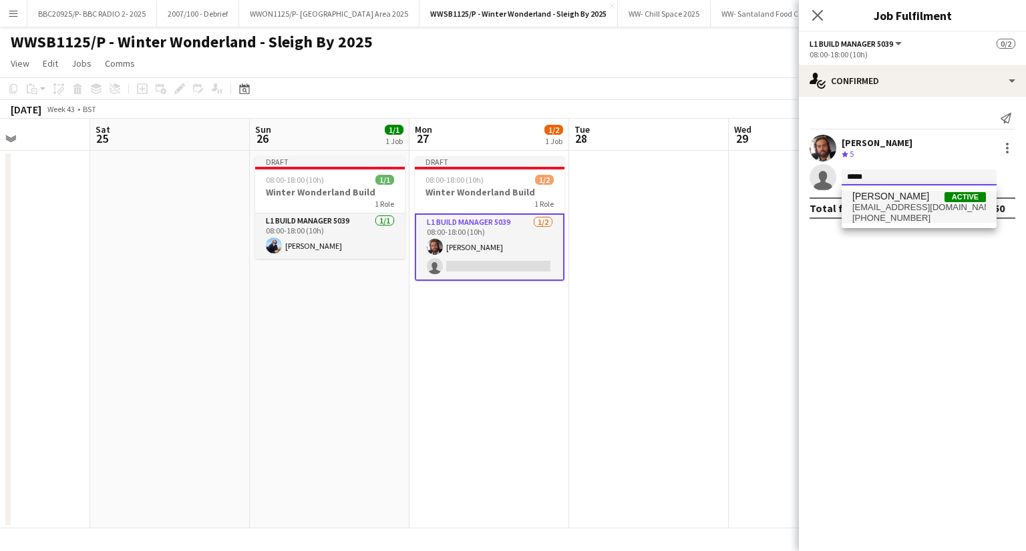
type input "*****"
click at [882, 214] on span "[PHONE_NUMBER]" at bounding box center [919, 218] width 134 height 11
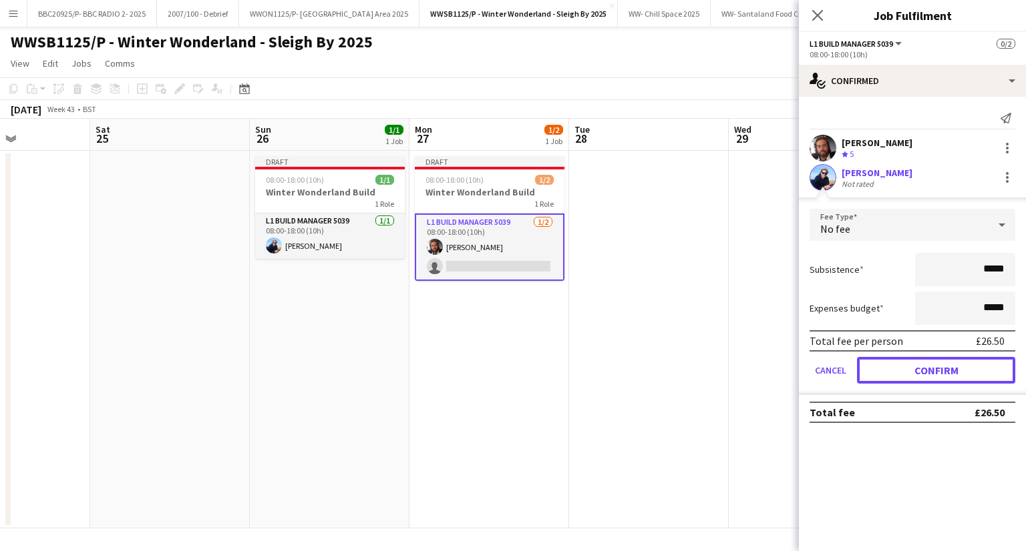
click at [937, 368] on button "Confirm" at bounding box center [936, 370] width 158 height 27
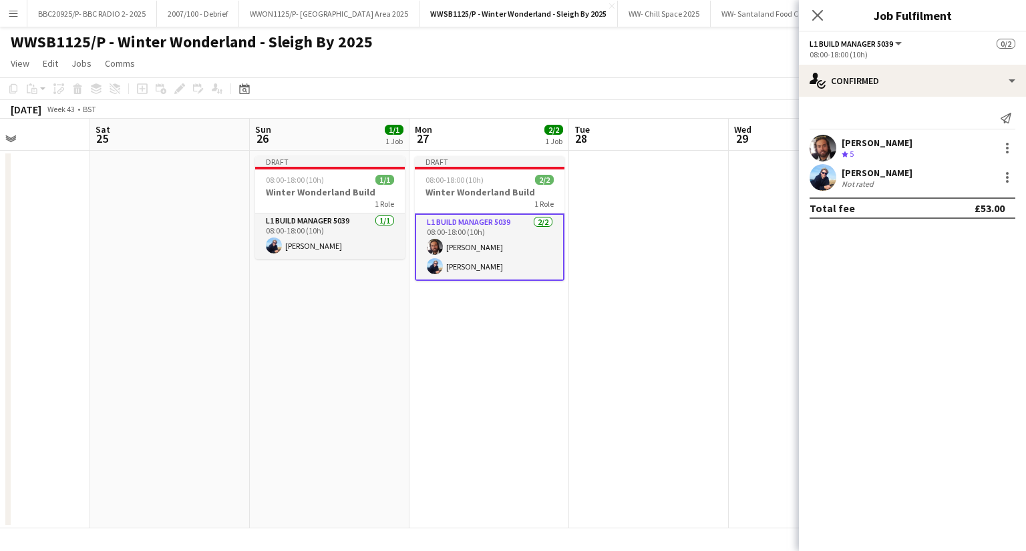
click at [605, 363] on app-date-cell at bounding box center [649, 340] width 160 height 378
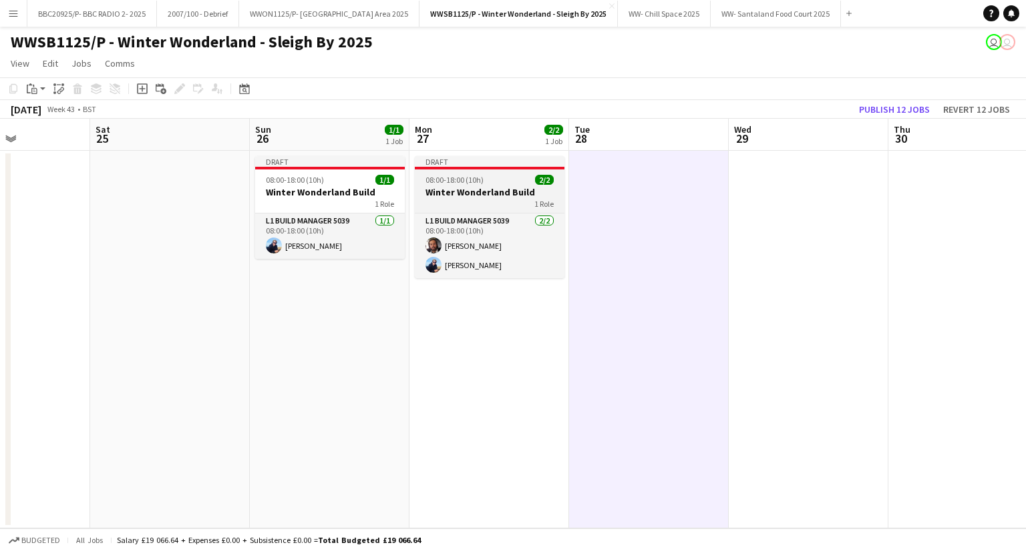
click at [509, 200] on div "1 Role" at bounding box center [490, 203] width 150 height 11
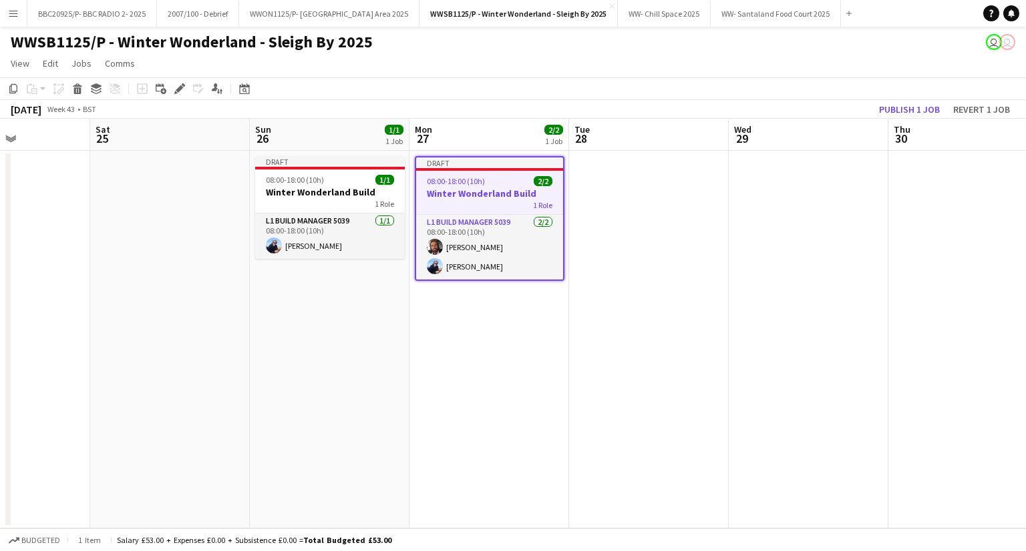
click at [172, 87] on div "Edit" at bounding box center [180, 89] width 16 height 16
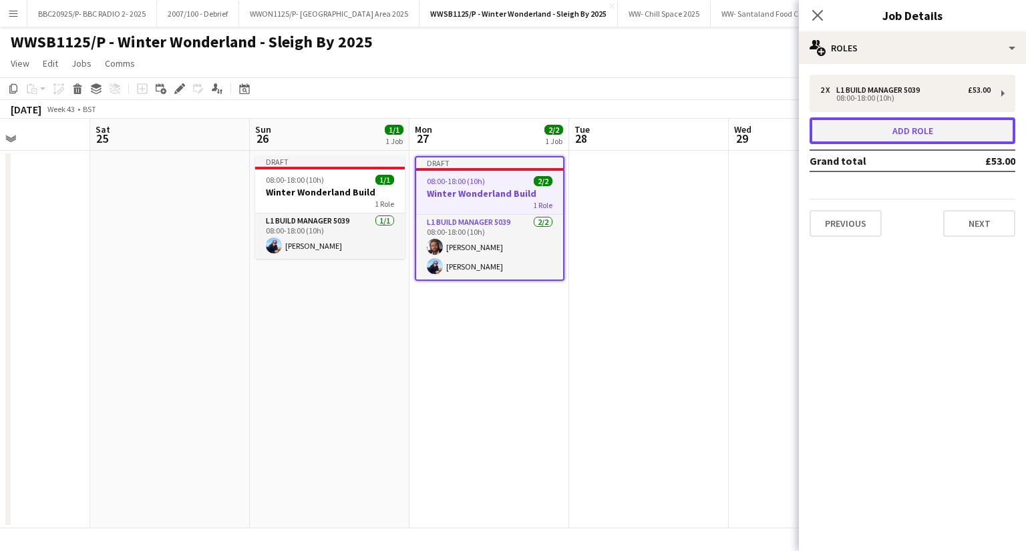
click at [874, 118] on button "Add role" at bounding box center [912, 131] width 206 height 27
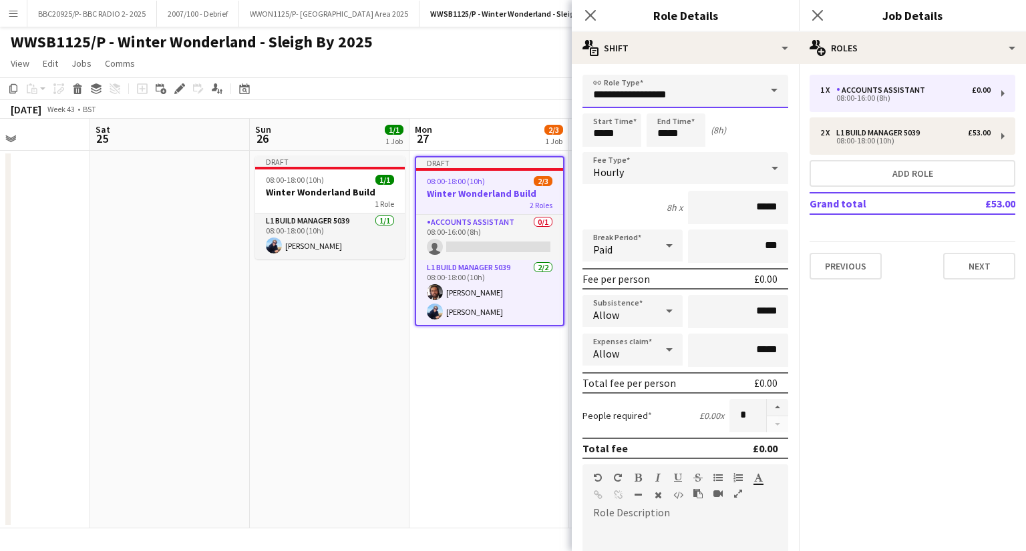
click at [625, 91] on input "**********" at bounding box center [685, 91] width 206 height 33
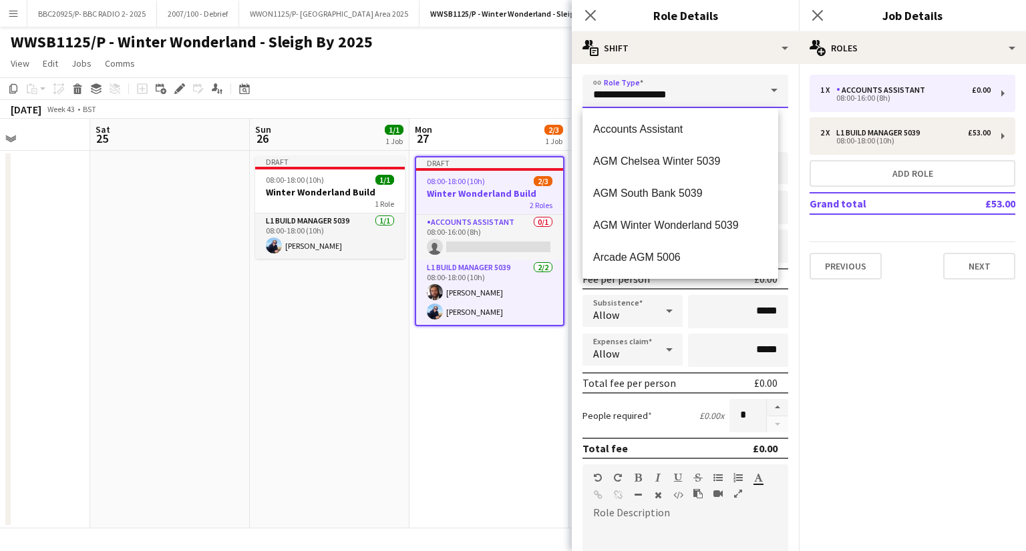
click at [625, 91] on input "**********" at bounding box center [685, 91] width 206 height 33
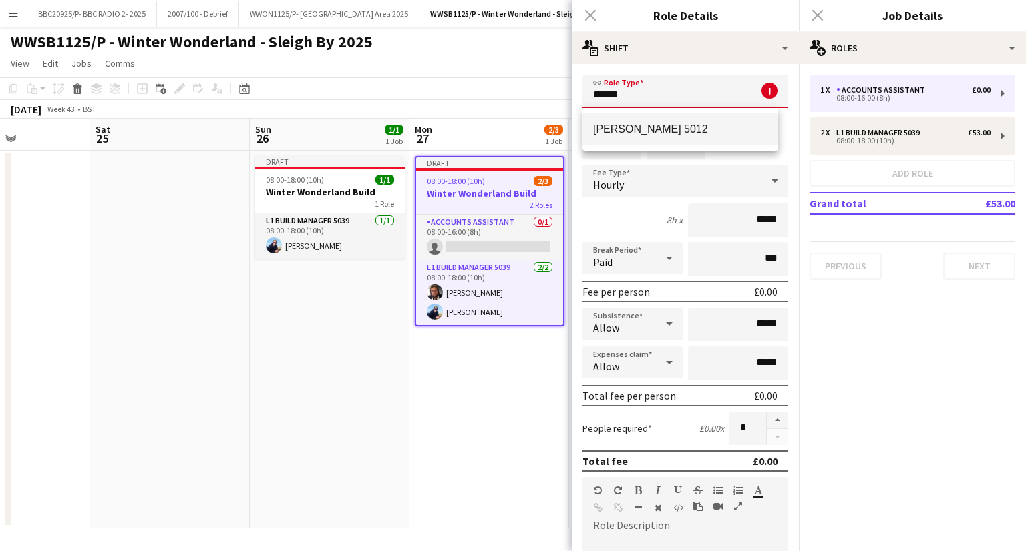
click at [658, 128] on span "[PERSON_NAME] 5012" at bounding box center [680, 129] width 174 height 13
type input "**********"
type input "*******"
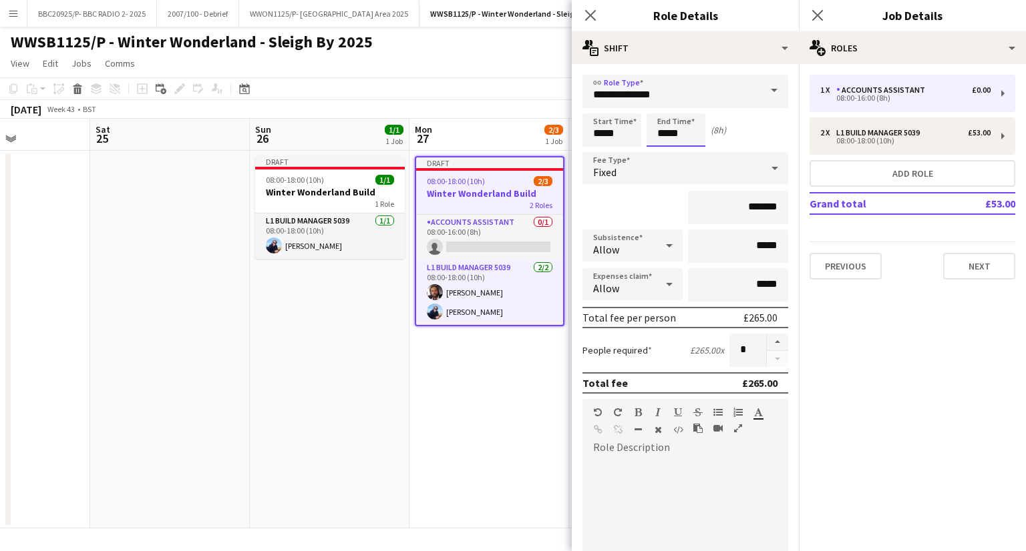
click at [666, 137] on input "*****" at bounding box center [675, 130] width 59 height 33
type input "*****"
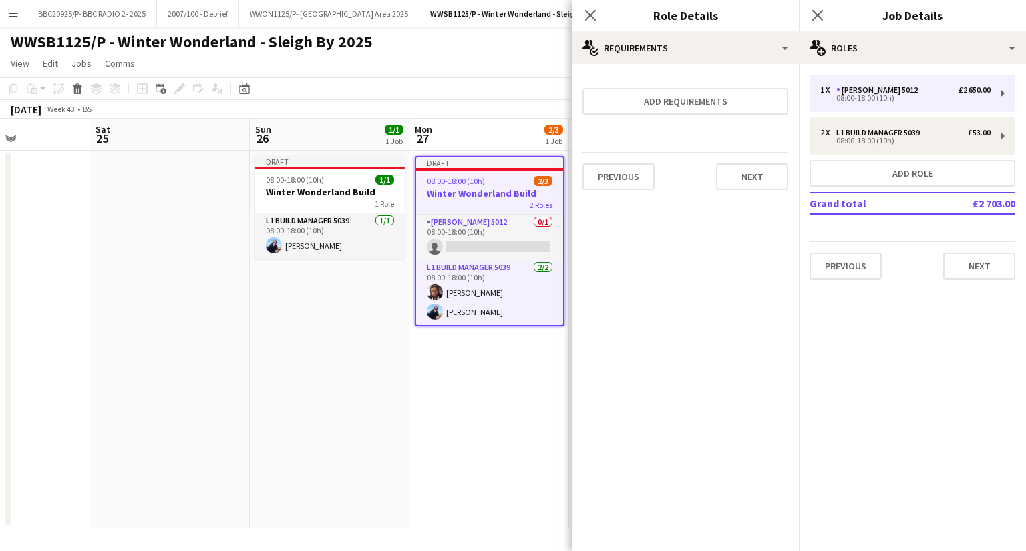
click at [344, 367] on app-date-cell "Draft 08:00-18:00 (10h) 1/1 Winter Wonderland Build 1 Role L1 Build Manager 503…" at bounding box center [330, 340] width 160 height 378
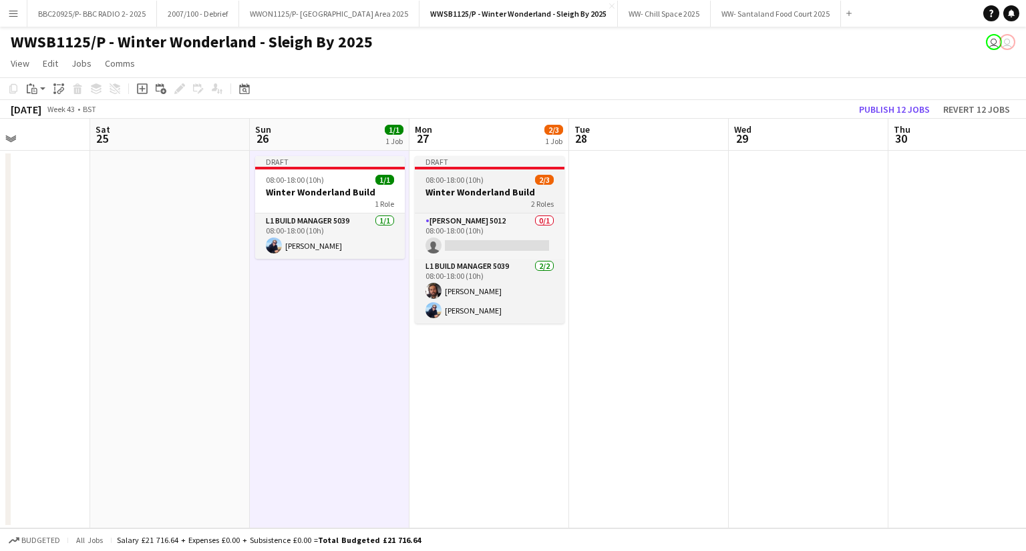
click at [481, 187] on h3 "Winter Wonderland Build" at bounding box center [490, 192] width 150 height 12
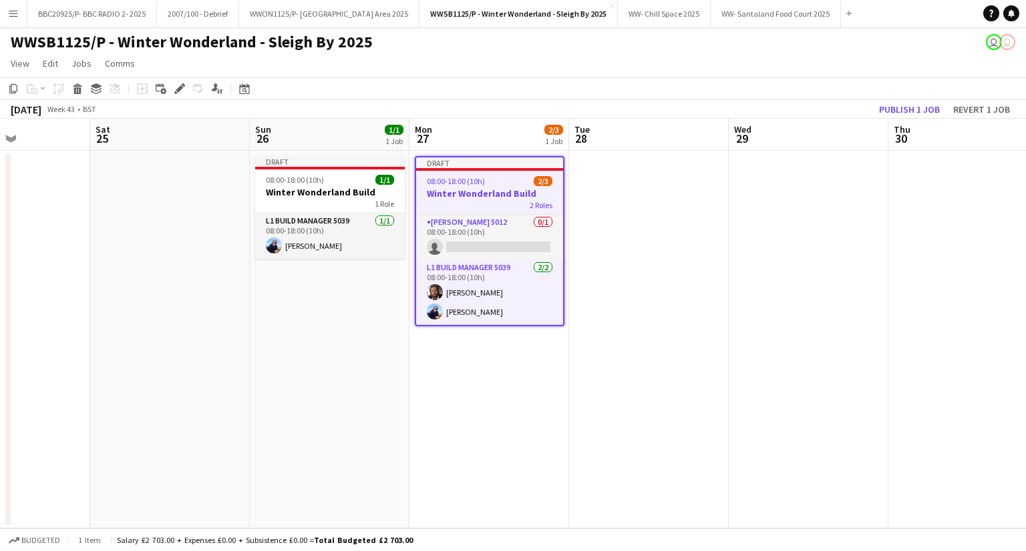
click at [609, 180] on app-date-cell at bounding box center [649, 340] width 160 height 378
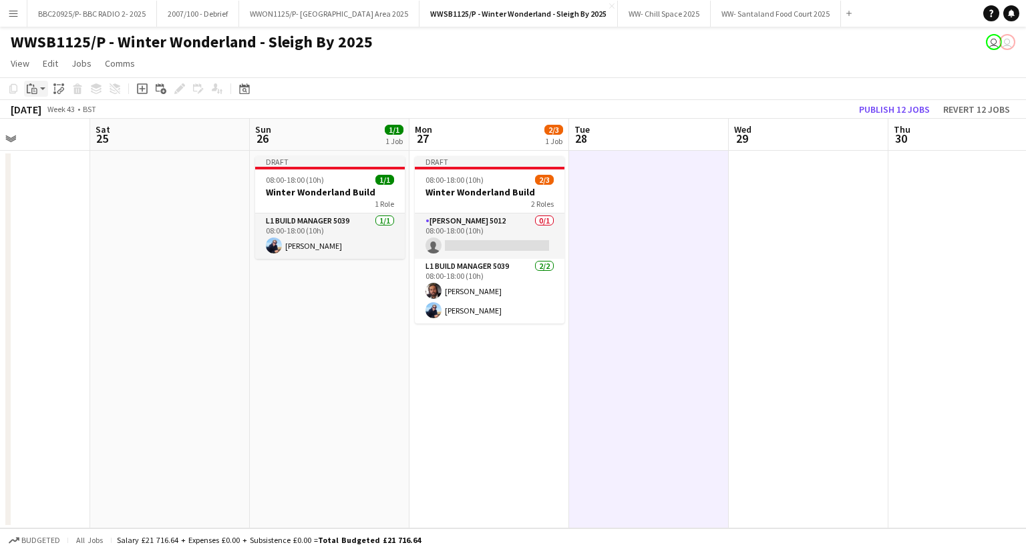
click at [37, 83] on icon "Paste" at bounding box center [32, 88] width 11 height 11
click at [79, 136] on link "Paste with crew Ctrl+Shift+V" at bounding box center [98, 137] width 126 height 12
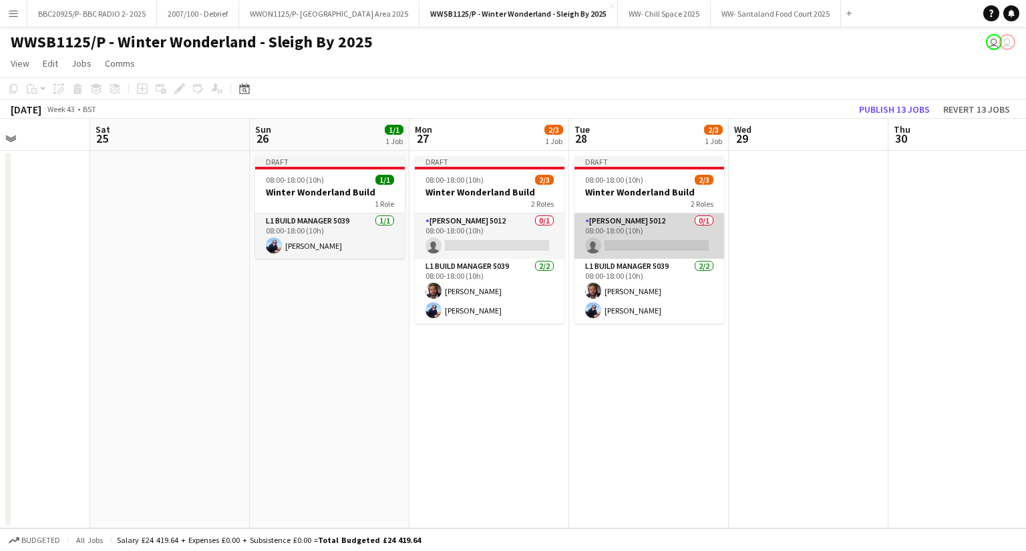
click at [646, 240] on app-card-role "[PERSON_NAME] 5012 0/1 08:00-18:00 (10h) single-neutral-actions" at bounding box center [649, 236] width 150 height 45
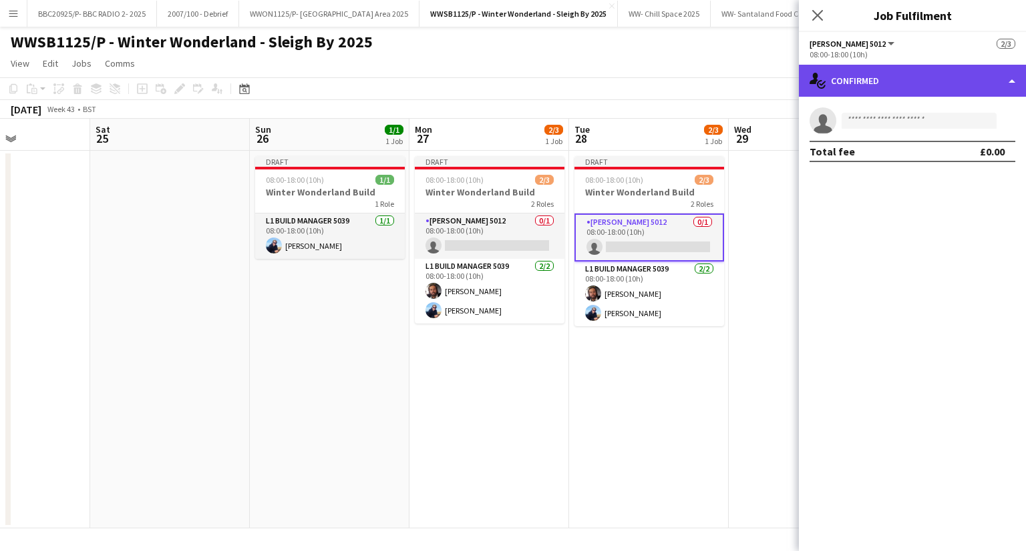
click at [915, 89] on div "single-neutral-actions-check-2 Confirmed" at bounding box center [912, 81] width 227 height 32
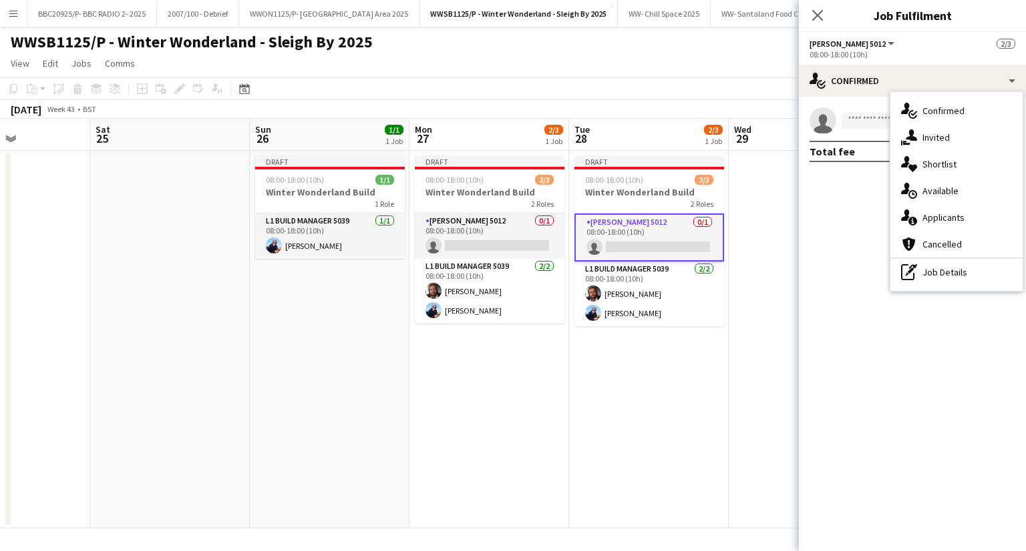
click at [924, 265] on div "pen-write Job Details" at bounding box center [956, 272] width 132 height 27
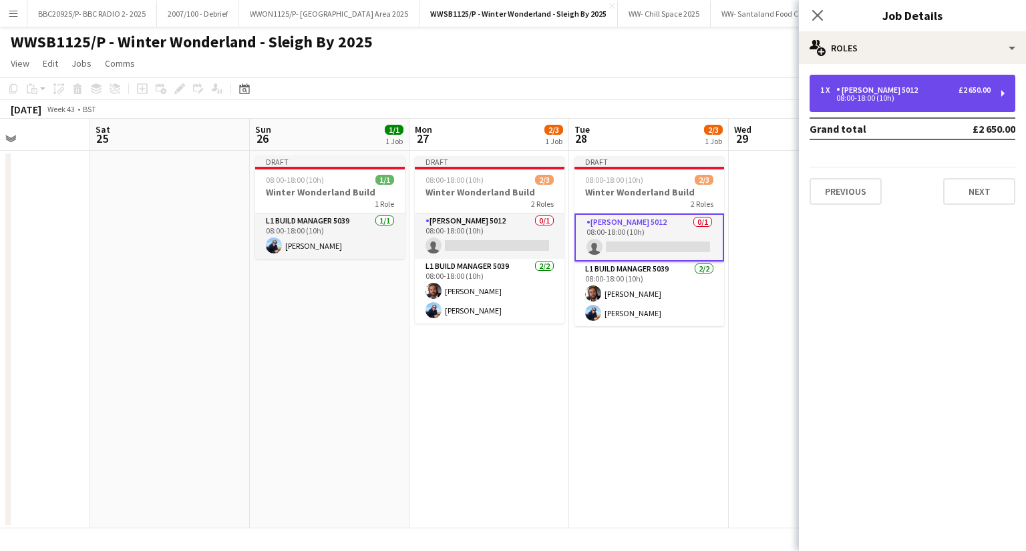
click at [907, 95] on div "08:00-18:00 (10h)" at bounding box center [905, 98] width 170 height 7
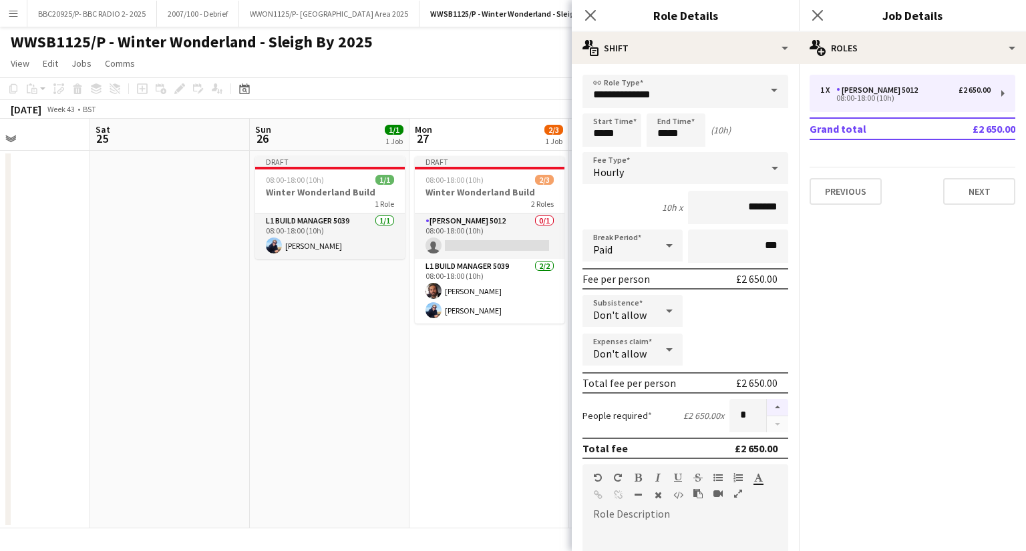
click at [769, 407] on button "button" at bounding box center [776, 407] width 21 height 17
type input "*"
click at [445, 409] on app-date-cell "Draft 08:00-18:00 (10h) 2/3 Winter Wonderland Build 2 Roles [PERSON_NAME] 5012 …" at bounding box center [489, 340] width 160 height 378
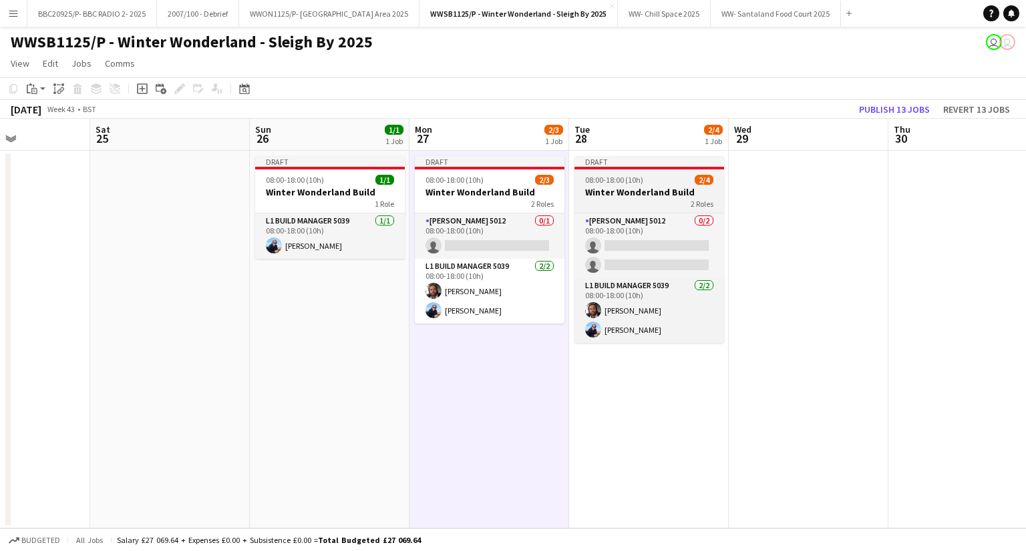
click at [688, 182] on div "08:00-18:00 (10h) 2/4" at bounding box center [649, 180] width 150 height 10
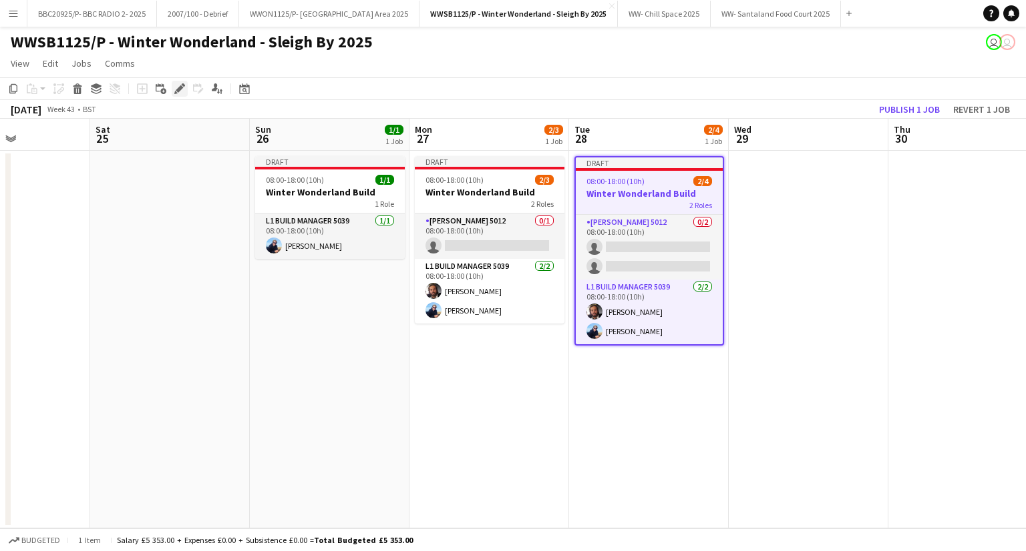
click at [178, 88] on icon at bounding box center [179, 88] width 7 height 7
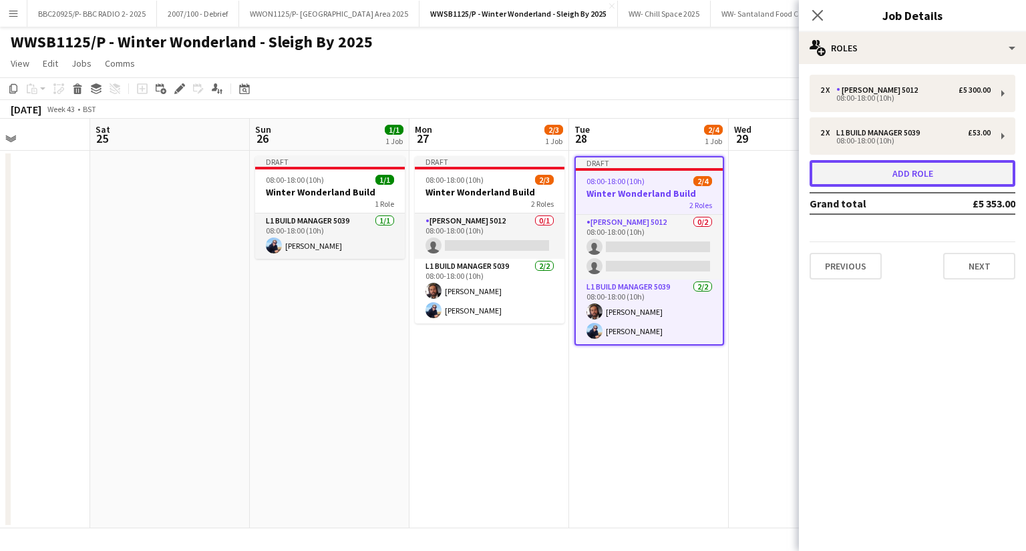
click at [923, 169] on button "Add role" at bounding box center [912, 173] width 206 height 27
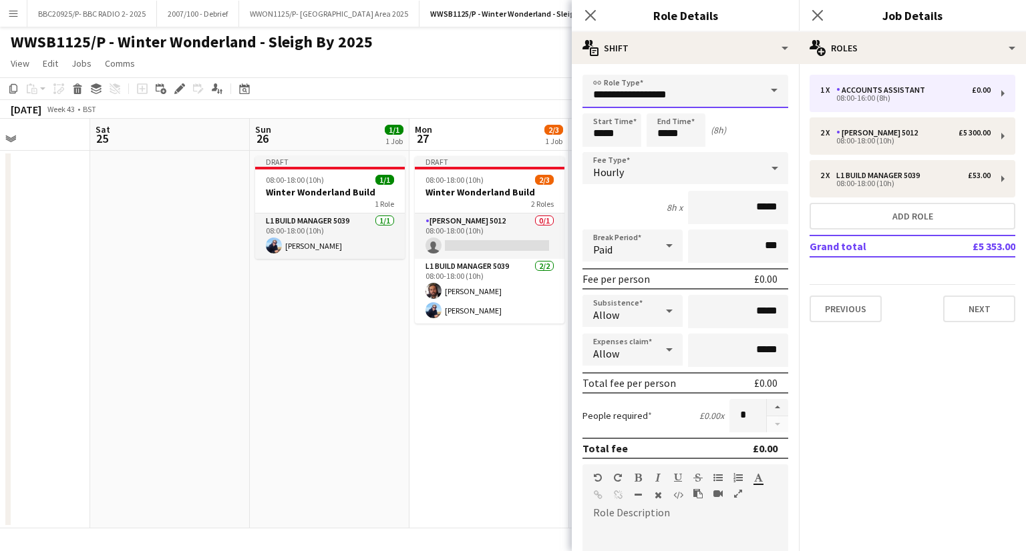
click at [688, 102] on input "**********" at bounding box center [685, 91] width 206 height 33
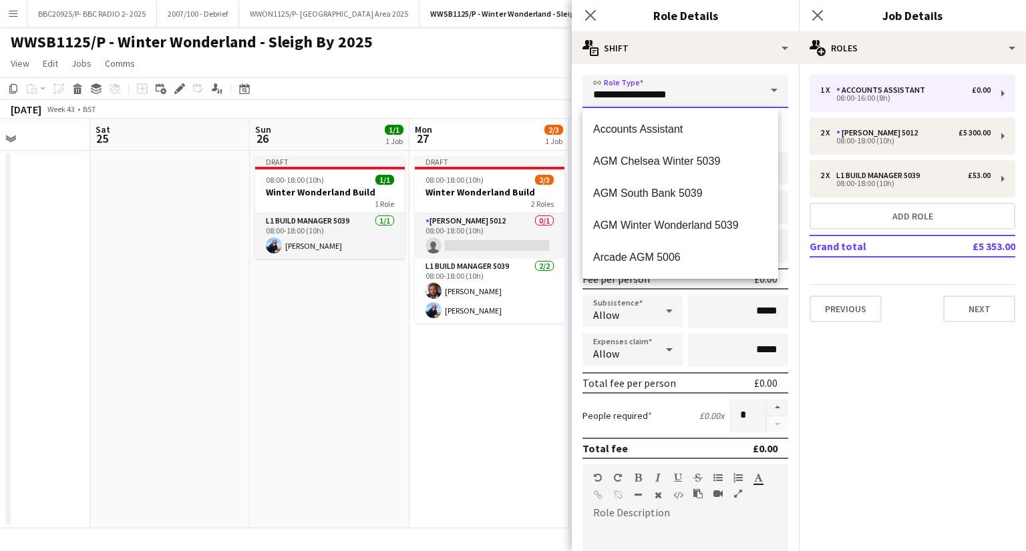
click at [688, 102] on input "**********" at bounding box center [685, 91] width 206 height 33
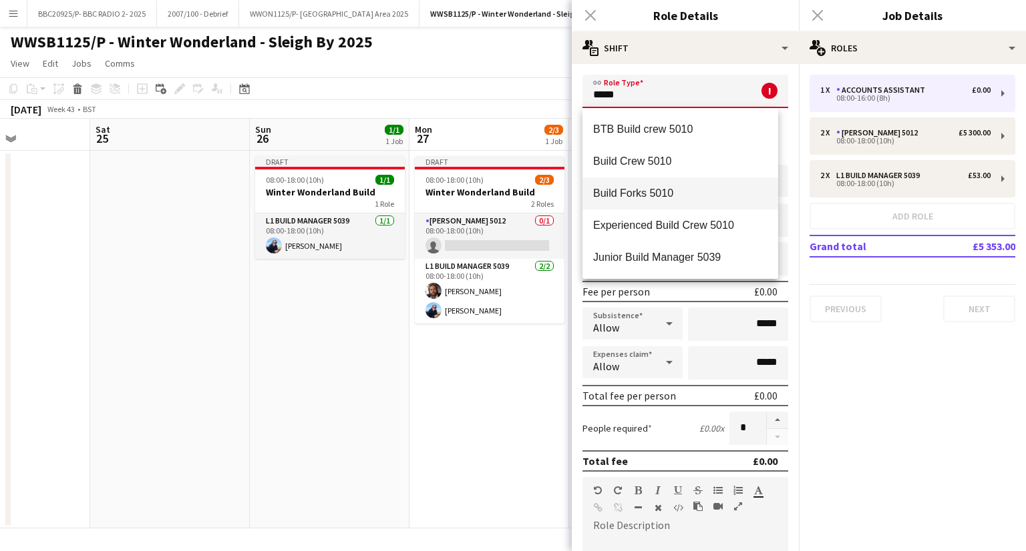
click at [668, 204] on mat-option "Build Forks 5010" at bounding box center [680, 194] width 196 height 32
type input "**********"
type input "******"
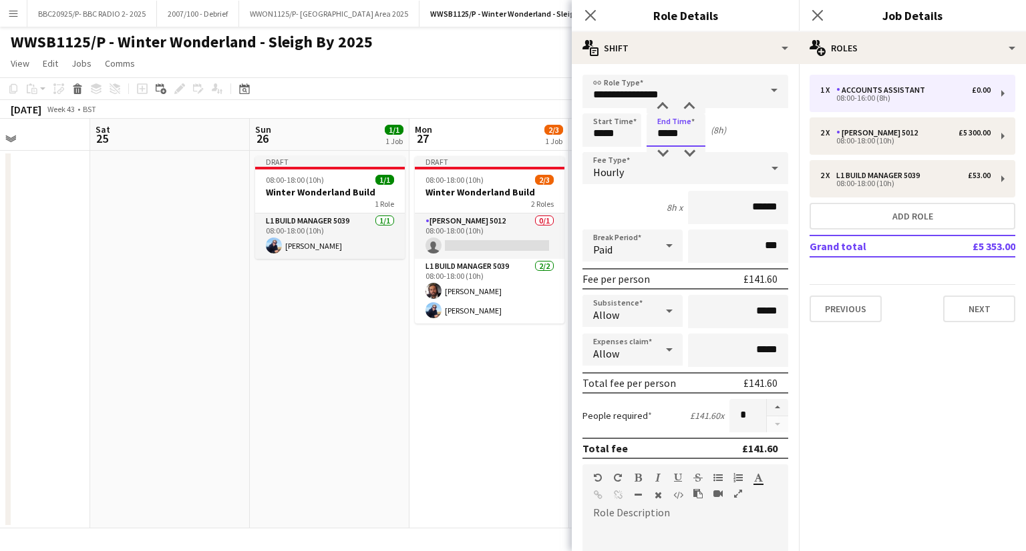
click at [668, 134] on input "*****" at bounding box center [675, 130] width 59 height 33
type input "*****"
click at [634, 201] on div "10h x ******" at bounding box center [685, 207] width 206 height 33
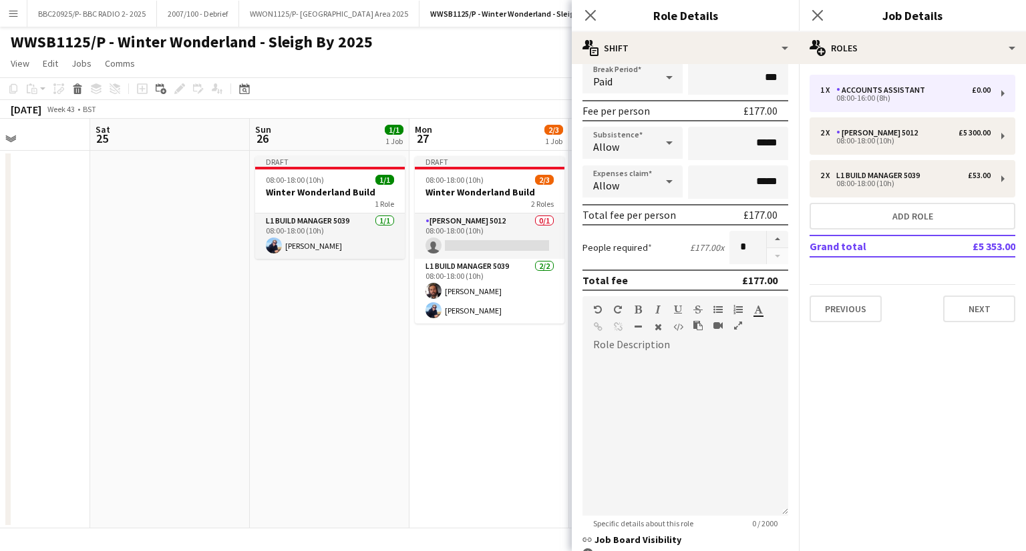
scroll to position [0, 0]
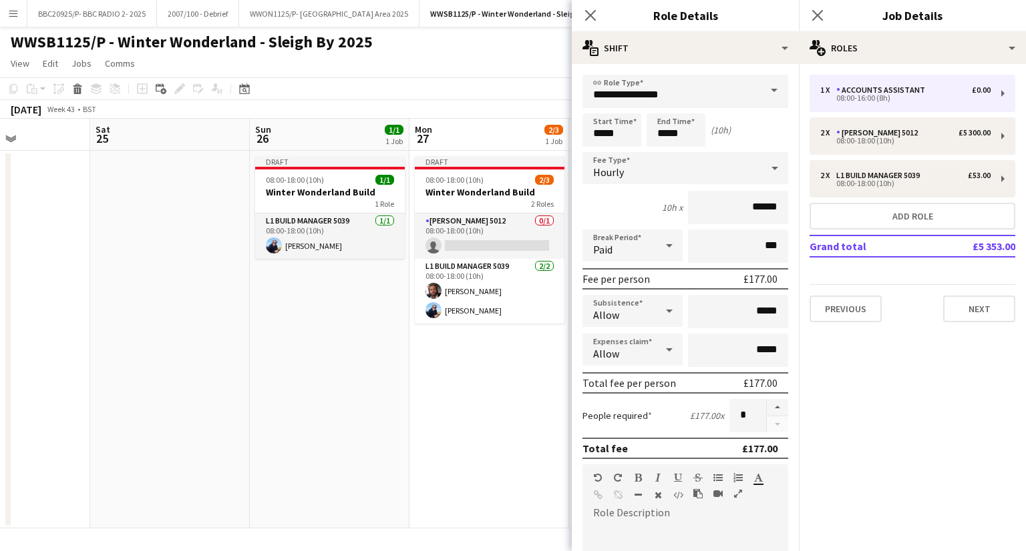
click at [478, 438] on app-date-cell "Draft 08:00-18:00 (10h) 2/3 Winter Wonderland Build 2 Roles [PERSON_NAME] 5012 …" at bounding box center [489, 340] width 160 height 378
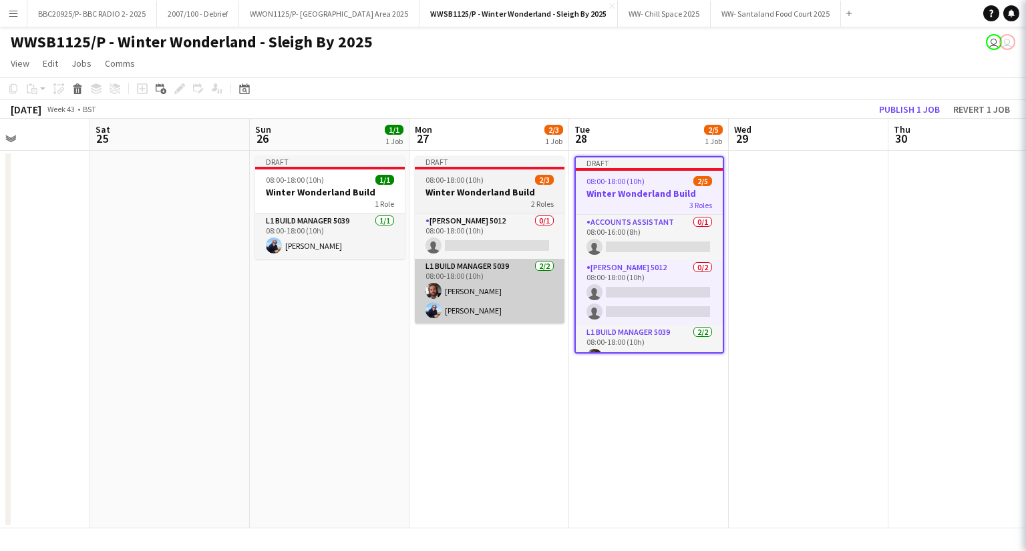
scroll to position [0, 387]
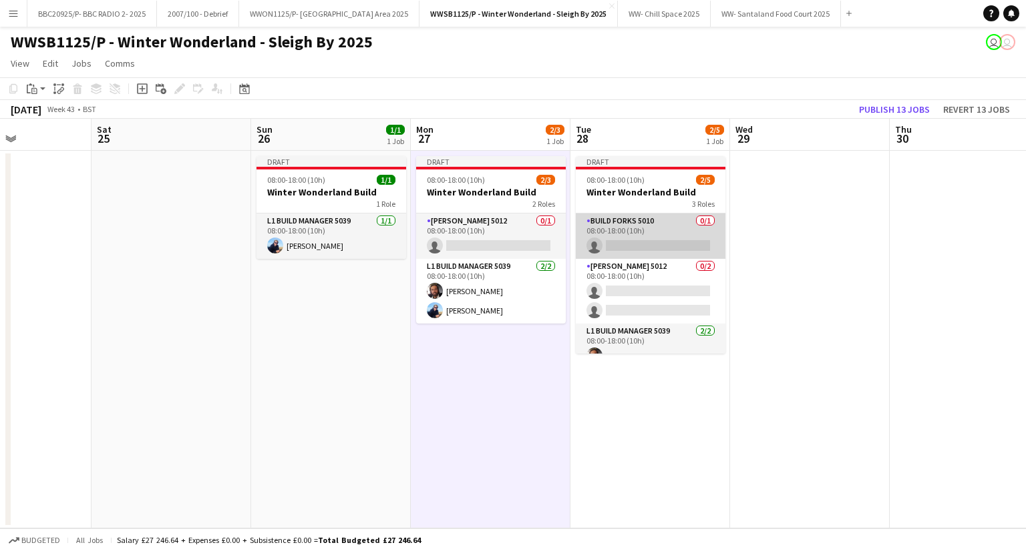
click at [662, 238] on app-card-role "Build Forks 5010 0/1 08:00-18:00 (10h) single-neutral-actions" at bounding box center [651, 236] width 150 height 45
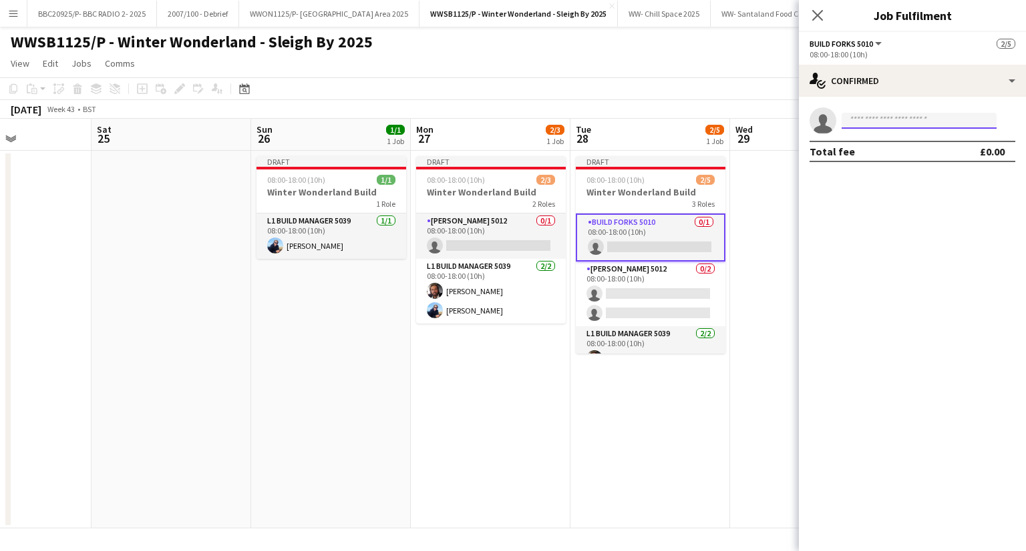
click at [881, 121] on input at bounding box center [918, 121] width 155 height 16
type input "*****"
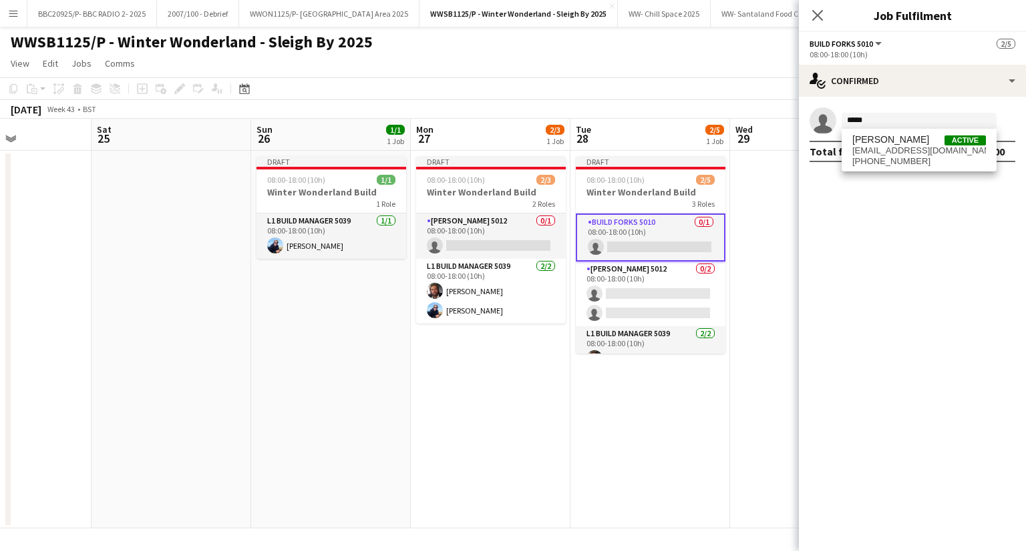
click at [873, 162] on span "[PHONE_NUMBER]" at bounding box center [919, 161] width 134 height 11
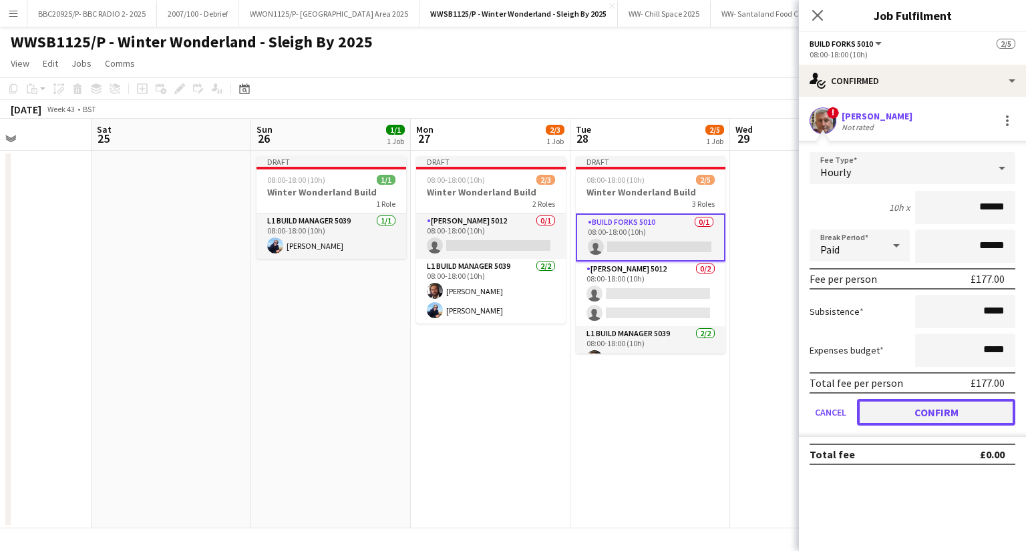
click at [915, 417] on button "Confirm" at bounding box center [936, 412] width 158 height 27
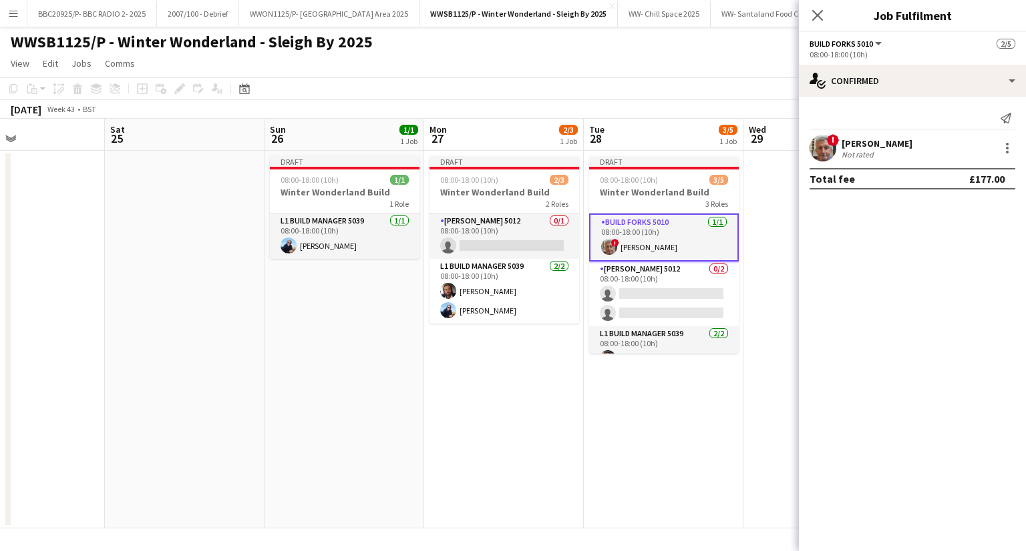
scroll to position [0, 438]
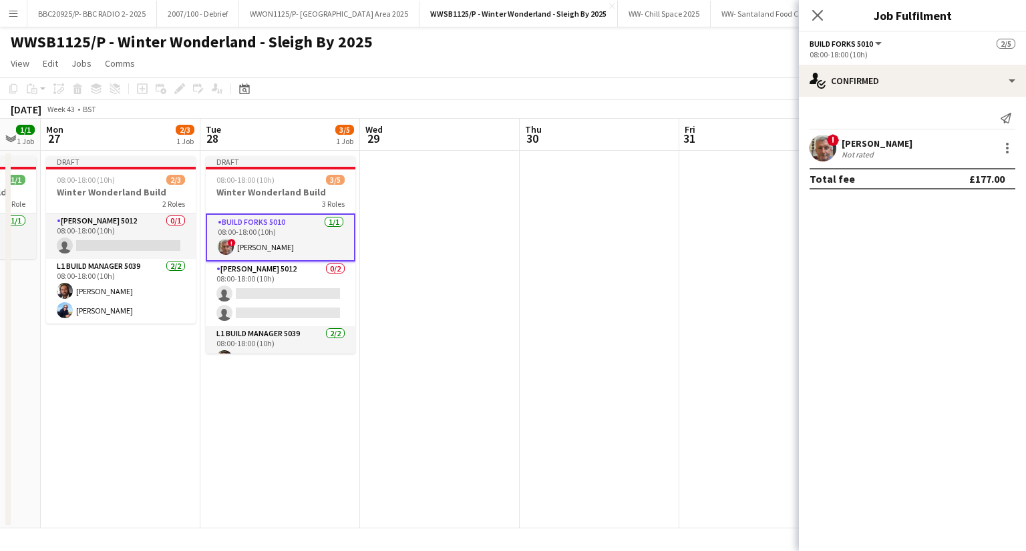
drag, startPoint x: 686, startPoint y: 440, endPoint x: 317, endPoint y: 463, distance: 369.9
click at [317, 463] on app-calendar-viewport "Fri 24 Sat 25 Sun 26 1/1 1 Job Mon 27 2/3 1 Job Tue 28 3/5 1 Job Wed 29 Thu 30 …" at bounding box center [513, 324] width 1026 height 410
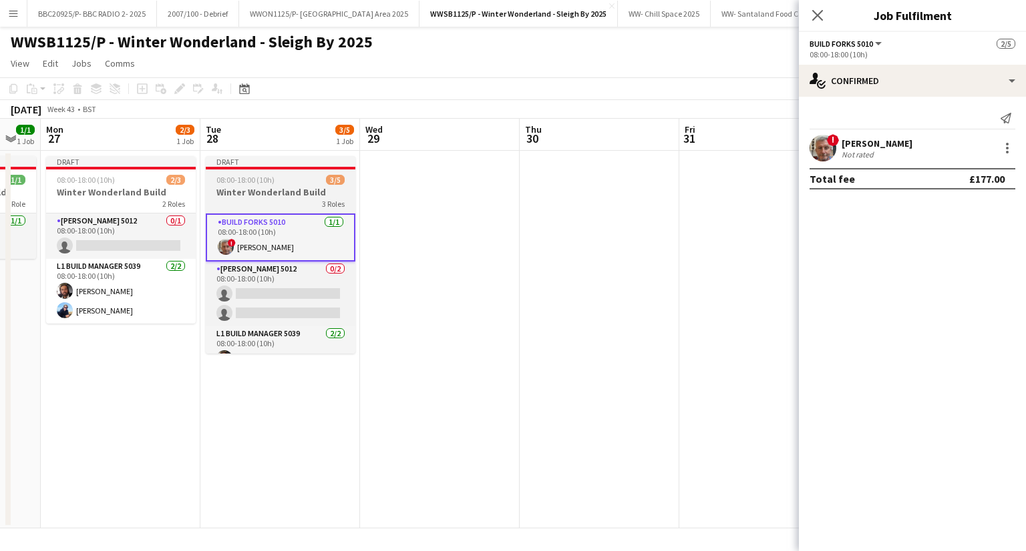
click at [254, 172] on app-job-card "Draft 08:00-18:00 (10h) 3/5 Winter Wonderland Build 3 Roles Build Forks 5010 [D…" at bounding box center [281, 255] width 150 height 198
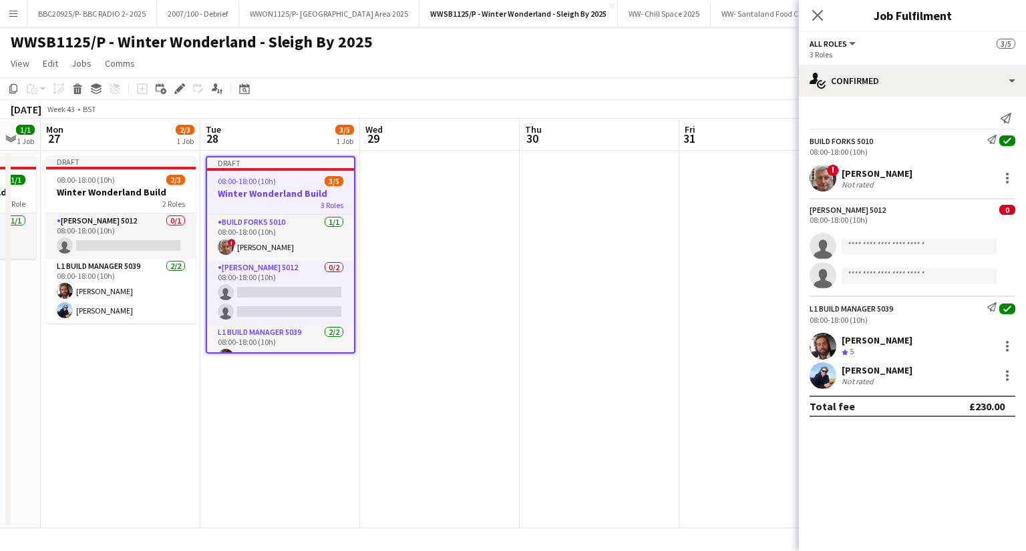
click at [189, 86] on div "Add job Add linked Job Edit Edit linked Job Applicants" at bounding box center [174, 89] width 102 height 16
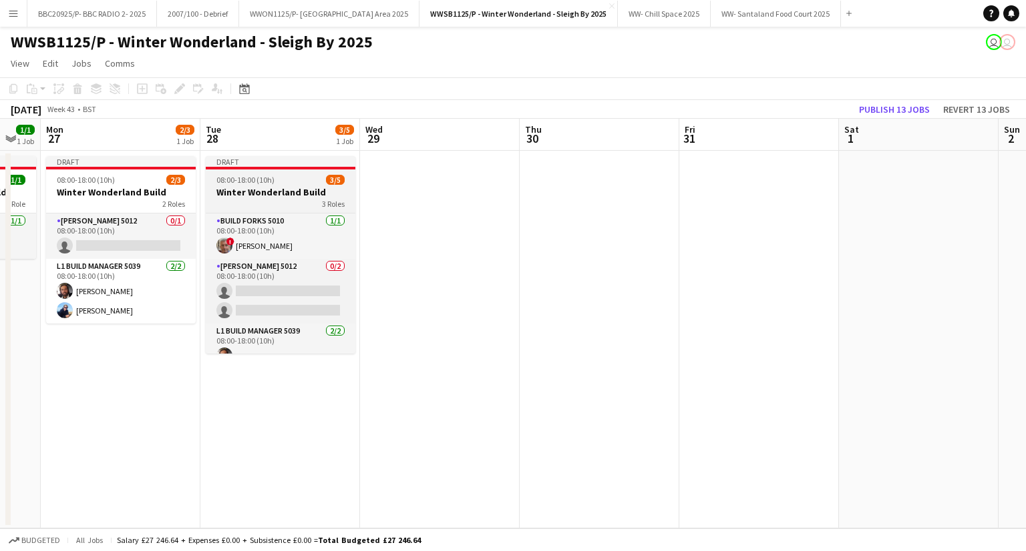
click at [253, 187] on h3 "Winter Wonderland Build" at bounding box center [281, 192] width 150 height 12
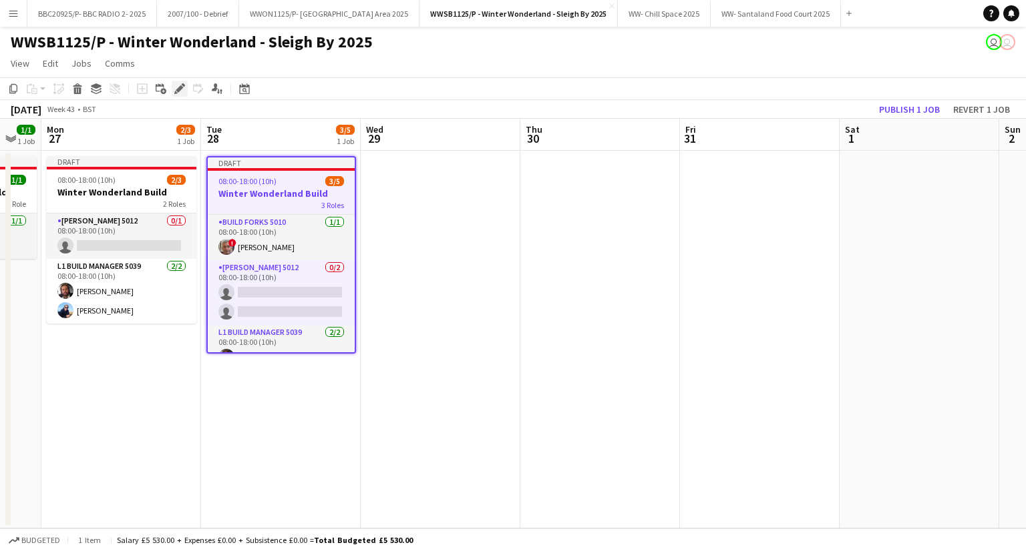
click at [176, 89] on icon at bounding box center [179, 88] width 7 height 7
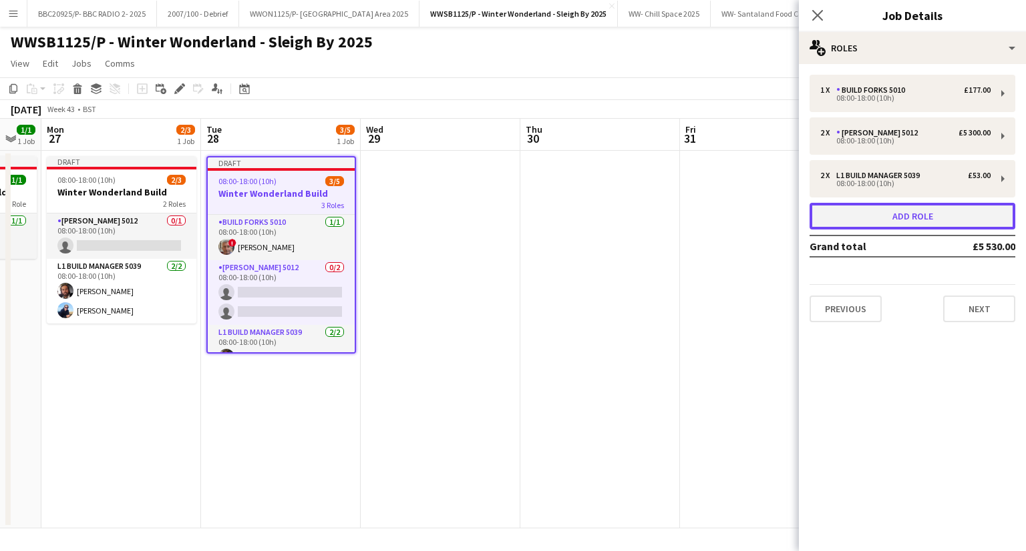
click at [865, 214] on button "Add role" at bounding box center [912, 216] width 206 height 27
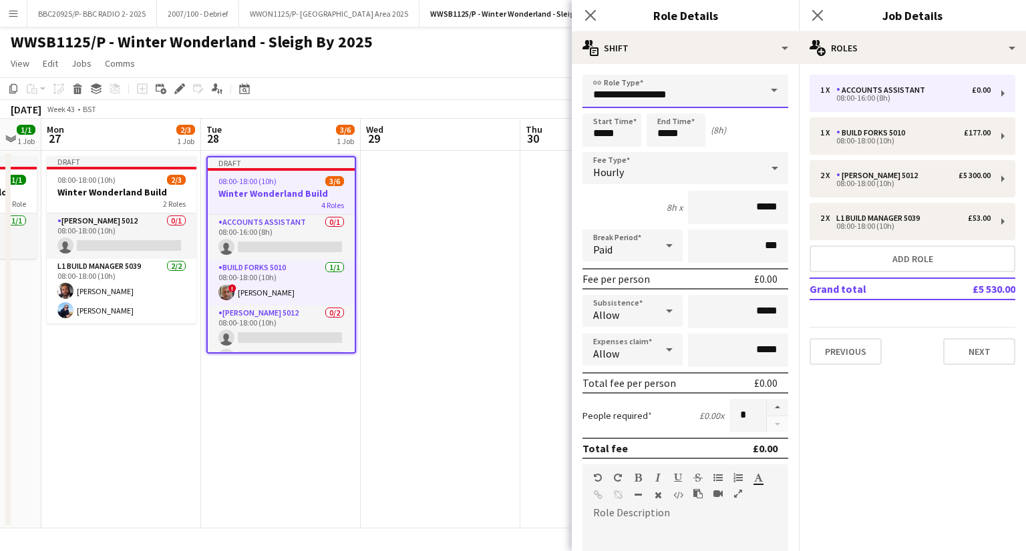
click at [668, 99] on input "**********" at bounding box center [685, 91] width 206 height 33
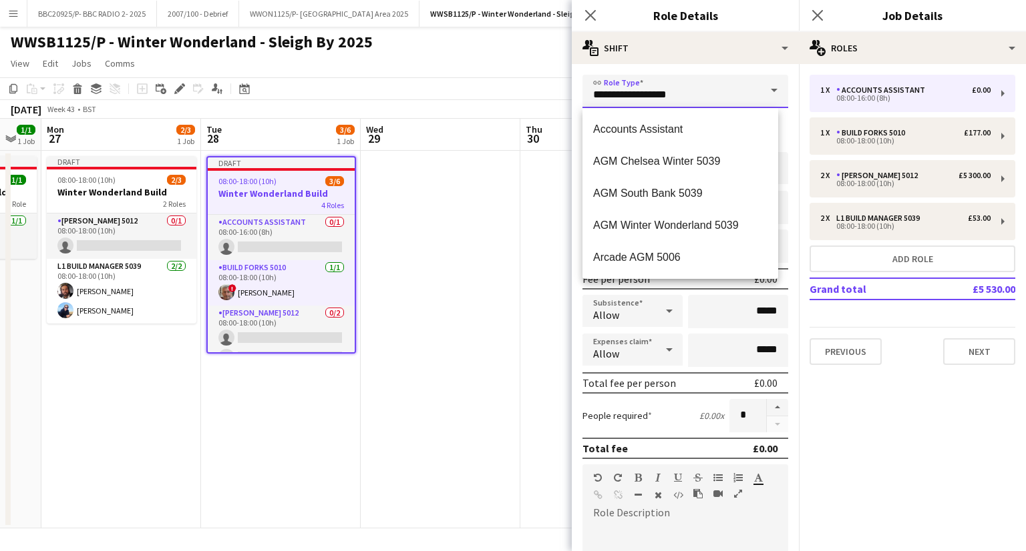
click at [668, 99] on input "**********" at bounding box center [685, 91] width 206 height 33
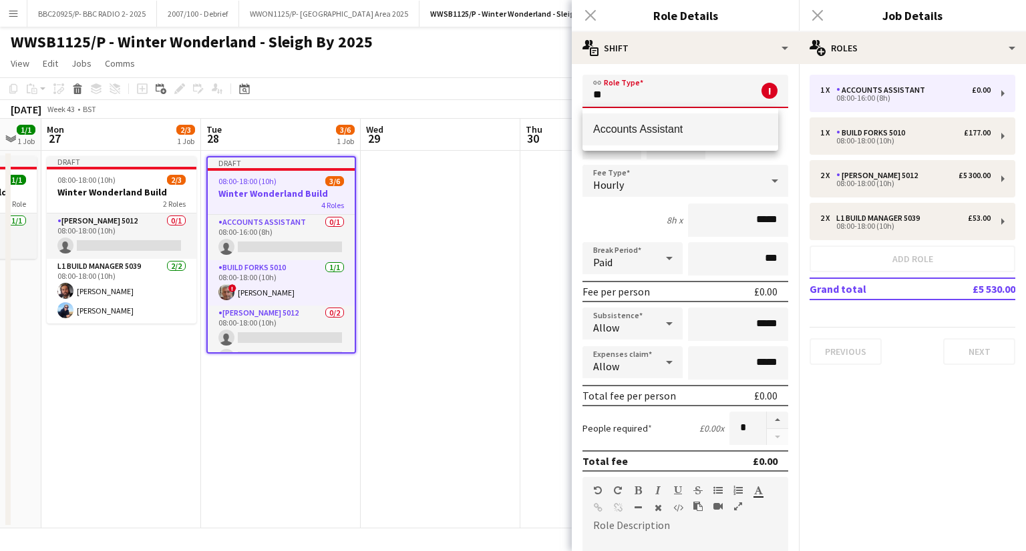
type input "*"
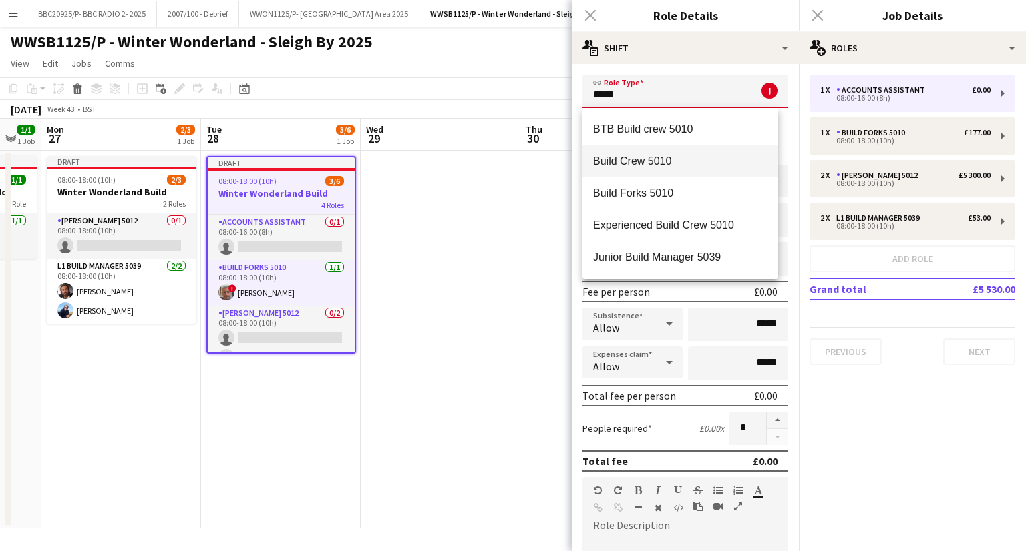
click at [671, 156] on span "Build Crew 5010" at bounding box center [680, 161] width 174 height 13
type input "**********"
type input "******"
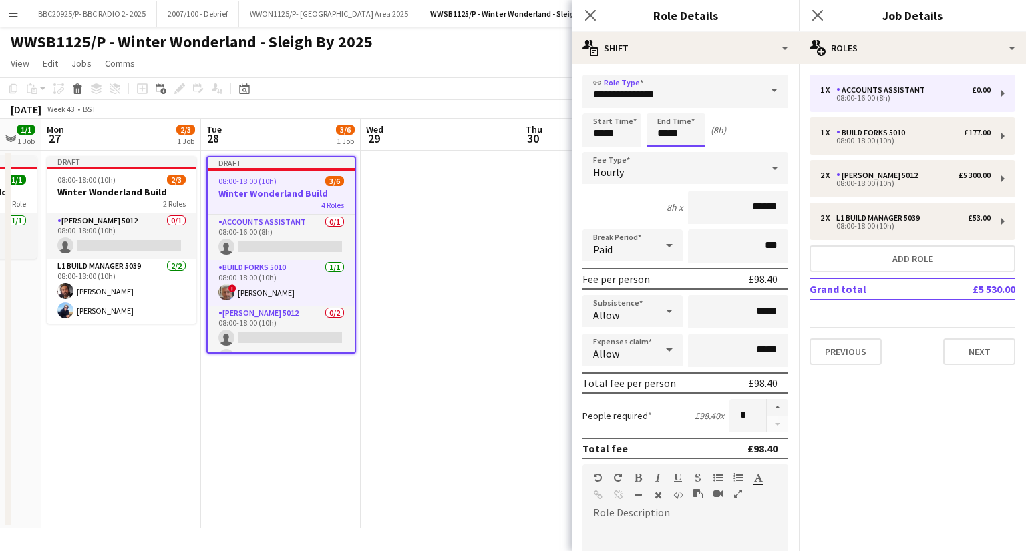
click at [667, 137] on input "*****" at bounding box center [675, 130] width 59 height 33
type input "*****"
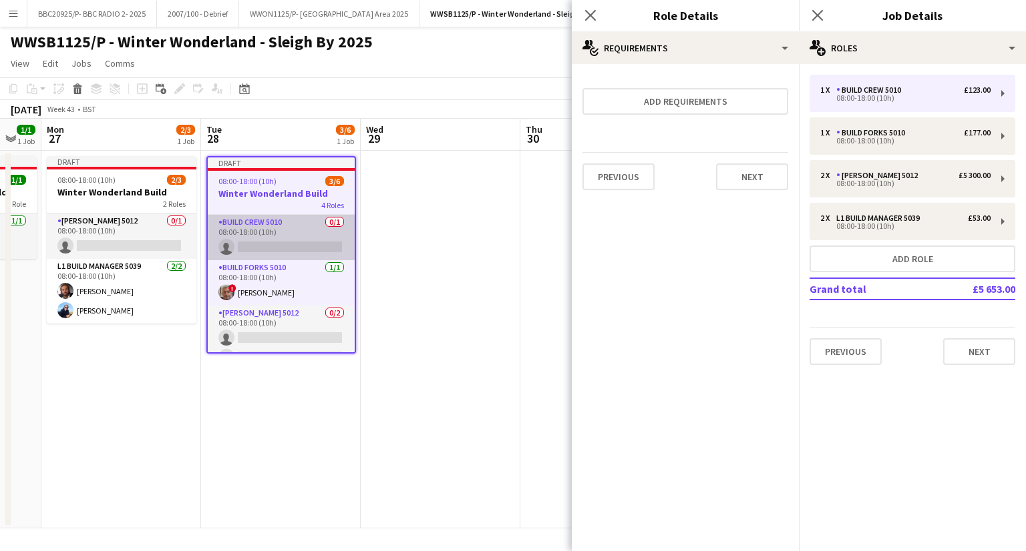
click at [287, 244] on app-card-role "Build Crew 5010 0/1 08:00-18:00 (10h) single-neutral-actions" at bounding box center [281, 237] width 147 height 45
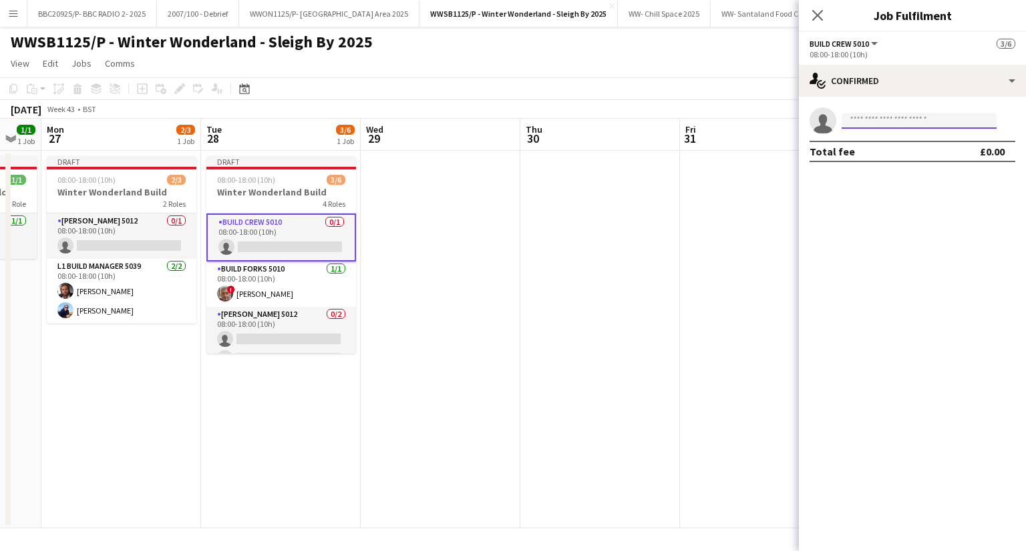
click at [943, 125] on input at bounding box center [918, 121] width 155 height 16
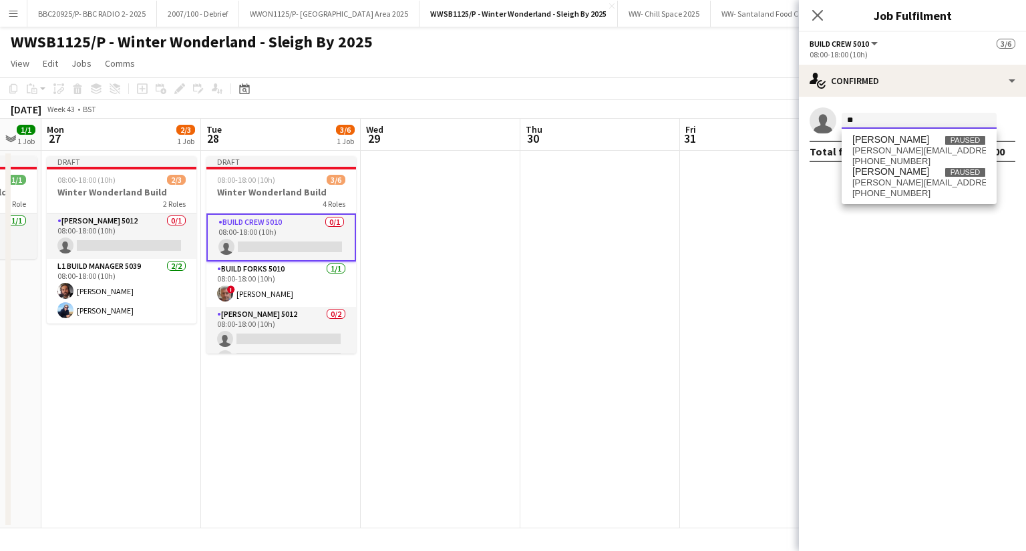
type input "*"
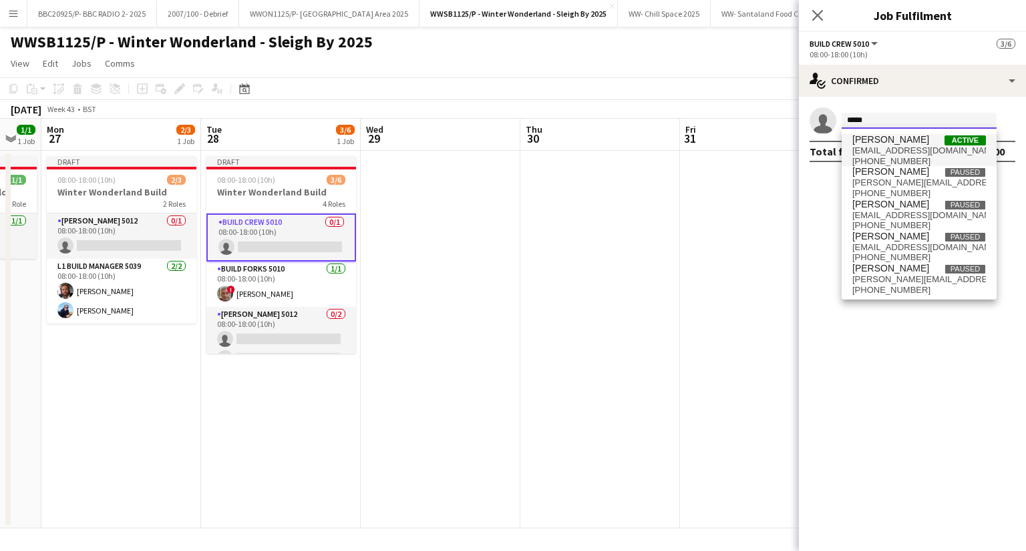
type input "*****"
click at [911, 160] on span "[PHONE_NUMBER]" at bounding box center [919, 161] width 134 height 11
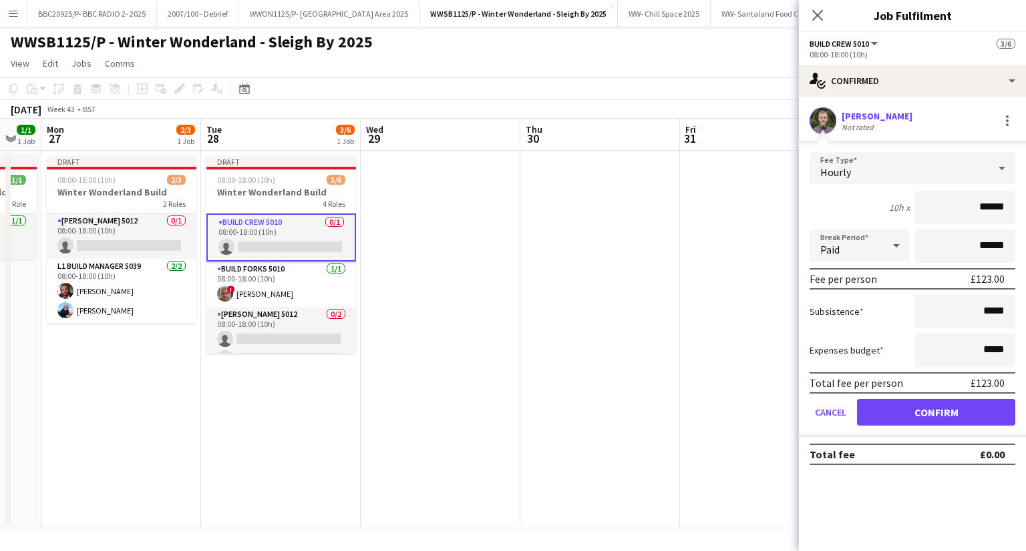
click at [869, 163] on div "Hourly" at bounding box center [898, 168] width 179 height 32
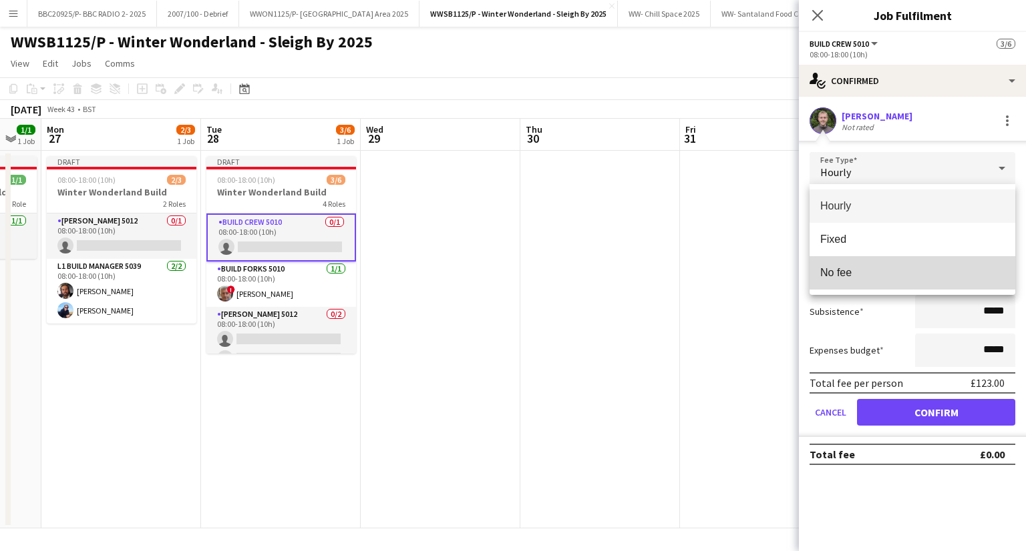
click at [855, 270] on span "No fee" at bounding box center [912, 272] width 184 height 13
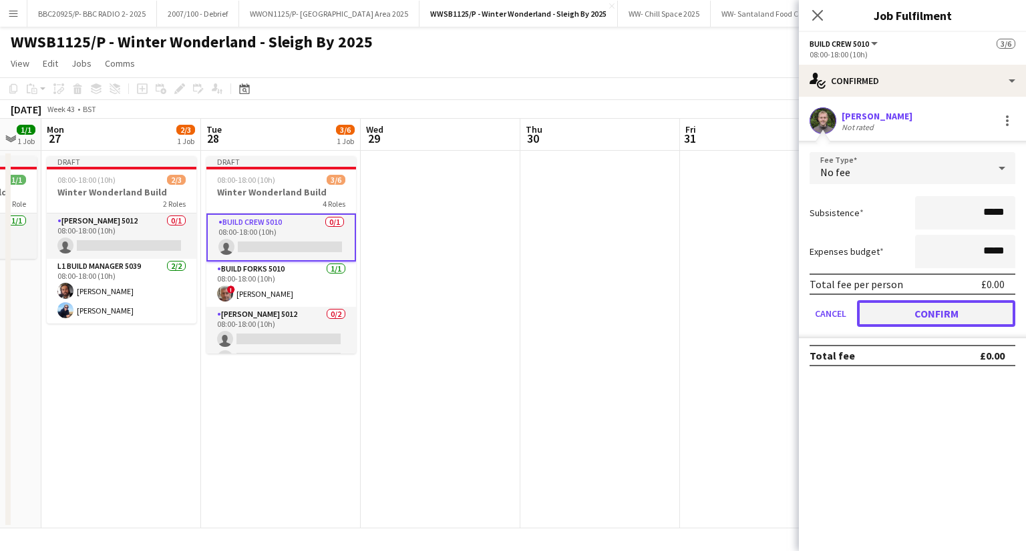
click at [862, 321] on button "Confirm" at bounding box center [936, 313] width 158 height 27
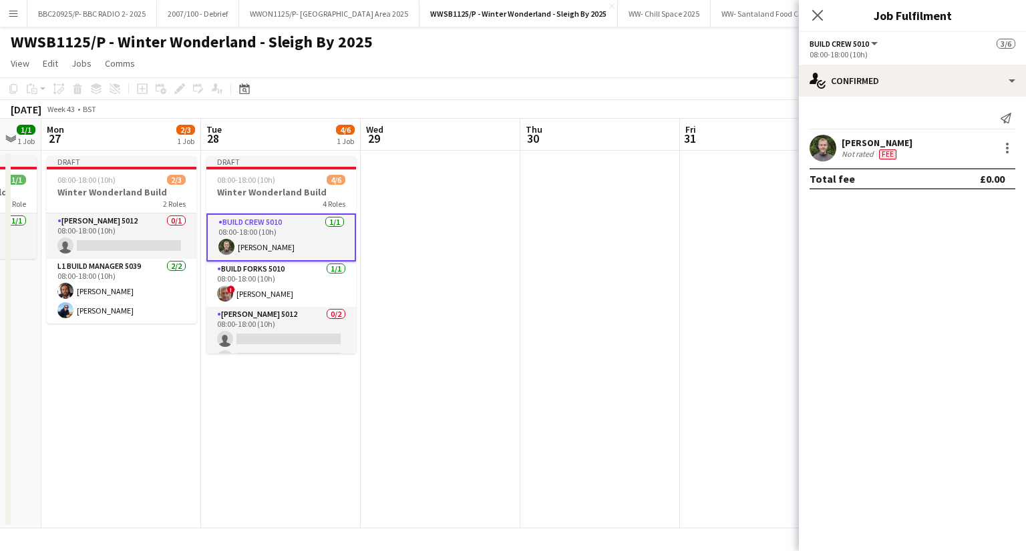
click at [430, 303] on app-date-cell at bounding box center [441, 340] width 160 height 378
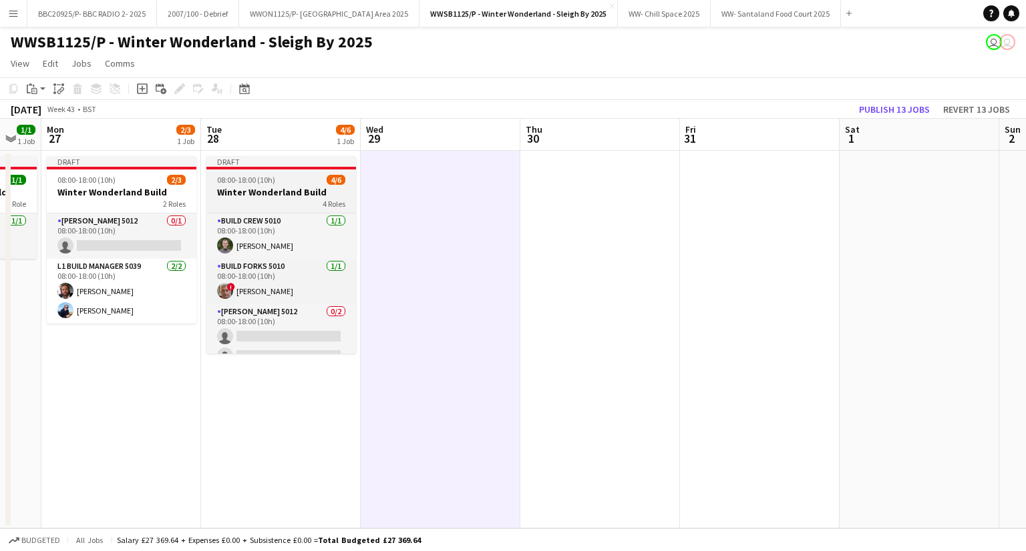
click at [258, 188] on h3 "Winter Wonderland Build" at bounding box center [281, 192] width 150 height 12
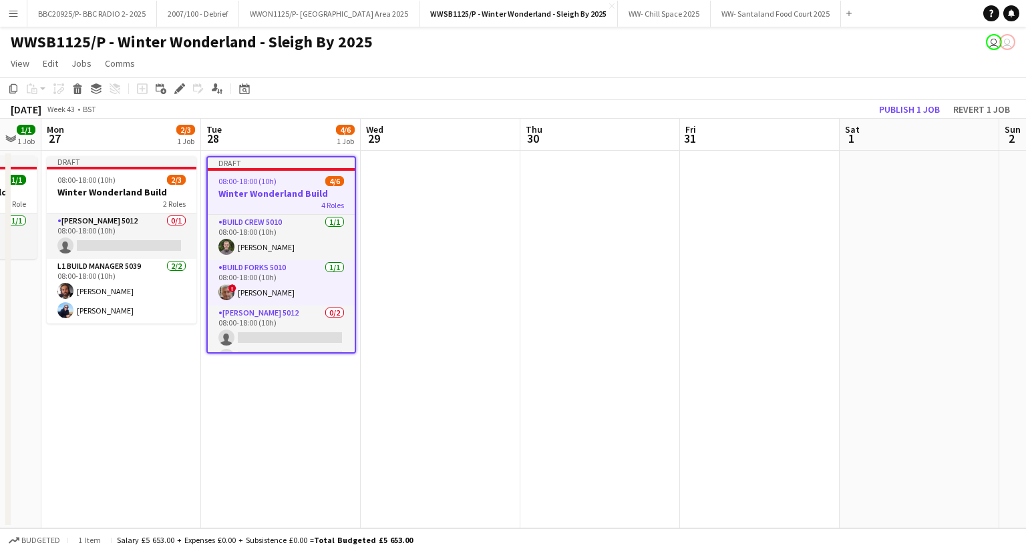
click at [425, 200] on app-date-cell at bounding box center [441, 340] width 160 height 378
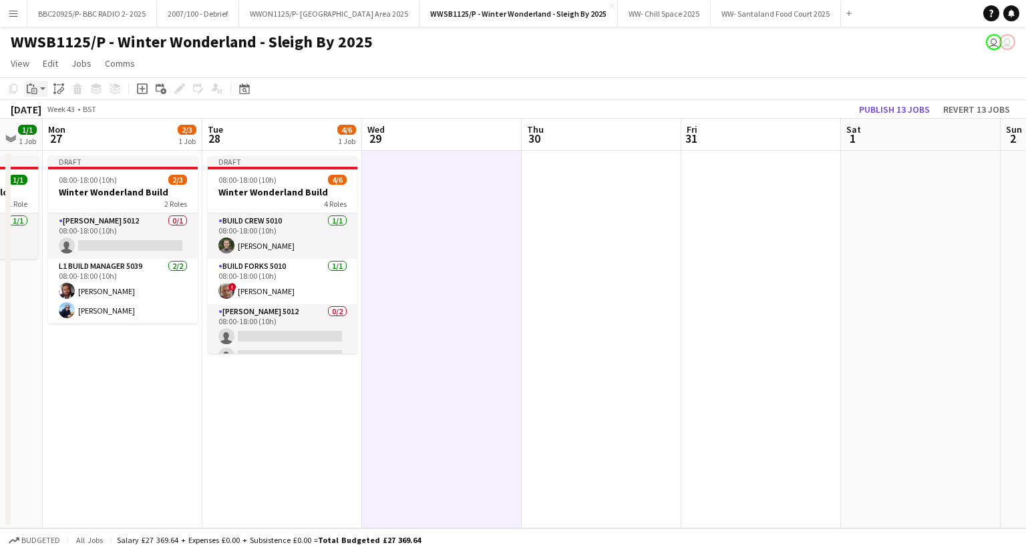
click at [44, 93] on app-action-btn "Paste" at bounding box center [36, 89] width 24 height 16
click at [61, 140] on link "Paste with crew Ctrl+Shift+V" at bounding box center [98, 137] width 126 height 12
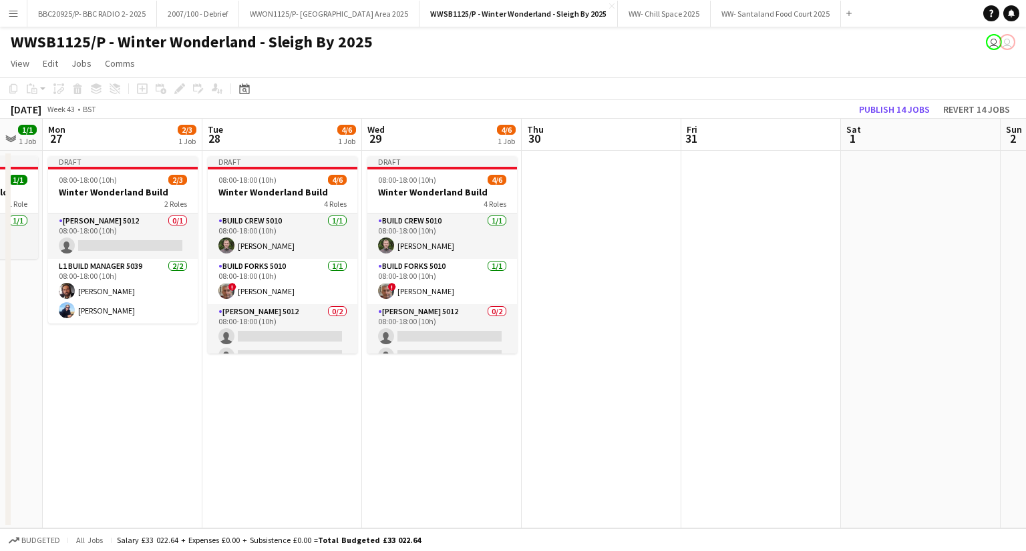
click at [538, 206] on app-date-cell at bounding box center [601, 340] width 160 height 378
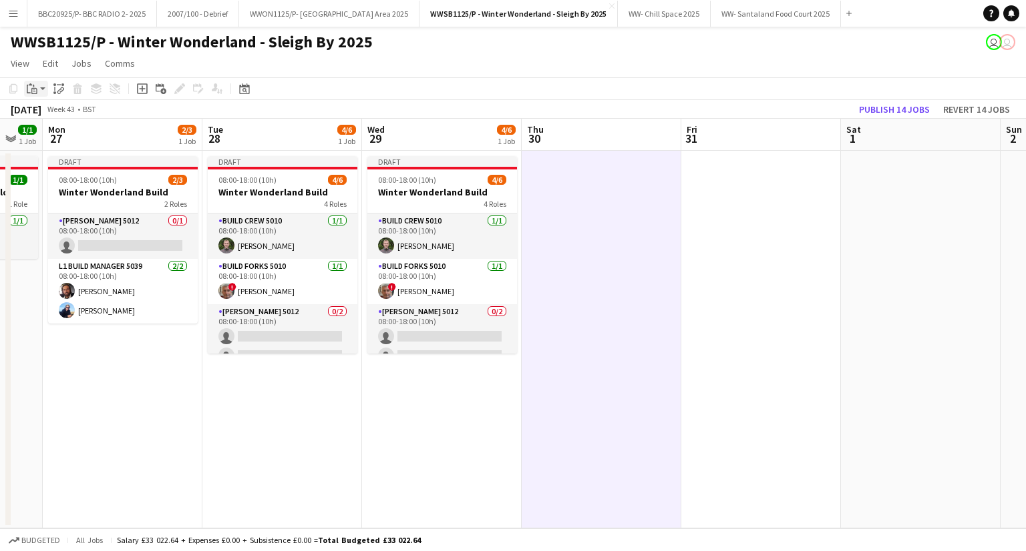
click at [29, 87] on icon "Paste" at bounding box center [32, 88] width 11 height 11
click at [62, 141] on link "Paste with crew Ctrl+Shift+V" at bounding box center [98, 137] width 126 height 12
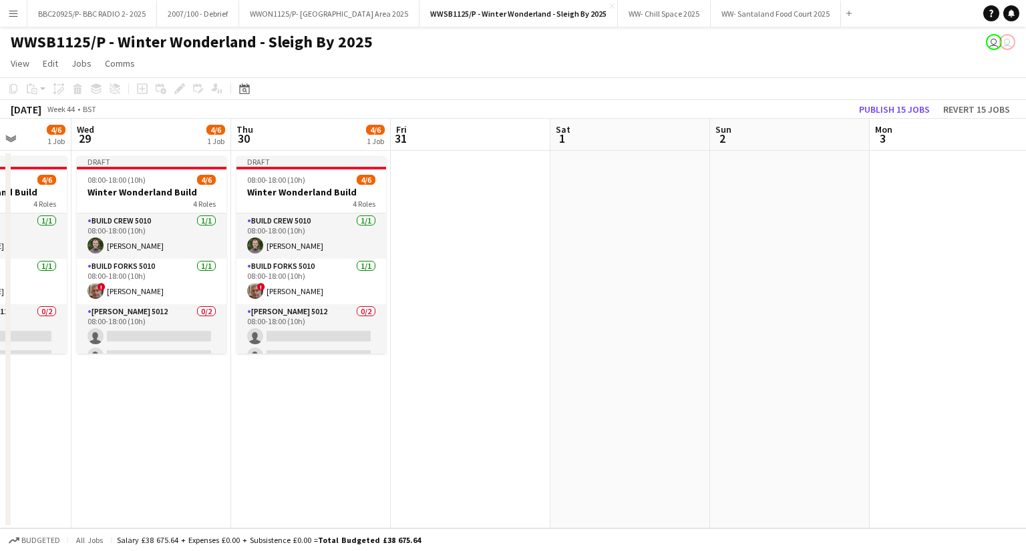
scroll to position [0, 574]
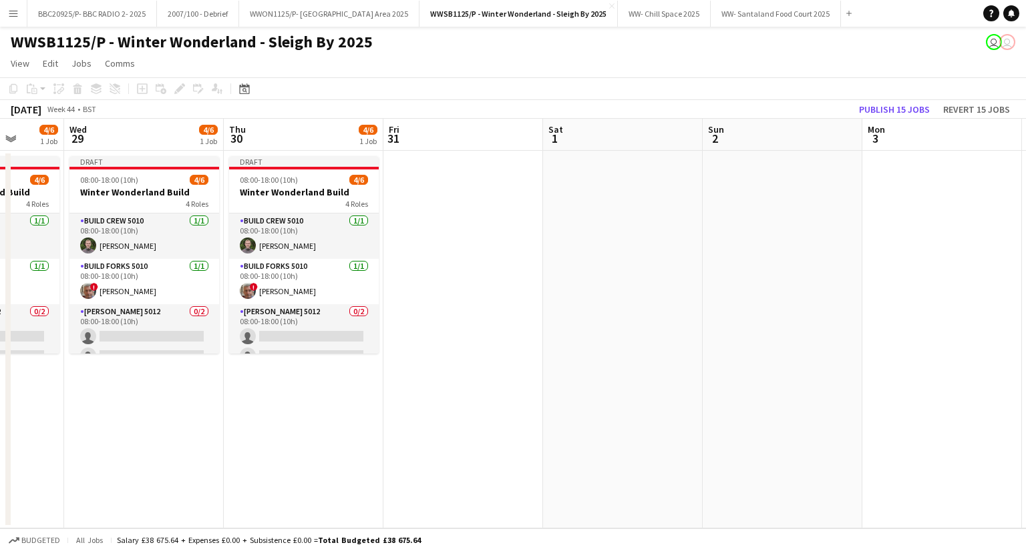
drag, startPoint x: 308, startPoint y: 477, endPoint x: 11, endPoint y: 457, distance: 298.5
click at [11, 457] on app-calendar-viewport "Sat 25 Sun 26 1/1 1 Job Mon 27 2/3 1 Job Tue 28 4/6 1 Job Wed 29 4/6 1 Job Thu …" at bounding box center [513, 324] width 1026 height 410
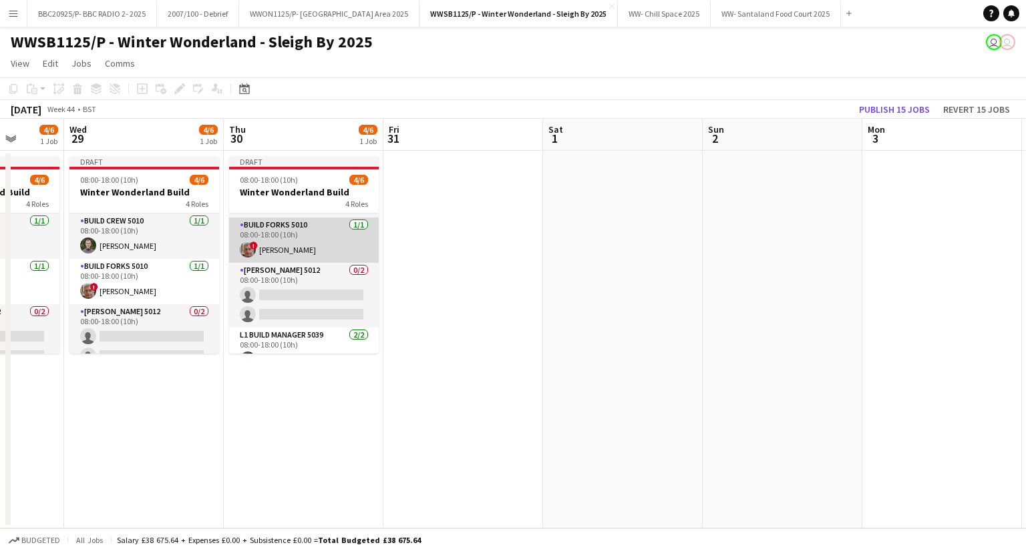
scroll to position [80, 0]
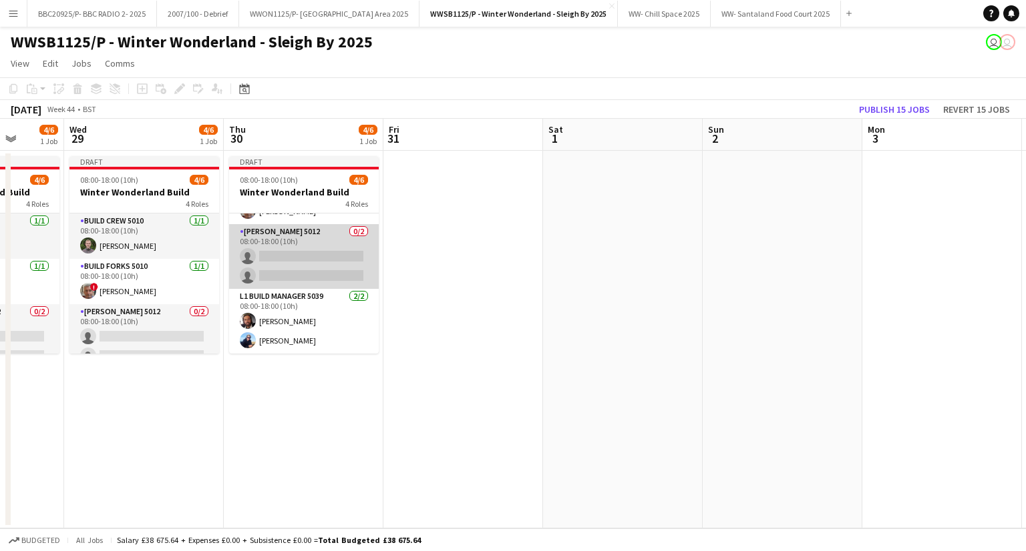
click at [320, 238] on app-card-role "[PERSON_NAME] 5012 0/2 08:00-18:00 (10h) single-neutral-actions single-neutral-…" at bounding box center [304, 256] width 150 height 65
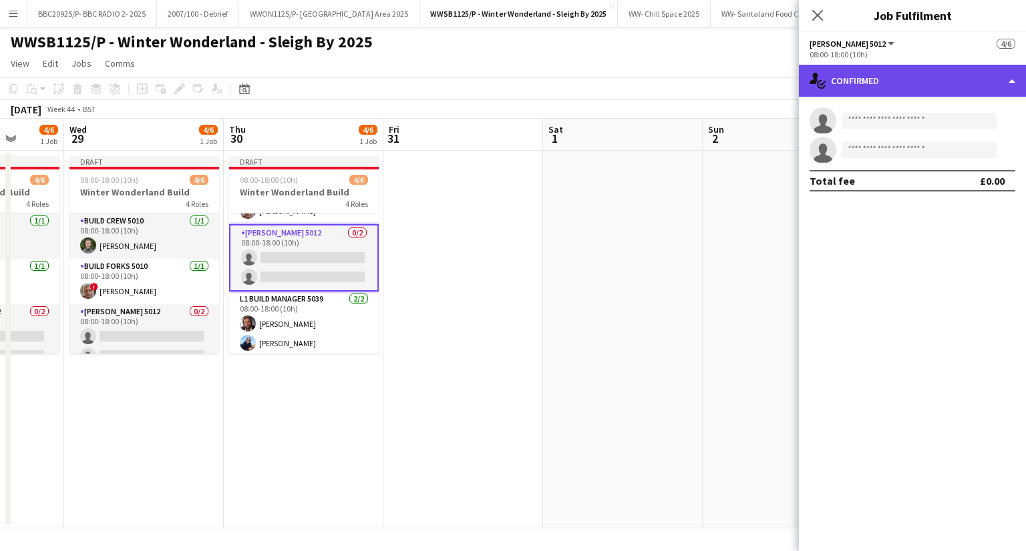
click at [951, 77] on div "single-neutral-actions-check-2 Confirmed" at bounding box center [912, 81] width 227 height 32
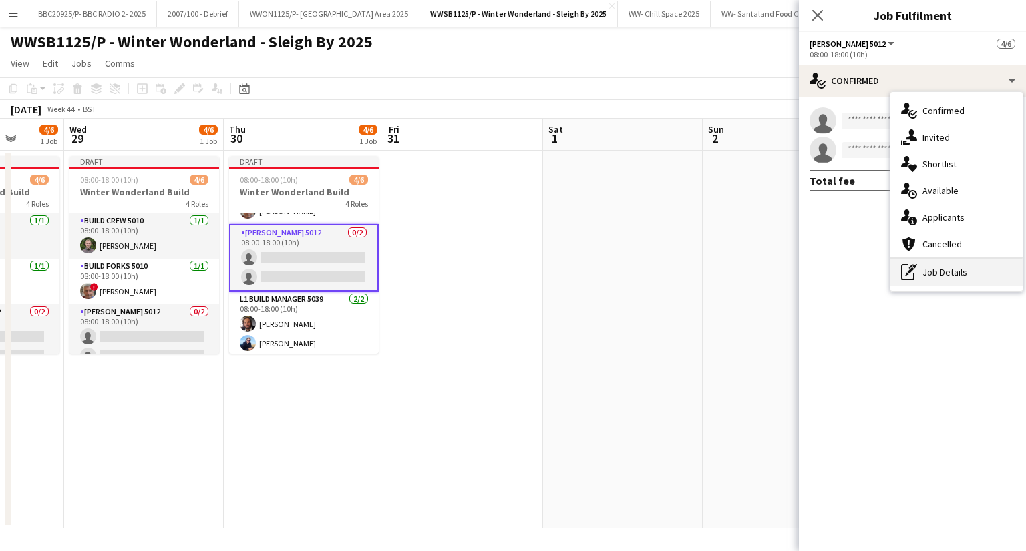
click at [965, 277] on div "pen-write Job Details" at bounding box center [956, 272] width 132 height 27
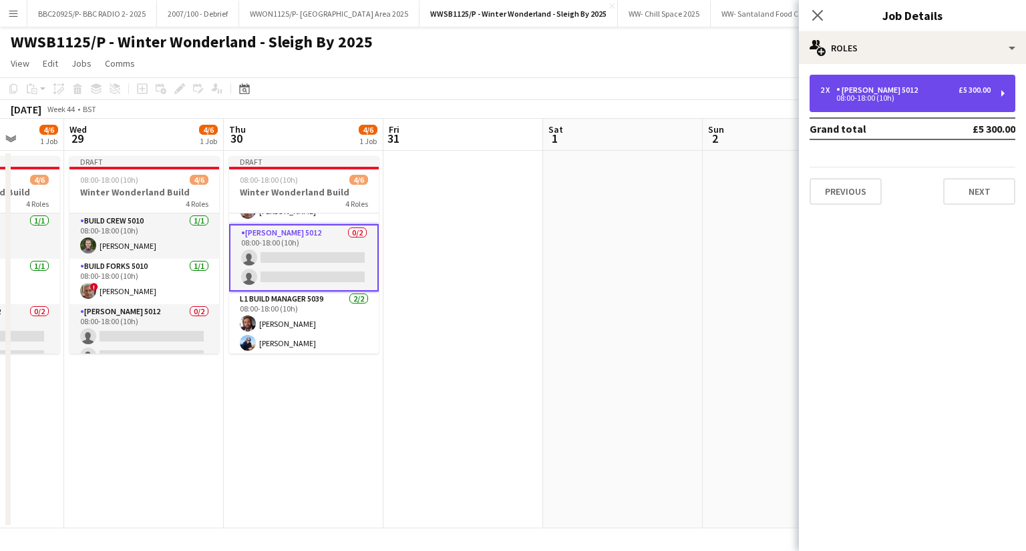
click at [914, 97] on div "08:00-18:00 (10h)" at bounding box center [905, 98] width 170 height 7
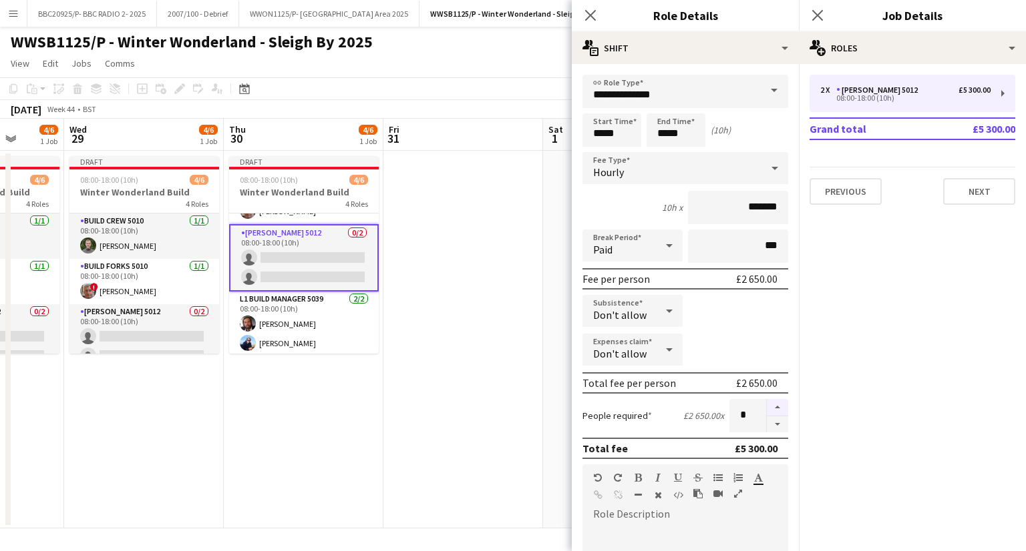
click at [766, 402] on button "button" at bounding box center [776, 407] width 21 height 17
type input "*"
click at [336, 429] on app-date-cell "Draft 08:00-18:00 (10h) 4/6 Winter Wonderland Build 4 Roles Build Crew 5010 [DA…" at bounding box center [304, 340] width 160 height 378
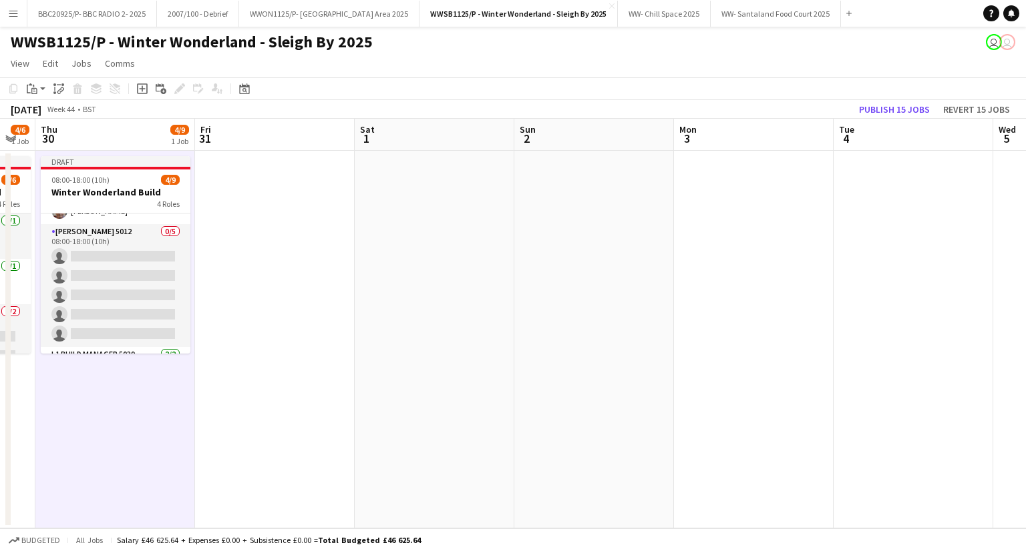
scroll to position [0, 456]
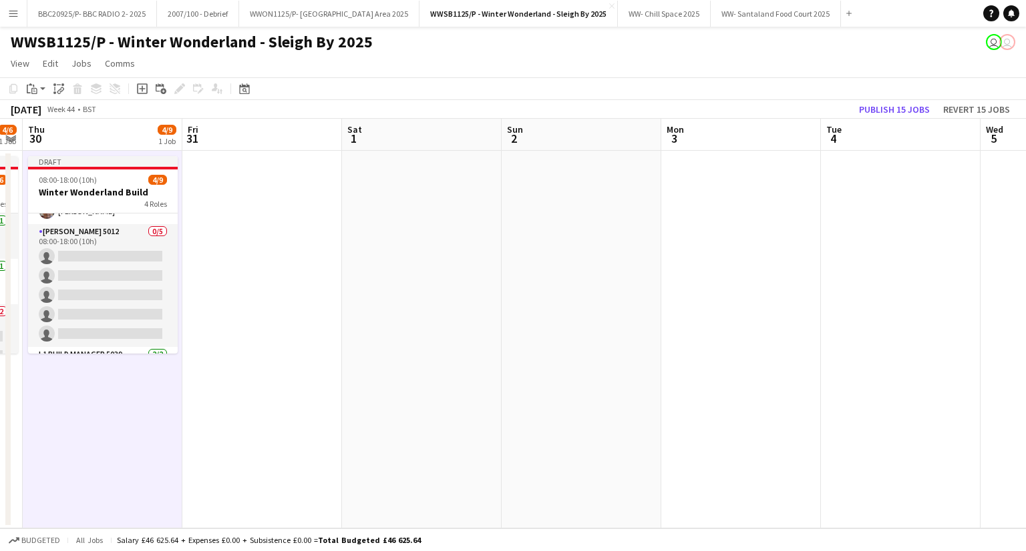
drag, startPoint x: 420, startPoint y: 372, endPoint x: 220, endPoint y: 405, distance: 203.1
click at [220, 405] on app-calendar-viewport "Mon 27 2/3 1 Job Tue 28 4/6 1 Job Wed 29 4/6 1 Job Thu 30 4/9 1 Job Fri 31 Sat …" at bounding box center [513, 324] width 1026 height 410
click at [118, 178] on div "08:00-18:00 (10h) 4/9" at bounding box center [103, 180] width 150 height 10
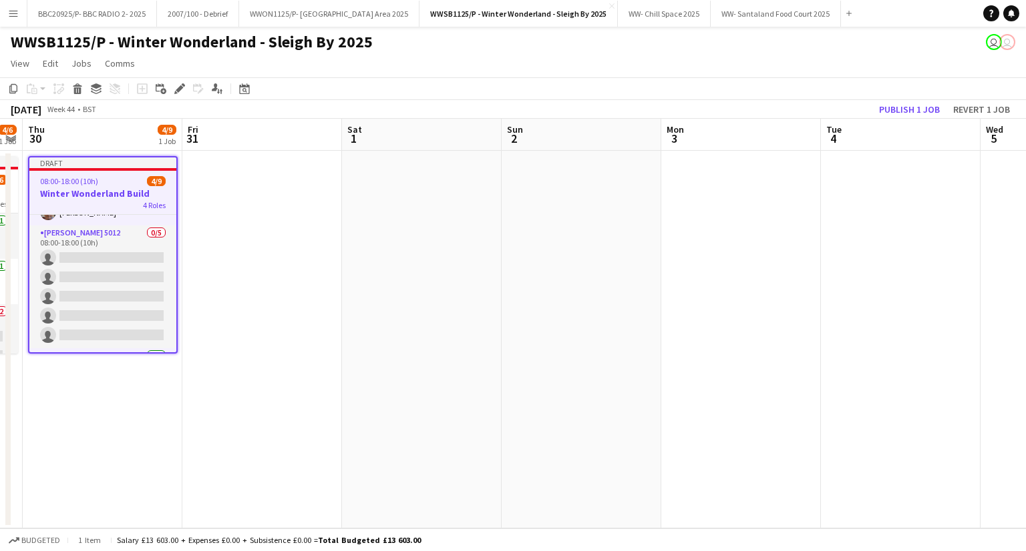
click at [218, 202] on app-date-cell at bounding box center [262, 340] width 160 height 378
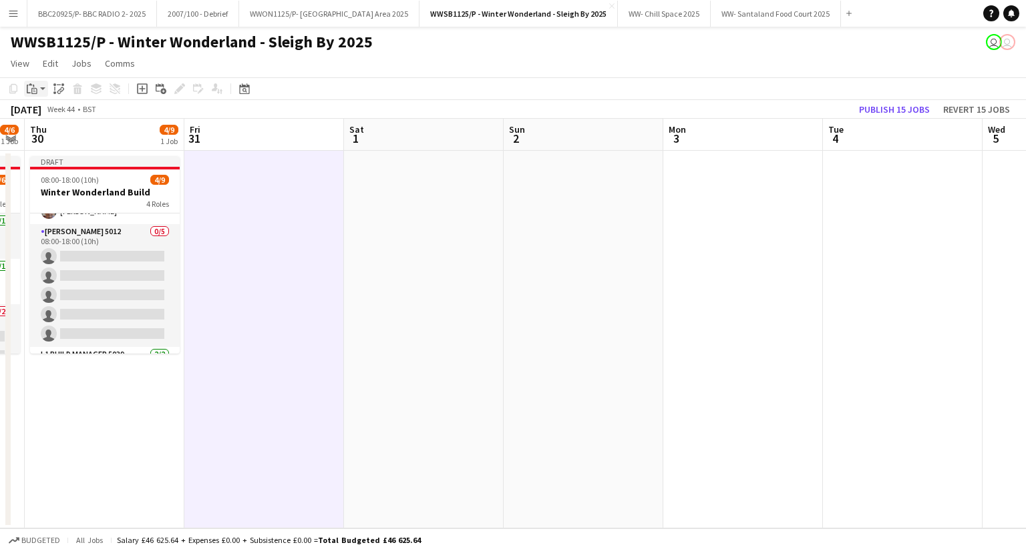
click at [33, 87] on icon "Paste" at bounding box center [32, 88] width 11 height 11
click at [50, 133] on link "Paste with crew Ctrl+Shift+V" at bounding box center [98, 137] width 126 height 12
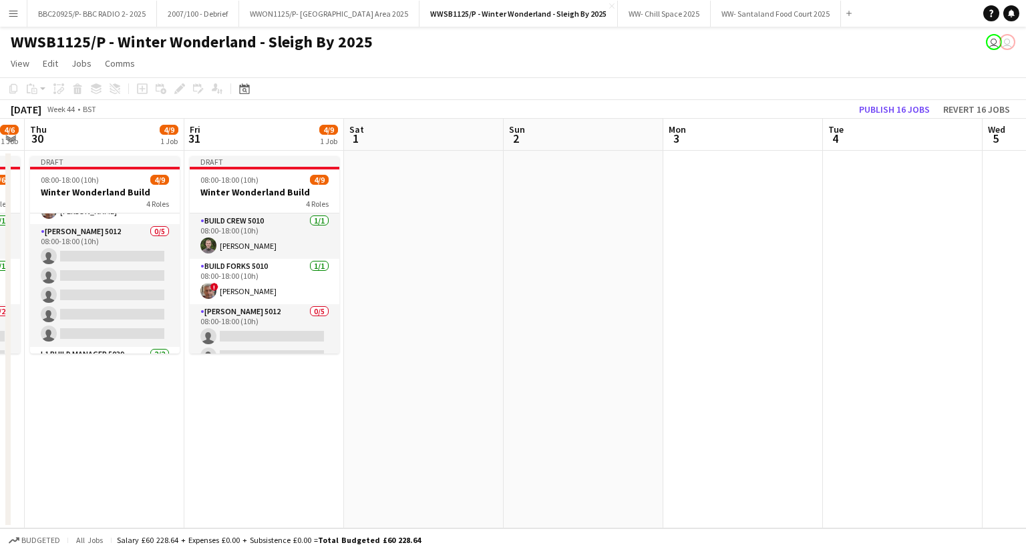
click at [403, 243] on app-date-cell at bounding box center [424, 340] width 160 height 378
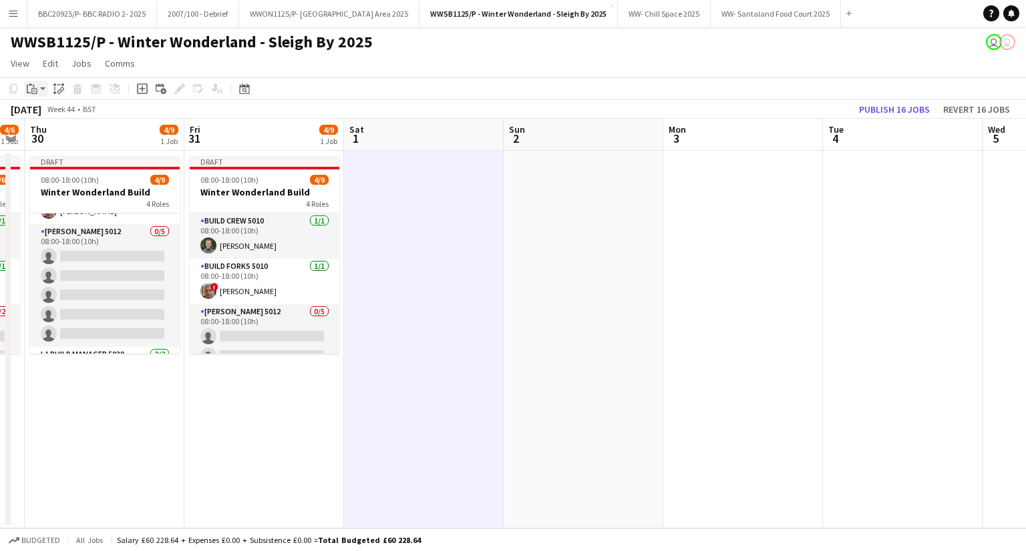
click at [37, 93] on div "Paste" at bounding box center [32, 89] width 16 height 16
click at [98, 132] on link "Paste with crew Ctrl+Shift+V" at bounding box center [98, 137] width 126 height 12
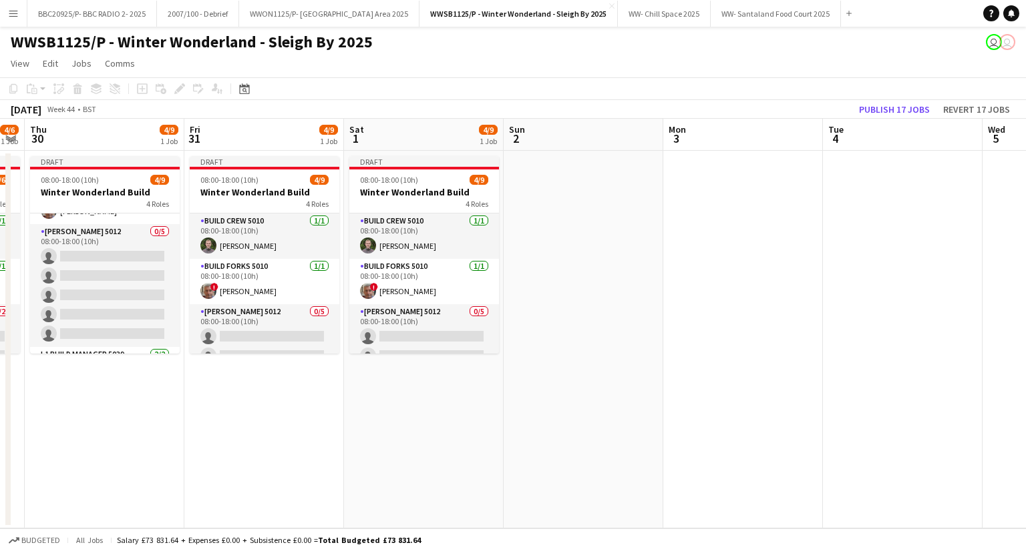
click at [527, 230] on app-date-cell at bounding box center [583, 340] width 160 height 378
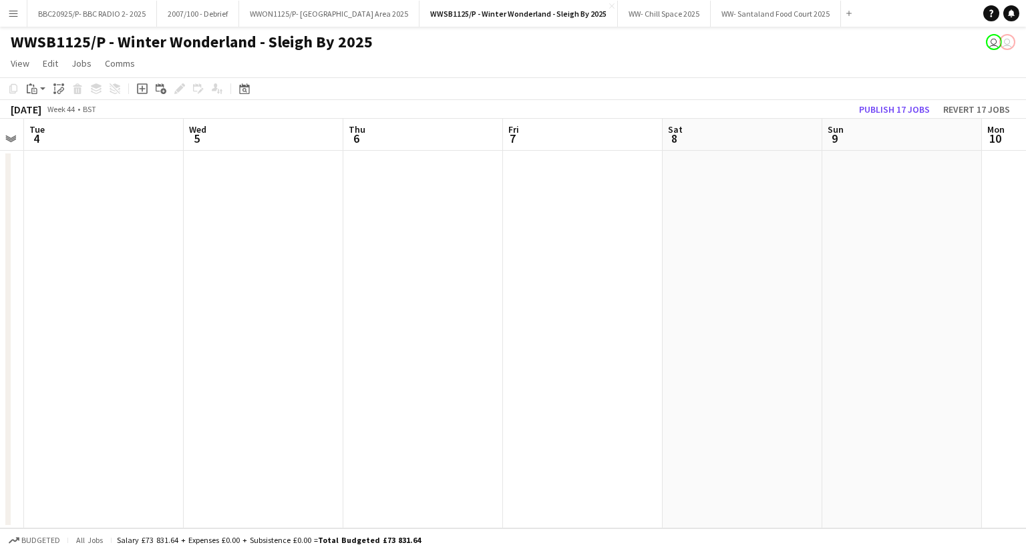
drag, startPoint x: 821, startPoint y: 294, endPoint x: -37, endPoint y: 375, distance: 861.7
click at [0, 375] on html "Menu Boards Boards Boards All jobs Status Workforce Workforce My Workforce Recr…" at bounding box center [513, 275] width 1026 height 551
drag, startPoint x: 782, startPoint y: 326, endPoint x: 310, endPoint y: 343, distance: 472.3
click at [310, 343] on app-calendar-viewport "Fri 31 4/9 1 Job Sat 1 4/9 1 Job Sun 2 Mon 3 Tue 4 Wed 5 Thu 6 Fri 7 Sat 8 Sun …" at bounding box center [513, 324] width 1026 height 410
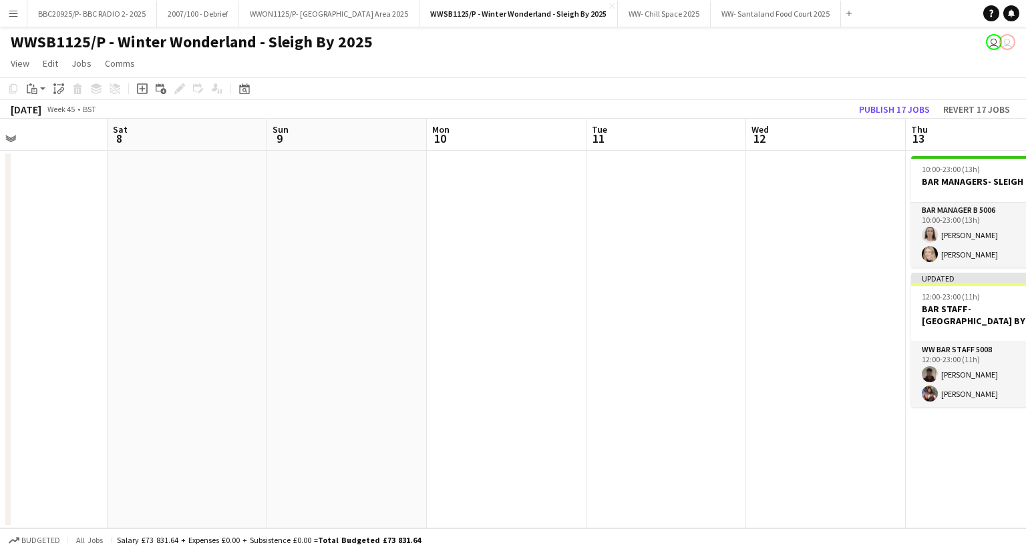
drag, startPoint x: 708, startPoint y: 311, endPoint x: 714, endPoint y: 276, distance: 35.2
click at [849, 253] on app-calendar-viewport "Wed 5 Thu 6 Fri 7 Sat 8 Sun 9 Mon 10 Tue 11 Wed 12 Thu 13 4/4 2 Jobs Fri 14 4/4…" at bounding box center [513, 324] width 1026 height 410
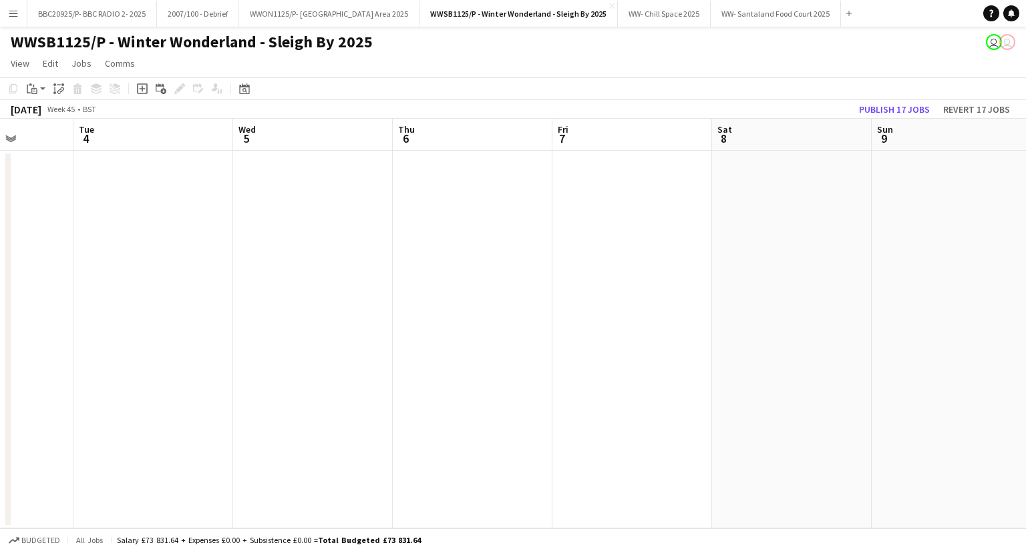
drag, startPoint x: 426, startPoint y: 294, endPoint x: 855, endPoint y: 252, distance: 431.3
click at [855, 252] on app-calendar-viewport "Sun 2 Mon 3 Tue 4 Wed 5 Thu 6 Fri 7 Sat 8 Sun 9 Mon 10 Tue 11 Wed 12 Thu 13 4/4…" at bounding box center [513, 324] width 1026 height 410
drag, startPoint x: 510, startPoint y: 300, endPoint x: 876, endPoint y: 254, distance: 368.7
click at [919, 255] on app-calendar-viewport "Sat 1 4/9 1 Job Sun 2 Mon 3 Tue 4 Wed 5 Thu 6 Fri 7 Sat 8 Sun 9 Mon 10 Tue 11 W…" at bounding box center [513, 324] width 1026 height 410
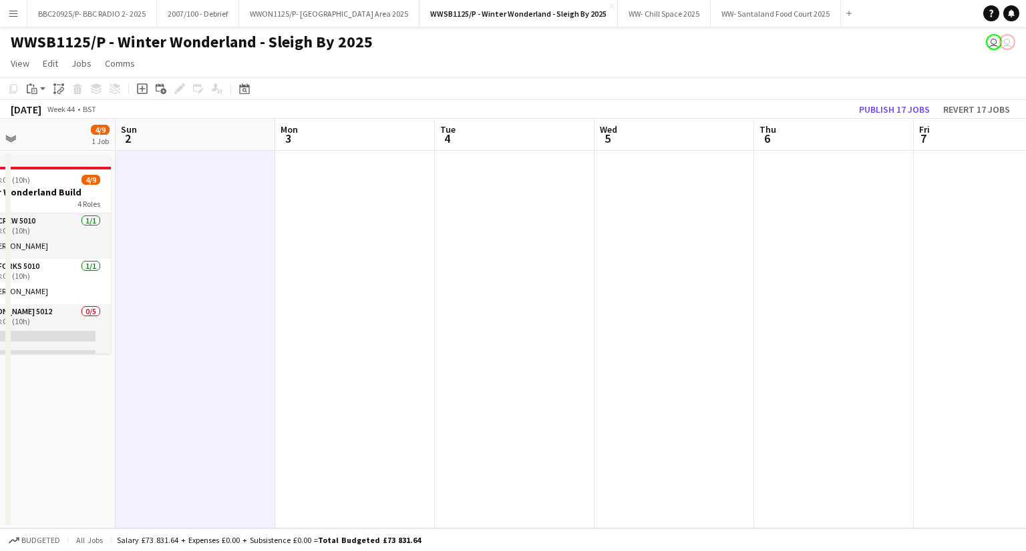
drag, startPoint x: 379, startPoint y: 290, endPoint x: 505, endPoint y: 278, distance: 126.7
click at [505, 278] on app-calendar-viewport "Thu 30 4/9 1 Job Fri 31 4/9 1 Job Sat 1 4/9 1 Job Sun 2 Mon 3 Tue 4 Wed 5 Thu 6…" at bounding box center [513, 324] width 1026 height 410
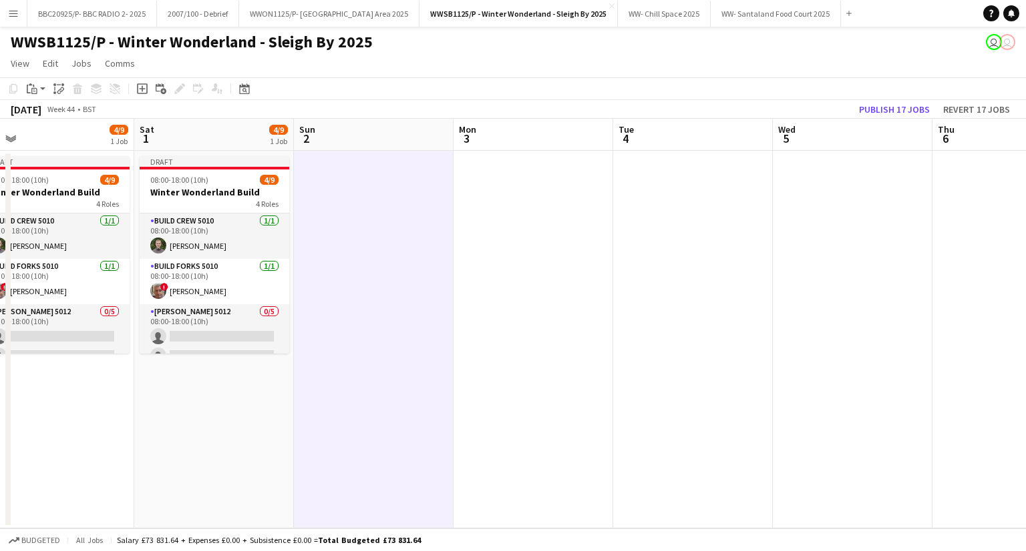
click at [363, 233] on app-date-cell at bounding box center [374, 340] width 160 height 378
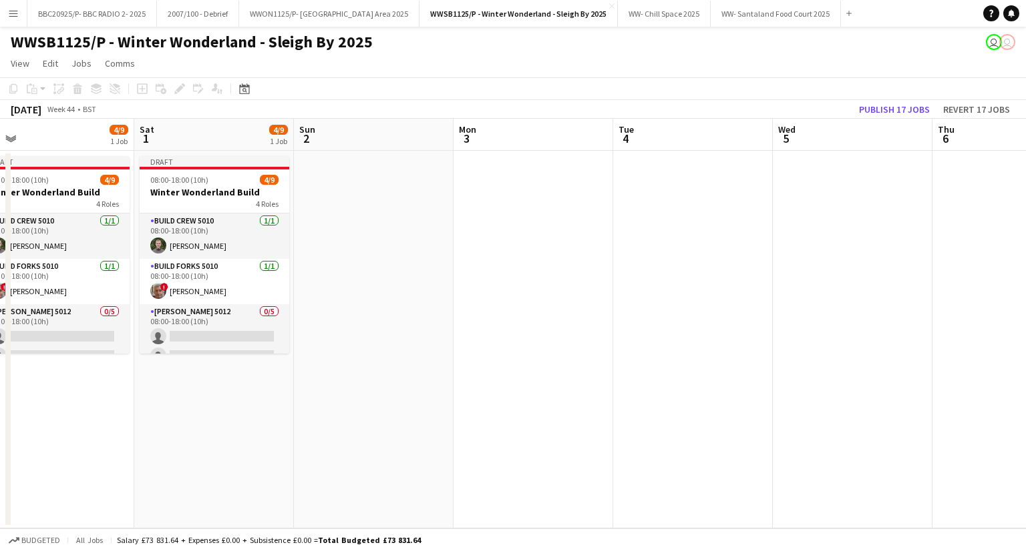
click at [351, 212] on app-date-cell at bounding box center [374, 340] width 160 height 378
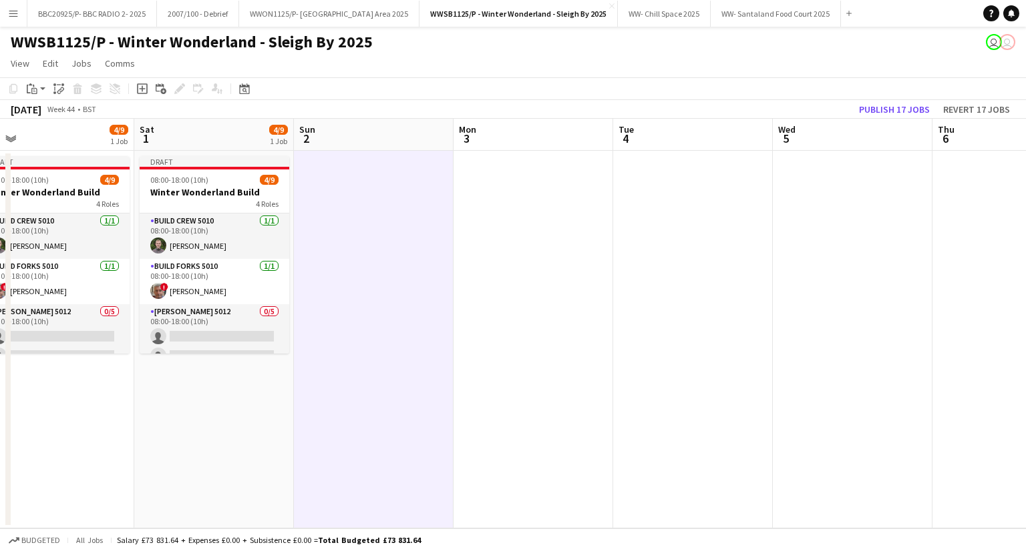
click at [34, 97] on app-toolbar "Copy Paste Paste Ctrl+V Paste with crew Ctrl+Shift+V Paste linked Job [GEOGRAPH…" at bounding box center [513, 88] width 1026 height 23
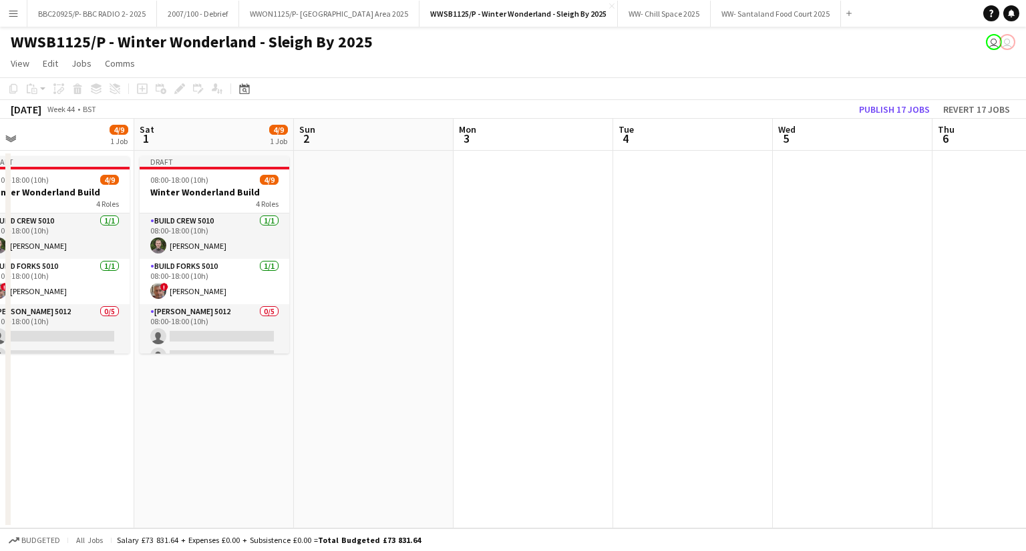
click at [34, 92] on div "Copy Paste Paste Ctrl+V Paste with crew Ctrl+Shift+V Paste linked Job [GEOGRAPH…" at bounding box center [64, 89] width 118 height 16
click at [372, 220] on app-date-cell at bounding box center [374, 340] width 160 height 378
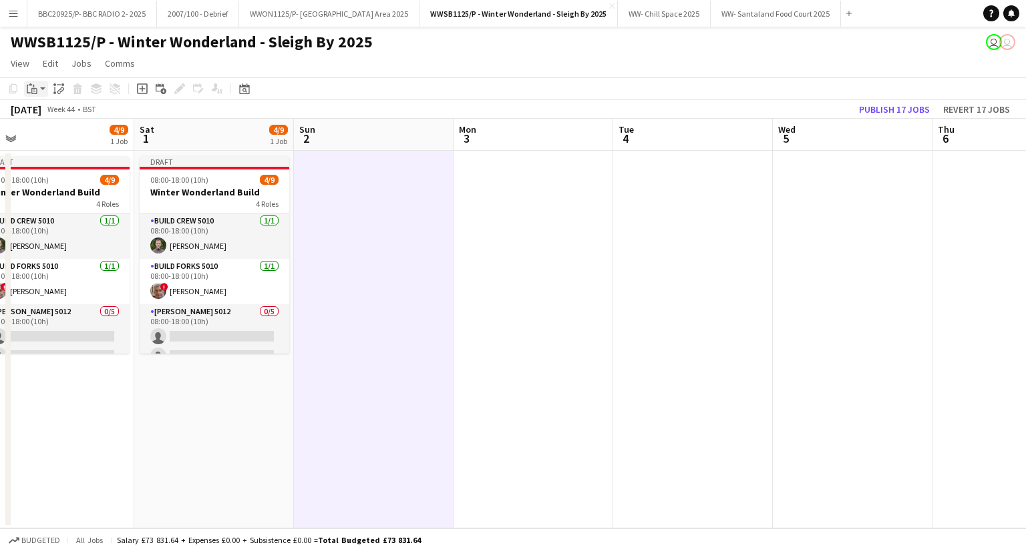
click at [37, 86] on icon "Paste" at bounding box center [32, 88] width 11 height 11
click at [96, 132] on link "Paste with crew Ctrl+Shift+V" at bounding box center [98, 137] width 126 height 12
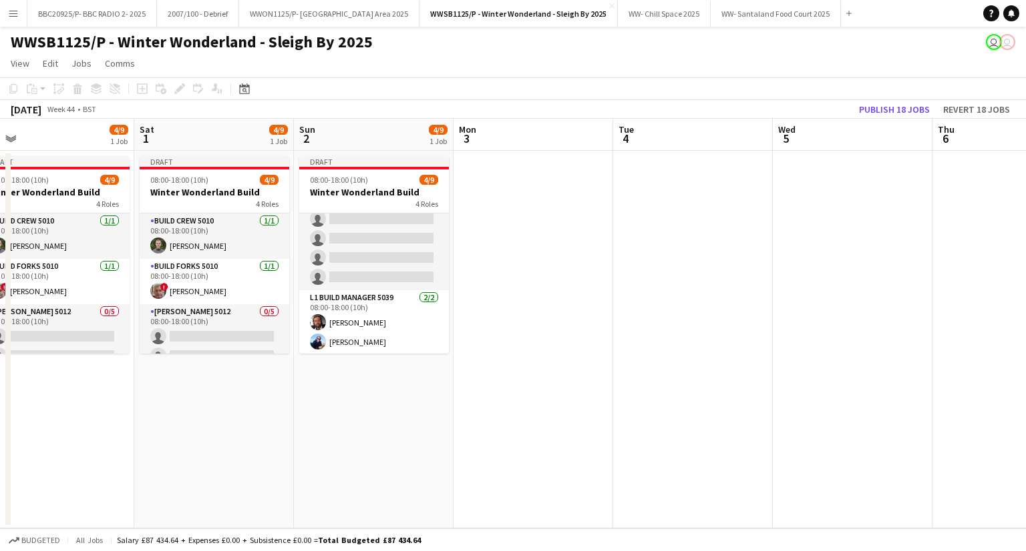
scroll to position [138, 0]
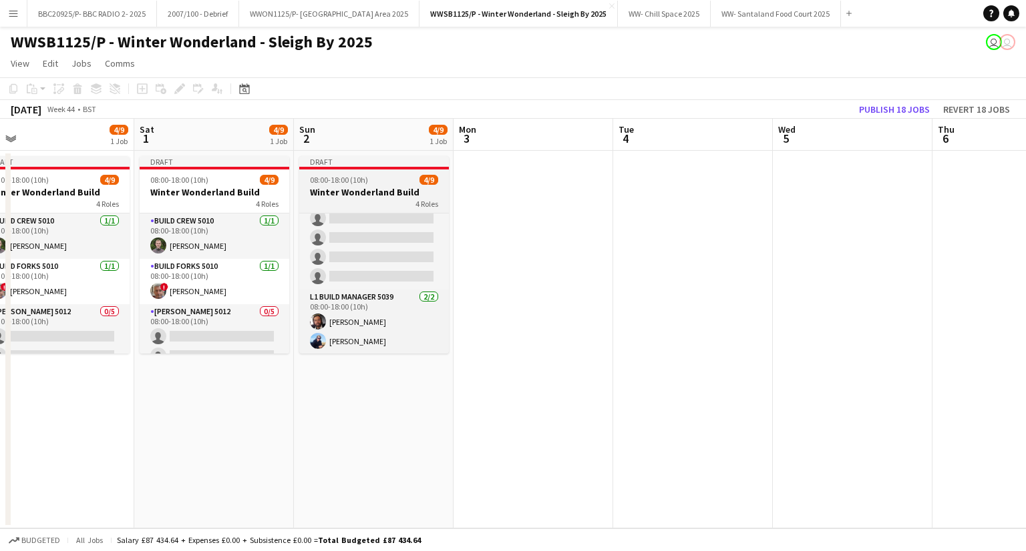
click at [337, 169] on div at bounding box center [374, 168] width 150 height 3
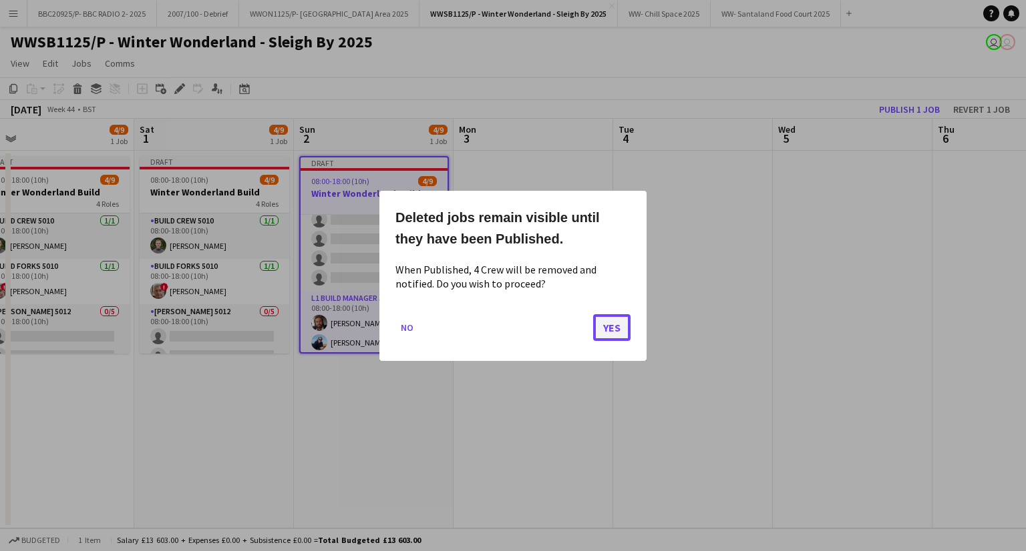
click at [617, 329] on button "Yes" at bounding box center [611, 327] width 37 height 27
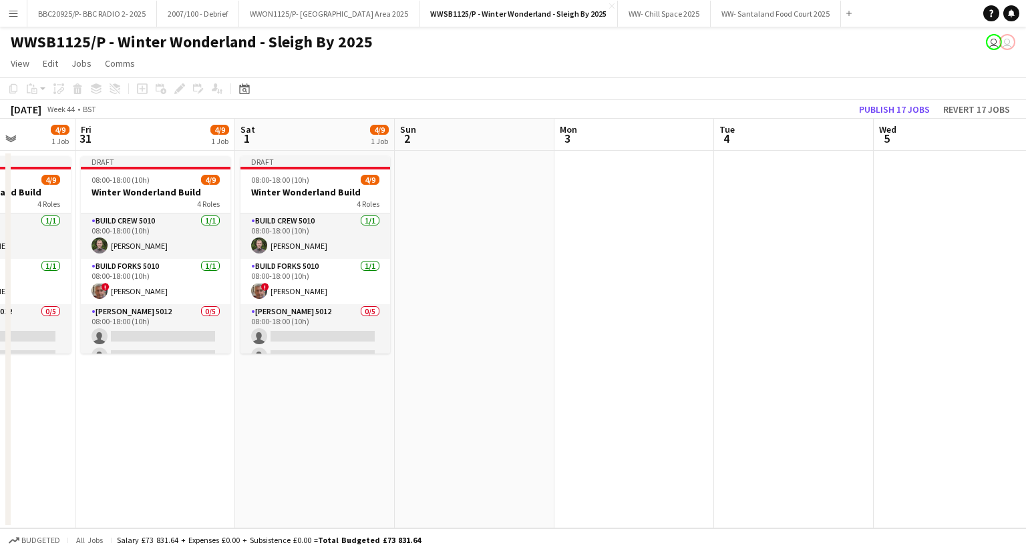
drag, startPoint x: 222, startPoint y: 401, endPoint x: 483, endPoint y: 375, distance: 262.3
click at [483, 375] on app-calendar-viewport "Tue 28 4/6 1 Job Wed 29 4/6 1 Job Thu 30 4/9 1 Job Fri 31 4/9 1 Job Sat 1 4/9 1…" at bounding box center [513, 324] width 1026 height 410
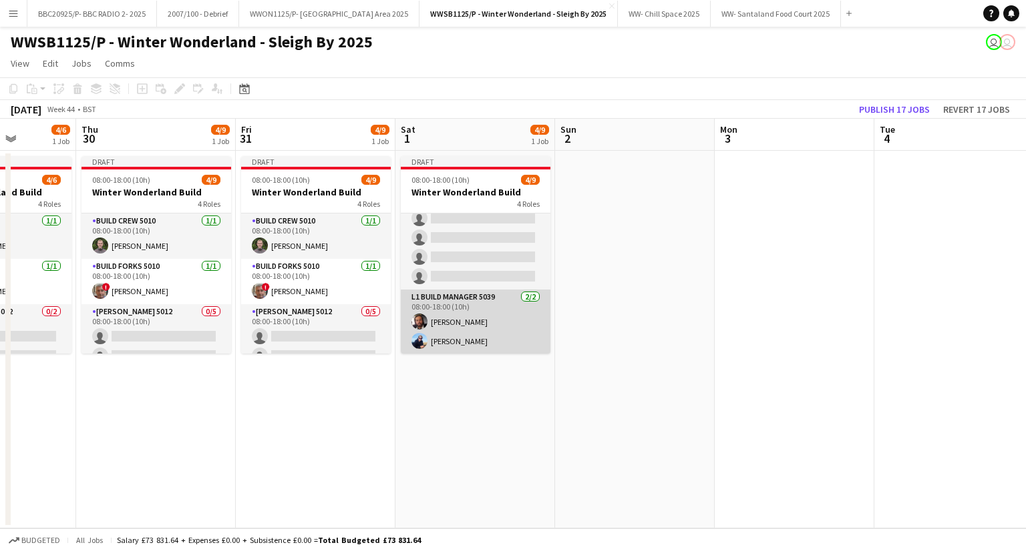
click at [451, 319] on app-card-role "L1 Build Manager 5039 [DATE] 08:00-18:00 (10h) [PERSON_NAME] [PERSON_NAME]" at bounding box center [476, 322] width 150 height 65
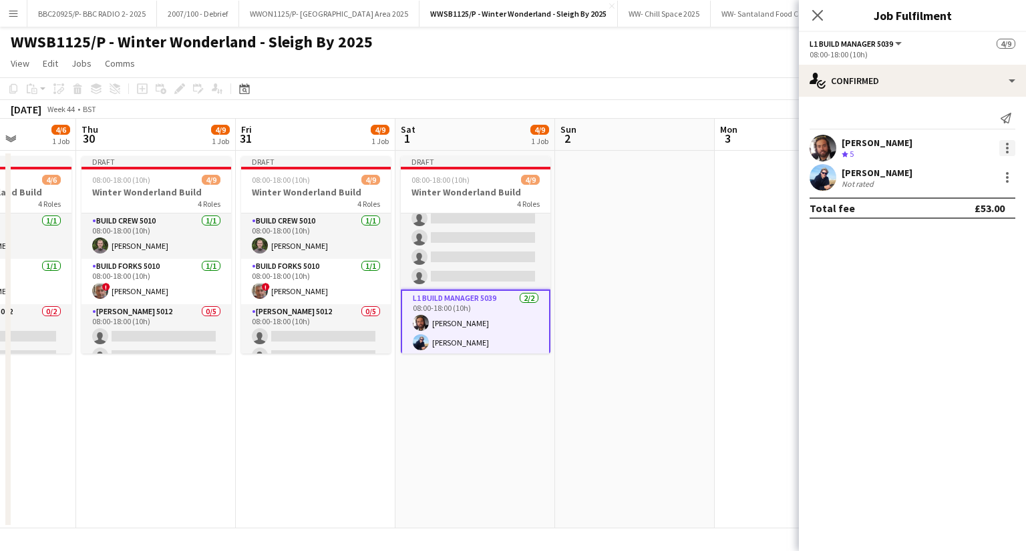
click at [1011, 155] on div at bounding box center [1007, 148] width 16 height 16
click at [1002, 300] on span "Remove" at bounding box center [962, 301] width 83 height 12
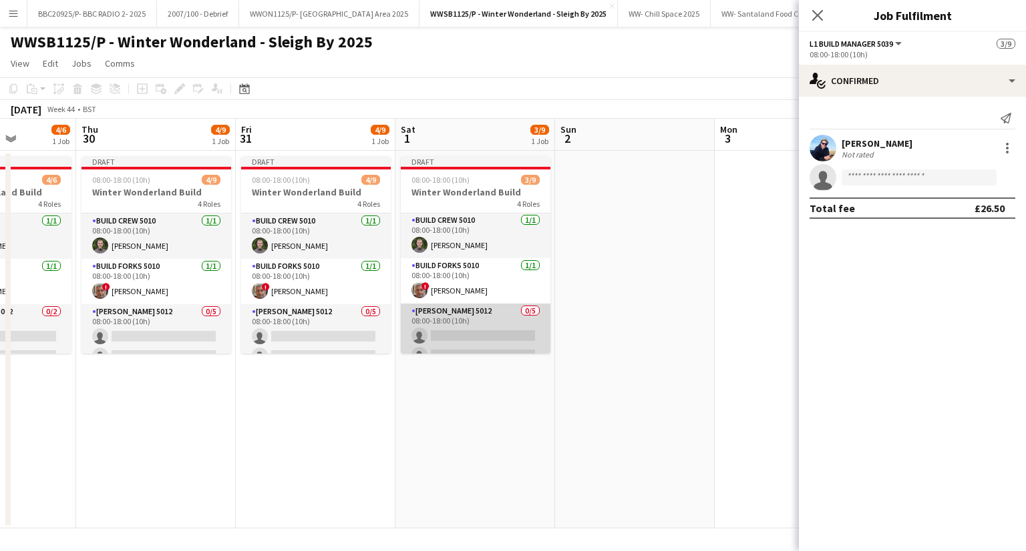
scroll to position [0, 0]
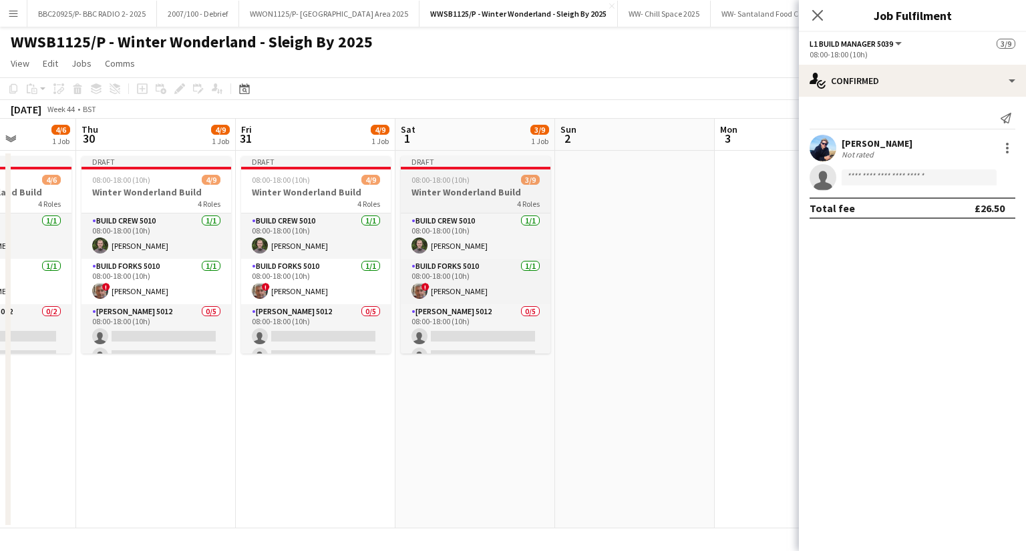
drag, startPoint x: 463, startPoint y: 188, endPoint x: 439, endPoint y: 177, distance: 26.0
click at [463, 192] on h3 "Winter Wonderland Build" at bounding box center [476, 192] width 150 height 12
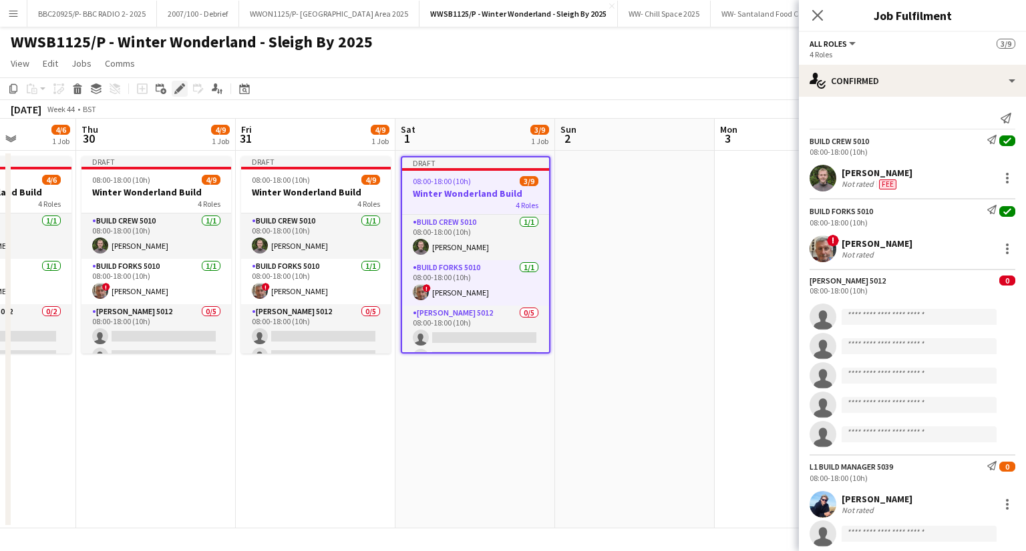
click at [175, 89] on icon "Edit" at bounding box center [179, 88] width 11 height 11
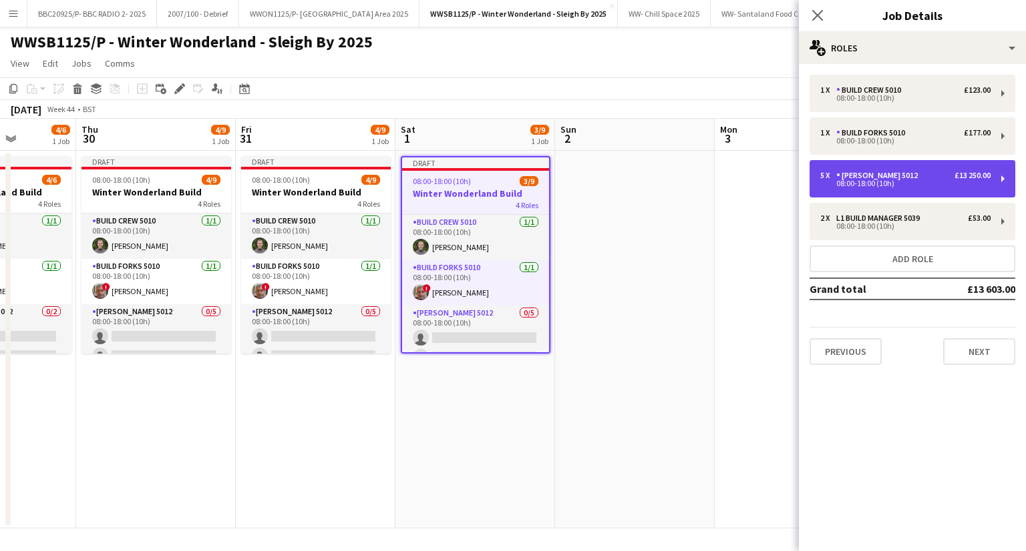
click at [888, 171] on div "[PERSON_NAME] 5012" at bounding box center [879, 175] width 87 height 9
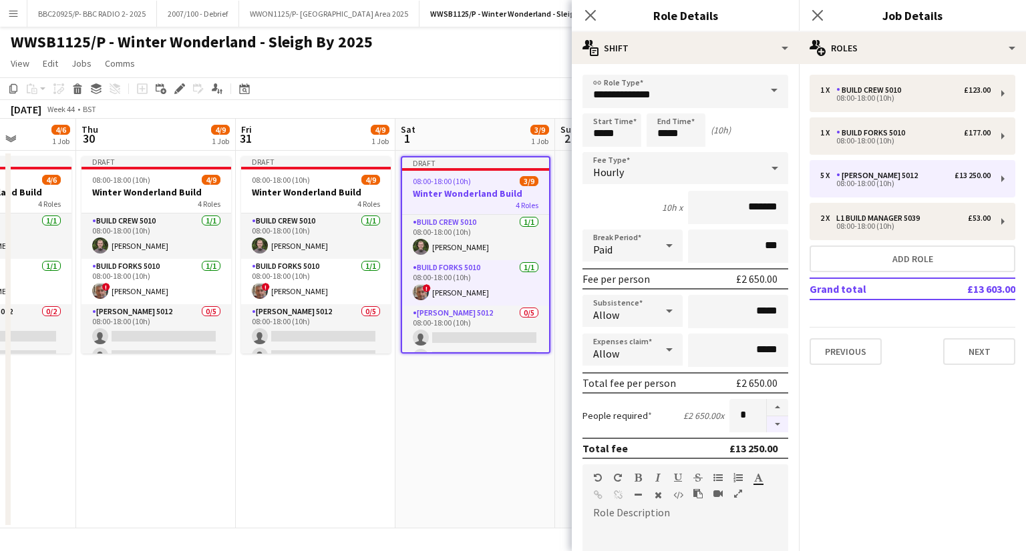
click at [766, 425] on button "button" at bounding box center [776, 425] width 21 height 17
type input "*"
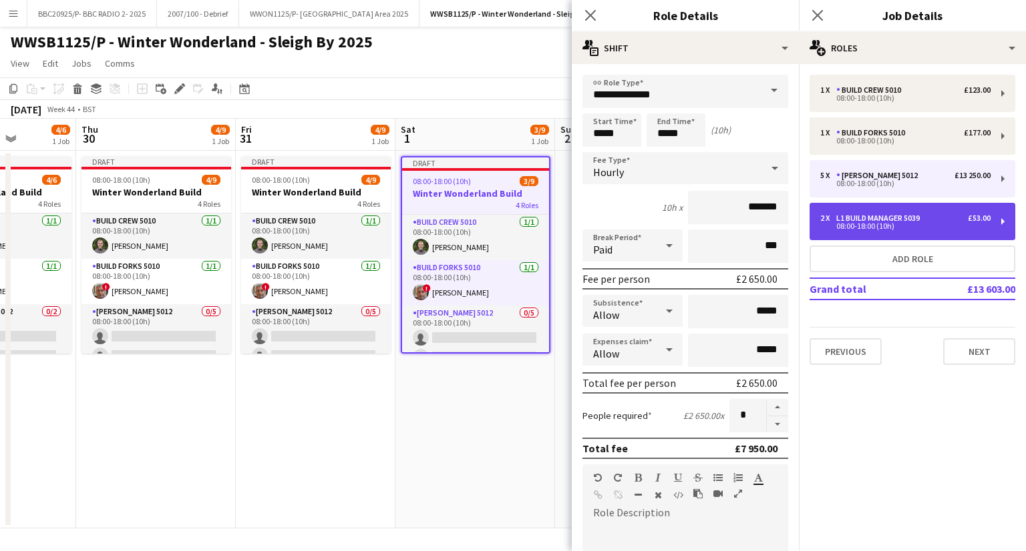
click at [929, 230] on div "2 x L1 Build Manager 5039 £53.00 08:00-18:00 (10h)" at bounding box center [912, 221] width 206 height 37
type input "**********"
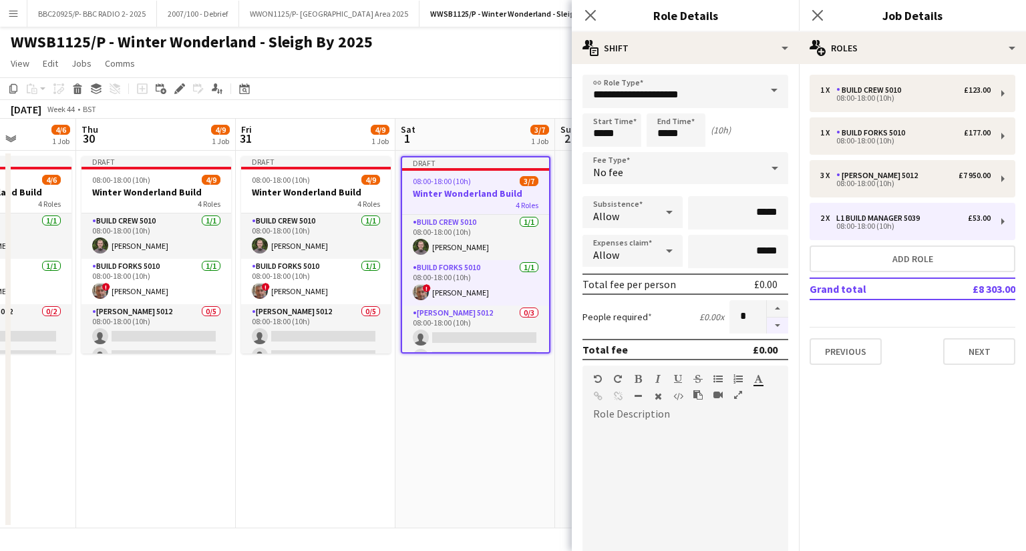
click at [771, 326] on button "button" at bounding box center [776, 326] width 21 height 17
type input "*"
click at [418, 455] on app-date-cell "Draft 08:00-18:00 (10h) 3/7 Winter Wonderland Build 4 Roles Build Crew 5010 [DA…" at bounding box center [475, 340] width 160 height 378
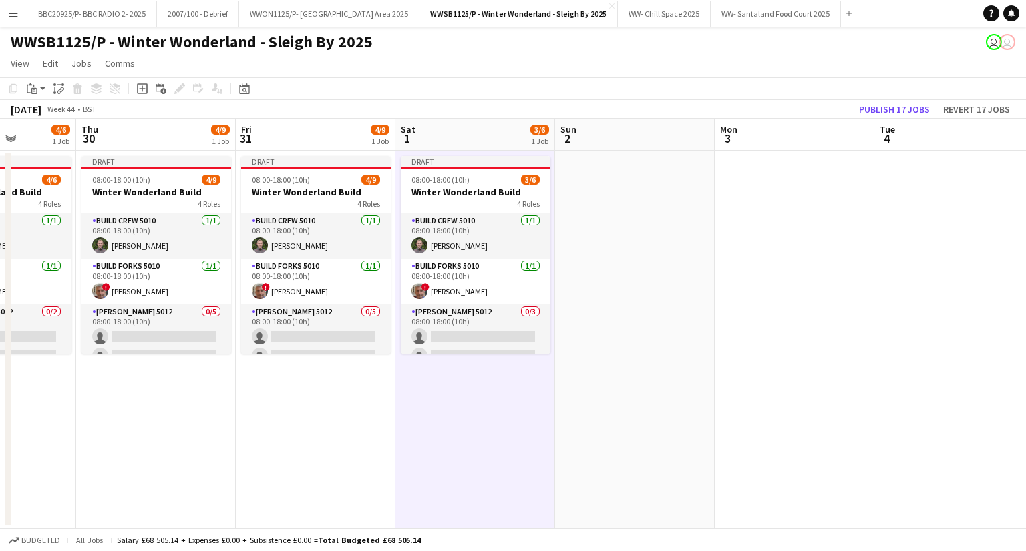
click at [772, 321] on app-date-cell at bounding box center [794, 340] width 160 height 378
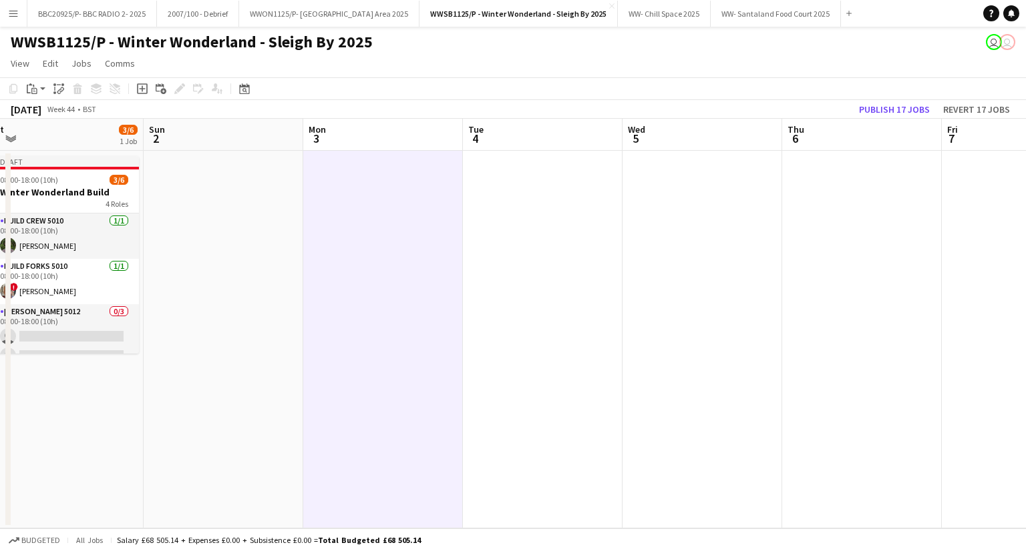
drag, startPoint x: 697, startPoint y: 437, endPoint x: 676, endPoint y: 396, distance: 46.6
click at [278, 445] on app-calendar-viewport "Wed 29 4/6 1 Job Thu 30 4/9 1 Job Fri 31 4/9 1 Job Sat 1 3/6 1 Job Sun 2 Mon 3 …" at bounding box center [513, 324] width 1026 height 410
drag, startPoint x: 477, startPoint y: 411, endPoint x: 393, endPoint y: 418, distance: 85.1
click at [377, 420] on app-calendar-viewport "Wed 29 4/6 1 Job Thu 30 4/9 1 Job Fri 31 4/9 1 Job Sat 1 3/6 1 Job Sun 2 Mon 3 …" at bounding box center [513, 324] width 1026 height 410
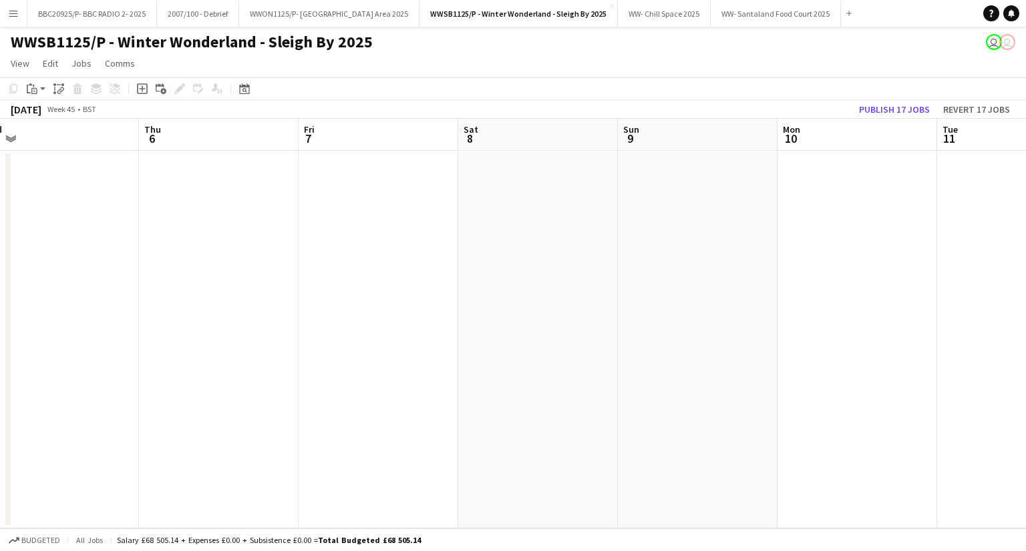
drag, startPoint x: 764, startPoint y: 381, endPoint x: 521, endPoint y: 404, distance: 244.8
click at [521, 404] on app-calendar-viewport "Sun 2 Mon 3 Tue 4 Wed 5 Thu 6 Fri 7 Sat 8 Sun 9 Mon 10 Tue 11 Wed 12 Thu 13 4/4…" at bounding box center [513, 324] width 1026 height 410
drag, startPoint x: 783, startPoint y: 361, endPoint x: 655, endPoint y: 365, distance: 128.3
click at [655, 365] on app-calendar-viewport "Tue 4 Wed 5 Thu 6 Fri 7 Sat 8 Sun 9 Mon 10 Tue 11 Wed 12 Thu 13 4/4 2 Jobs Fri …" at bounding box center [513, 324] width 1026 height 410
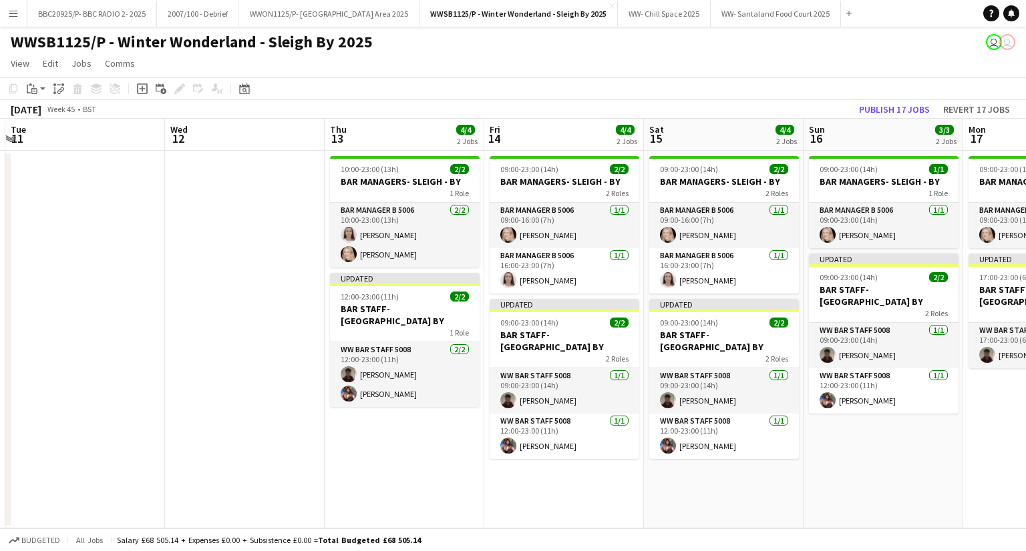
drag, startPoint x: 823, startPoint y: 332, endPoint x: 415, endPoint y: 371, distance: 410.4
click at [415, 371] on app-calendar-viewport "Fri 7 Sat 8 Sun 9 Mon 10 Tue 11 Wed 12 Thu 13 4/4 2 Jobs Fri 14 4/4 2 Jobs Sat …" at bounding box center [513, 324] width 1026 height 410
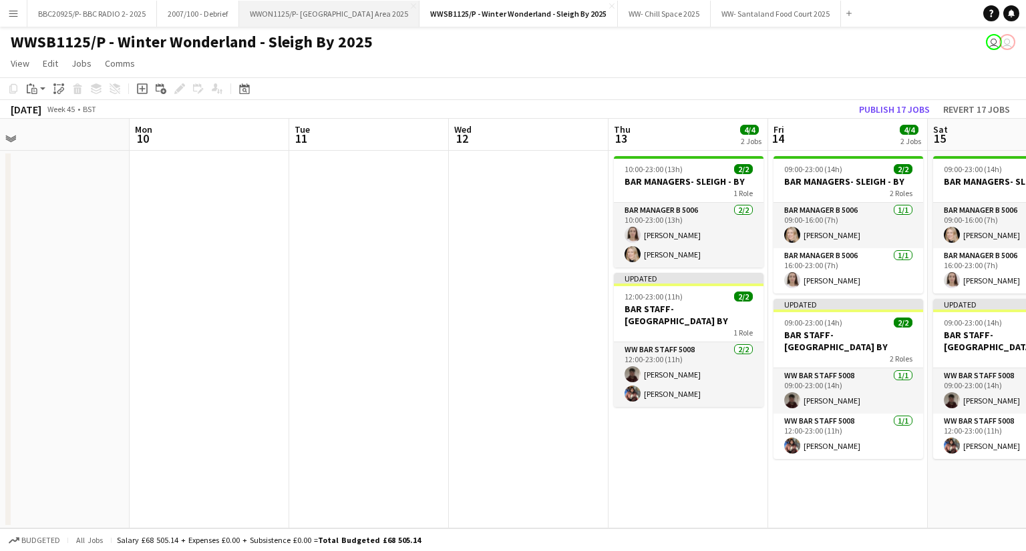
click at [395, 18] on button "WWON1125/P- Winter Wonderland- Streetfood Area 2025 Close" at bounding box center [329, 14] width 180 height 26
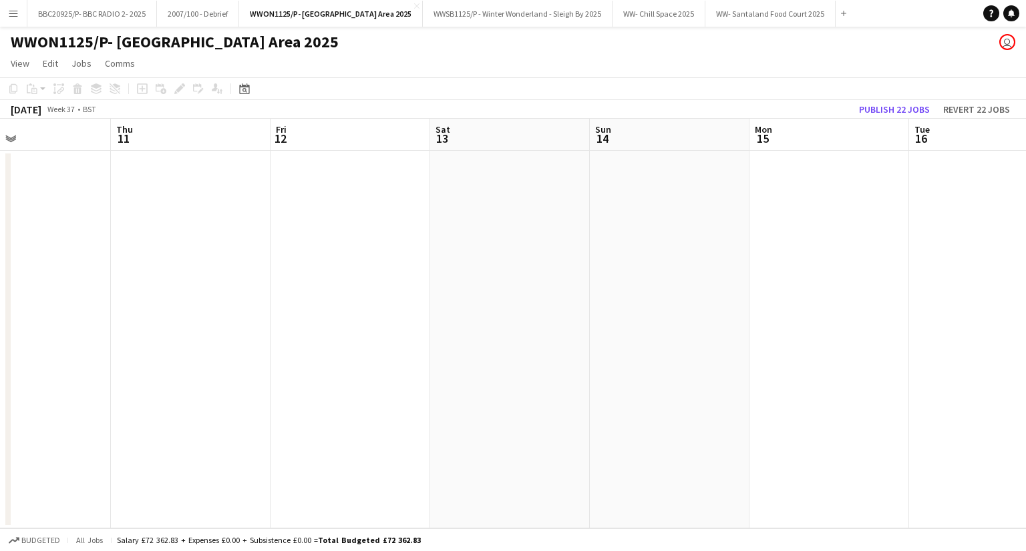
drag, startPoint x: 738, startPoint y: 353, endPoint x: 5, endPoint y: 401, distance: 734.7
click at [5, 401] on div "Mon 8 Tue 9 Wed 10 Thu 11 Fri 12 Sat 13 Sun 14 Mon 15 Tue 16 Wed 17 Thu 18 Fri …" at bounding box center [513, 324] width 1026 height 410
drag, startPoint x: 755, startPoint y: 337, endPoint x: 341, endPoint y: 323, distance: 414.2
click at [120, 377] on app-calendar-viewport "Wed 10 Thu 11 Fri 12 Sat 13 Sun 14 Mon 15 Tue 16 Wed 17 Thu 18 Fri 19 Sat 20 Su…" at bounding box center [513, 324] width 1026 height 410
drag, startPoint x: 326, startPoint y: 372, endPoint x: 668, endPoint y: 310, distance: 347.3
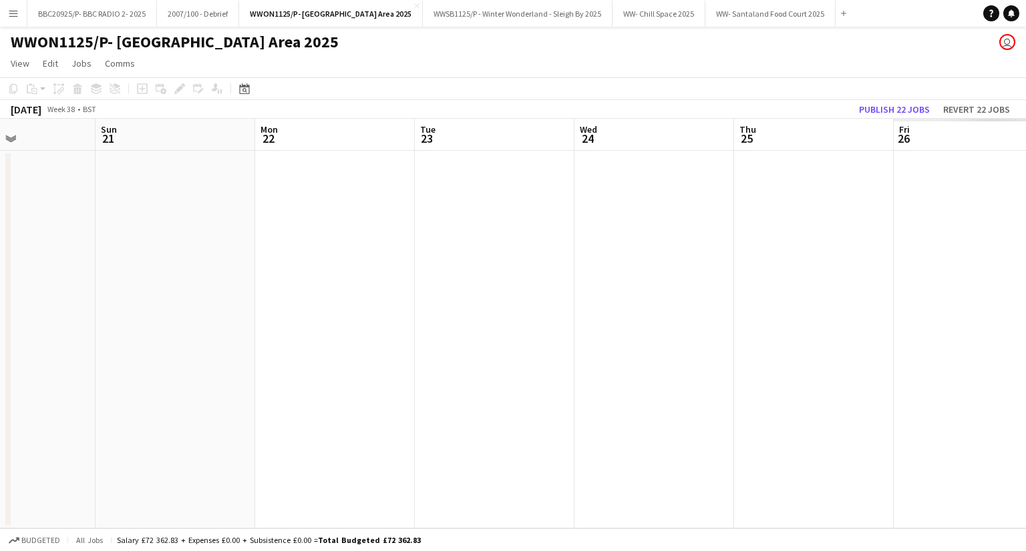
click at [219, 371] on app-calendar-viewport "Wed 17 Thu 18 Fri 19 Sat 20 Sun 21 Mon 22 Tue 23 Wed 24 Thu 25 Fri 26 Sat 27 Su…" at bounding box center [513, 324] width 1026 height 410
drag, startPoint x: 858, startPoint y: 304, endPoint x: 628, endPoint y: 287, distance: 230.3
click at [433, 340] on app-calendar-viewport "Fri 19 Sat 20 Sun 21 Mon 22 Tue 23 Wed 24 Thu 25 Fri 26 Sat 27 Sun 28 Mon 29 Tu…" at bounding box center [513, 324] width 1026 height 410
drag, startPoint x: 721, startPoint y: 284, endPoint x: 473, endPoint y: 295, distance: 248.6
click at [445, 306] on app-calendar-viewport "Sun 21 Mon 22 Tue 23 Wed 24 Thu 25 Fri 26 Sat 27 Sun 28 Mon 29 Tue 30 Wed 1 Thu…" at bounding box center [513, 324] width 1026 height 410
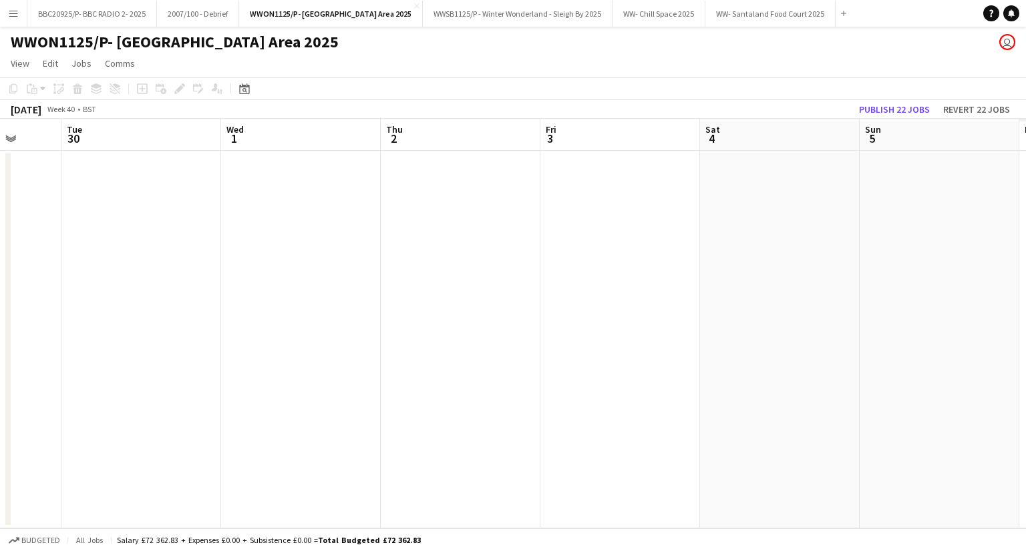
drag, startPoint x: 939, startPoint y: 230, endPoint x: 561, endPoint y: 247, distance: 378.3
click at [546, 249] on app-calendar-viewport "Fri 26 Sat 27 Sun 28 Mon 29 Tue 30 Wed 1 Thu 2 Fri 3 Sat 4 Sun 5 Mon 6 Tue 7" at bounding box center [513, 324] width 1026 height 410
drag, startPoint x: 945, startPoint y: 240, endPoint x: 175, endPoint y: 280, distance: 770.8
click at [183, 280] on app-calendar-viewport "Fri 26 Sat 27 Sun 28 Mon 29 Tue 30 Wed 1 Thu 2 Fri 3 Sat 4 Sun 5 Mon 6 Tue 7" at bounding box center [513, 324] width 1026 height 410
drag, startPoint x: 203, startPoint y: 289, endPoint x: 114, endPoint y: 292, distance: 89.5
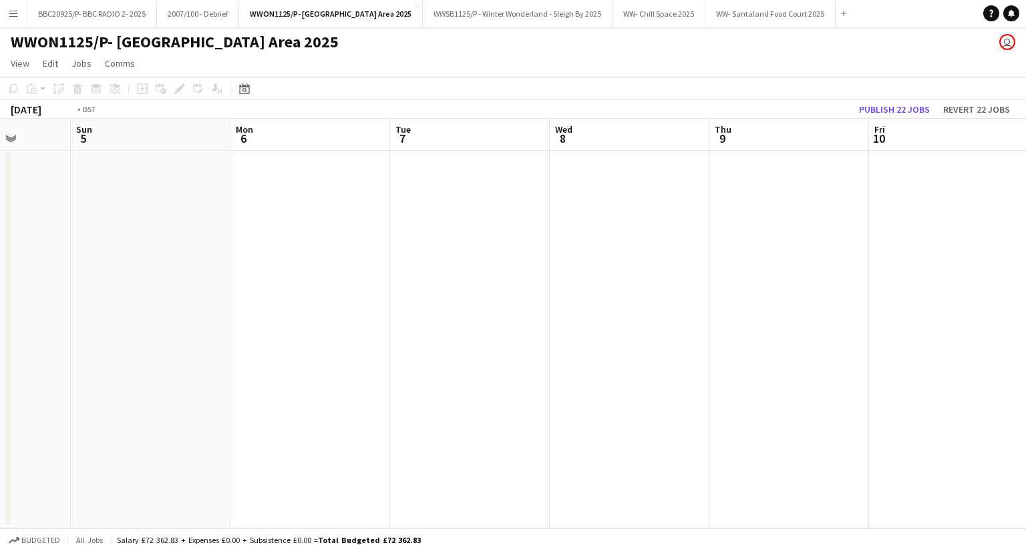
click at [114, 292] on app-calendar-viewport "Thu 2 Fri 3 Sat 4 Sun 5 Mon 6 Tue 7 Wed 8 Thu 9 Fri 10 Sat 11 Sun 12 Mon 13" at bounding box center [513, 324] width 1026 height 410
drag, startPoint x: 521, startPoint y: 294, endPoint x: 200, endPoint y: 307, distance: 320.7
click at [116, 323] on app-calendar-viewport "Tue 7 Wed 8 Thu 9 Fri 10 Sat 11 Sun 12 Mon 13 Tue 14 Wed 15 Thu 16 Fri 17 Sat 18" at bounding box center [513, 324] width 1026 height 410
drag, startPoint x: 667, startPoint y: 318, endPoint x: 126, endPoint y: 334, distance: 541.7
click at [125, 334] on app-calendar-viewport "Thu 9 Fri 10 Sat 11 Sun 12 Mon 13 Tue 14 Wed 15 Thu 16 Fri 17 Sat 18 Sun 19 Mon…" at bounding box center [513, 324] width 1026 height 410
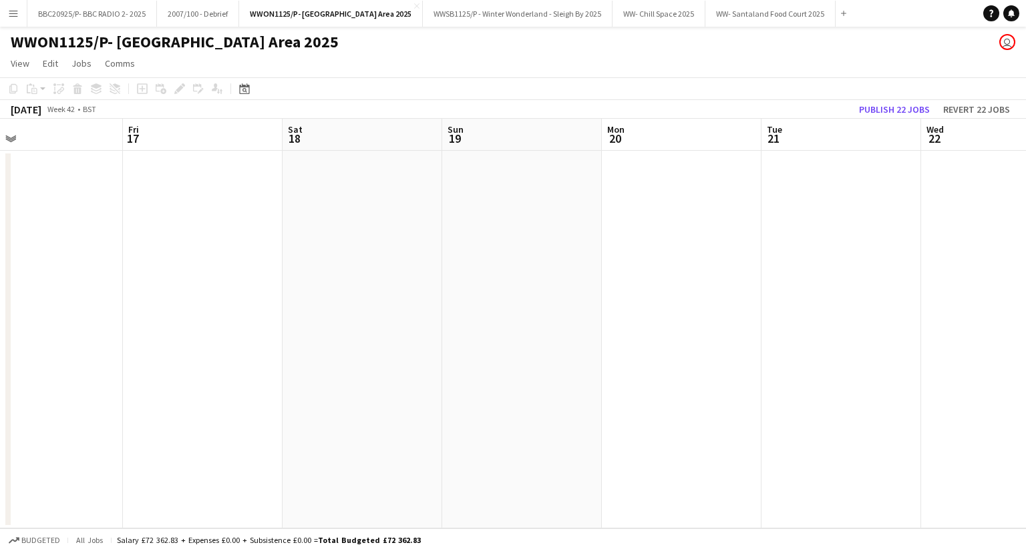
drag, startPoint x: 678, startPoint y: 293, endPoint x: 169, endPoint y: 349, distance: 512.4
click at [169, 349] on app-calendar-viewport "Mon 13 Tue 14 Wed 15 Thu 16 Fri 17 Sat 18 Sun 19 Mon 20 Tue 21 Wed 22 Thu 23 1/…" at bounding box center [513, 324] width 1026 height 410
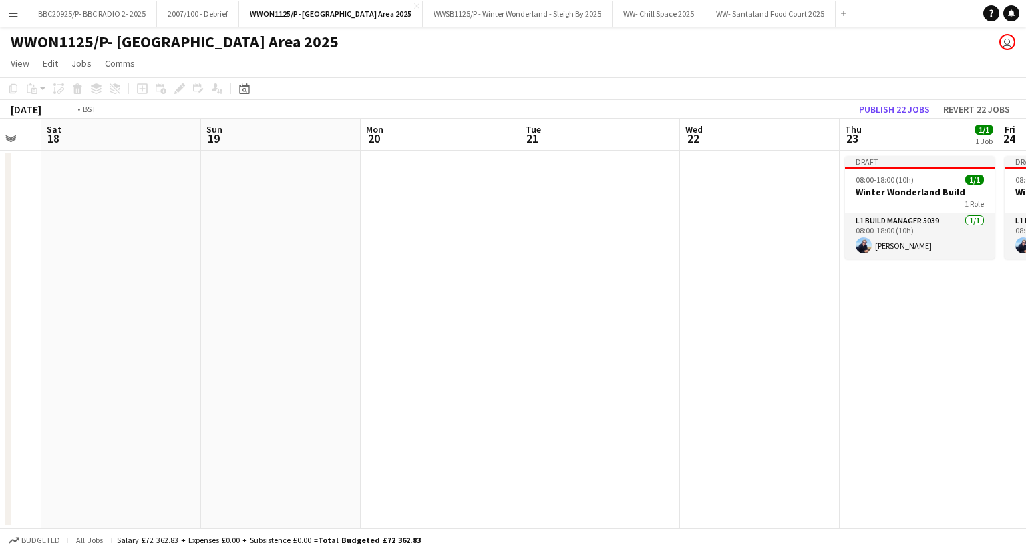
drag, startPoint x: 150, startPoint y: 349, endPoint x: 172, endPoint y: 335, distance: 26.7
click at [124, 349] on app-calendar-viewport "Wed 15 Thu 16 Fri 17 Sat 18 Sun 19 Mon 20 Tue 21 Wed 22 Thu 23 1/1 1 Job Fri 24…" at bounding box center [513, 324] width 1026 height 410
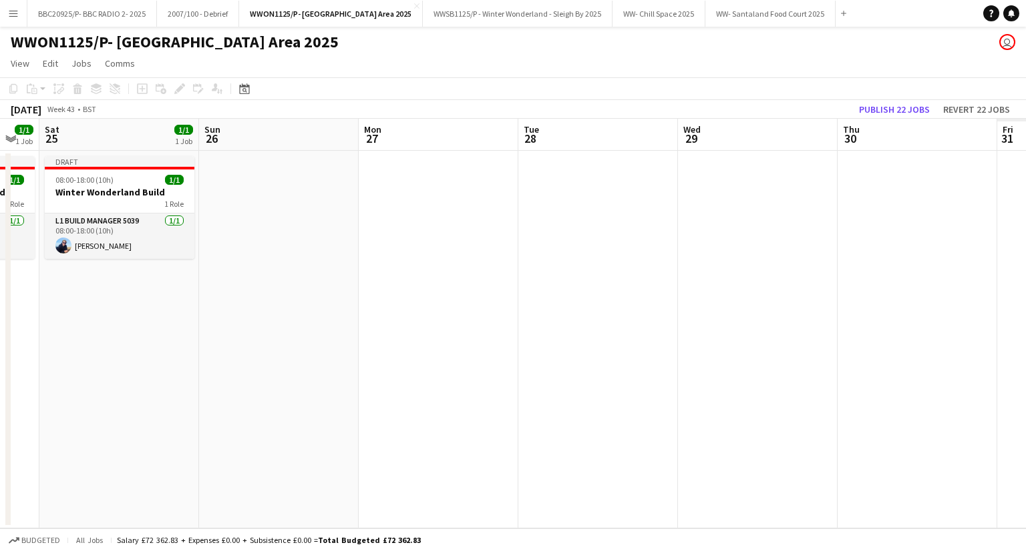
drag, startPoint x: 376, startPoint y: 326, endPoint x: 83, endPoint y: 339, distance: 293.3
click at [70, 343] on app-calendar-viewport "Tue 21 Wed 22 Thu 23 1/1 1 Job Fri 24 1/1 1 Job Sat 25 1/1 1 Job Sun 26 Mon 27 …" at bounding box center [513, 324] width 1026 height 410
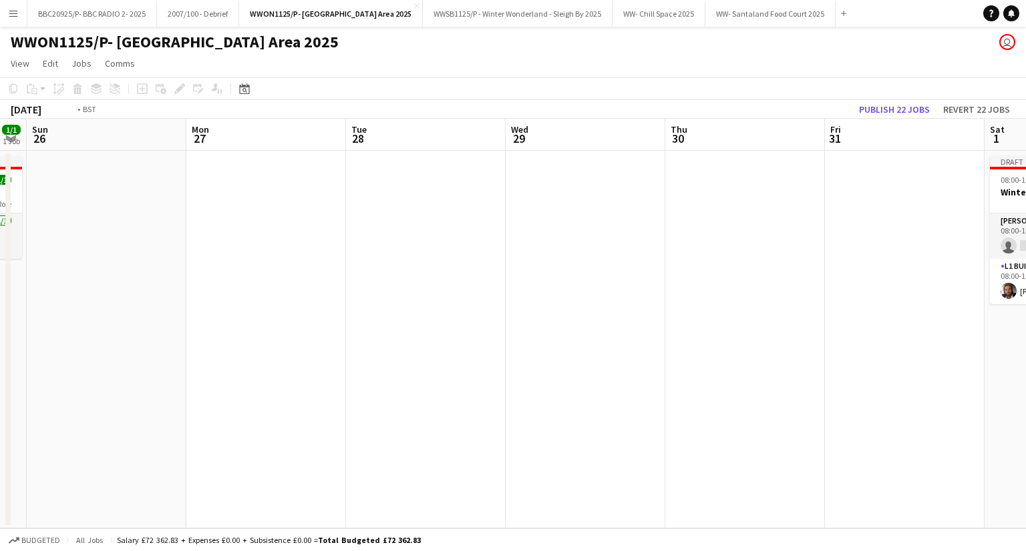
drag, startPoint x: 203, startPoint y: 313, endPoint x: 192, endPoint y: 313, distance: 10.7
click at [192, 313] on app-calendar-viewport "Thu 23 1/1 1 Job Fri 24 1/1 1 Job Sat 25 1/1 1 Job Sun 26 Mon 27 Tue 28 Wed 29 …" at bounding box center [513, 324] width 1026 height 410
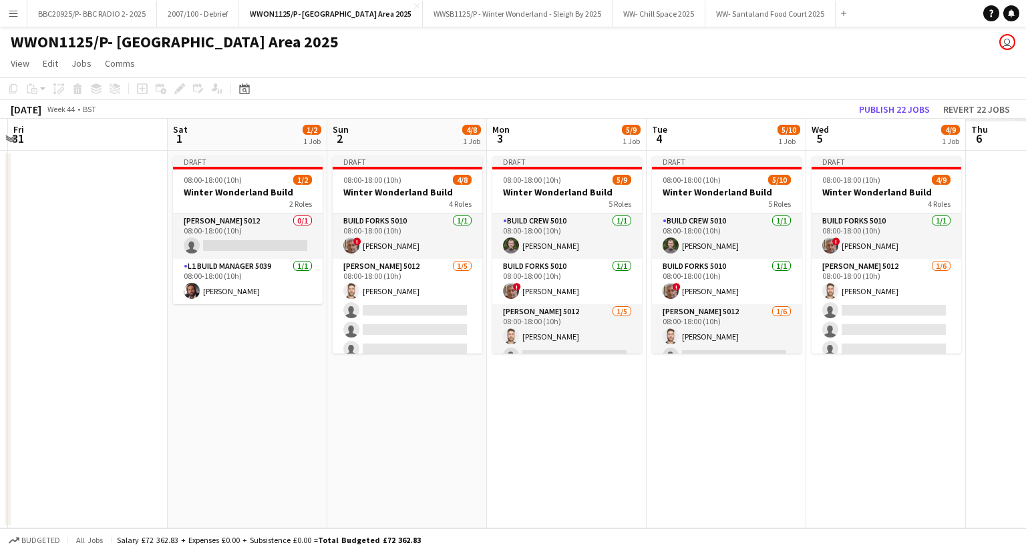
drag, startPoint x: 171, startPoint y: 311, endPoint x: 208, endPoint y: 304, distance: 37.3
click at [0, 321] on html "Menu Boards Boards Boards All jobs Status Workforce Workforce My Workforce Recr…" at bounding box center [513, 275] width 1026 height 551
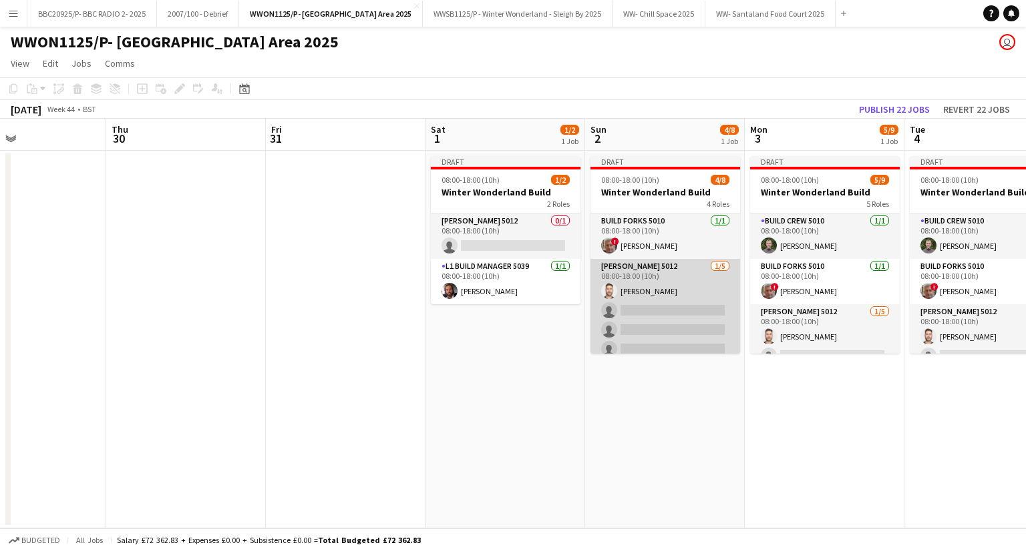
drag, startPoint x: 276, startPoint y: 308, endPoint x: 43, endPoint y: 320, distance: 233.3
click at [35, 322] on app-calendar-viewport "Mon 27 Tue 28 Wed 29 Thu 30 Fri 31 Sat 1 1/2 1 Job Sun 2 4/8 1 Job Mon 3 5/9 1 …" at bounding box center [513, 324] width 1026 height 410
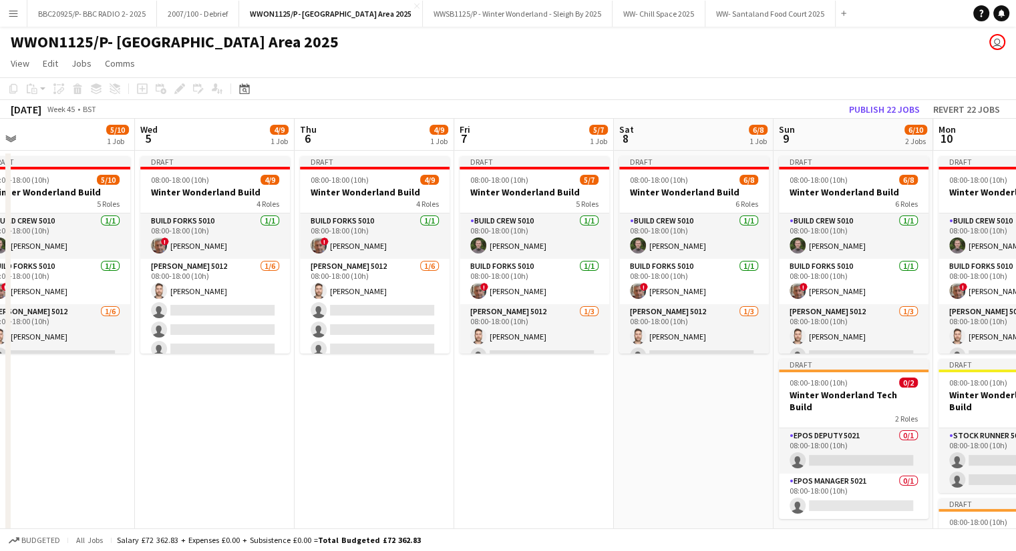
drag, startPoint x: 305, startPoint y: 377, endPoint x: 377, endPoint y: 379, distance: 72.1
click at [139, 390] on app-calendar-viewport "Sat 1 1/2 1 Job Sun 2 4/8 1 Job Mon 3 5/9 1 Job Tue 4 5/10 1 Job Wed 5 4/9 1 Jo…" at bounding box center [508, 403] width 1016 height 569
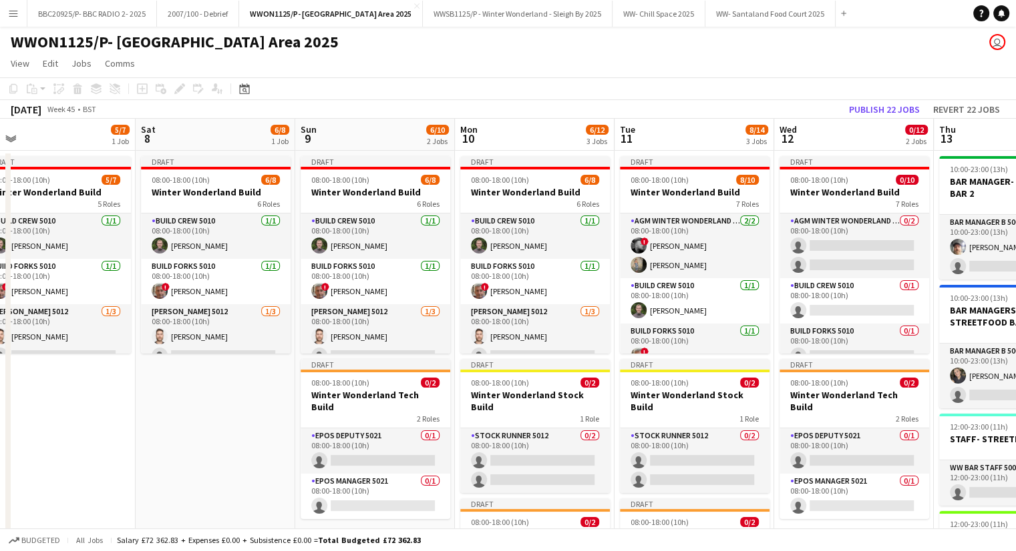
drag, startPoint x: 512, startPoint y: 393, endPoint x: 145, endPoint y: 403, distance: 367.3
click at [88, 405] on app-calendar-viewport "Tue 4 5/10 1 Job Wed 5 4/9 1 Job Thu 6 4/9 1 Job Fri 7 5/7 1 Job Sat 8 6/8 1 Jo…" at bounding box center [508, 403] width 1016 height 569
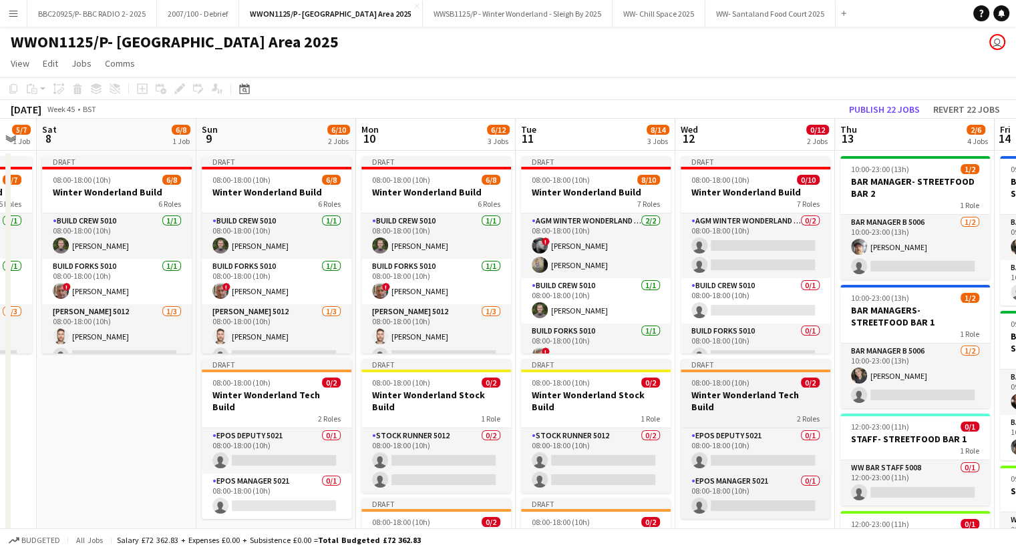
scroll to position [67, 0]
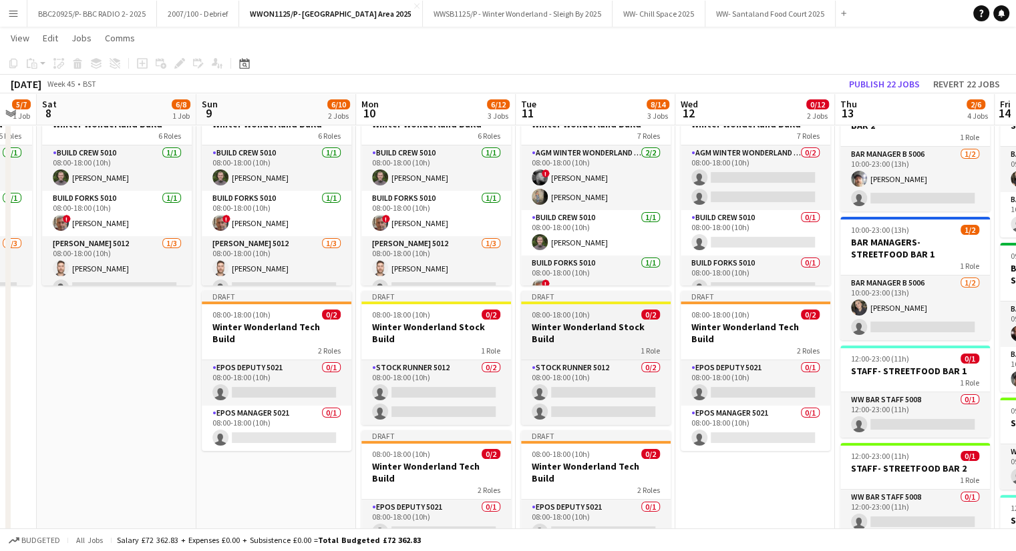
click at [609, 300] on div "Draft" at bounding box center [596, 296] width 150 height 11
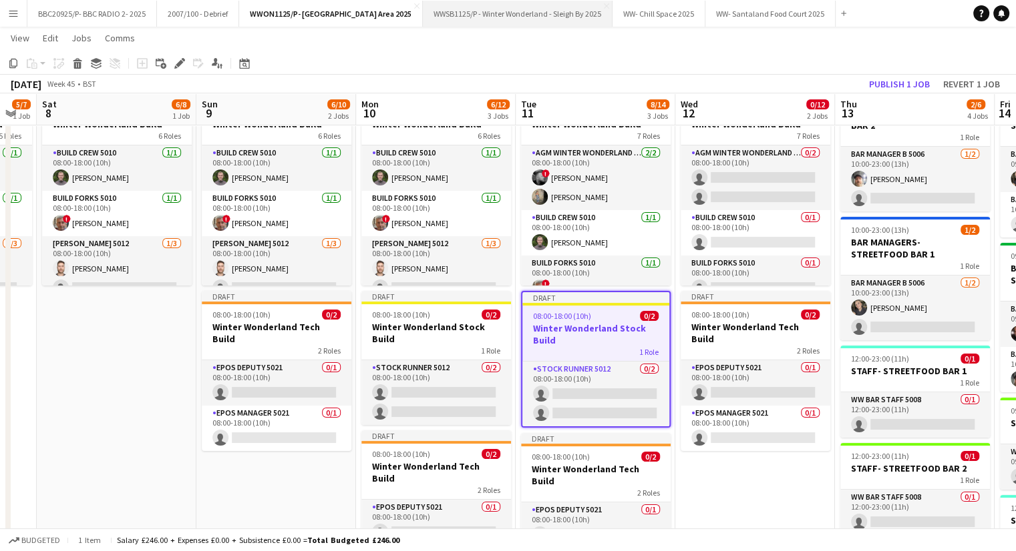
click at [526, 13] on button "WWSB1125/P - Winter Wonderland - Sleigh By 2025 Close" at bounding box center [518, 14] width 190 height 26
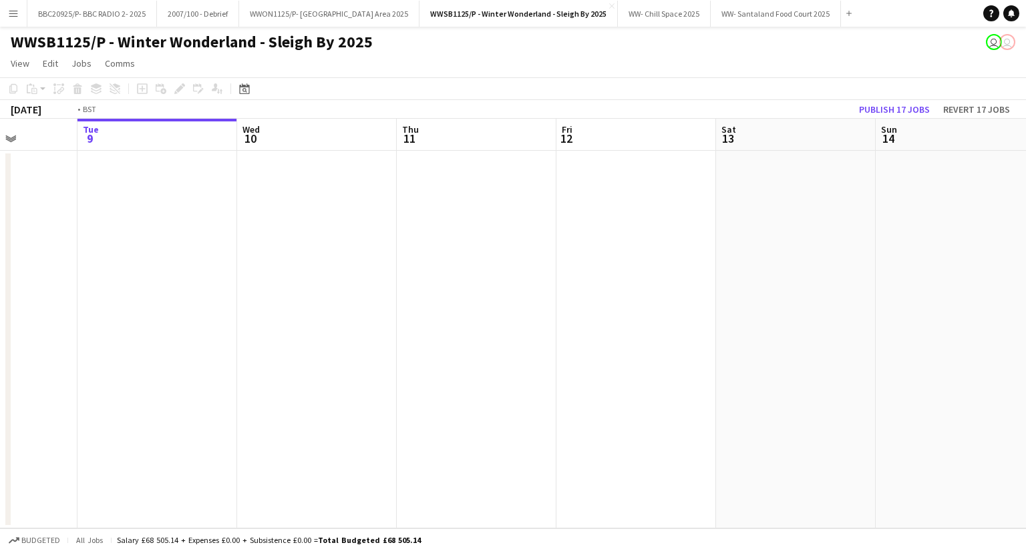
drag, startPoint x: 603, startPoint y: 246, endPoint x: 186, endPoint y: 262, distance: 416.9
click at [49, 297] on app-calendar-viewport "Sat 6 Sun 7 Mon 8 Tue 9 Wed 10 Thu 11 Fri 12 Sat 13 Sun 14 Mon 15 Tue 16 Wed 17" at bounding box center [513, 324] width 1026 height 410
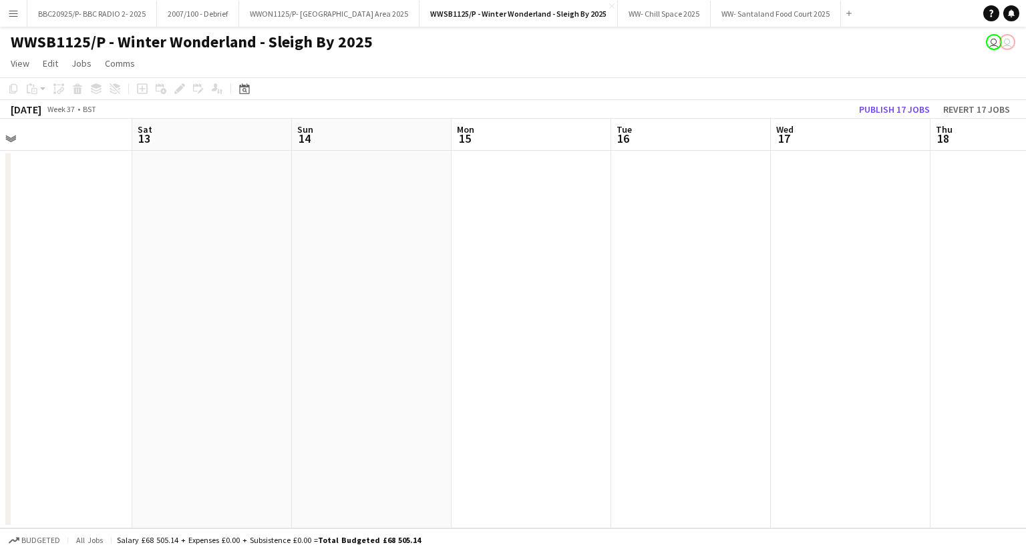
drag, startPoint x: 639, startPoint y: 241, endPoint x: 246, endPoint y: 284, distance: 394.9
click at [254, 282] on app-calendar-viewport "Wed 10 Thu 11 Fri 12 Sat 13 Sun 14 Mon 15 Tue 16 Wed 17 Thu 18 Fri 19 Sat 20 Su…" at bounding box center [513, 324] width 1026 height 410
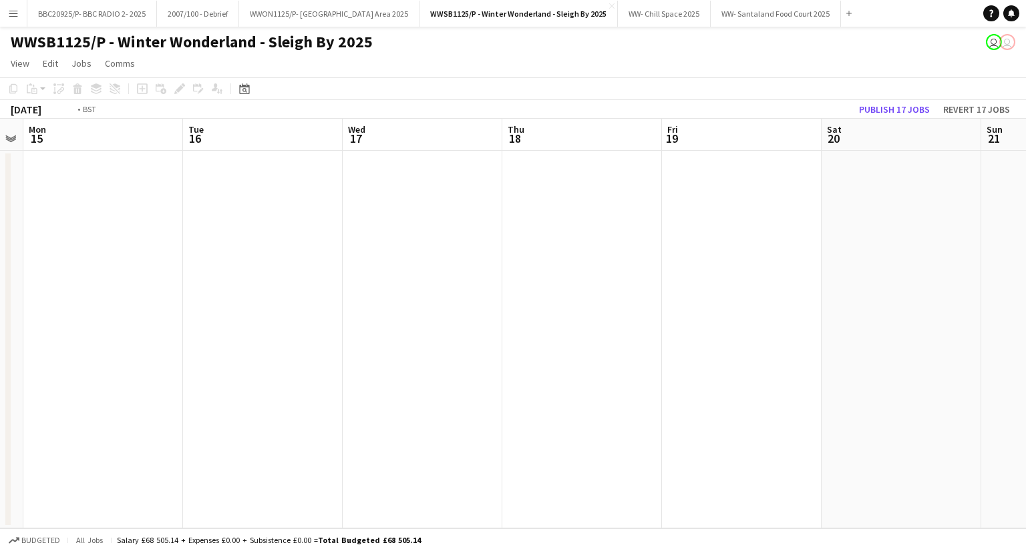
drag, startPoint x: 738, startPoint y: 242, endPoint x: 322, endPoint y: 290, distance: 418.0
click at [328, 290] on app-calendar-viewport "Fri 12 Sat 13 Sun 14 Mon 15 Tue 16 Wed 17 Thu 18 Fri 19 Sat 20 Sun 21 Mon 22 Tu…" at bounding box center [513, 324] width 1026 height 410
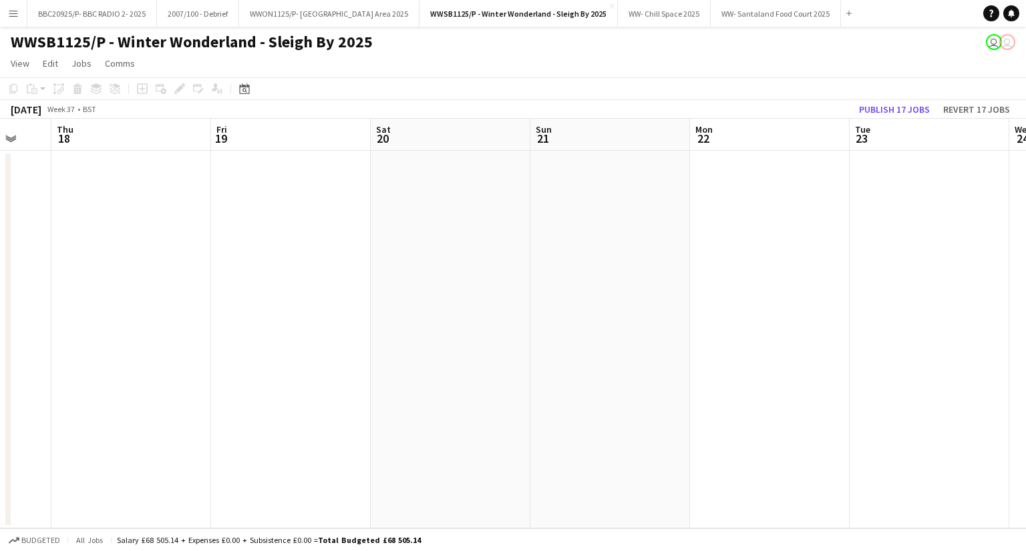
drag, startPoint x: 797, startPoint y: 258, endPoint x: 330, endPoint y: 314, distance: 470.8
click at [367, 312] on app-calendar-viewport "Sun 14 Mon 15 Tue 16 Wed 17 Thu 18 Fri 19 Sat 20 Sun 21 Mon 22 Tue 23 Wed 24 Th…" at bounding box center [513, 324] width 1026 height 410
drag, startPoint x: 336, startPoint y: 332, endPoint x: 300, endPoint y: 332, distance: 36.7
click at [308, 332] on app-calendar-viewport "Sat 20 Sun 21 Mon 22 Tue 23 Wed 24 Thu 25 Fri 26 Sat 27 Sun 28 Mon 29 Tue 30 We…" at bounding box center [513, 324] width 1026 height 410
click at [235, 362] on app-calendar-viewport "Sat 20 Sun 21 Mon 22 Tue 23 Wed 24 Thu 25 Fri 26 Sat 27 Sun 28 Mon 29 Tue 30 We…" at bounding box center [513, 324] width 1026 height 410
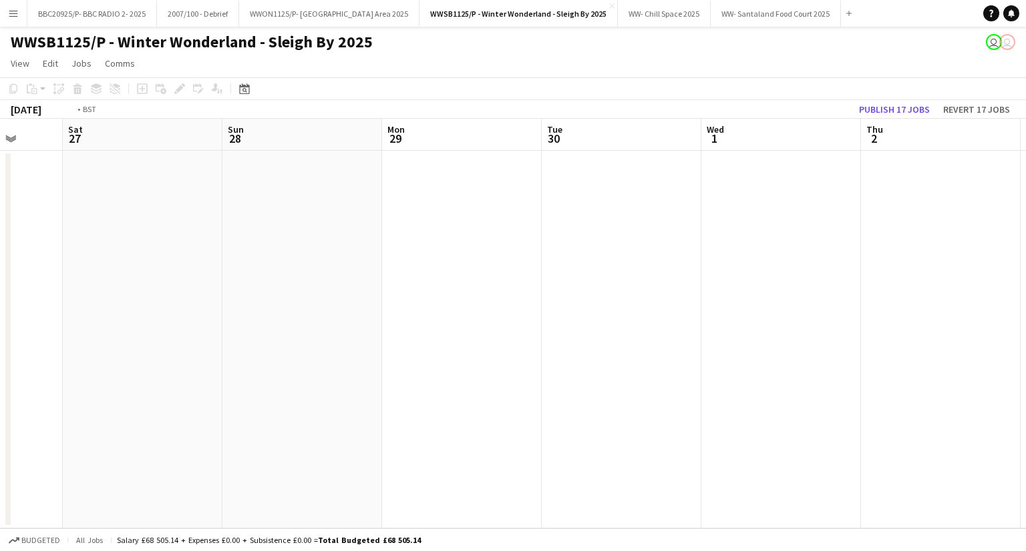
click at [359, 349] on app-calendar-viewport "Wed 24 Thu 25 Fri 26 Sat 27 Sun 28 Mon 29 Tue 30 Wed 1 Thu 2 Fri 3 Sat 4 Sun 5" at bounding box center [513, 324] width 1026 height 410
click at [391, 316] on app-calendar-viewport "Sun 28 Mon 29 Tue 30 Wed 1 Thu 2 Fri 3 Sat 4 Sun 5 Mon 6 Tue 7 Wed 8 Thu 9" at bounding box center [513, 324] width 1026 height 410
click at [328, 326] on app-calendar-viewport "Tue 30 Wed 1 Thu 2 Fri 3 Sat 4 Sun 5 Mon 6 Tue 7 Wed 8 Thu 9 Fri 10 Sat 11" at bounding box center [513, 324] width 1026 height 410
click at [366, 314] on app-calendar-viewport "Thu 2 Fri 3 Sat 4 Sun 5 Mon 6 Tue 7 Wed 8 Thu 9 Fri 10 Sat 11 Sun 12 Mon 13" at bounding box center [513, 324] width 1026 height 410
click at [429, 292] on app-calendar-viewport "Sat 4 Sun 5 Mon 6 Tue 7 Wed 8 Thu 9 Fri 10 Sat 11 Sun 12 Mon 13 Tue 14 Wed 15" at bounding box center [513, 324] width 1026 height 410
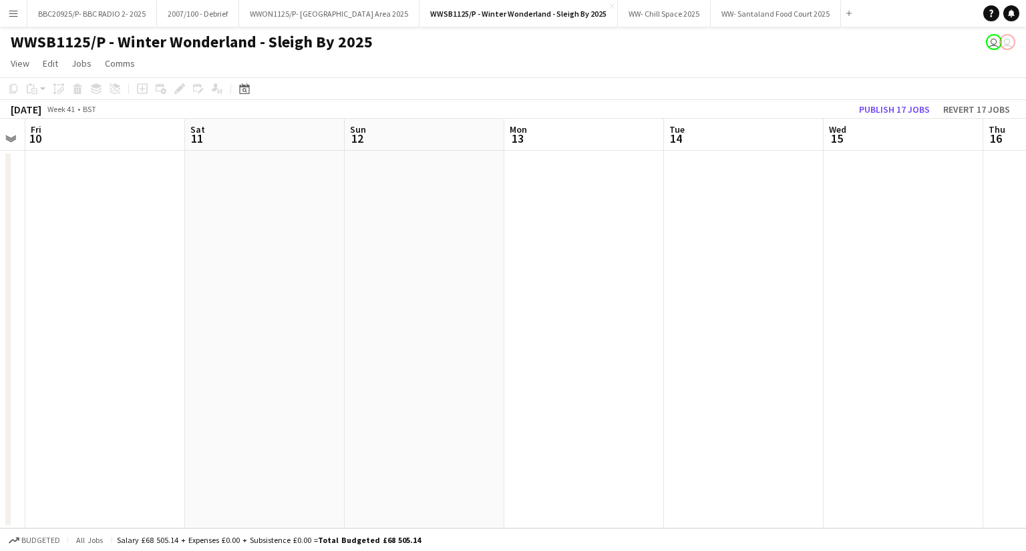
click at [429, 276] on app-calendar-viewport "Mon 6 Tue 7 Wed 8 Thu 9 Fri 10 Sat 11 Sun 12 Mon 13 Tue 14 Wed 15 Thu 16 Fri 17" at bounding box center [513, 324] width 1026 height 410
click at [507, 270] on app-calendar-viewport "Fri 10 Sat 11 Sun 12 Mon 13 Tue 14 Wed 15 Thu 16 Fri 17 Sat 18 Sun 19 Mon 20 Tu…" at bounding box center [513, 324] width 1026 height 410
click at [440, 258] on app-calendar-viewport "Fri 10 Sat 11 Sun 12 Mon 13 Tue 14 Wed 15 Thu 16 Fri 17 Sat 18 Sun 19 Mon 20 Tu…" at bounding box center [513, 324] width 1026 height 410
click at [390, 268] on app-calendar-viewport "Thu 16 Fri 17 Sat 18 Sun 19 Mon 20 Tue 21 Wed 22 Thu 23 Fri 24 Sat 25 Sun 26 Mo…" at bounding box center [513, 324] width 1026 height 410
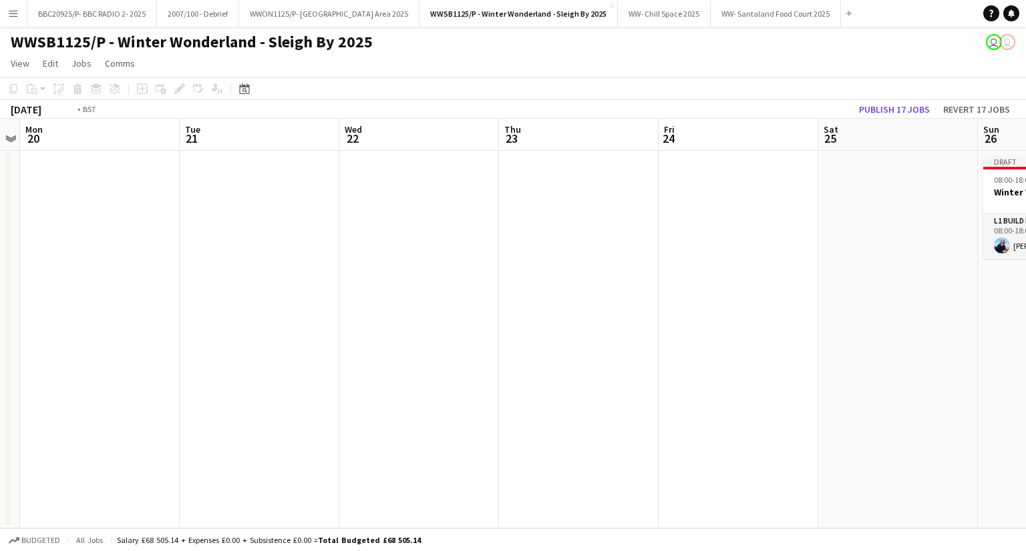
click at [423, 265] on app-calendar-viewport "Thu 16 Fri 17 Sat 18 Sun 19 Mon 20 Tue 21 Wed 22 Thu 23 Fri 24 Sat 25 Sun 26 1/…" at bounding box center [513, 324] width 1026 height 410
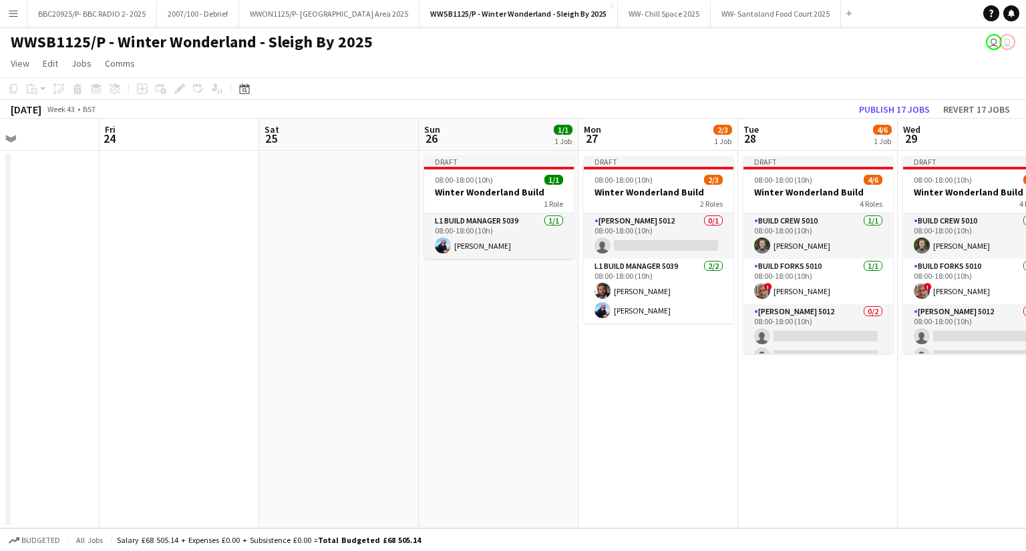
click at [326, 281] on app-calendar-viewport "Mon 20 Tue 21 Wed 22 Thu 23 Fri 24 Sat 25 Sun 26 1/1 1 Job Mon 27 2/3 1 Job Tue…" at bounding box center [513, 324] width 1026 height 410
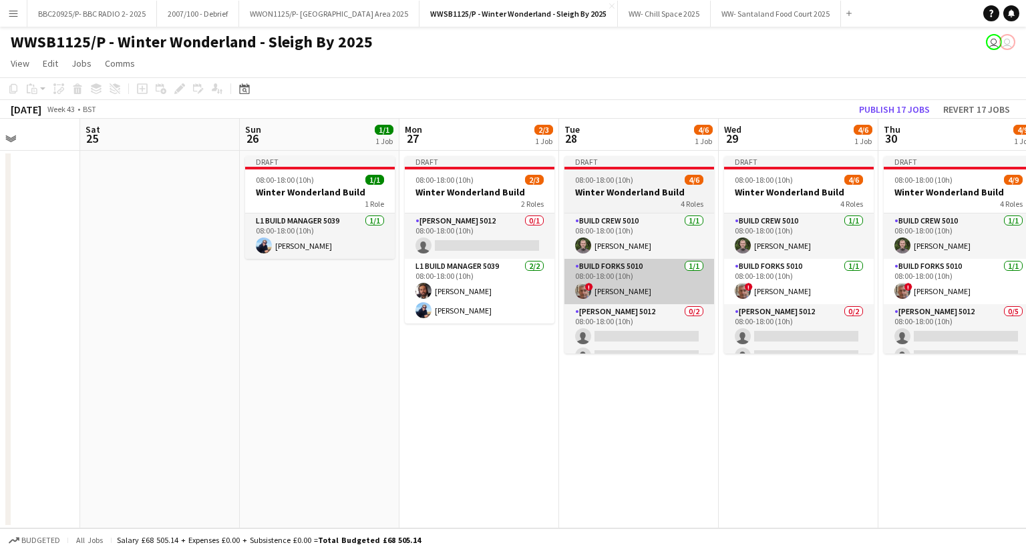
click at [331, 278] on app-calendar-viewport "Wed 22 Thu 23 Fri 24 Sat 25 Sun 26 1/1 1 Job Mon 27 2/3 1 Job Tue 28 4/6 1 Job …" at bounding box center [513, 324] width 1026 height 410
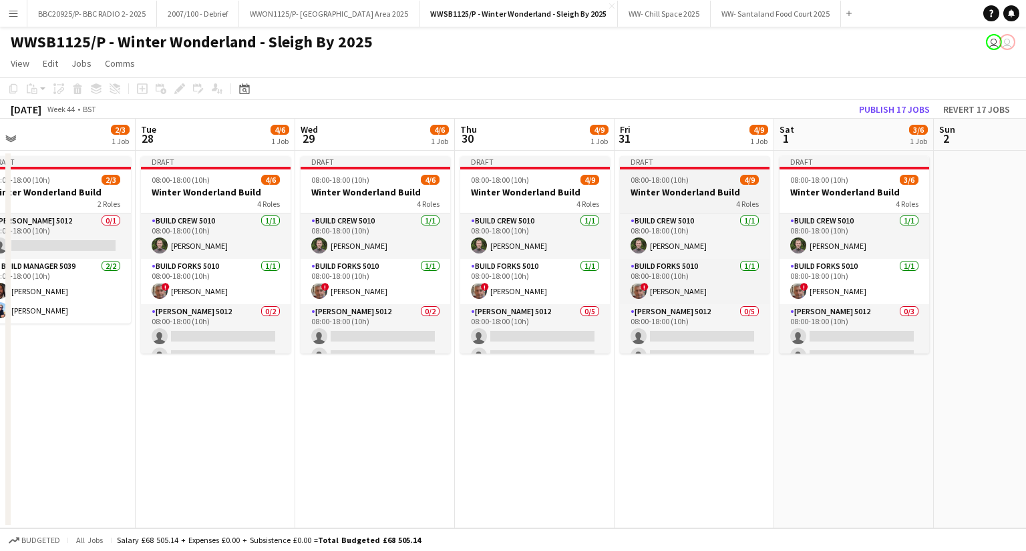
click at [432, 290] on app-calendar-viewport "Fri 24 Sat 25 Sun 26 1/1 1 Job Mon 27 2/3 1 Job Tue 28 4/6 1 Job Wed 29 4/6 1 J…" at bounding box center [513, 324] width 1026 height 410
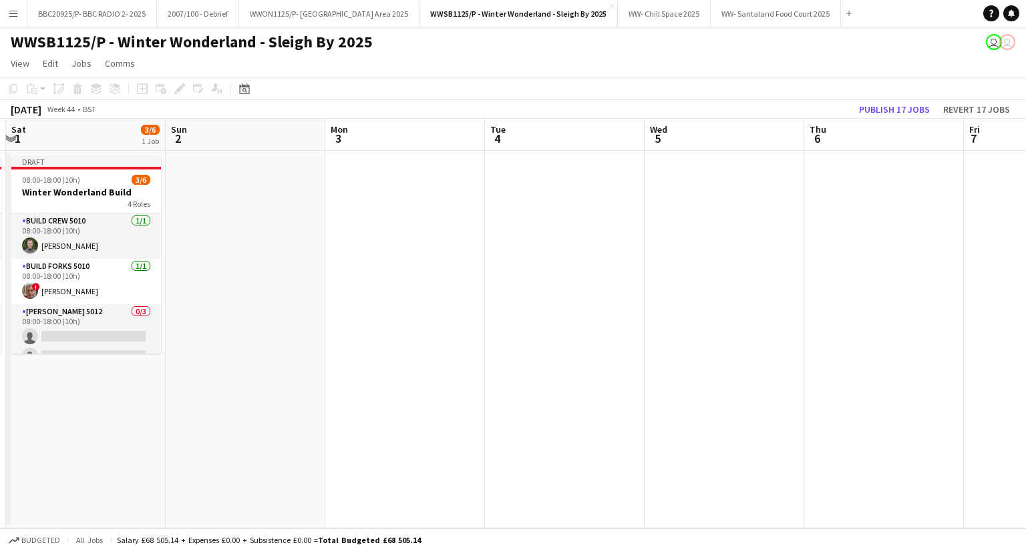
click at [576, 273] on app-calendar-viewport "Wed 29 4/6 1 Job Thu 30 4/9 1 Job Fri 31 4/9 1 Job Sat 1 3/6 1 Job Sun 2 Mon 3 …" at bounding box center [513, 324] width 1026 height 410
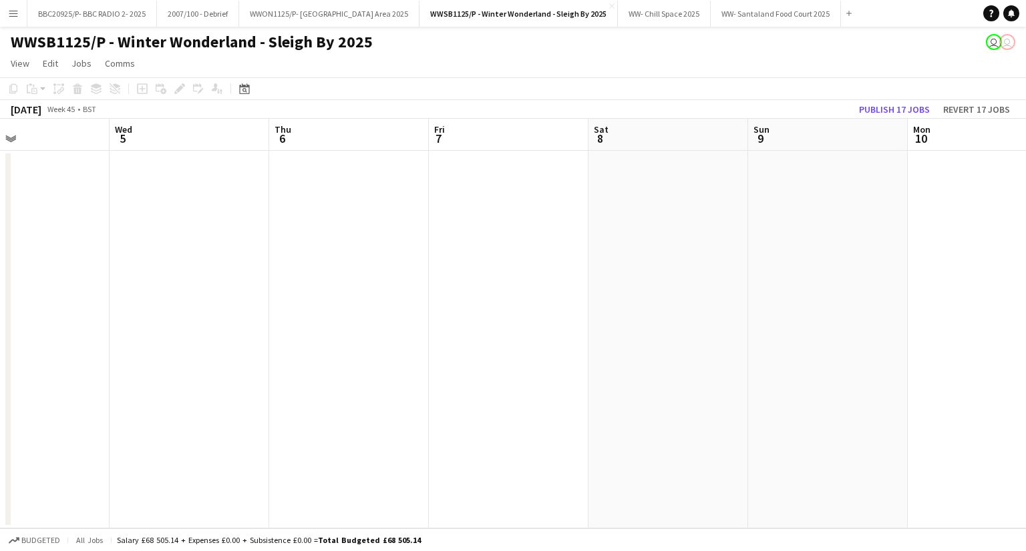
click at [487, 258] on app-calendar-viewport "Sat 1 3/6 1 Job Sun 2 Mon 3 Tue 4 Wed 5 Thu 6 Fri 7 Sat 8 Sun 9 Mon 10 Tue 11 W…" at bounding box center [513, 324] width 1026 height 410
click at [737, 228] on app-calendar-viewport "Sat 1 3/6 1 Job Sun 2 Mon 3 Tue 4 Wed 5 Thu 6 Fri 7 Sat 8 Sun 9 Mon 10 Tue 11 W…" at bounding box center [513, 324] width 1026 height 410
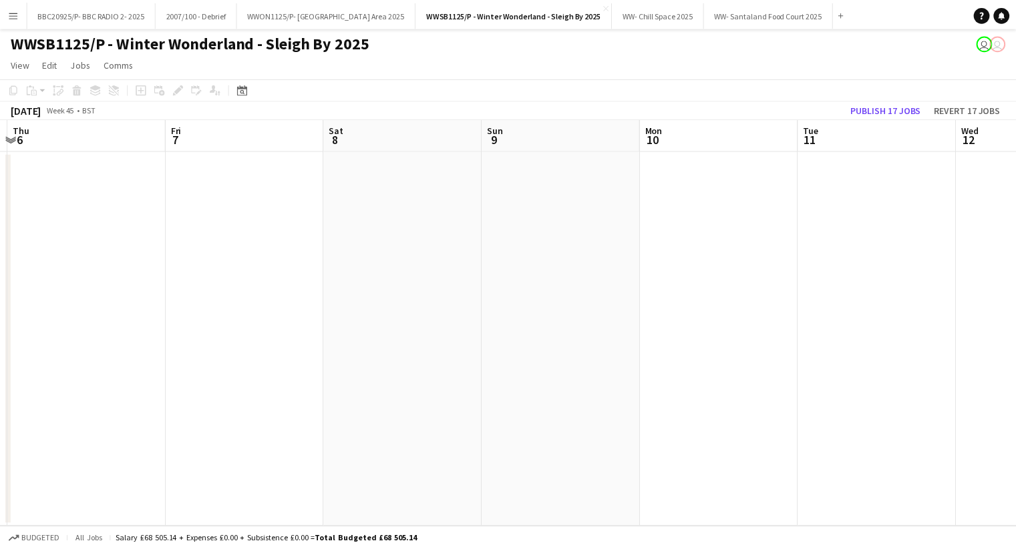
scroll to position [0, 381]
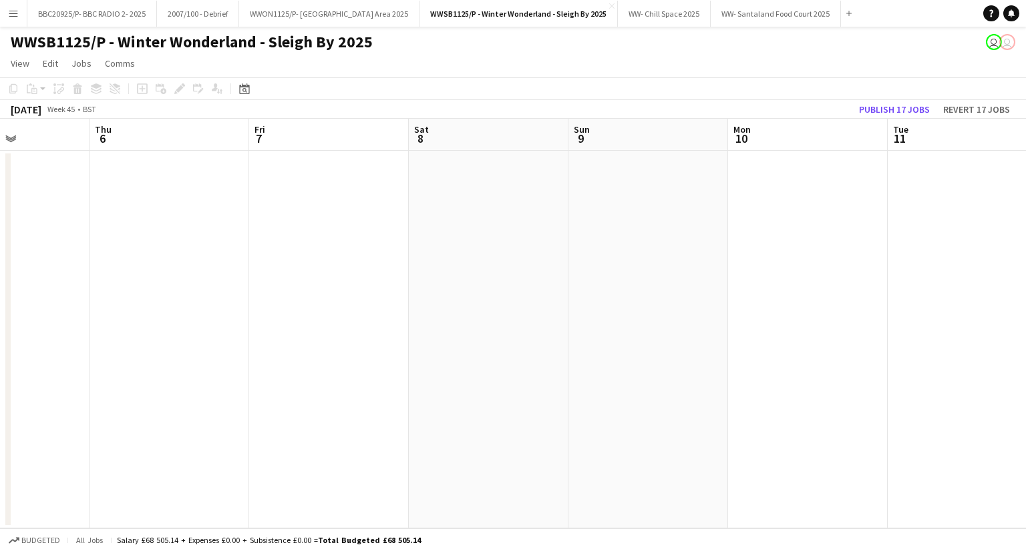
click at [477, 229] on app-calendar-viewport "Mon 3 Tue 4 Wed 5 Thu 6 Fri 7 Sat 8 Sun 9 Mon 10 Tue 11 Wed 12 Thu 13 4/4 2 Job…" at bounding box center [513, 324] width 1026 height 410
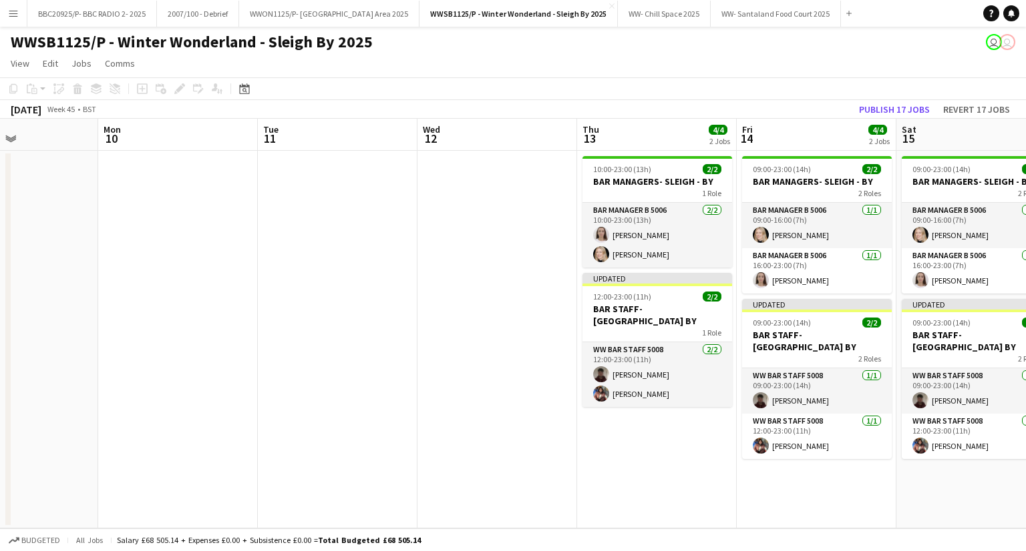
click at [630, 458] on app-date-cell "10:00-23:00 (13h) 2/2 BAR MANAGERS- SLEIGH - BY 1 Role Bar Manager B 5006 [DATE…" at bounding box center [657, 340] width 160 height 378
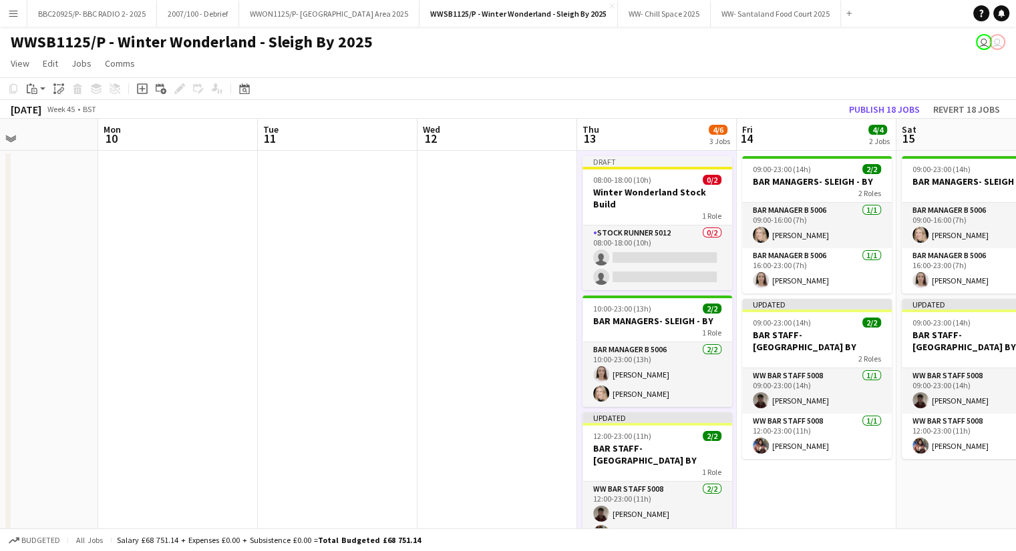
click at [517, 385] on app-date-cell at bounding box center [497, 364] width 160 height 426
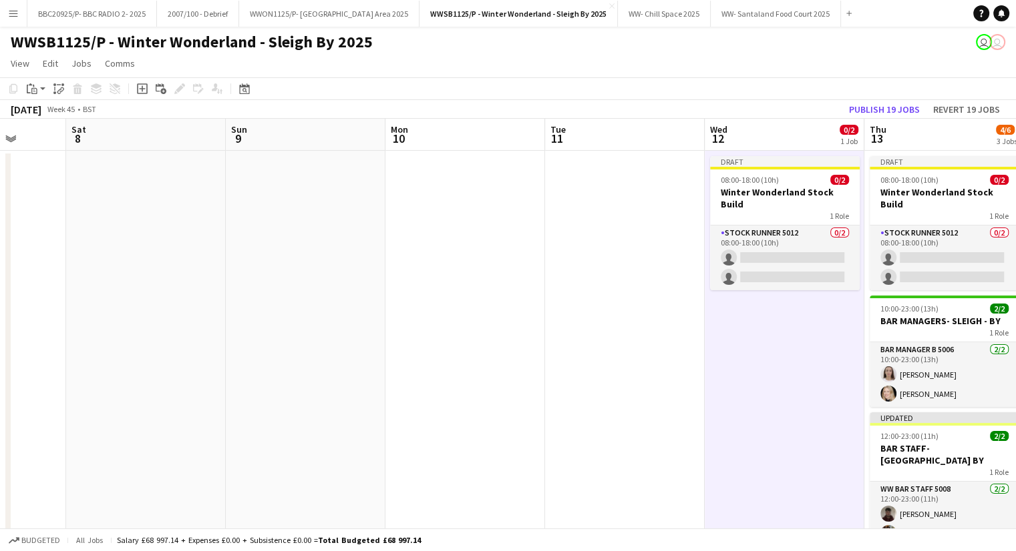
click at [740, 252] on app-calendar-viewport "Wed 5 Thu 6 Fri 7 Sat 8 Sun 9 Mon 10 Tue 11 Wed 12 0/2 1 Job Thu 13 4/6 3 Jobs …" at bounding box center [508, 348] width 1016 height 458
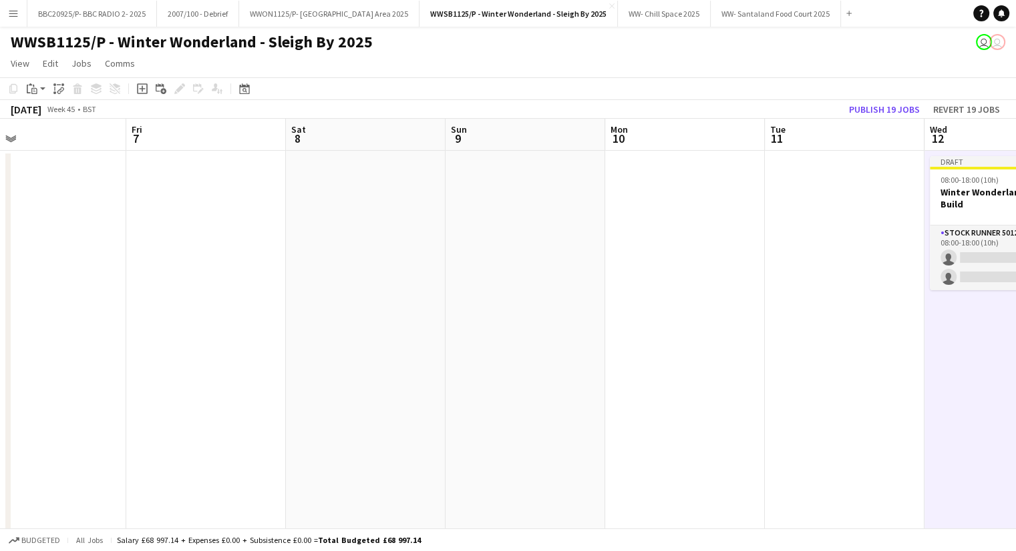
click at [782, 286] on app-calendar-viewport "Tue 4 Wed 5 Thu 6 Fri 7 Sat 8 Sun 9 Mon 10 Tue 11 Wed 12 0/2 1 Job Thu 13 4/6 3…" at bounding box center [508, 348] width 1016 height 458
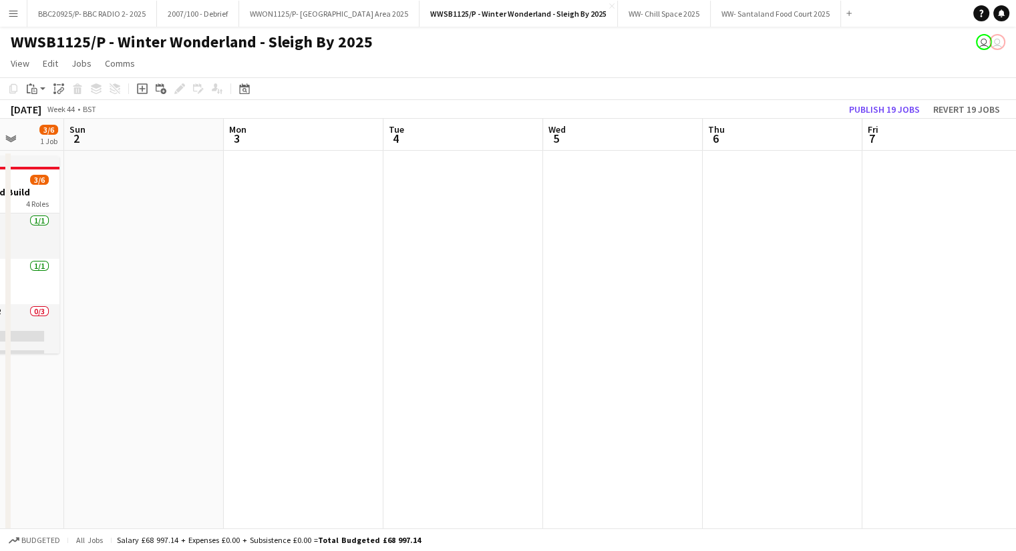
click at [662, 281] on app-calendar-viewport "Thu 30 4/9 1 Job Fri 31 4/9 1 Job Sat 1 3/6 1 Job Sun 2 Mon 3 Tue 4 Wed 5 Thu 6…" at bounding box center [508, 348] width 1016 height 458
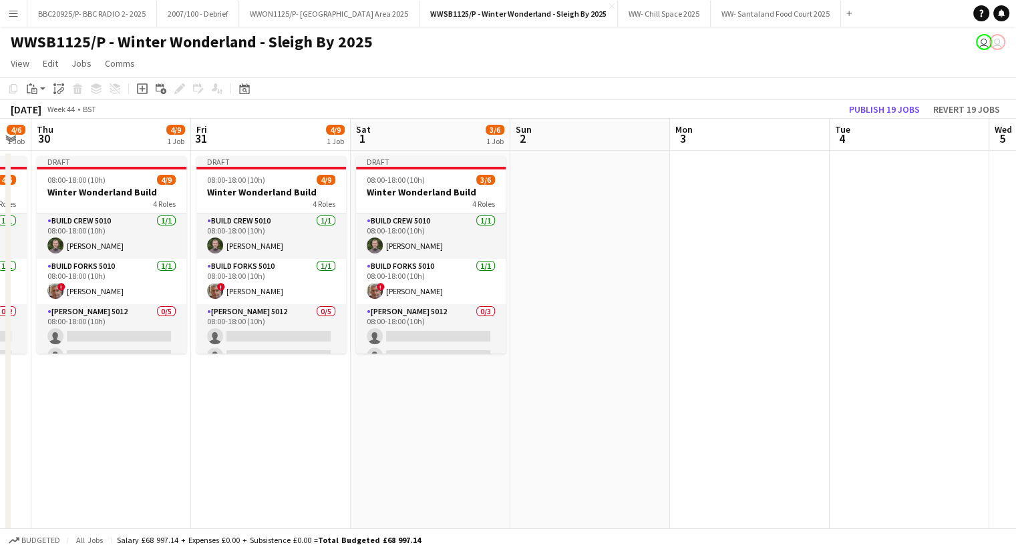
click at [0, 359] on html "Menu Boards Boards Boards All jobs Status Workforce Workforce My Workforce Recr…" at bounding box center [508, 300] width 1016 height 600
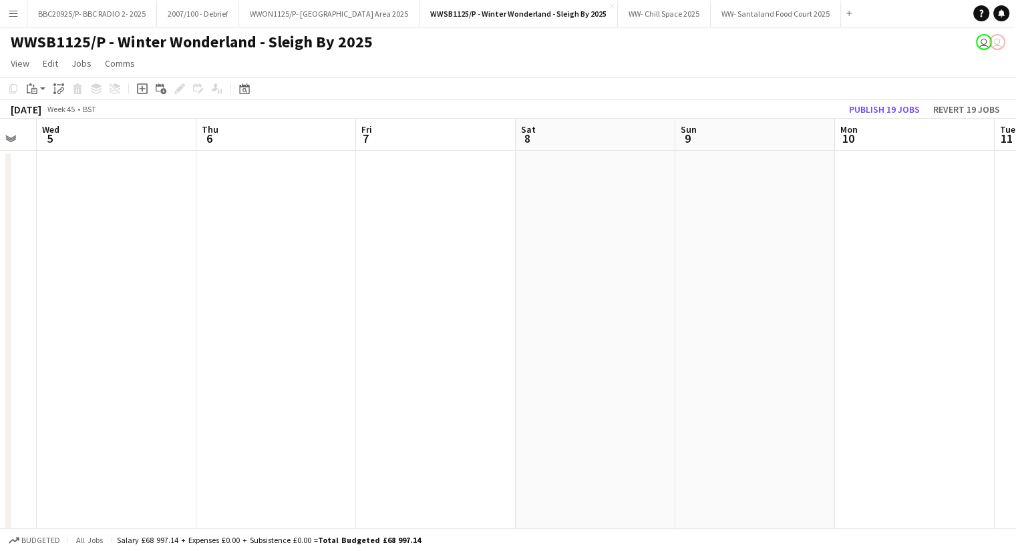
click at [57, 347] on app-calendar-viewport "Sat 1 3/6 1 Job Sun 2 Mon 3 Tue 4 Wed 5 Thu 6 Fri 7 Sat 8 Sun 9 Mon 10 Tue 11 W…" at bounding box center [508, 348] width 1016 height 458
click at [95, 367] on app-calendar-viewport "Mon 3 Tue 4 Wed 5 Thu 6 Fri 7 Sat 8 Sun 9 Mon 10 Tue 11 Wed 12 0/2 1 Job Thu 13…" at bounding box center [508, 348] width 1016 height 458
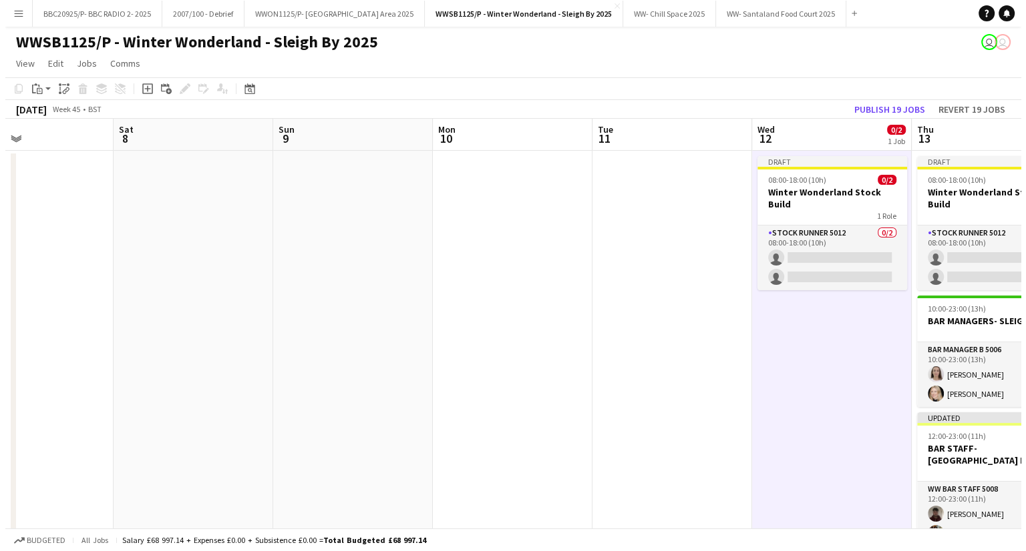
scroll to position [0, 624]
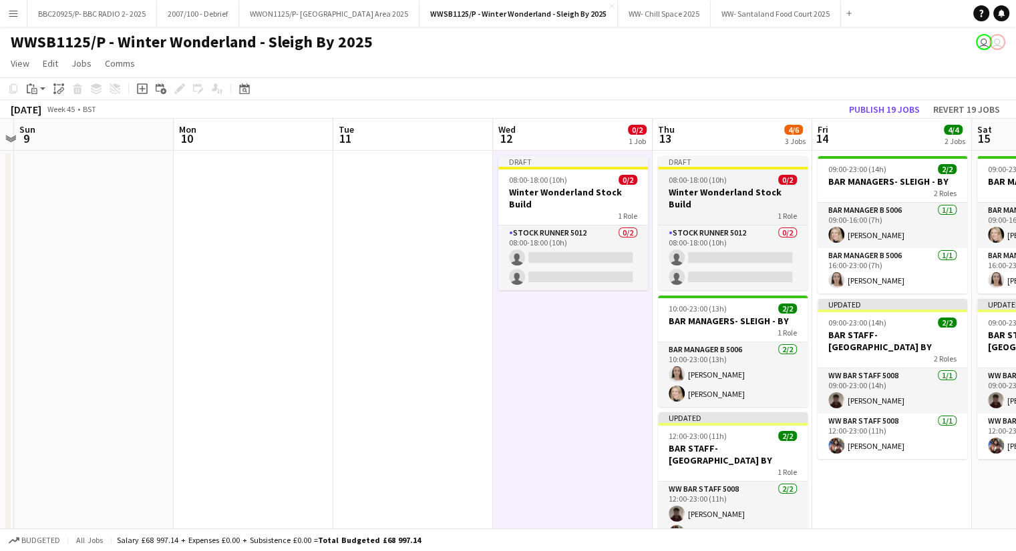
click at [766, 185] on div "08:00-18:00 (10h) 0/2" at bounding box center [733, 180] width 150 height 10
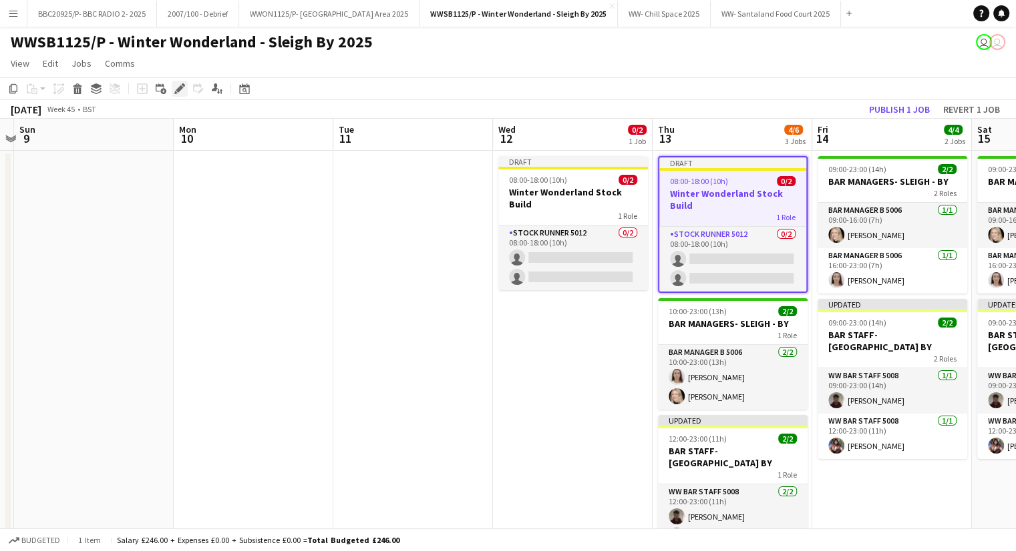
click at [182, 91] on icon "Edit" at bounding box center [179, 88] width 11 height 11
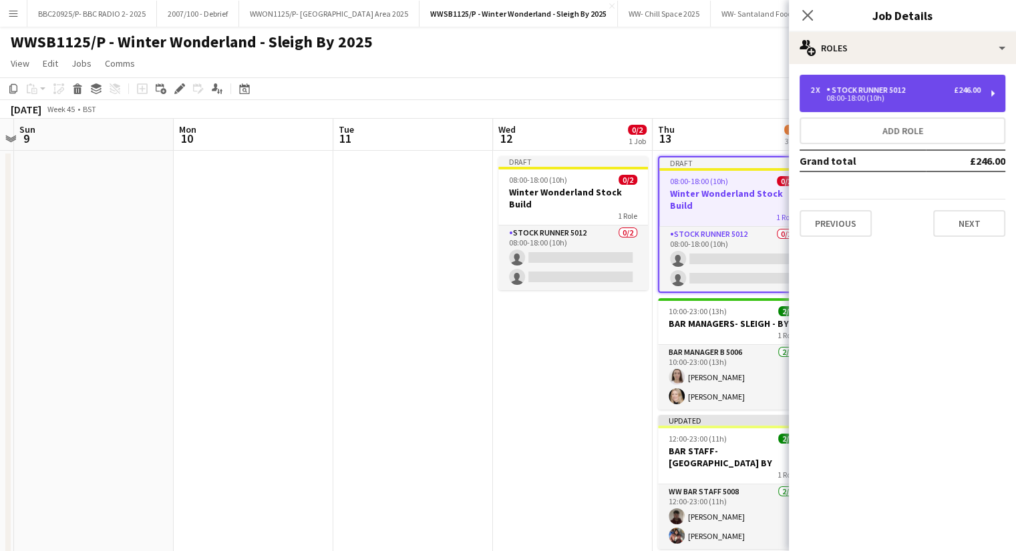
click at [965, 99] on div "08:00-18:00 (10h)" at bounding box center [895, 98] width 170 height 7
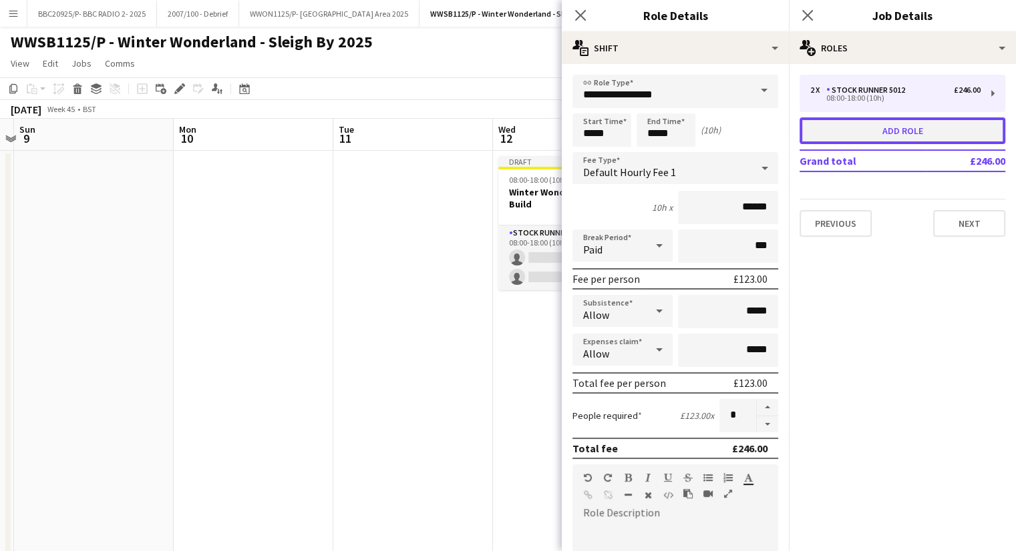
click at [893, 129] on button "Add role" at bounding box center [902, 131] width 206 height 27
type input "**********"
type input "*****"
type input "*"
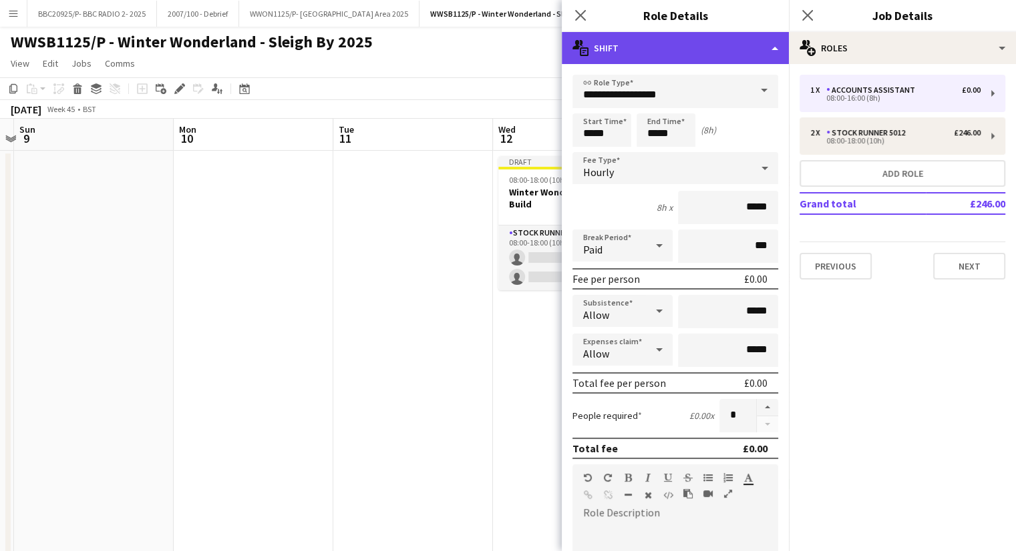
click at [726, 55] on div "multiple-actions-text Shift" at bounding box center [674, 48] width 227 height 32
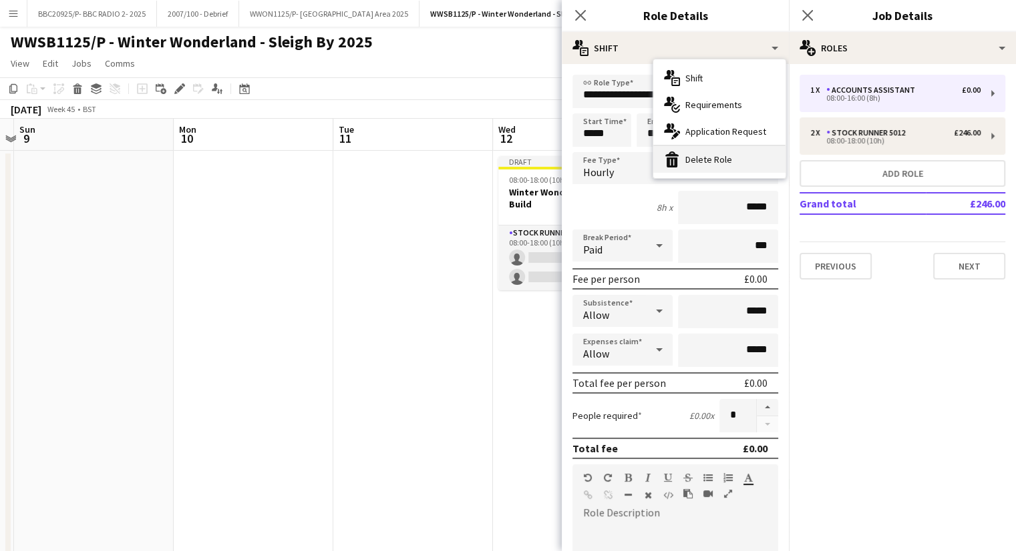
click at [732, 161] on div "bin-2 Delete Role" at bounding box center [719, 159] width 132 height 27
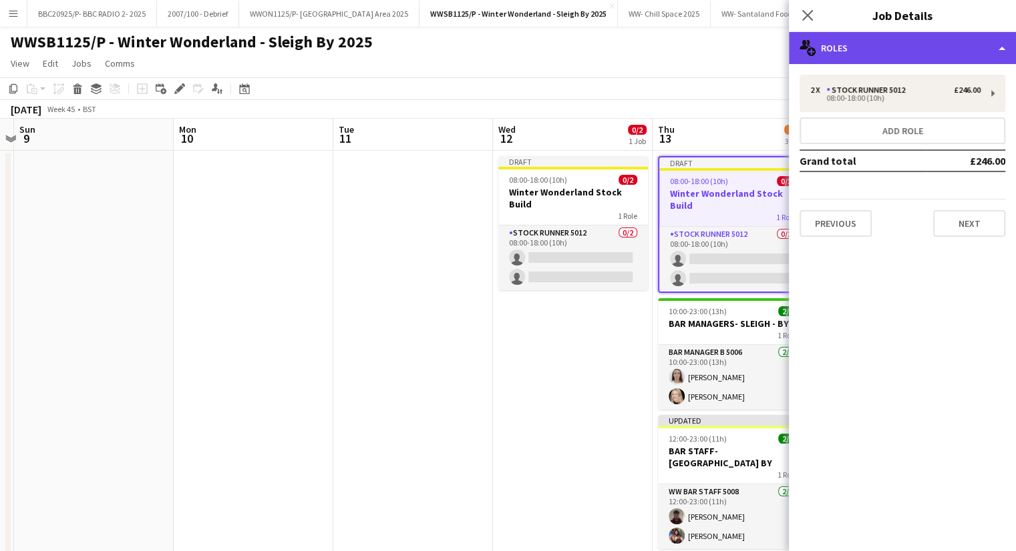
click at [929, 49] on div "multiple-users-add Roles" at bounding box center [902, 48] width 227 height 32
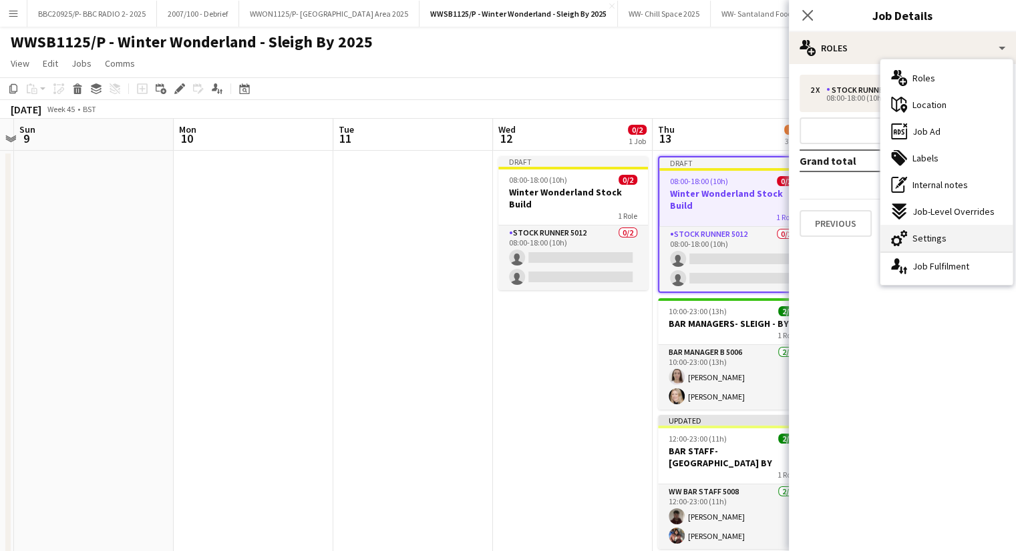
click at [947, 248] on div "cog-double-3 Settings" at bounding box center [946, 238] width 132 height 27
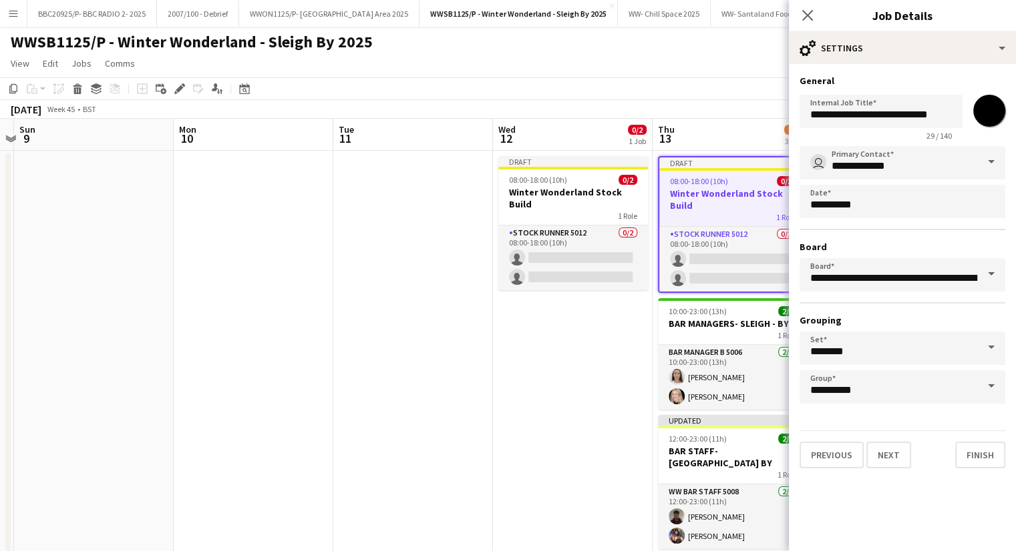
click at [991, 107] on input "*******" at bounding box center [989, 111] width 48 height 48
type input "*******"
click at [572, 390] on app-date-cell "Draft 08:00-18:00 (10h) 0/2 Winter Wonderland Stock Build 1 Role Stock Runner 5…" at bounding box center [573, 364] width 160 height 426
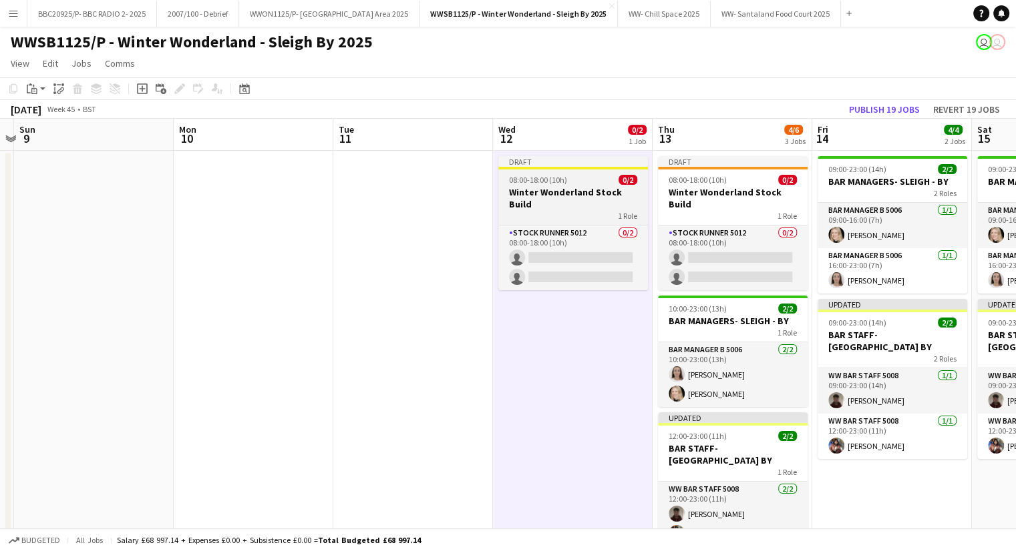
click at [585, 189] on h3 "Winter Wonderland Stock Build" at bounding box center [573, 198] width 150 height 24
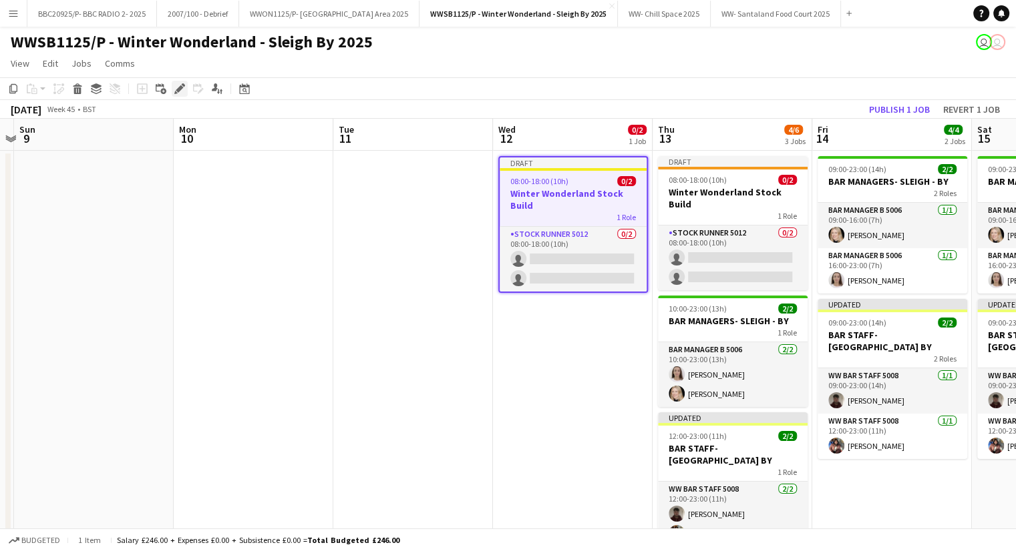
click at [179, 90] on icon at bounding box center [179, 88] width 7 height 7
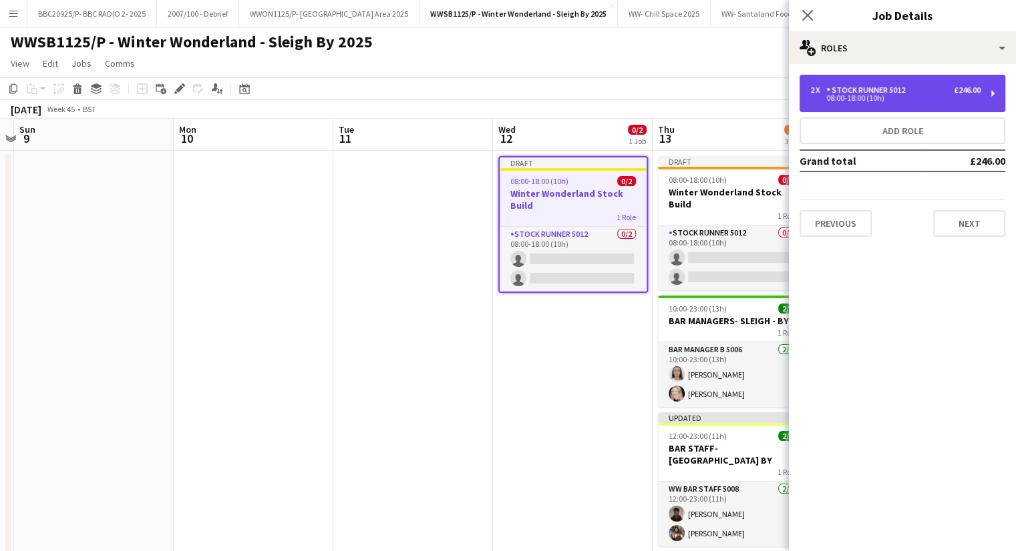
click at [984, 79] on div "2 x Stock Runner 5012 £246.00 08:00-18:00 (10h)" at bounding box center [902, 93] width 206 height 37
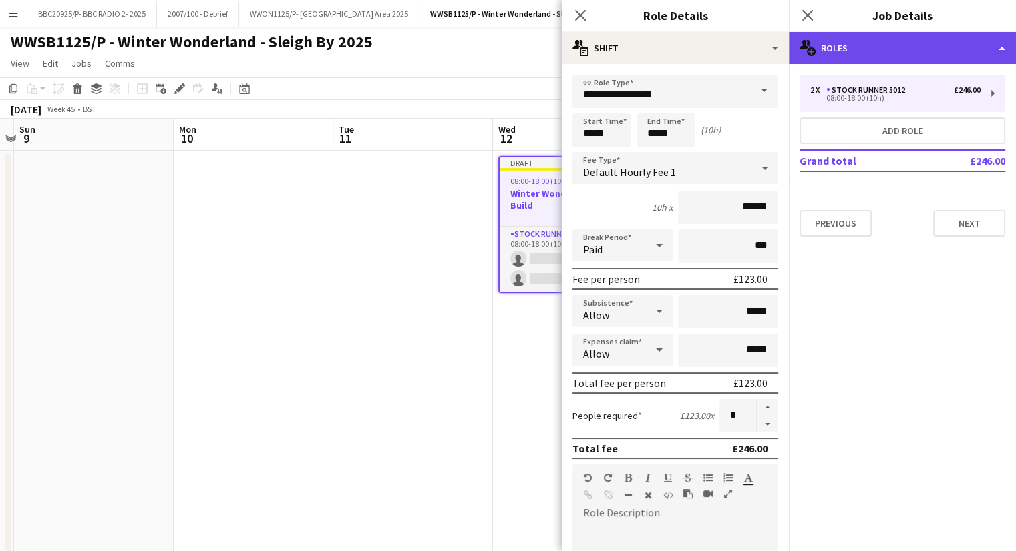
click at [876, 46] on div "multiple-users-add Roles" at bounding box center [902, 48] width 227 height 32
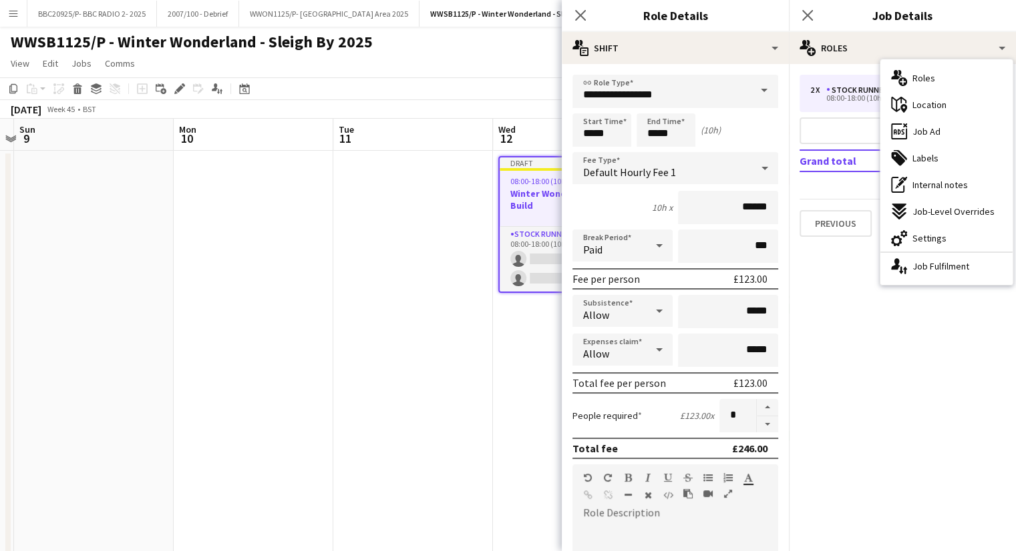
click at [935, 230] on div "cog-double-3 Settings" at bounding box center [946, 238] width 132 height 27
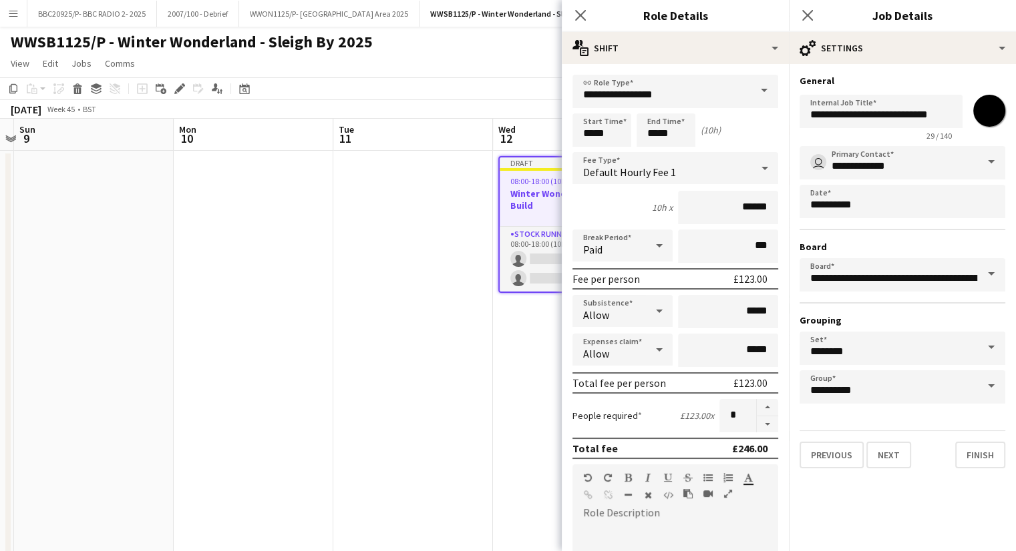
click at [991, 111] on input "*******" at bounding box center [989, 111] width 48 height 48
type input "*******"
click at [975, 454] on button "Finish" at bounding box center [980, 455] width 50 height 27
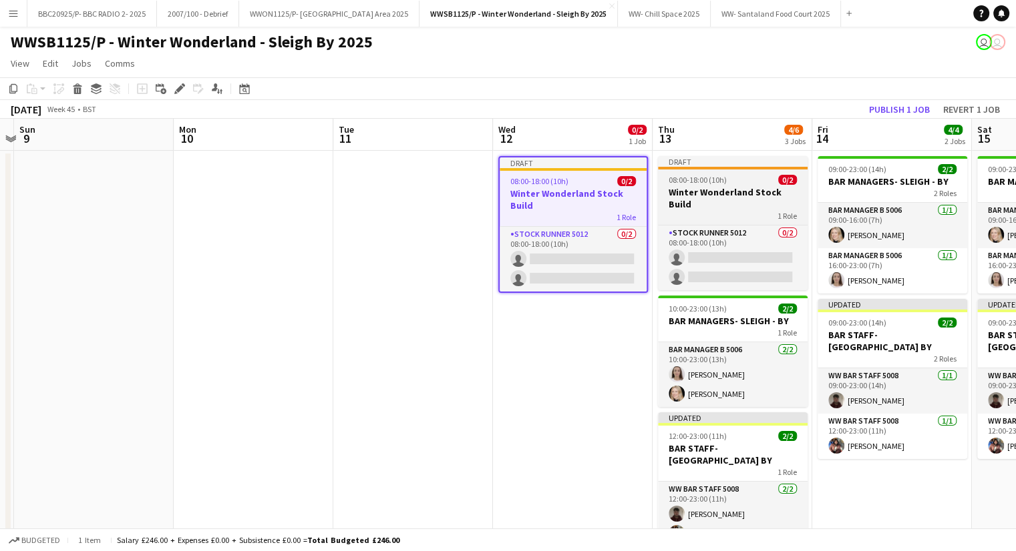
click at [704, 184] on span "08:00-18:00 (10h)" at bounding box center [697, 180] width 58 height 10
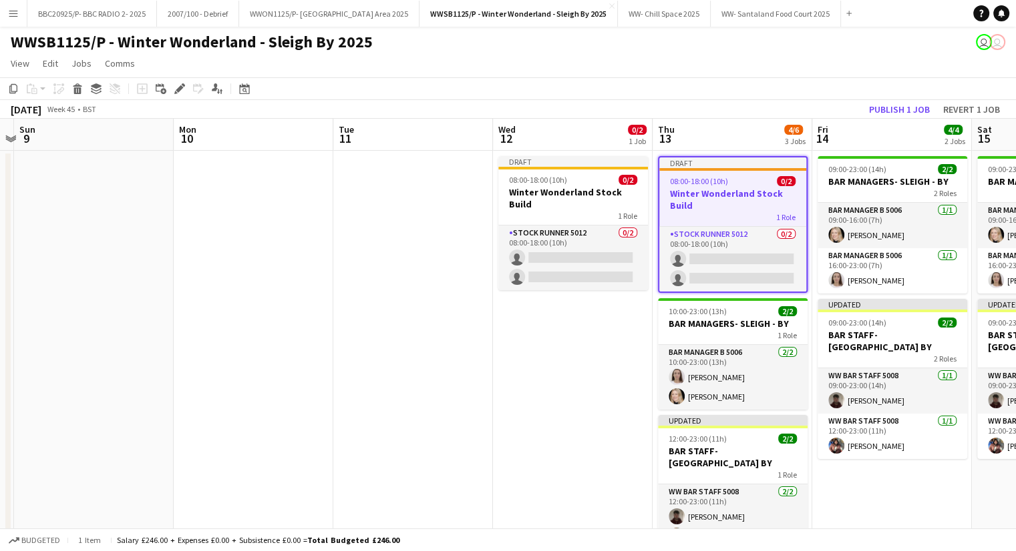
click at [578, 324] on app-date-cell "Draft 08:00-18:00 (10h) 0/2 Winter Wonderland Stock Build 1 Role Stock Runner 5…" at bounding box center [573, 364] width 160 height 426
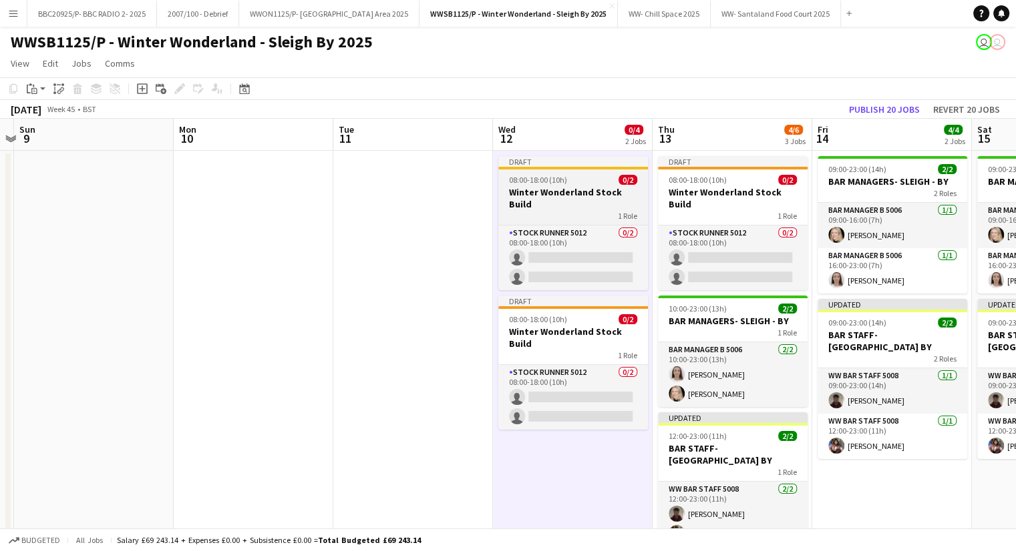
click at [569, 184] on div "08:00-18:00 (10h) 0/2" at bounding box center [573, 180] width 150 height 10
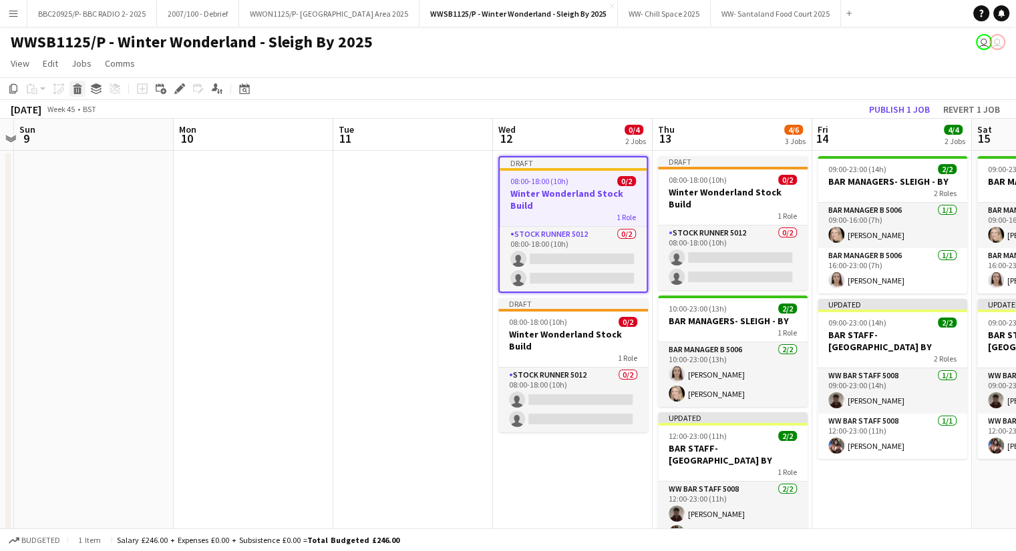
click at [78, 93] on icon at bounding box center [77, 90] width 7 height 7
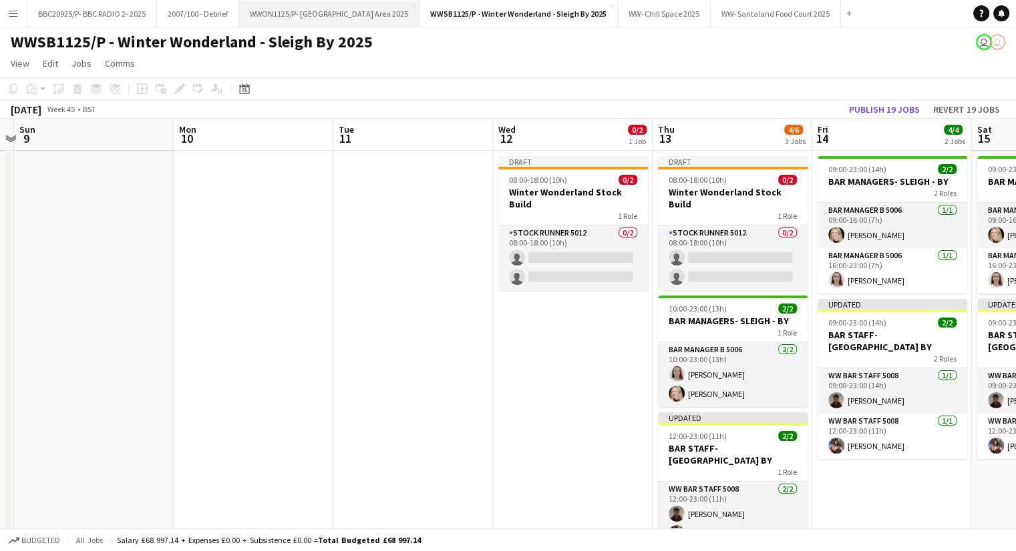
click at [266, 9] on button "WWON1125/P- Winter Wonderland- Streetfood Area 2025 Close" at bounding box center [329, 14] width 180 height 26
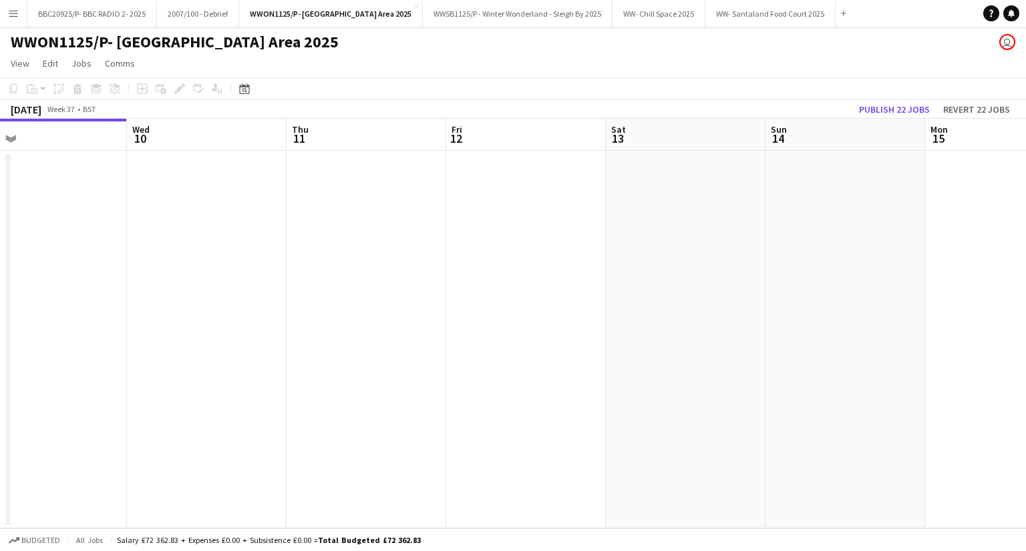
drag, startPoint x: 561, startPoint y: 326, endPoint x: 350, endPoint y: 300, distance: 212.6
click at [31, 366] on app-calendar-viewport "Sat 6 Sun 7 Mon 8 Tue 9 Wed 10 Thu 11 Fri 12 Sat 13 Sun 14 Mon 15 Tue 16 Wed 17" at bounding box center [513, 324] width 1026 height 410
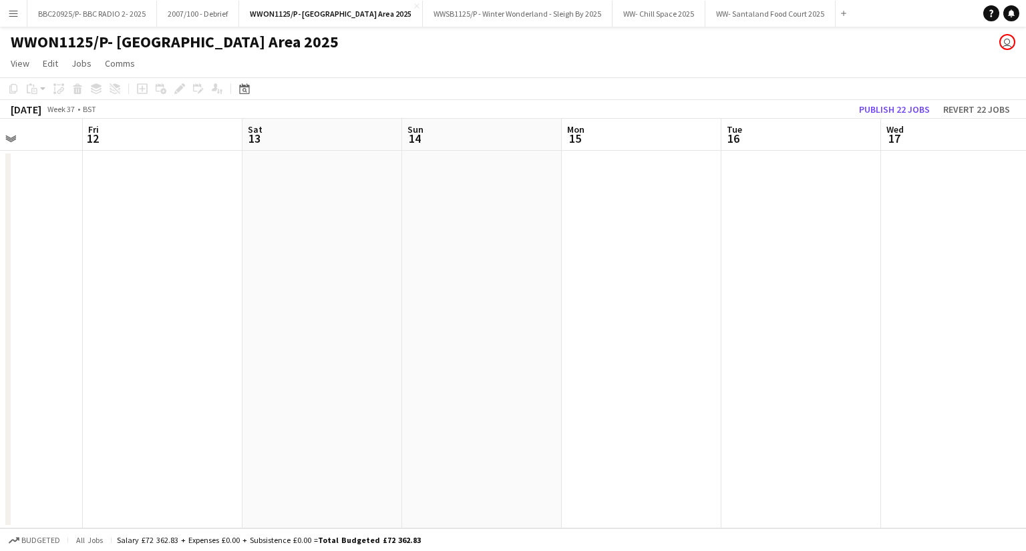
drag, startPoint x: 278, startPoint y: 339, endPoint x: 34, endPoint y: 361, distance: 244.6
click at [34, 361] on app-calendar-viewport "Mon 8 Tue 9 Wed 10 Thu 11 Fri 12 Sat 13 Sun 14 Mon 15 Tue 16 Wed 17 Thu 18 Fri …" at bounding box center [513, 324] width 1026 height 410
drag, startPoint x: -5, startPoint y: 403, endPoint x: 204, endPoint y: 356, distance: 214.3
click at [0, 409] on html "Menu Boards Boards Boards All jobs Status Workforce Workforce My Workforce Recr…" at bounding box center [513, 275] width 1026 height 551
drag, startPoint x: -83, startPoint y: 438, endPoint x: -238, endPoint y: 413, distance: 157.0
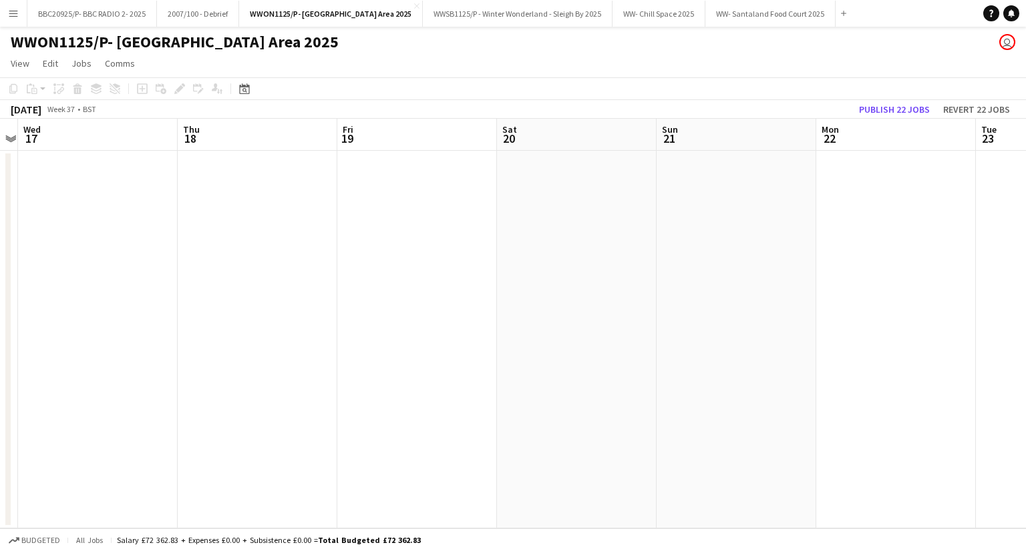
click at [0, 413] on html "Menu Boards Boards Boards All jobs Status Workforce Workforce My Workforce Recr…" at bounding box center [513, 275] width 1026 height 551
drag, startPoint x: 91, startPoint y: 439, endPoint x: -39, endPoint y: 441, distance: 129.5
click at [0, 441] on html "Menu Boards Boards Boards All jobs Status Workforce Workforce My Workforce Recr…" at bounding box center [513, 275] width 1026 height 551
click at [232, 484] on app-calendar-viewport "Thu 18 Fri 19 Sat 20 Sun 21 Mon 22 Tue 23 Wed 24 Thu 25 Fri 26 Sat 27 Sun 28 Mo…" at bounding box center [513, 324] width 1026 height 410
drag, startPoint x: 330, startPoint y: 413, endPoint x: 606, endPoint y: 381, distance: 277.6
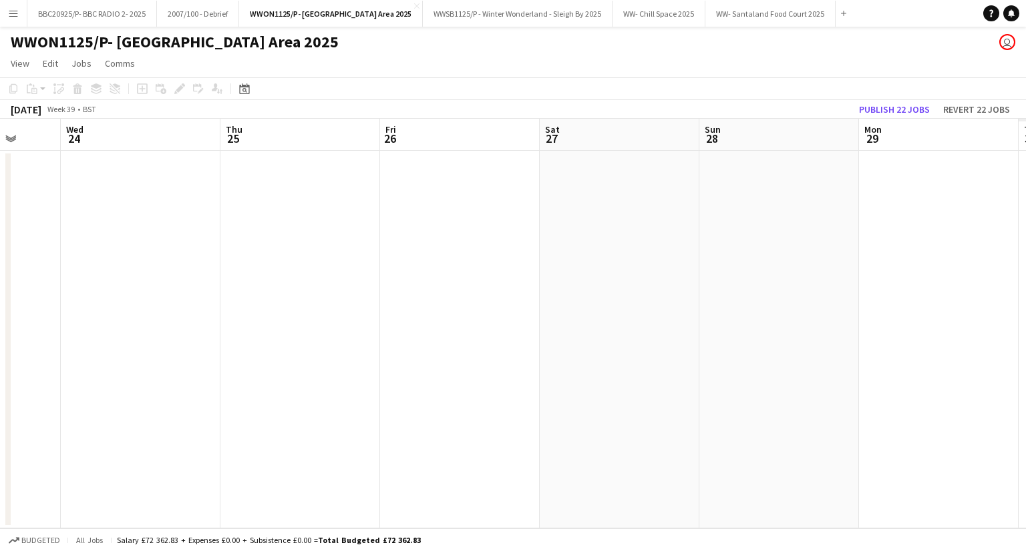
click at [320, 413] on app-calendar-viewport "Sat 20 Sun 21 Mon 22 Tue 23 Wed 24 Thu 25 Fri 26 Sat 27 Sun 28 Mon 29 Tue 30 We…" at bounding box center [513, 324] width 1026 height 410
drag, startPoint x: 776, startPoint y: 356, endPoint x: 708, endPoint y: 316, distance: 79.6
click at [459, 370] on app-calendar-viewport "Sat 20 Sun 21 Mon 22 Tue 23 Wed 24 Thu 25 Fri 26 Sat 27 Sun 28 Mon 29 Tue 30 We…" at bounding box center [513, 324] width 1026 height 410
drag, startPoint x: 831, startPoint y: 301, endPoint x: 590, endPoint y: 334, distance: 243.3
click at [605, 334] on app-calendar-viewport "Wed 24 Thu 25 Fri 26 Sat 27 Sun 28 Mon 29 Tue 30 Wed 1 Thu 2 Fri 3 Sat 4 Sun 5" at bounding box center [513, 324] width 1026 height 410
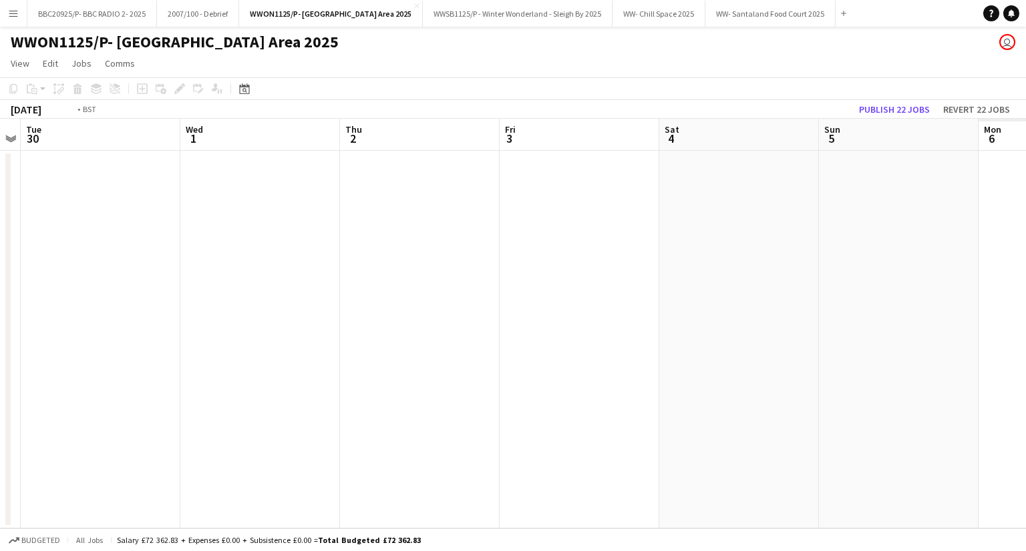
drag, startPoint x: 912, startPoint y: 317, endPoint x: 462, endPoint y: 339, distance: 450.5
click at [465, 339] on app-calendar-viewport "Fri 26 Sat 27 Sun 28 Mon 29 Tue 30 Wed 1 Thu 2 Fri 3 Sat 4 Sun 5 Mon 6 Tue 7" at bounding box center [513, 324] width 1026 height 410
drag, startPoint x: 377, startPoint y: 349, endPoint x: 349, endPoint y: 351, distance: 27.4
click at [363, 351] on app-calendar-viewport "Sun 28 Mon 29 Tue 30 Wed 1 Thu 2 Fri 3 Sat 4 Sun 5 Mon 6 Tue 7 Wed 8 Thu 9" at bounding box center [513, 324] width 1026 height 410
drag, startPoint x: 656, startPoint y: 373, endPoint x: 541, endPoint y: 375, distance: 114.2
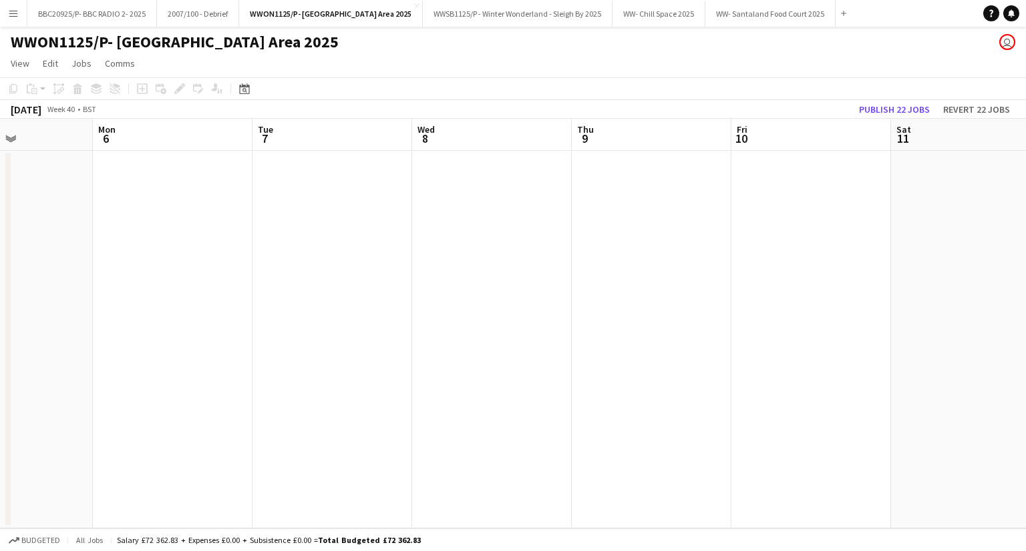
click at [423, 384] on app-calendar-viewport "Thu 2 Fri 3 Sat 4 Sun 5 Mon 6 Tue 7 Wed 8 Thu 9 Fri 10 Sat 11 Sun 12 Mon 13" at bounding box center [513, 324] width 1026 height 410
drag, startPoint x: 827, startPoint y: 378, endPoint x: 388, endPoint y: 391, distance: 438.8
click at [382, 396] on app-calendar-viewport "Sat 4 Sun 5 Mon 6 Tue 7 Wed 8 Thu 9 Fri 10 Sat 11 Sun 12 Mon 13 Tue 14 Wed 15" at bounding box center [513, 324] width 1026 height 410
drag, startPoint x: 908, startPoint y: 355, endPoint x: 461, endPoint y: 393, distance: 448.3
click at [460, 393] on app-calendar-viewport "Wed 8 Thu 9 Fri 10 Sat 11 Sun 12 Mon 13 Tue 14 Wed 15 Thu 16 Fri 17 Sat 18 Sun …" at bounding box center [513, 324] width 1026 height 410
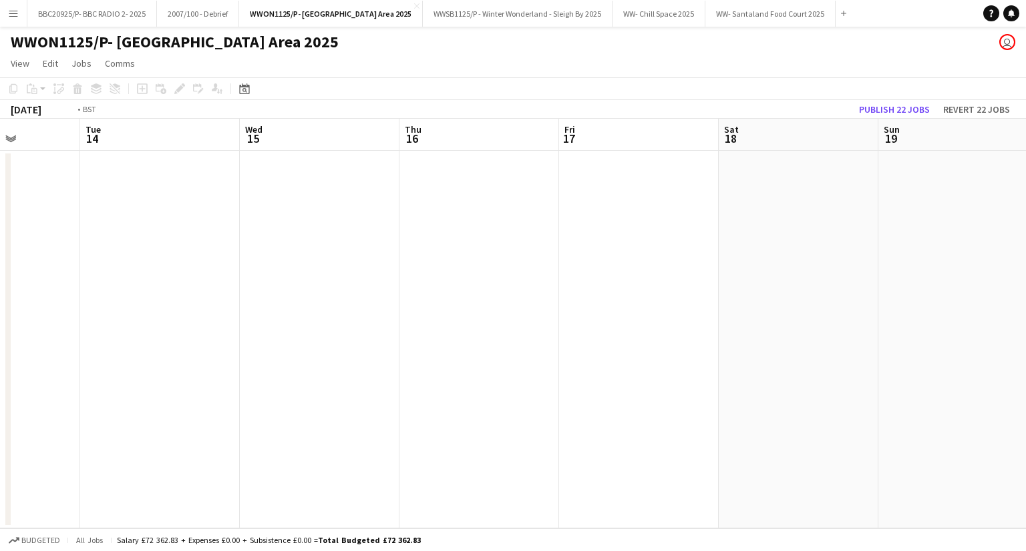
drag, startPoint x: 587, startPoint y: 400, endPoint x: 536, endPoint y: 397, distance: 50.8
click at [503, 409] on app-calendar-viewport "Fri 10 Sat 11 Sun 12 Mon 13 Tue 14 Wed 15 Thu 16 Fri 17 Sat 18 Sun 19 Mon 20 Tu…" at bounding box center [513, 324] width 1026 height 410
drag, startPoint x: 588, startPoint y: 396, endPoint x: 589, endPoint y: 385, distance: 10.7
click at [479, 404] on app-calendar-viewport "Tue 14 Wed 15 Thu 16 Fri 17 Sat 18 Sun 19 Mon 20 Tue 21 Wed 22 Thu 23 1/1 1 Job…" at bounding box center [513, 324] width 1026 height 410
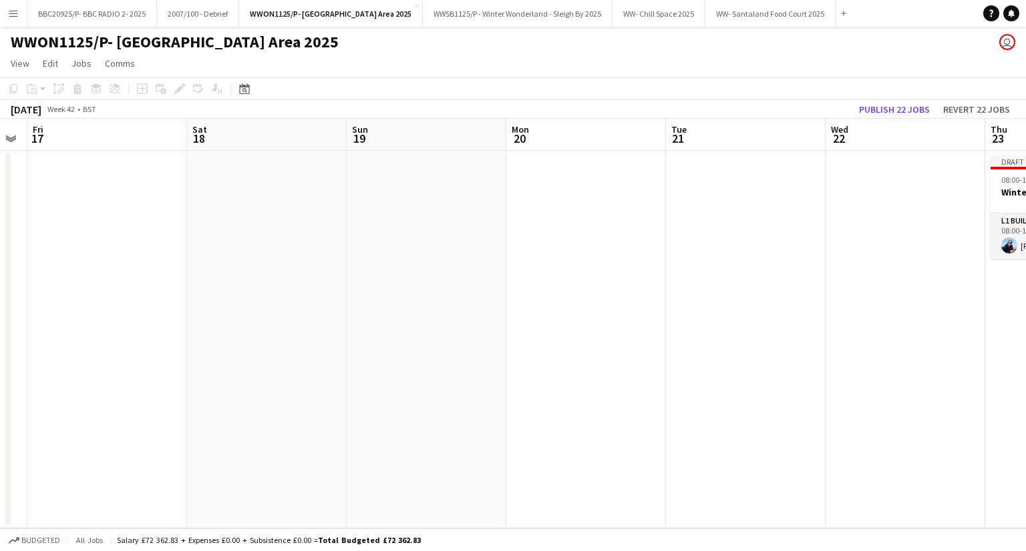
drag, startPoint x: 863, startPoint y: 369, endPoint x: 401, endPoint y: 383, distance: 462.2
click at [385, 391] on app-calendar-viewport "Tue 14 Wed 15 Thu 16 Fri 17 Sat 18 Sun 19 Mon 20 Tue 21 Wed 22 Thu 23 1/1 1 Job…" at bounding box center [513, 324] width 1026 height 410
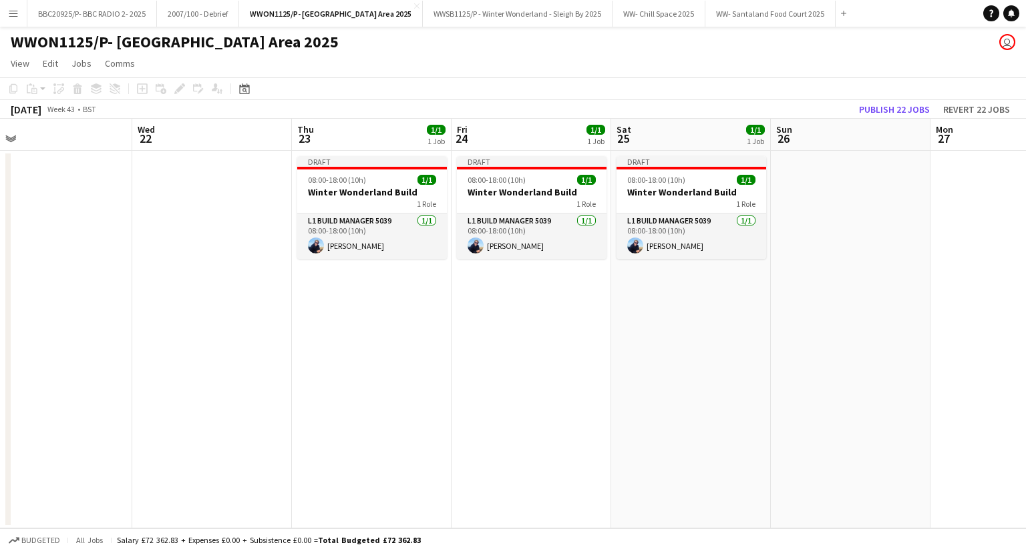
drag, startPoint x: 546, startPoint y: 357, endPoint x: 566, endPoint y: 345, distance: 22.8
click at [476, 364] on app-calendar-viewport "Sun 19 Mon 20 Tue 21 Wed 22 Thu 23 1/1 1 Job Fri 24 1/1 1 Job Sat 25 1/1 1 Job …" at bounding box center [513, 324] width 1026 height 410
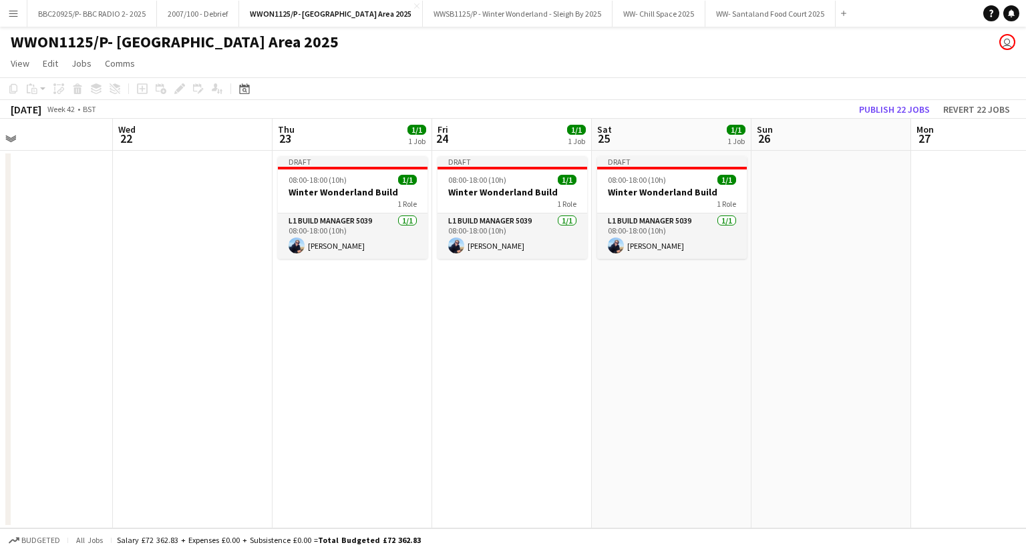
drag, startPoint x: 949, startPoint y: 322, endPoint x: 440, endPoint y: 363, distance: 511.0
click at [440, 363] on app-calendar-viewport "Sun 19 Mon 20 Tue 21 Wed 22 Thu 23 1/1 1 Job Fri 24 1/1 1 Job Sat 25 1/1 1 Job …" at bounding box center [513, 324] width 1026 height 410
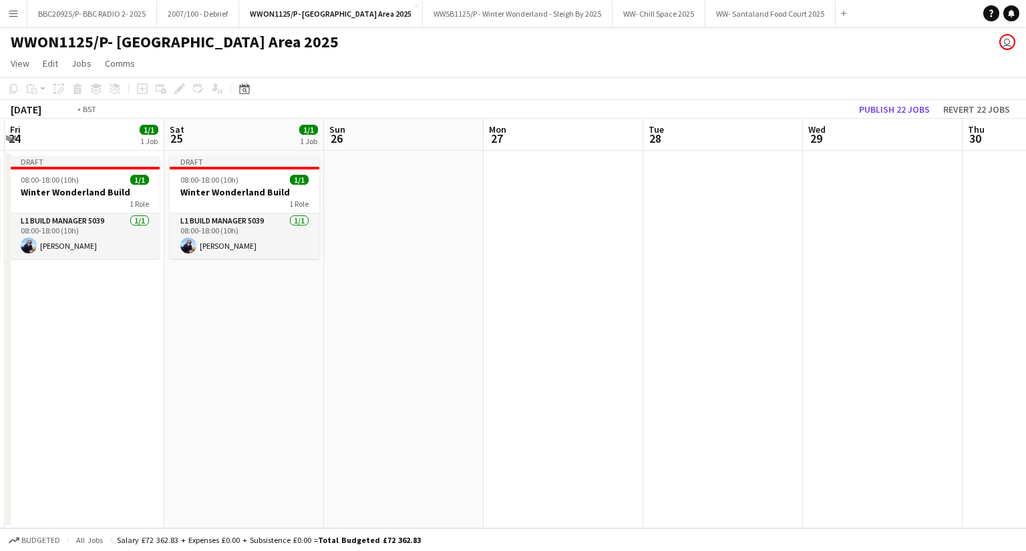
drag, startPoint x: 828, startPoint y: 327, endPoint x: 374, endPoint y: 355, distance: 454.8
click at [374, 355] on app-calendar-viewport "Tue 21 Wed 22 Thu 23 1/1 1 Job Fri 24 1/1 1 Job Sat 25 1/1 1 Job Sun 26 Mon 27 …" at bounding box center [513, 324] width 1026 height 410
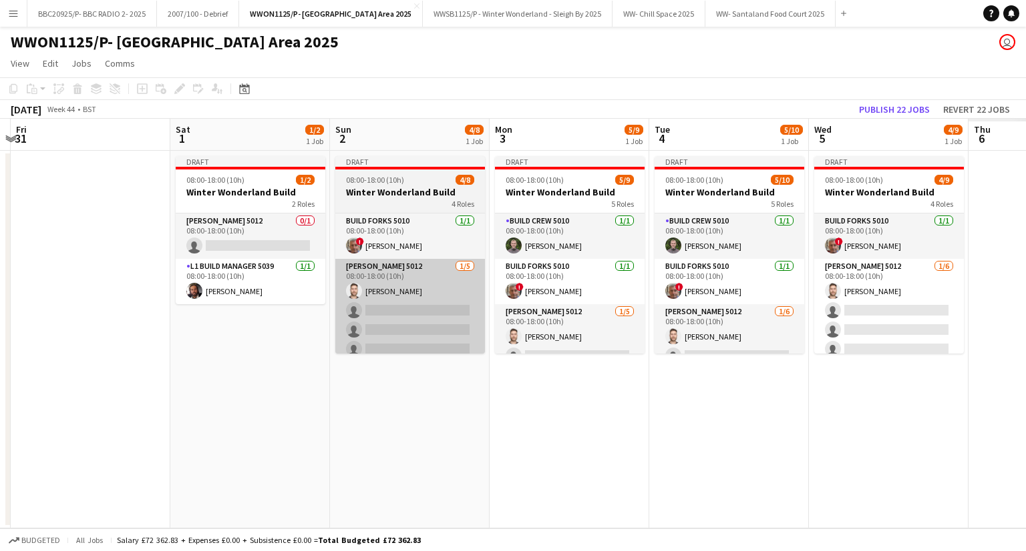
drag, startPoint x: 617, startPoint y: 340, endPoint x: 411, endPoint y: 347, distance: 205.8
click at [408, 348] on app-calendar-viewport "Mon 27 Tue 28 Wed 29 Thu 30 Fri 31 Sat 1 1/2 1 Job Sun 2 4/8 1 Job Mon 3 5/9 1 …" at bounding box center [513, 324] width 1026 height 410
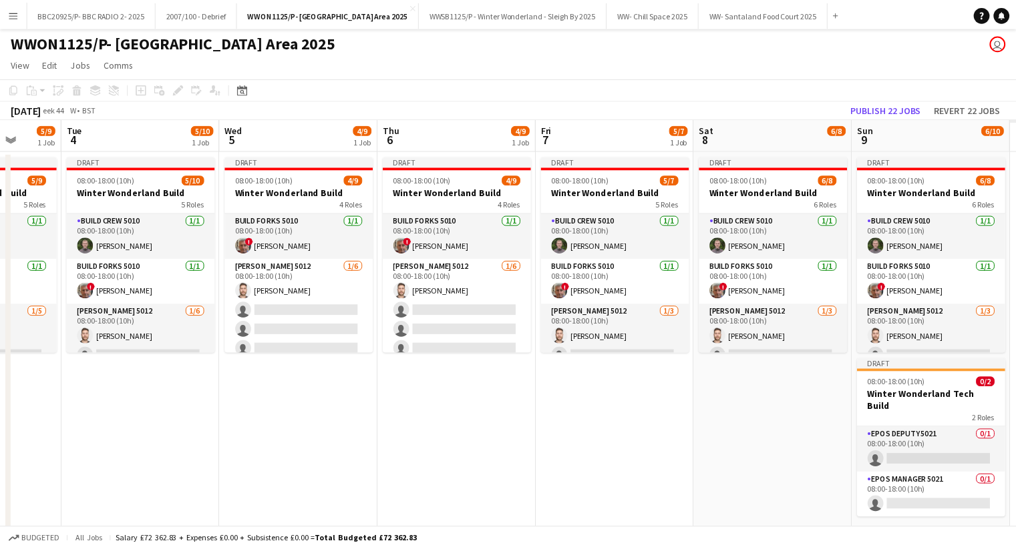
scroll to position [0, 559]
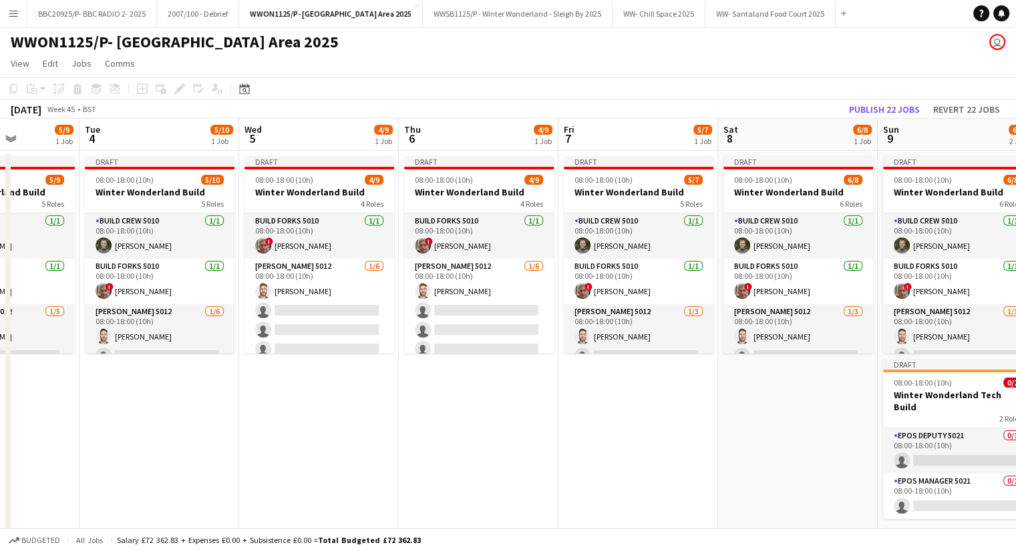
drag, startPoint x: 339, startPoint y: 364, endPoint x: 288, endPoint y: 367, distance: 50.8
click at [288, 367] on app-calendar-viewport "Fri 31 Sat 1 1/2 1 Job Sun 2 4/8 1 Job Mon 3 5/9 1 Job Tue 4 5/10 1 Job Wed 5 4…" at bounding box center [508, 333] width 1016 height 429
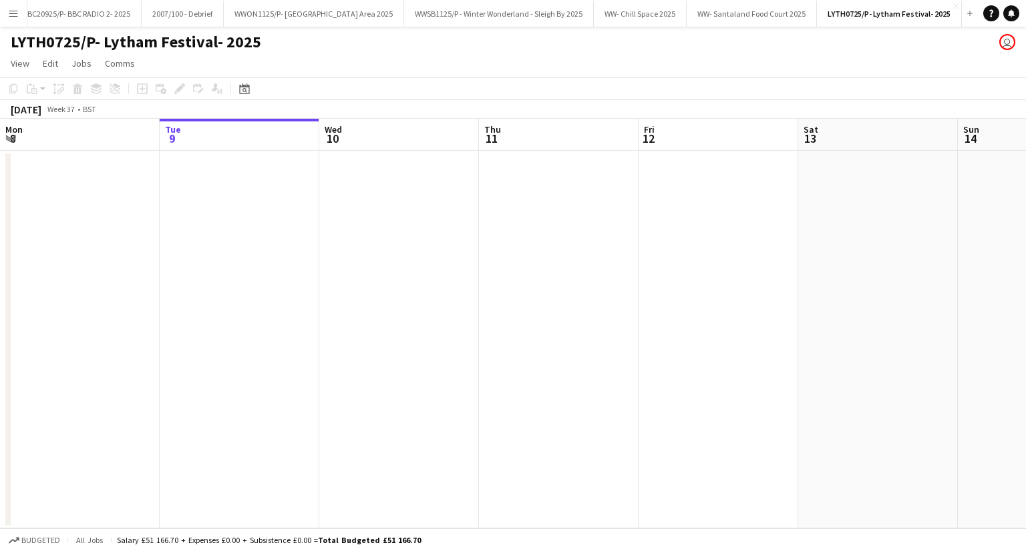
click at [4, 12] on button "Menu" at bounding box center [13, 13] width 27 height 27
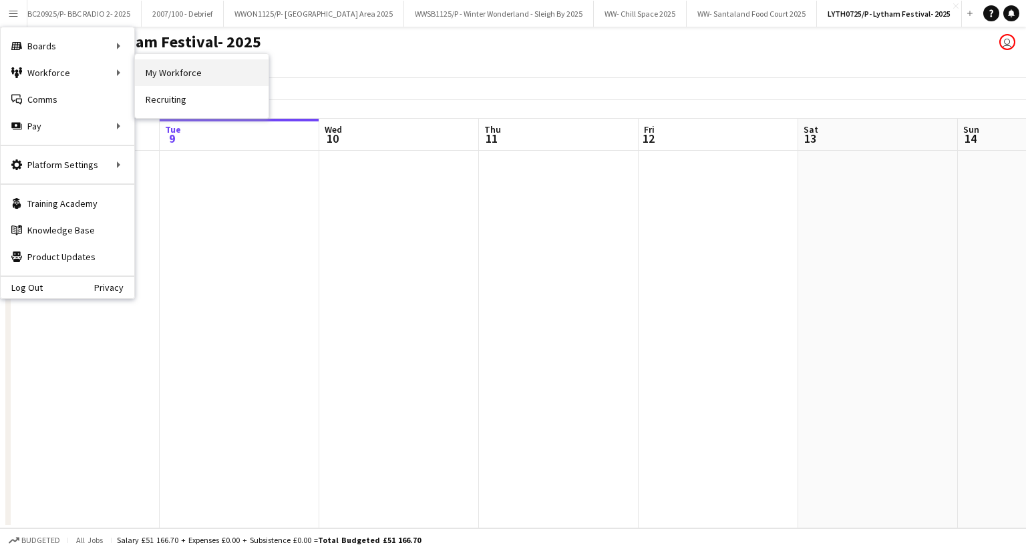
click at [152, 71] on link "My Workforce" at bounding box center [202, 72] width 134 height 27
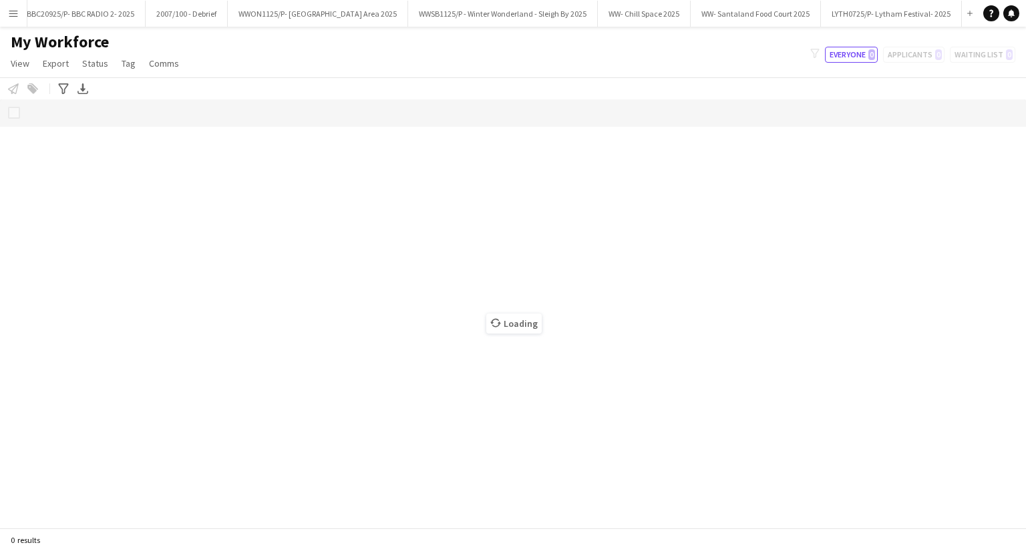
scroll to position [0, 39]
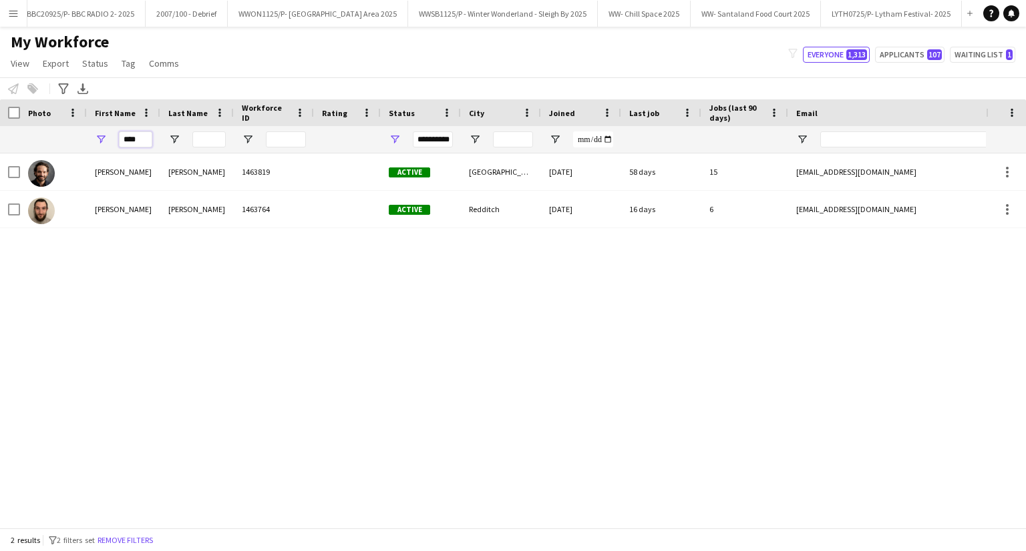
click at [148, 143] on input "****" at bounding box center [135, 140] width 33 height 16
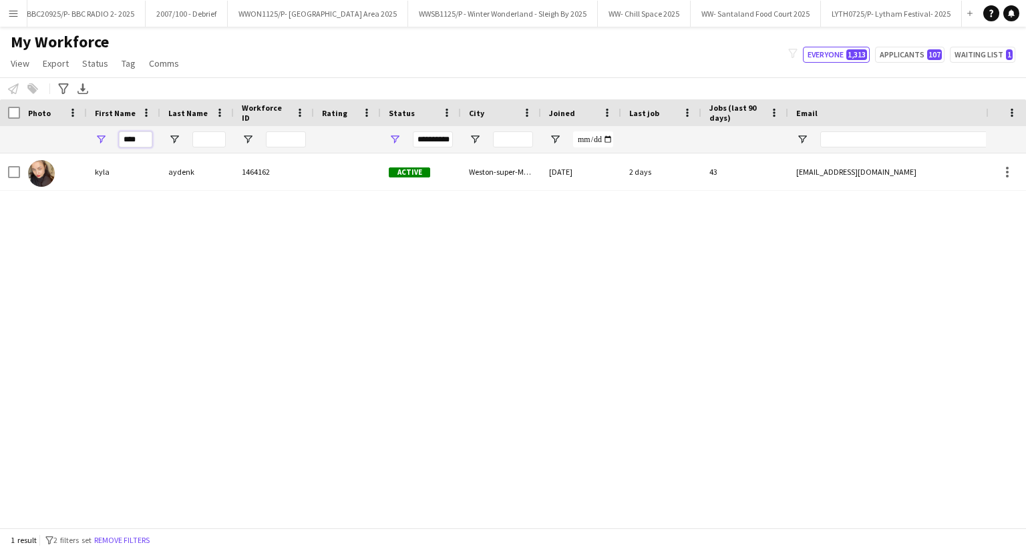
type input "****"
click at [434, 137] on div "**********" at bounding box center [433, 140] width 40 height 16
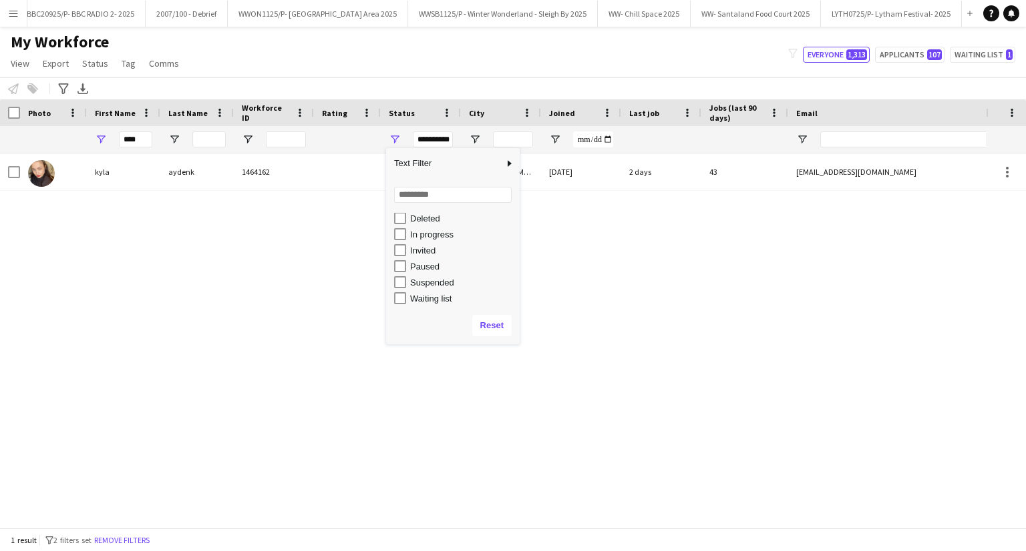
scroll to position [83, 0]
type input "**********"
click at [134, 139] on input "****" at bounding box center [135, 140] width 33 height 16
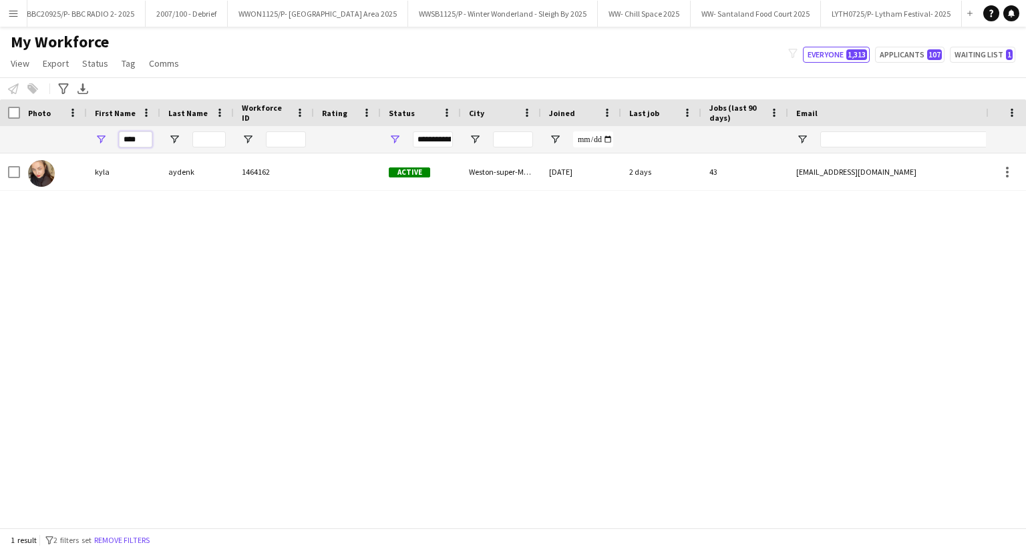
click at [134, 139] on input "****" at bounding box center [135, 140] width 33 height 16
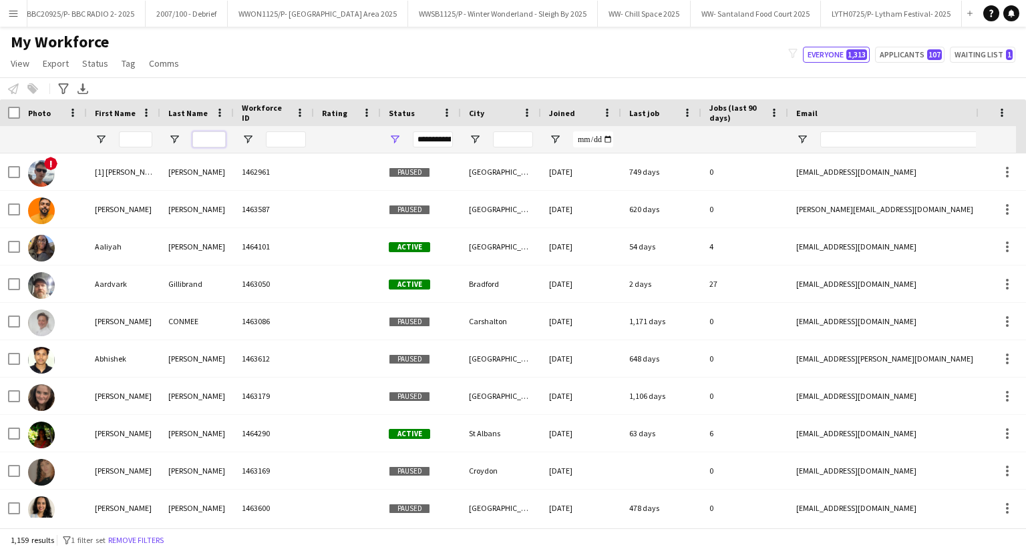
click at [200, 142] on input "Last Name Filter Input" at bounding box center [208, 140] width 33 height 16
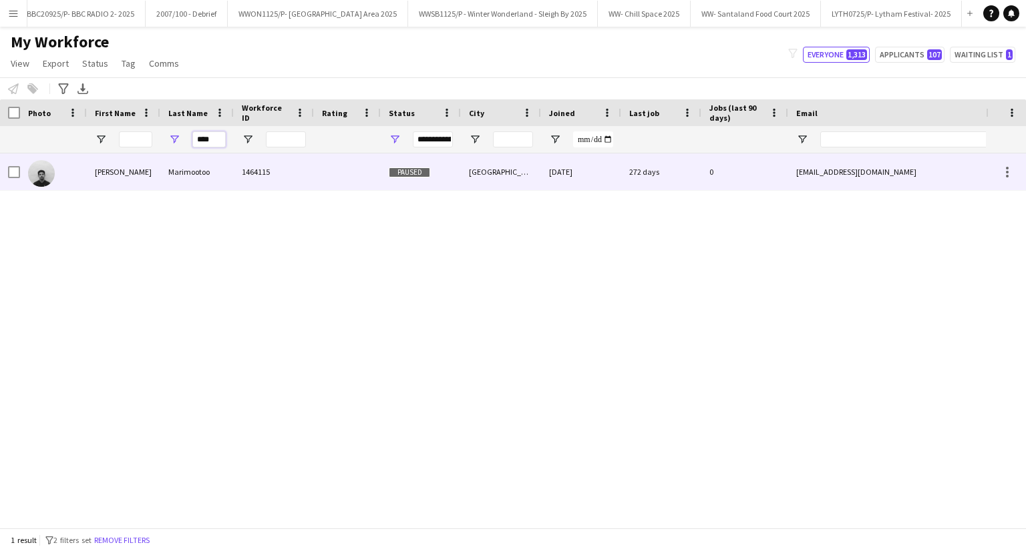
type input "****"
click at [189, 179] on div "Marimootoo" at bounding box center [196, 172] width 73 height 37
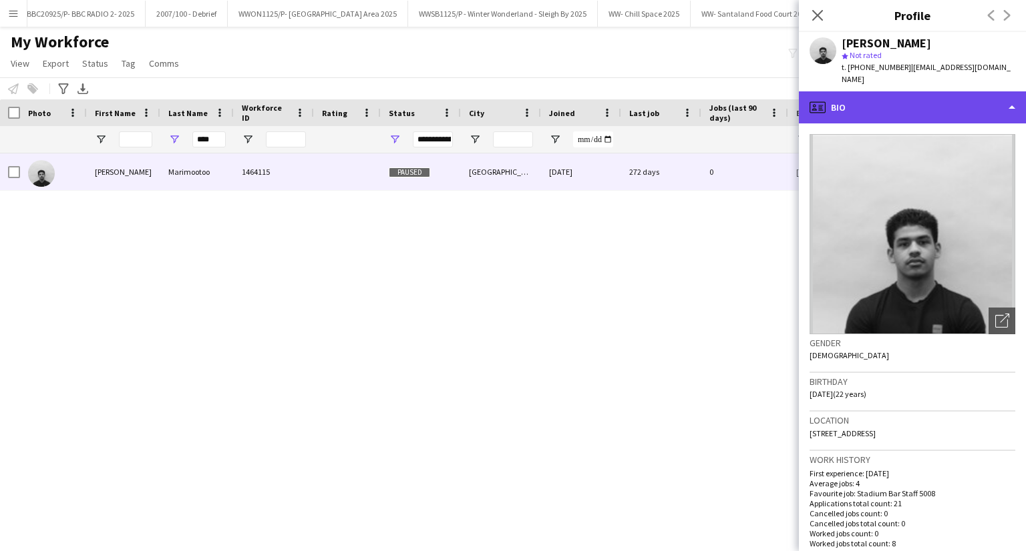
click at [887, 91] on div "profile Bio" at bounding box center [912, 107] width 227 height 32
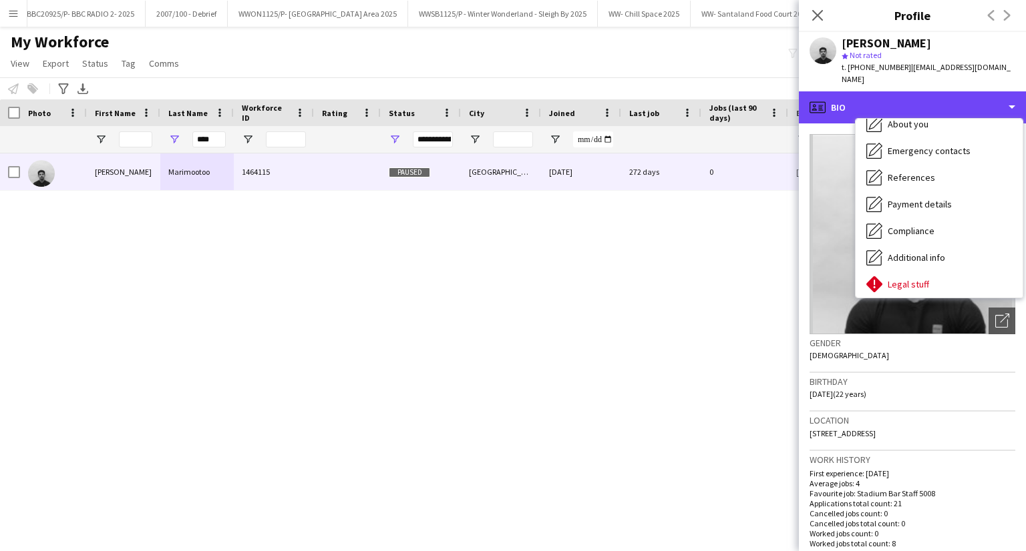
scroll to position [179, 0]
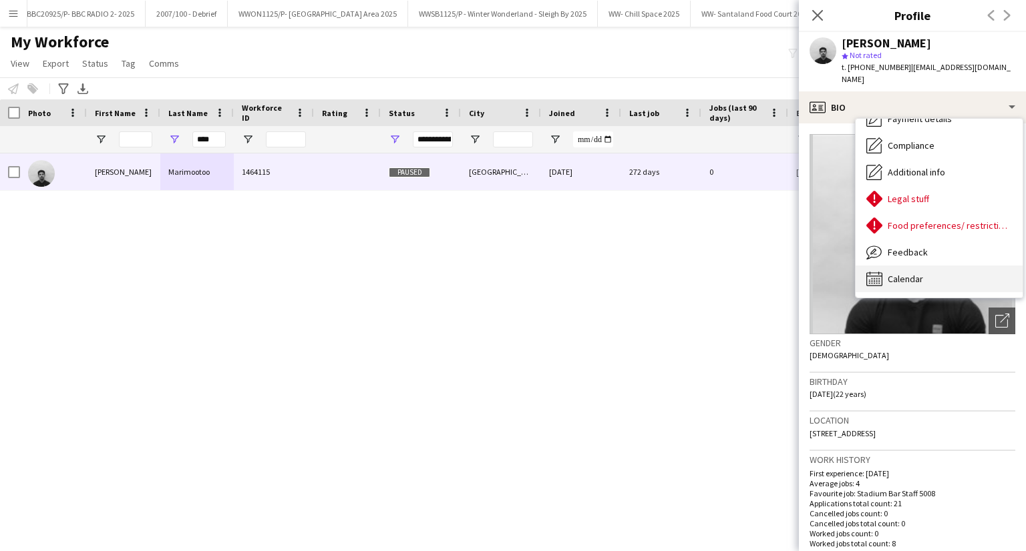
click at [913, 273] on div "Calendar Calendar" at bounding box center [938, 279] width 167 height 27
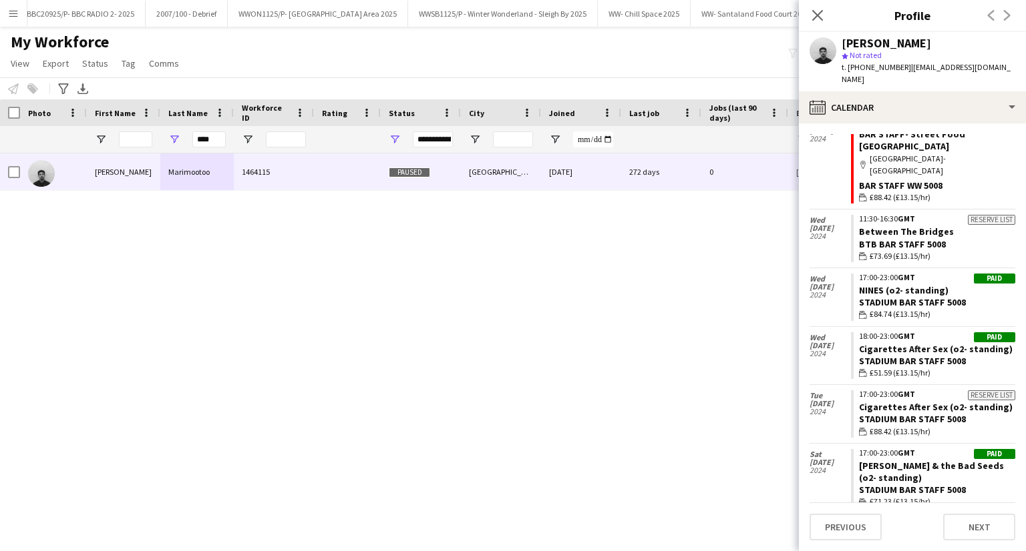
scroll to position [0, 0]
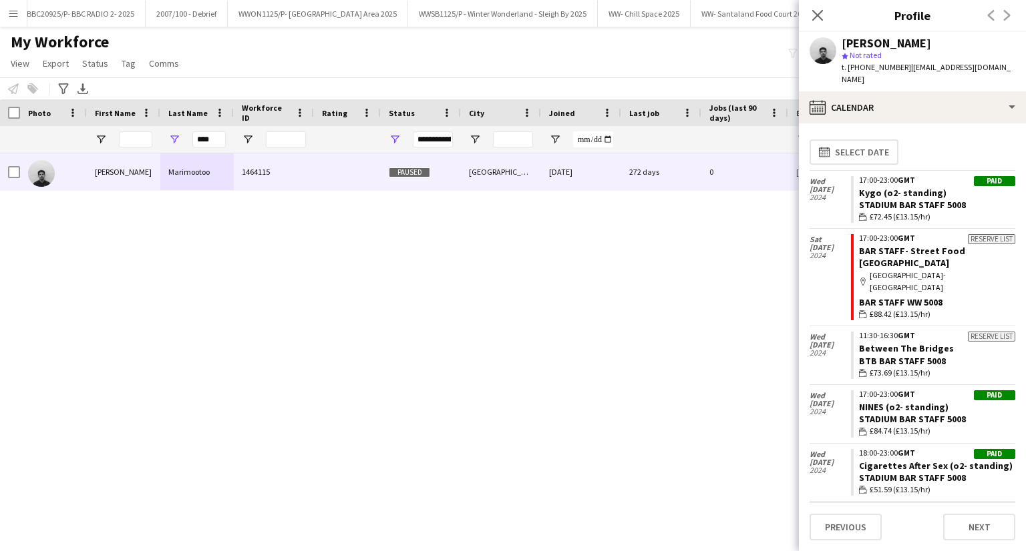
drag, startPoint x: 823, startPoint y: 21, endPoint x: 823, endPoint y: 28, distance: 7.3
click at [823, 21] on icon at bounding box center [817, 15] width 11 height 11
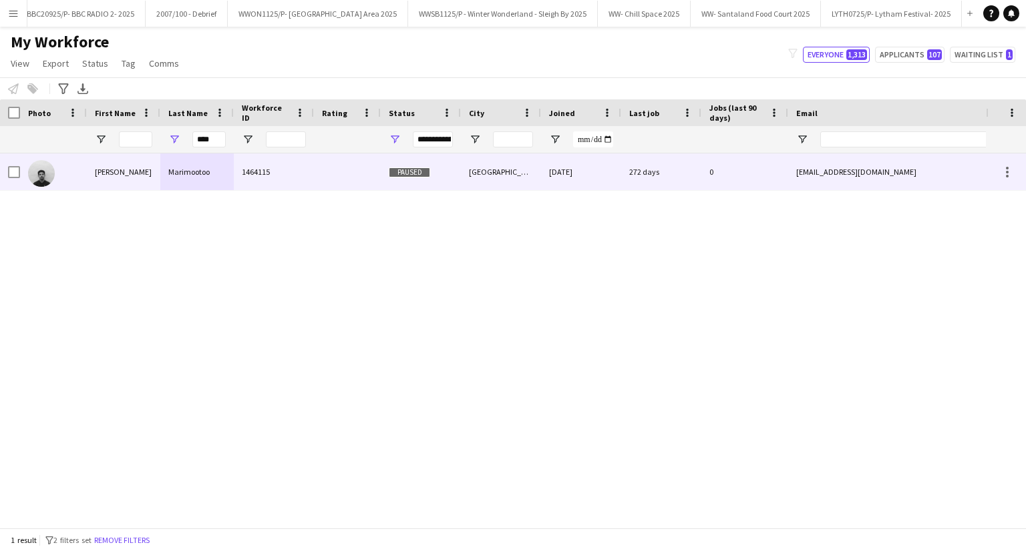
click at [400, 170] on span "Paused" at bounding box center [409, 173] width 41 height 10
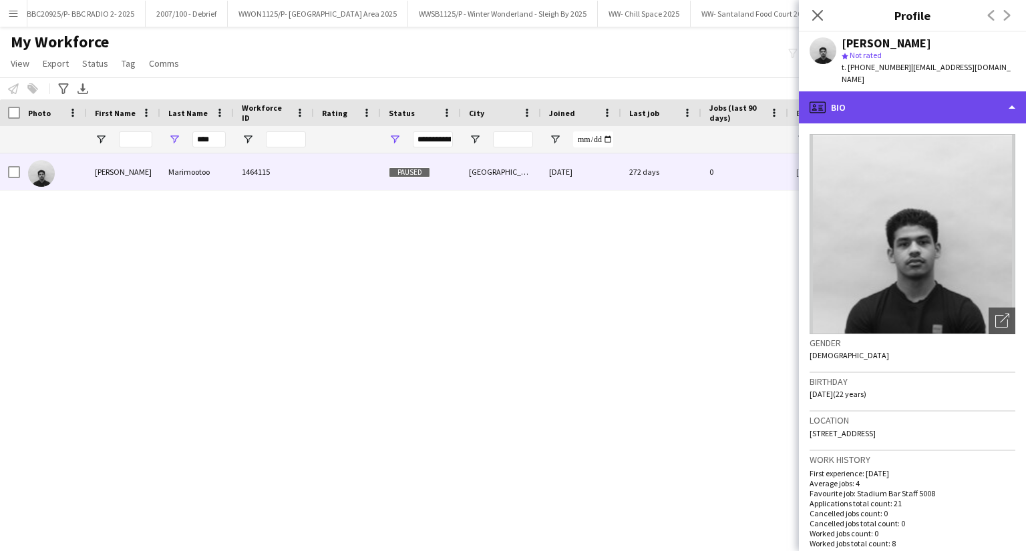
click at [918, 105] on div "profile Bio" at bounding box center [912, 107] width 227 height 32
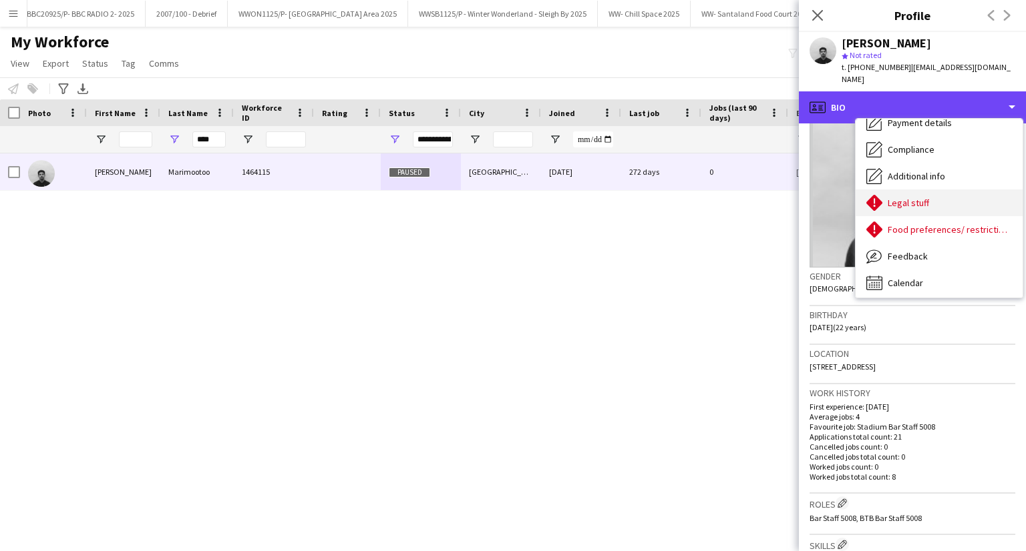
scroll to position [179, 0]
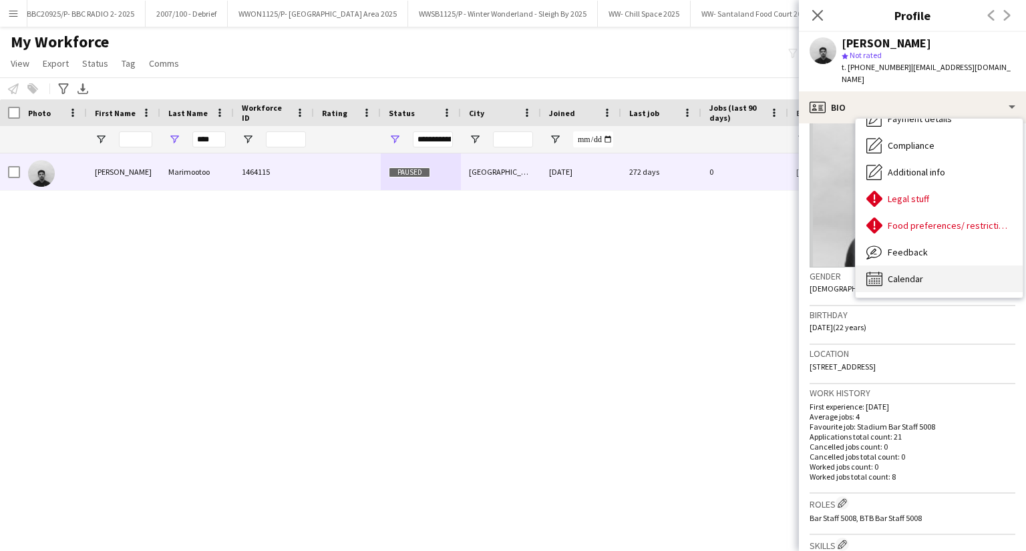
click at [913, 273] on span "Calendar" at bounding box center [904, 279] width 35 height 12
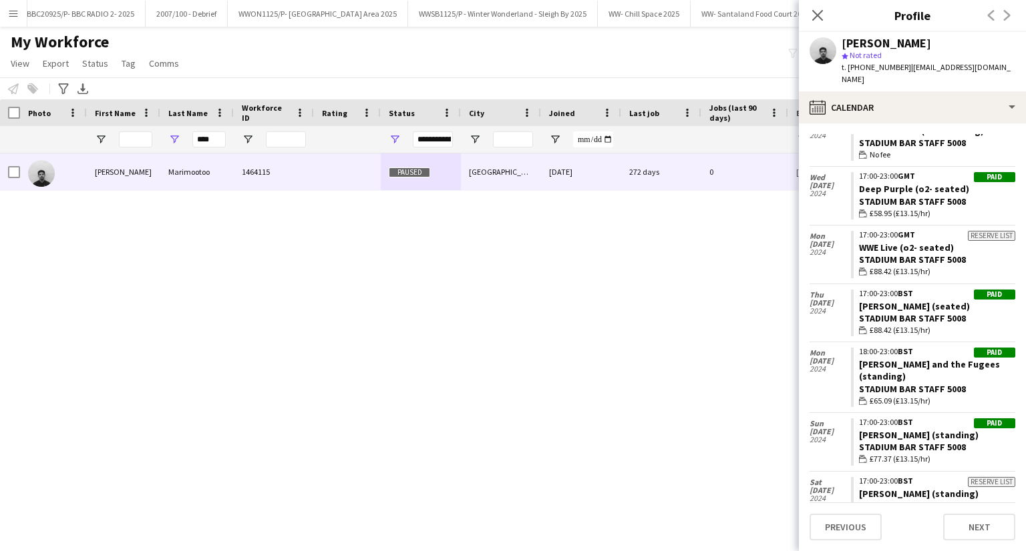
scroll to position [698, 0]
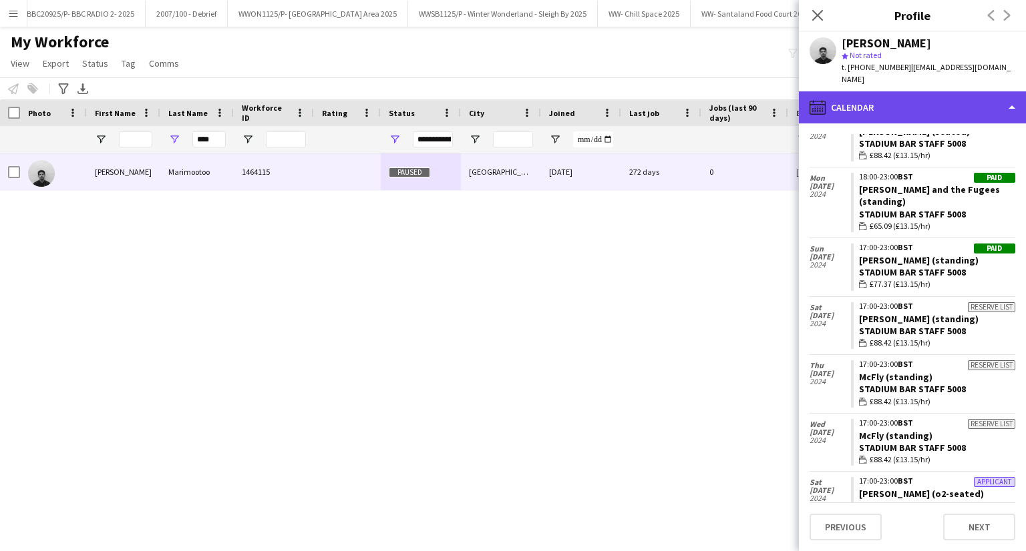
click at [869, 107] on div "calendar-full Calendar" at bounding box center [912, 107] width 227 height 32
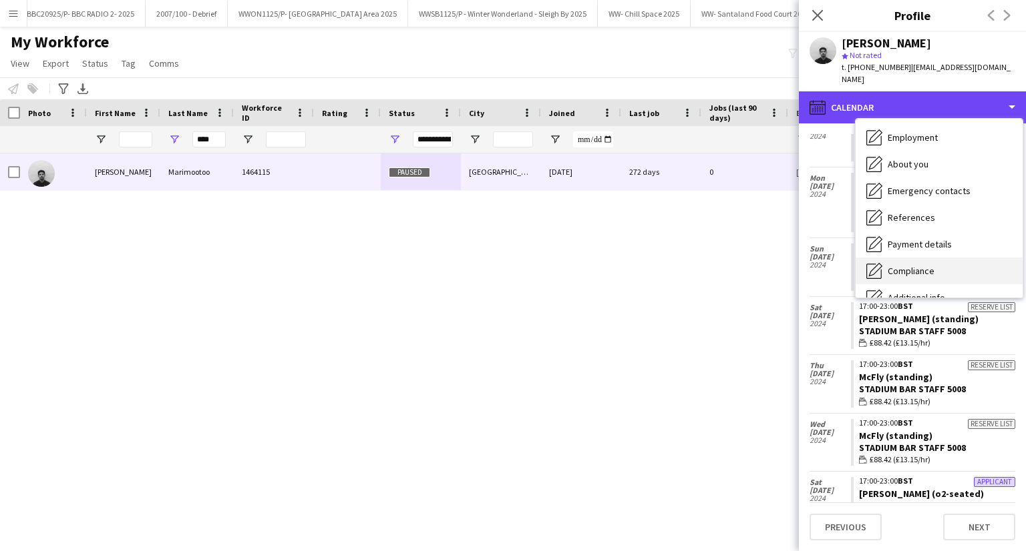
scroll to position [0, 0]
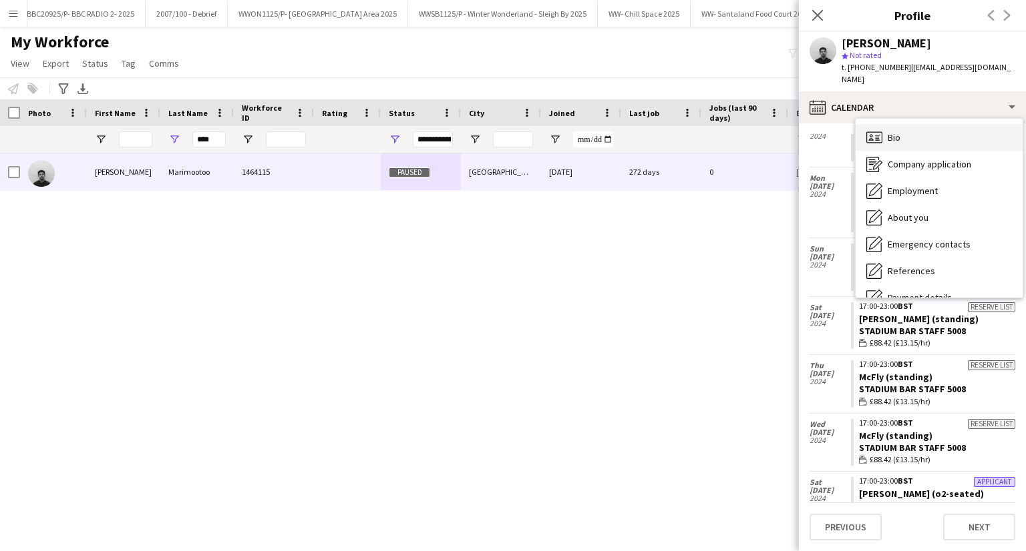
click at [897, 132] on span "Bio" at bounding box center [893, 138] width 13 height 12
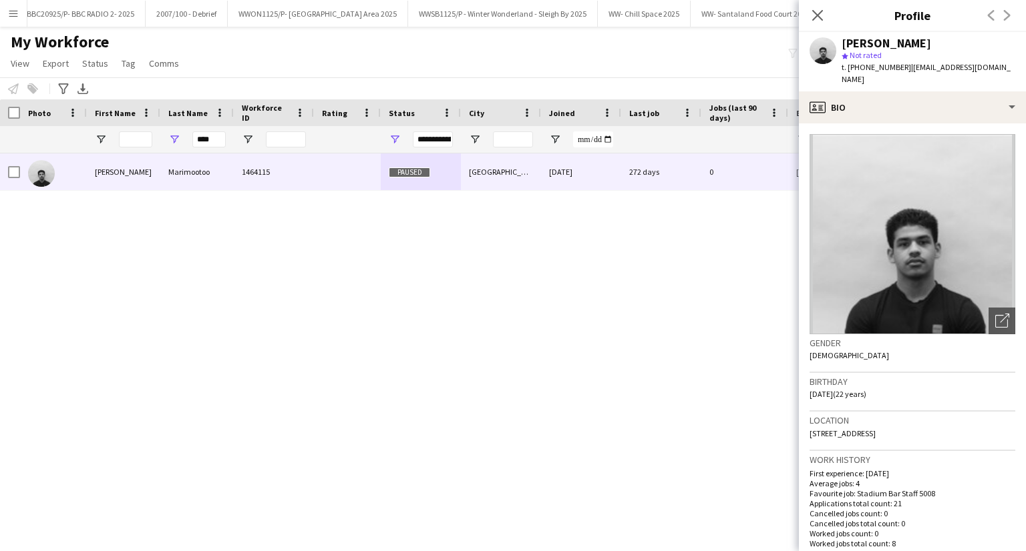
click at [813, 23] on div "Close pop-in" at bounding box center [817, 15] width 37 height 31
click at [820, 15] on icon "Close pop-in" at bounding box center [817, 15] width 13 height 13
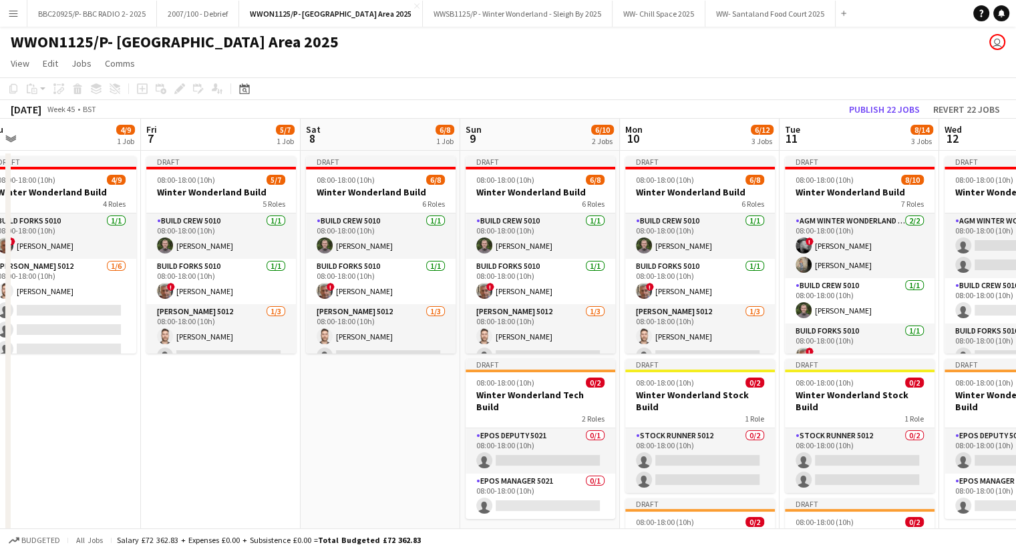
scroll to position [0, 339]
drag, startPoint x: 701, startPoint y: 399, endPoint x: 402, endPoint y: 399, distance: 299.1
click at [402, 399] on app-calendar-viewport "Tue 4 5/10 1 Job Wed 5 4/9 1 Job Thu 6 4/9 1 Job Fri 7 5/7 1 Job Sat 8 6/8 1 Jo…" at bounding box center [508, 415] width 1016 height 592
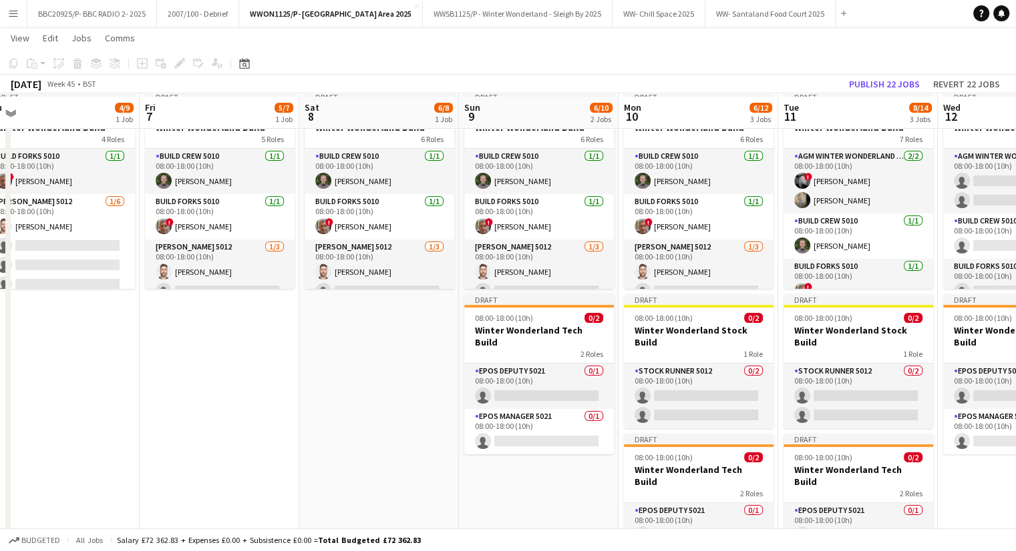
scroll to position [67, 0]
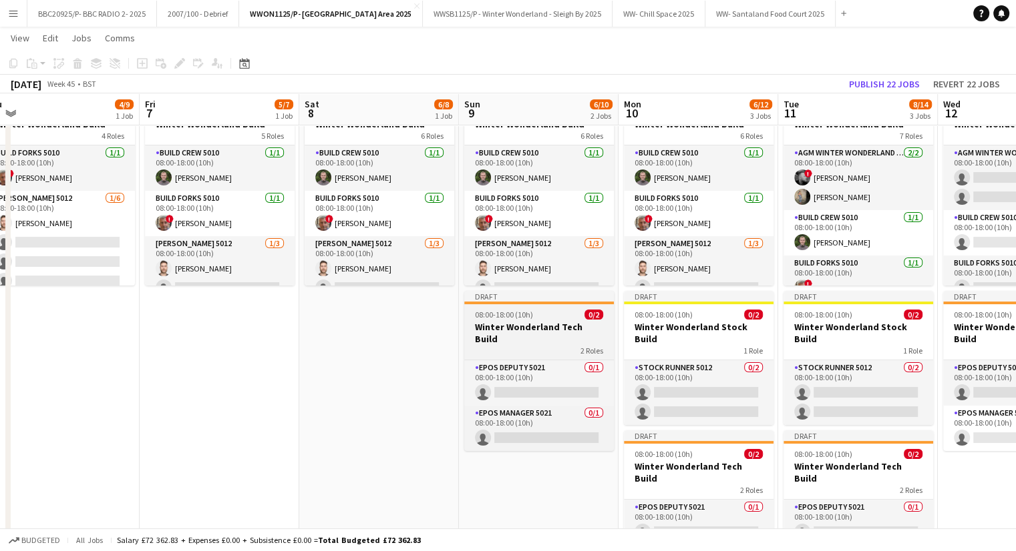
click at [555, 316] on div "08:00-18:00 (10h) 0/2" at bounding box center [539, 315] width 150 height 10
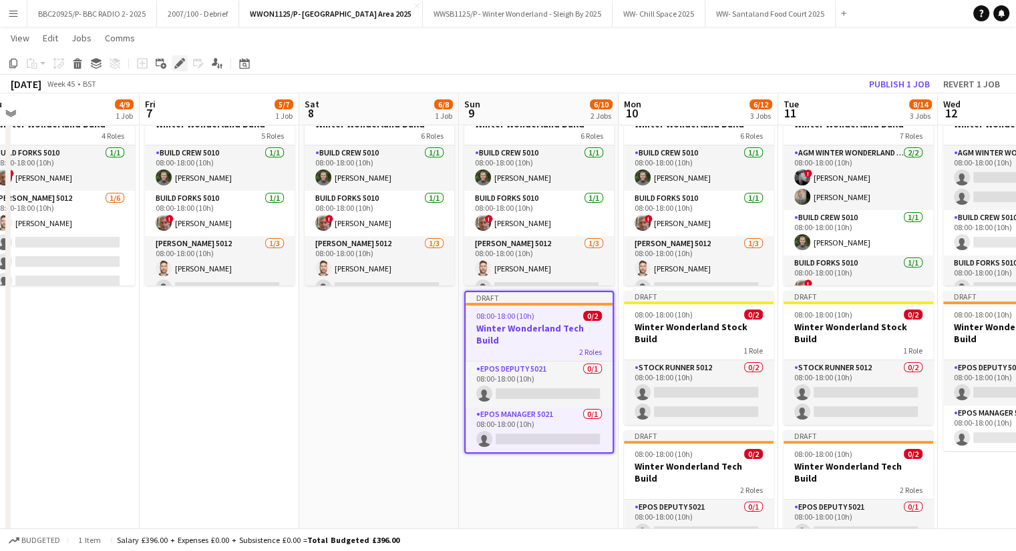
click at [180, 69] on div "Edit" at bounding box center [180, 63] width 16 height 16
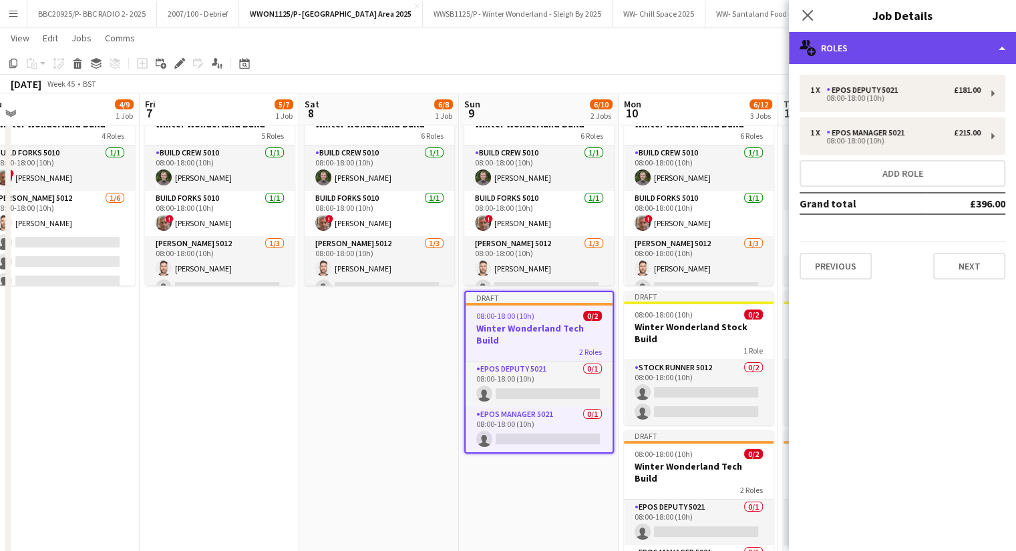
click at [956, 41] on div "multiple-users-add Roles" at bounding box center [902, 48] width 227 height 32
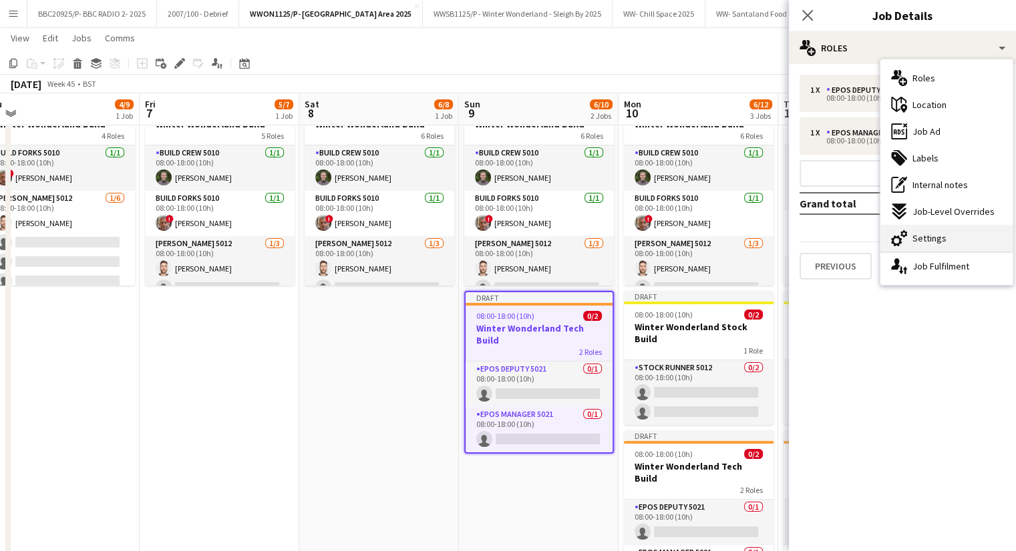
click at [979, 248] on div "cog-double-3 Settings" at bounding box center [946, 238] width 132 height 27
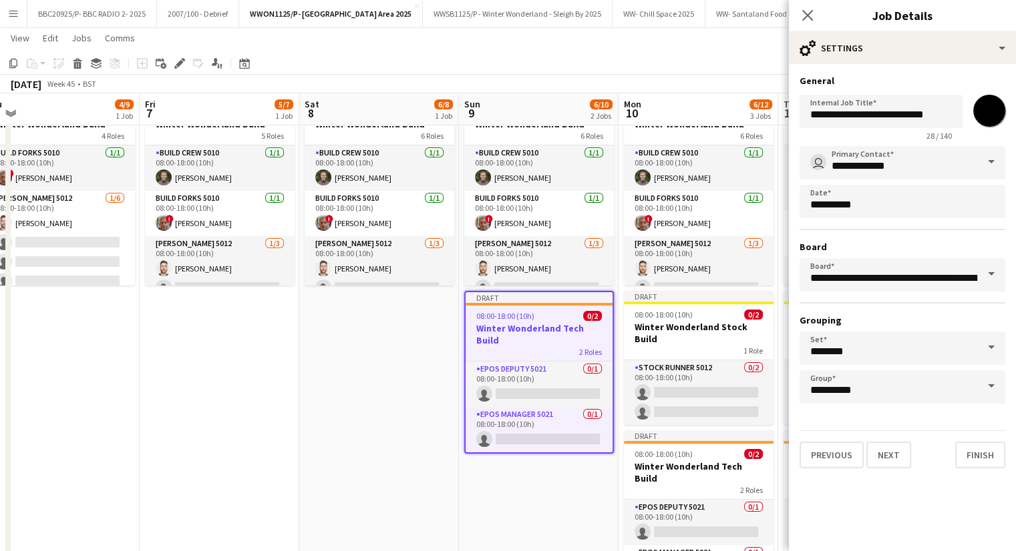
click at [987, 104] on input "*******" at bounding box center [989, 111] width 48 height 48
type input "*******"
click at [429, 457] on app-date-cell "Draft 08:00-18:00 (10h) 6/8 Winter Wonderland Build 6 Roles Build Crew 5010 [DA…" at bounding box center [379, 362] width 160 height 559
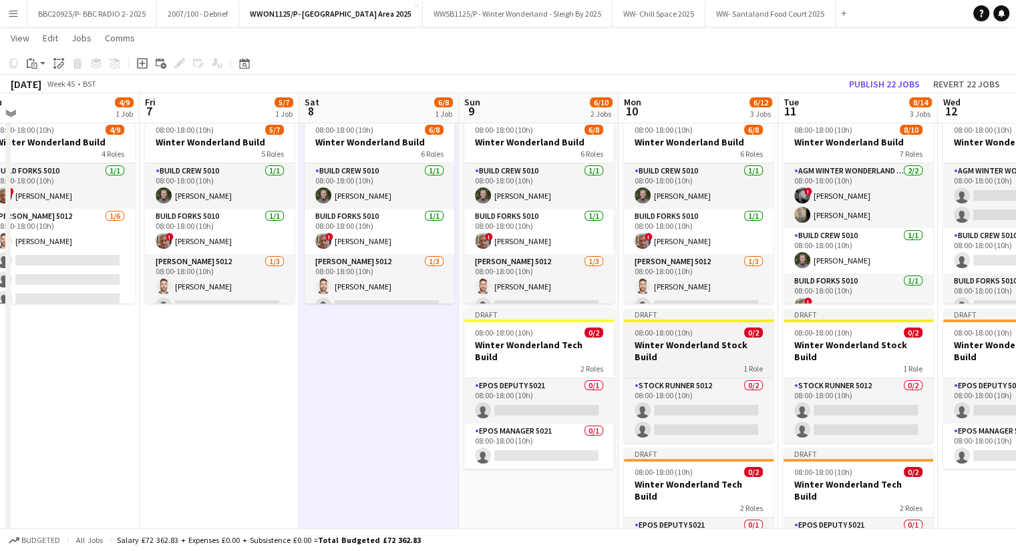
scroll to position [47, 0]
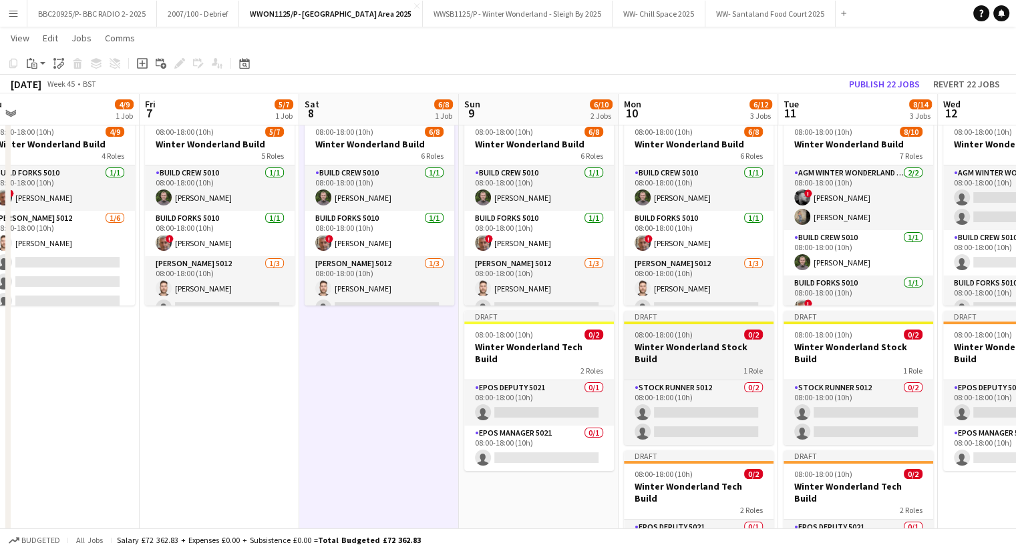
click at [710, 333] on div "08:00-18:00 (10h) 0/2" at bounding box center [699, 335] width 150 height 10
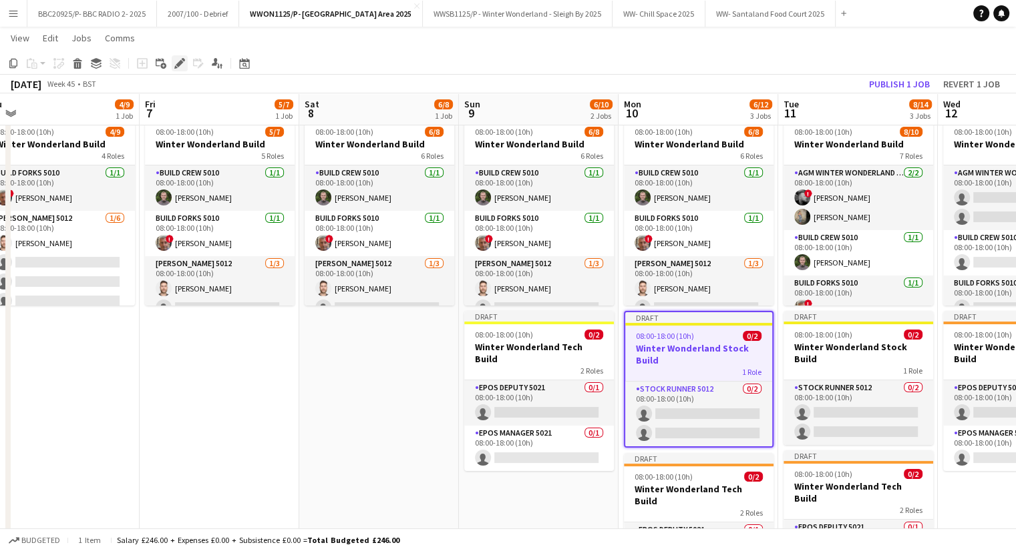
click at [176, 67] on icon at bounding box center [175, 66] width 3 height 3
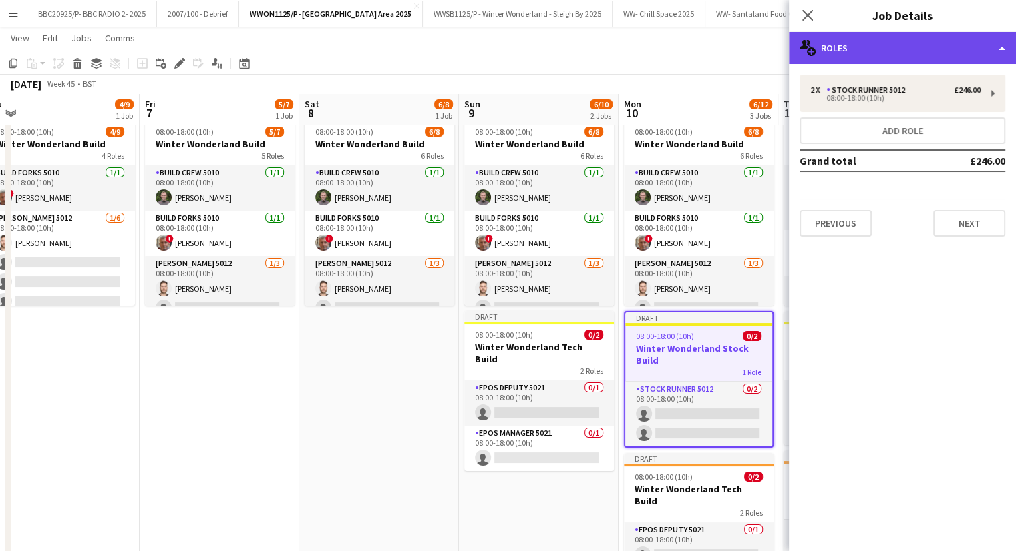
click at [932, 34] on div "multiple-users-add Roles" at bounding box center [902, 48] width 227 height 32
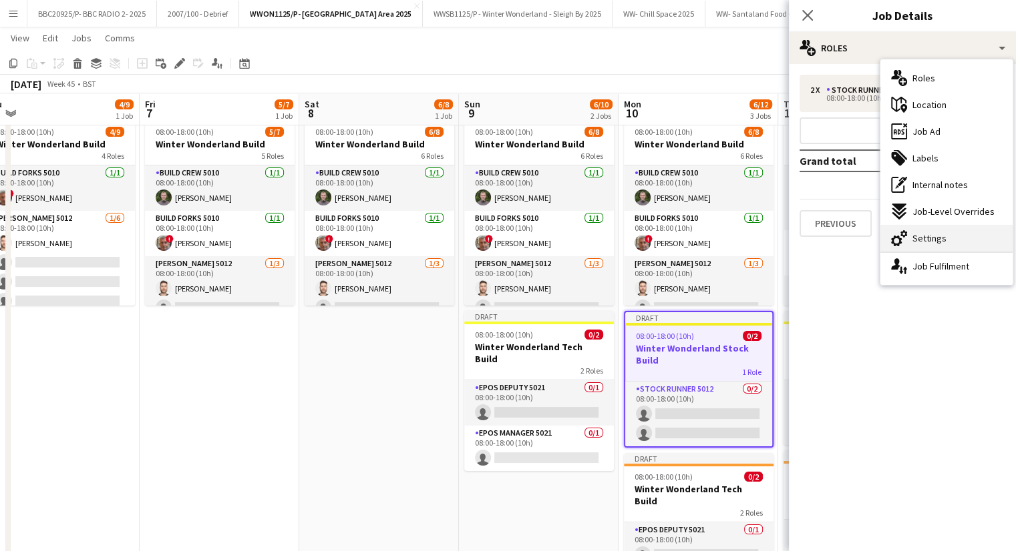
click at [937, 228] on div "cog-double-3 Settings" at bounding box center [946, 238] width 132 height 27
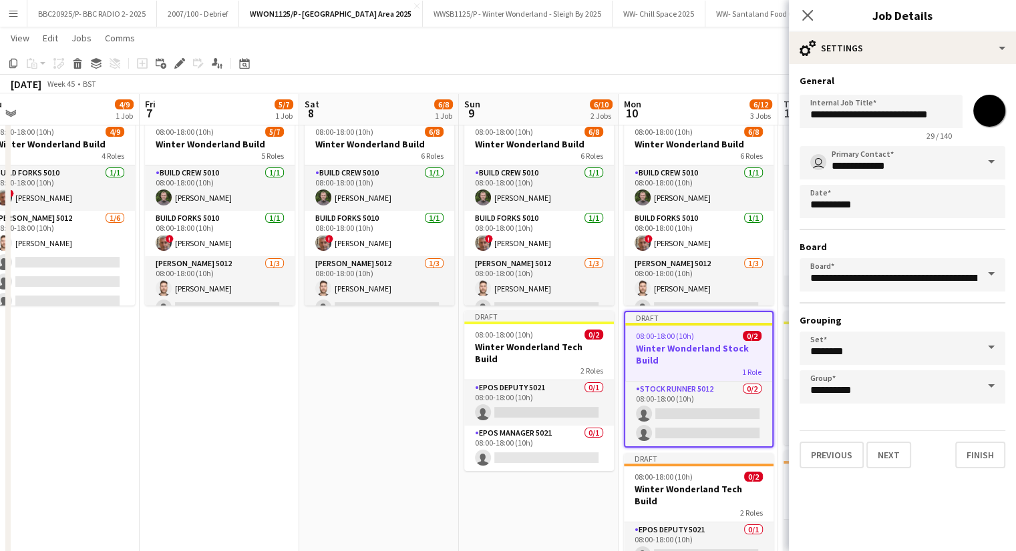
click at [985, 113] on input "*******" at bounding box center [989, 111] width 48 height 48
type input "*******"
click at [442, 487] on app-date-cell "Draft 08:00-18:00 (10h) 6/8 Winter Wonderland Build 6 Roles Build Crew 5010 [DA…" at bounding box center [379, 382] width 160 height 559
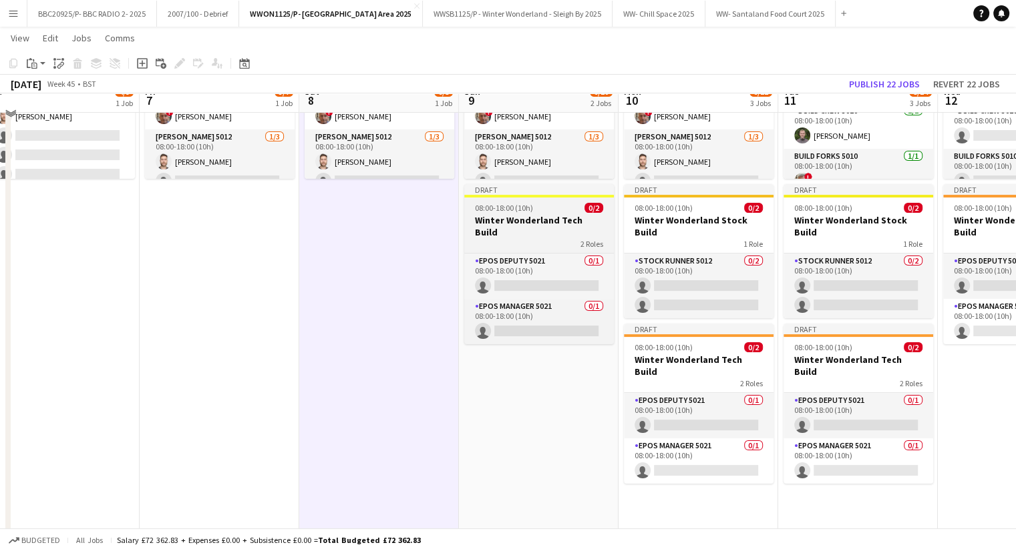
scroll to position [180, 0]
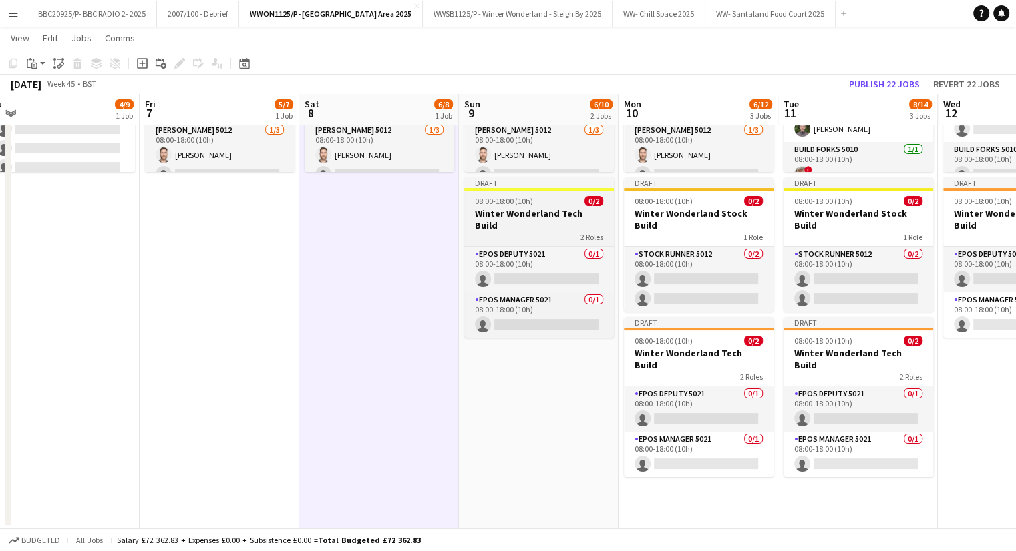
click at [554, 209] on h3 "Winter Wonderland Tech Build" at bounding box center [539, 220] width 150 height 24
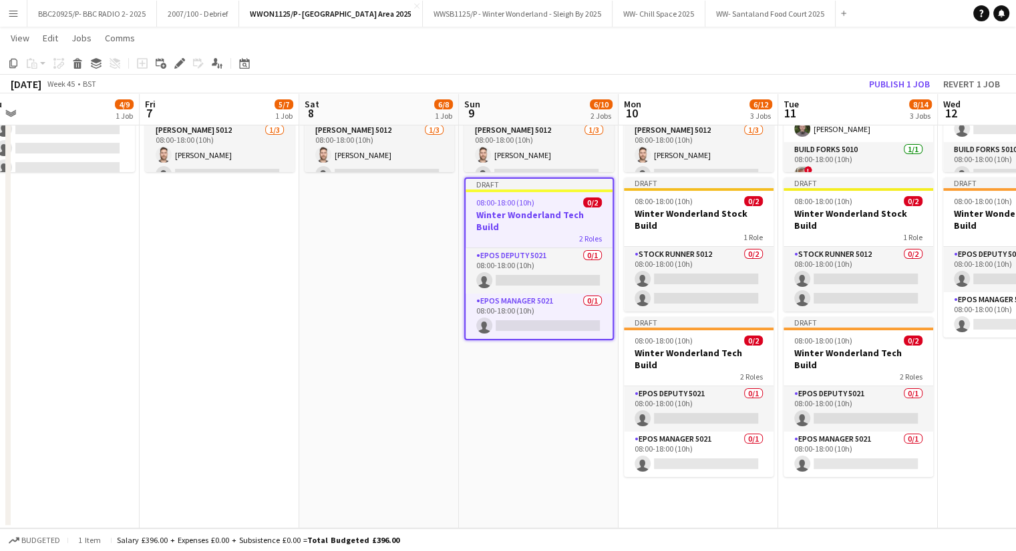
click at [705, 475] on app-date-cell "Draft 08:00-18:00 (10h) 6/8 Winter Wonderland Build 6 Roles Build Crew 5010 1/1…" at bounding box center [698, 248] width 160 height 559
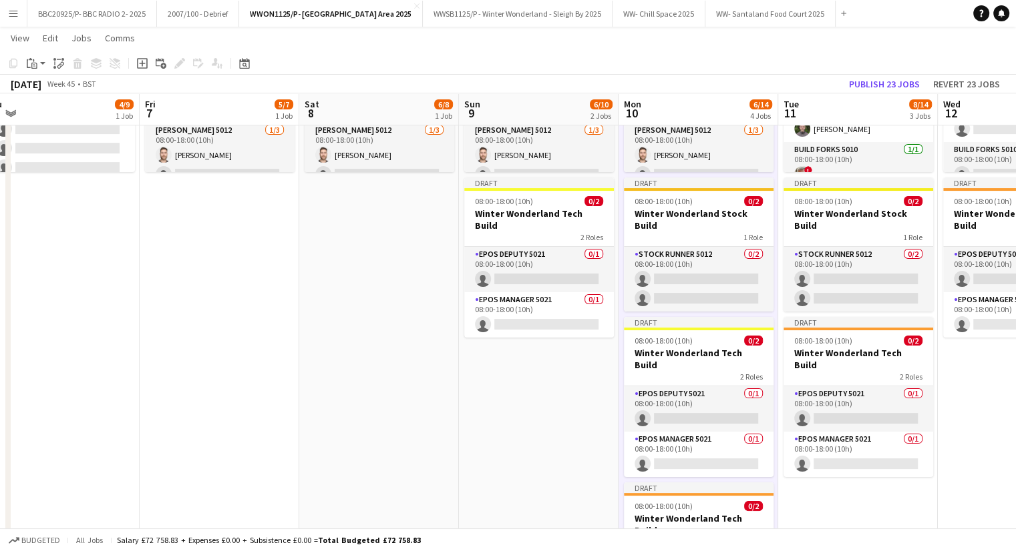
click at [831, 471] on app-date-cell "Draft 08:00-18:00 (10h) 8/10 Winter Wonderland Build 7 Roles AGM Winter Wonderl…" at bounding box center [858, 321] width 160 height 704
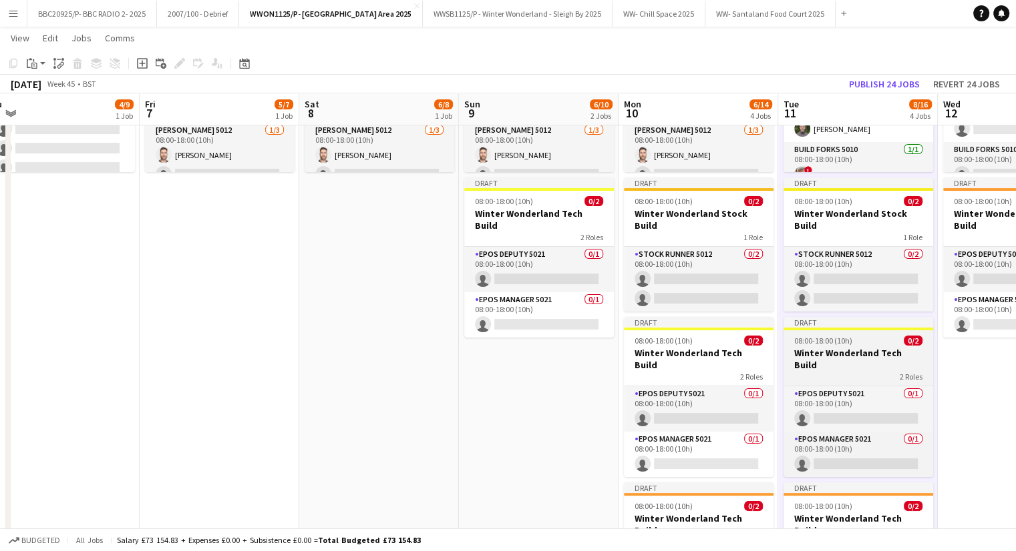
click at [844, 347] on h3 "Winter Wonderland Tech Build" at bounding box center [858, 359] width 150 height 24
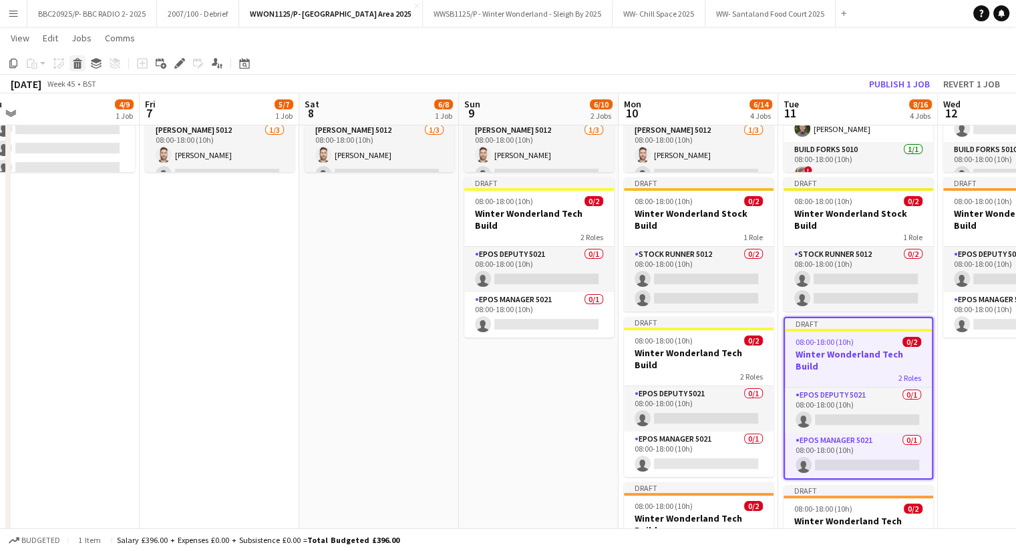
click at [74, 66] on icon at bounding box center [77, 65] width 7 height 7
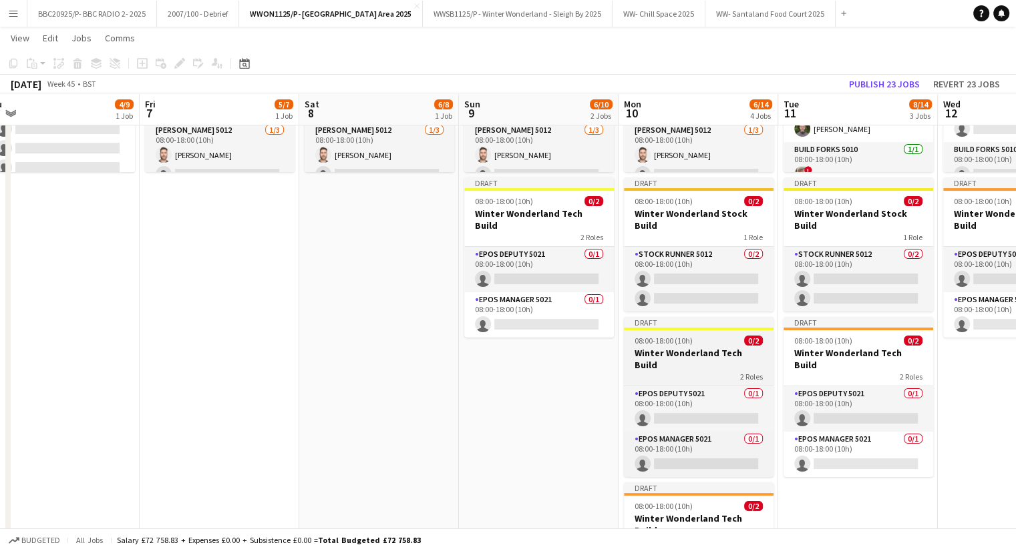
click at [679, 336] on span "08:00-18:00 (10h)" at bounding box center [663, 341] width 58 height 10
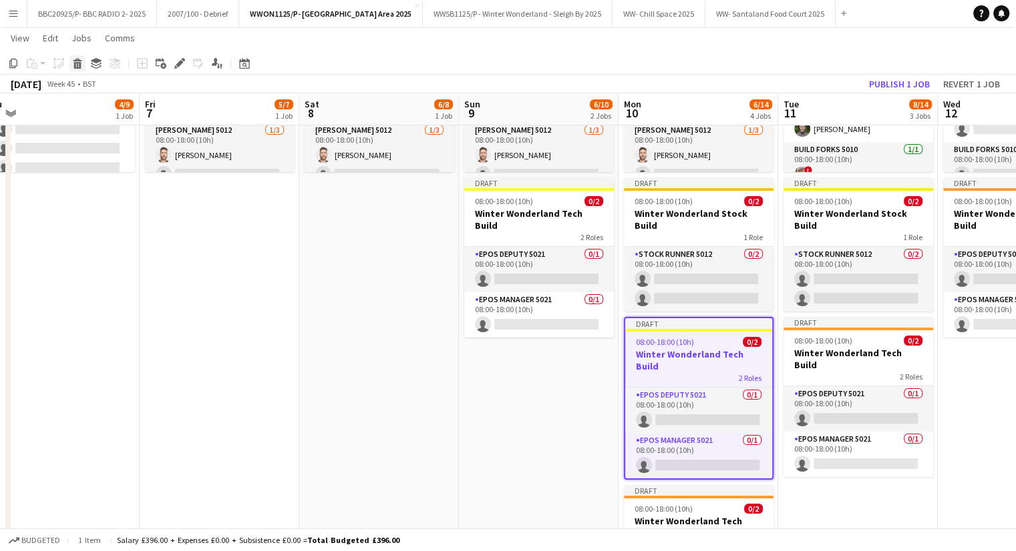
click at [79, 67] on icon at bounding box center [77, 65] width 7 height 7
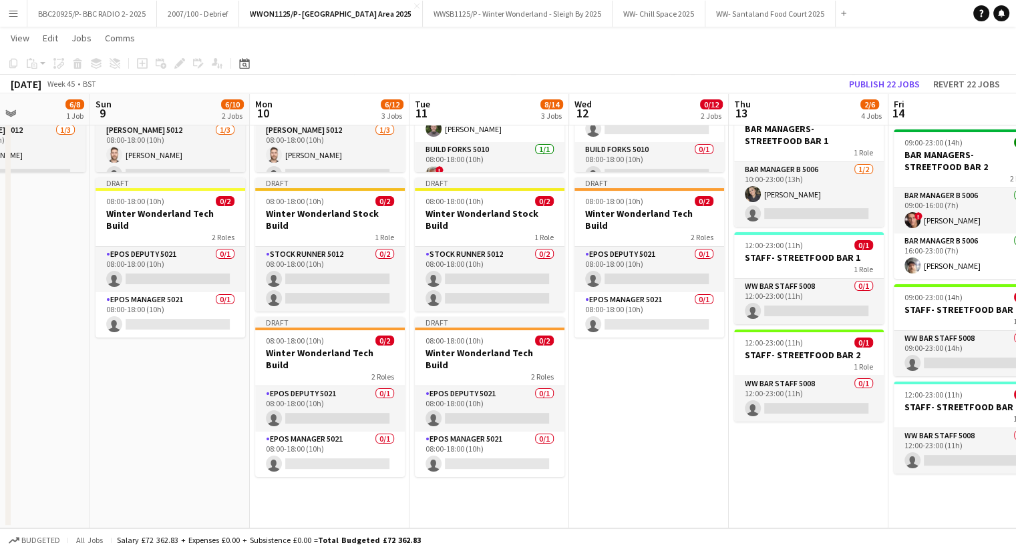
drag, startPoint x: 516, startPoint y: 372, endPoint x: 161, endPoint y: 400, distance: 356.3
click at [161, 400] on app-calendar-viewport "Thu 6 4/9 1 Job Fri 7 5/7 1 Job Sat 8 6/8 1 Job Sun 9 6/10 2 Jobs Mon 10 6/12 3…" at bounding box center [508, 200] width 1016 height 657
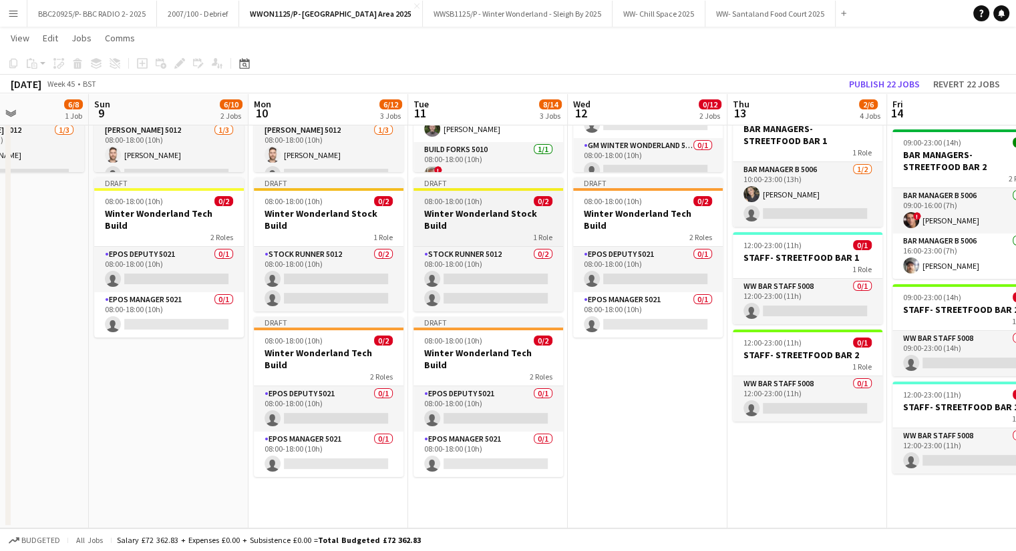
click at [538, 202] on span "0/2" at bounding box center [542, 201] width 19 height 10
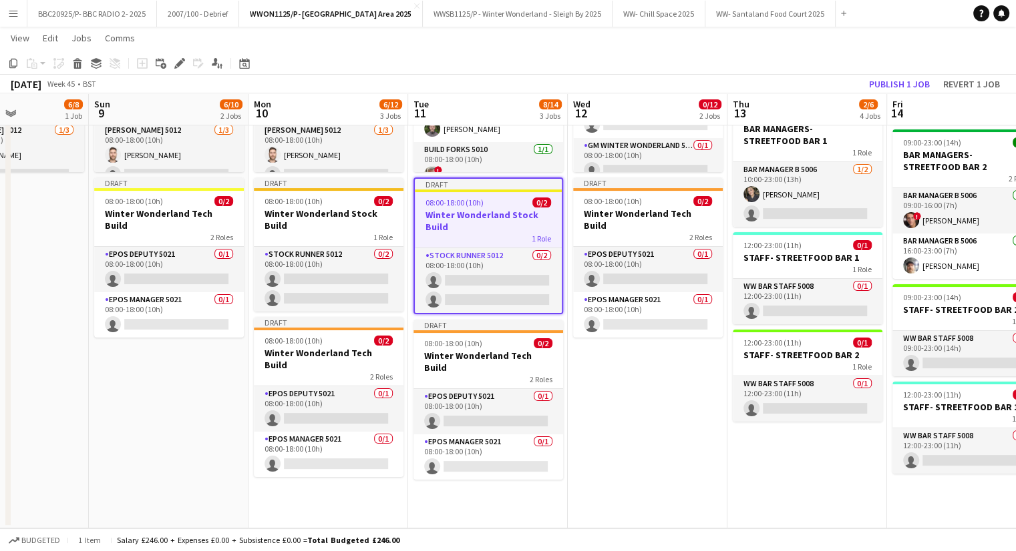
click at [302, 473] on app-date-cell "Draft 08:00-18:00 (10h) 6/8 Winter Wonderland Build 6 Roles Build Crew 5010 1/1…" at bounding box center [328, 248] width 160 height 559
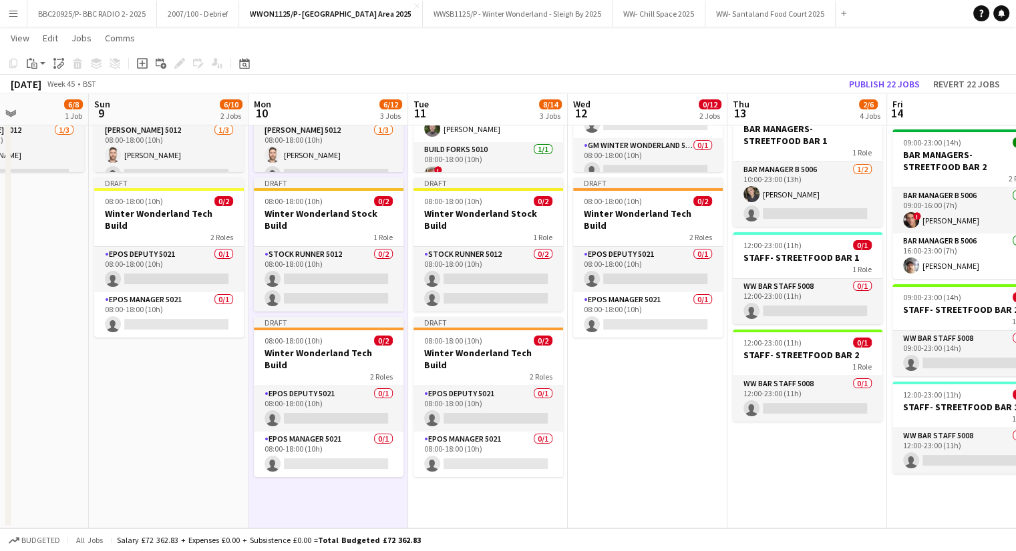
scroll to position [0, 390]
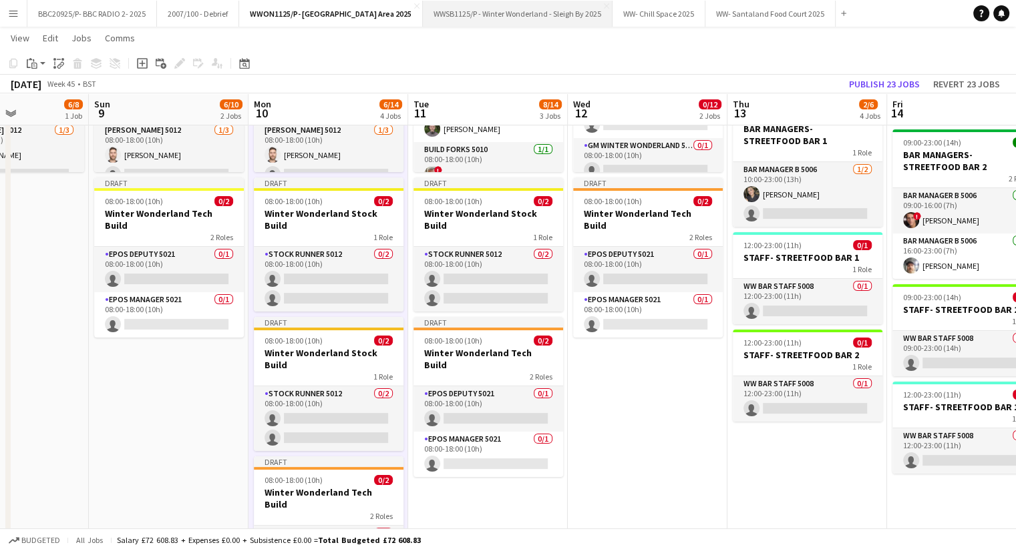
click at [511, 10] on button "WWSB1125/P - Winter Wonderland - Sleigh By 2025 Close" at bounding box center [518, 14] width 190 height 26
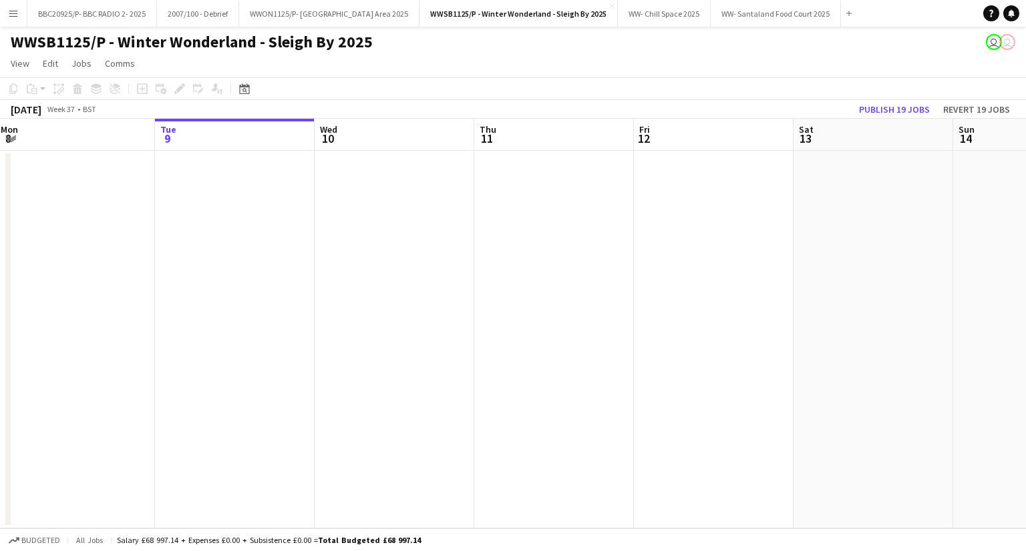
drag, startPoint x: 732, startPoint y: 228, endPoint x: 168, endPoint y: 329, distance: 573.8
click at [168, 329] on app-calendar-viewport "Sat 6 Sun 7 Mon 8 Tue 9 Wed 10 Thu 11 Fri 12 Sat 13 Sun 14 Mon 15 Tue 16 Wed 17" at bounding box center [513, 324] width 1026 height 410
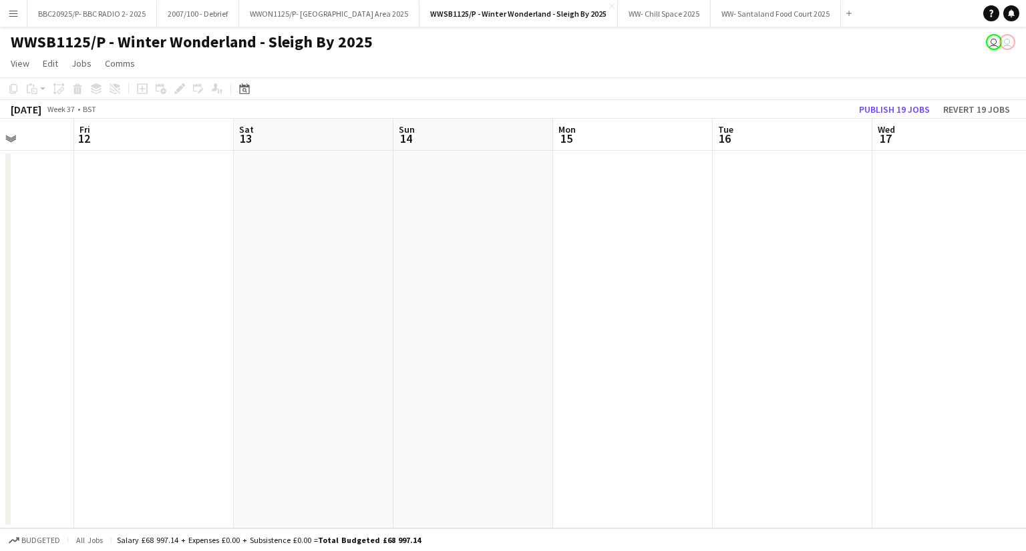
click at [41, 113] on div "[DATE]" at bounding box center [26, 109] width 31 height 13
click at [254, 87] on div "Date picker SEP 2025 SEP 2025 Monday M Tuesday T Wednesday W Thursday T Friday …" at bounding box center [240, 89] width 30 height 16
click at [228, 93] on div "Date picker SEP 2025 SEP 2025 Monday M Tuesday T Wednesday W Thursday T Friday …" at bounding box center [240, 89] width 30 height 16
click at [235, 90] on div "Date picker SEP 2025 SEP 2025 Monday M Tuesday T Wednesday W Thursday T Friday …" at bounding box center [240, 89] width 30 height 16
click at [238, 91] on div "Date picker" at bounding box center [244, 89] width 16 height 16
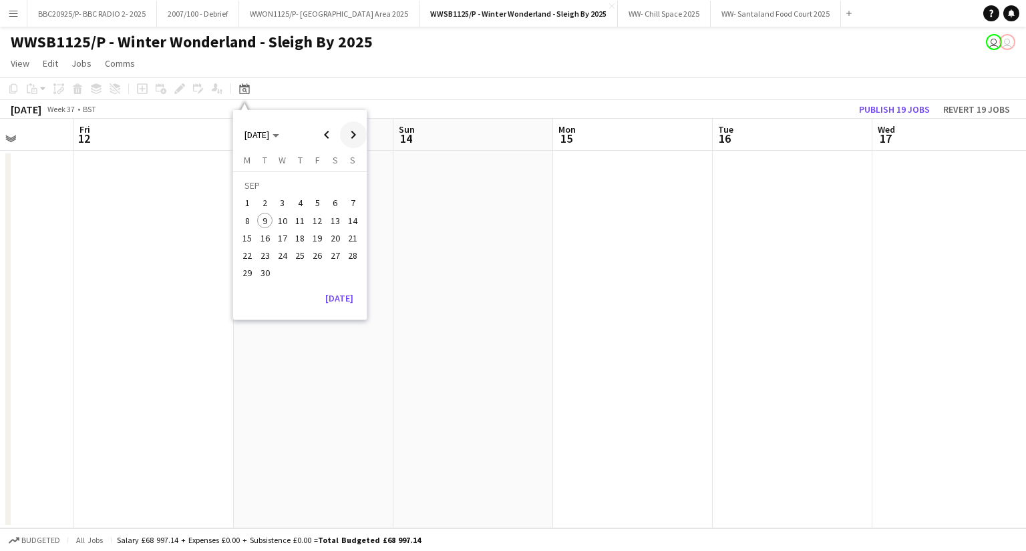
click at [352, 132] on span "Next month" at bounding box center [353, 135] width 27 height 27
click at [355, 129] on span "Next month" at bounding box center [353, 135] width 27 height 27
click at [292, 239] on span "20" at bounding box center [300, 242] width 16 height 16
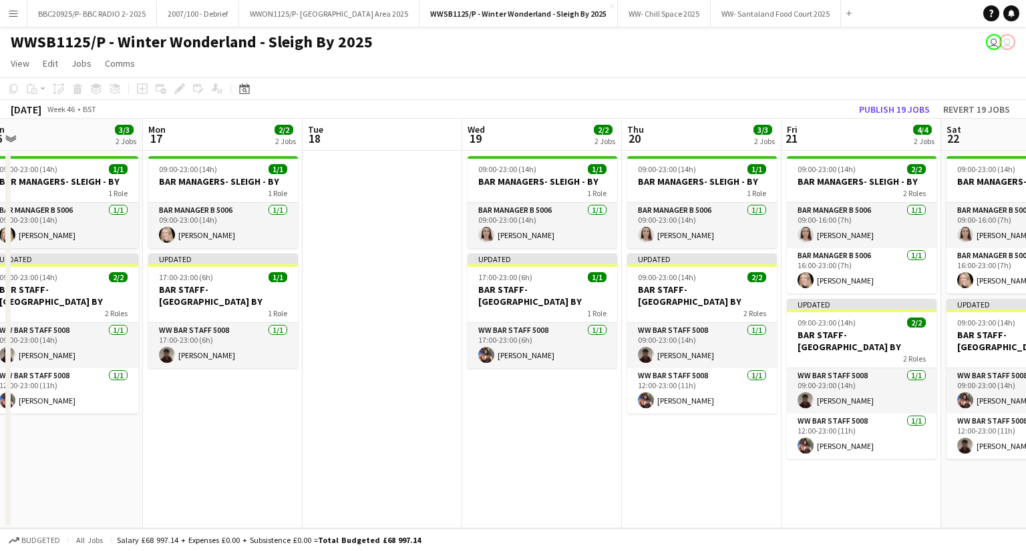
drag, startPoint x: 362, startPoint y: 240, endPoint x: 470, endPoint y: 228, distance: 108.8
click at [470, 228] on app-calendar-viewport "Fri 14 Sat 15 4/4 2 Jobs Sun 16 3/3 2 Jobs Mon 17 2/2 2 Jobs Tue 18 Wed 19 2/2 …" at bounding box center [513, 324] width 1026 height 410
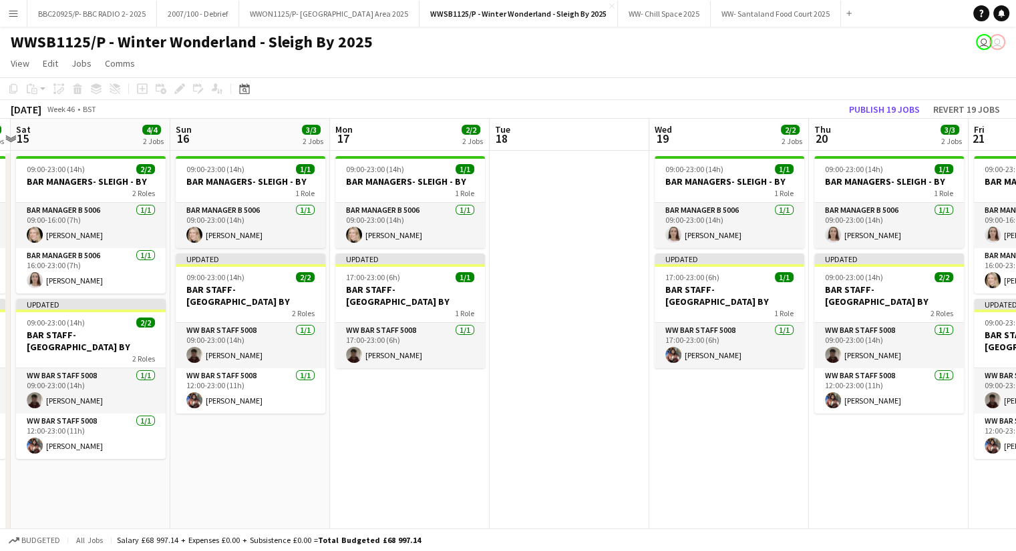
drag, startPoint x: 417, startPoint y: 233, endPoint x: 590, endPoint y: 197, distance: 176.6
click at [590, 197] on app-calendar-viewport "Thu 13 4/6 3 Jobs Fri 14 4/4 2 Jobs Sat 15 4/4 2 Jobs Sun 16 3/3 2 Jobs Mon 17 …" at bounding box center [508, 348] width 1016 height 458
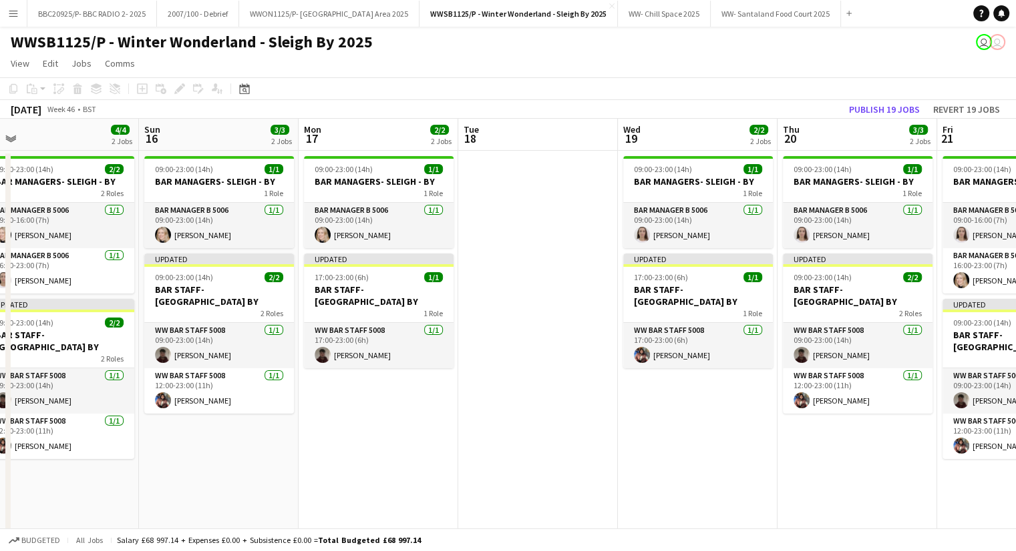
drag, startPoint x: 684, startPoint y: 172, endPoint x: 693, endPoint y: 172, distance: 9.4
click at [695, 172] on app-calendar-viewport "Thu 13 4/6 3 Jobs Fri 14 4/4 2 Jobs Sat 15 4/4 2 Jobs Sun 16 3/3 2 Jobs Mon 17 …" at bounding box center [508, 348] width 1016 height 458
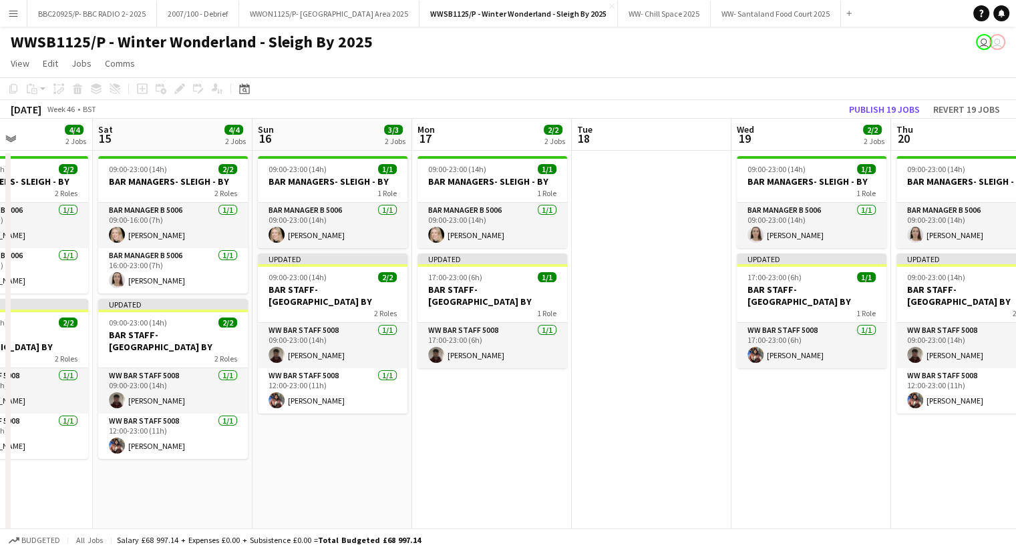
drag, startPoint x: 308, startPoint y: 244, endPoint x: 514, endPoint y: 197, distance: 211.0
click at [516, 197] on app-calendar-viewport "Wed 12 0/2 1 Job Thu 13 4/6 3 Jobs Fri 14 4/4 2 Jobs Sat 15 4/4 2 Jobs Sun 16 3…" at bounding box center [508, 348] width 1016 height 458
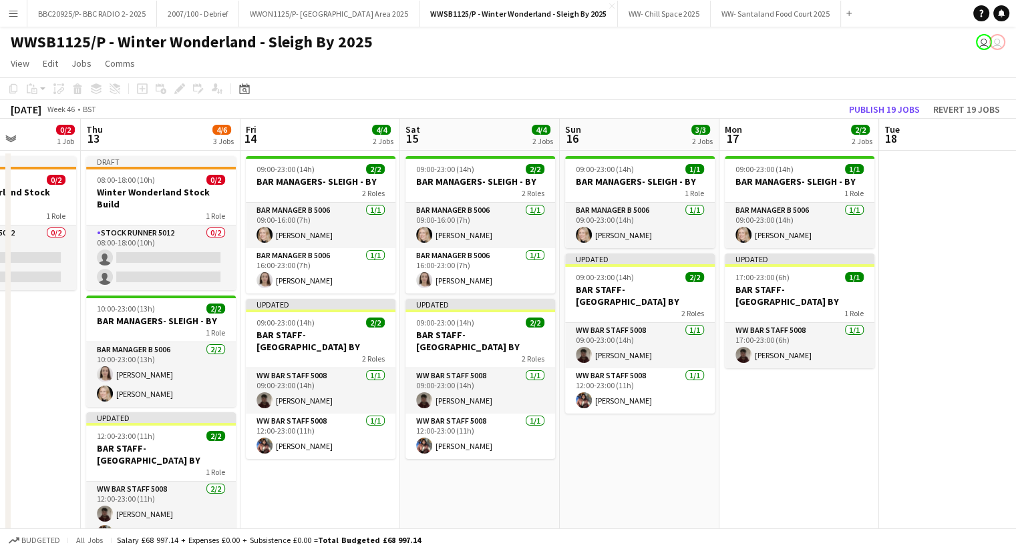
drag, startPoint x: 374, startPoint y: 208, endPoint x: 454, endPoint y: 204, distance: 80.3
click at [454, 204] on app-calendar-viewport "Mon 10 Tue 11 Wed 12 0/2 1 Job Thu 13 4/6 3 Jobs Fri 14 4/4 2 Jobs Sat 15 4/4 2…" at bounding box center [508, 348] width 1016 height 458
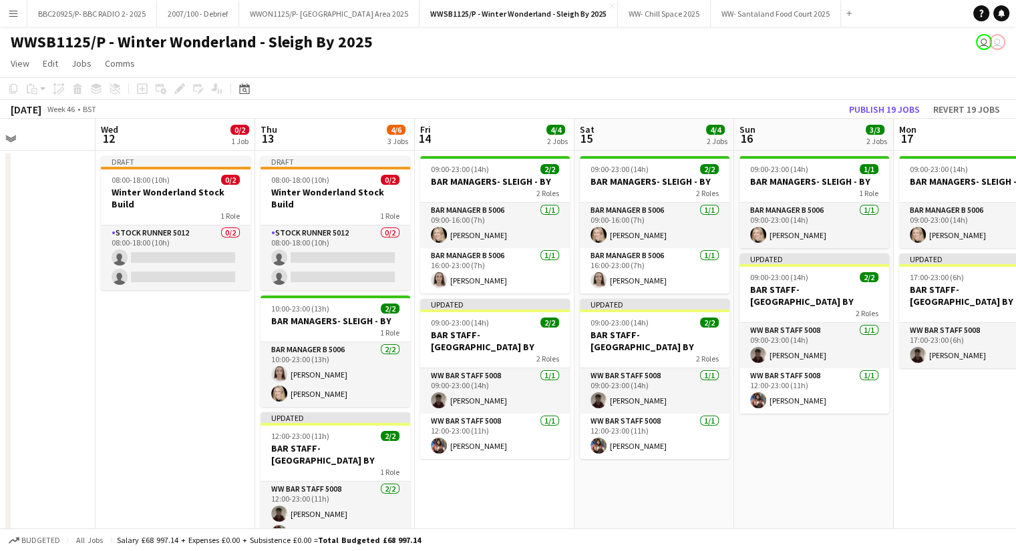
drag, startPoint x: 153, startPoint y: 268, endPoint x: 328, endPoint y: 232, distance: 178.6
click at [328, 232] on app-calendar-viewport "Sun 9 Mon 10 Tue 11 Wed 12 0/2 1 Job Thu 13 4/6 3 Jobs Fri 14 4/4 2 Jobs Sat 15…" at bounding box center [508, 348] width 1016 height 458
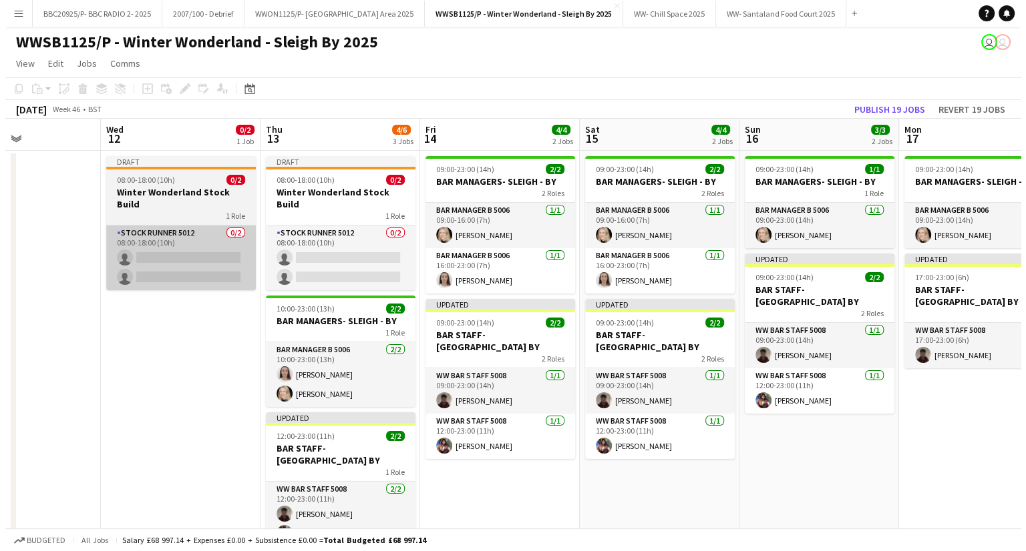
scroll to position [0, 382]
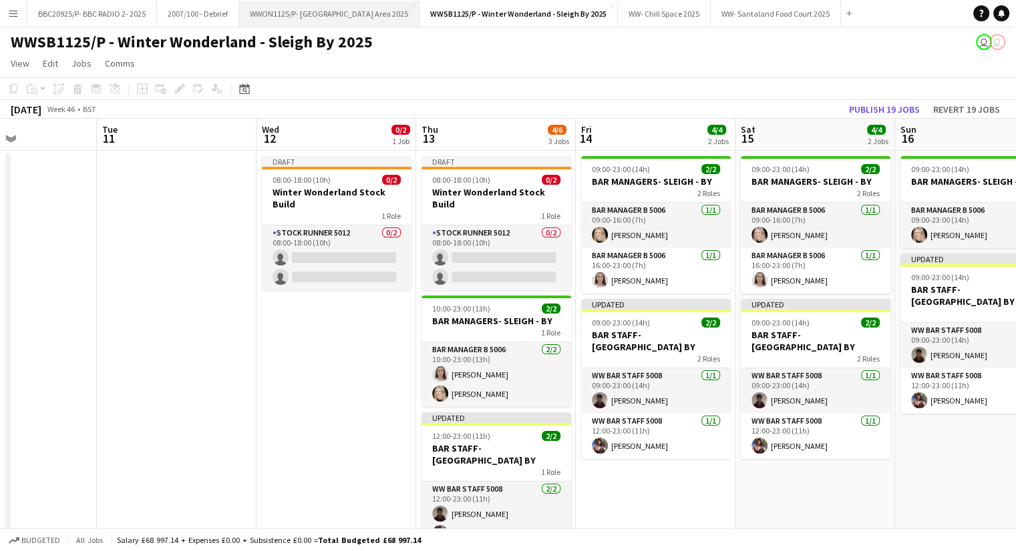
click at [371, 7] on button "WWON1125/P- Winter Wonderland- Streetfood Area 2025 Close" at bounding box center [329, 14] width 180 height 26
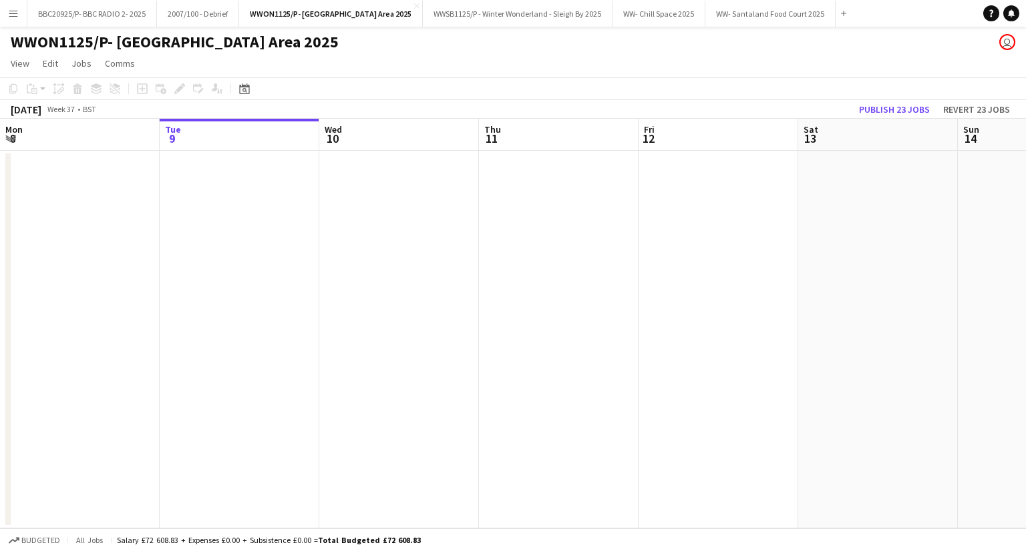
drag, startPoint x: 534, startPoint y: 262, endPoint x: 551, endPoint y: 248, distance: 21.8
click at [355, 293] on app-calendar-viewport "Sat 6 Sun 7 Mon 8 Tue 9 Wed 10 Thu 11 Fri 12 Sat 13 Sun 14 Mon 15 Tue 16 Wed 17" at bounding box center [513, 324] width 1026 height 410
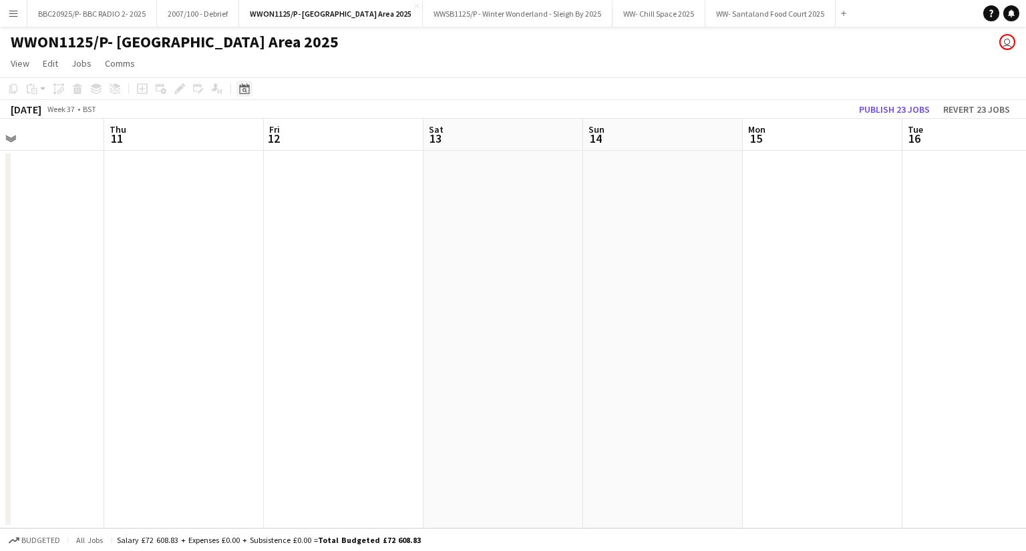
click at [241, 83] on div "Date picker" at bounding box center [244, 89] width 16 height 16
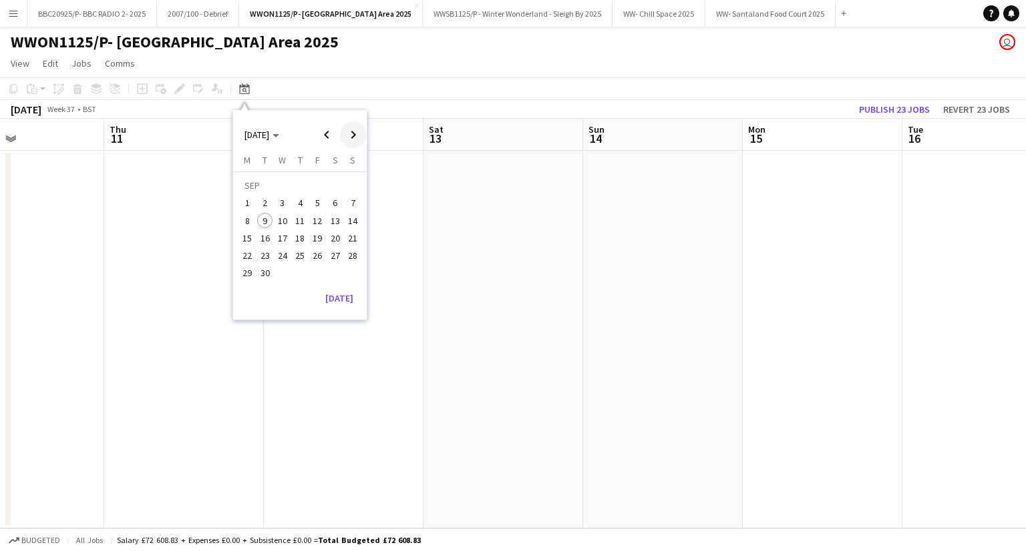
click at [345, 128] on span "Next month" at bounding box center [353, 135] width 27 height 27
click at [314, 225] on span "14" at bounding box center [318, 224] width 16 height 16
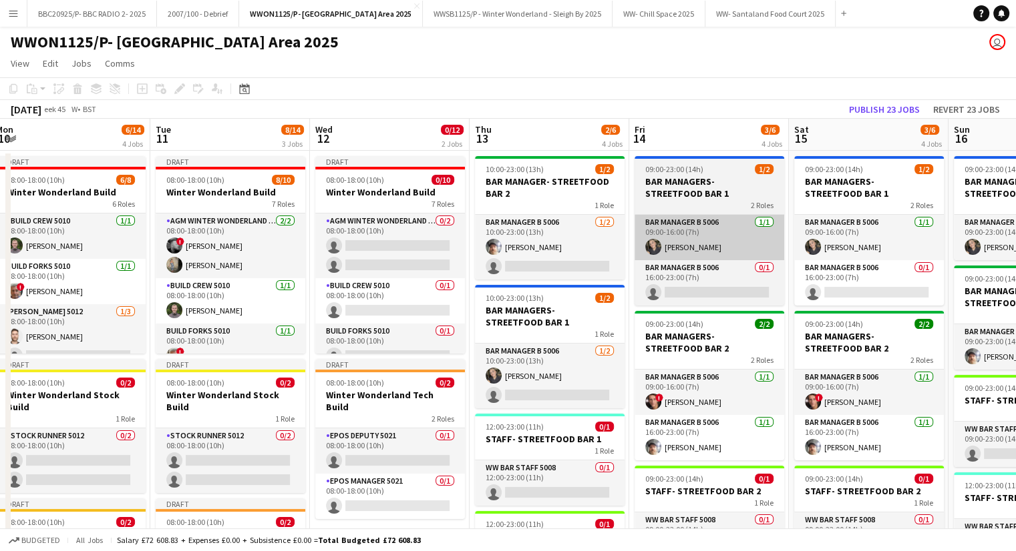
click at [850, 202] on app-calendar-viewport "Sat 8 Sun 9 6/10 2 Jobs Mon 10 6/14 4 Jobs Tue 11 8/14 3 Jobs Wed 12 0/12 2 Job…" at bounding box center [508, 474] width 1016 height 710
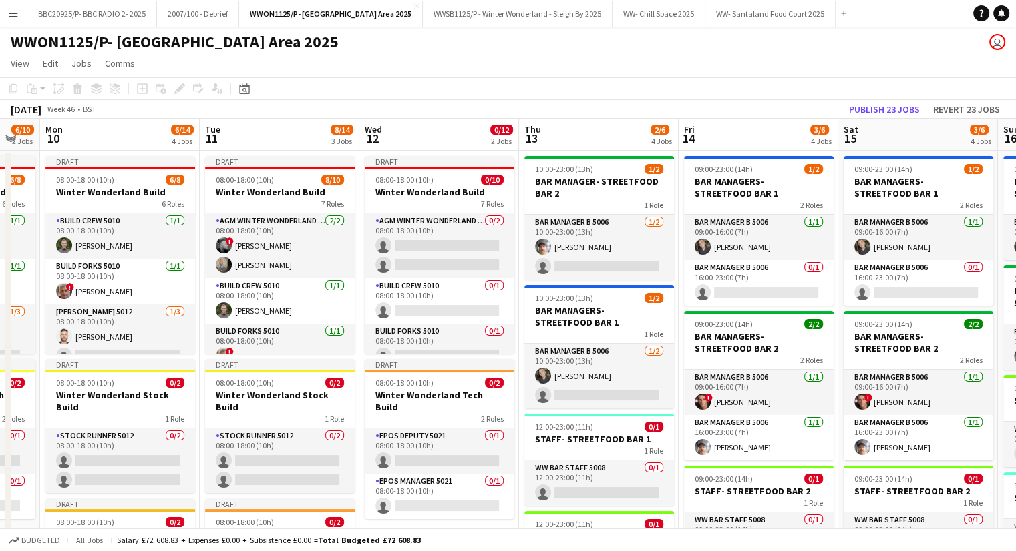
click at [666, 201] on app-calendar-viewport "Sat 8 6/8 1 Job Sun 9 6/10 2 Jobs Mon 10 6/14 4 Jobs Tue 11 8/14 3 Jobs Wed 12 …" at bounding box center [508, 474] width 1016 height 710
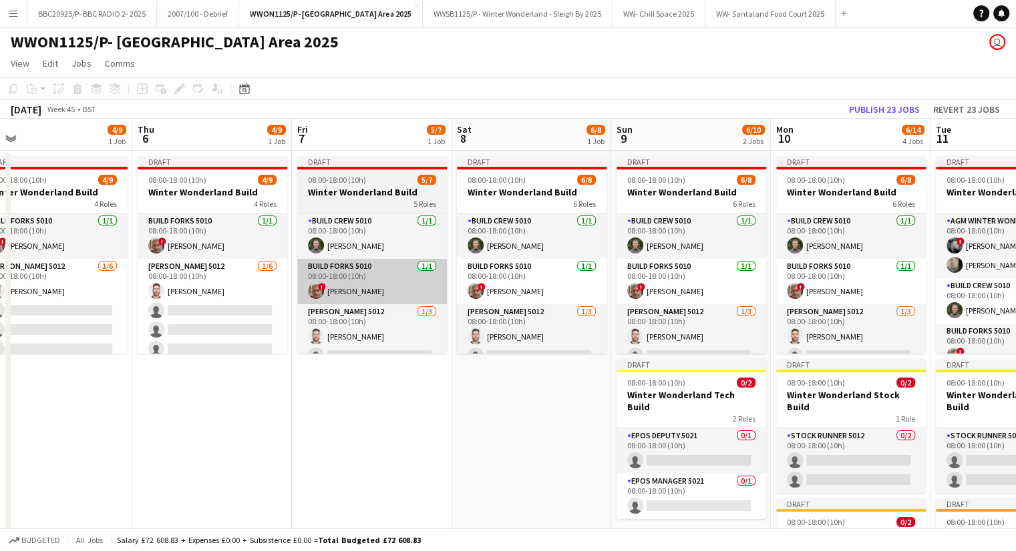
drag, startPoint x: 131, startPoint y: 305, endPoint x: 650, endPoint y: 260, distance: 521.4
click at [665, 263] on app-calendar-viewport "Mon 3 Tue 4 Wed 5 4/9 1 Job Thu 6 4/9 1 Job Fri 7 5/7 1 Job Sat 8 6/8 1 Job Sun…" at bounding box center [508, 474] width 1016 height 710
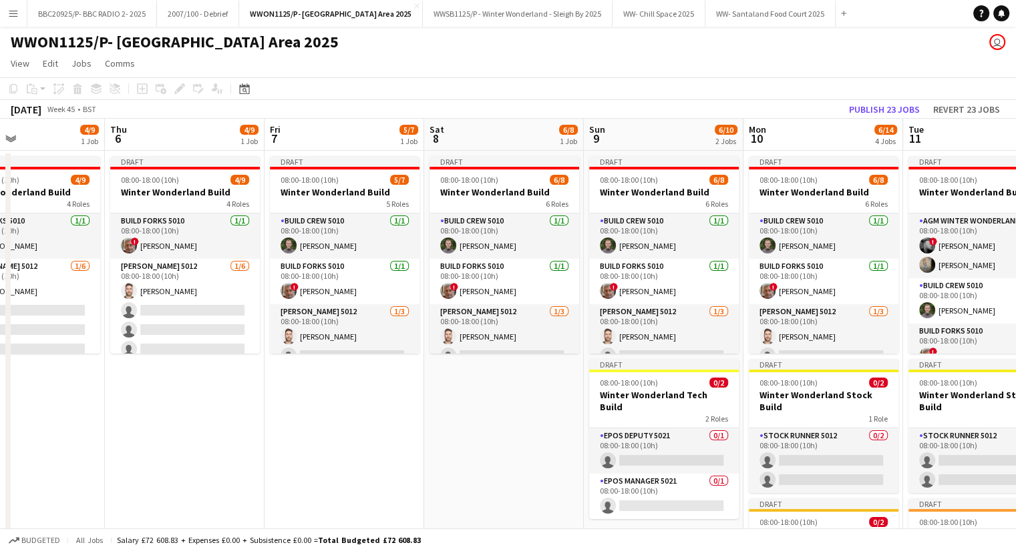
drag, startPoint x: 327, startPoint y: 313, endPoint x: 77, endPoint y: 322, distance: 249.9
click at [77, 322] on app-calendar-viewport "Mon 3 5/9 1 Job Tue 4 5/10 1 Job Wed 5 4/9 1 Job Thu 6 4/9 1 Job Fri 7 5/7 1 Jo…" at bounding box center [508, 474] width 1016 height 710
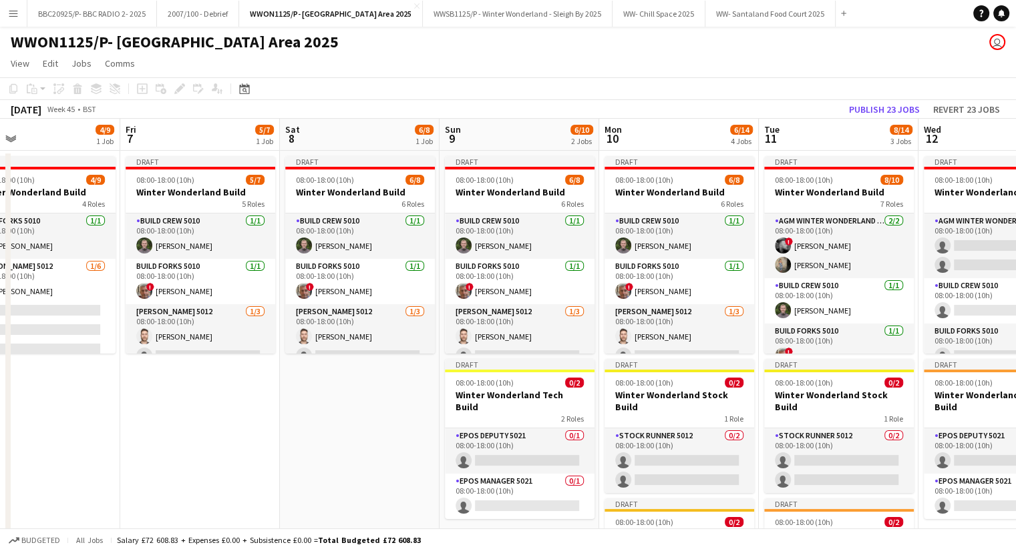
scroll to position [0, 371]
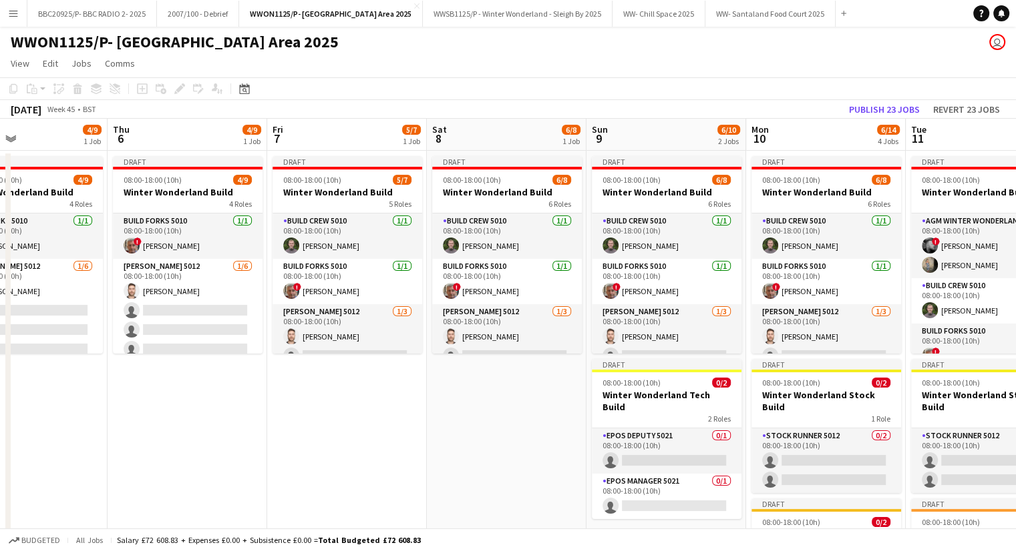
drag, startPoint x: 387, startPoint y: 305, endPoint x: 69, endPoint y: 332, distance: 318.3
click at [69, 332] on app-calendar-viewport "Mon 3 5/9 1 Job Tue 4 5/10 1 Job Wed 5 4/9 1 Job Thu 6 4/9 1 Job Fri 7 5/7 1 Jo…" at bounding box center [508, 474] width 1016 height 710
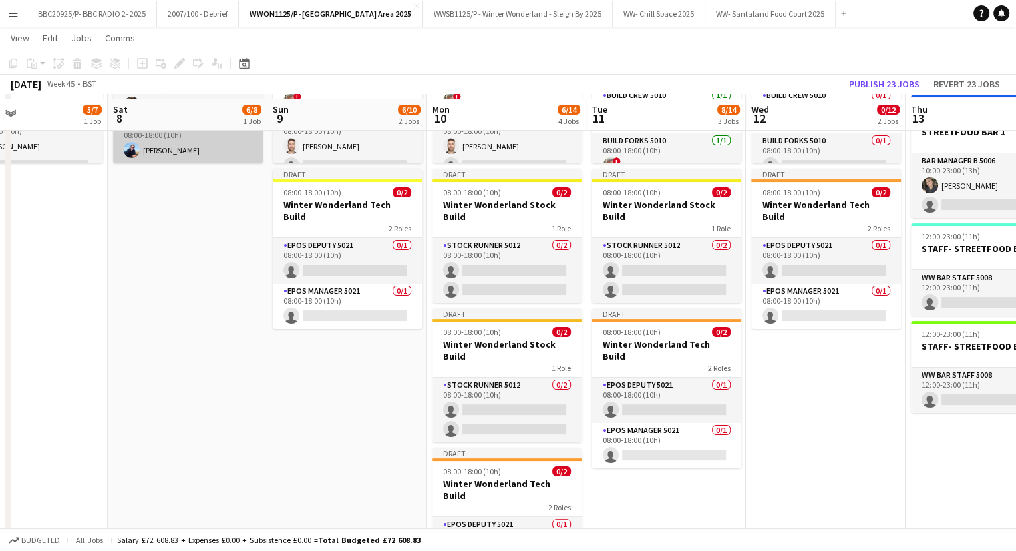
scroll to position [200, 0]
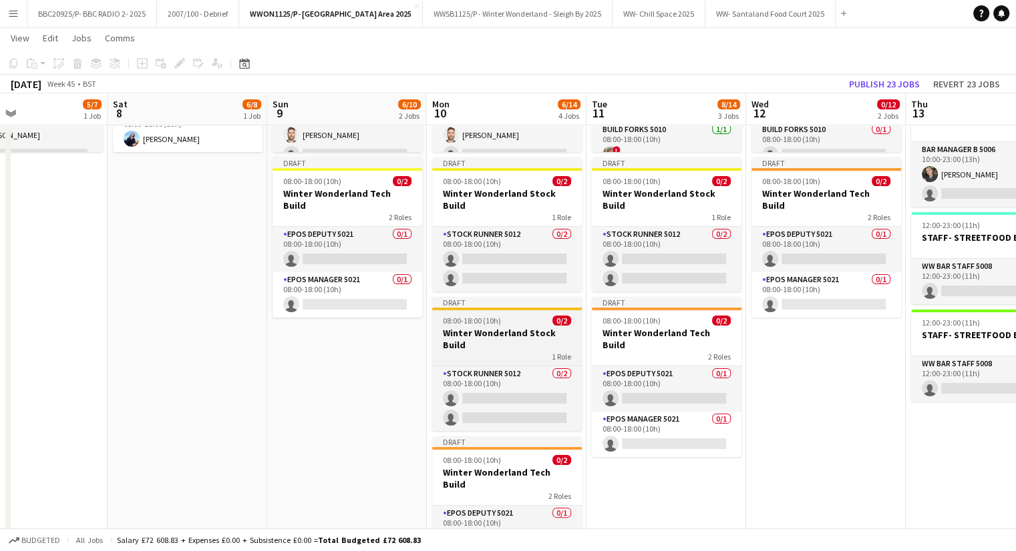
click at [507, 327] on h3 "Winter Wonderland Stock Build" at bounding box center [507, 339] width 150 height 24
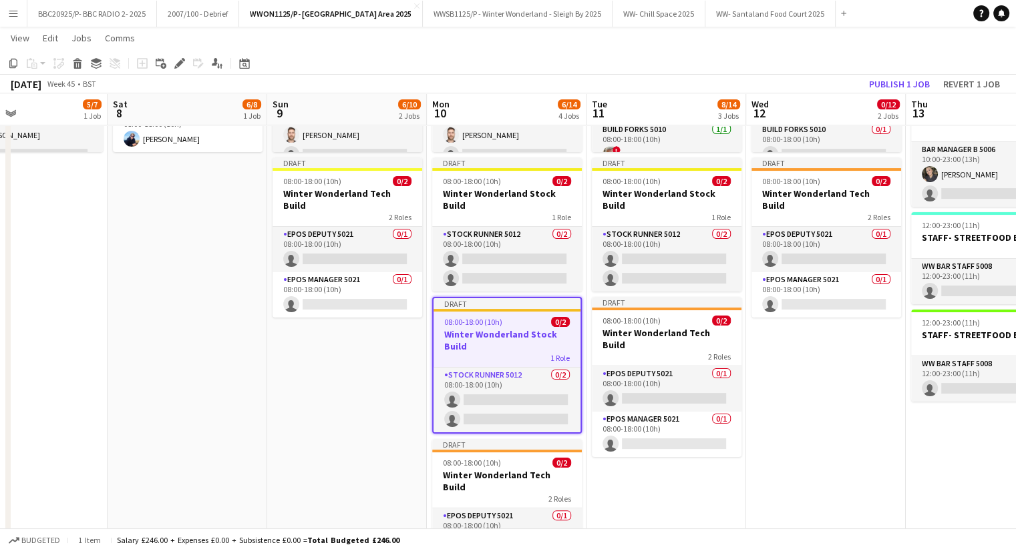
click at [672, 457] on app-date-cell "Draft 08:00-18:00 (10h) 8/10 Winter Wonderland Build 7 Roles AGM Winter Wonderl…" at bounding box center [666, 288] width 160 height 678
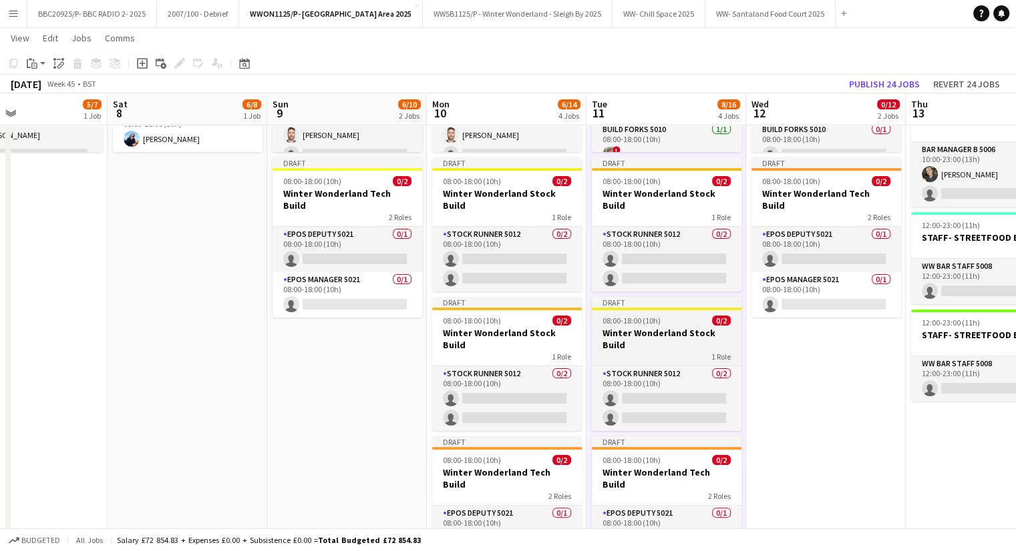
click at [675, 327] on h3 "Winter Wonderland Stock Build" at bounding box center [667, 339] width 150 height 24
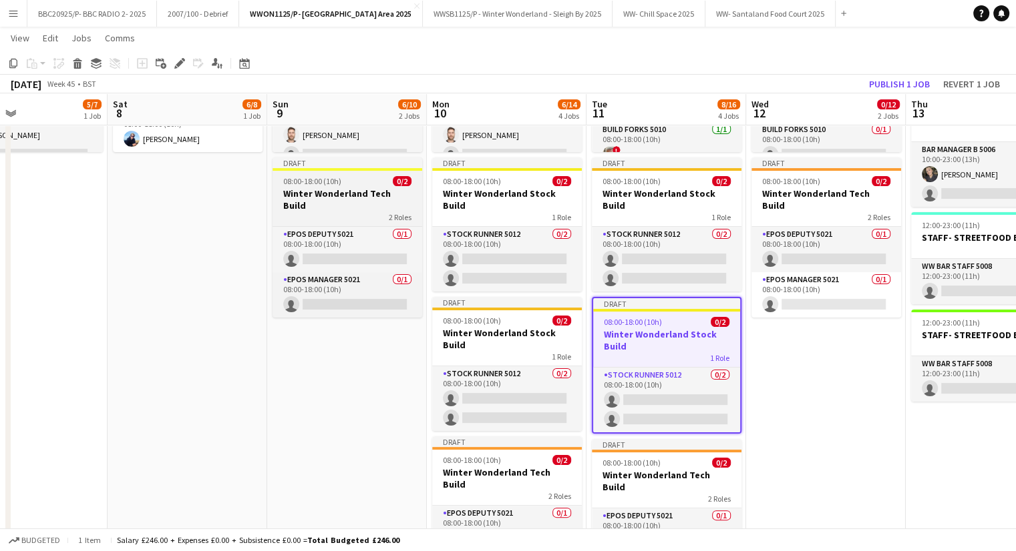
click at [327, 185] on span "08:00-18:00 (10h)" at bounding box center [312, 181] width 58 height 10
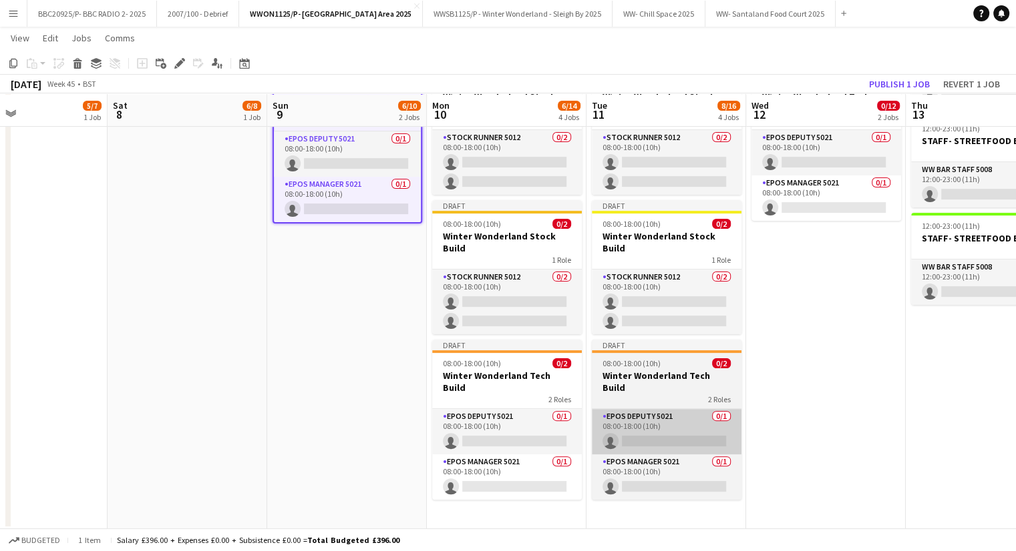
scroll to position [298, 0]
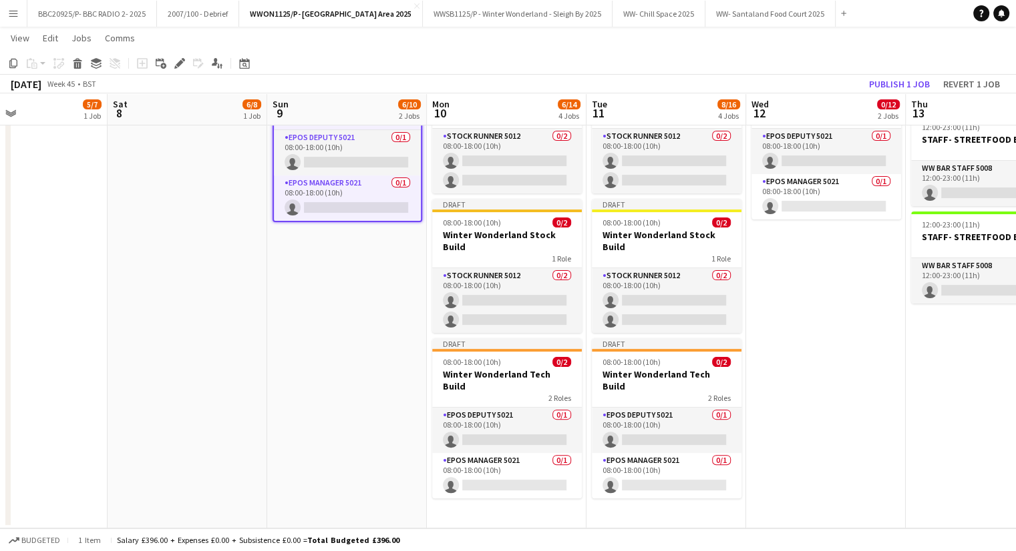
click at [652, 481] on app-date-cell "Draft 08:00-18:00 (10h) 8/10 Winter Wonderland Build 7 Roles AGM Winter Wonderl…" at bounding box center [666, 190] width 160 height 678
click at [649, 479] on app-date-cell "Draft 08:00-18:00 (10h) 8/10 Winter Wonderland Build 7 Roles AGM Winter Wonderl…" at bounding box center [666, 190] width 160 height 678
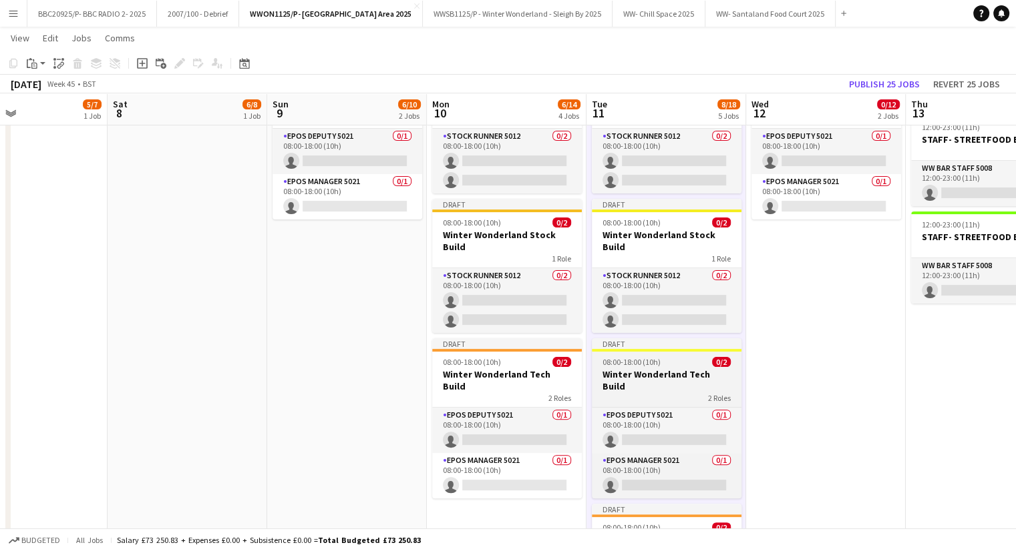
click at [676, 357] on div "08:00-18:00 (10h) 0/2" at bounding box center [667, 362] width 150 height 10
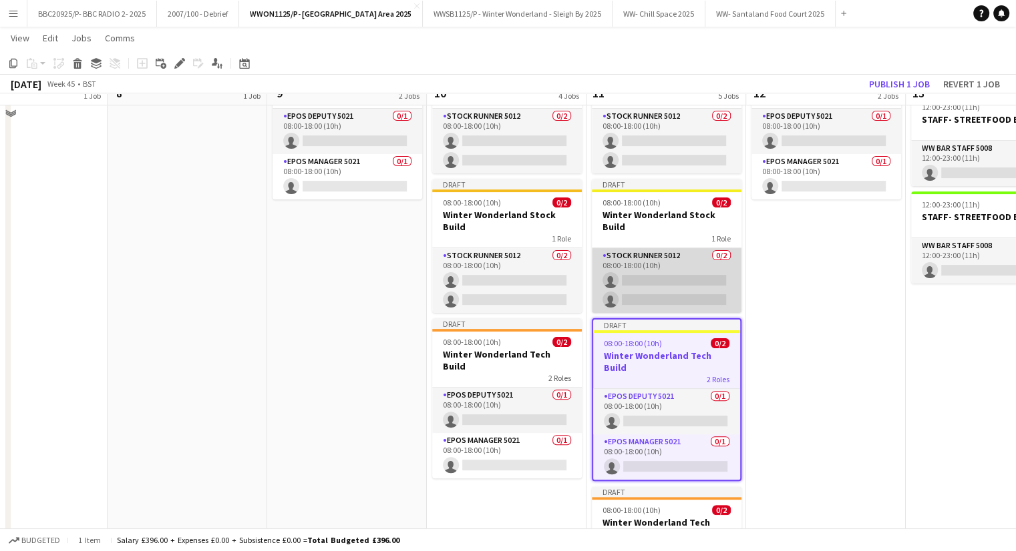
scroll to position [298, 0]
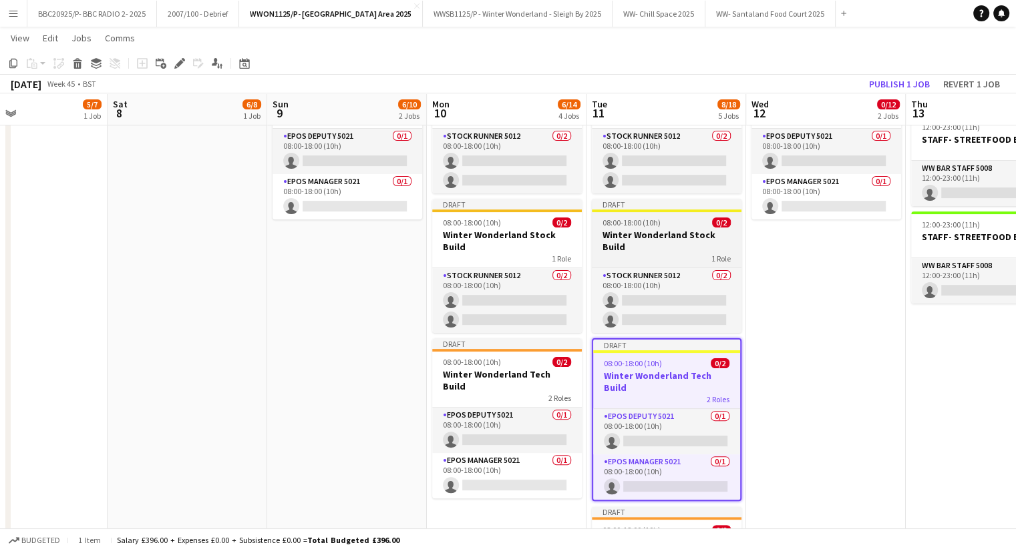
click at [658, 229] on h3 "Winter Wonderland Stock Build" at bounding box center [667, 241] width 150 height 24
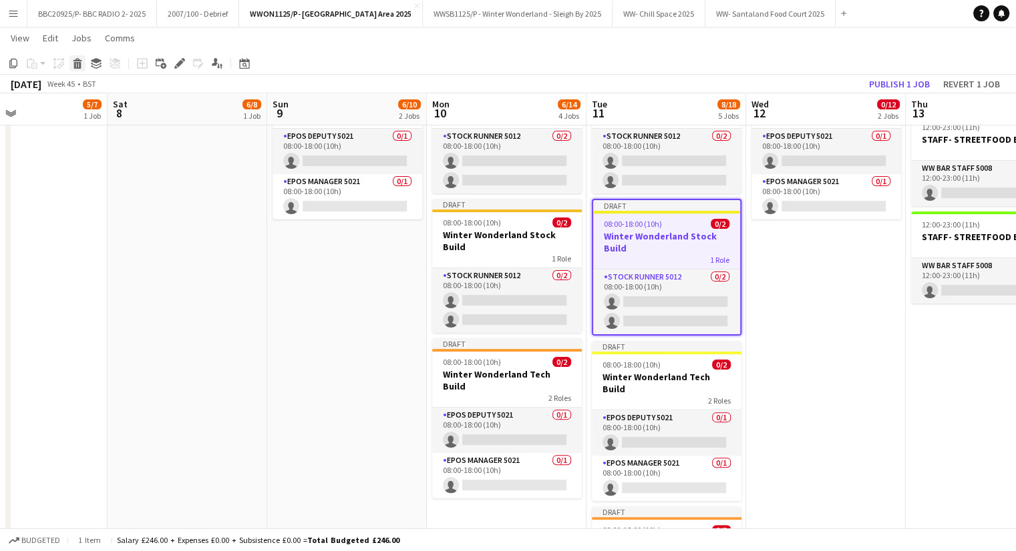
click at [77, 63] on icon at bounding box center [77, 65] width 7 height 7
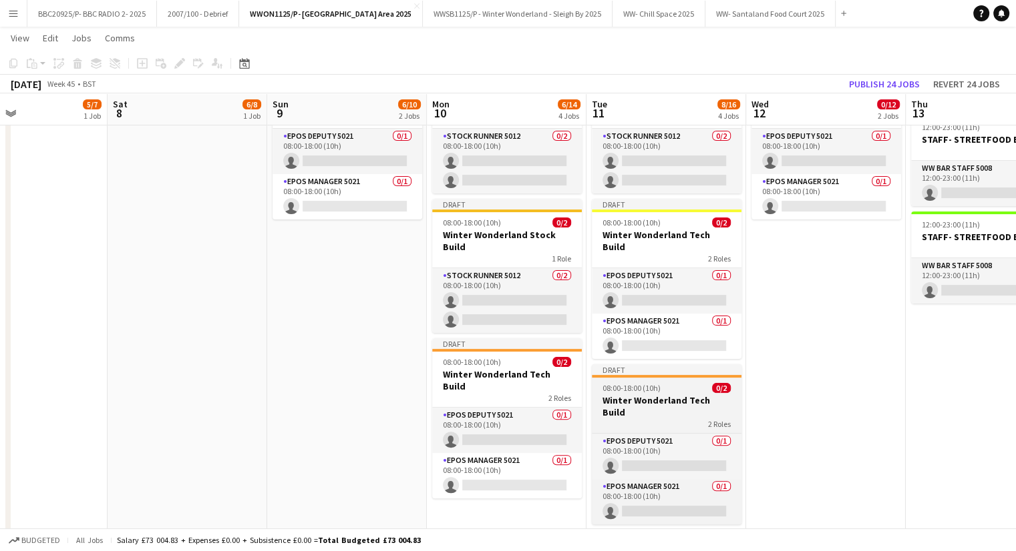
click at [714, 419] on span "2 Roles" at bounding box center [719, 424] width 23 height 10
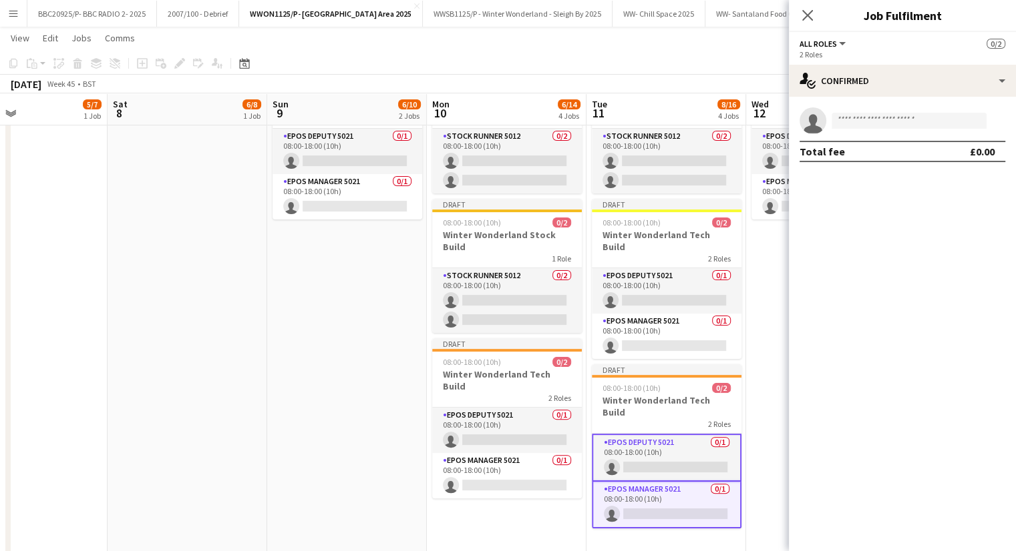
click at [374, 403] on app-date-cell "Draft 08:00-18:00 (10h) 6/8 Winter Wonderland Build 6 Roles Build Crew 5010 1/1…" at bounding box center [347, 203] width 160 height 704
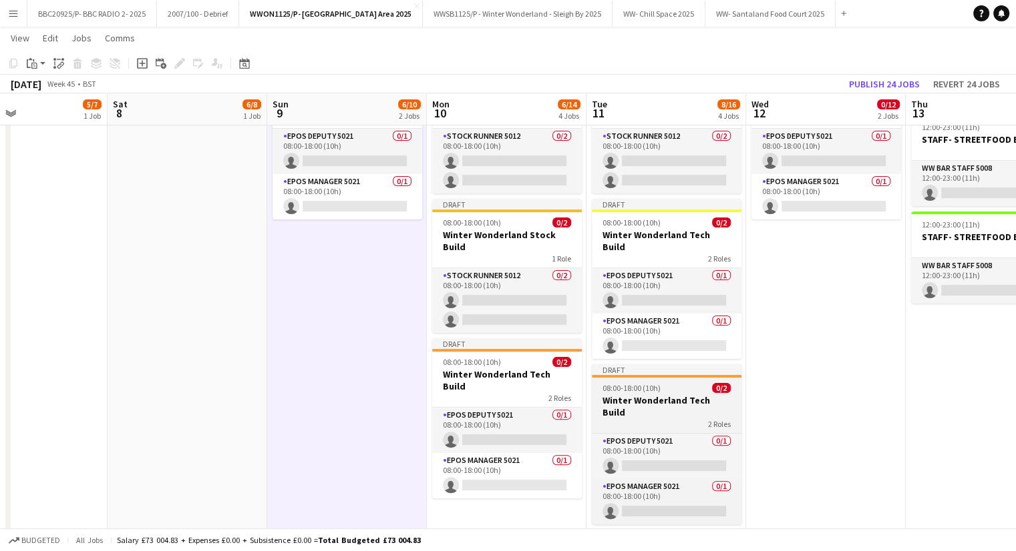
click at [658, 395] on h3 "Winter Wonderland Tech Build" at bounding box center [667, 407] width 150 height 24
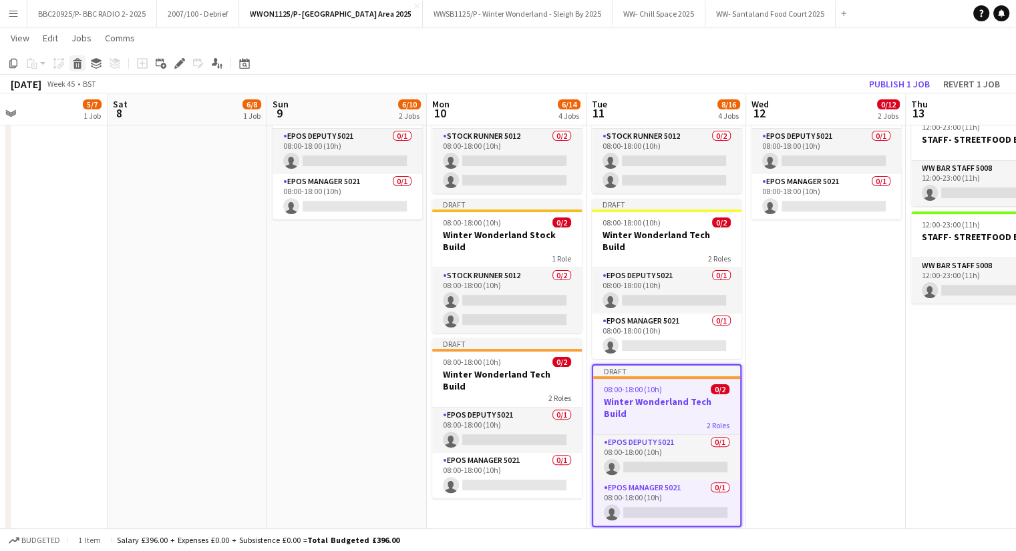
click at [79, 70] on div "Delete" at bounding box center [77, 63] width 16 height 16
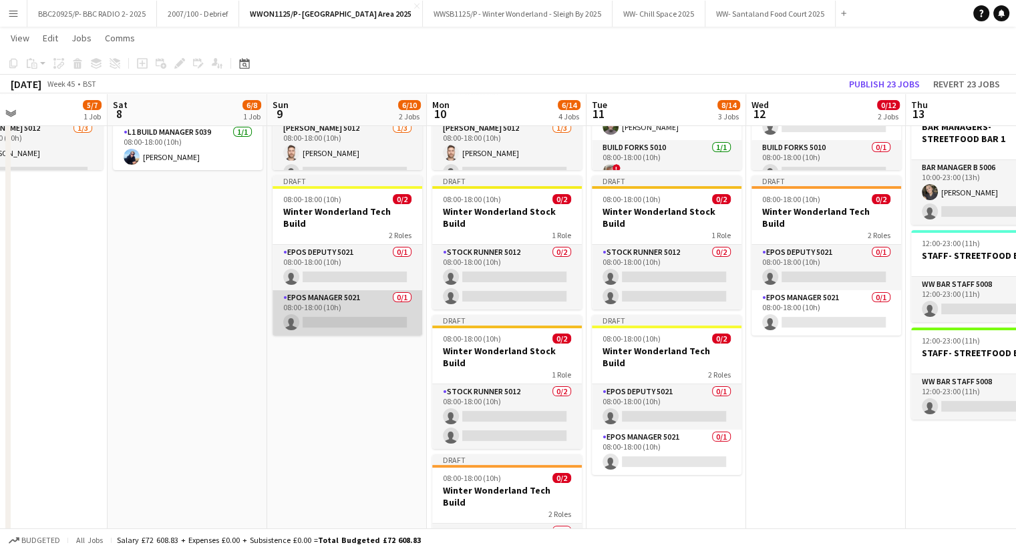
scroll to position [165, 0]
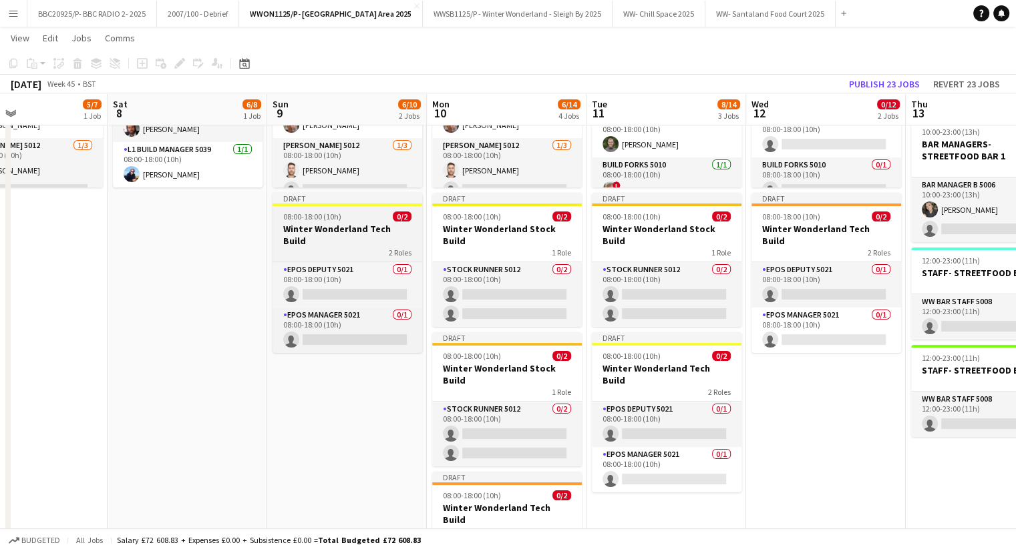
click at [352, 225] on h3 "Winter Wonderland Tech Build" at bounding box center [347, 235] width 150 height 24
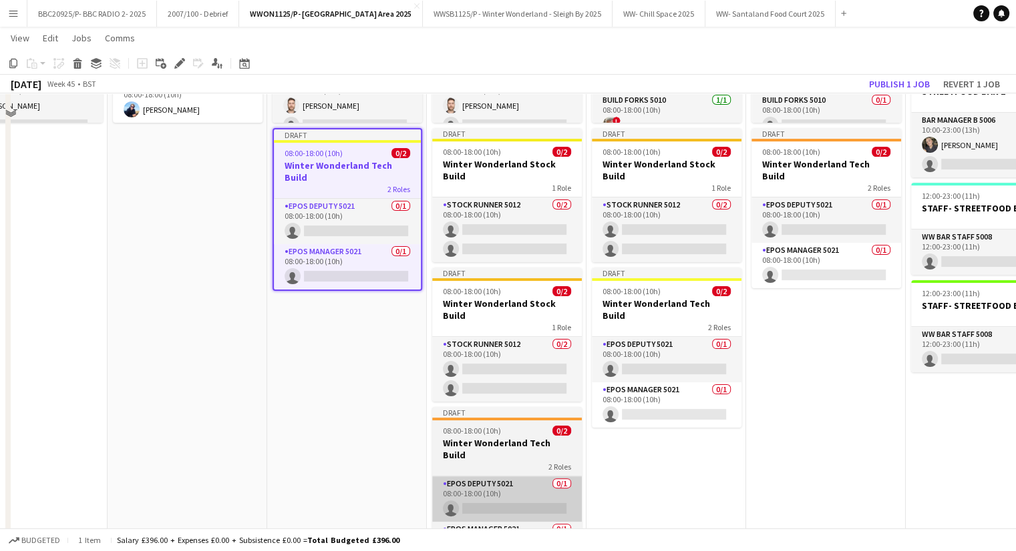
scroll to position [298, 0]
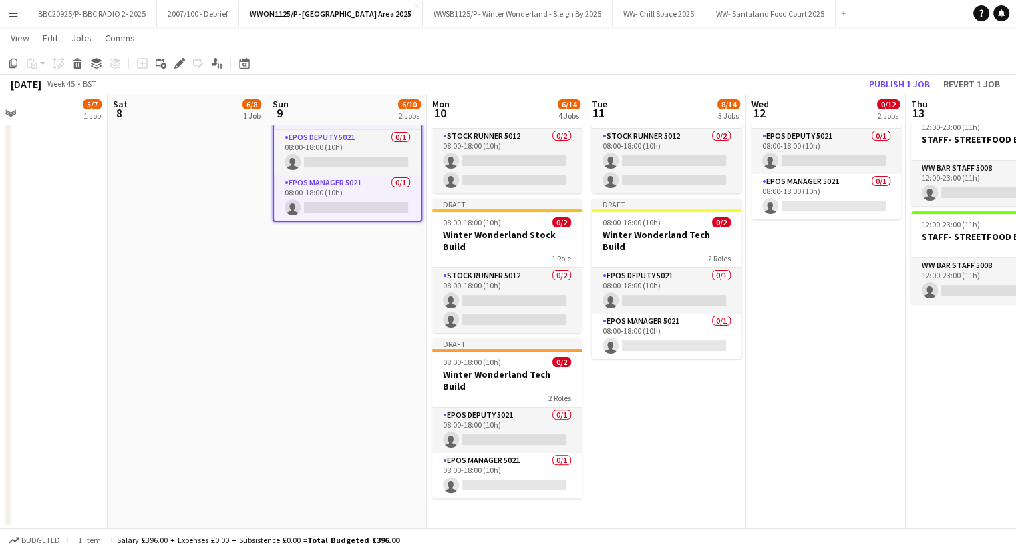
click at [520, 487] on app-date-cell "Draft 08:00-18:00 (10h) 6/8 Winter Wonderland Build 6 Roles Build Crew 5010 1/1…" at bounding box center [507, 190] width 160 height 678
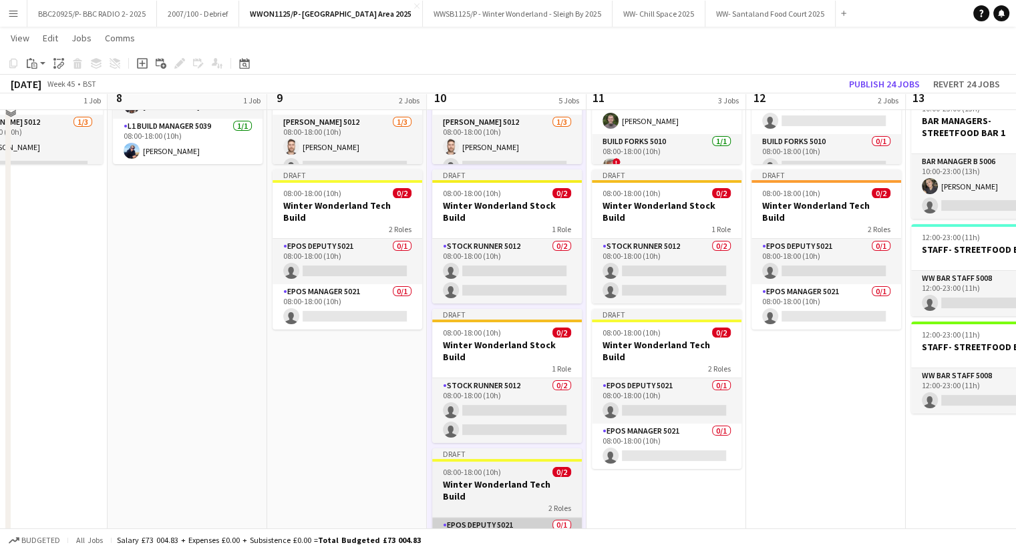
scroll to position [165, 0]
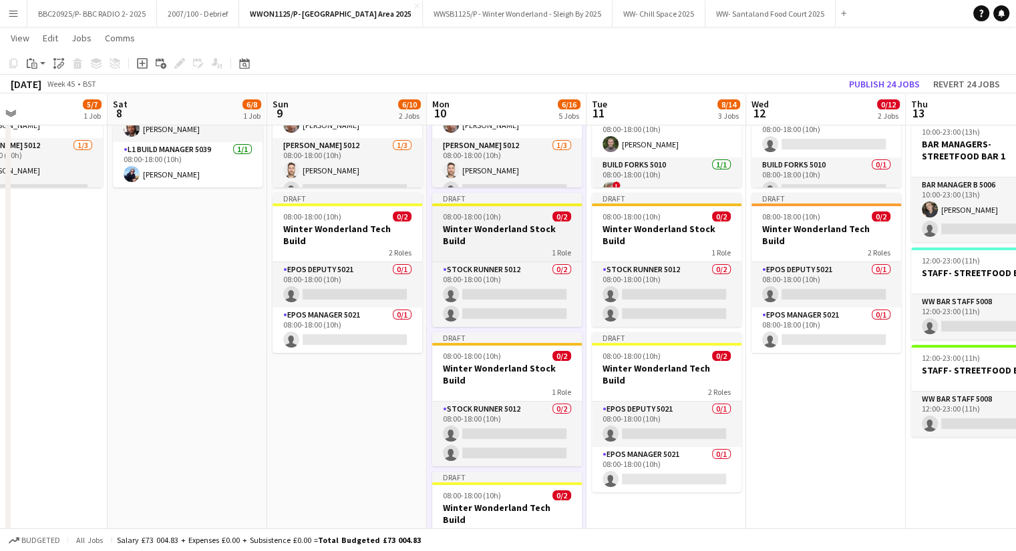
click at [515, 214] on div "08:00-18:00 (10h) 0/2" at bounding box center [507, 217] width 150 height 10
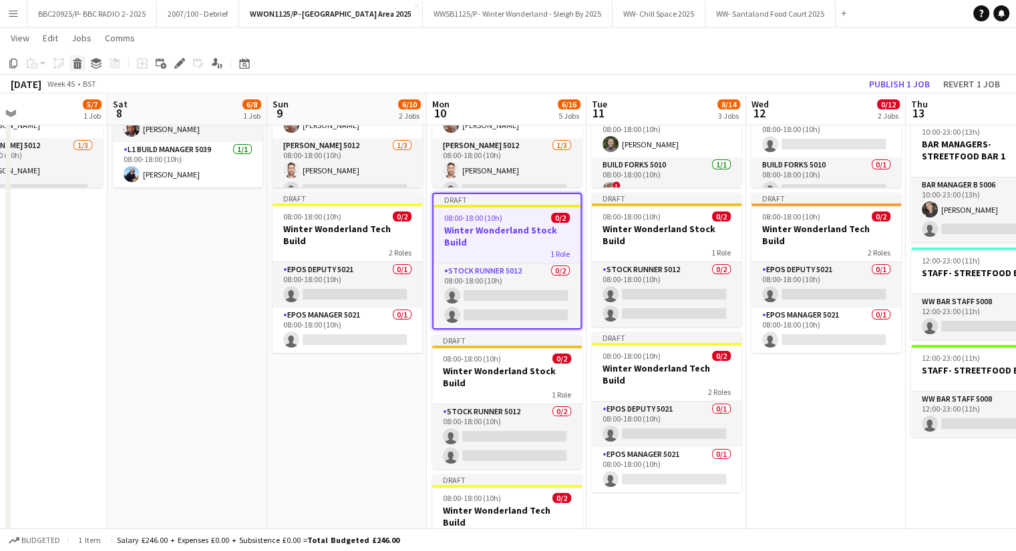
click at [77, 67] on icon at bounding box center [77, 65] width 7 height 7
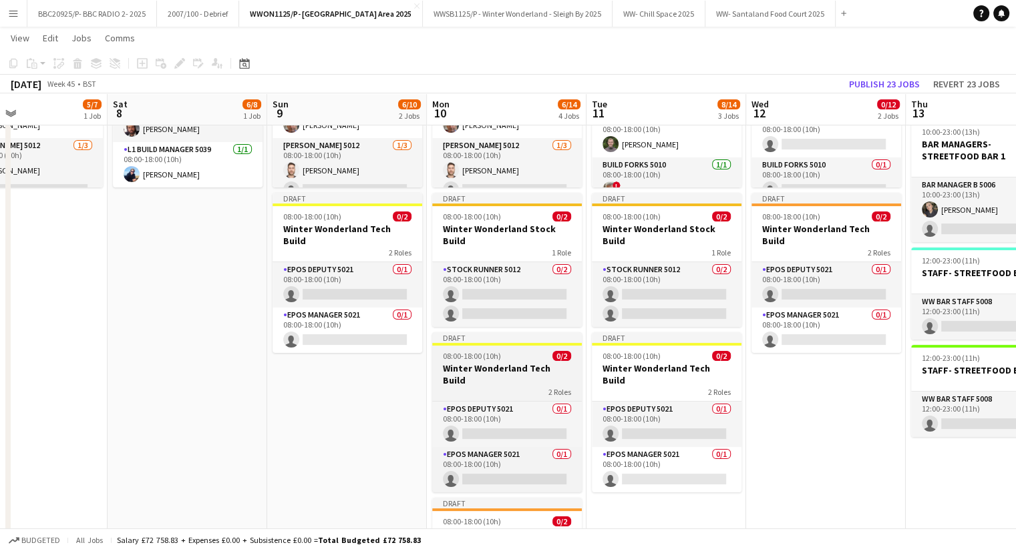
click at [514, 363] on h3 "Winter Wonderland Tech Build" at bounding box center [507, 375] width 150 height 24
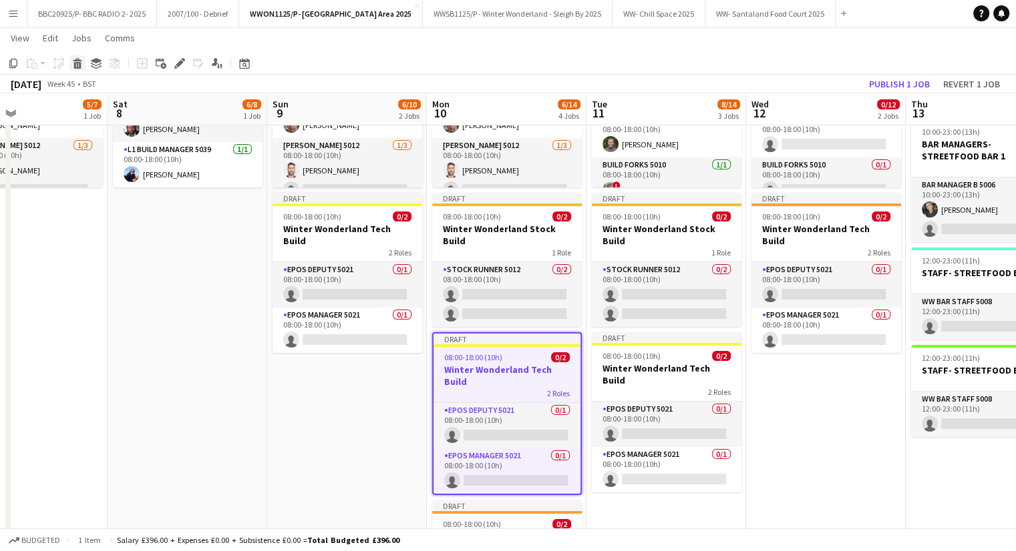
click at [81, 67] on icon "Delete" at bounding box center [77, 63] width 11 height 11
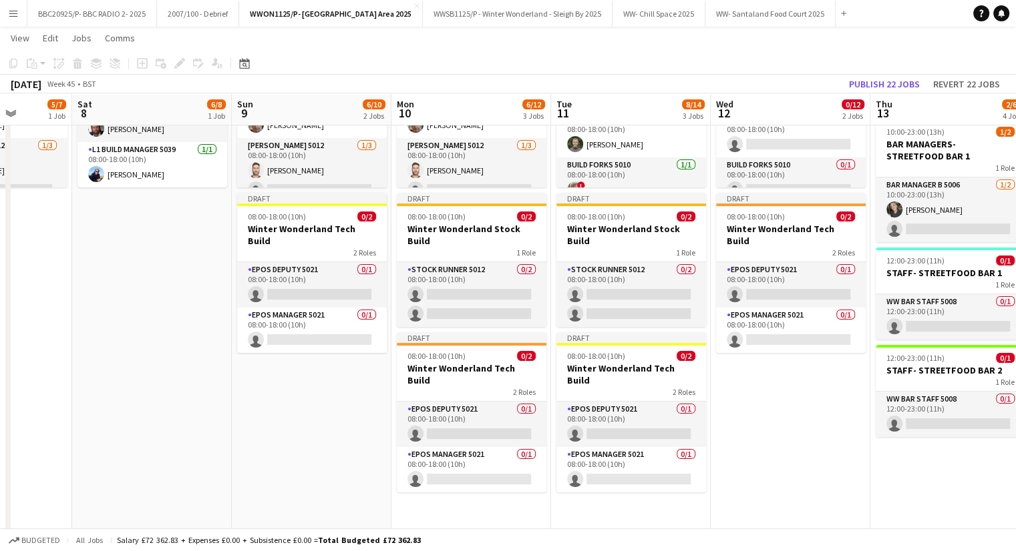
scroll to position [0, 414]
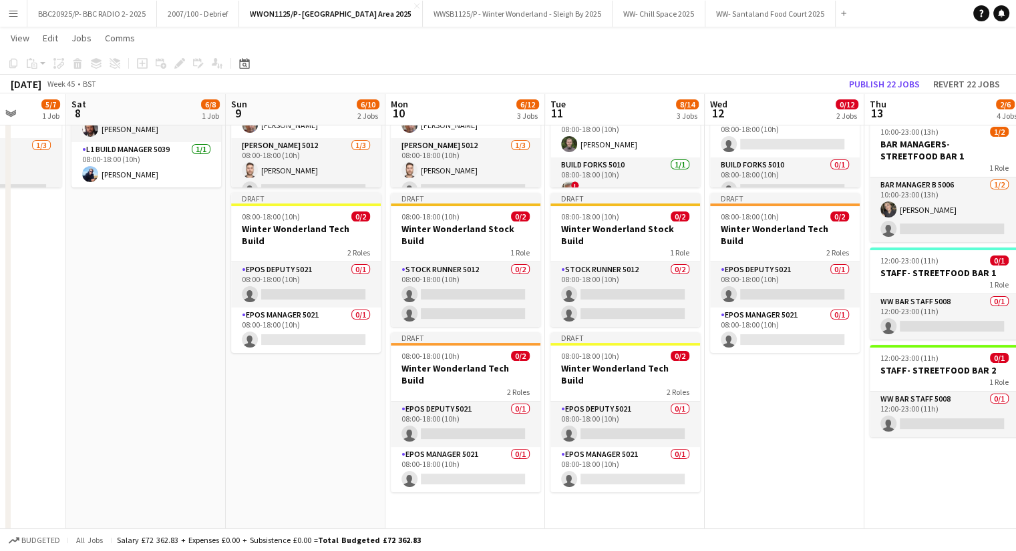
drag, startPoint x: 780, startPoint y: 474, endPoint x: 733, endPoint y: 468, distance: 47.1
click at [737, 468] on app-calendar-viewport "Wed 5 4/9 1 Job Thu 6 4/9 1 Job Fri 7 5/7 1 Job Sat 8 6/8 1 Job Sun 9 6/10 2 Jo…" at bounding box center [508, 215] width 1016 height 657
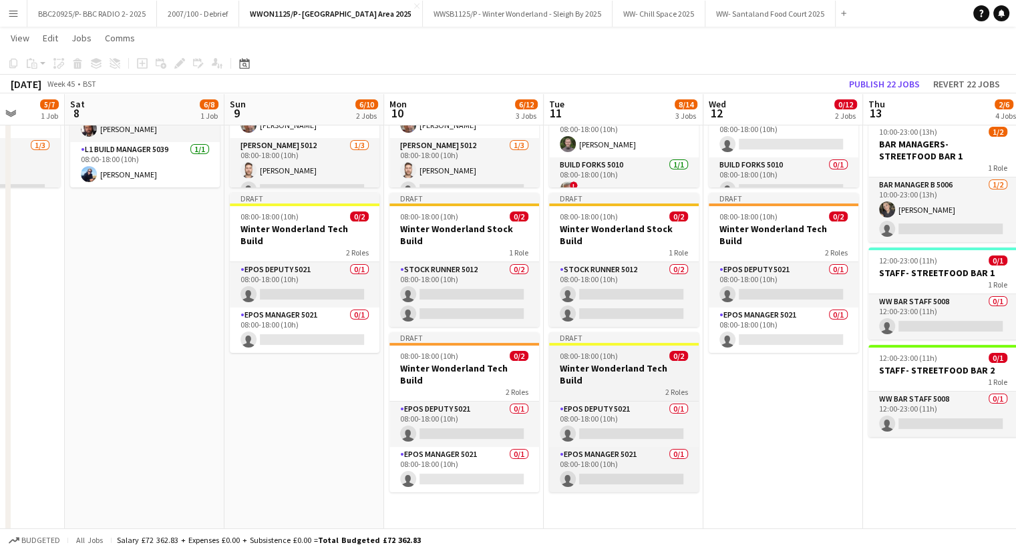
click at [596, 363] on h3 "Winter Wonderland Tech Build" at bounding box center [624, 375] width 150 height 24
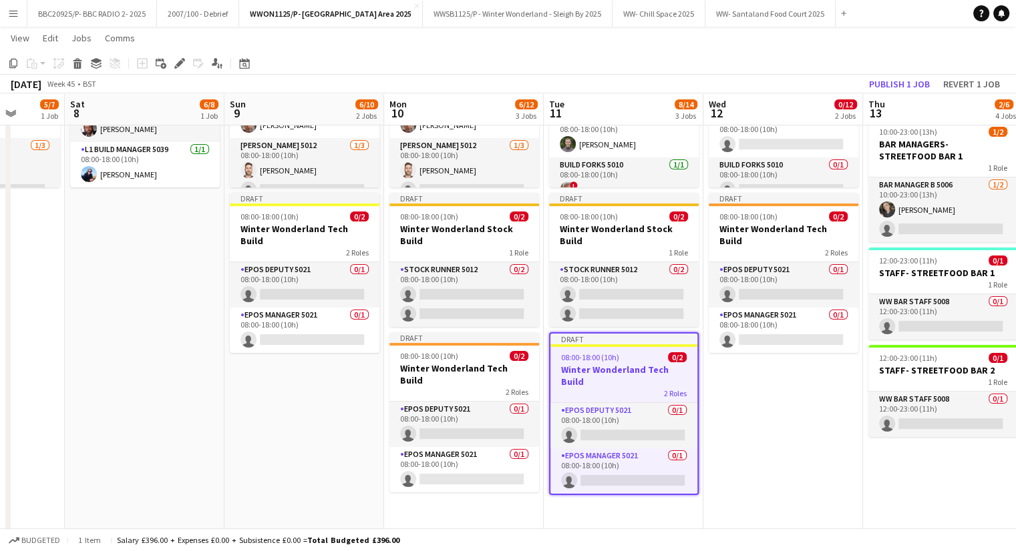
click at [451, 510] on app-date-cell "Draft 08:00-18:00 (10h) 6/8 Winter Wonderland Build 6 Roles Build Crew 5010 1/1…" at bounding box center [464, 264] width 160 height 559
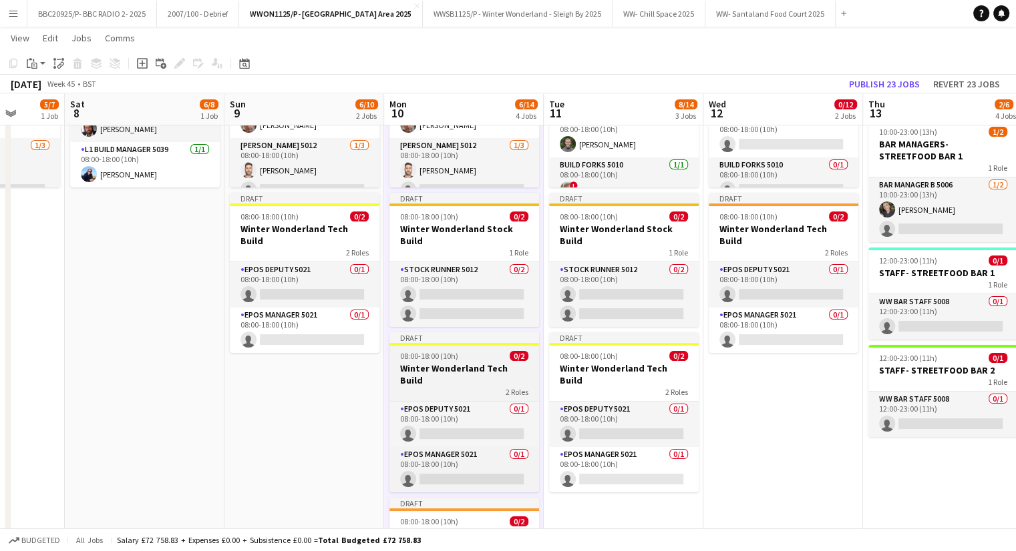
click at [470, 363] on h3 "Winter Wonderland Tech Build" at bounding box center [464, 375] width 150 height 24
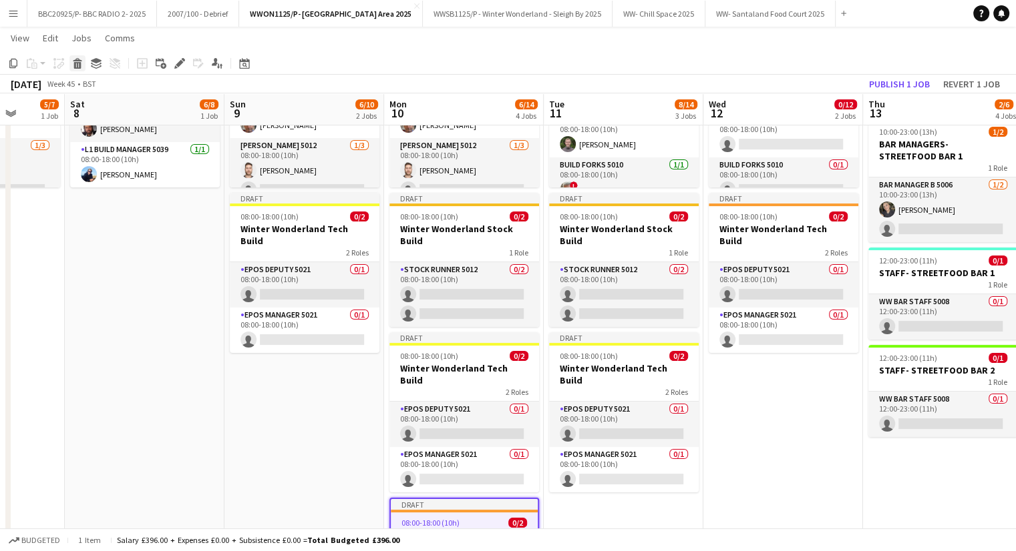
click at [83, 69] on div "Delete" at bounding box center [77, 63] width 16 height 16
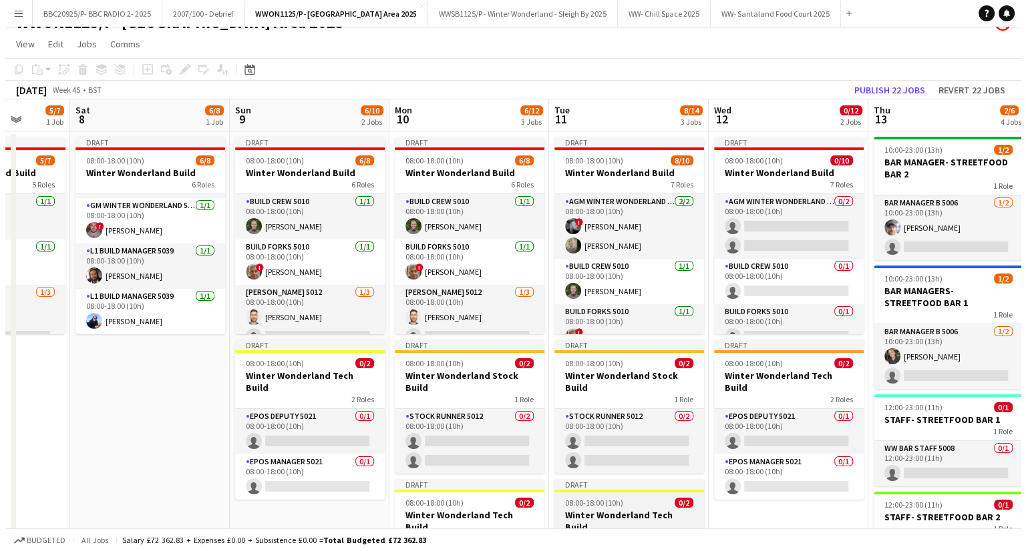
scroll to position [0, 0]
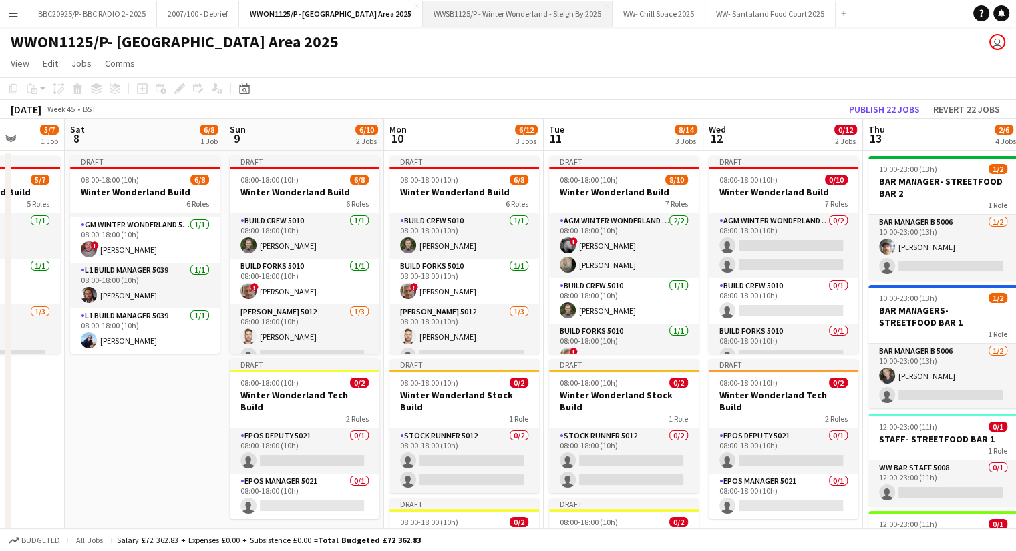
click at [533, 9] on button "WWSB1125/P - Winter Wonderland - Sleigh By 2025 Close" at bounding box center [518, 14] width 190 height 26
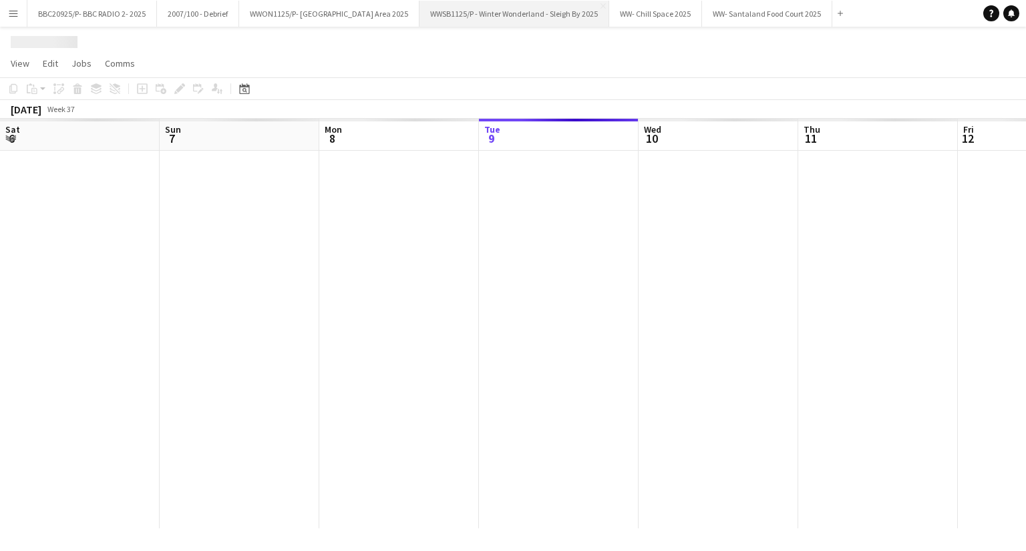
scroll to position [0, 319]
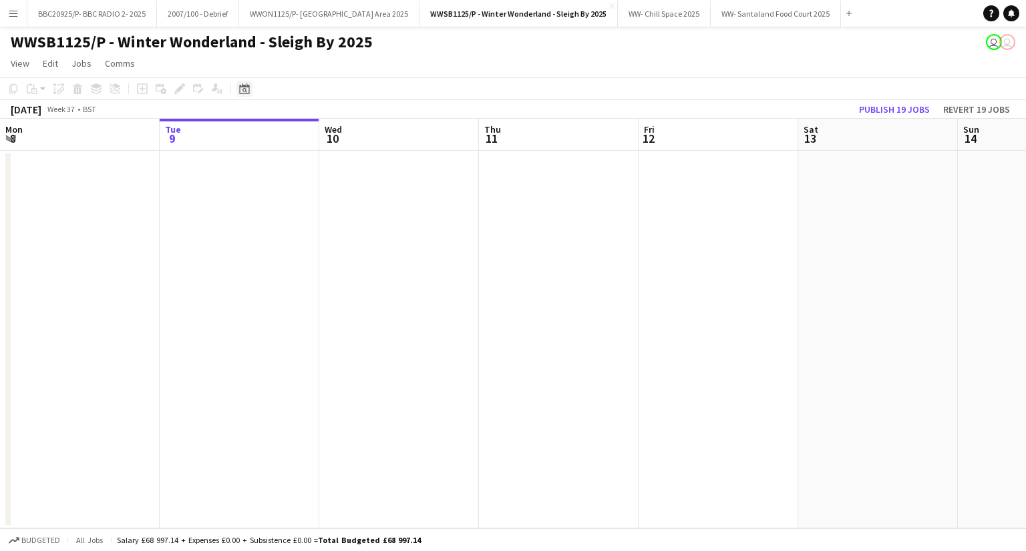
click at [246, 84] on icon at bounding box center [244, 88] width 10 height 11
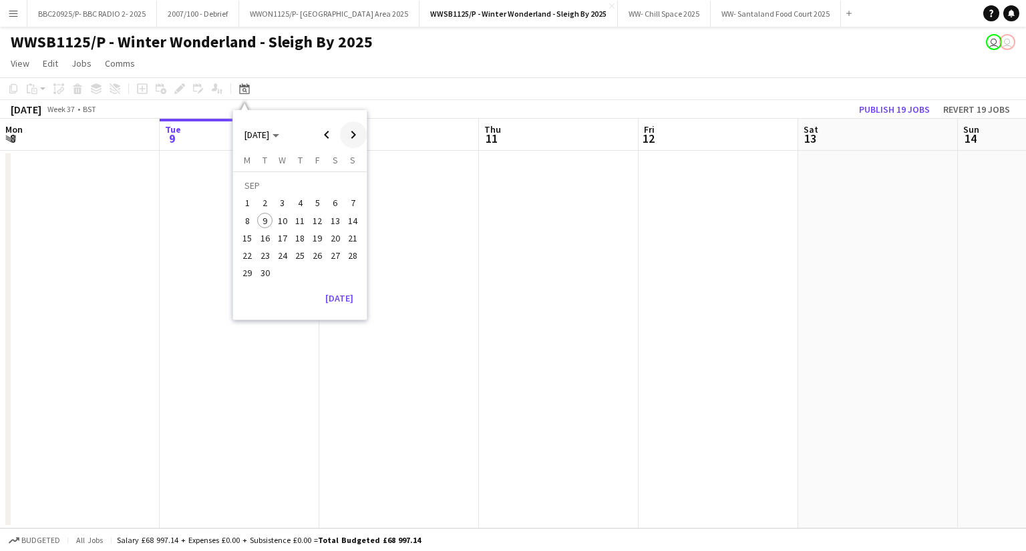
click at [341, 137] on span "Next month" at bounding box center [353, 135] width 27 height 27
click at [297, 224] on span "13" at bounding box center [300, 224] width 16 height 16
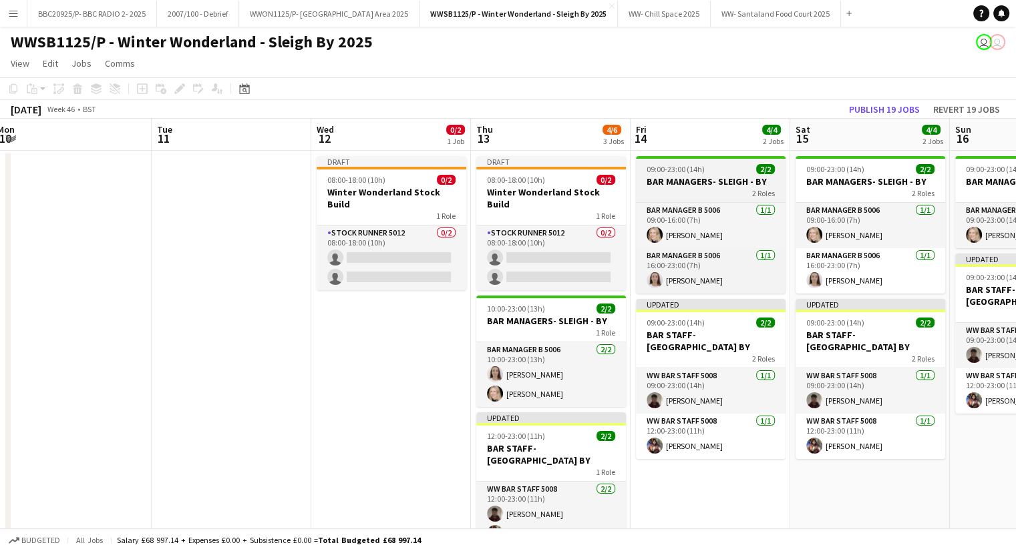
drag, startPoint x: 531, startPoint y: 220, endPoint x: 658, endPoint y: 201, distance: 129.0
click at [663, 201] on app-calendar-viewport "Sat 8 Sun 9 Mon 10 Tue 11 Wed 12 0/2 1 Job Thu 13 4/6 3 Jobs Fri 14 4/4 2 Jobs …" at bounding box center [508, 348] width 1016 height 458
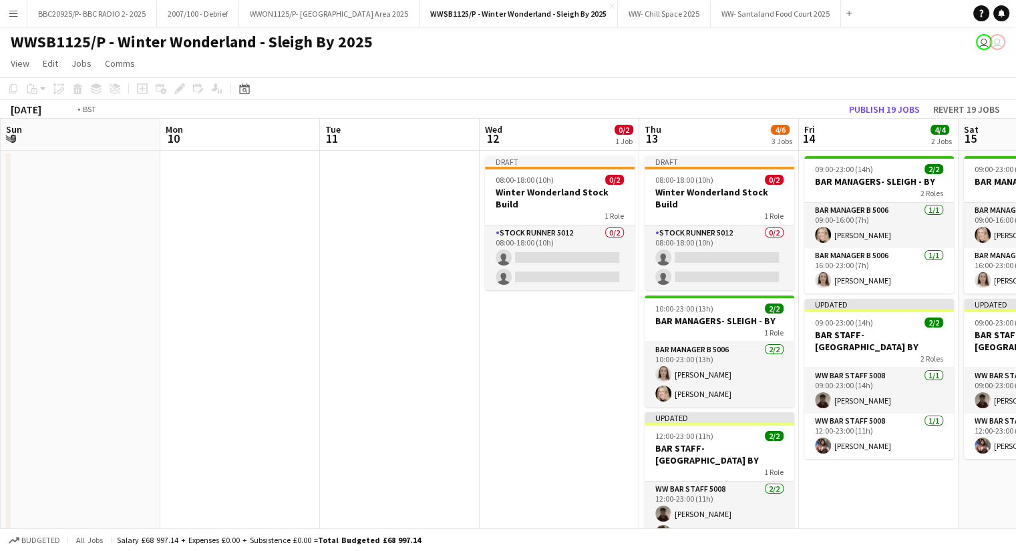
scroll to position [0, 323]
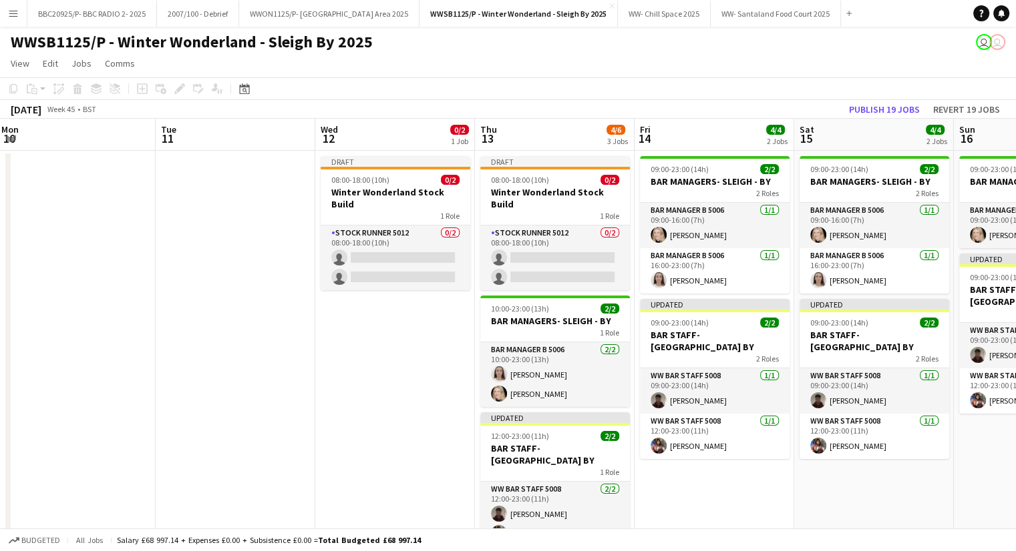
drag, startPoint x: 342, startPoint y: 361, endPoint x: 259, endPoint y: 367, distance: 83.0
click at [259, 367] on app-calendar-viewport "Sat 8 Sun 9 Mon 10 Tue 11 Wed 12 0/2 1 Job Thu 13 4/6 3 Jobs Fri 14 4/4 2 Jobs …" at bounding box center [508, 348] width 1016 height 458
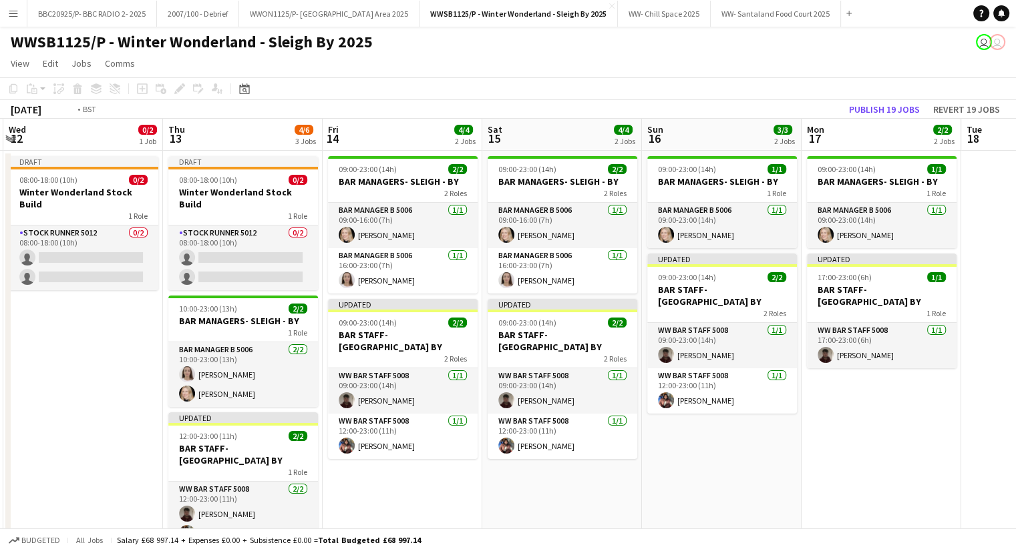
drag, startPoint x: 606, startPoint y: 345, endPoint x: 614, endPoint y: 324, distance: 22.8
click at [614, 324] on app-calendar-viewport "Mon 10 Tue 11 Wed 12 0/2 1 Job Thu 13 4/6 3 Jobs Fri 14 4/4 2 Jobs Sat 15 4/4 2…" at bounding box center [508, 348] width 1016 height 458
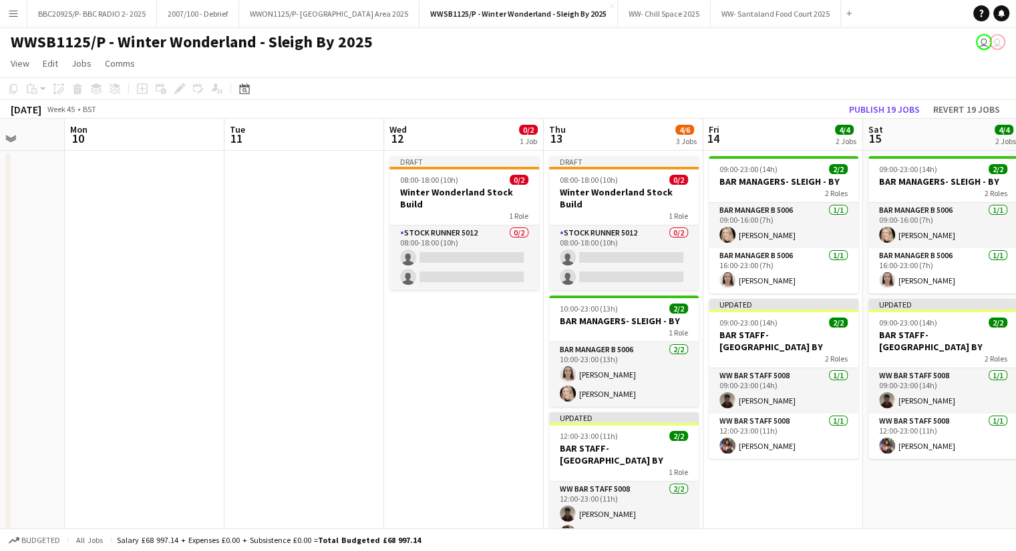
drag, startPoint x: 321, startPoint y: 360, endPoint x: 673, endPoint y: 96, distance: 439.7
click at [369, 345] on app-calendar-viewport "Fri 7 Sat 8 Sun 9 Mon 10 Tue 11 Wed 12 0/2 1 Job Thu 13 4/6 3 Jobs Fri 14 4/4 2…" at bounding box center [508, 348] width 1016 height 458
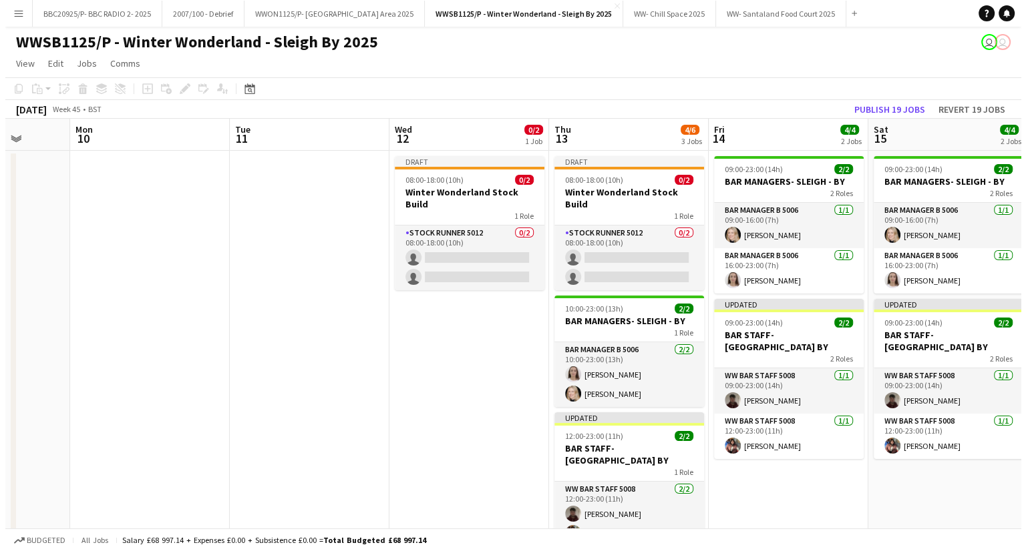
scroll to position [0, 401]
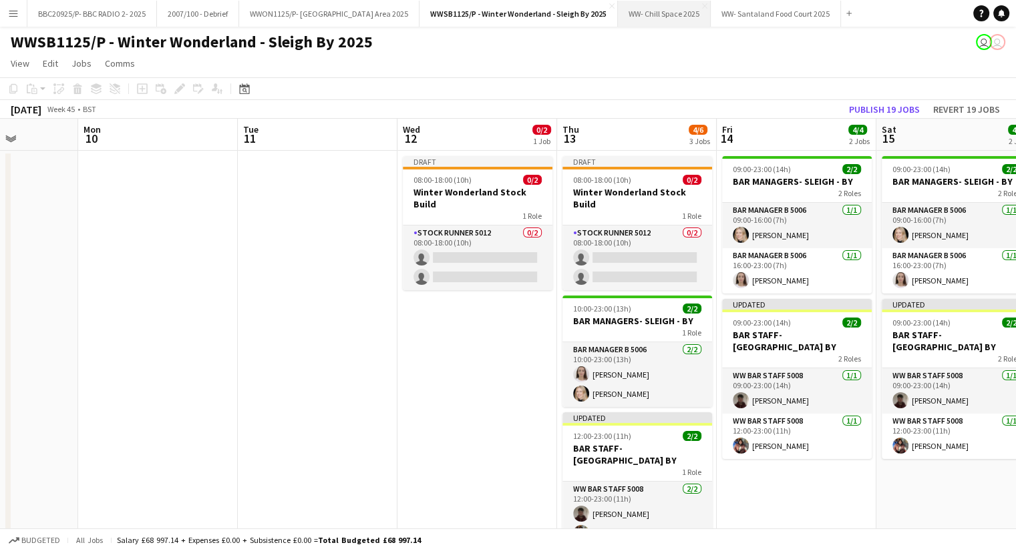
click at [683, 21] on button "WW- Chill Space 2025 Close" at bounding box center [664, 14] width 93 height 26
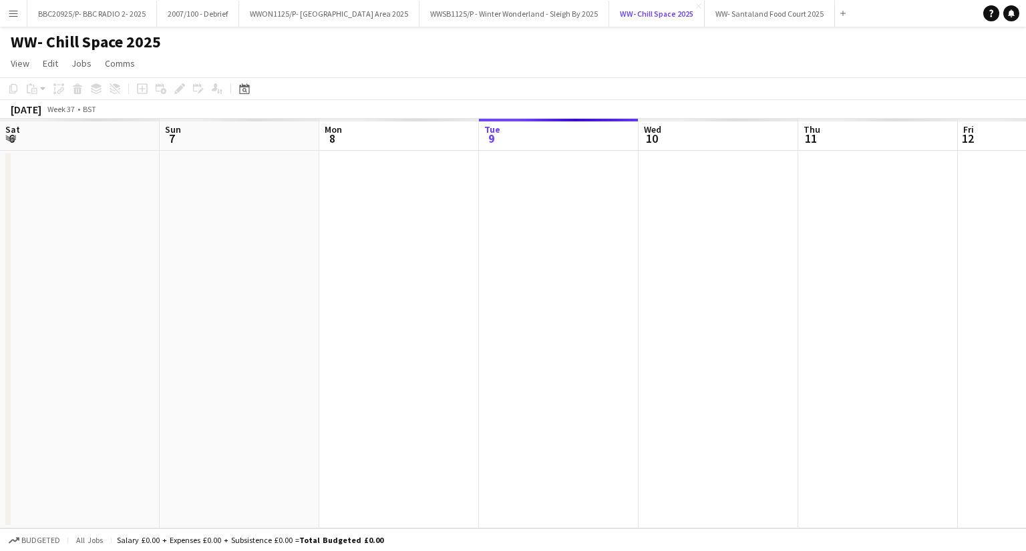
scroll to position [0, 319]
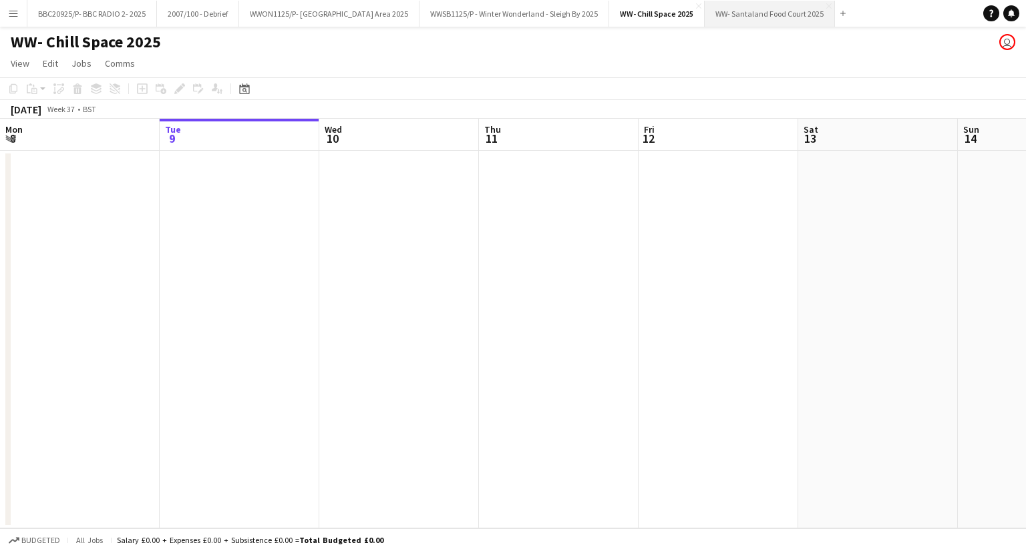
click at [764, 17] on button "WW- Santaland Food Court 2025 Close" at bounding box center [769, 14] width 130 height 26
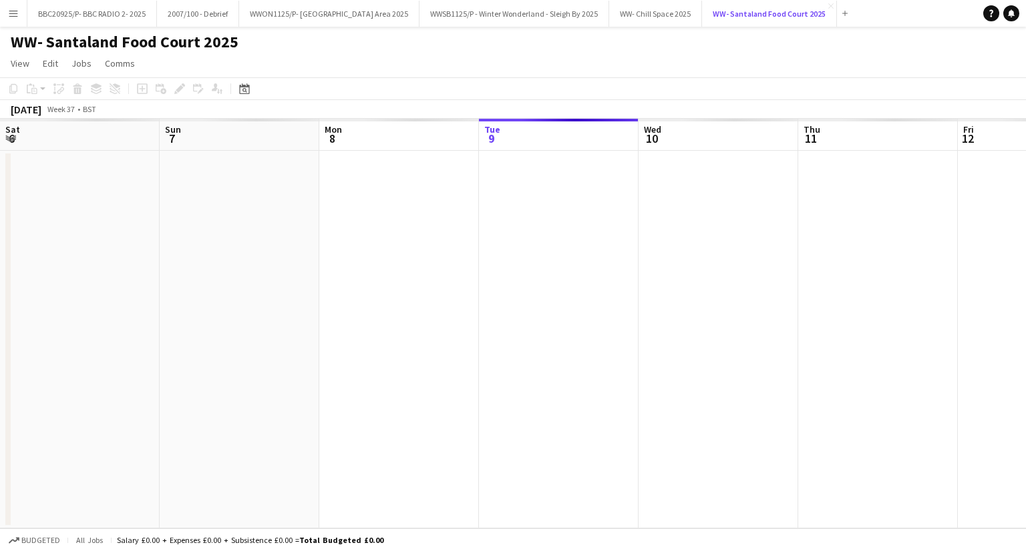
scroll to position [0, 319]
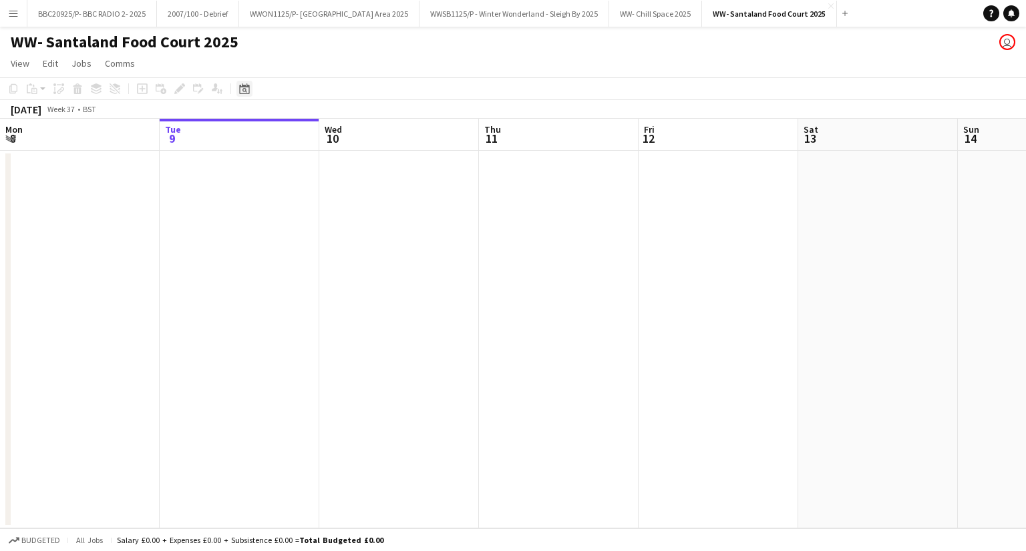
click at [251, 85] on div "Date picker" at bounding box center [244, 89] width 16 height 16
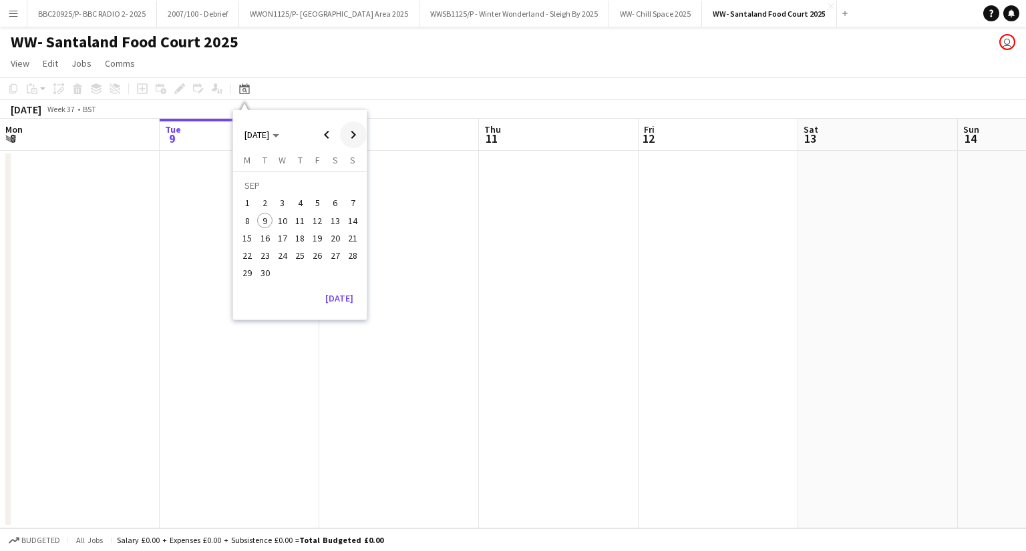
click at [347, 140] on span "Next month" at bounding box center [353, 135] width 27 height 27
click at [347, 137] on span "Next month" at bounding box center [353, 135] width 27 height 27
click at [329, 183] on span "1" at bounding box center [335, 187] width 16 height 19
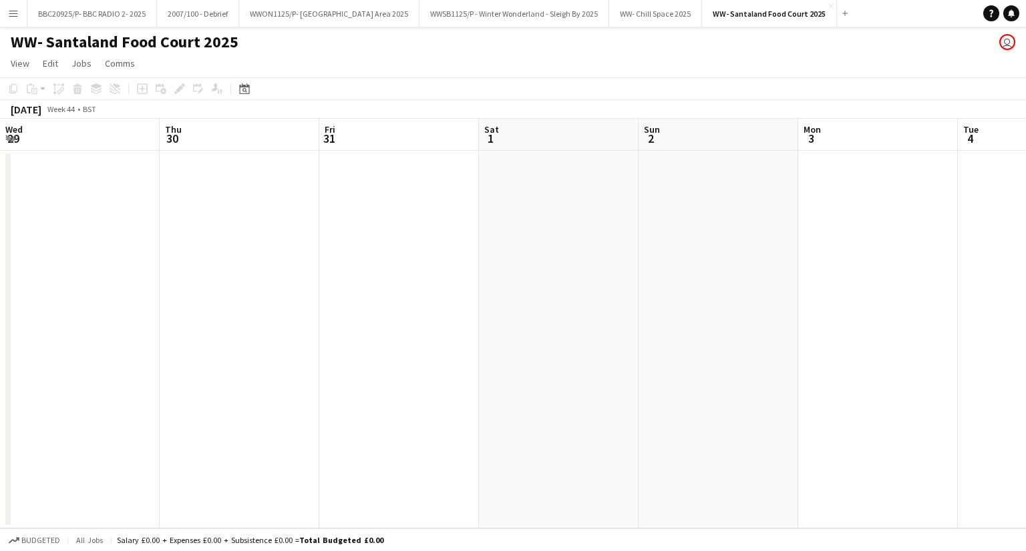
scroll to position [0, 459]
click at [387, 233] on app-date-cell at bounding box center [419, 340] width 160 height 378
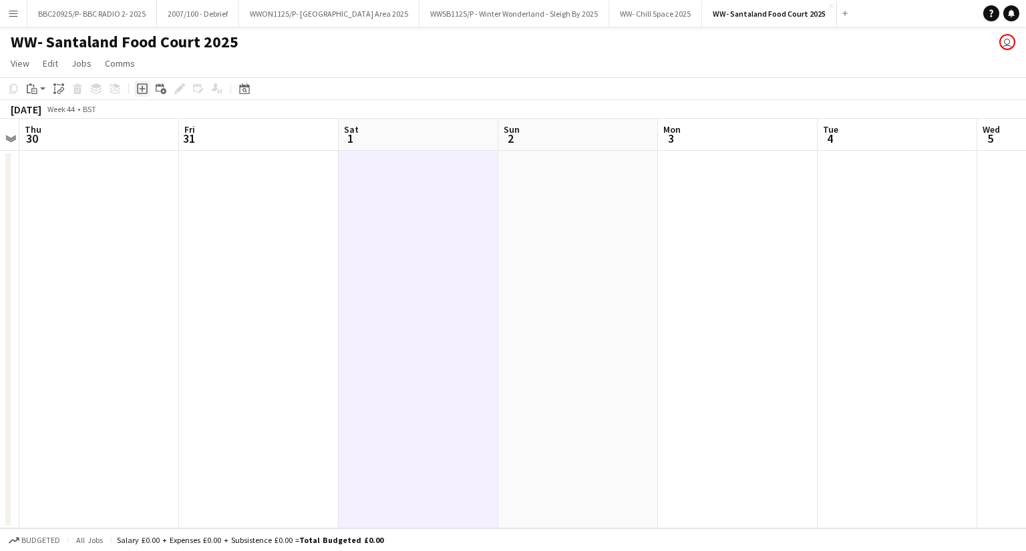
click at [138, 89] on icon "Add job" at bounding box center [142, 88] width 11 height 11
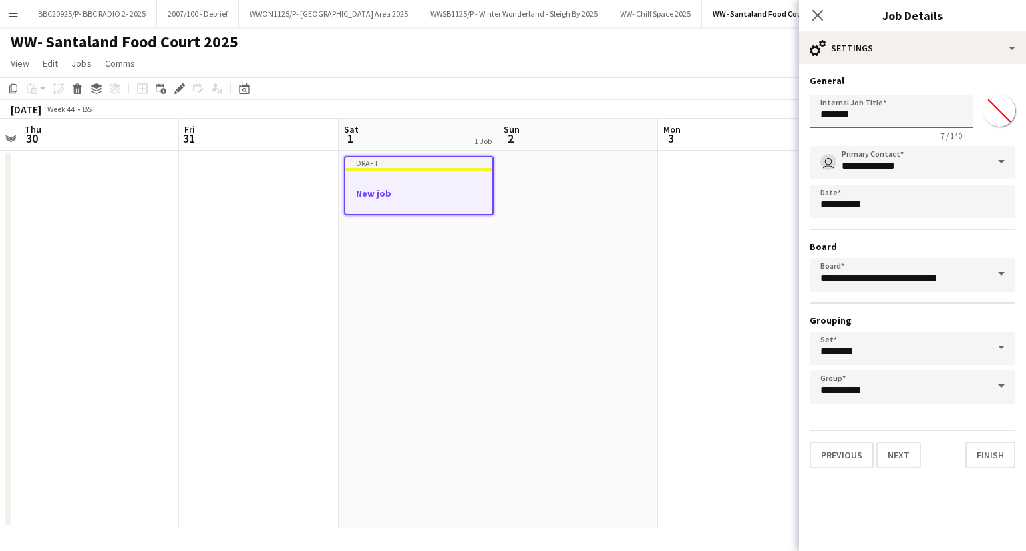
click at [855, 109] on input "*******" at bounding box center [890, 111] width 163 height 33
click at [853, 109] on input "*******" at bounding box center [890, 111] width 163 height 33
type input "**********"
click at [738, 310] on app-date-cell at bounding box center [738, 340] width 160 height 378
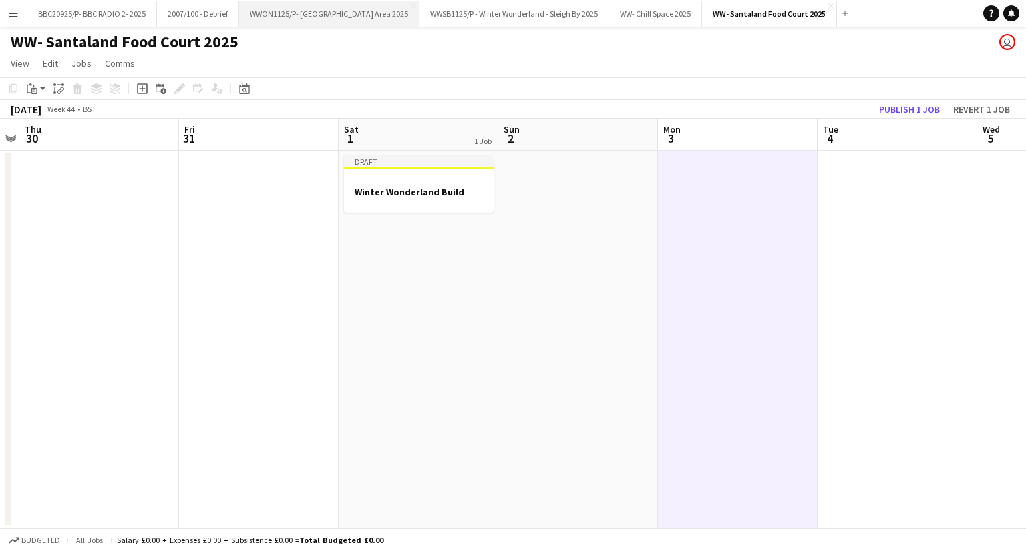
click at [369, 12] on button "WWON1125/P- Winter Wonderland- Streetfood Area 2025 Close" at bounding box center [329, 14] width 180 height 26
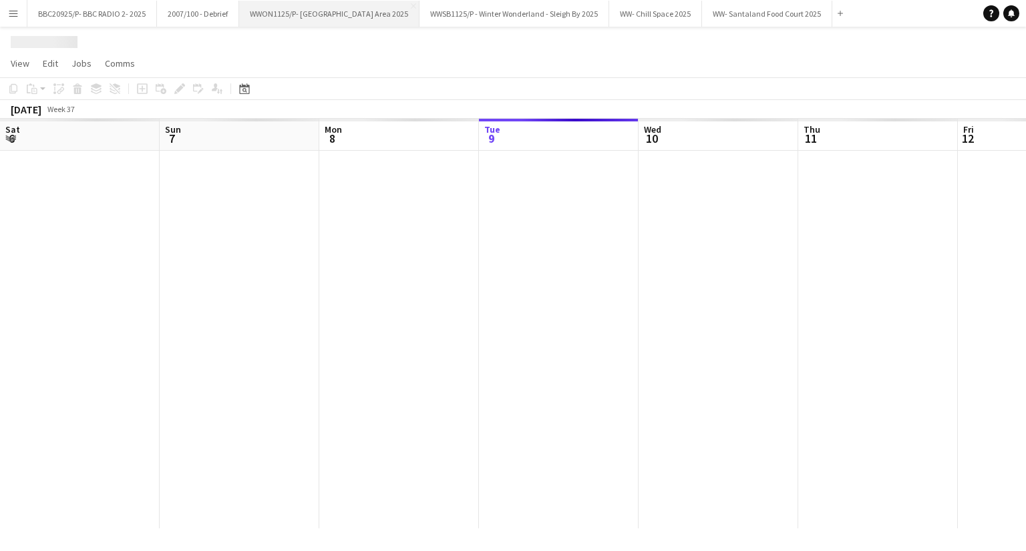
scroll to position [0, 319]
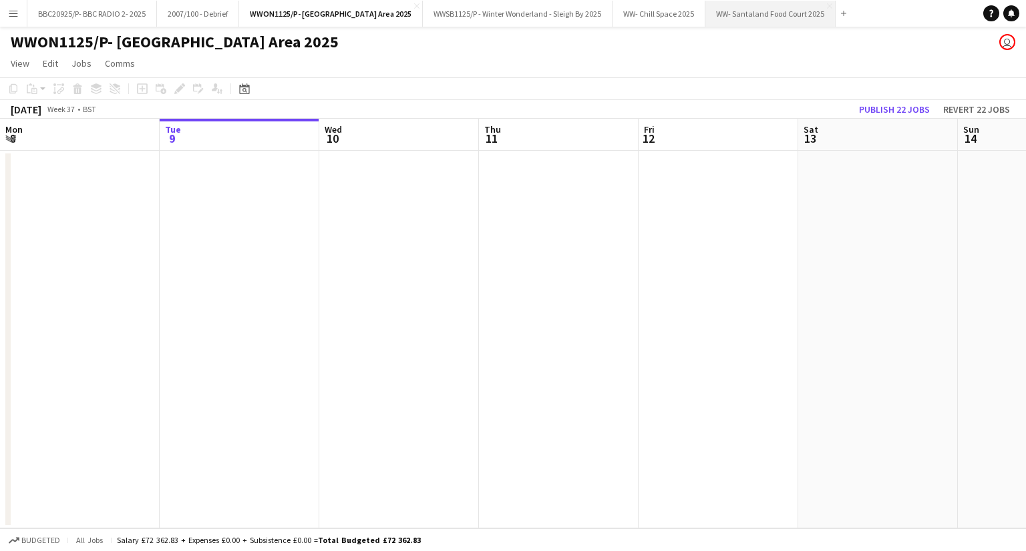
click at [791, 3] on button "WW- Santaland Food Court 2025 Close" at bounding box center [770, 14] width 130 height 26
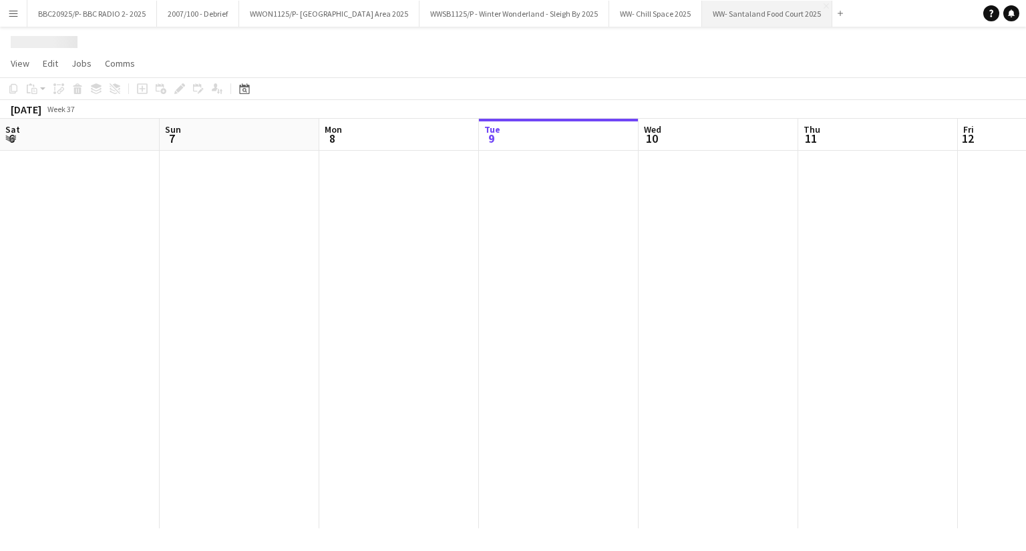
scroll to position [0, 319]
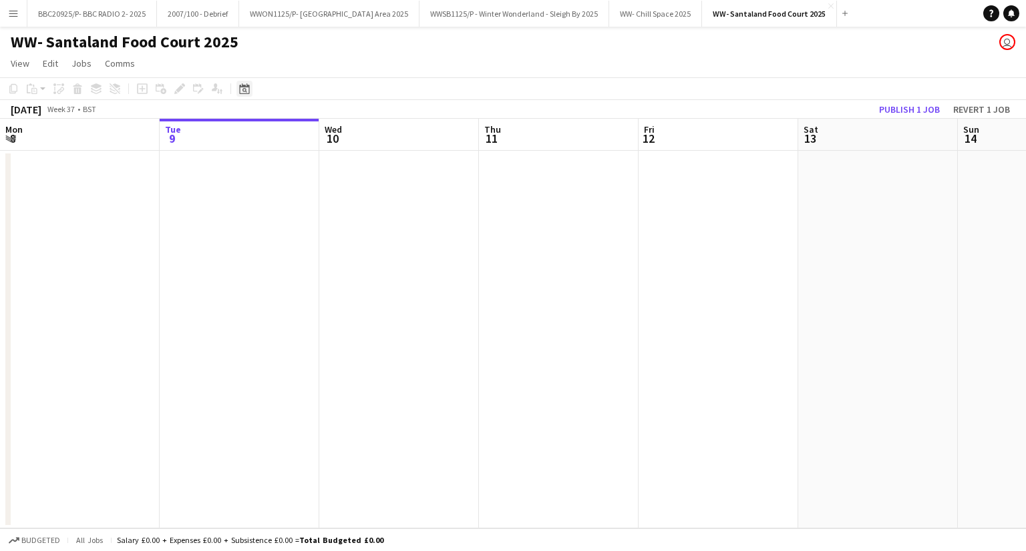
click at [248, 88] on icon at bounding box center [244, 88] width 10 height 11
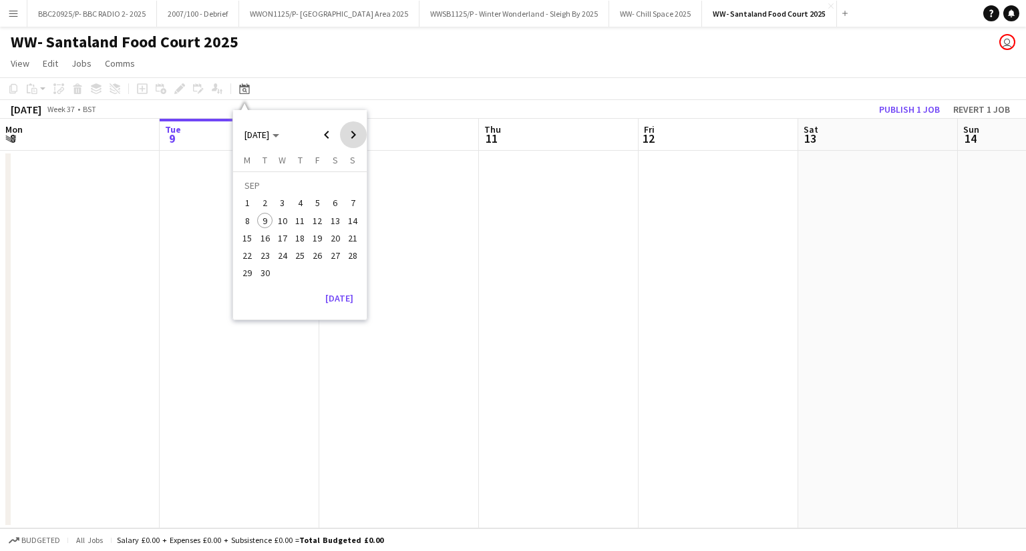
click at [346, 129] on span "Next month" at bounding box center [353, 135] width 27 height 27
click at [335, 182] on span "1" at bounding box center [335, 187] width 16 height 19
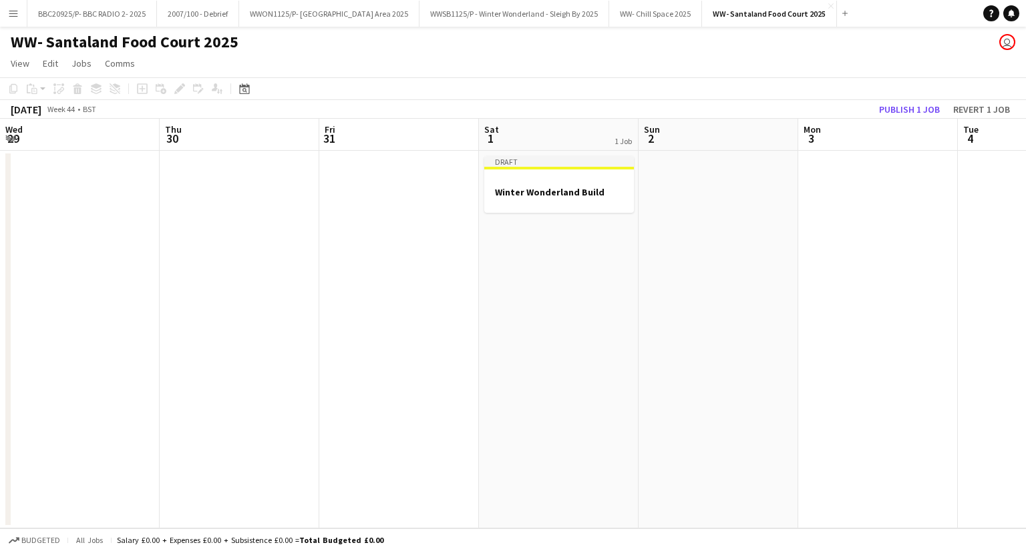
scroll to position [0, 459]
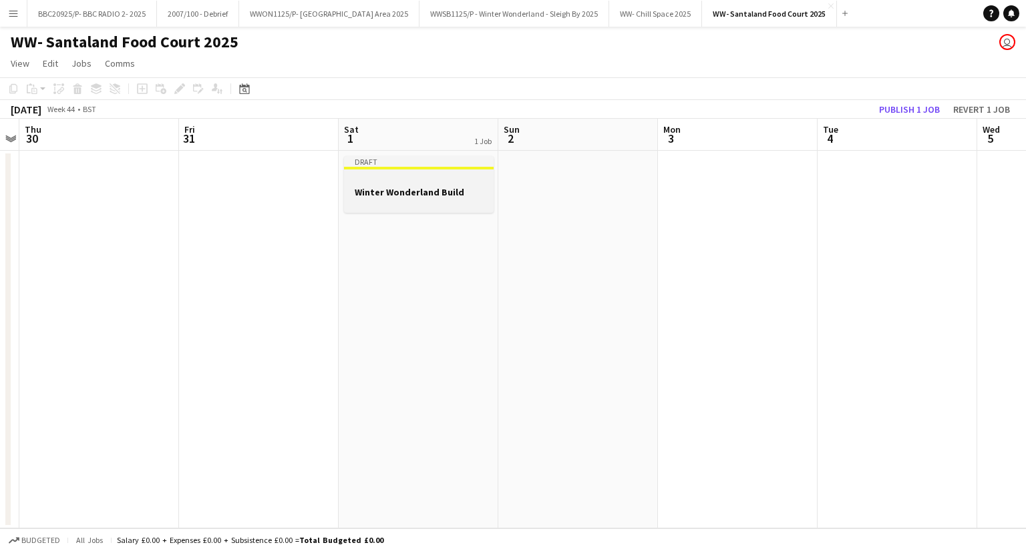
click at [371, 184] on div at bounding box center [419, 180] width 150 height 10
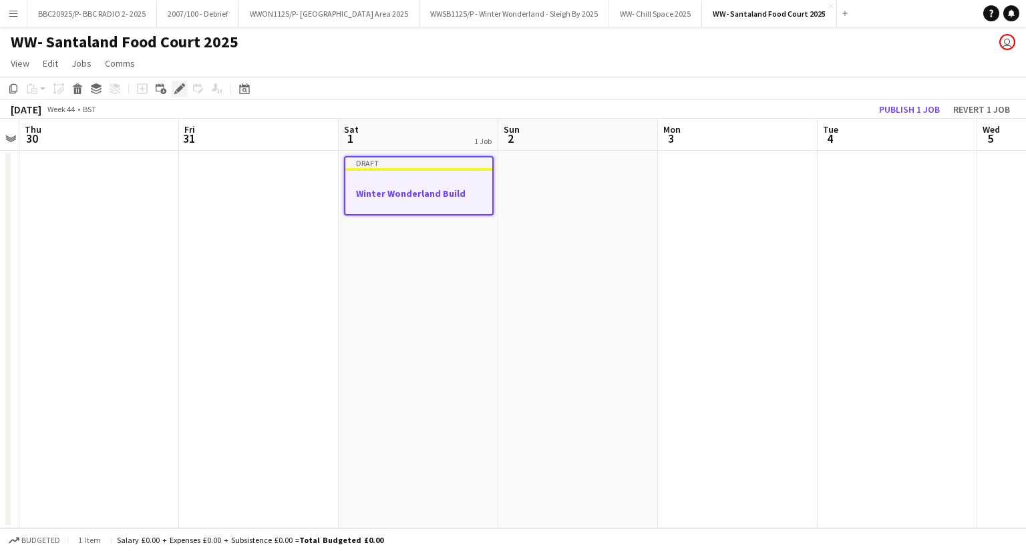
click at [174, 83] on icon "Edit" at bounding box center [179, 88] width 11 height 11
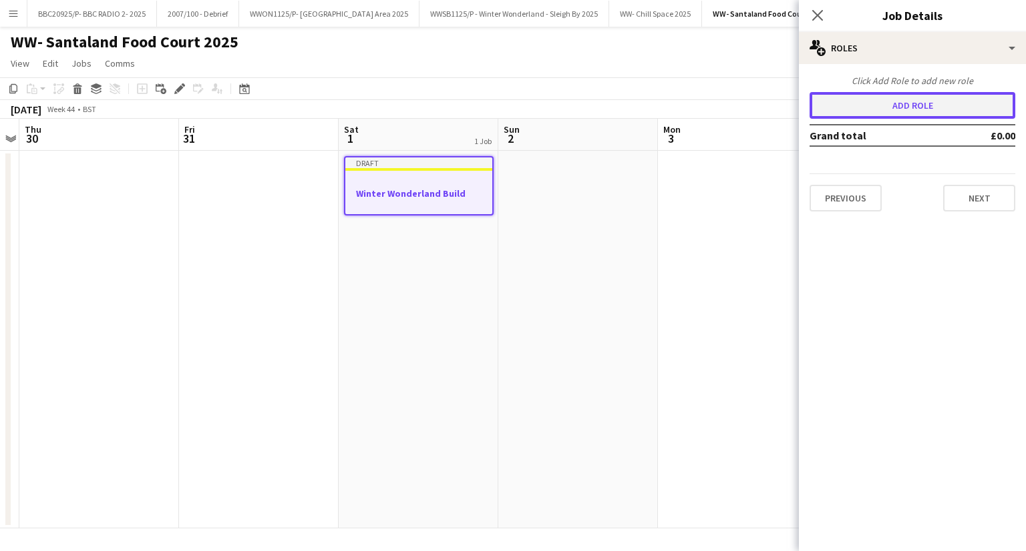
click at [881, 103] on button "Add role" at bounding box center [912, 105] width 206 height 27
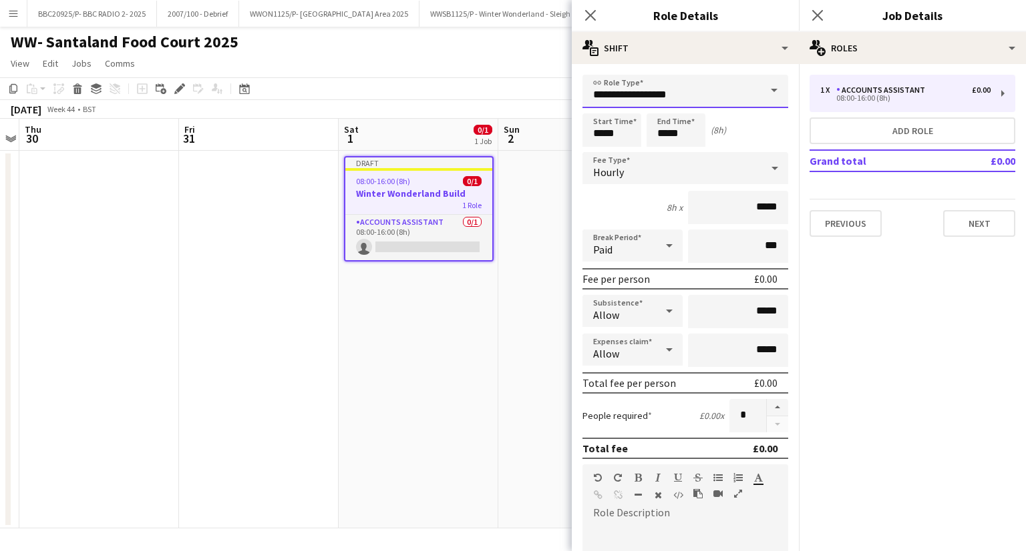
click at [655, 105] on input "**********" at bounding box center [685, 91] width 206 height 33
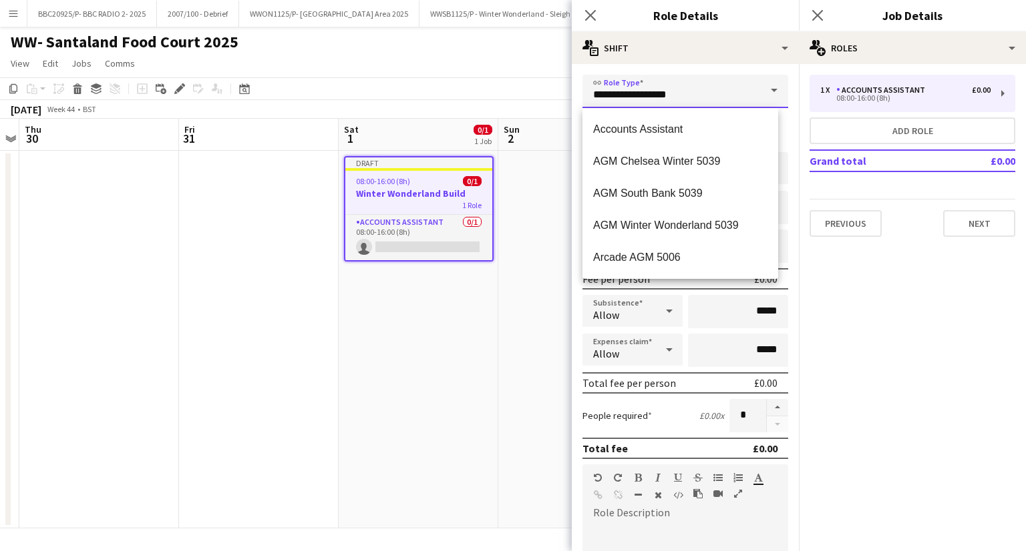
click at [655, 105] on input "**********" at bounding box center [685, 91] width 206 height 33
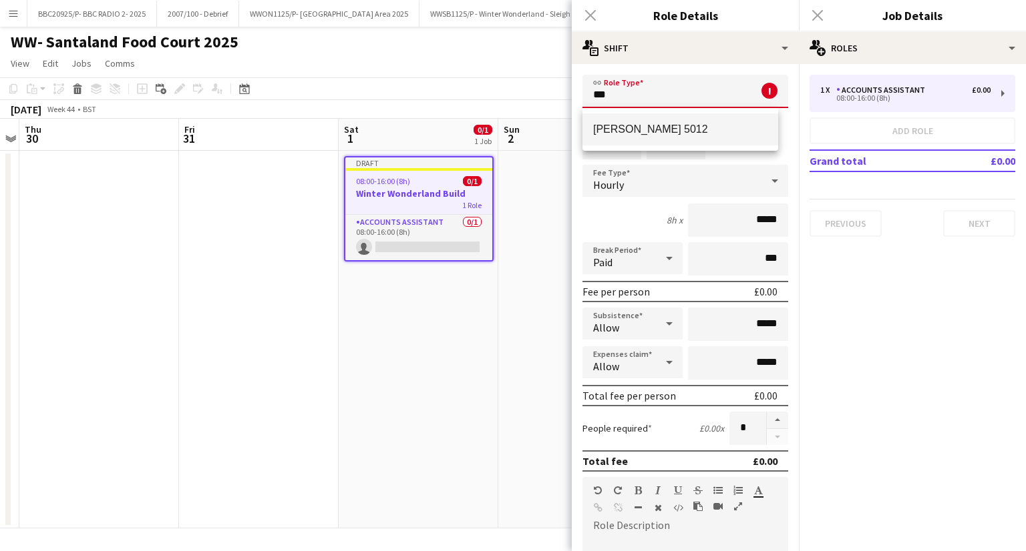
click at [623, 129] on span "[PERSON_NAME] 5012" at bounding box center [680, 129] width 174 height 13
type input "**********"
type input "*******"
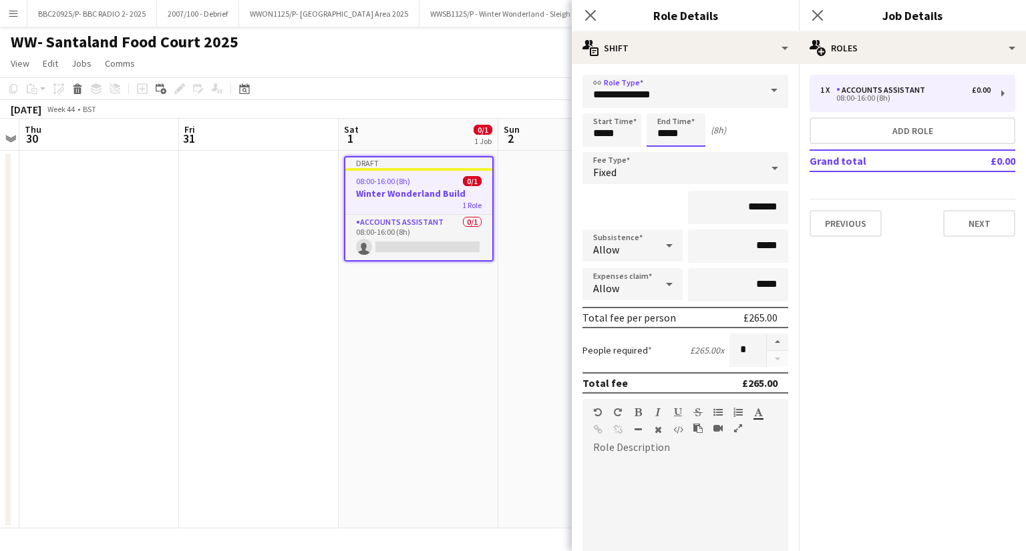
click at [666, 134] on input "*****" at bounding box center [675, 130] width 59 height 33
type input "*****"
drag, startPoint x: 638, startPoint y: 190, endPoint x: 681, endPoint y: 212, distance: 47.8
click at [638, 191] on div "*******" at bounding box center [685, 207] width 206 height 33
click at [772, 339] on button "button" at bounding box center [776, 342] width 21 height 17
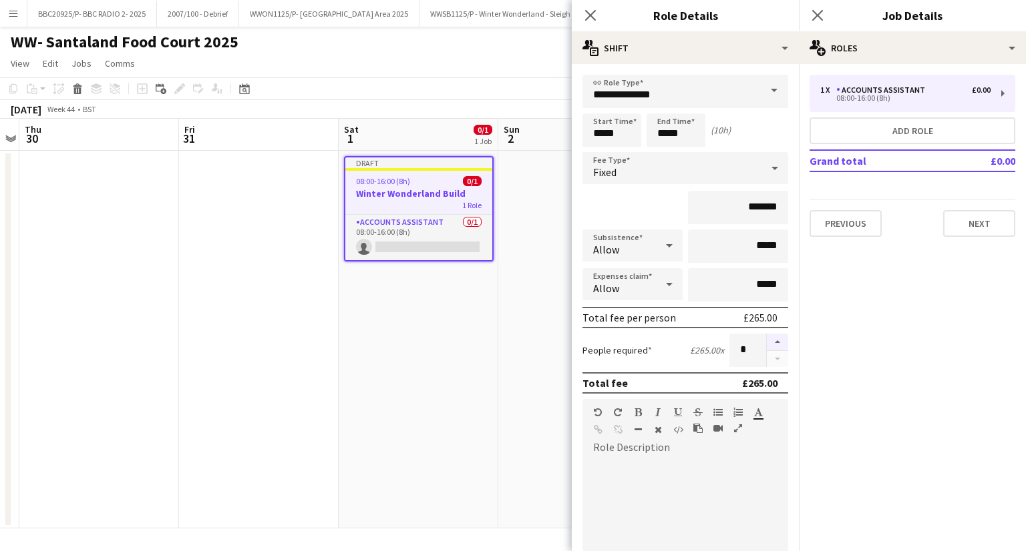
click at [772, 339] on button "button" at bounding box center [776, 342] width 21 height 17
click at [771, 359] on button "button" at bounding box center [776, 359] width 21 height 17
type input "*"
click at [463, 378] on app-date-cell "Draft 08:00-16:00 (8h) 0/1 Winter Wonderland Build 1 Role Accounts Assistant 0/…" at bounding box center [419, 340] width 160 height 378
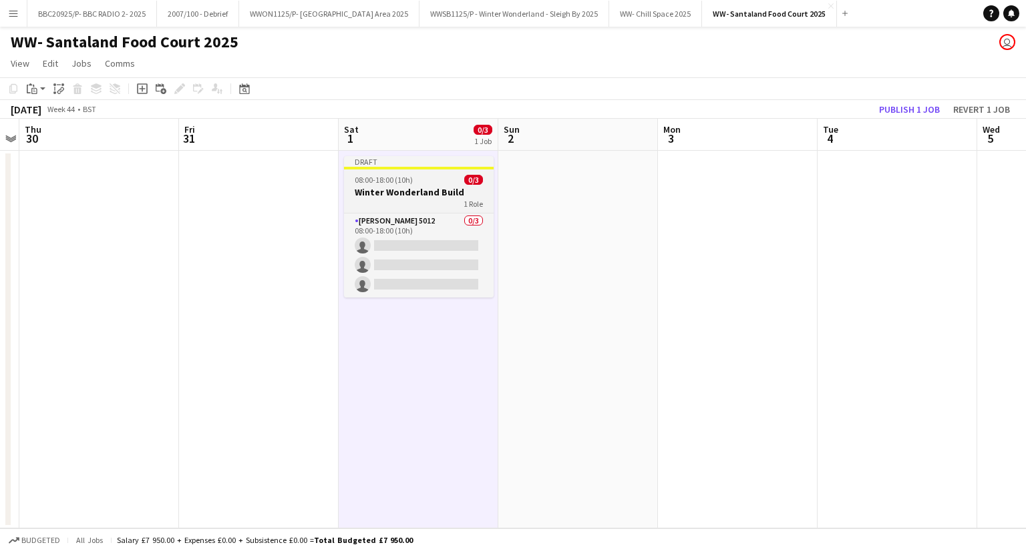
click at [417, 182] on div "08:00-18:00 (10h) 0/3" at bounding box center [419, 180] width 150 height 10
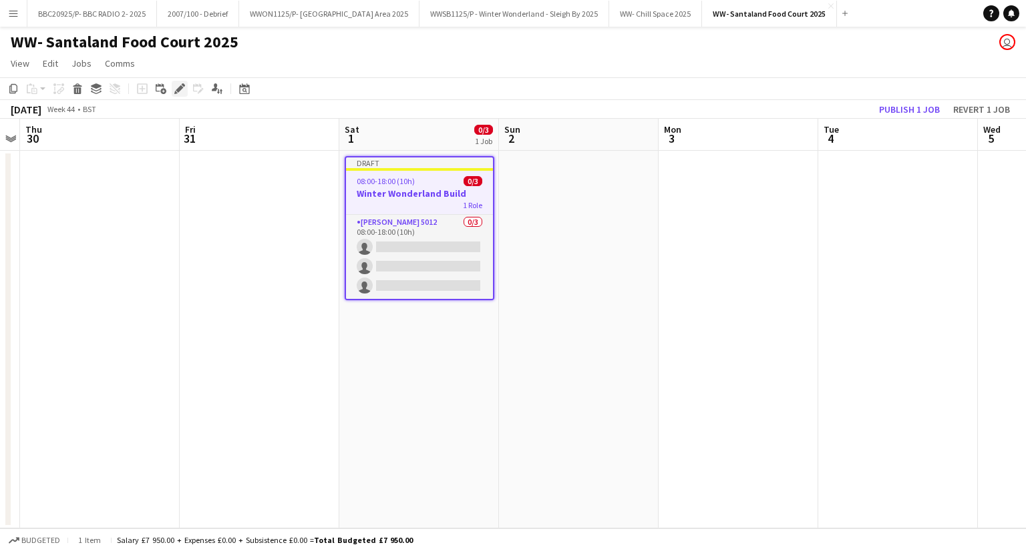
click at [177, 83] on icon "Edit" at bounding box center [179, 88] width 11 height 11
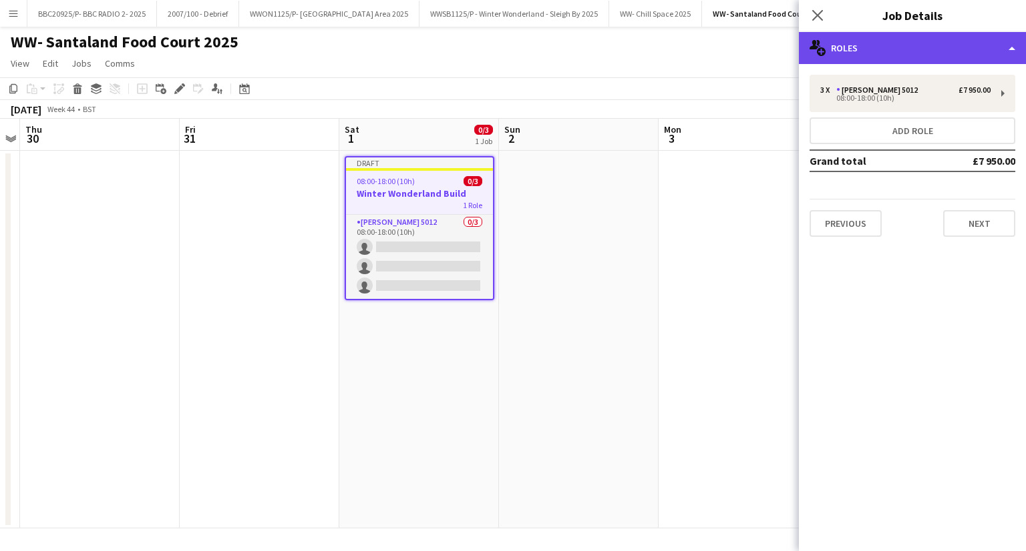
click at [939, 45] on div "multiple-users-add Roles" at bounding box center [912, 48] width 227 height 32
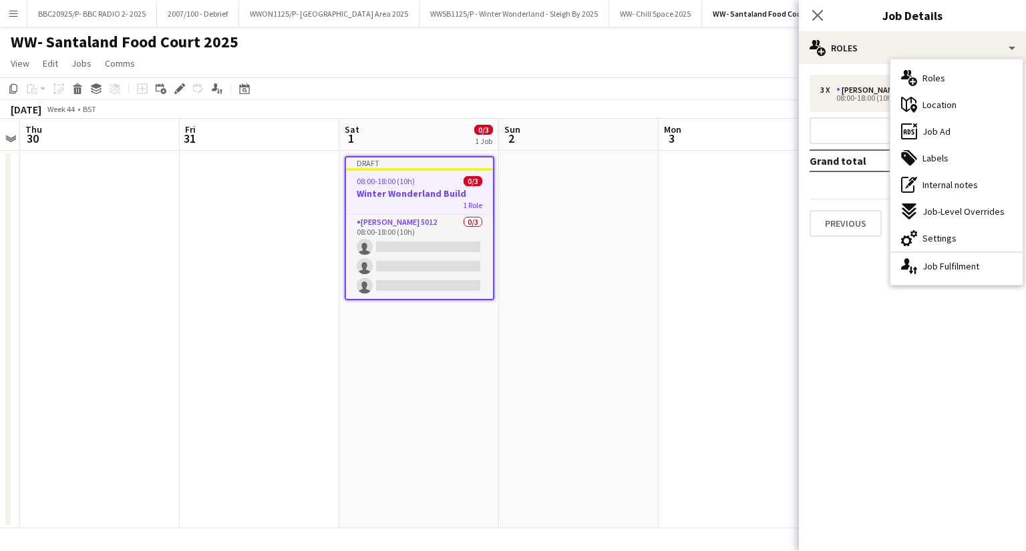
click at [863, 342] on mat-expansion-panel "pencil3 General details 3 x Carpenter 5012 £7 950.00 08:00-18:00 (10h) Add role…" at bounding box center [912, 307] width 227 height 487
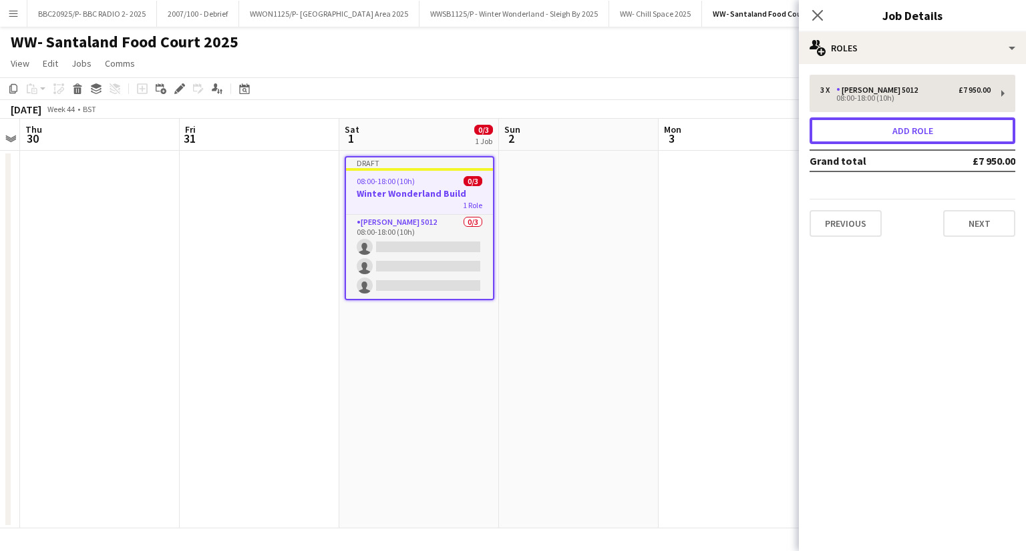
click at [925, 126] on button "Add role" at bounding box center [912, 131] width 206 height 27
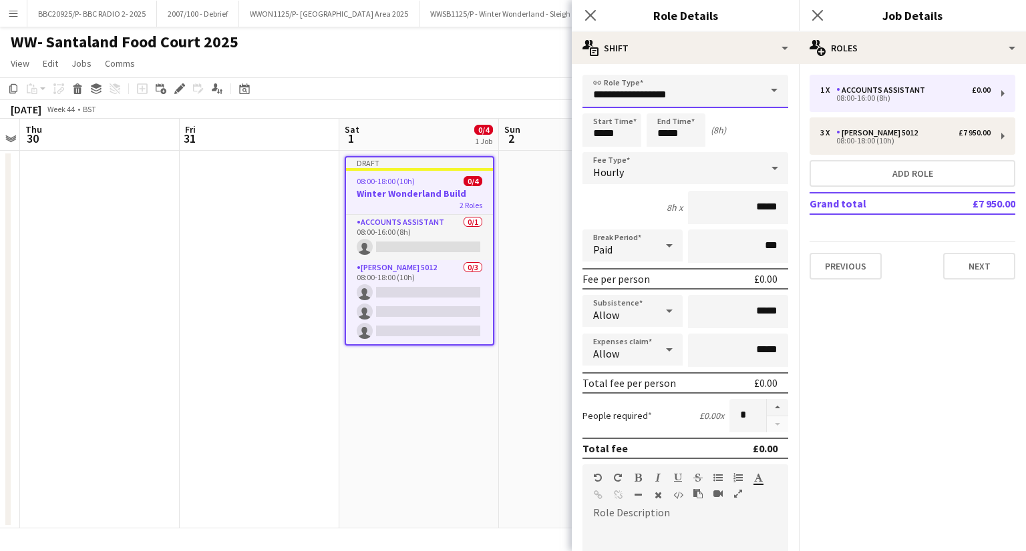
click at [706, 88] on input "**********" at bounding box center [685, 91] width 206 height 33
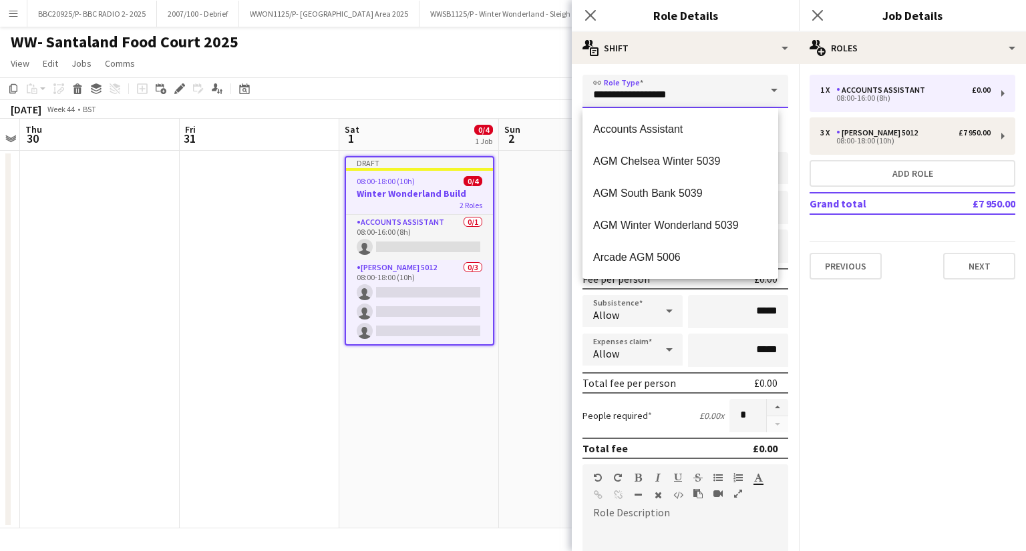
click at [706, 88] on input "**********" at bounding box center [685, 91] width 206 height 33
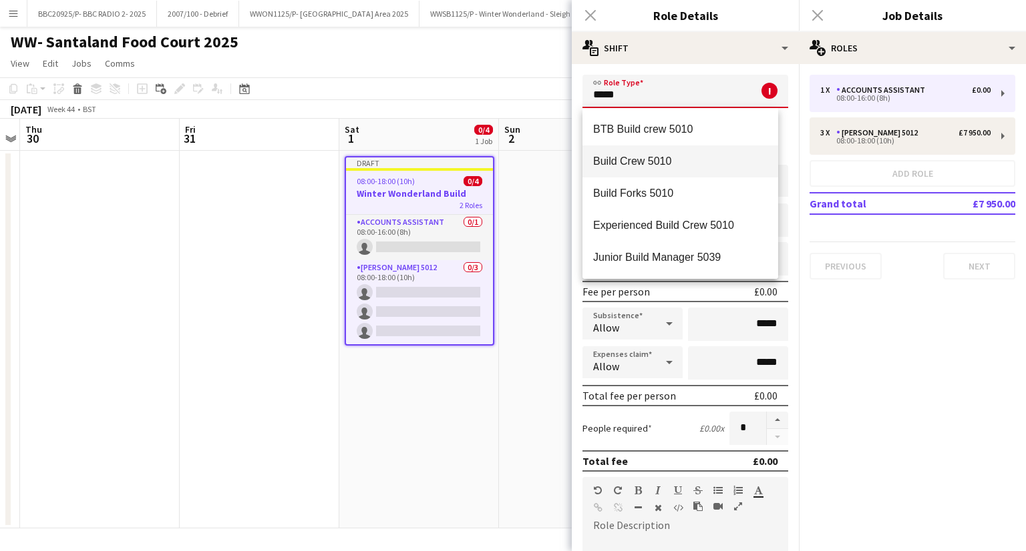
click at [655, 161] on span "Build Crew 5010" at bounding box center [680, 161] width 174 height 13
type input "**********"
type input "******"
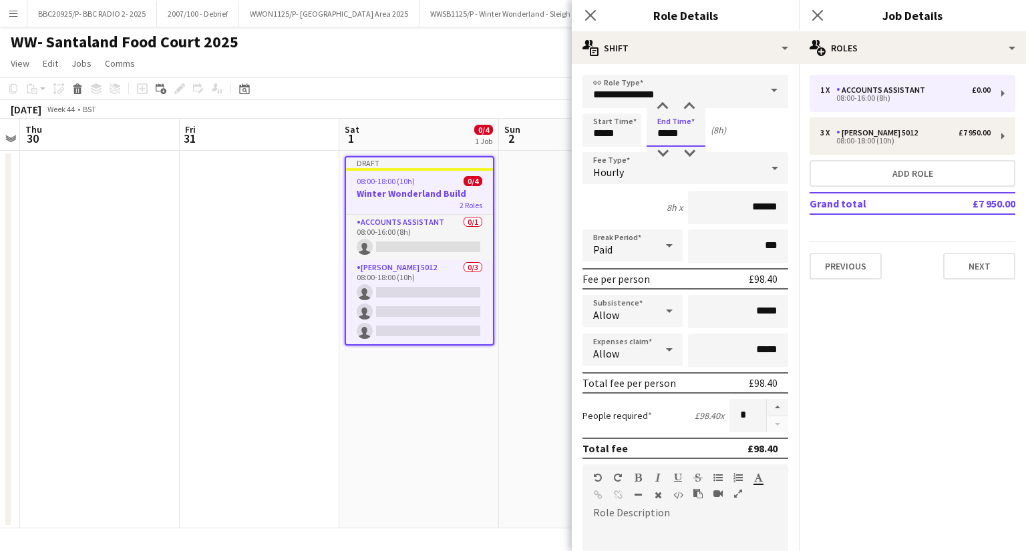
click at [666, 138] on input "*****" at bounding box center [675, 130] width 59 height 33
type input "*****"
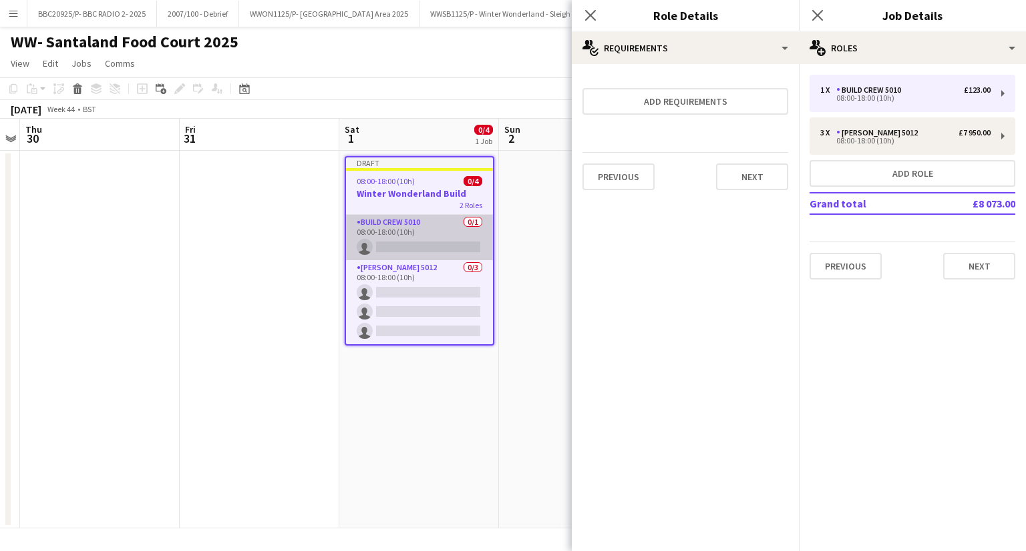
click at [403, 242] on app-card-role "Build Crew 5010 0/1 08:00-18:00 (10h) single-neutral-actions" at bounding box center [419, 237] width 147 height 45
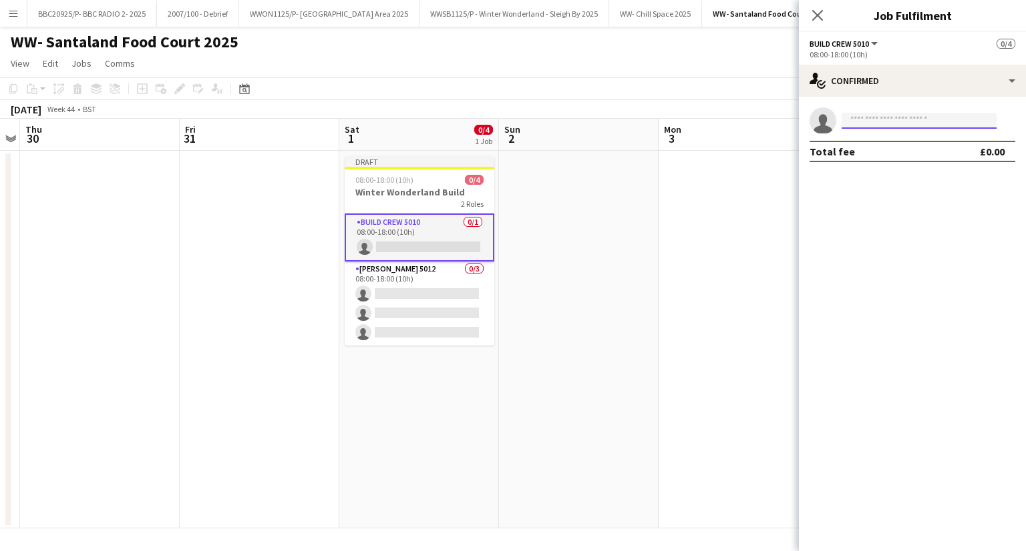
click at [885, 116] on input at bounding box center [918, 121] width 155 height 16
type input "*****"
click at [873, 146] on span "eventswithnayim@gmail.com" at bounding box center [919, 151] width 134 height 11
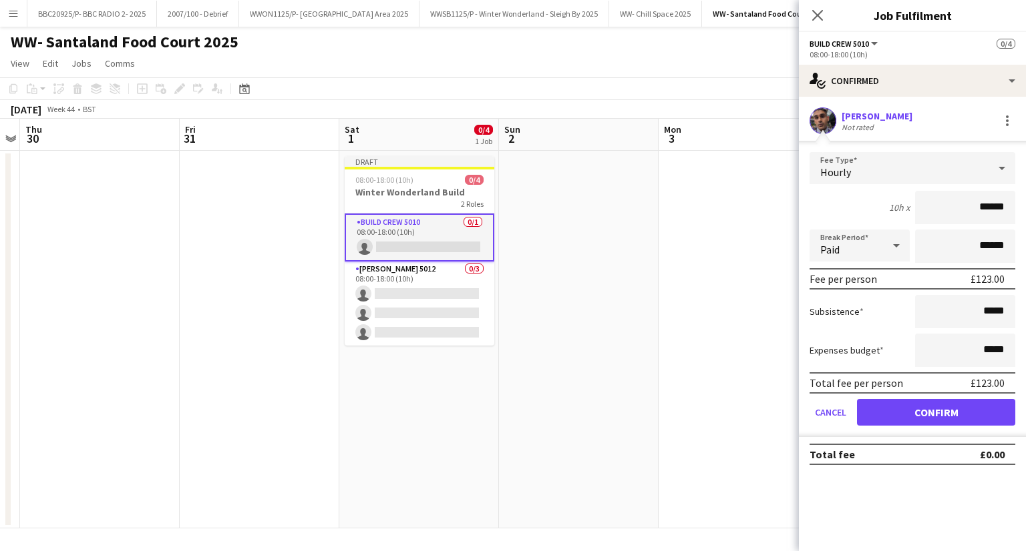
click at [1004, 170] on icon at bounding box center [1001, 168] width 16 height 27
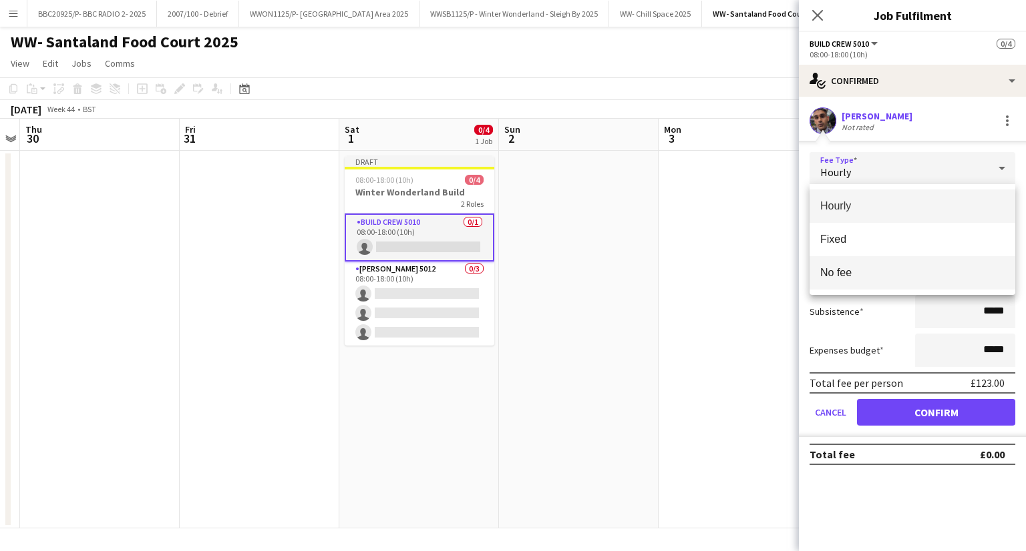
click at [940, 266] on span "No fee" at bounding box center [912, 272] width 184 height 13
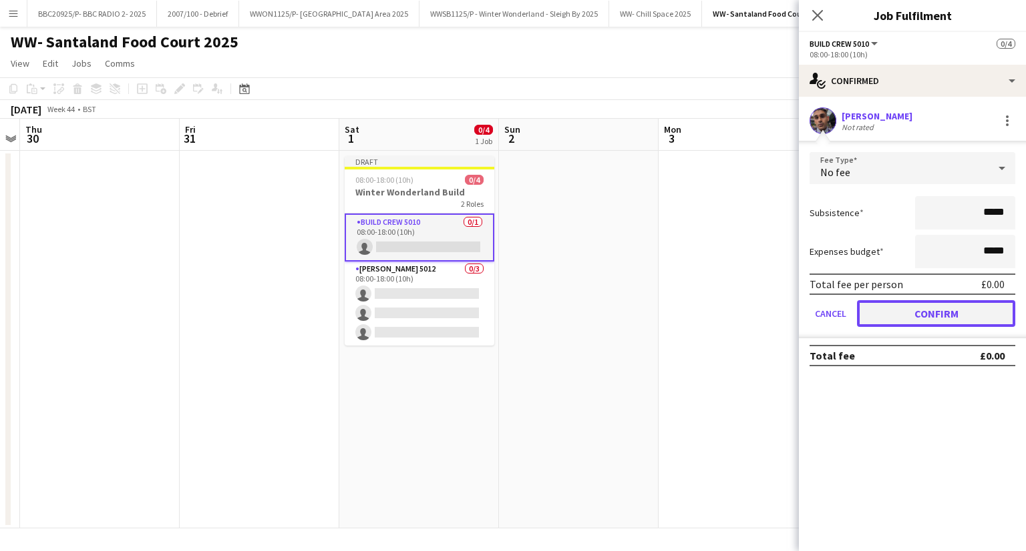
click at [945, 312] on button "Confirm" at bounding box center [936, 313] width 158 height 27
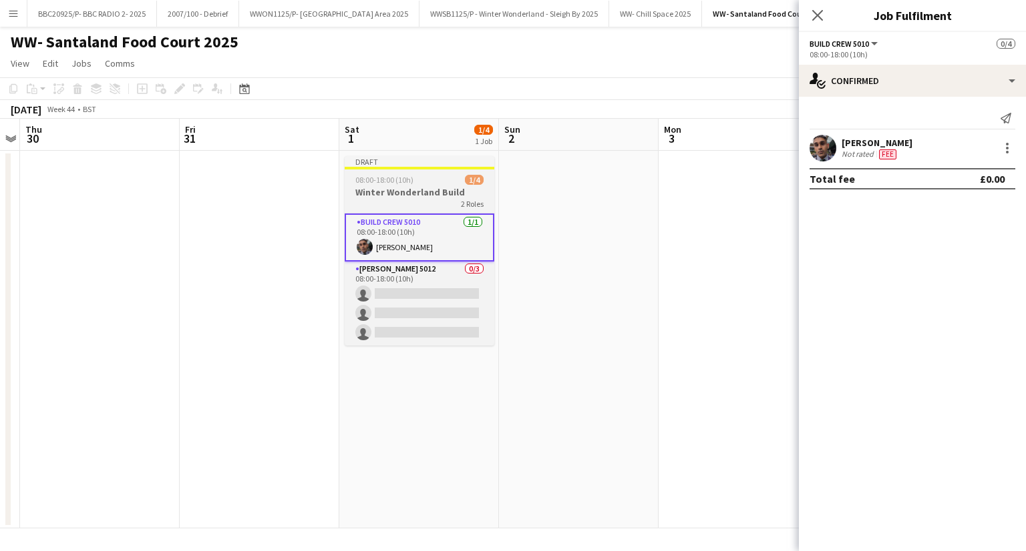
click at [409, 188] on h3 "Winter Wonderland Build" at bounding box center [420, 192] width 150 height 12
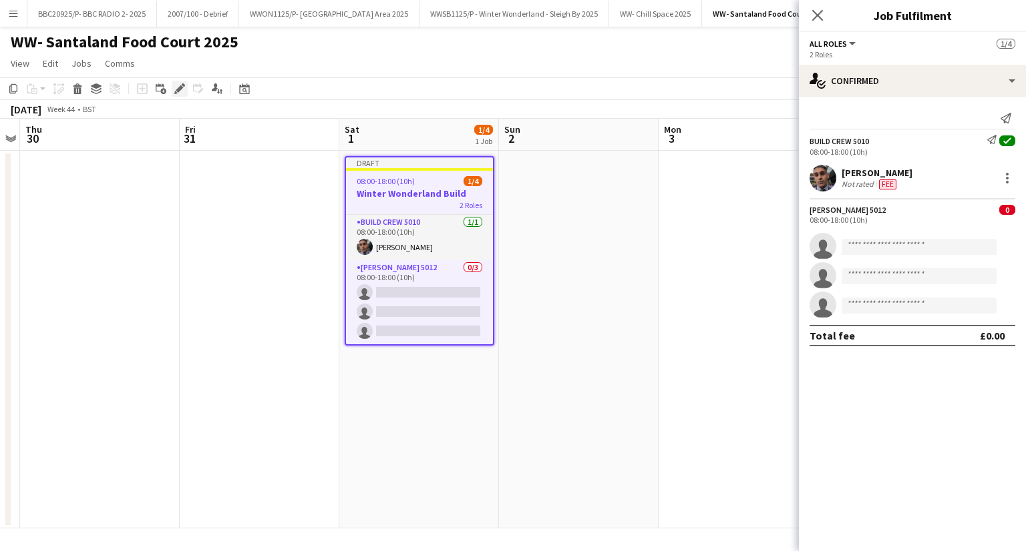
click at [182, 83] on icon "Edit" at bounding box center [179, 88] width 11 height 11
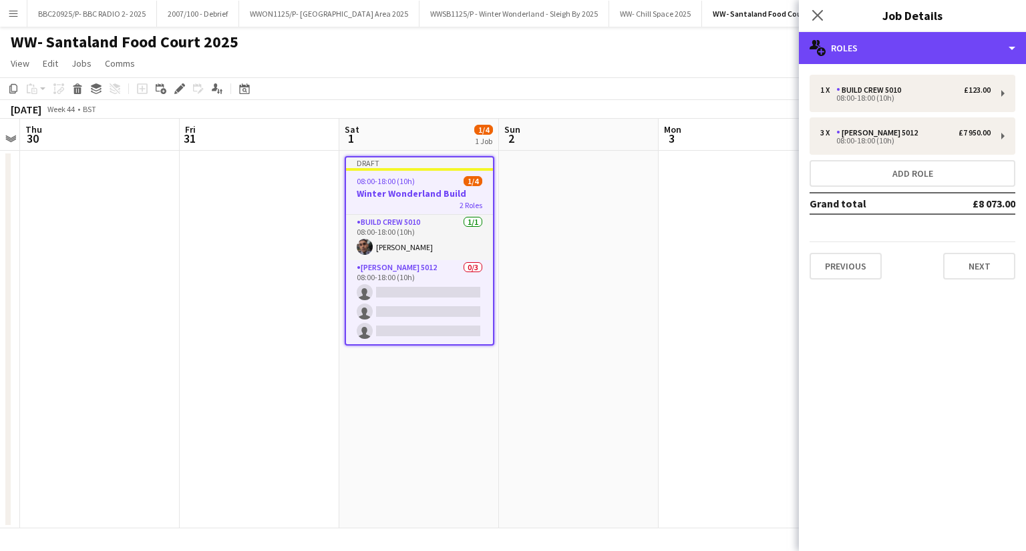
click at [931, 57] on div "multiple-users-add Roles" at bounding box center [912, 48] width 227 height 32
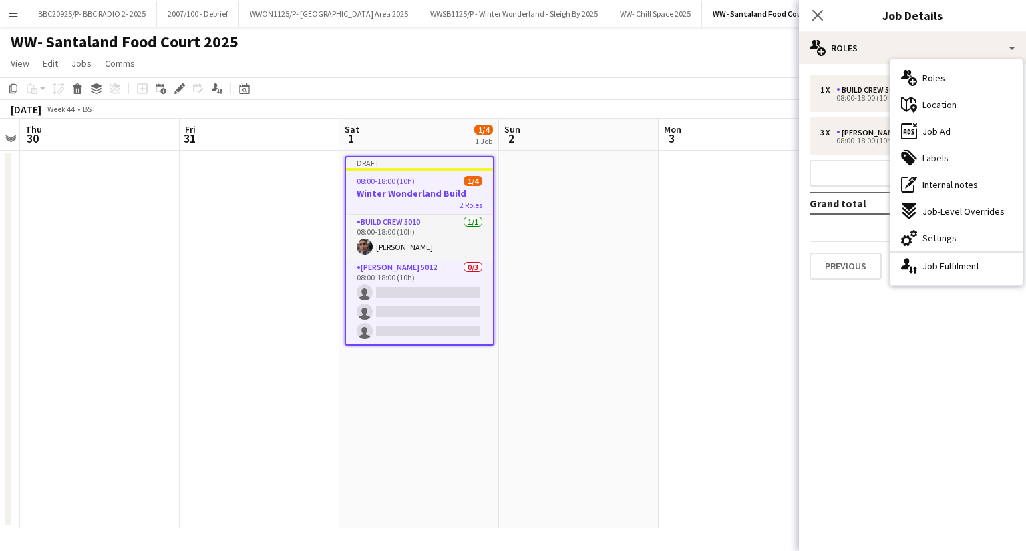
drag, startPoint x: 929, startPoint y: 383, endPoint x: 909, endPoint y: 300, distance: 85.2
click at [929, 383] on mat-expansion-panel "pencil3 General details 1 x Build Crew 5010 £123.00 08:00-18:00 (10h) 3 x Carpe…" at bounding box center [912, 307] width 227 height 487
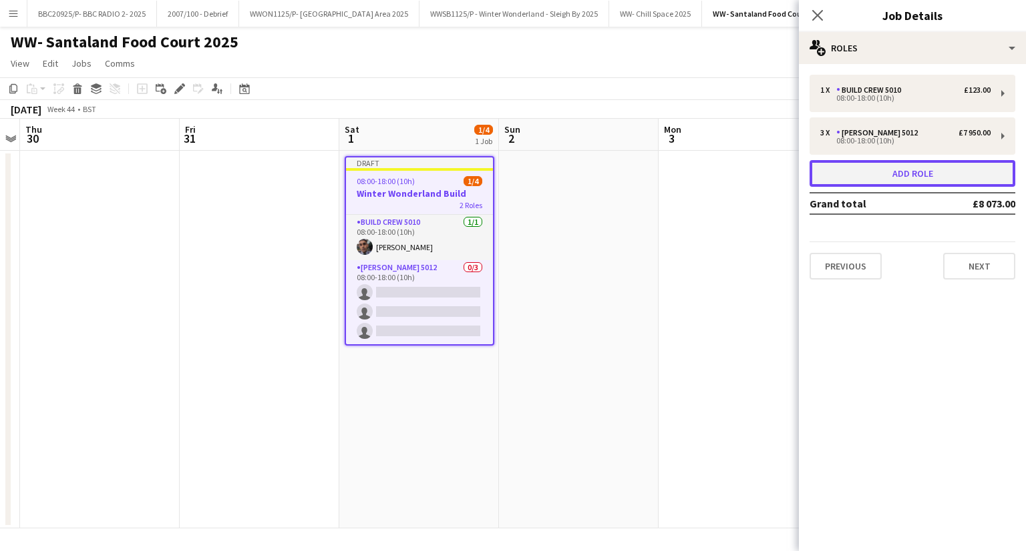
click at [905, 179] on button "Add role" at bounding box center [912, 173] width 206 height 27
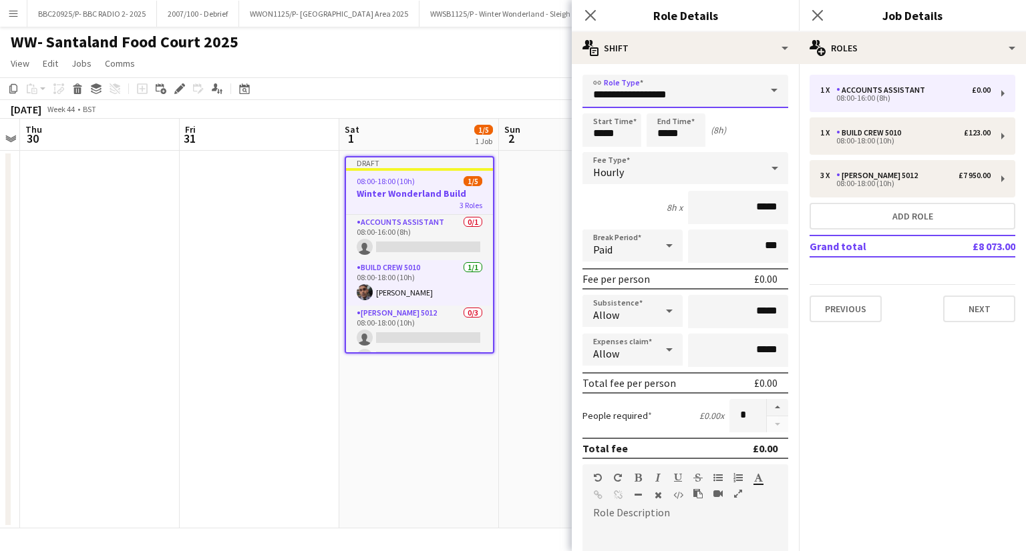
click at [684, 91] on input "**********" at bounding box center [685, 91] width 206 height 33
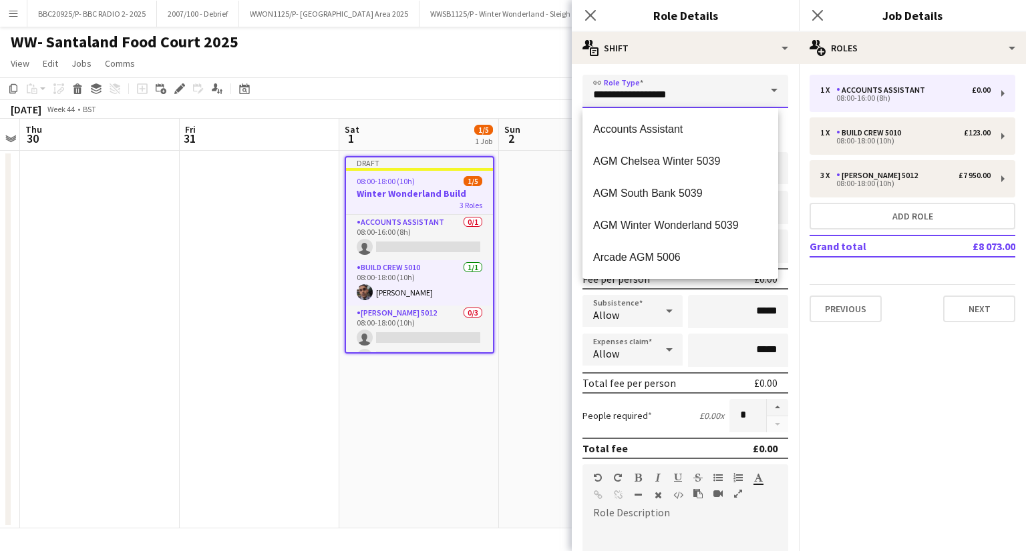
click at [684, 91] on input "**********" at bounding box center [685, 91] width 206 height 33
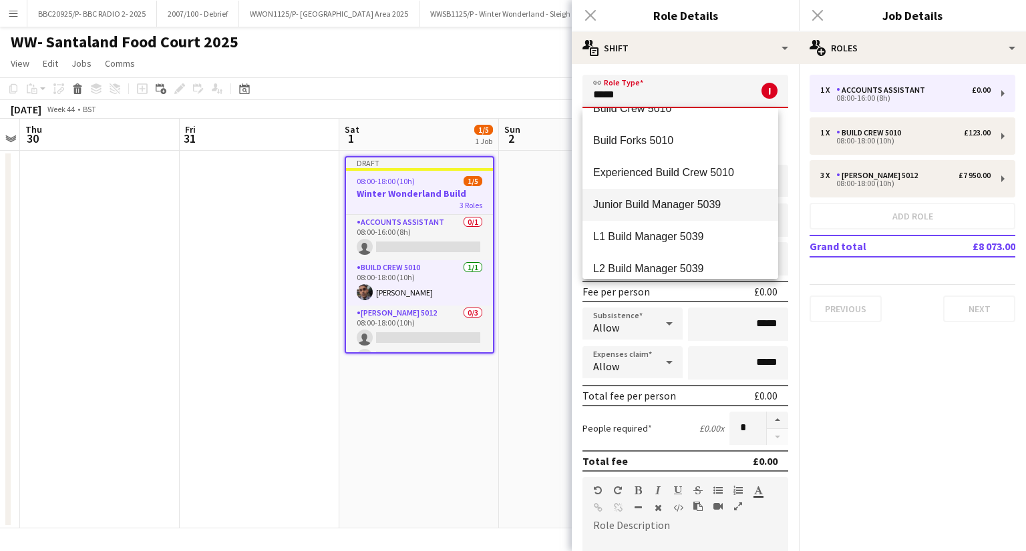
scroll to position [96, 0]
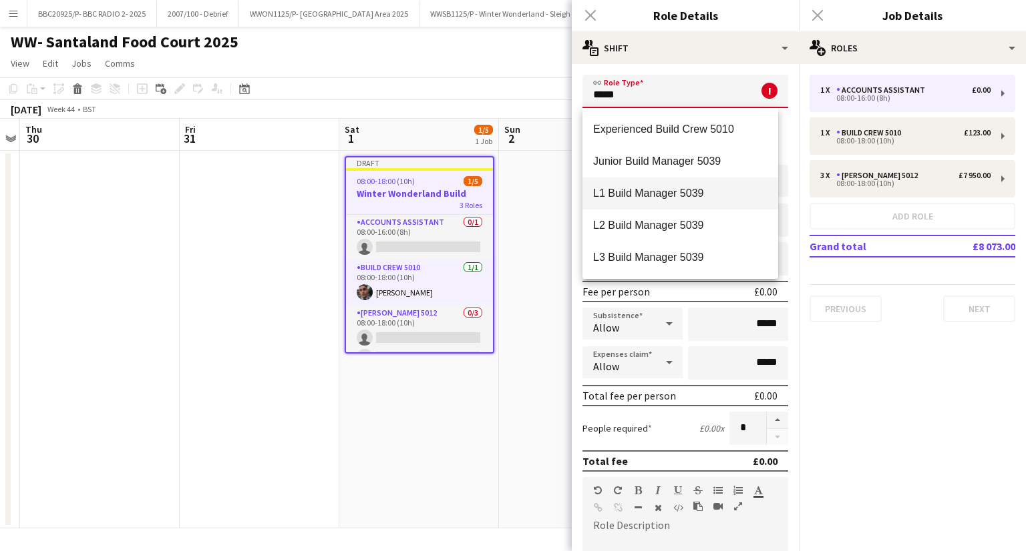
click at [649, 192] on span "L1 Build Manager 5039" at bounding box center [680, 193] width 174 height 13
type input "**********"
type input "******"
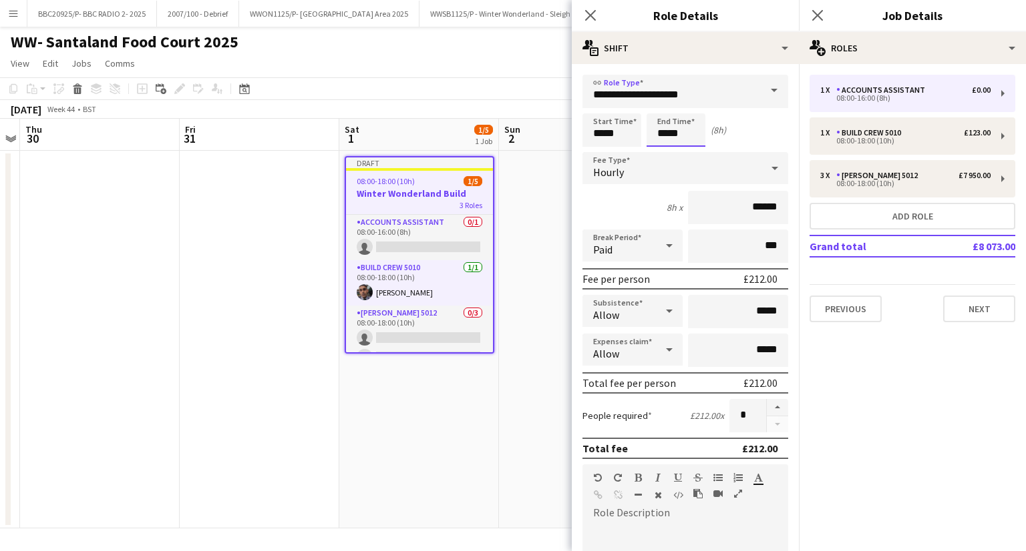
click at [666, 136] on input "*****" at bounding box center [675, 130] width 59 height 33
type input "*****"
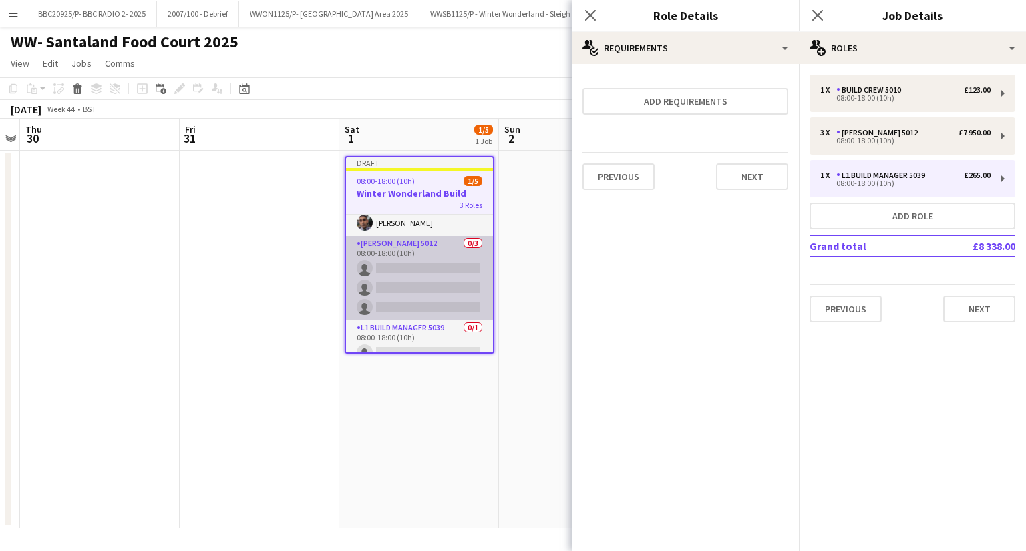
scroll to position [37, 0]
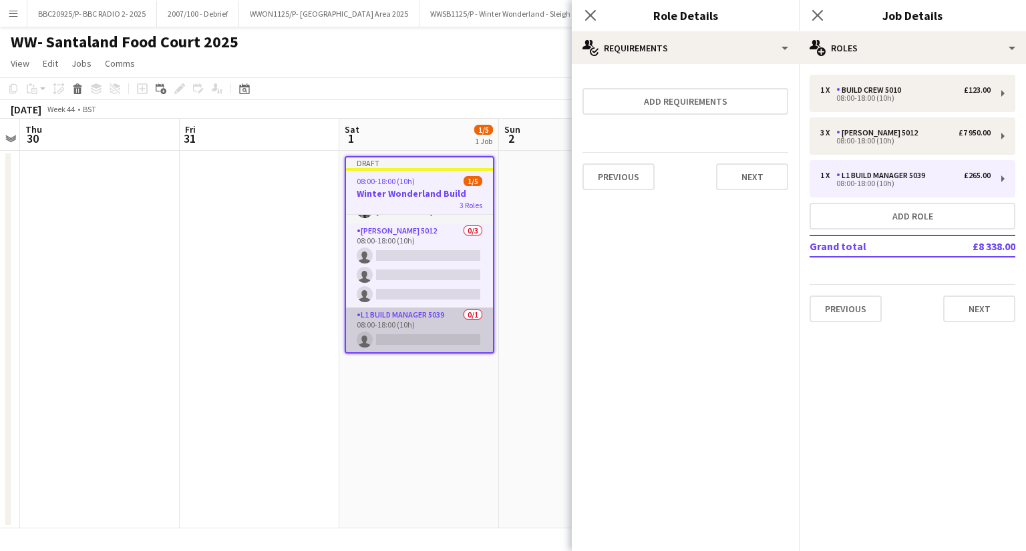
click at [398, 329] on app-card-role "L1 Build Manager 5039 0/1 08:00-18:00 (10h) single-neutral-actions" at bounding box center [419, 330] width 147 height 45
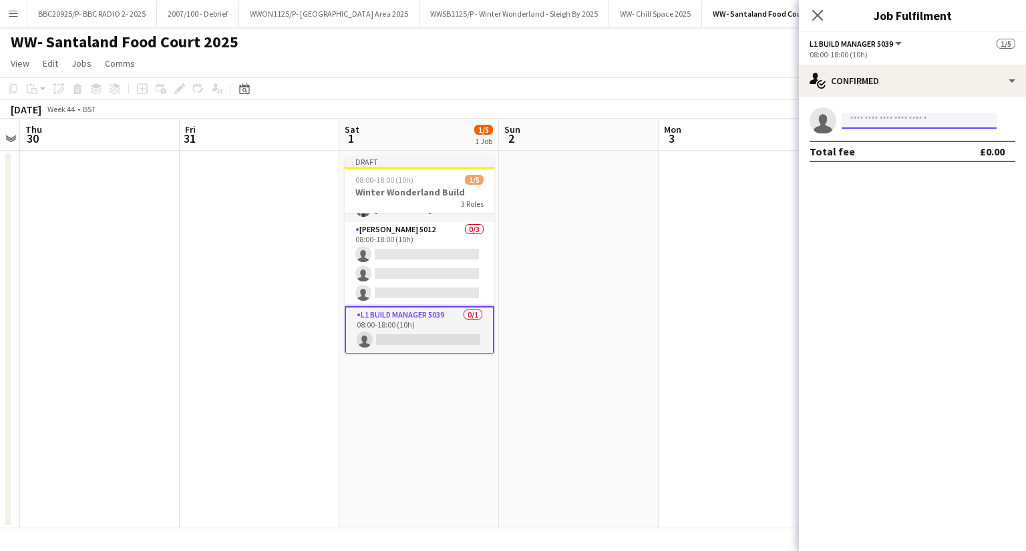
click at [895, 123] on input at bounding box center [918, 121] width 155 height 16
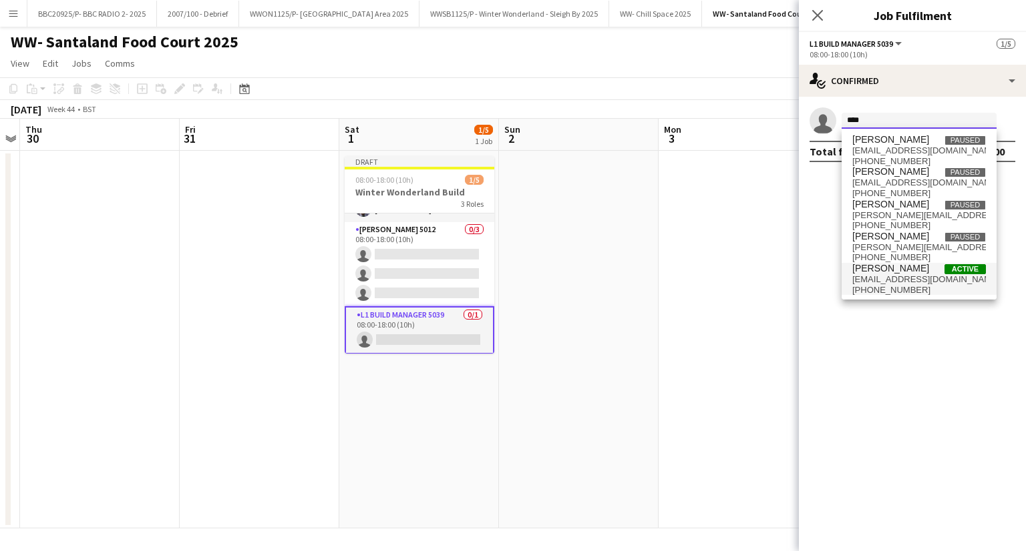
type input "****"
click at [905, 278] on span "powerbradley@gmail.com" at bounding box center [919, 279] width 134 height 11
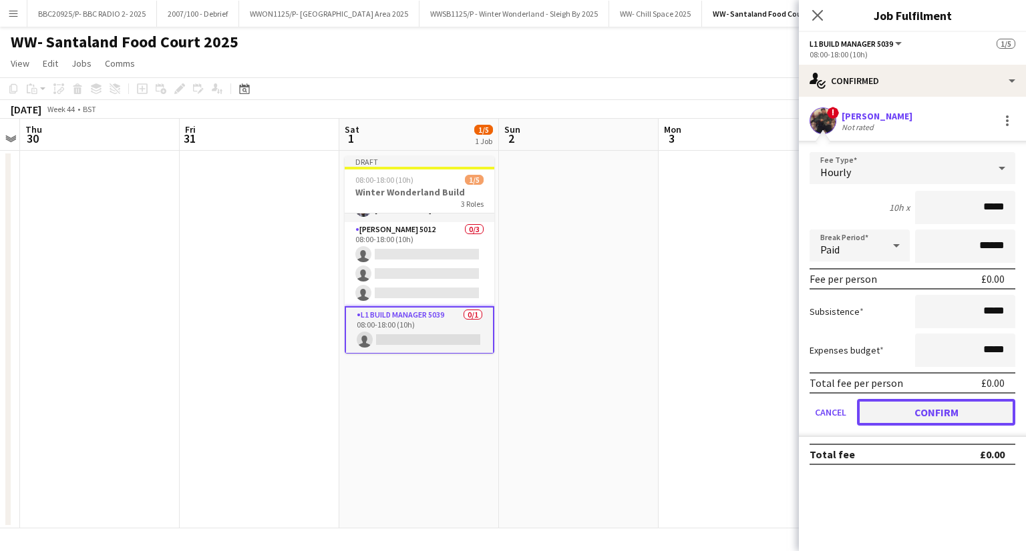
click at [947, 408] on button "Confirm" at bounding box center [936, 412] width 158 height 27
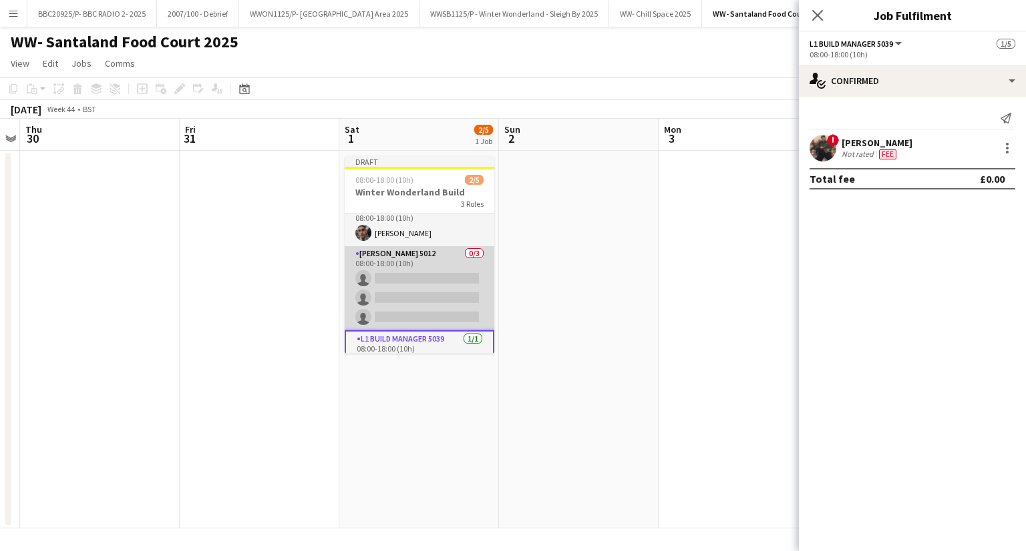
scroll to position [0, 0]
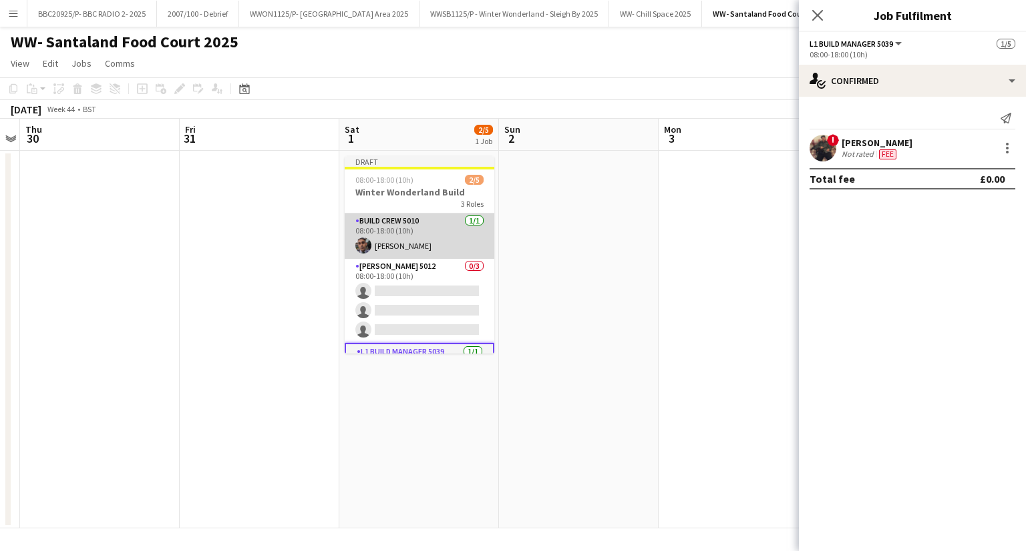
click at [432, 234] on app-card-role "Build Crew 5010 1/1 08:00-18:00 (10h) Nayim Somani" at bounding box center [420, 236] width 150 height 45
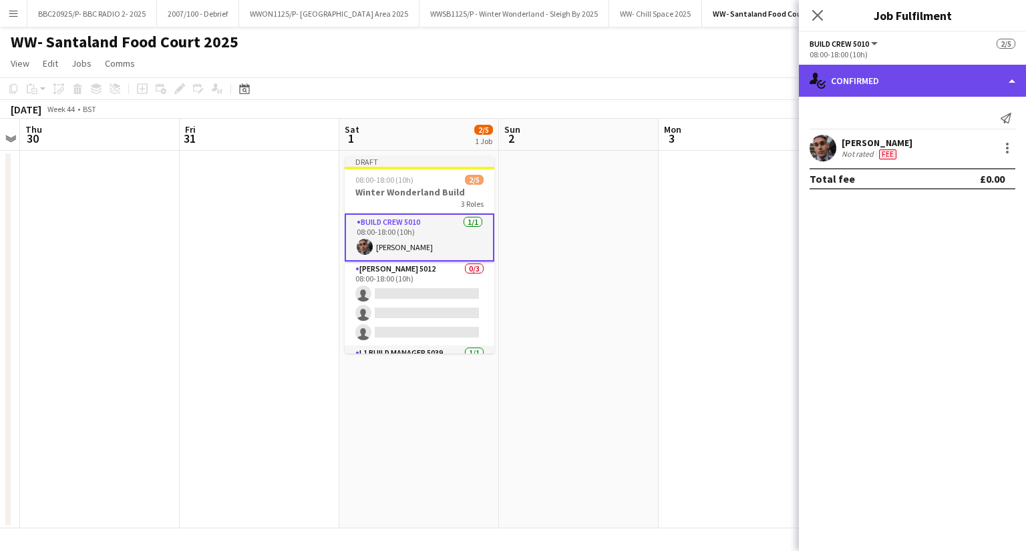
click at [971, 84] on div "single-neutral-actions-check-2 Confirmed" at bounding box center [912, 81] width 227 height 32
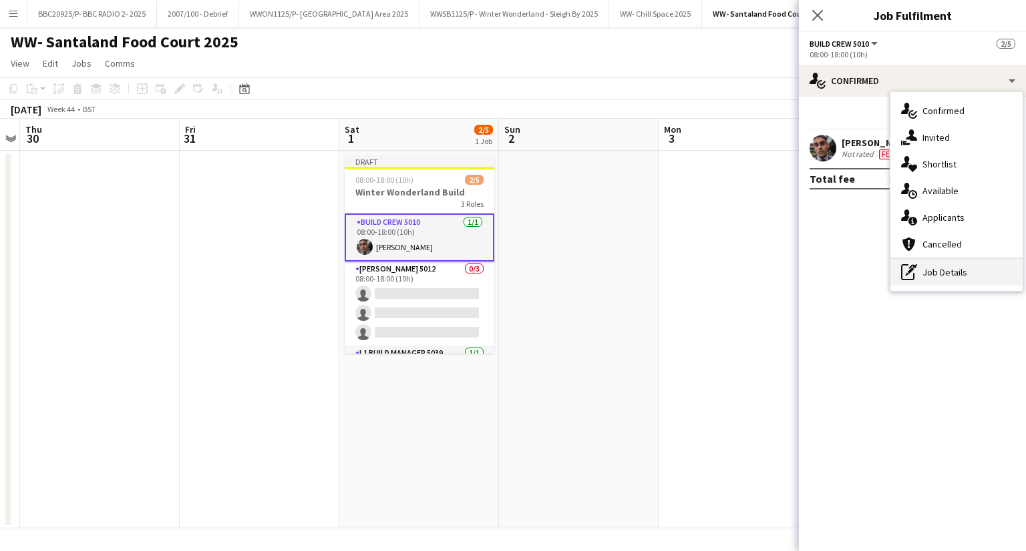
click at [979, 273] on div "pen-write Job Details" at bounding box center [956, 272] width 132 height 27
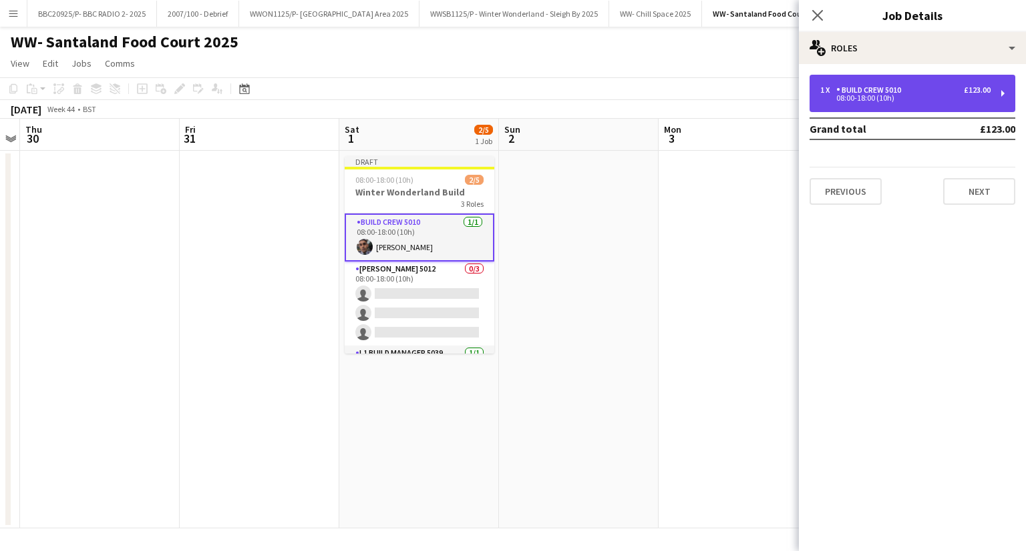
click at [915, 81] on div "1 x Build Crew 5010 £123.00 08:00-18:00 (10h)" at bounding box center [912, 93] width 206 height 37
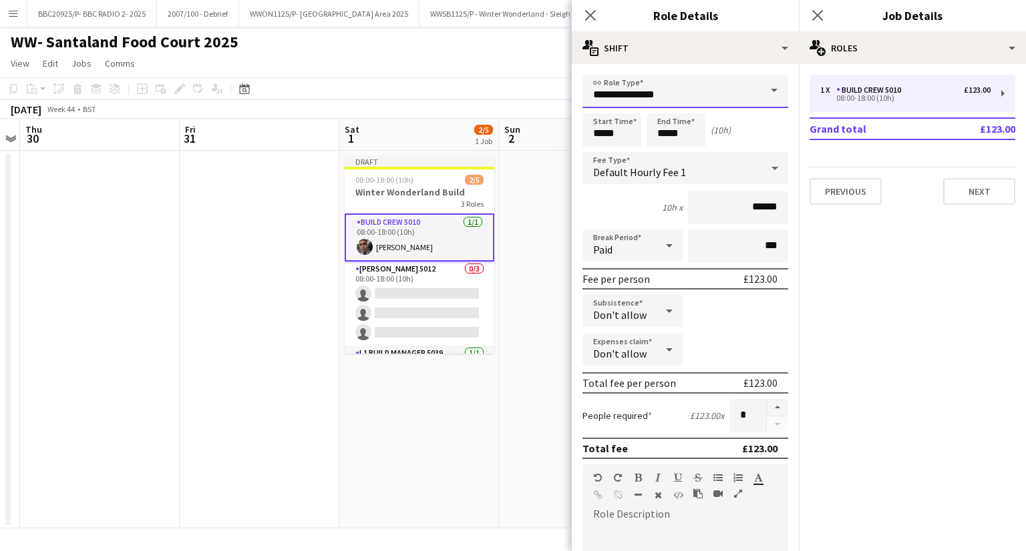
click at [721, 81] on input "**********" at bounding box center [685, 91] width 206 height 33
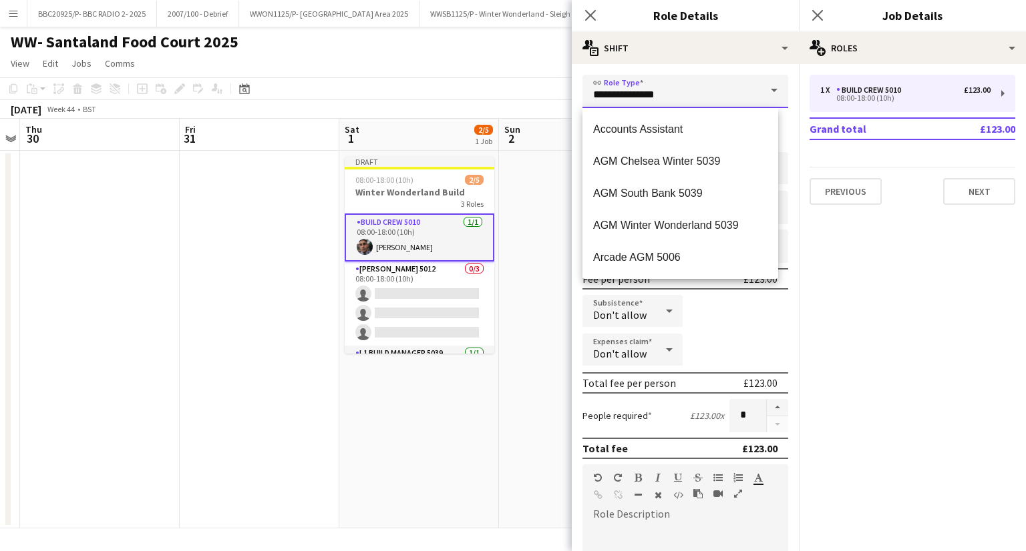
click at [721, 81] on input "**********" at bounding box center [685, 91] width 206 height 33
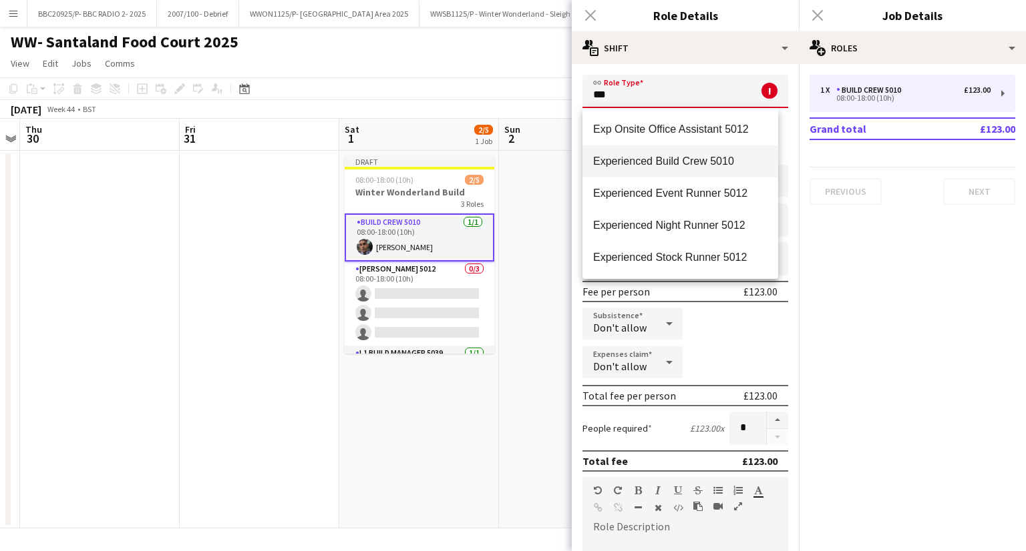
click at [654, 162] on span "Experienced Build Crew 5010" at bounding box center [680, 161] width 174 height 13
type input "**********"
type input "******"
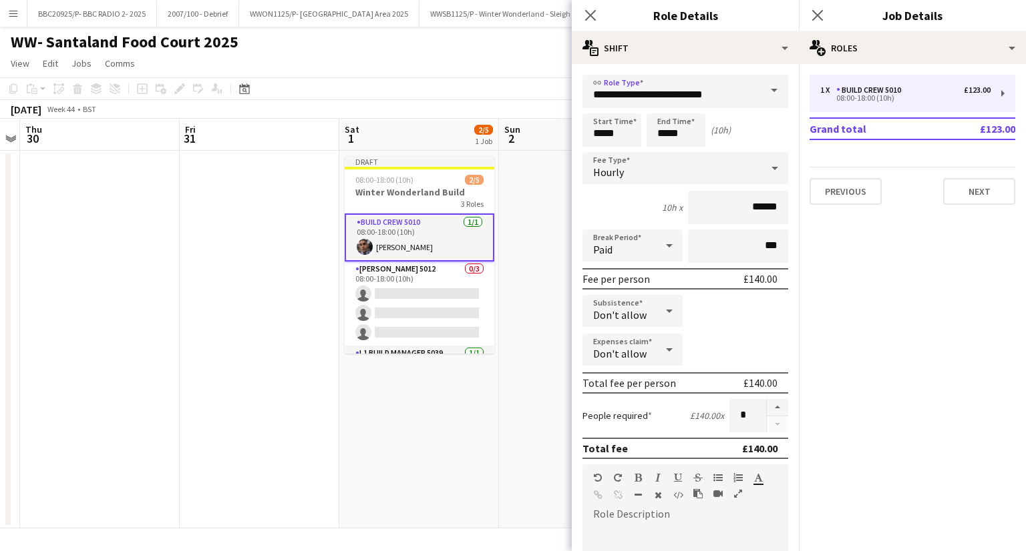
click at [539, 214] on app-date-cell at bounding box center [579, 340] width 160 height 378
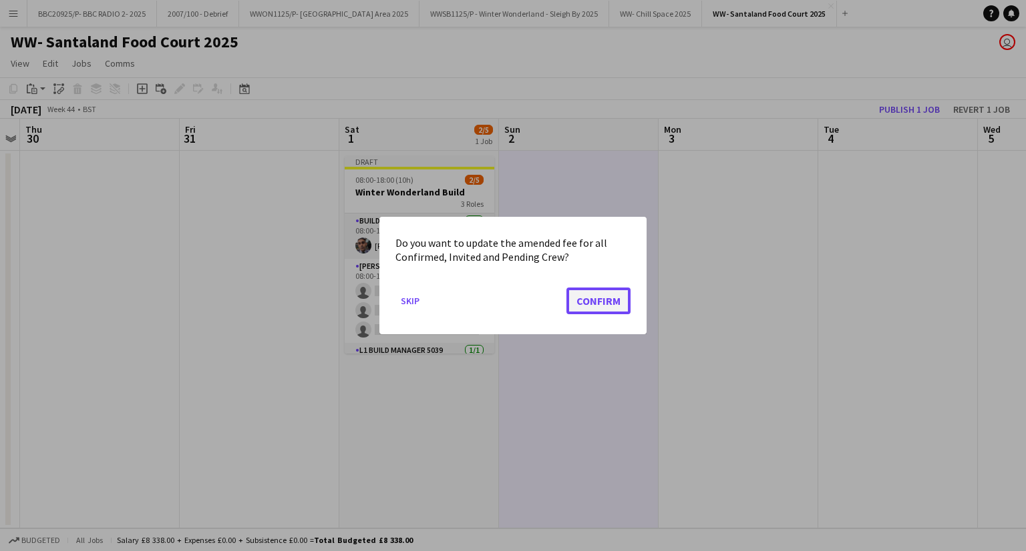
click at [604, 313] on button "Confirm" at bounding box center [598, 301] width 64 height 27
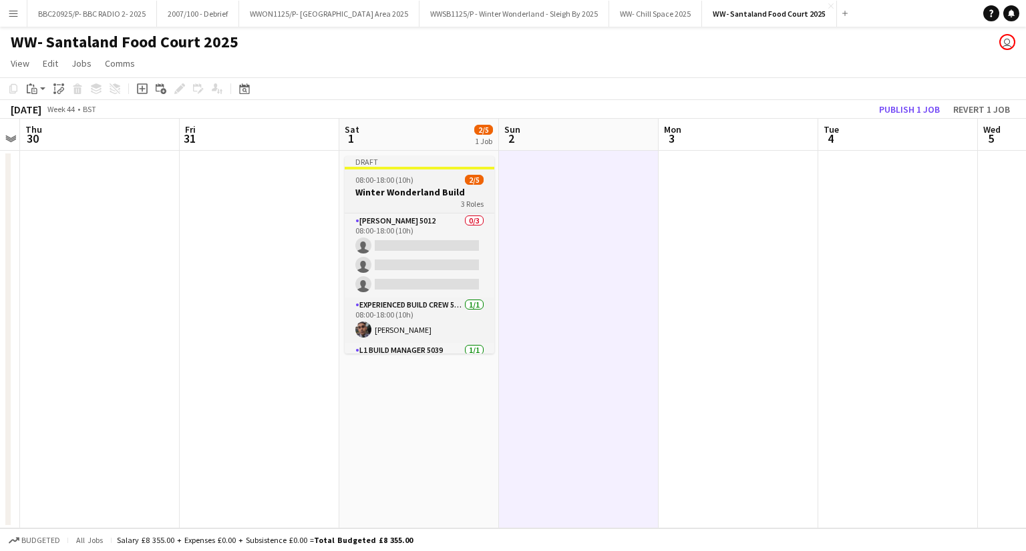
click at [397, 190] on h3 "Winter Wonderland Build" at bounding box center [420, 192] width 150 height 12
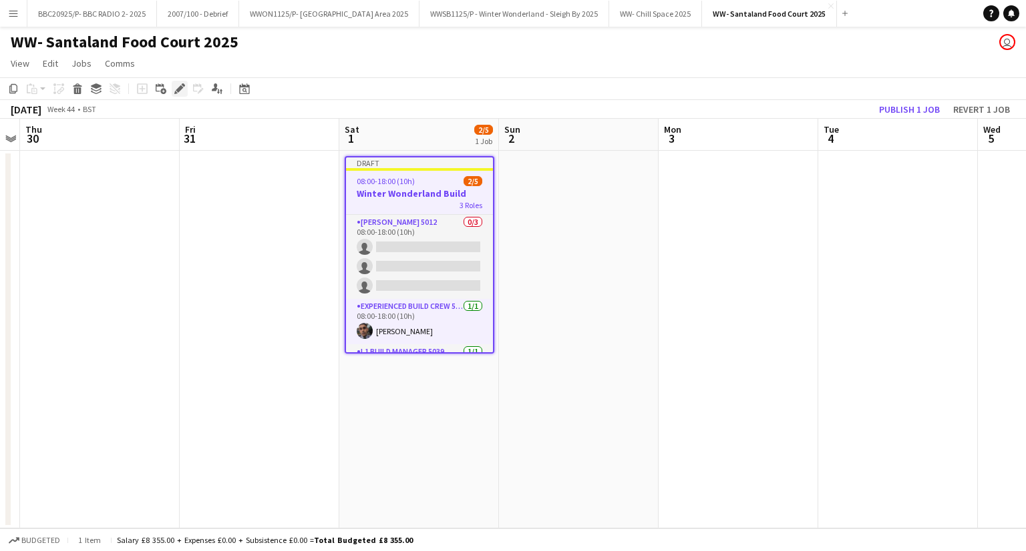
click at [182, 85] on icon at bounding box center [183, 84] width 3 height 3
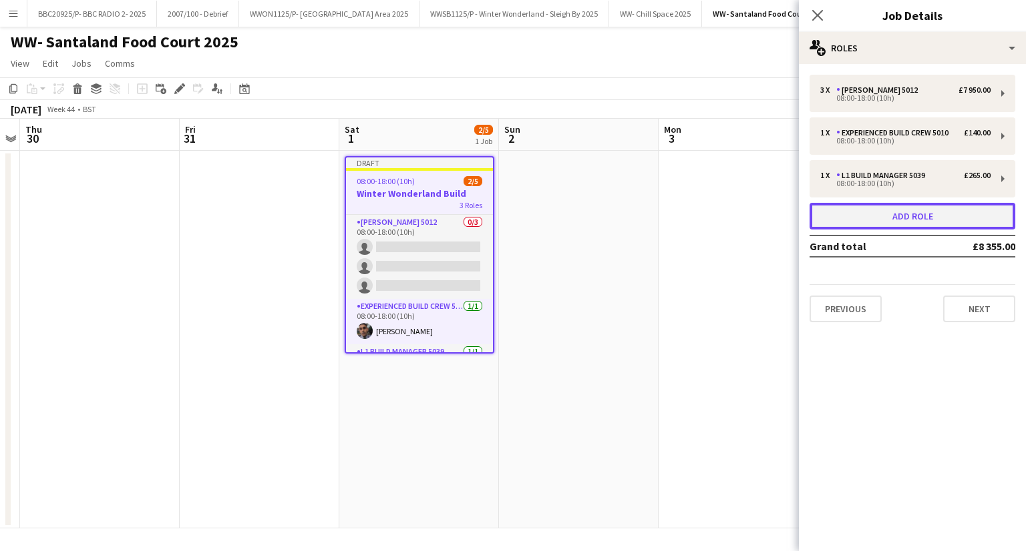
click at [908, 204] on button "Add role" at bounding box center [912, 216] width 206 height 27
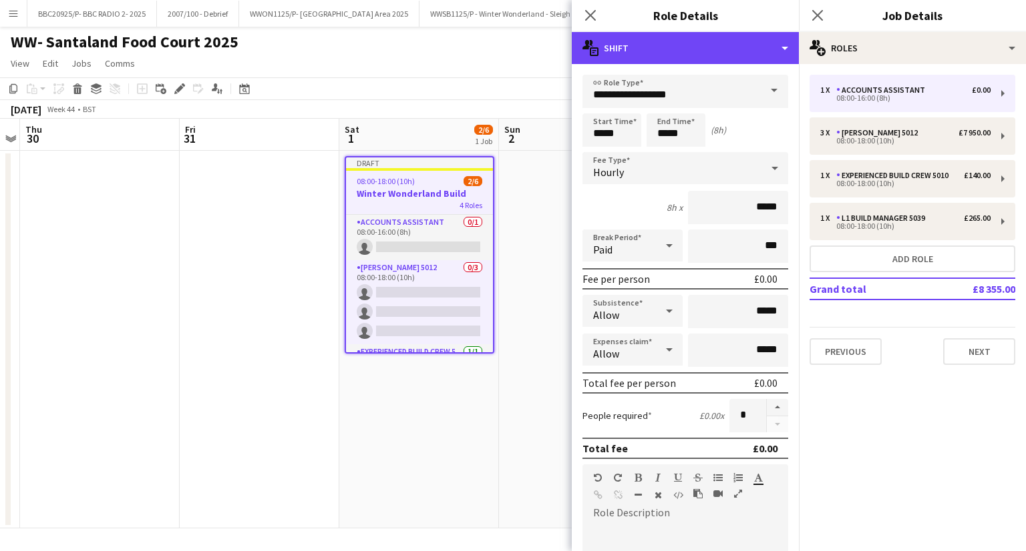
click at [766, 52] on div "multiple-actions-text Shift" at bounding box center [685, 48] width 227 height 32
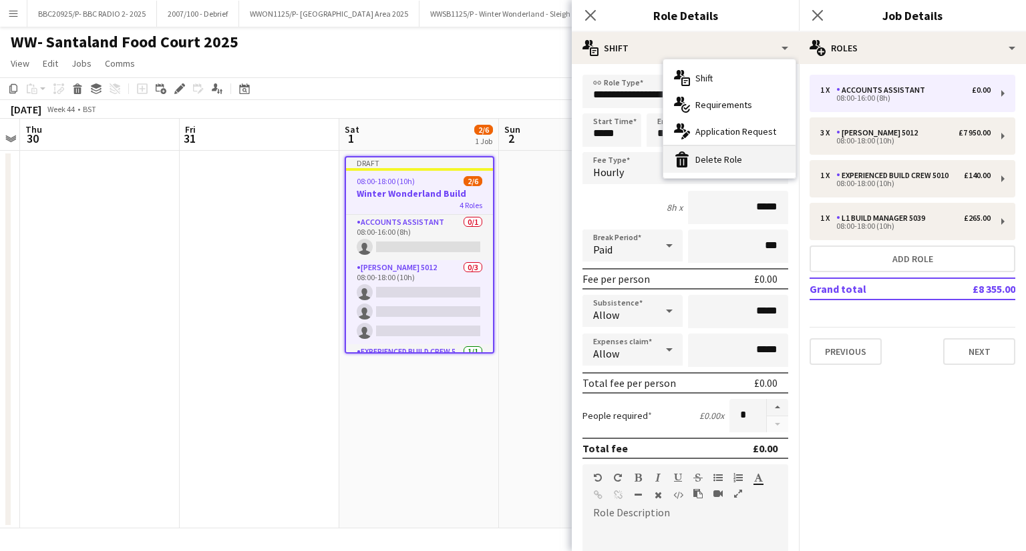
click at [756, 164] on div "bin-2 Delete Role" at bounding box center [729, 159] width 132 height 27
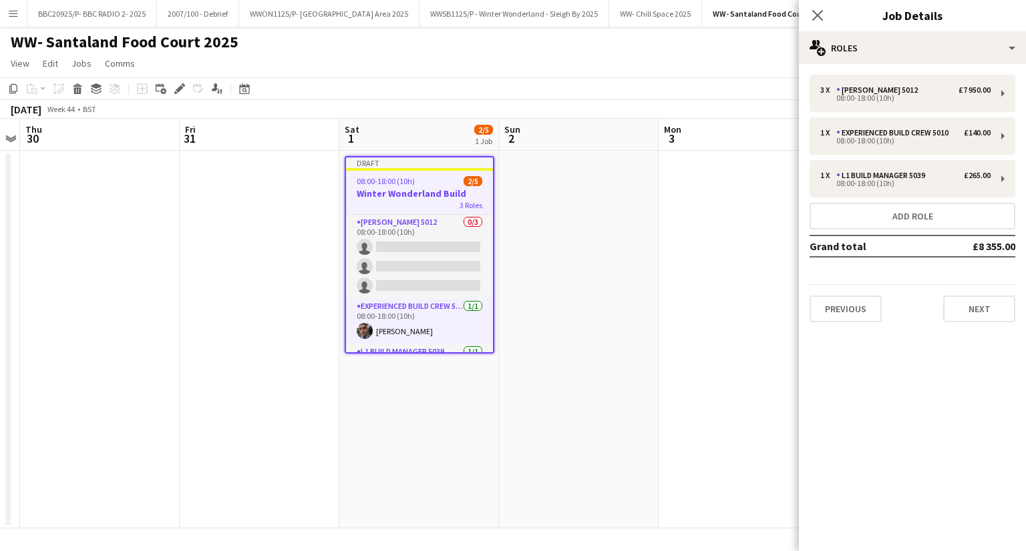
click at [905, 25] on div "Close pop-in Job Details" at bounding box center [912, 16] width 227 height 32
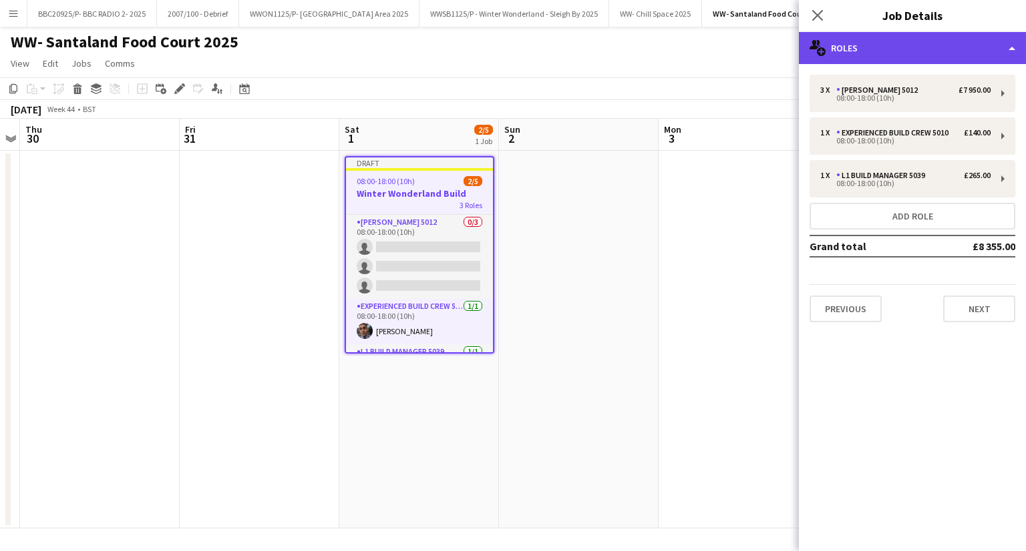
click at [911, 41] on div "multiple-users-add Roles" at bounding box center [912, 48] width 227 height 32
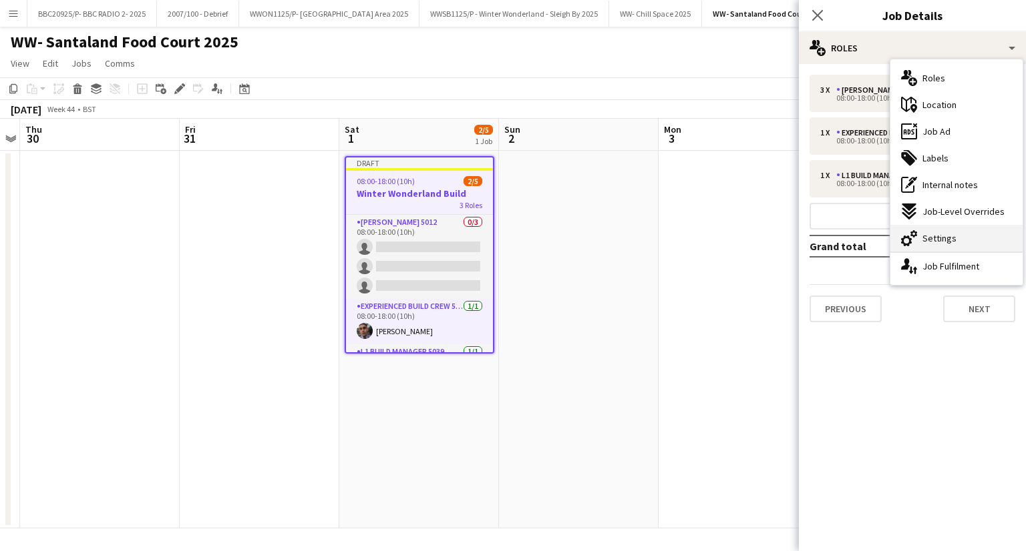
click at [948, 236] on span "Settings" at bounding box center [939, 238] width 34 height 12
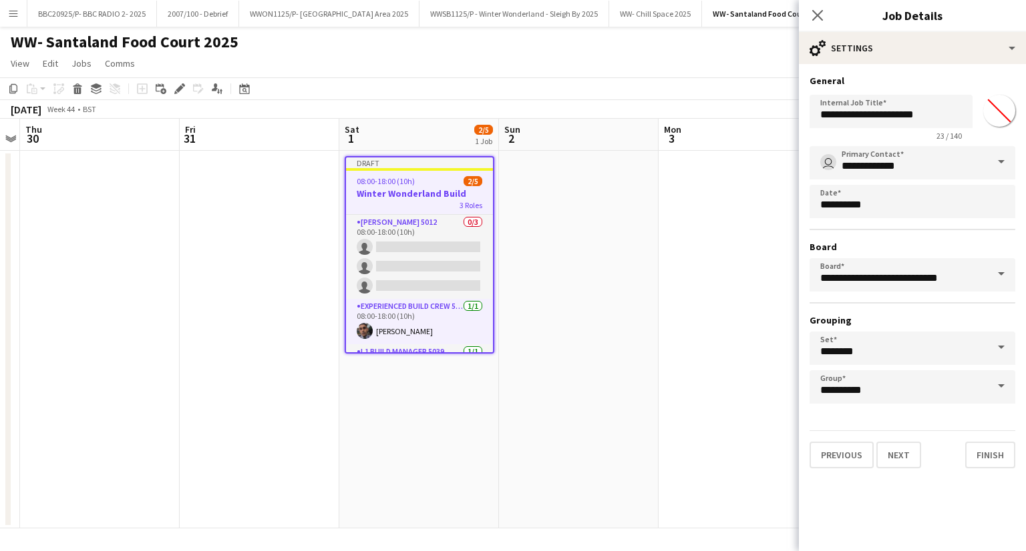
click at [995, 124] on input "*******" at bounding box center [999, 111] width 48 height 48
type input "*******"
click at [702, 266] on app-date-cell at bounding box center [738, 340] width 160 height 378
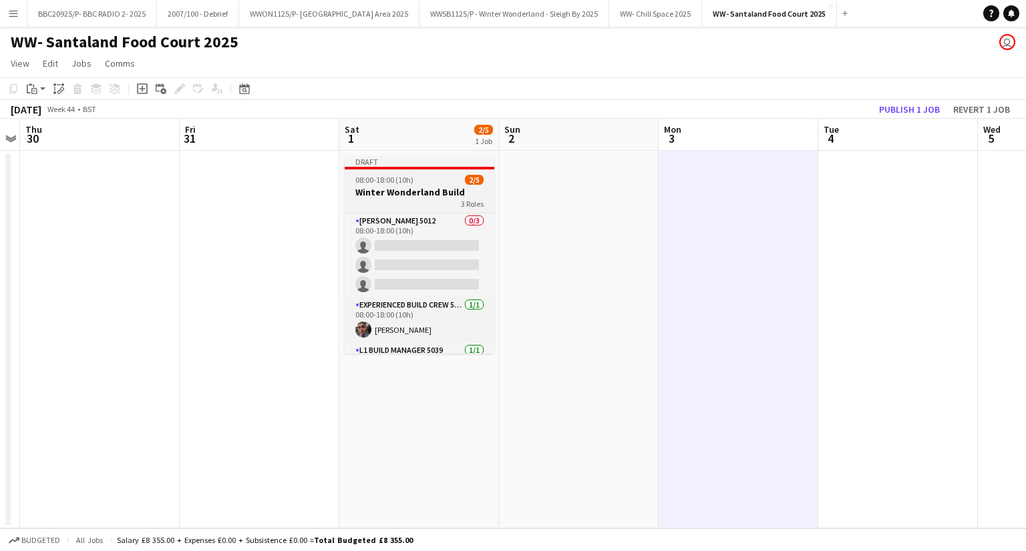
click at [390, 196] on h3 "Winter Wonderland Build" at bounding box center [420, 192] width 150 height 12
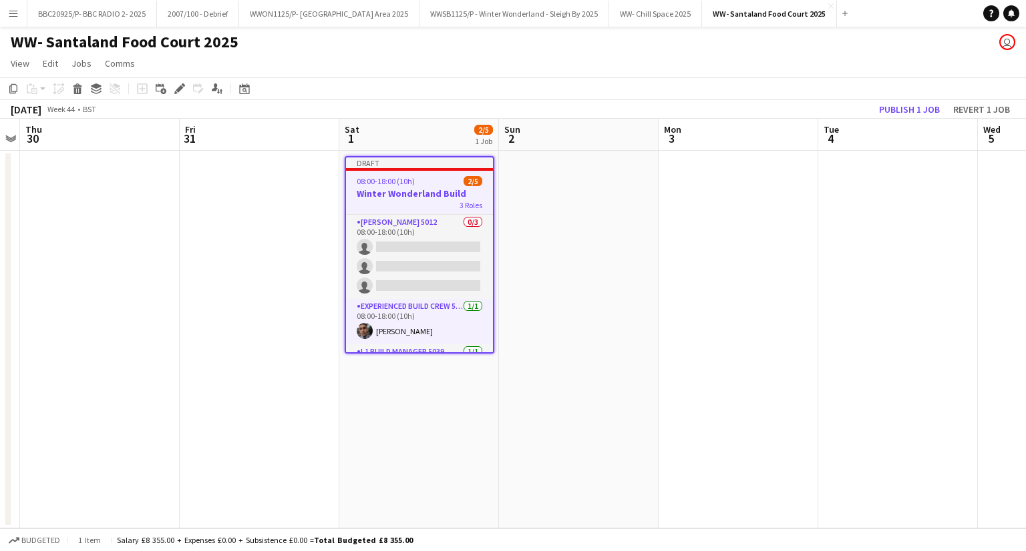
click at [552, 234] on app-date-cell at bounding box center [579, 340] width 160 height 378
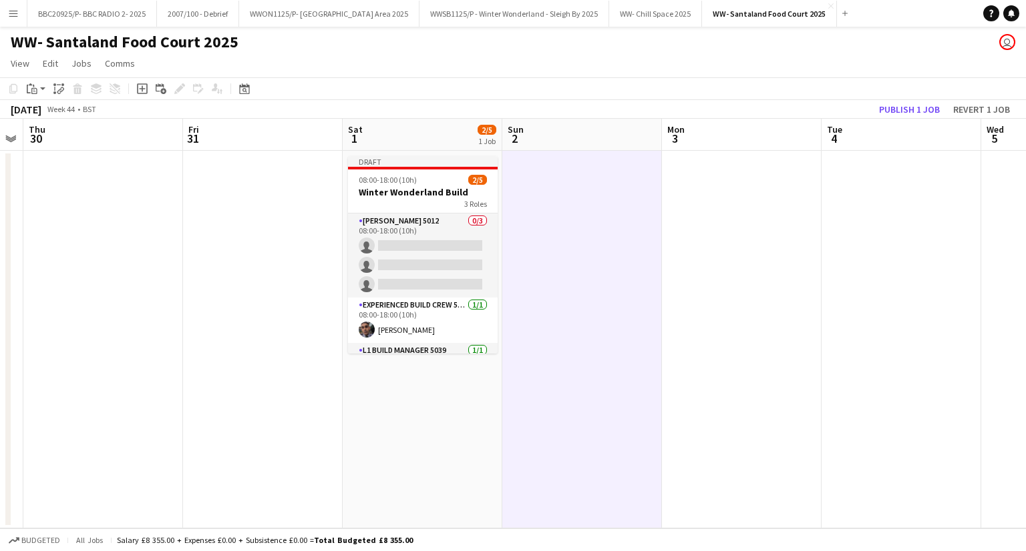
click at [33, 100] on div "October 2025 Week 44 • BST" at bounding box center [53, 109] width 107 height 19
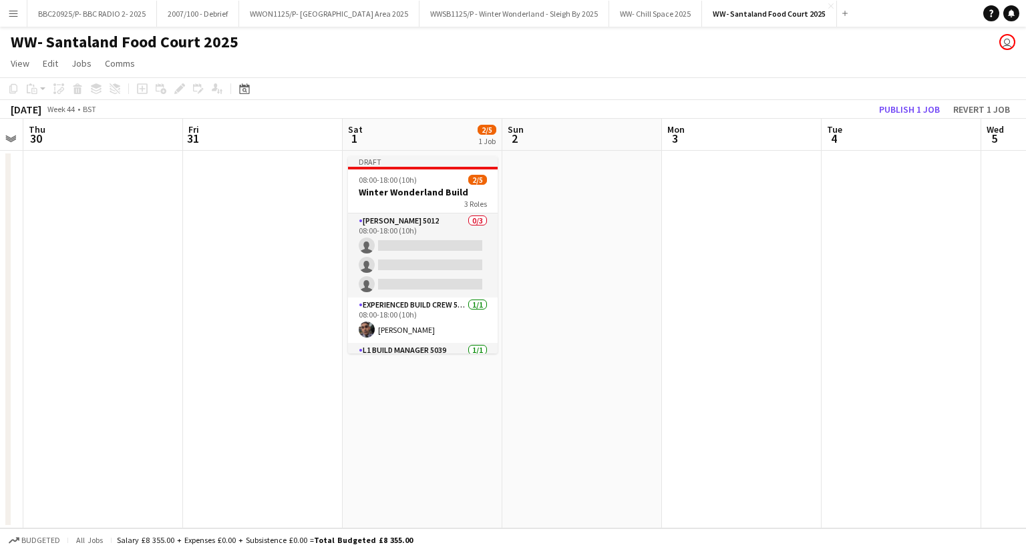
click at [515, 185] on app-date-cell at bounding box center [582, 340] width 160 height 378
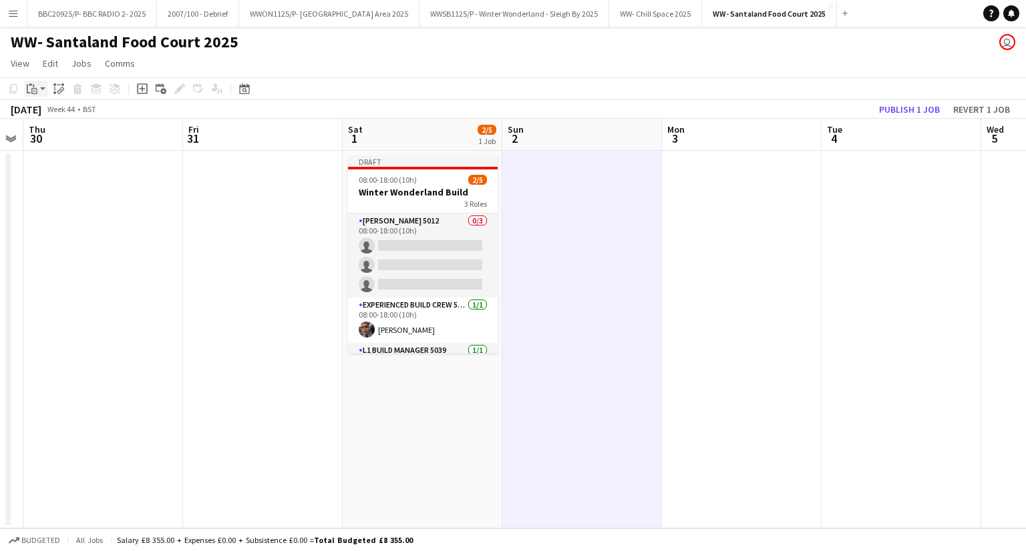
click at [35, 81] on div "Paste" at bounding box center [32, 89] width 16 height 16
click at [87, 141] on link "Paste with crew Ctrl+Shift+V" at bounding box center [98, 137] width 126 height 12
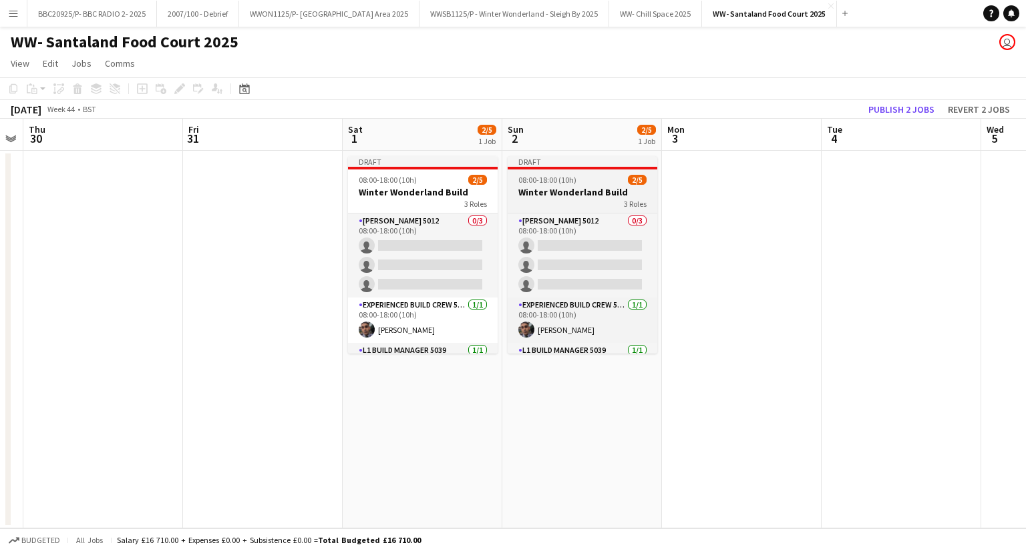
click at [556, 174] on app-job-card "Draft 08:00-18:00 (10h) 2/5 Winter Wonderland Build 3 Roles Carpenter 5012 0/3 …" at bounding box center [582, 255] width 150 height 198
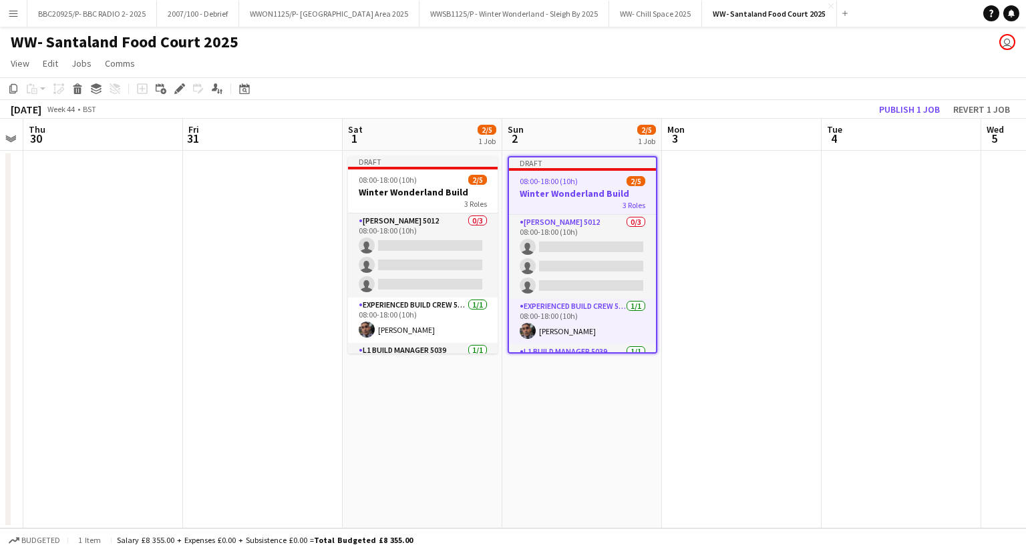
scroll to position [0, 455]
click at [180, 93] on icon "Edit" at bounding box center [179, 88] width 11 height 11
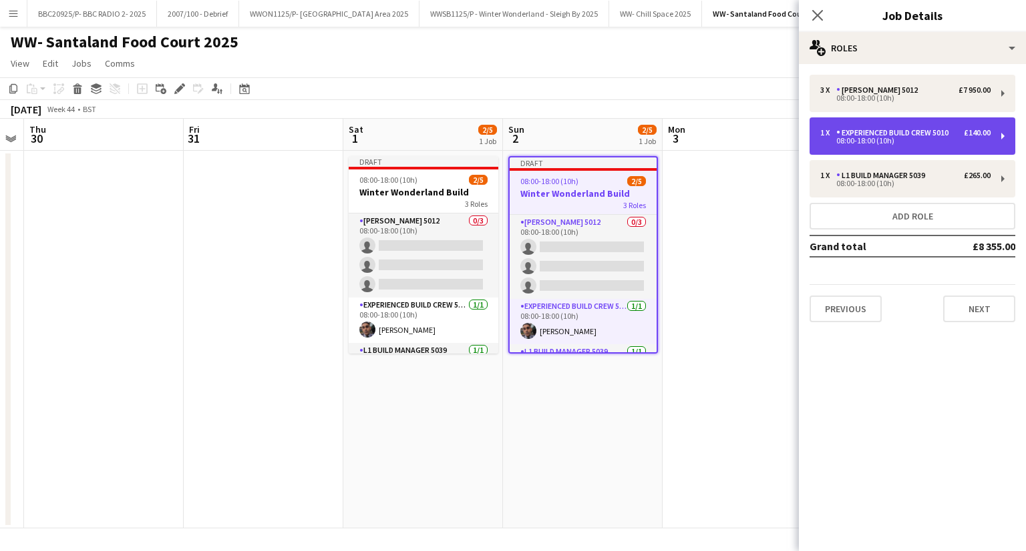
click at [903, 138] on div "08:00-18:00 (10h)" at bounding box center [905, 141] width 170 height 7
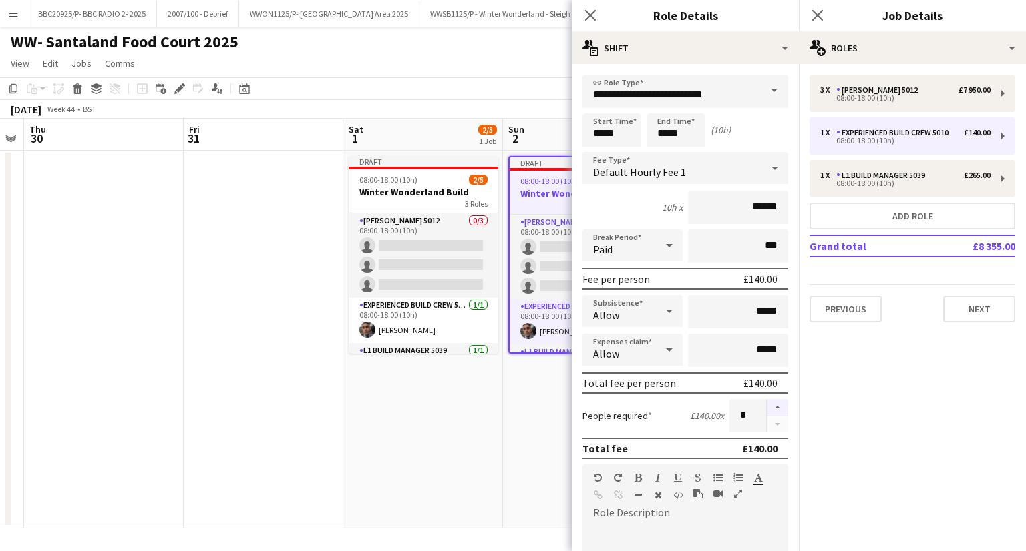
click at [771, 409] on button "button" at bounding box center [776, 407] width 21 height 17
type input "*"
click at [460, 479] on app-date-cell "Draft 08:00-18:00 (10h) 2/5 Winter Wonderland Build 3 Roles Carpenter 5012 0/3 …" at bounding box center [423, 340] width 160 height 378
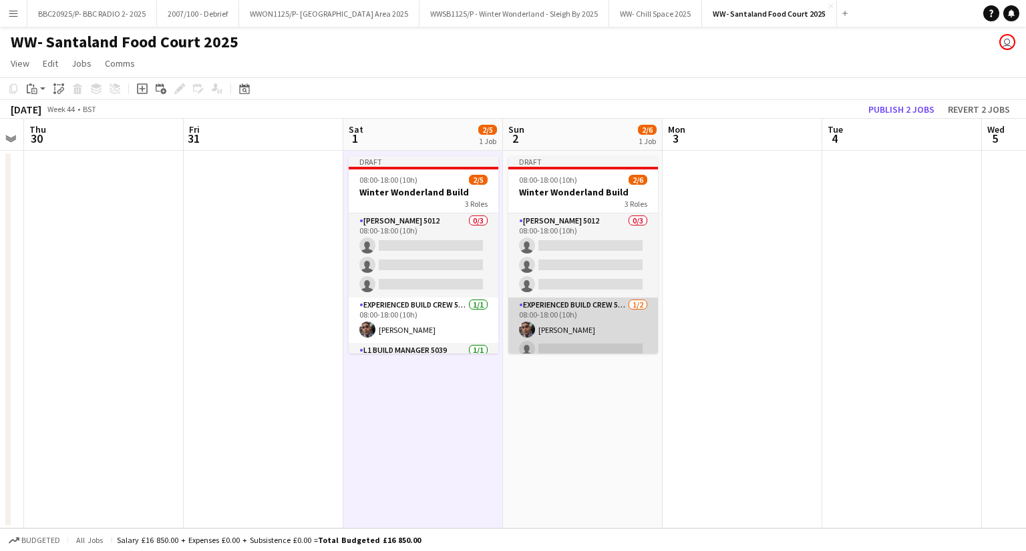
scroll to position [53, 0]
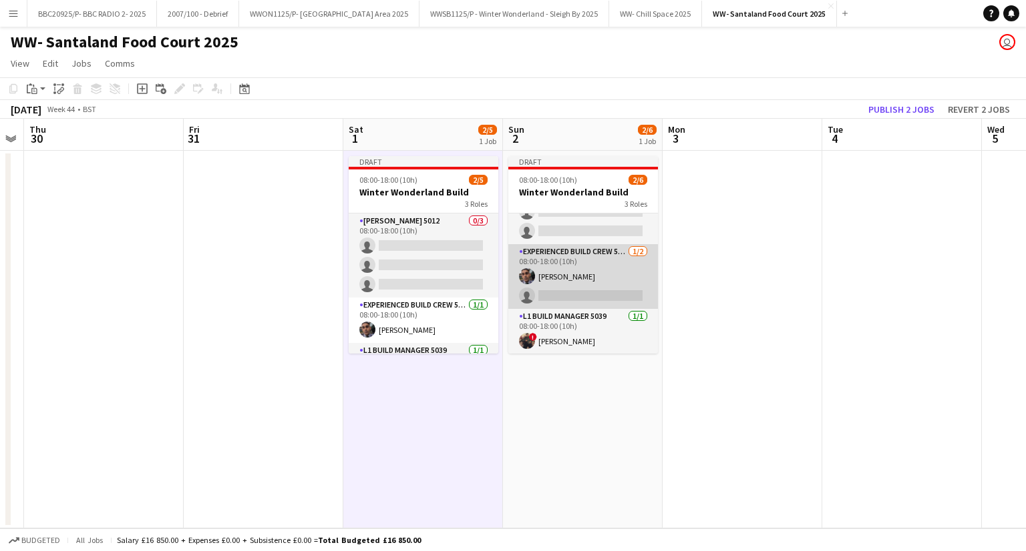
click at [595, 275] on app-card-role "Experienced Build Crew 5010 1/2 08:00-18:00 (10h) Nayim Somani single-neutral-a…" at bounding box center [583, 276] width 150 height 65
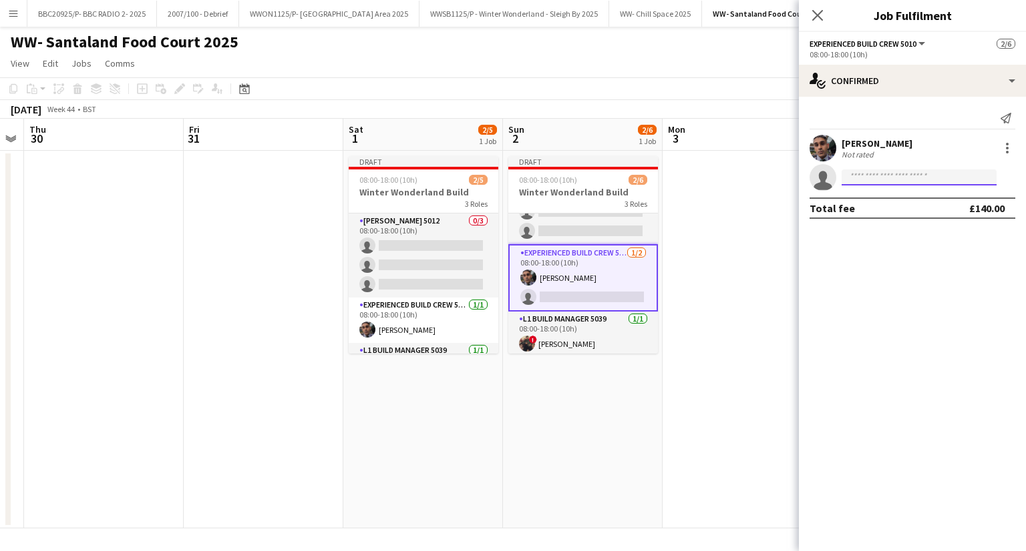
click at [903, 172] on input at bounding box center [918, 178] width 155 height 16
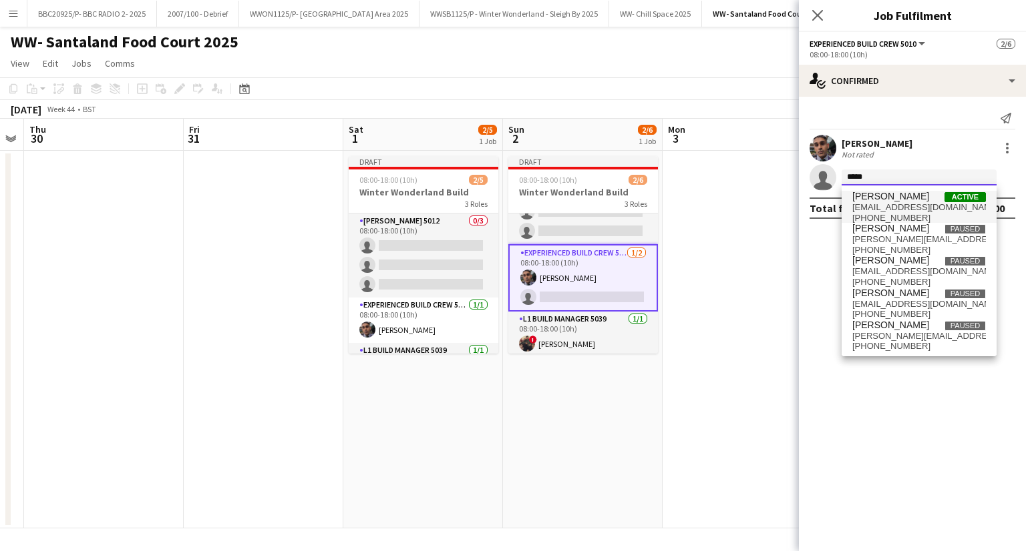
type input "*****"
click at [895, 198] on span "[PERSON_NAME]" at bounding box center [890, 196] width 77 height 11
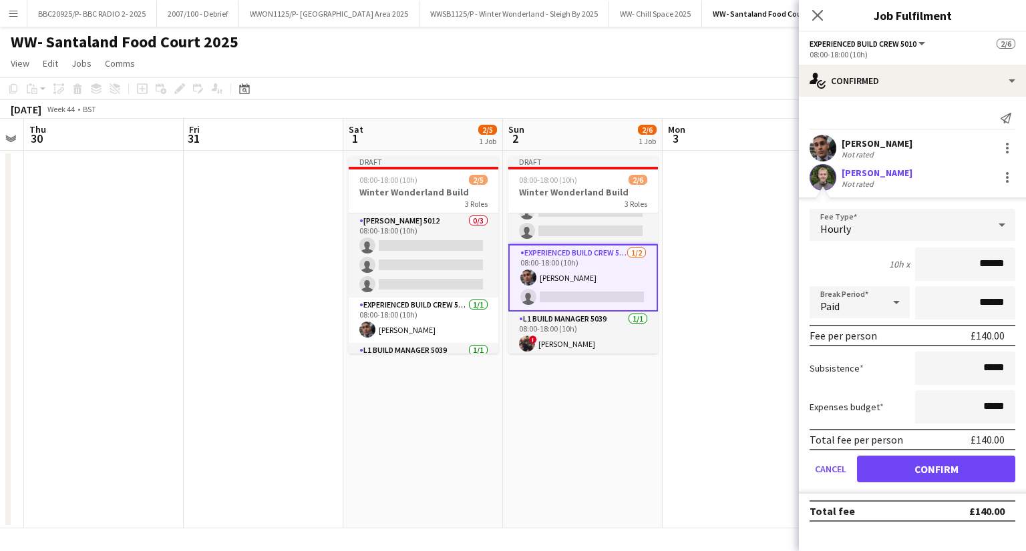
click at [951, 220] on div "Hourly" at bounding box center [898, 225] width 179 height 32
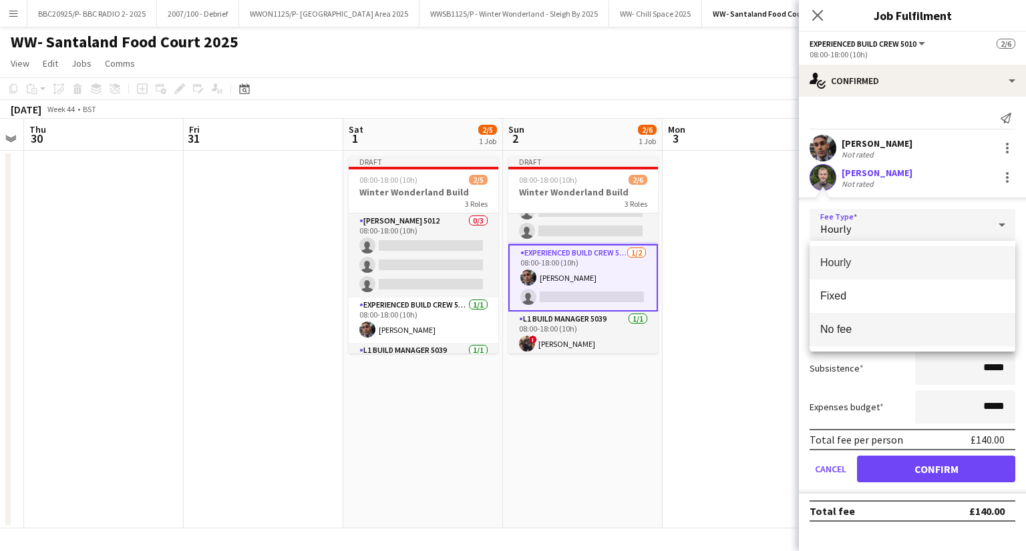
click at [907, 324] on span "No fee" at bounding box center [912, 329] width 184 height 13
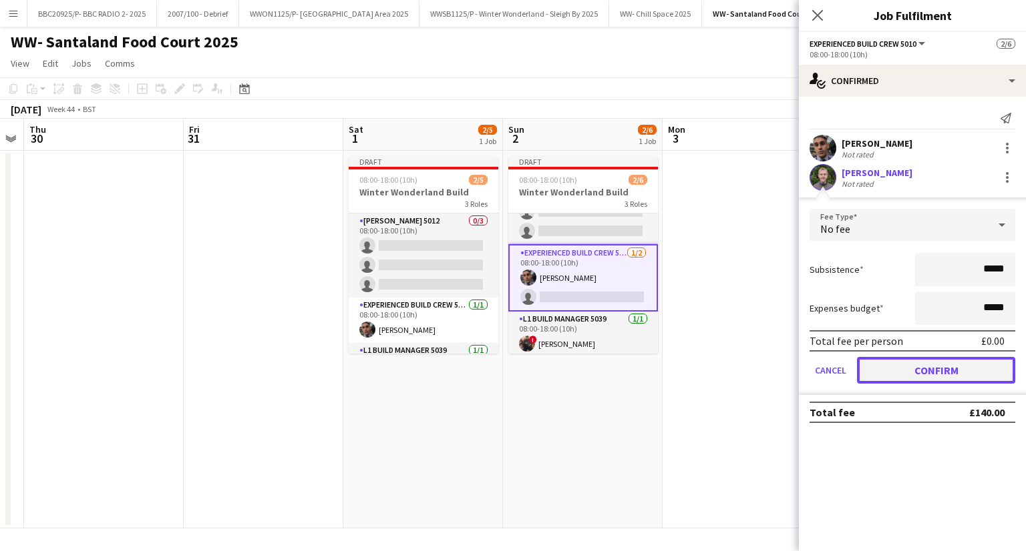
click at [939, 370] on button "Confirm" at bounding box center [936, 370] width 158 height 27
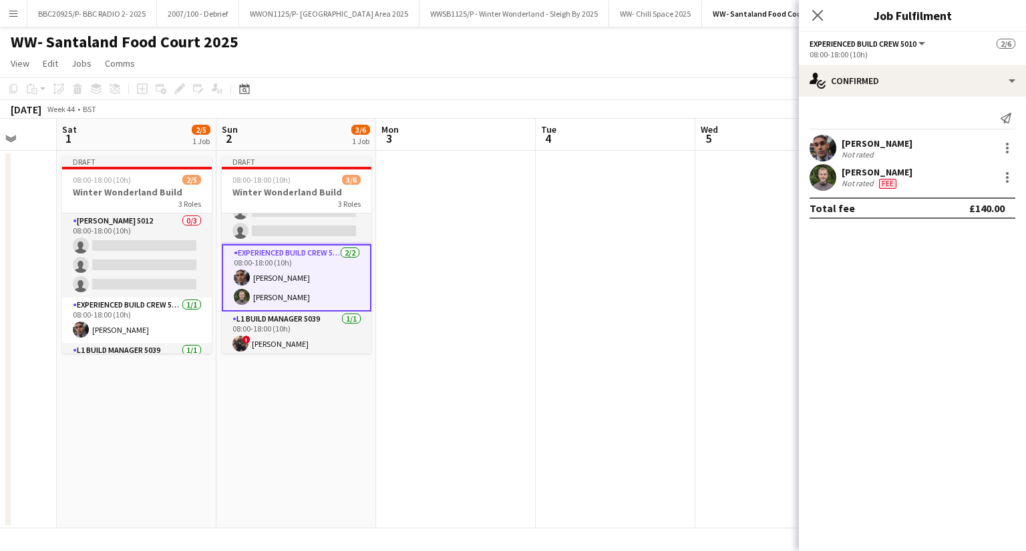
scroll to position [0, 425]
drag, startPoint x: 573, startPoint y: 404, endPoint x: 283, endPoint y: 415, distance: 290.0
click at [283, 415] on app-calendar-viewport "Wed 29 Thu 30 Fri 31 Sat 1 2/5 1 Job Sun 2 3/6 1 Job Mon 3 Tue 4 Wed 5 Thu 6 Fr…" at bounding box center [513, 324] width 1026 height 410
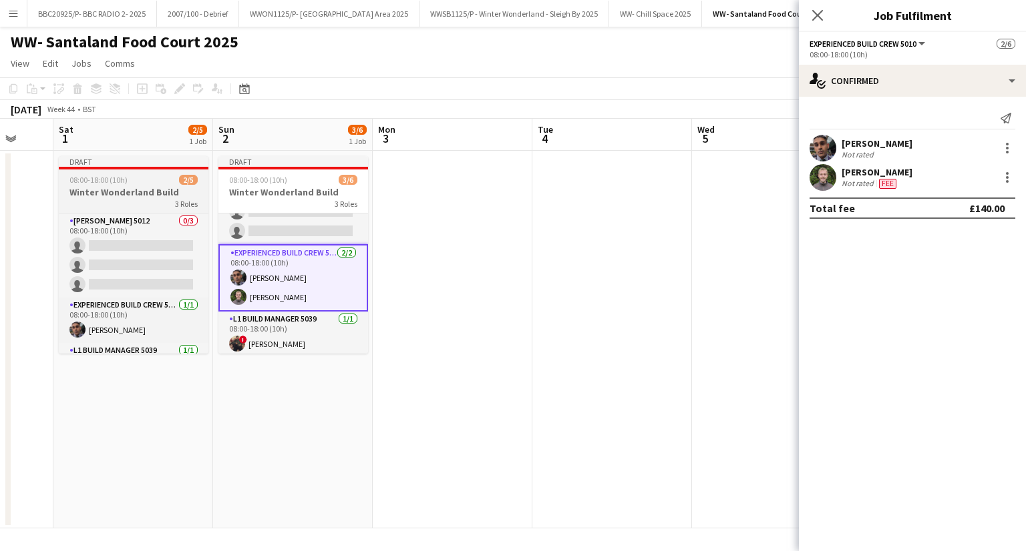
click at [139, 189] on h3 "Winter Wonderland Build" at bounding box center [134, 192] width 150 height 12
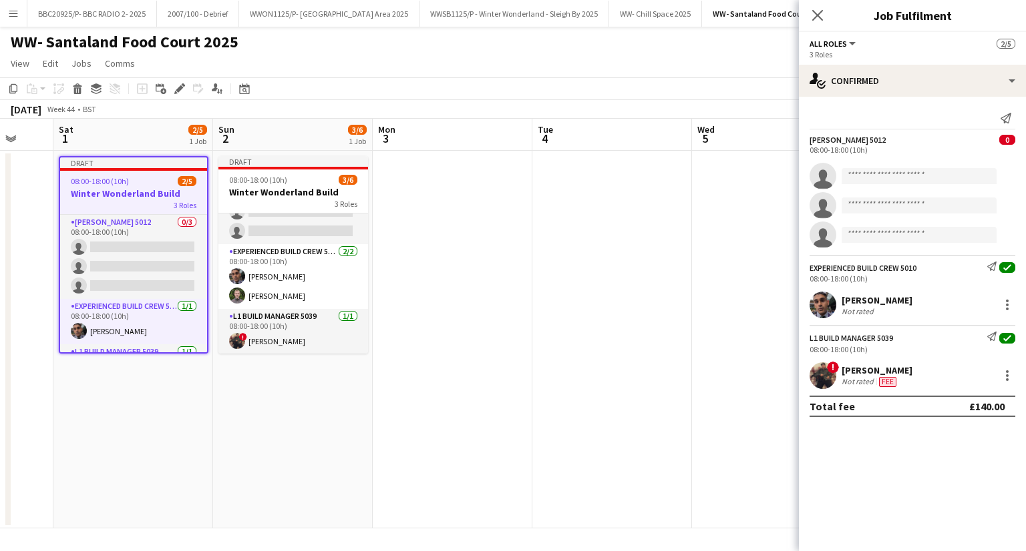
click at [446, 187] on app-date-cell at bounding box center [453, 340] width 160 height 378
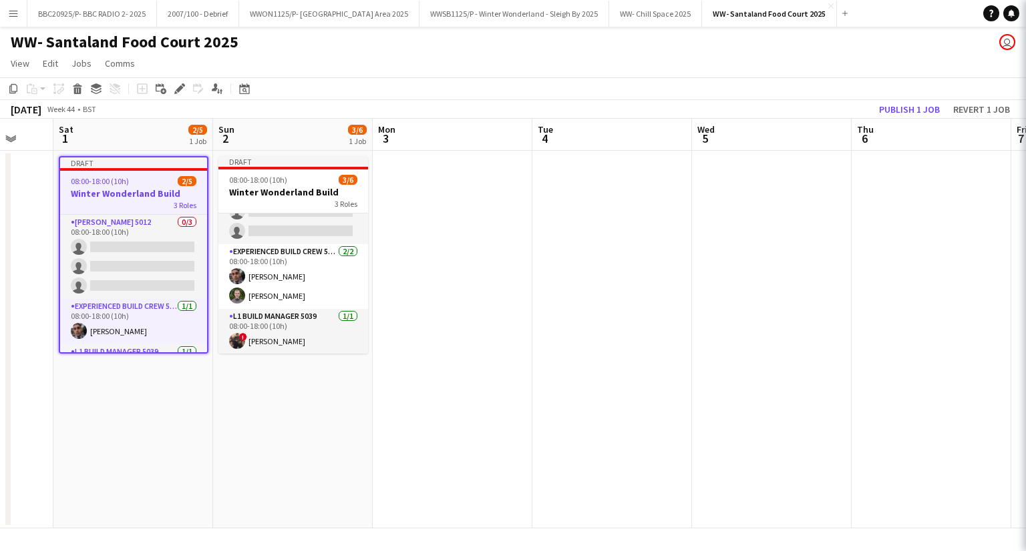
scroll to position [0, 425]
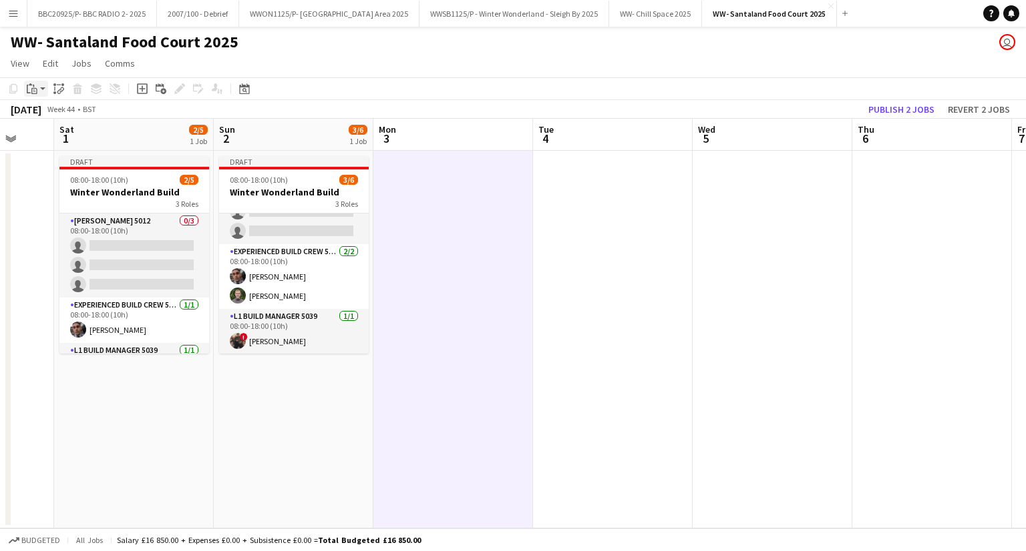
click at [37, 89] on icon at bounding box center [34, 91] width 6 height 6
click at [73, 132] on link "Paste with crew Ctrl+Shift+V" at bounding box center [98, 137] width 126 height 12
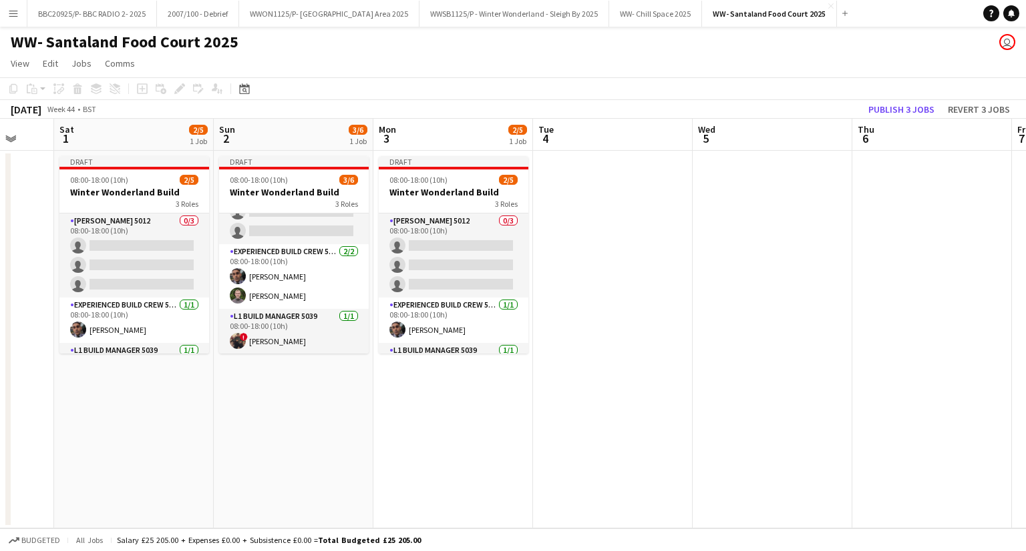
click at [586, 238] on app-date-cell at bounding box center [613, 340] width 160 height 378
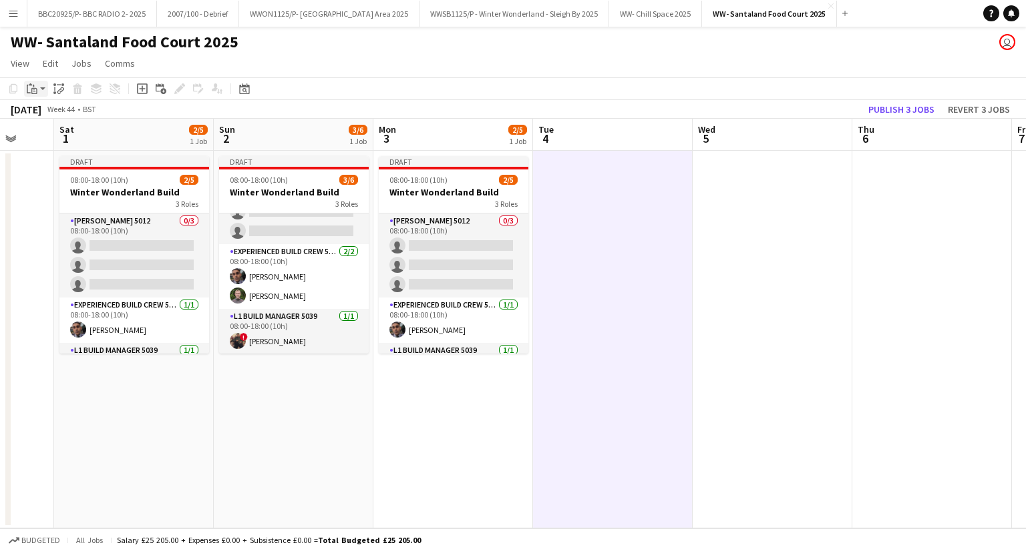
click at [37, 89] on icon at bounding box center [34, 91] width 6 height 6
click at [101, 139] on link "Paste with crew Ctrl+Shift+V" at bounding box center [98, 137] width 126 height 12
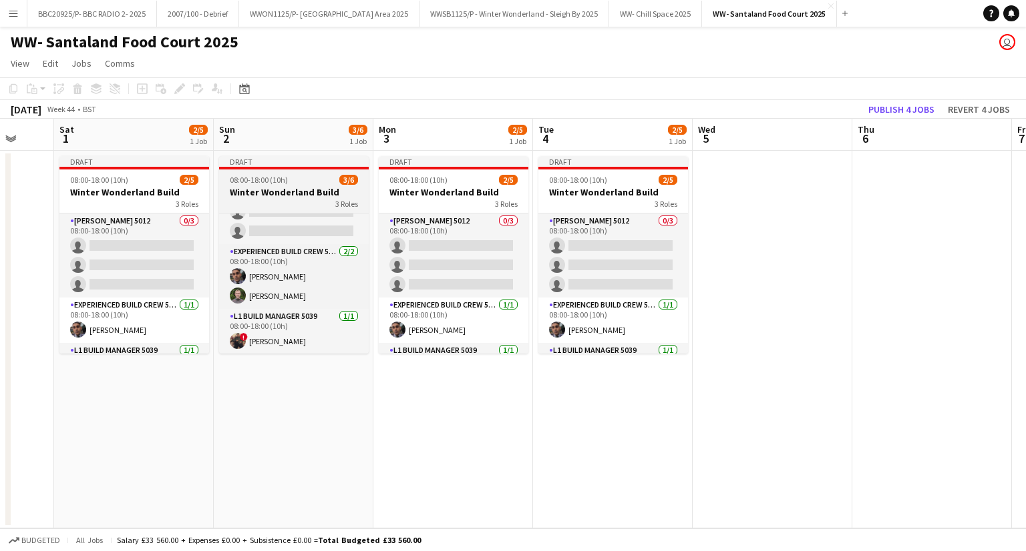
click at [294, 190] on h3 "Winter Wonderland Build" at bounding box center [294, 192] width 150 height 12
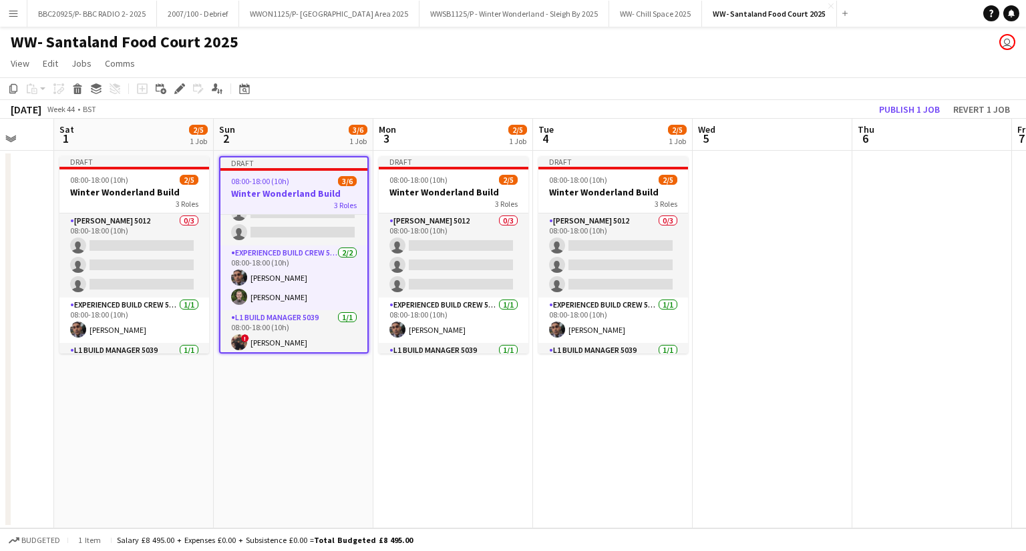
click at [822, 190] on app-date-cell at bounding box center [772, 340] width 160 height 378
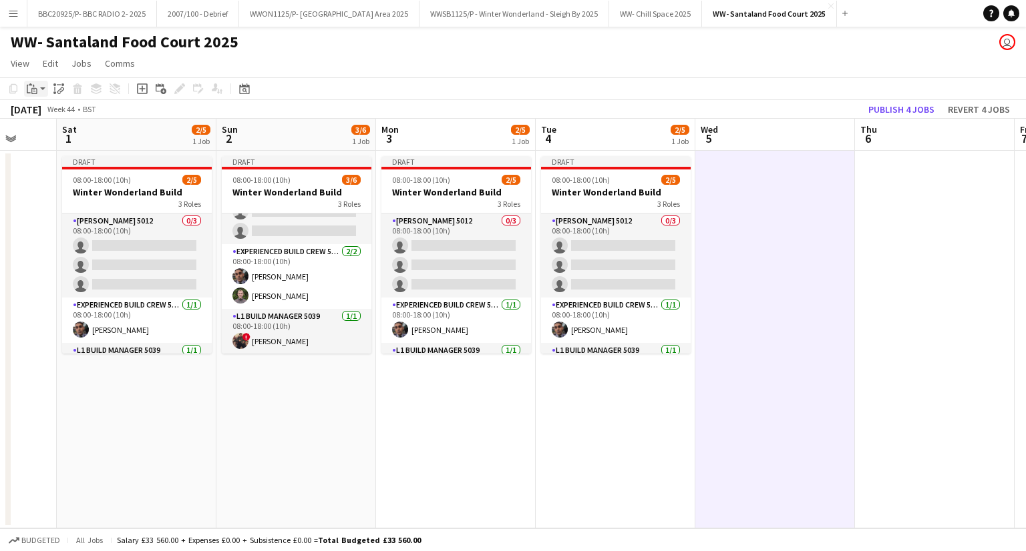
click at [35, 86] on icon "Paste" at bounding box center [32, 88] width 11 height 11
click at [75, 134] on link "Paste with crew Ctrl+Shift+V" at bounding box center [98, 137] width 126 height 12
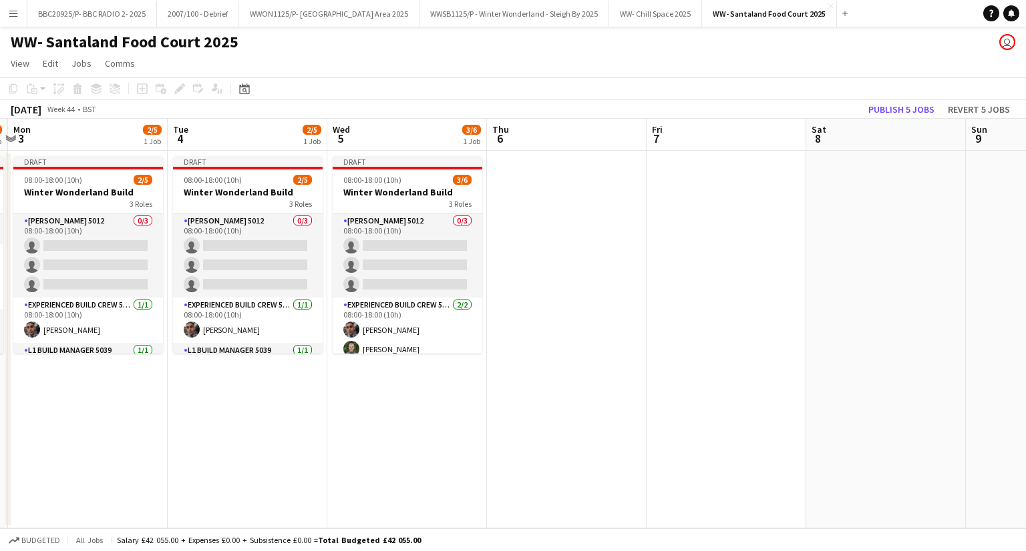
scroll to position [0, 473]
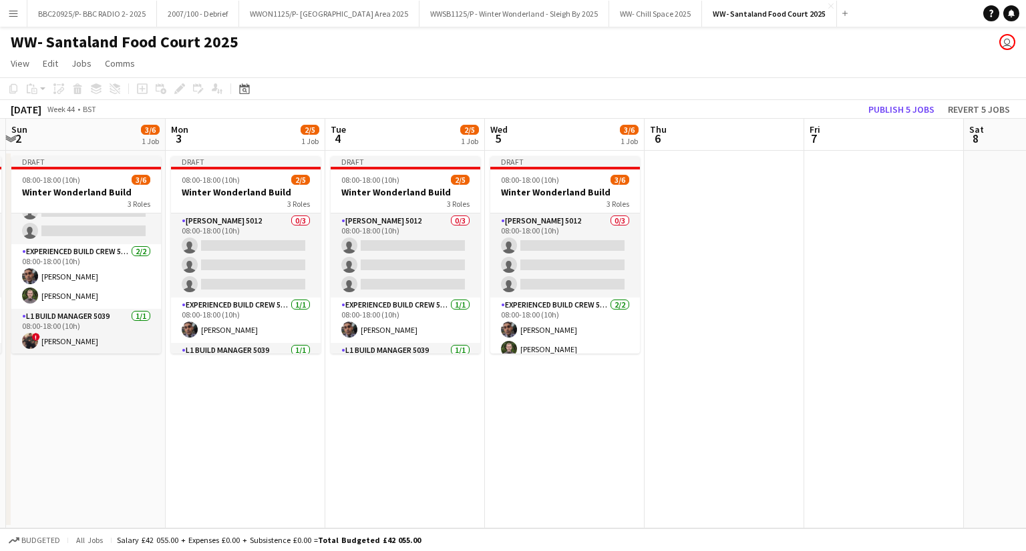
drag, startPoint x: 515, startPoint y: 444, endPoint x: 146, endPoint y: 449, distance: 369.2
click at [146, 449] on app-calendar-viewport "Thu 30 Fri 31 Sat 1 2/5 1 Job Sun 2 3/6 1 Job Mon 3 2/5 1 Job Tue 4 2/5 1 Job W…" at bounding box center [513, 324] width 1026 height 410
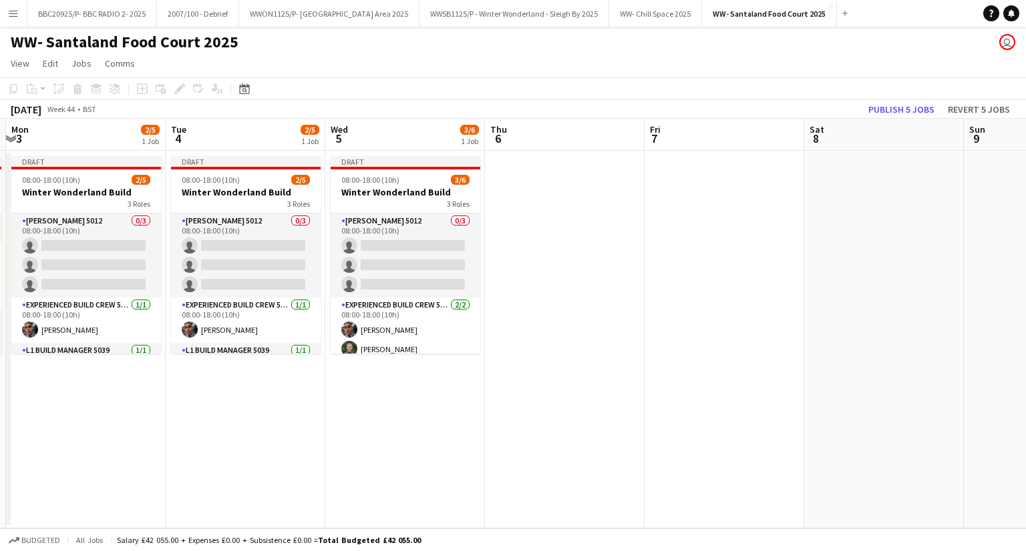
click at [539, 238] on app-date-cell at bounding box center [565, 340] width 160 height 378
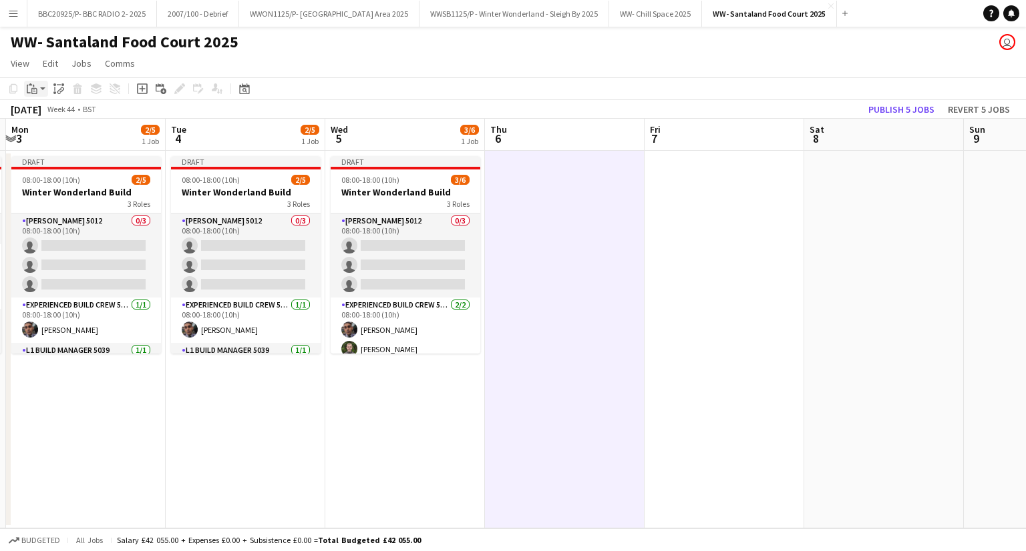
click at [44, 85] on app-action-btn "Paste" at bounding box center [36, 89] width 24 height 16
click at [77, 134] on link "Paste with crew Ctrl+Shift+V" at bounding box center [98, 137] width 126 height 12
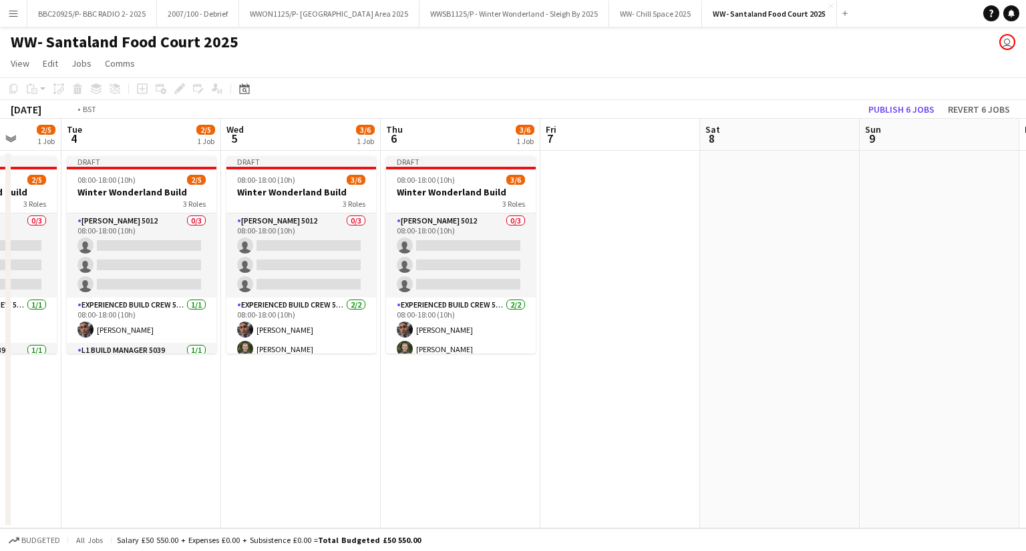
scroll to position [0, 323]
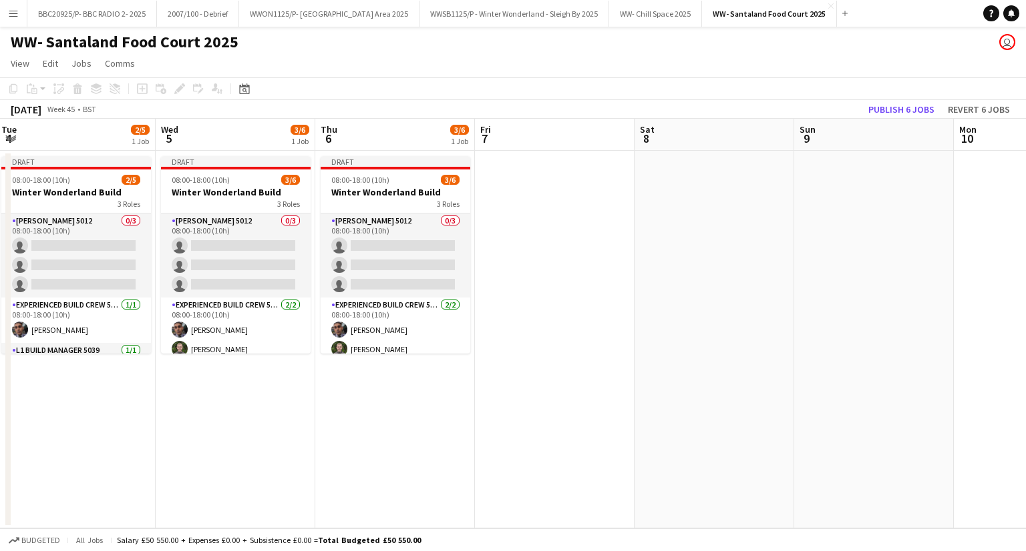
drag, startPoint x: 769, startPoint y: 307, endPoint x: 599, endPoint y: 311, distance: 170.3
click at [599, 311] on app-calendar-viewport "Sun 2 3/6 1 Job Mon 3 2/5 1 Job Tue 4 2/5 1 Job Wed 5 3/6 1 Job Thu 6 3/6 1 Job…" at bounding box center [513, 324] width 1026 height 410
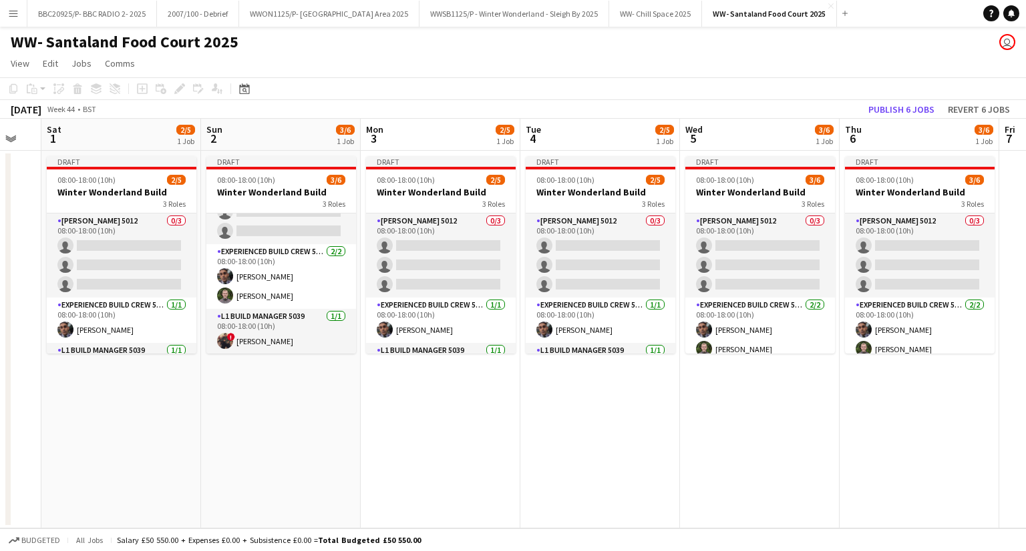
scroll to position [0, 379]
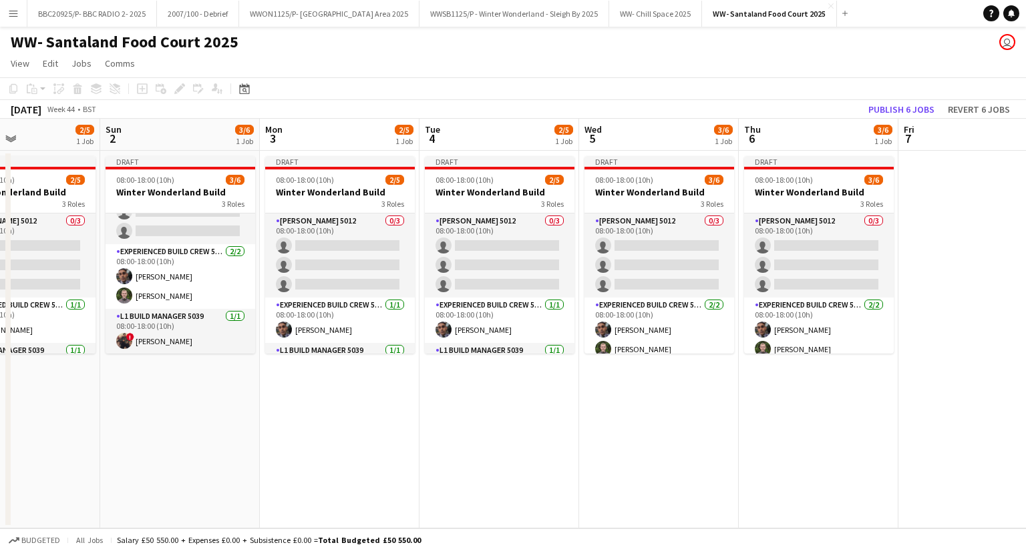
drag, startPoint x: 333, startPoint y: 454, endPoint x: 757, endPoint y: 438, distance: 424.3
click at [757, 438] on app-calendar-viewport "Thu 30 Fri 31 Sat 1 2/5 1 Job Sun 2 3/6 1 Job Mon 3 2/5 1 Job Tue 4 2/5 1 Job W…" at bounding box center [513, 324] width 1026 height 410
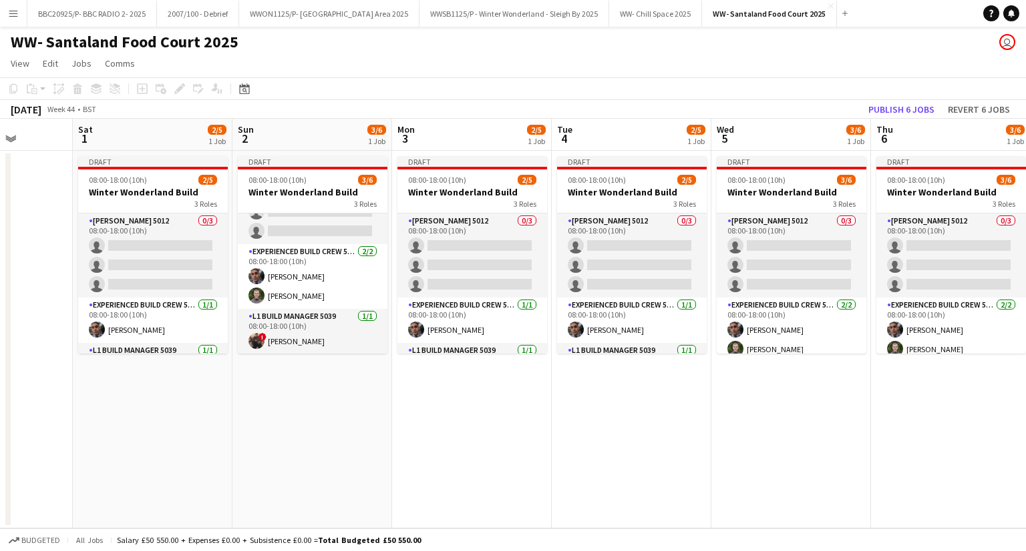
scroll to position [0, 330]
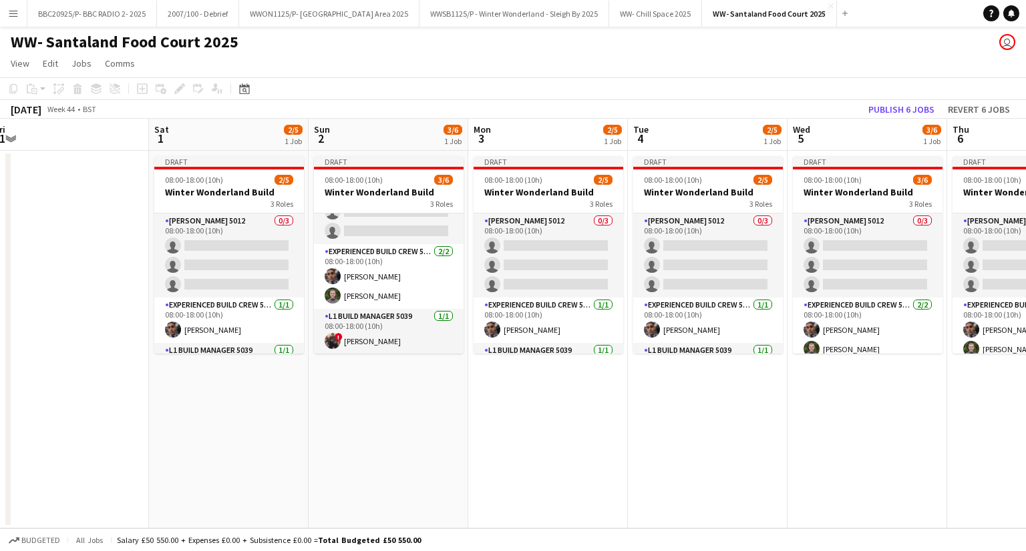
drag, startPoint x: 425, startPoint y: 467, endPoint x: 397, endPoint y: 508, distance: 49.1
click at [633, 429] on app-calendar-viewport "Wed 29 Thu 30 Fri 31 Sat 1 2/5 1 Job Sun 2 3/6 1 Job Mon 3 2/5 1 Job Tue 4 2/5 …" at bounding box center [513, 324] width 1026 height 410
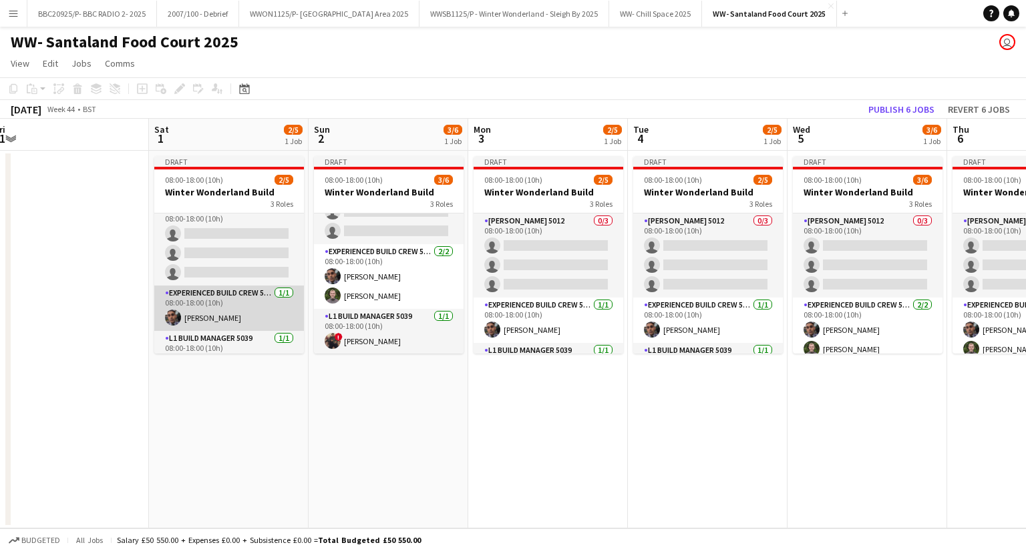
scroll to position [0, 0]
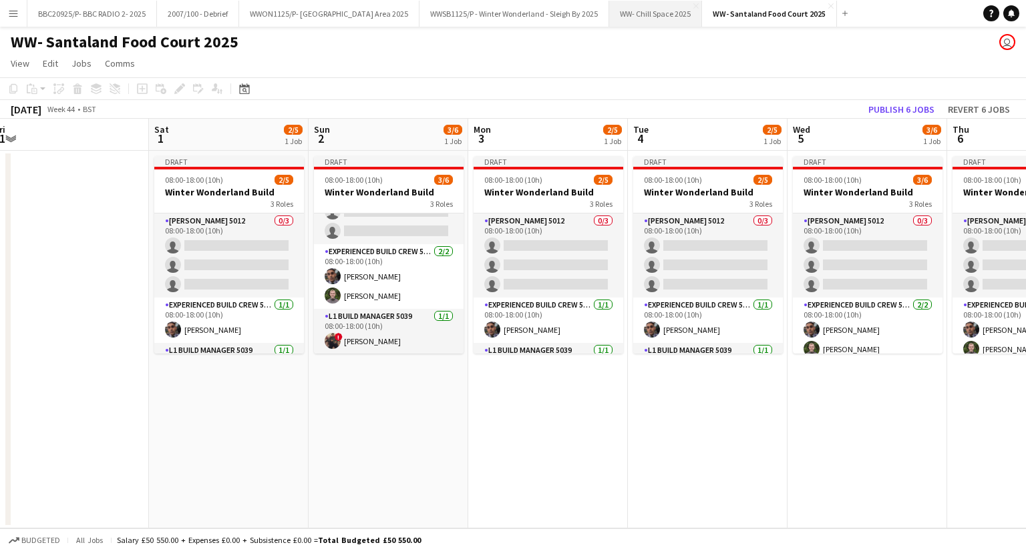
click at [676, 17] on button "WW- Chill Space 2025 Close" at bounding box center [655, 14] width 93 height 26
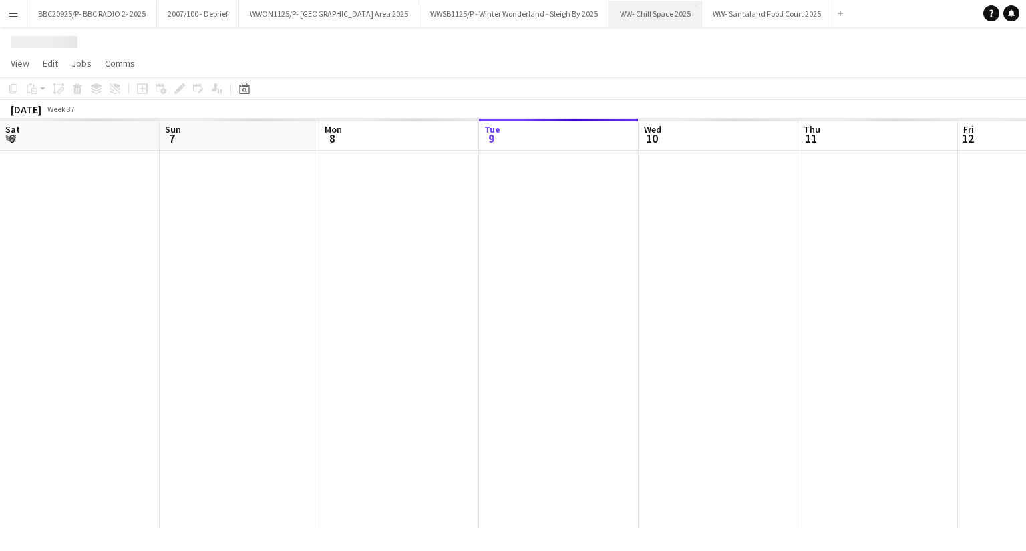
scroll to position [0, 319]
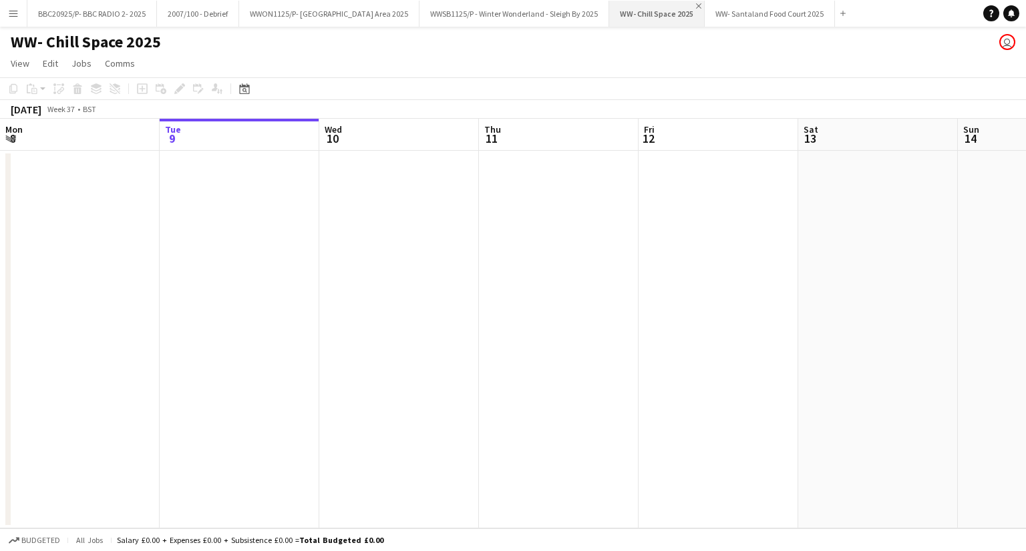
click at [701, 3] on app-icon "Close" at bounding box center [698, 5] width 5 height 5
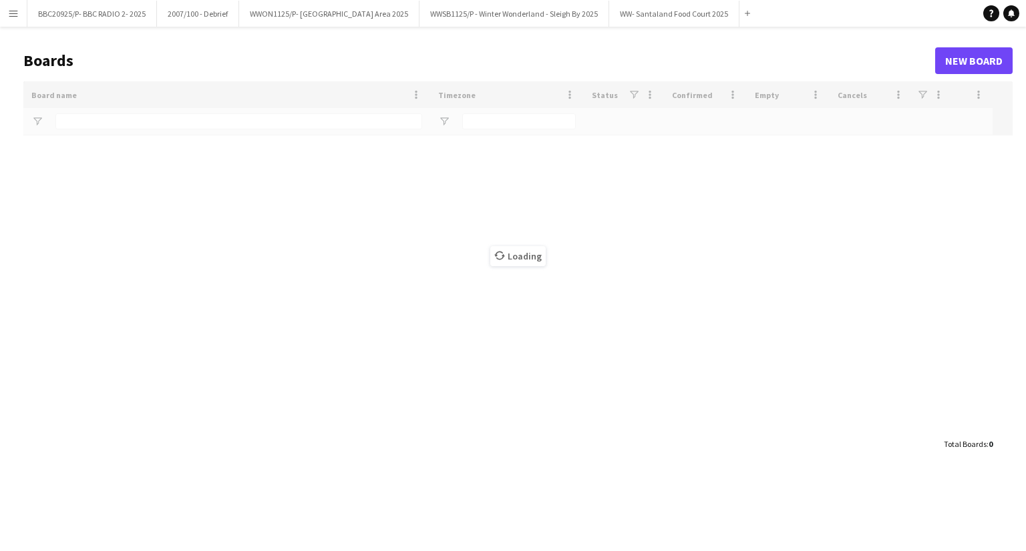
type input "**"
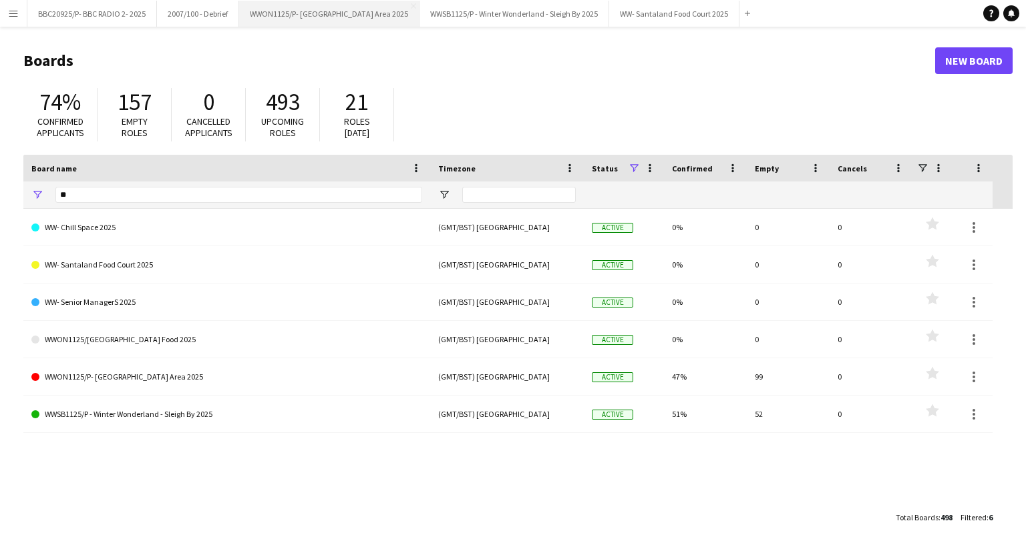
drag, startPoint x: 401, startPoint y: 5, endPoint x: 415, endPoint y: 6, distance: 13.4
click at [401, 4] on button "WWON1125/P- Winter Wonderland- Streetfood Area 2025 Close" at bounding box center [329, 14] width 180 height 26
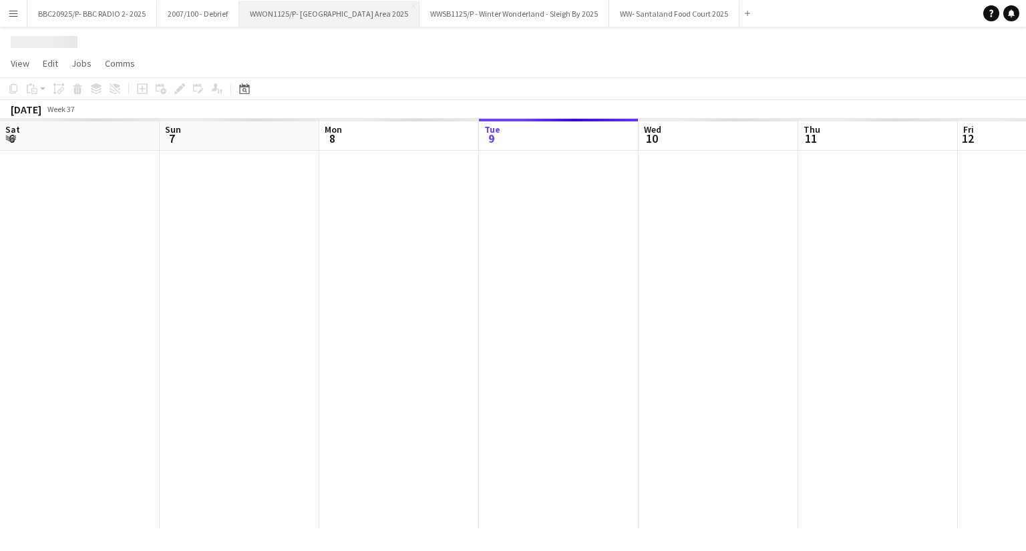
scroll to position [0, 319]
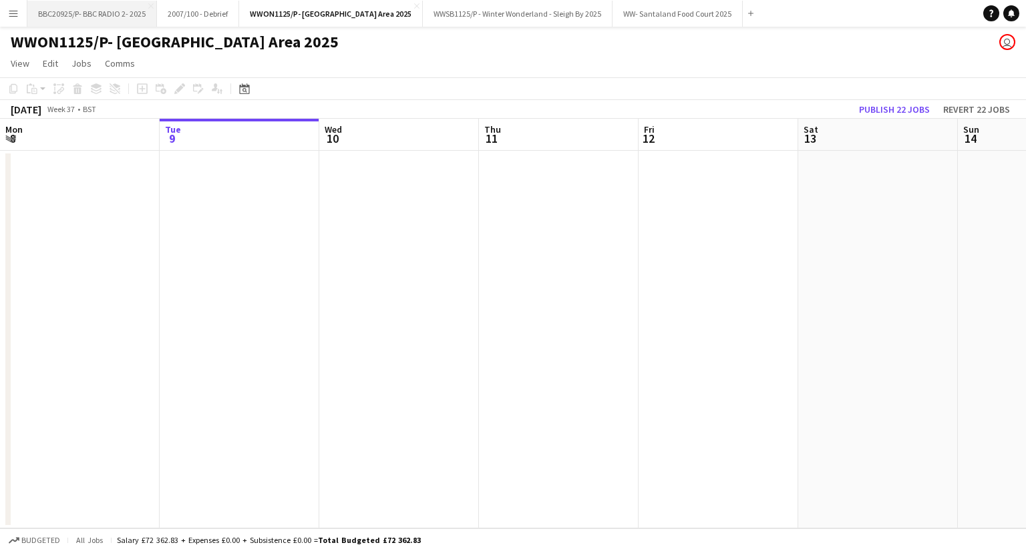
click at [116, 11] on button "BBC20925/P- BBC RADIO 2- 2025 Close" at bounding box center [92, 14] width 130 height 26
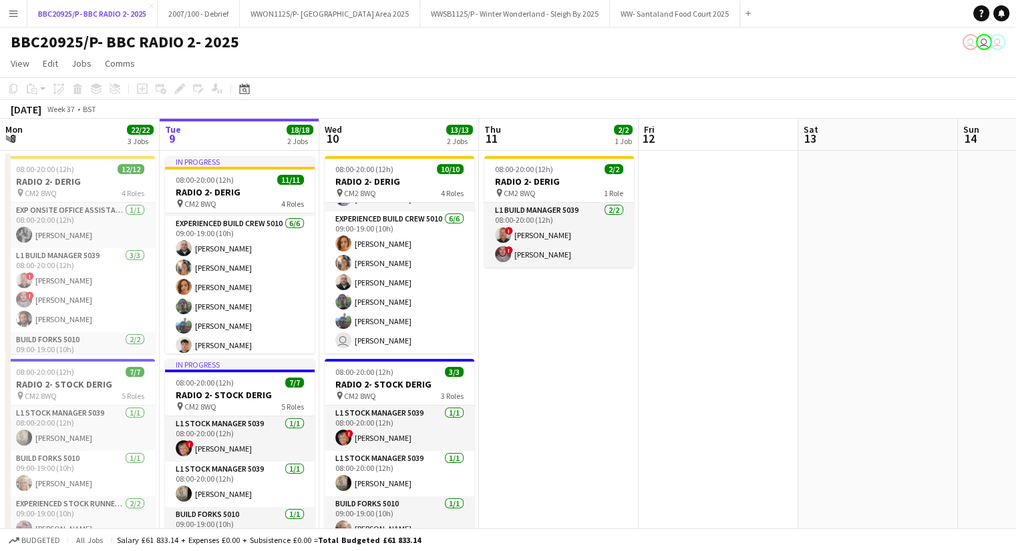
scroll to position [176, 0]
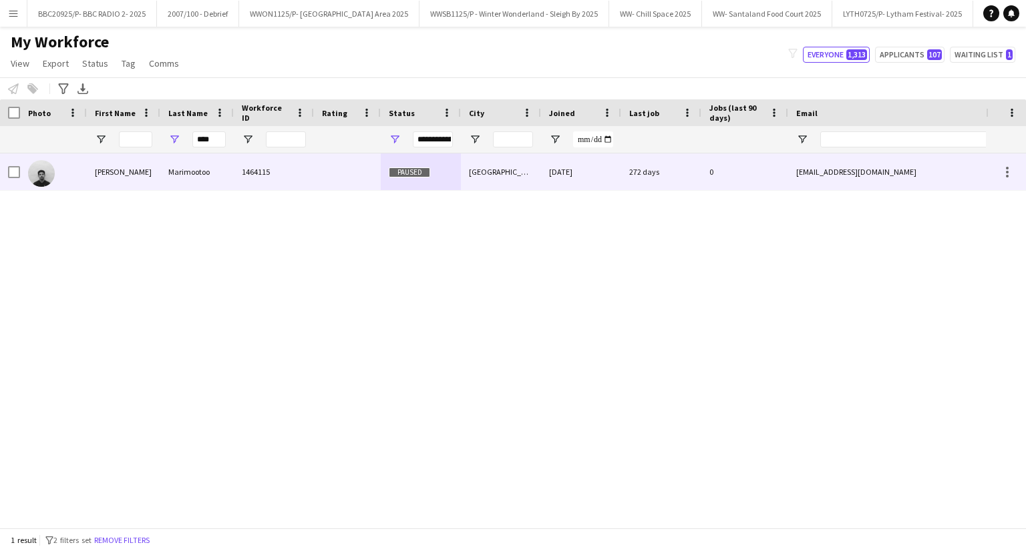
scroll to position [0, 39]
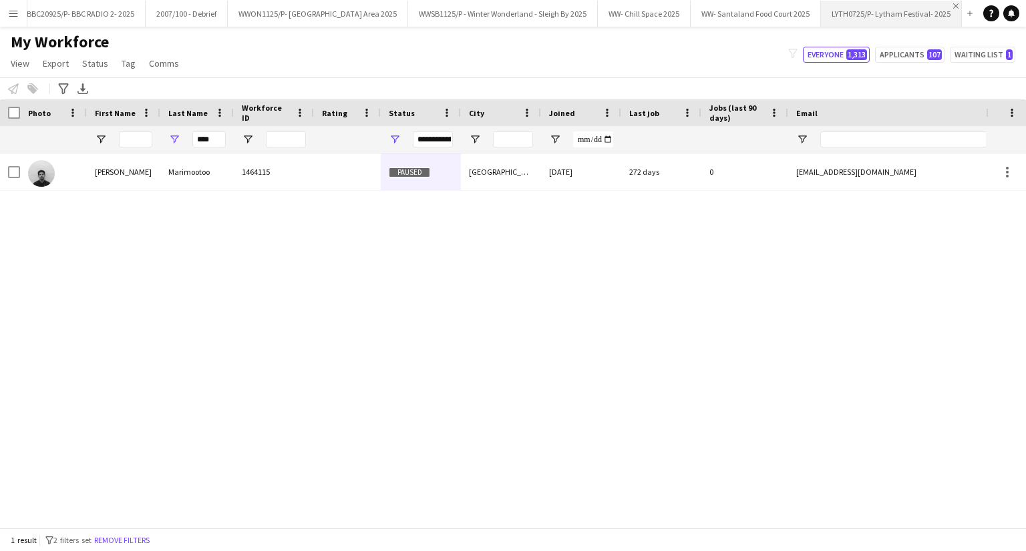
click at [956, 7] on app-icon "Close" at bounding box center [955, 5] width 5 height 5
